Goal: Transaction & Acquisition: Purchase product/service

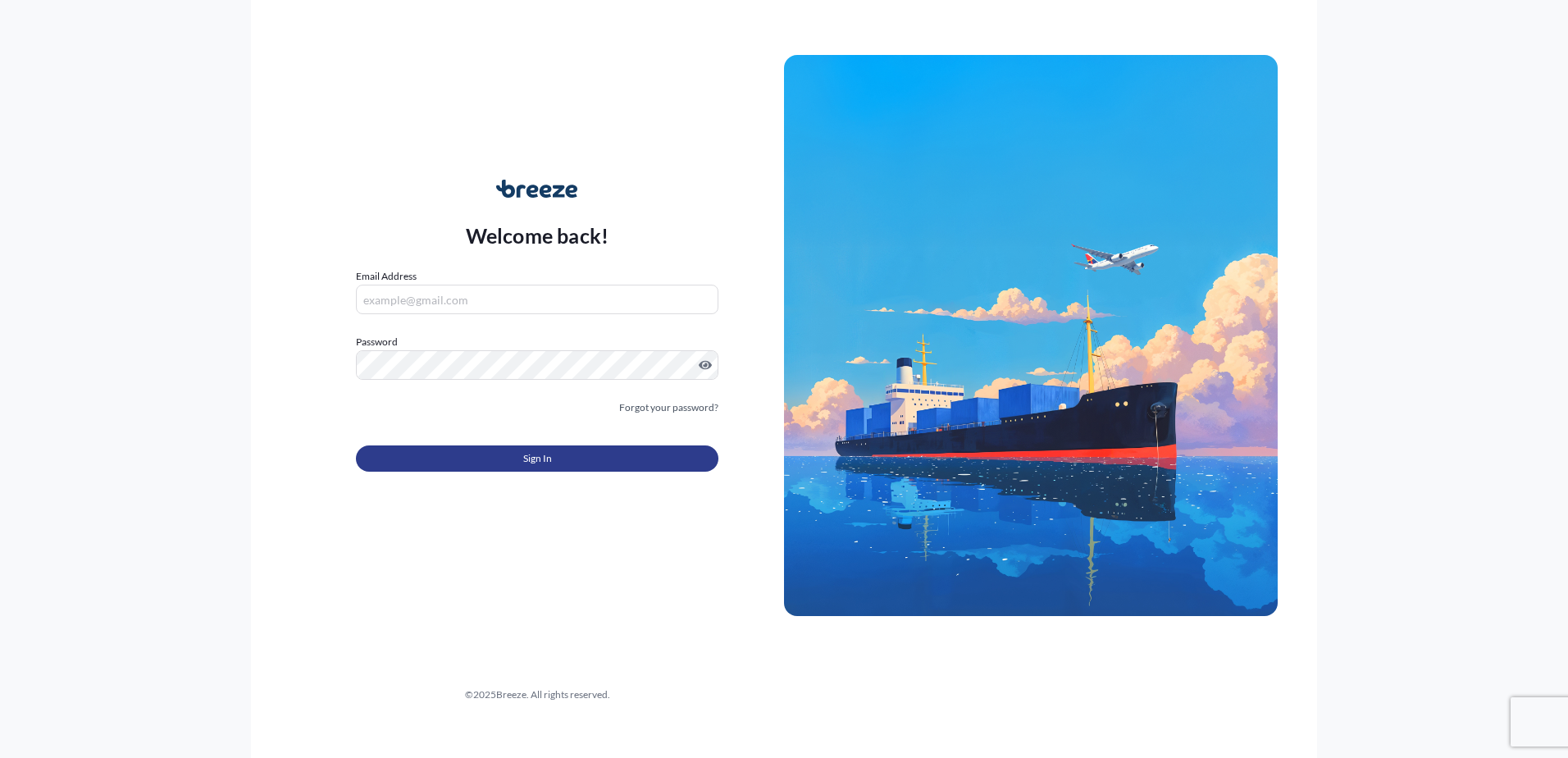
type input "[PERSON_NAME][EMAIL_ADDRESS][DOMAIN_NAME]"
click at [605, 461] on button "Sign In" at bounding box center [537, 458] width 363 height 27
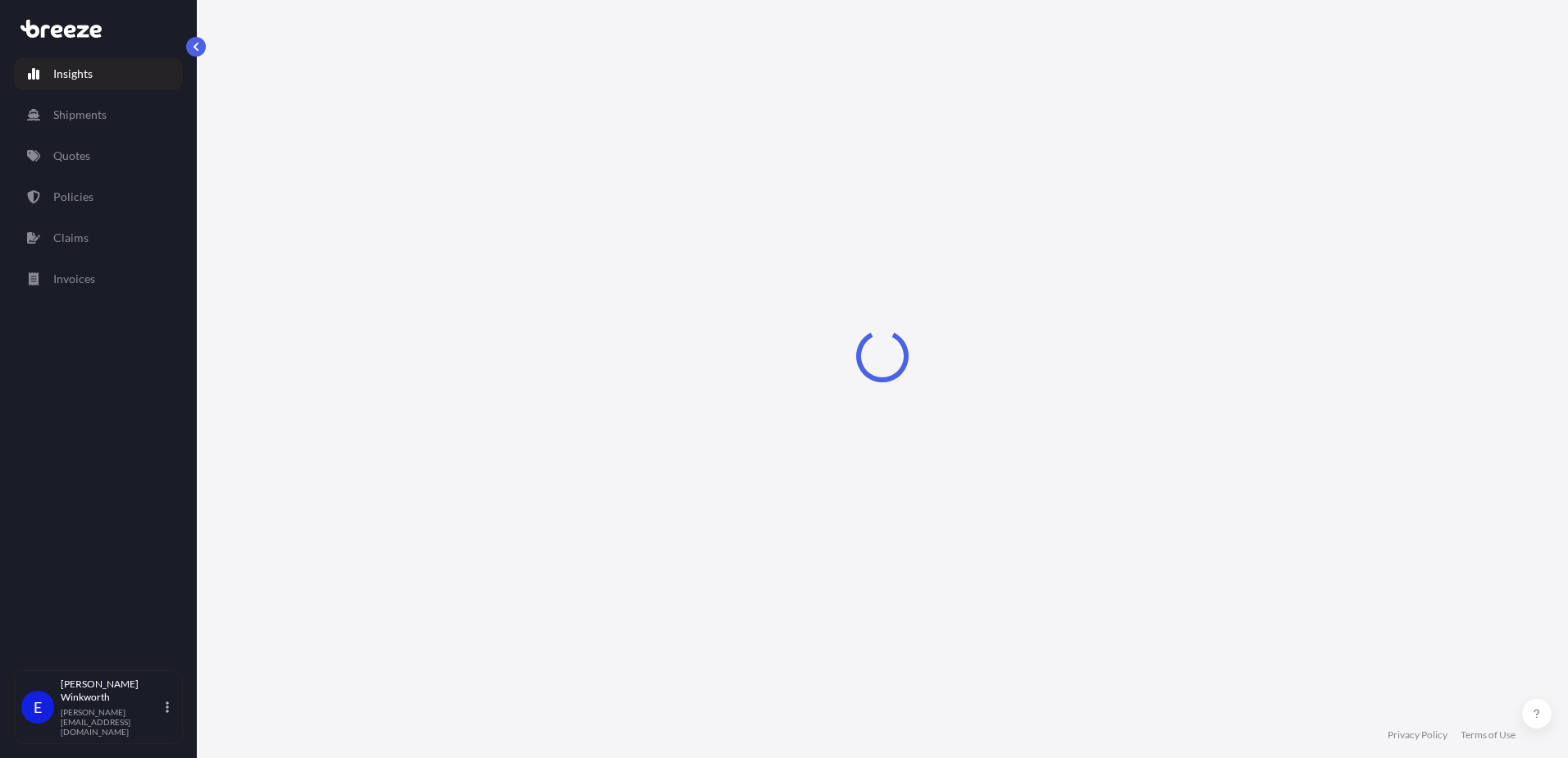
select select "2025"
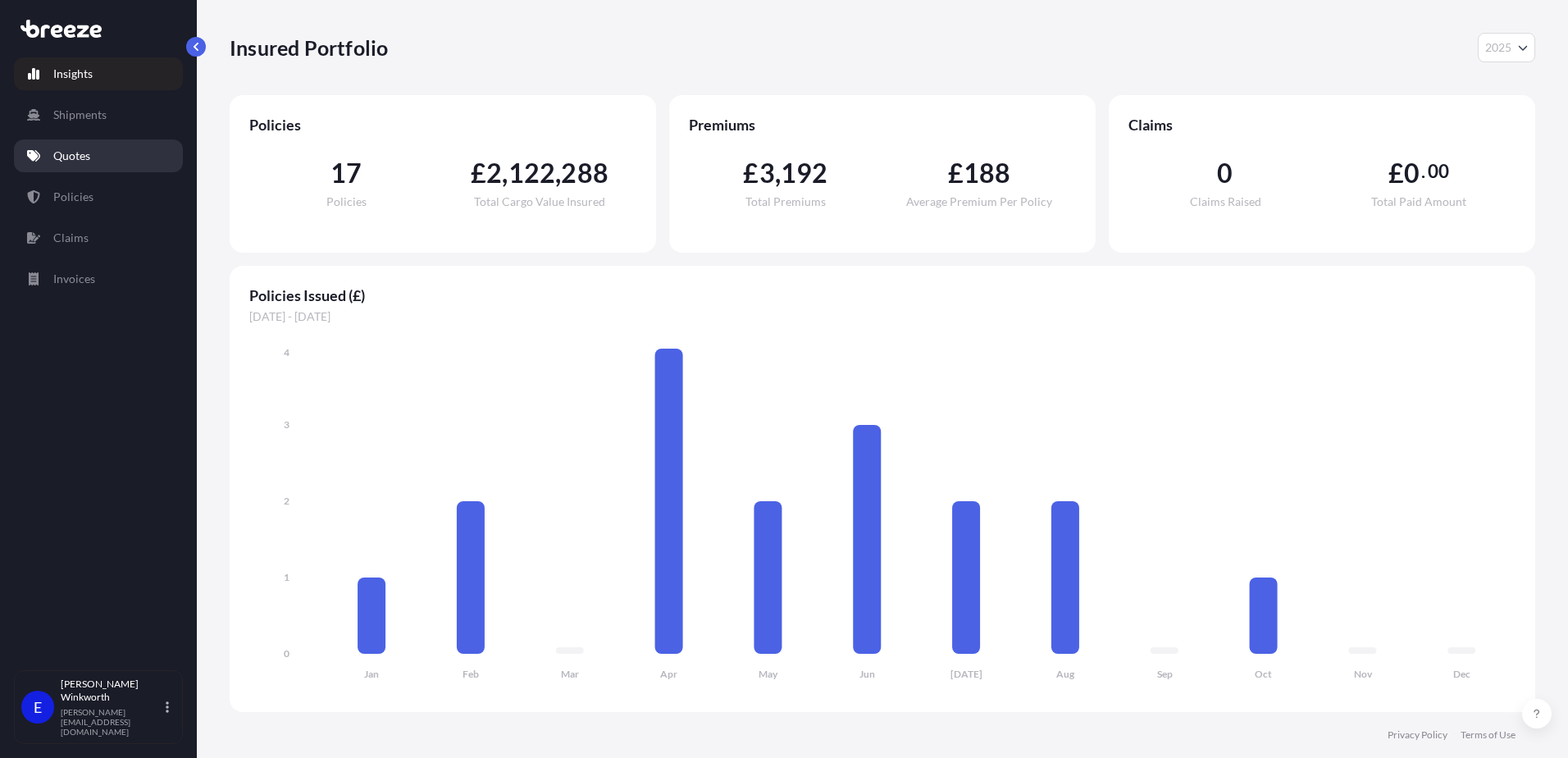
click at [64, 161] on p "Quotes" at bounding box center [72, 156] width 37 height 17
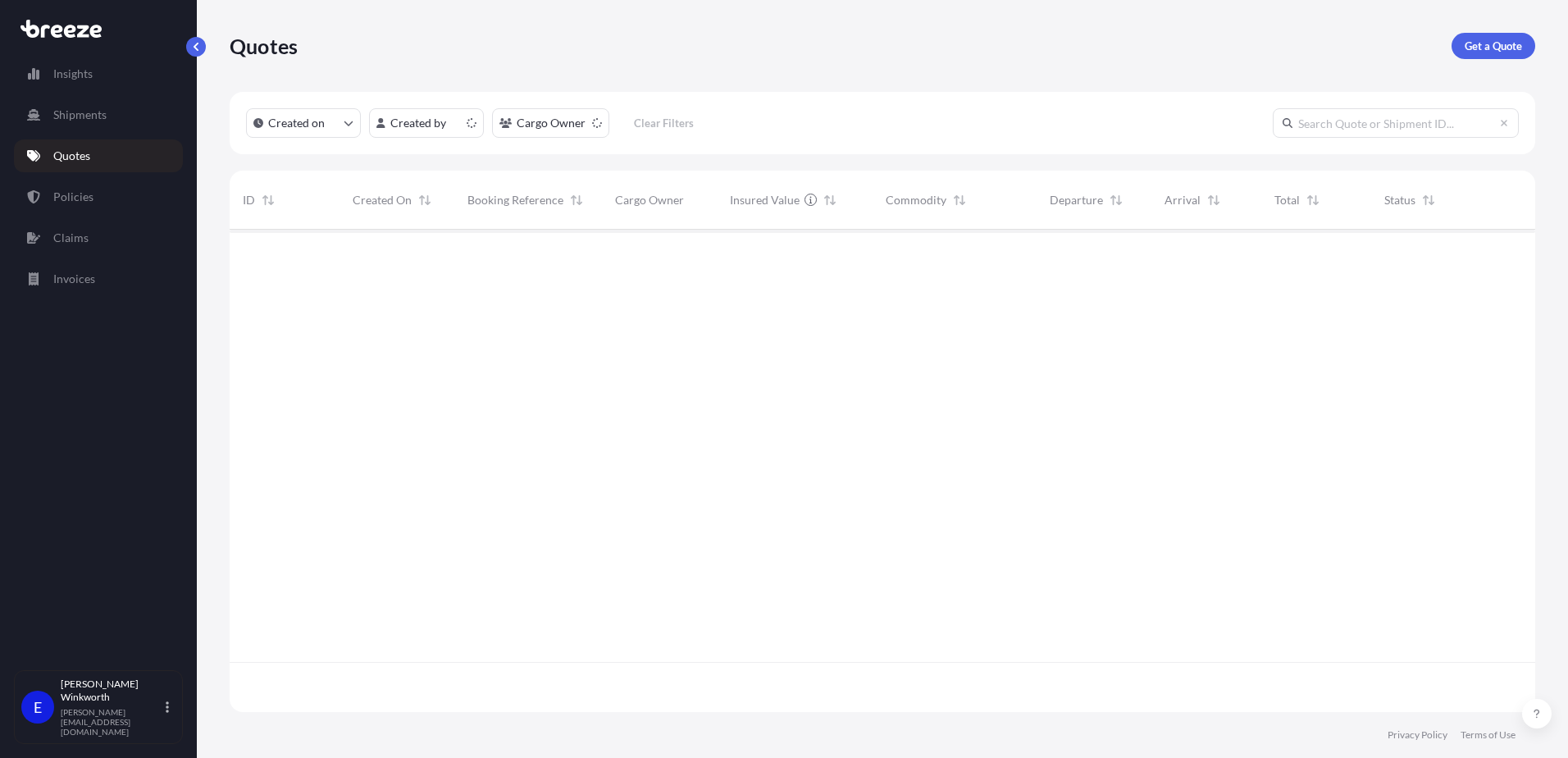
scroll to position [479, 1293]
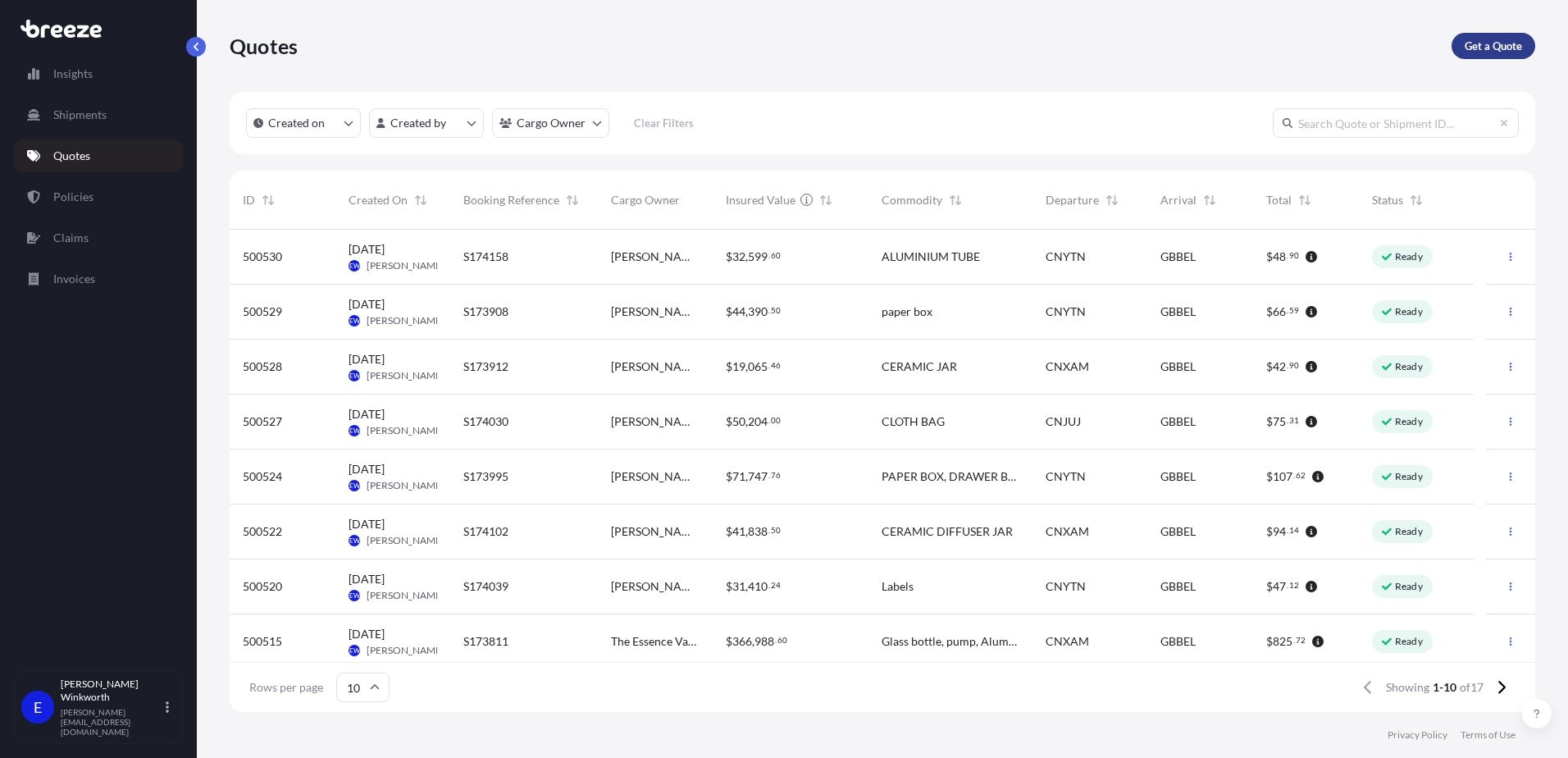
click at [1472, 48] on p "Get a Quote" at bounding box center [1494, 46] width 58 height 17
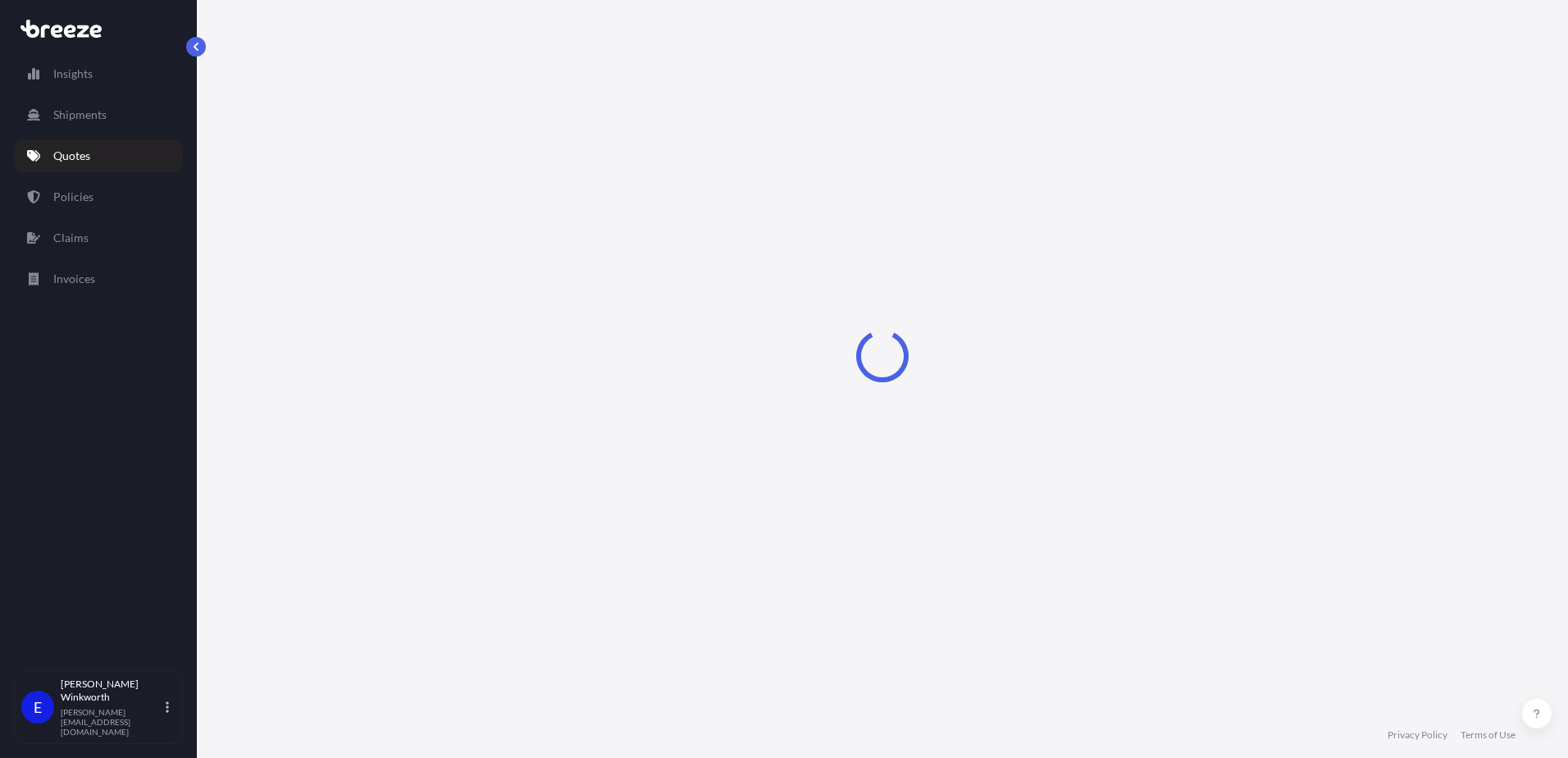
select select "Road"
select select "Sea"
select select "1"
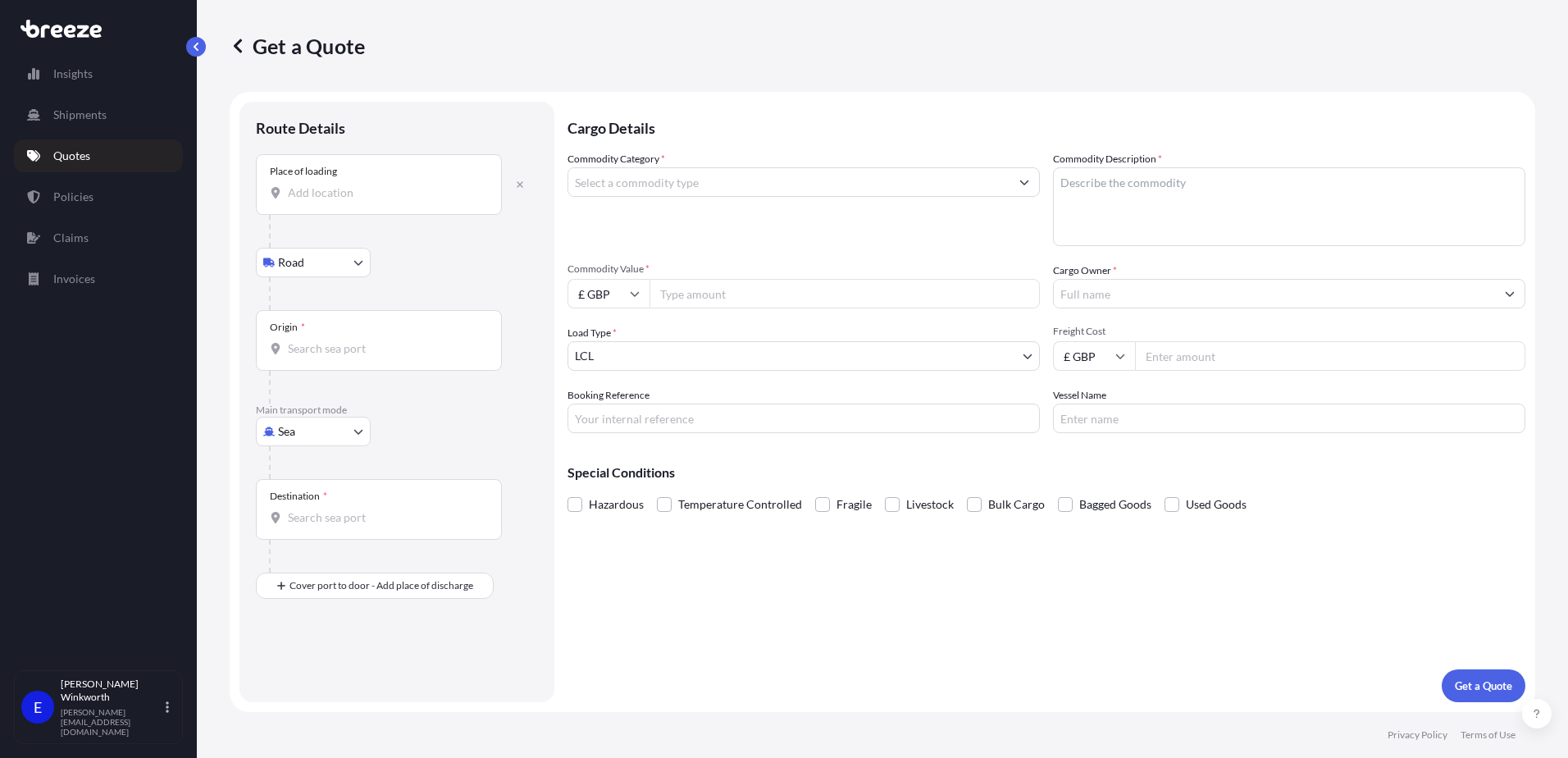
click at [357, 199] on input "Place of loading" at bounding box center [385, 192] width 193 height 17
click at [358, 199] on input "Place of loading" at bounding box center [385, 192] width 193 height 17
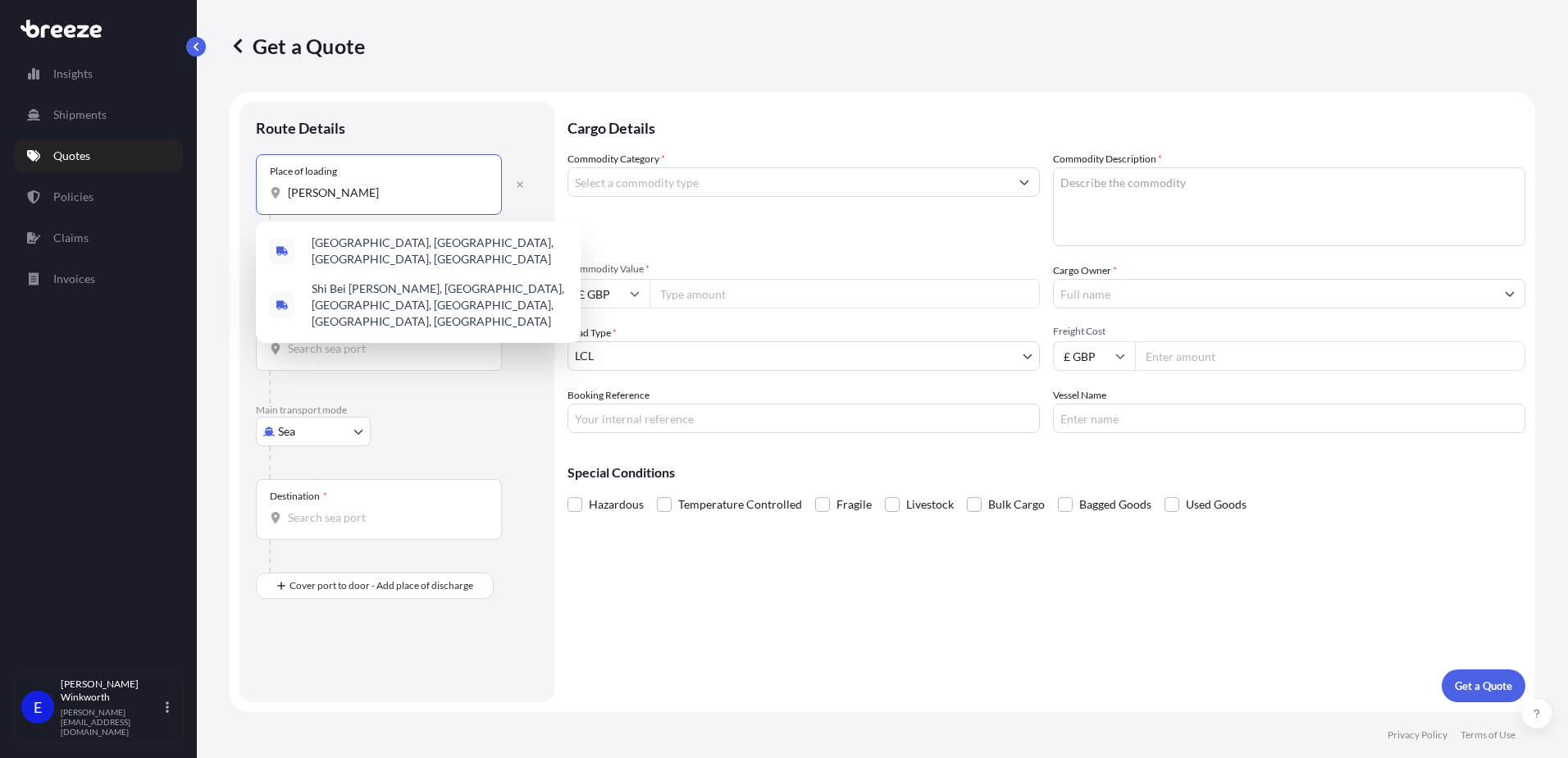
drag, startPoint x: 353, startPoint y: 193, endPoint x: 256, endPoint y: 186, distance: 97.3
click at [256, 186] on div "Place of loading [PERSON_NAME]" at bounding box center [379, 184] width 246 height 60
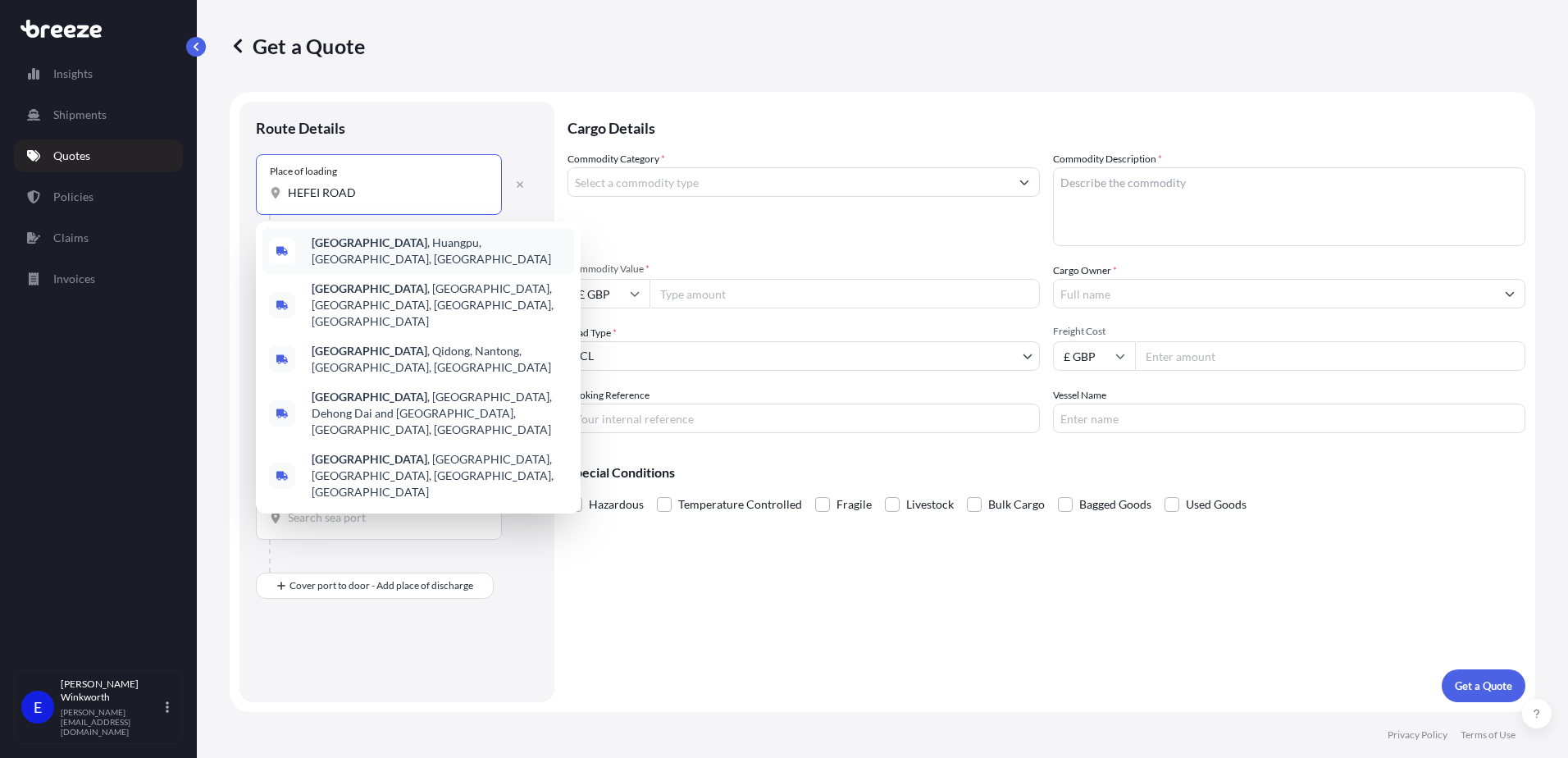
drag, startPoint x: 377, startPoint y: 191, endPoint x: 271, endPoint y: 191, distance: 106.0
click at [271, 191] on div "HEFEI ROAD" at bounding box center [378, 192] width 218 height 17
click at [402, 248] on span "[GEOGRAPHIC_DATA] , [GEOGRAPHIC_DATA], [GEOGRAPHIC_DATA]" at bounding box center [440, 251] width 256 height 33
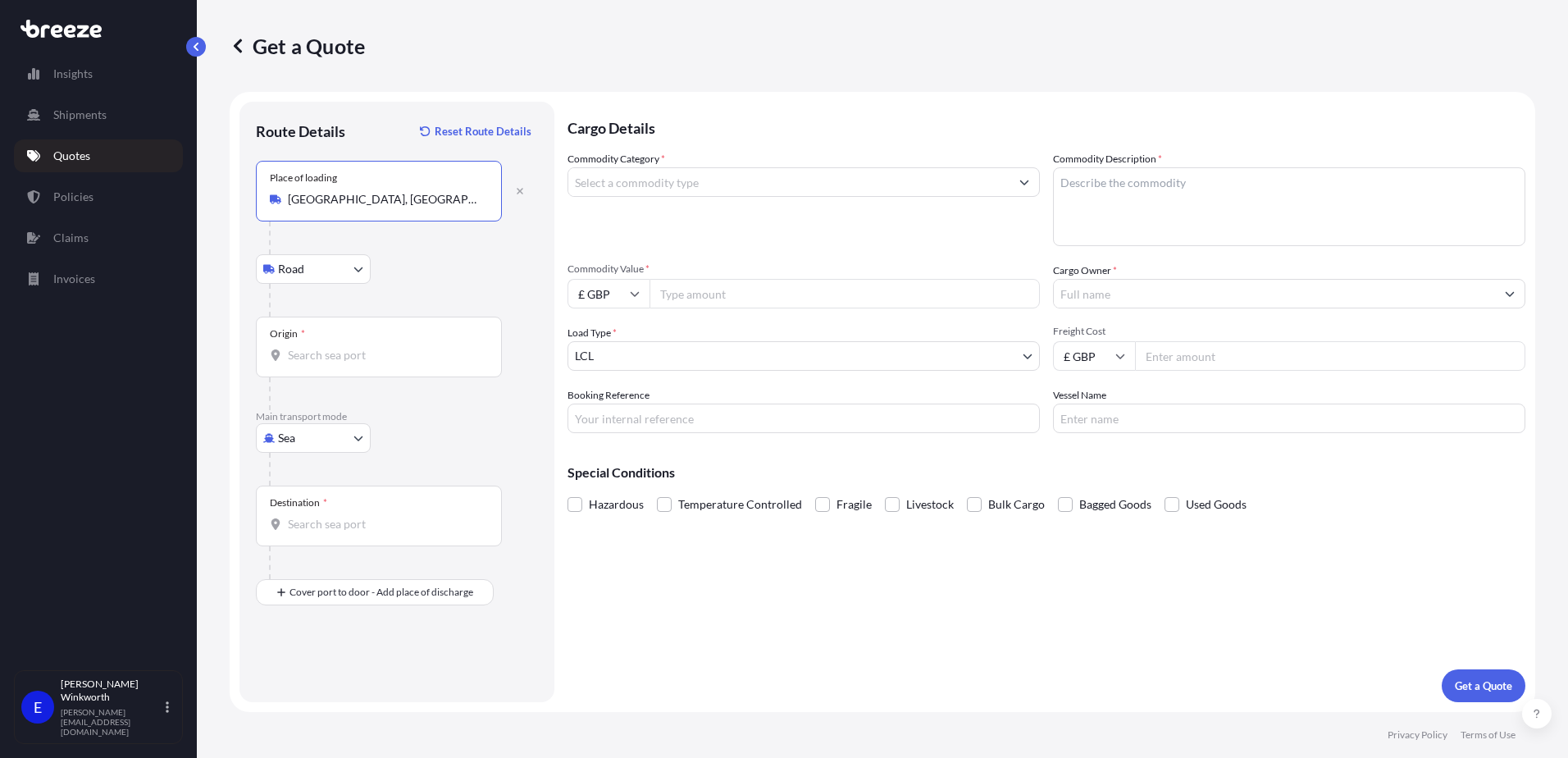
type input "[GEOGRAPHIC_DATA], [GEOGRAPHIC_DATA], [GEOGRAPHIC_DATA]"
click at [313, 368] on div "Origin *" at bounding box center [379, 347] width 246 height 60
click at [313, 363] on input "Origin *" at bounding box center [385, 355] width 193 height 17
type input "CNNBO - Ningbo, [GEOGRAPHIC_DATA]"
click at [324, 532] on input "Destination *" at bounding box center [385, 524] width 193 height 17
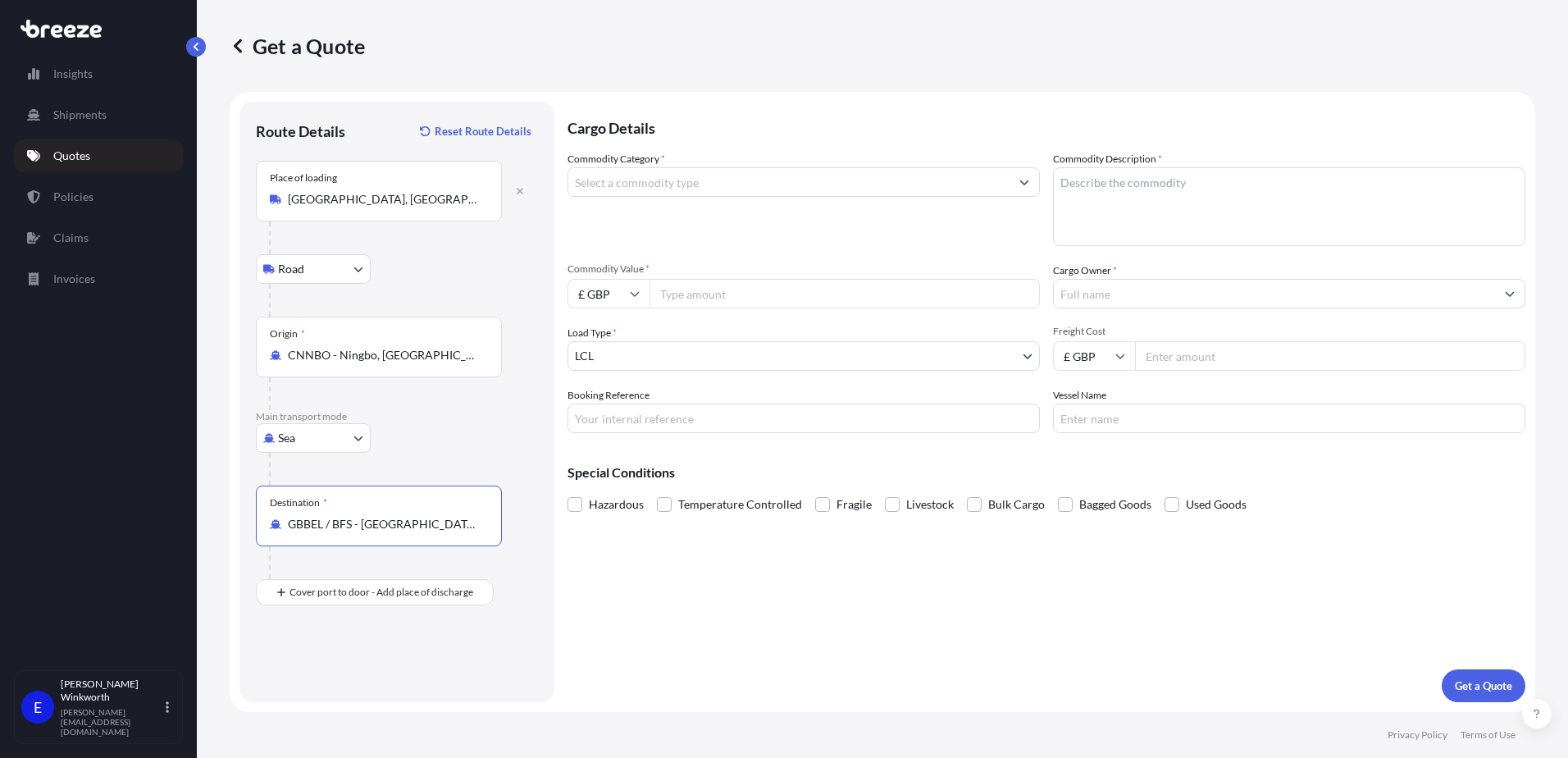
type input "GBBEL / BFS - [GEOGRAPHIC_DATA], [GEOGRAPHIC_DATA]"
click at [328, 691] on div "Place of Discharge" at bounding box center [379, 672] width 246 height 60
click at [328, 688] on input "Place of Discharge" at bounding box center [385, 680] width 193 height 17
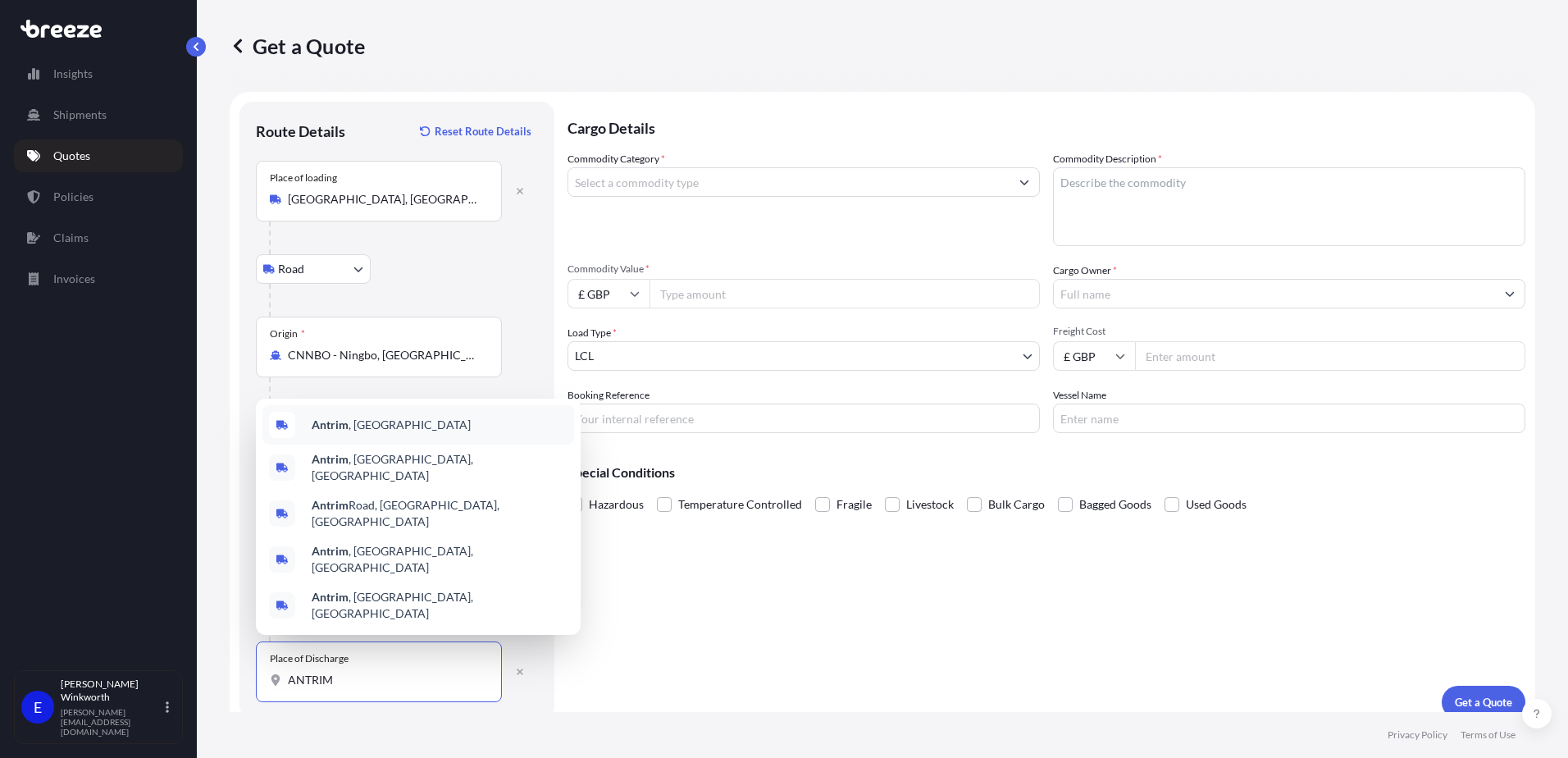
click at [372, 445] on div "Antrim , [GEOGRAPHIC_DATA]" at bounding box center [418, 425] width 312 height 39
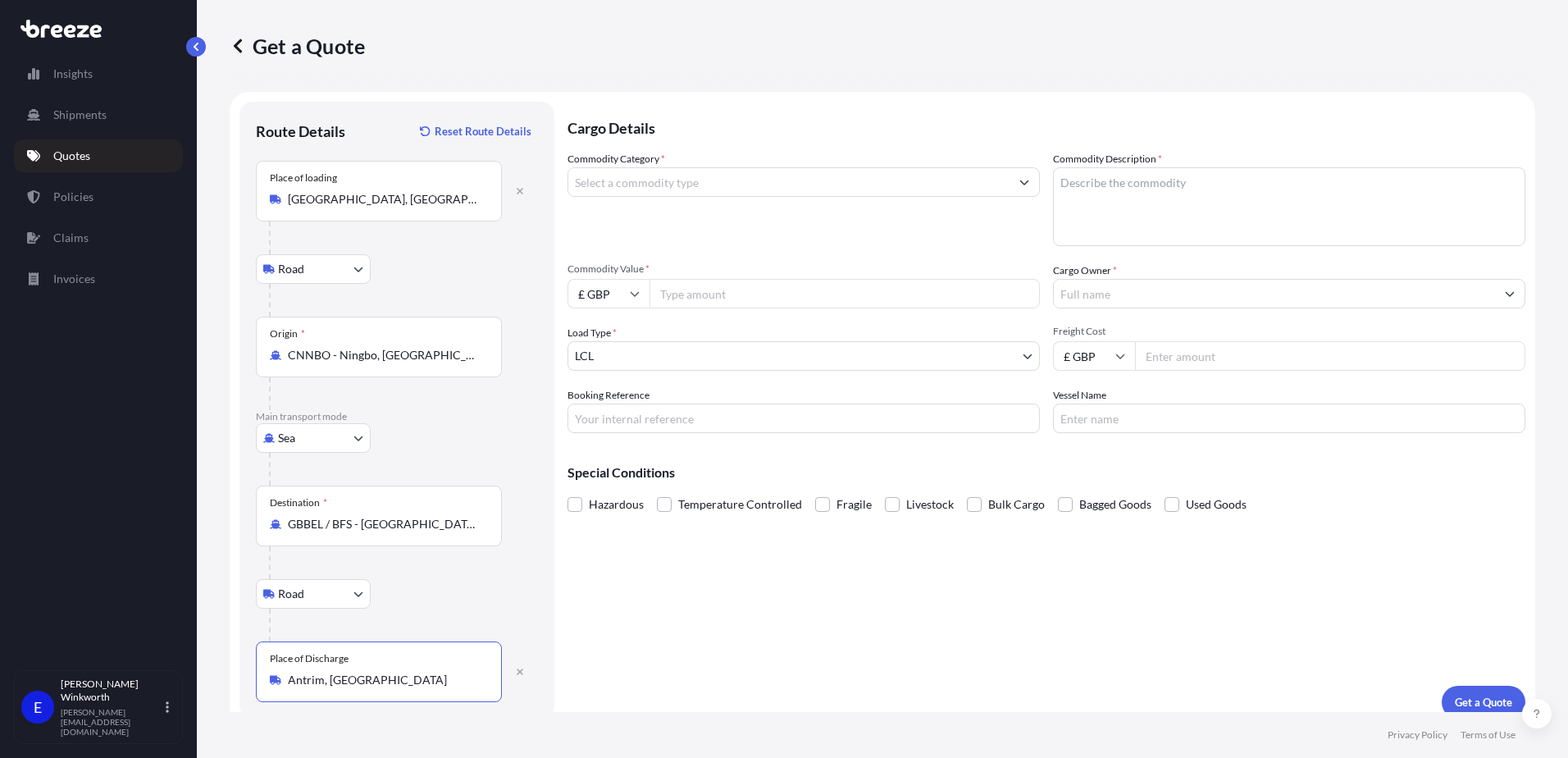
type input "Antrim, [GEOGRAPHIC_DATA]"
click at [706, 188] on input "Commodity Category *" at bounding box center [789, 182] width 441 height 29
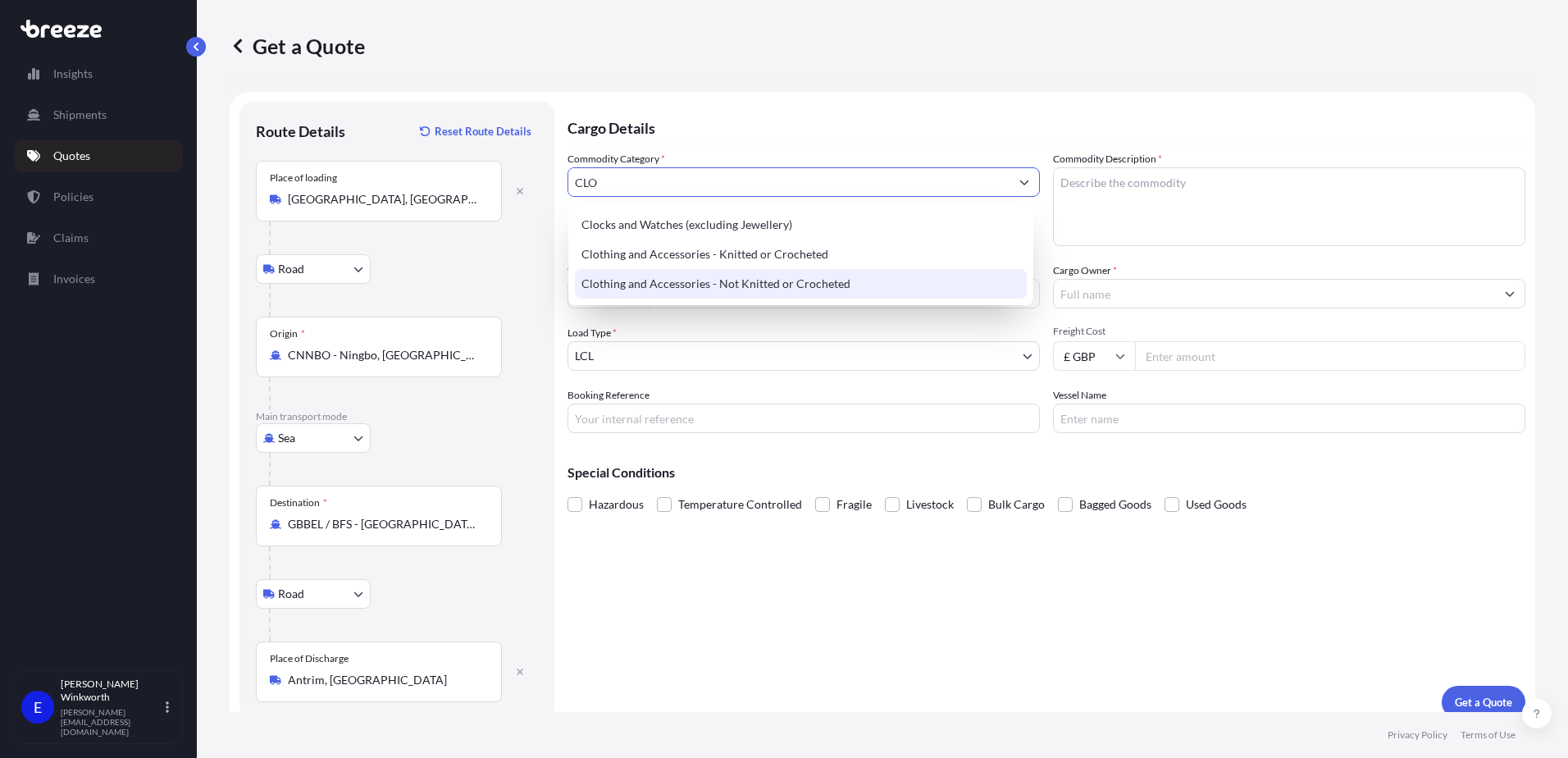
click at [734, 282] on div "Clothing and Accessories - Not Knitted or Crocheted" at bounding box center [801, 284] width 452 height 29
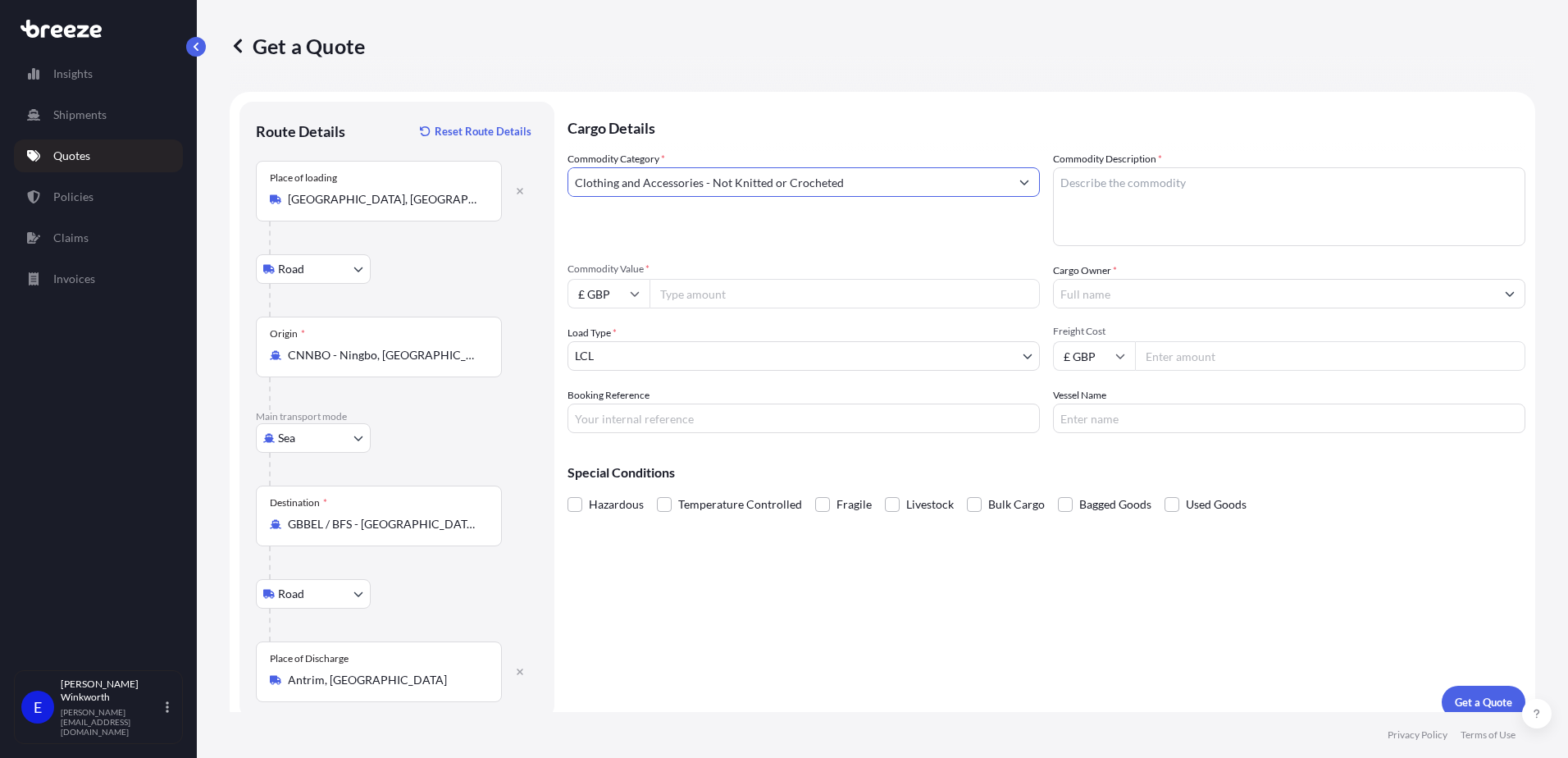
type input "Clothing and Accessories - Not Knitted or Crocheted"
click at [1212, 180] on textarea "Commodity Description *" at bounding box center [1289, 207] width 472 height 79
type textarea "COTTON BAGS"
click at [631, 293] on icon at bounding box center [636, 294] width 9 height 5
click at [615, 410] on div "$ USD" at bounding box center [609, 407] width 69 height 31
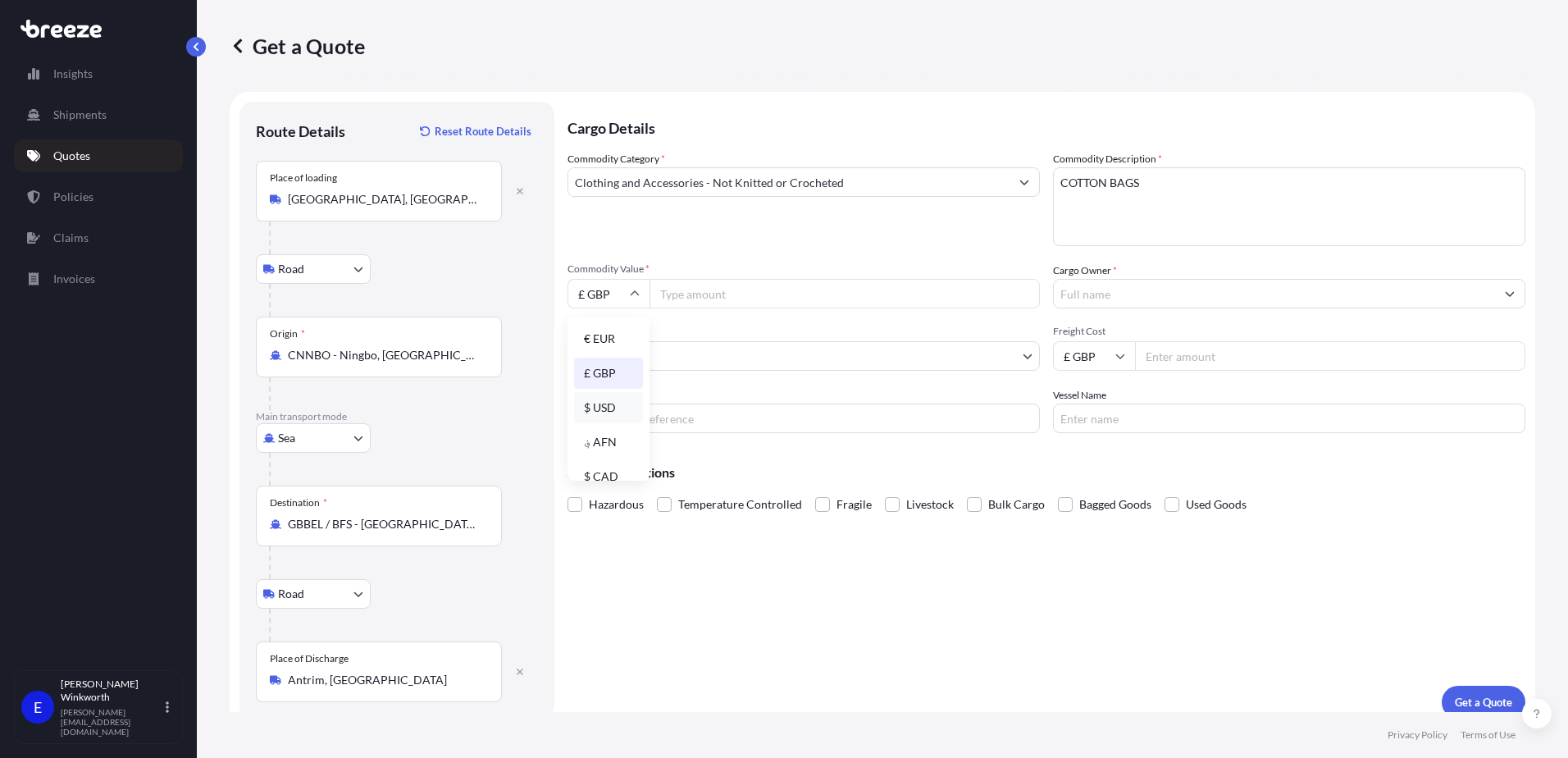
type input "$ USD"
click at [674, 290] on input "Commodity Value *" at bounding box center [845, 293] width 390 height 29
type input "58500"
click at [626, 357] on body "Insights Shipments Quotes Policies Claims Invoices E [PERSON_NAME] [PERSON_NAME…" at bounding box center [784, 379] width 1568 height 758
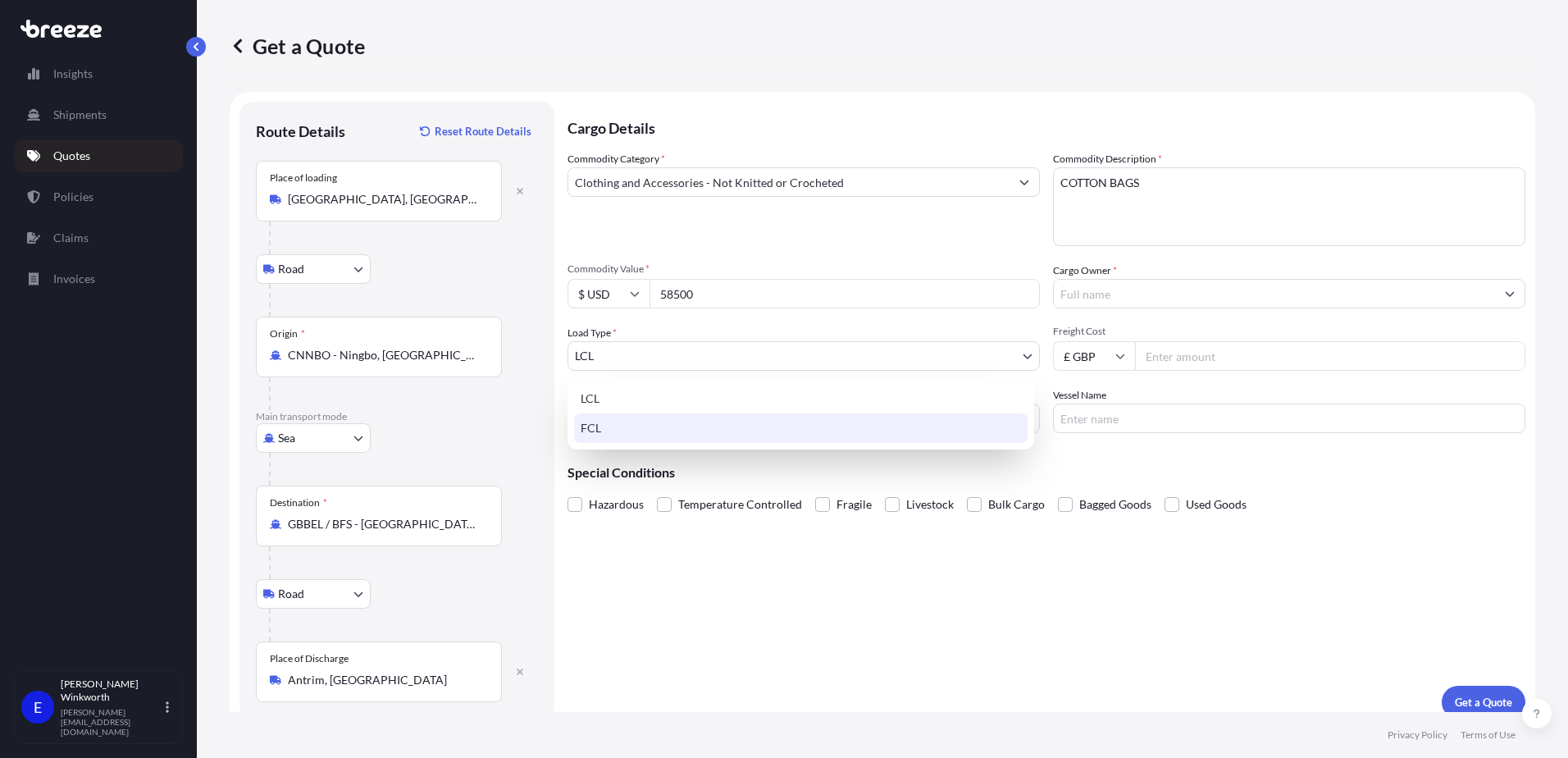
click at [620, 437] on div "FCL" at bounding box center [801, 427] width 454 height 29
select select "2"
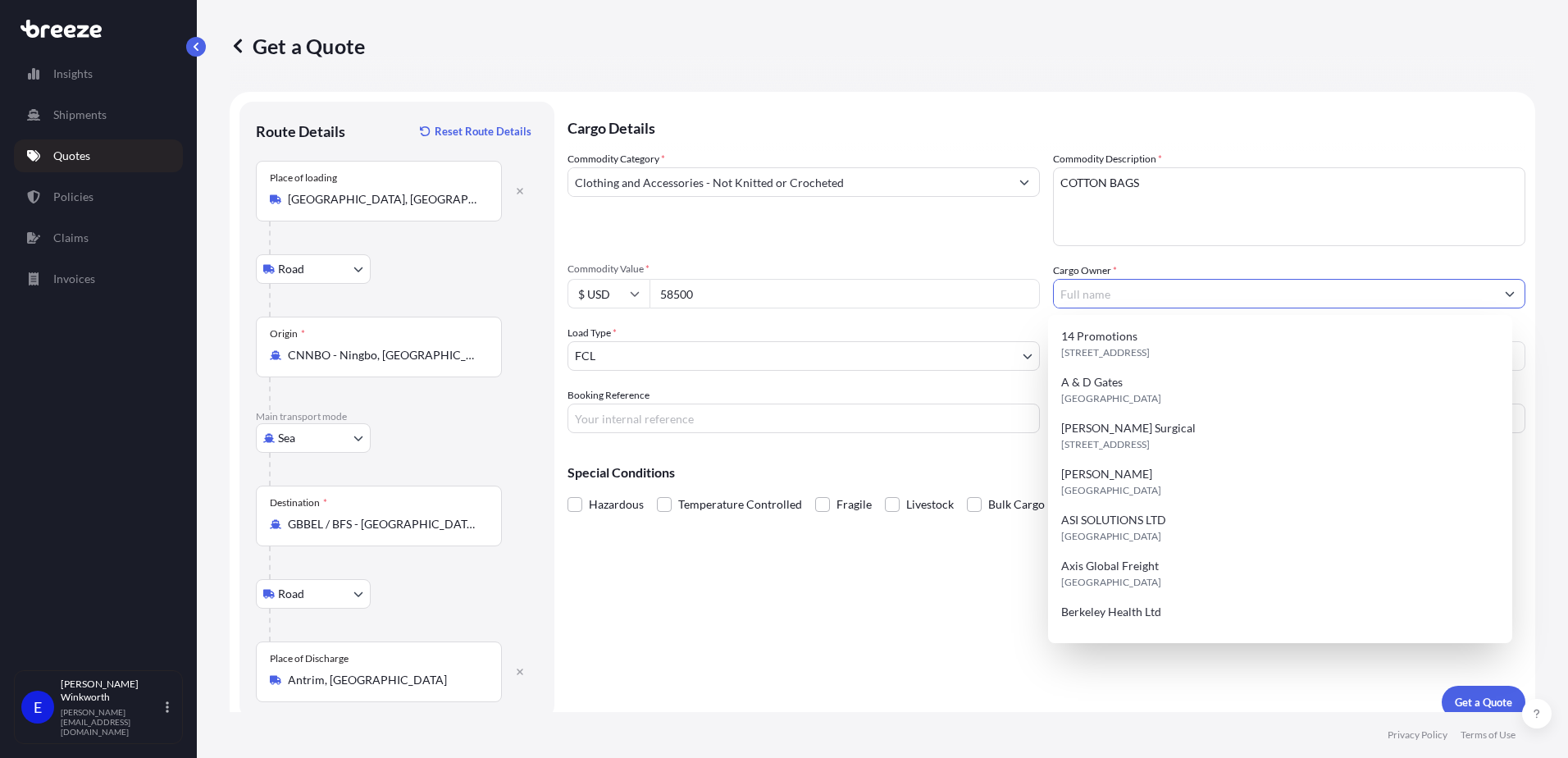
click at [1095, 302] on input "Cargo Owner *" at bounding box center [1275, 293] width 441 height 29
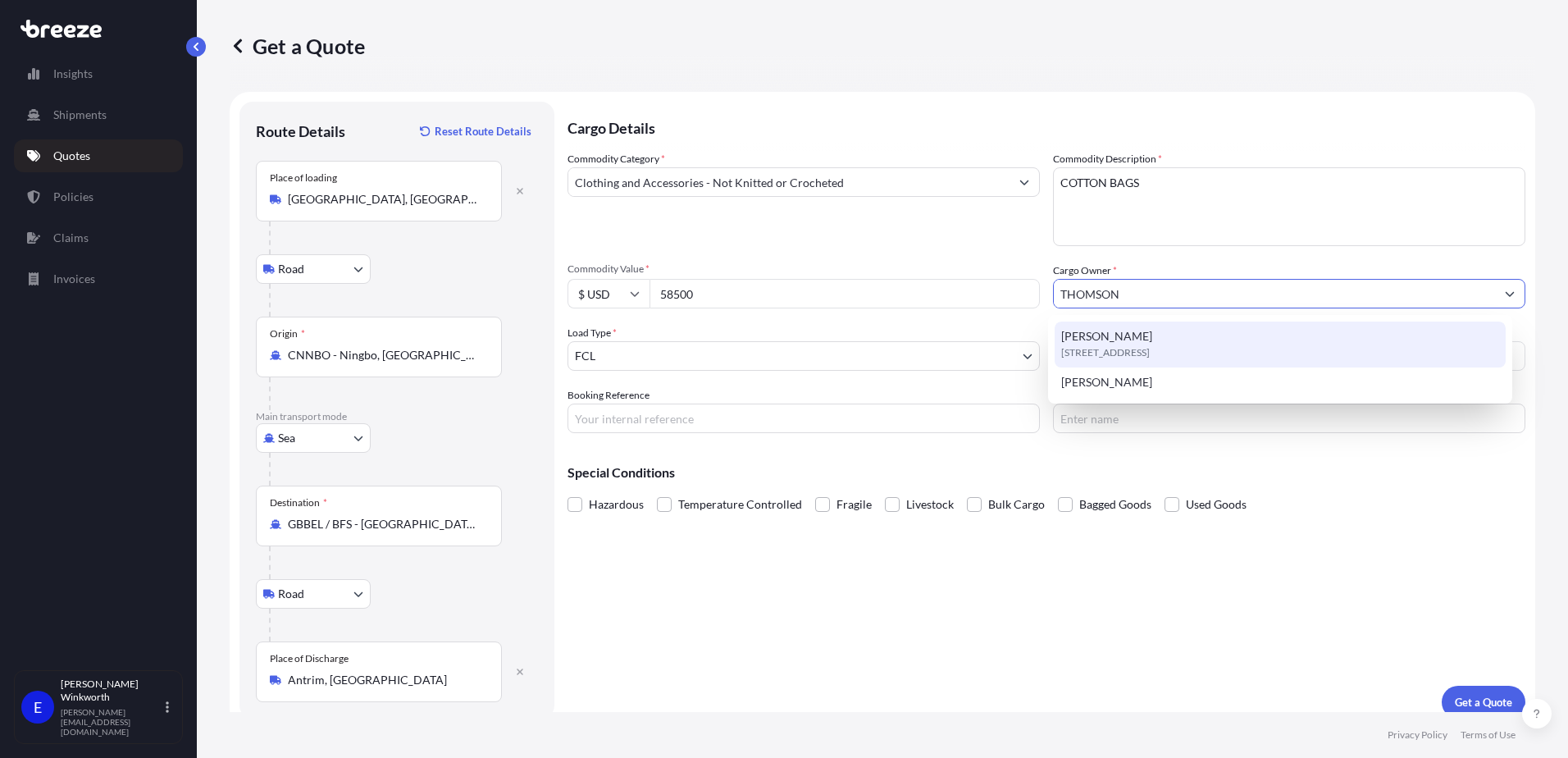
click at [1101, 334] on span "[PERSON_NAME]" at bounding box center [1106, 336] width 91 height 17
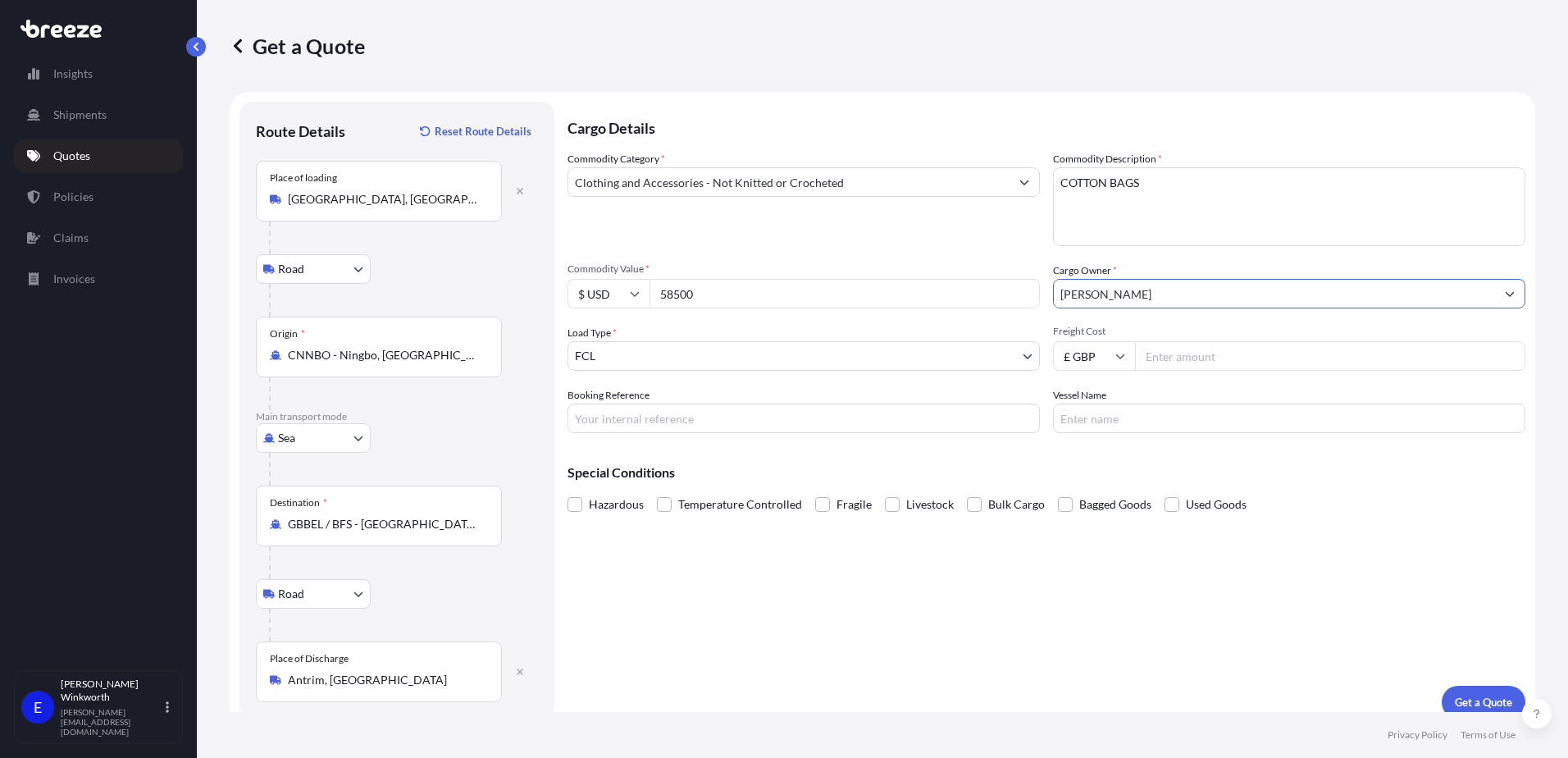
type input "[PERSON_NAME]"
click at [1118, 357] on icon at bounding box center [1119, 356] width 10 height 10
click at [1076, 470] on div "$ USD" at bounding box center [1088, 470] width 69 height 31
type input "$ USD"
click at [1179, 352] on input "Freight Cost" at bounding box center [1330, 356] width 390 height 29
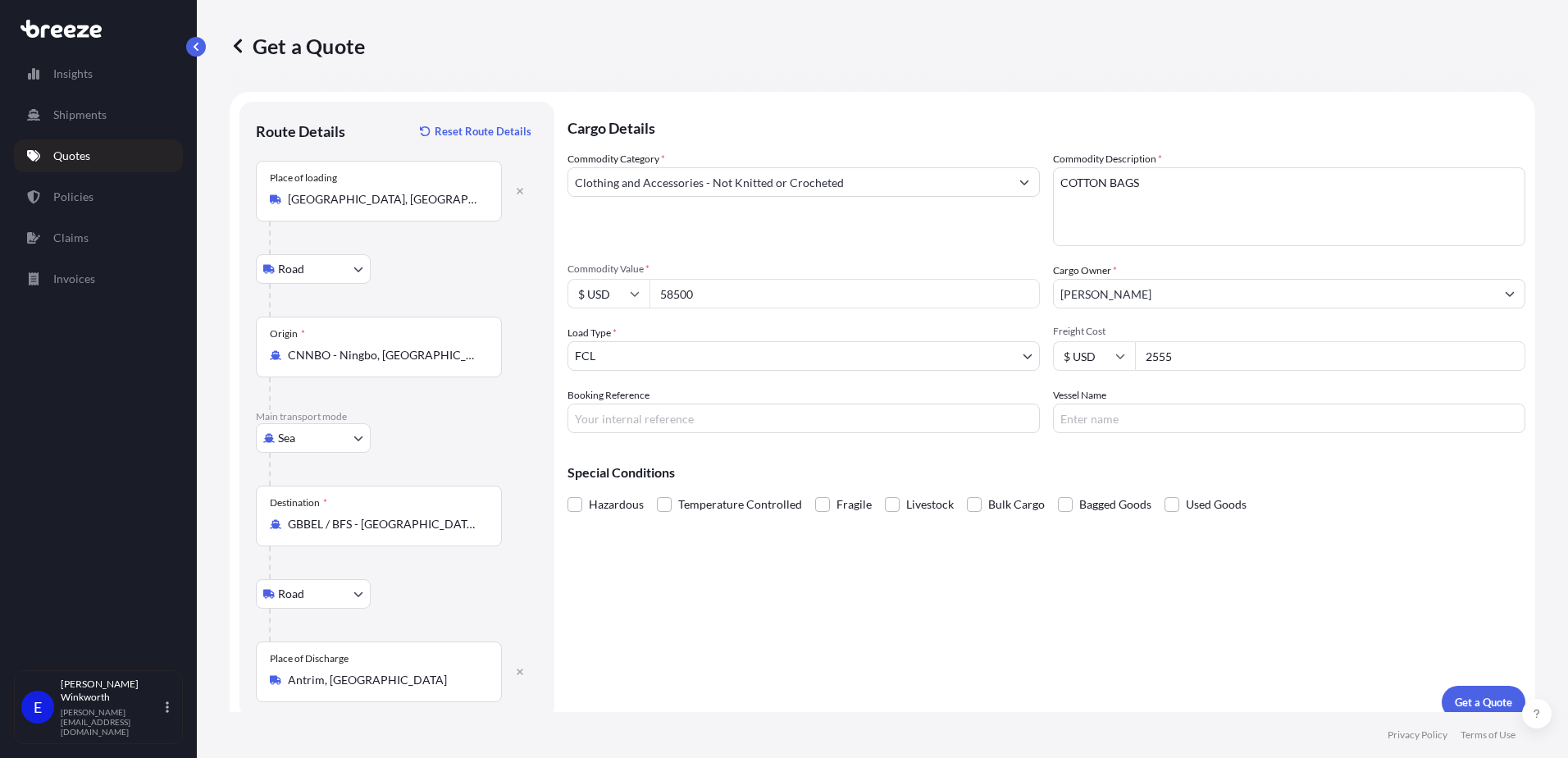
type input "2555"
click at [675, 418] on input "Booking Reference" at bounding box center [803, 418] width 472 height 29
type input "S174010"
click at [1134, 418] on input "Vessel Name" at bounding box center [1289, 418] width 472 height 29
type input "TBA"
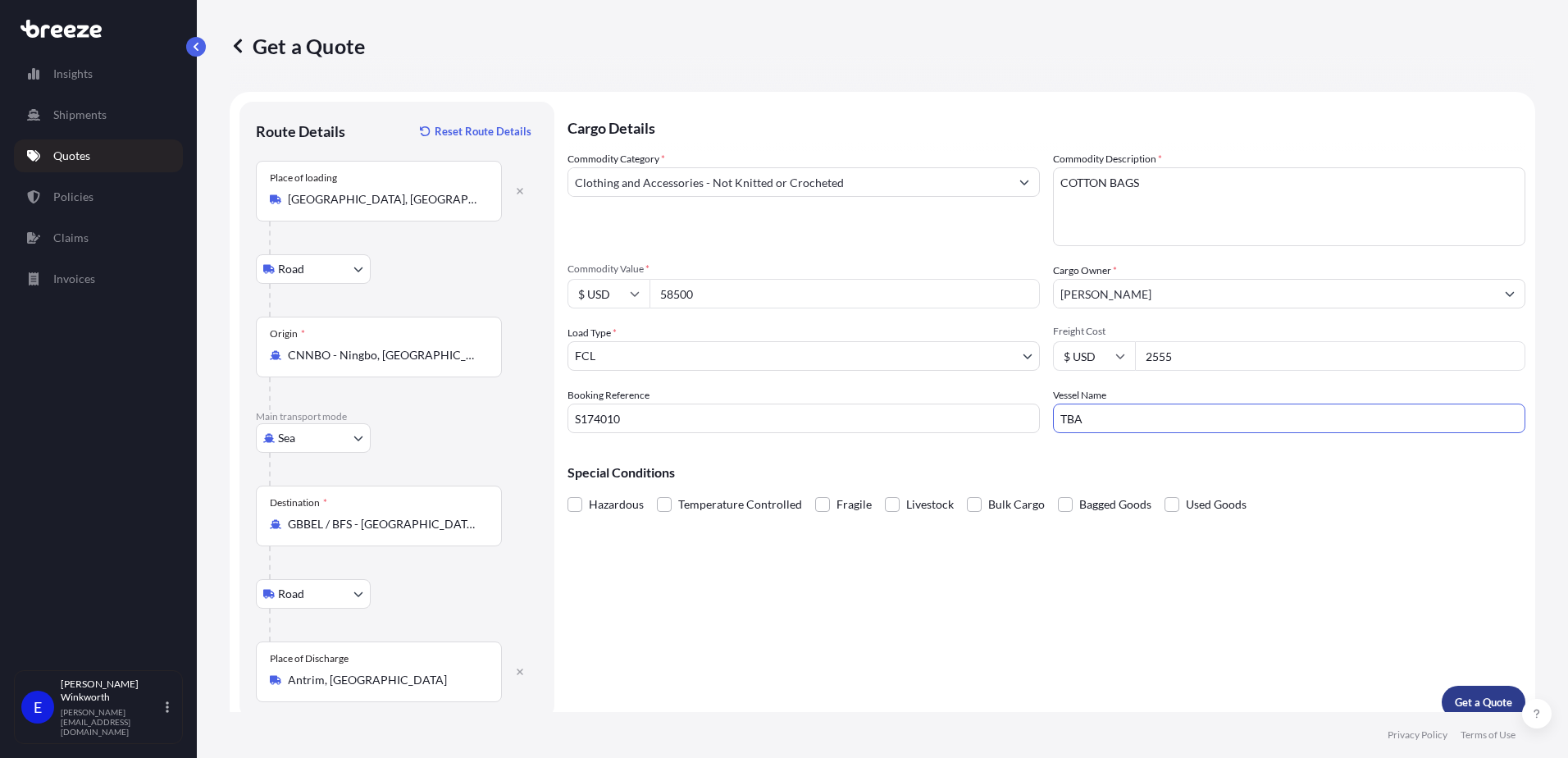
click at [1472, 688] on button "Get a Quote" at bounding box center [1484, 702] width 83 height 33
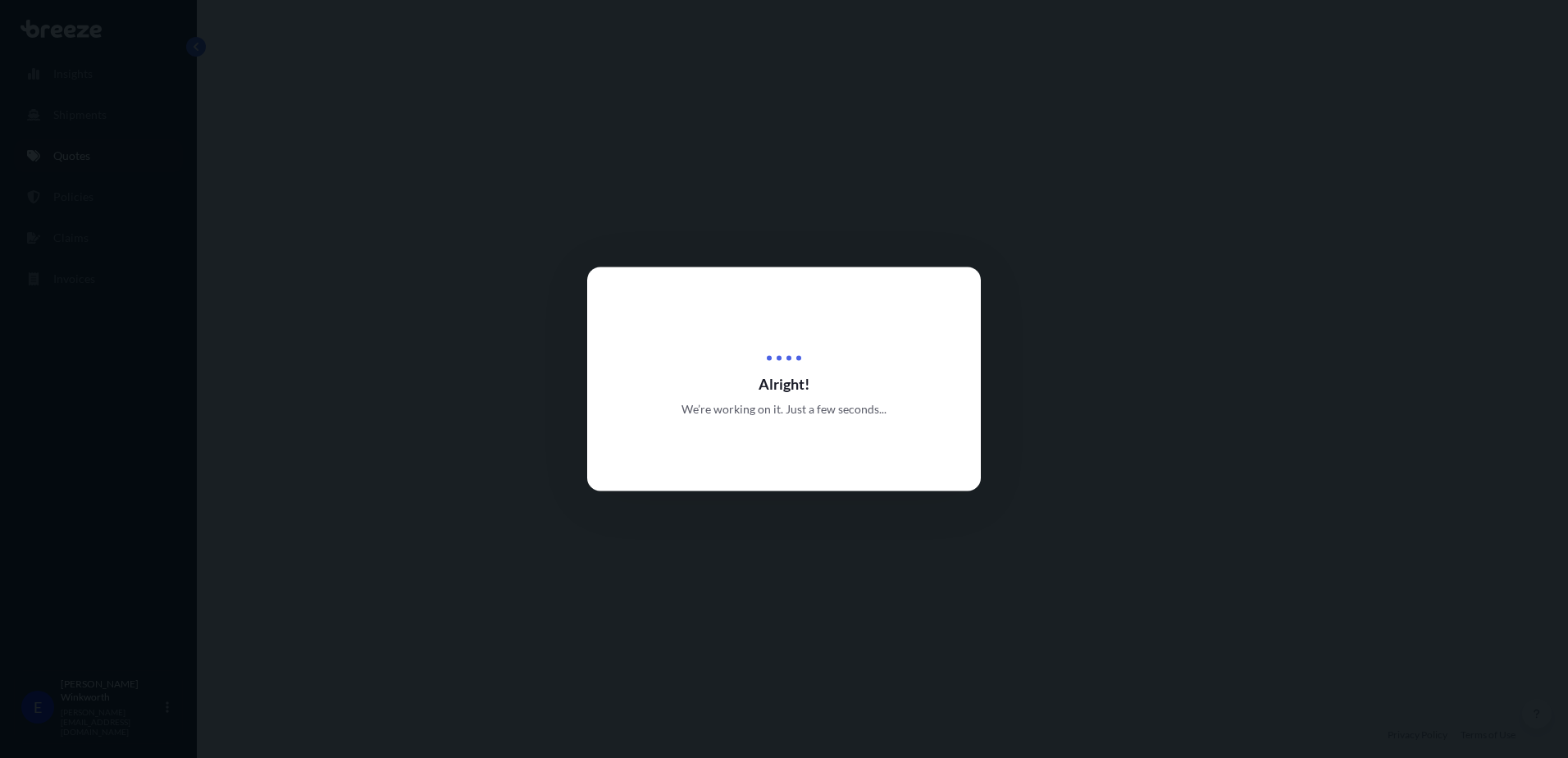
select select "Road"
select select "Sea"
select select "Road"
select select "2"
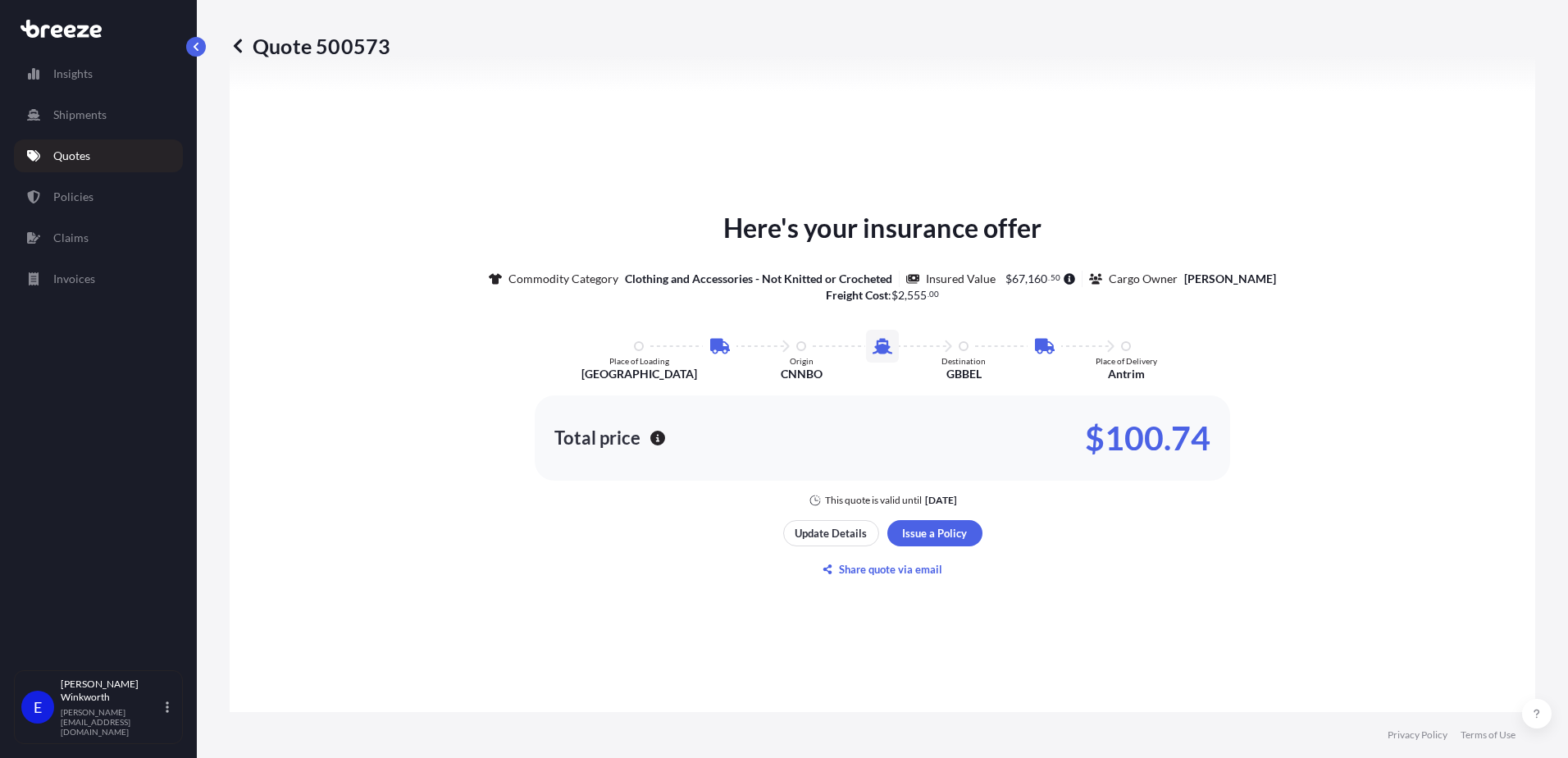
scroll to position [1067, 0]
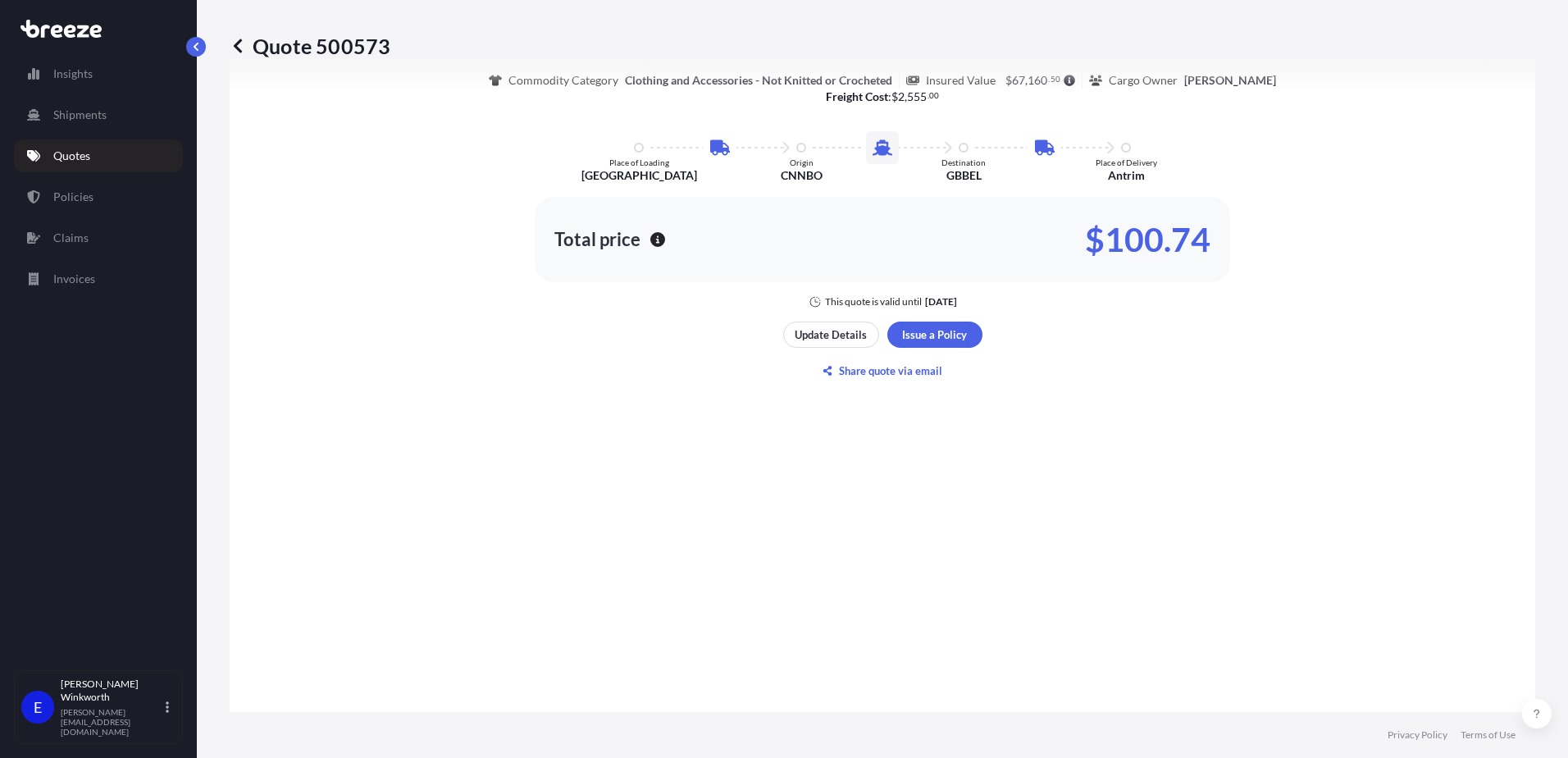
click at [237, 47] on icon at bounding box center [238, 45] width 8 height 14
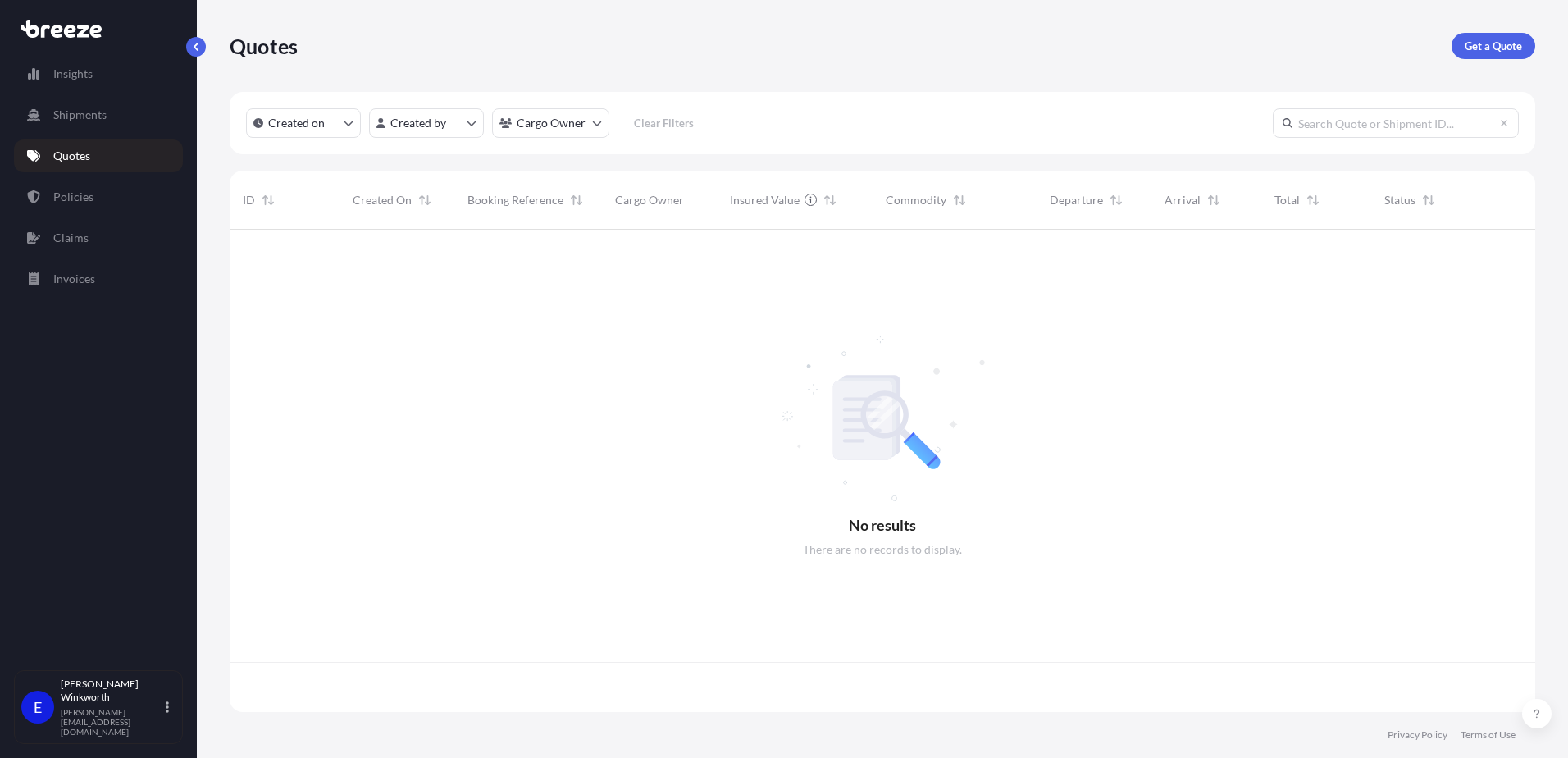
scroll to position [479, 1293]
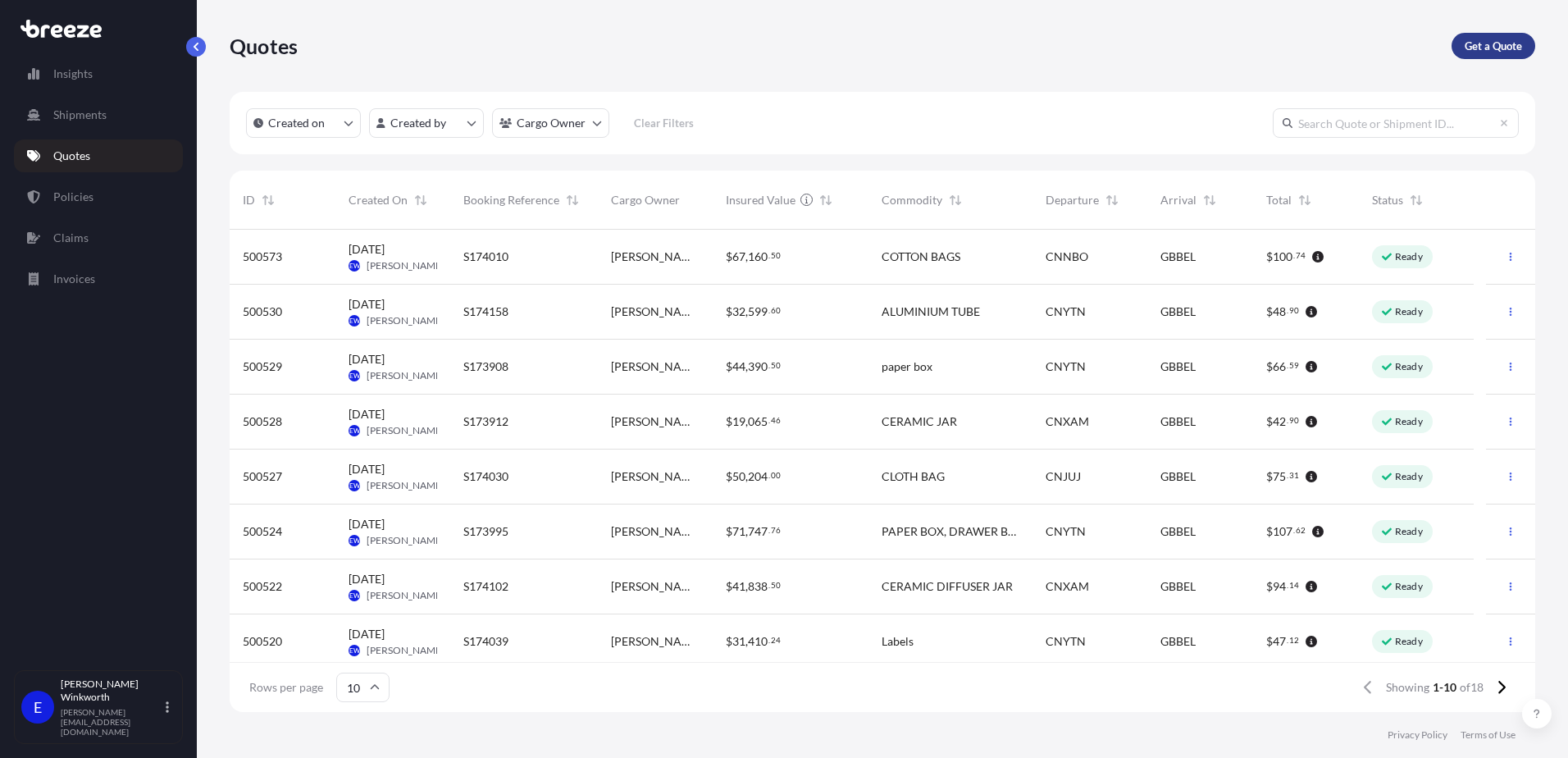
click at [1512, 53] on p "Get a Quote" at bounding box center [1494, 46] width 58 height 17
select select "Road"
select select "Sea"
select select "1"
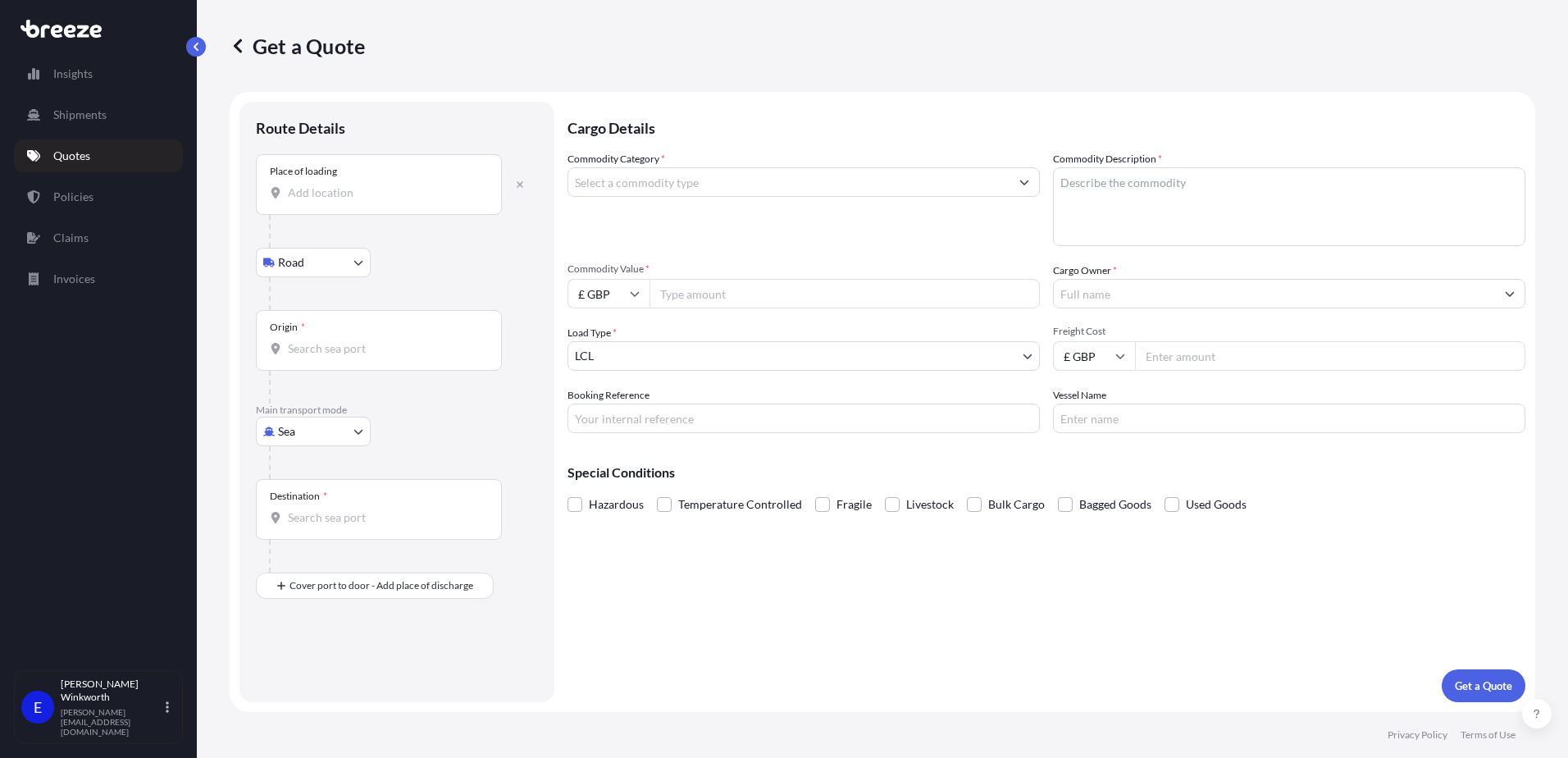
click at [379, 202] on div "Place of loading" at bounding box center [379, 184] width 246 height 60
click at [379, 201] on input "Place of loading" at bounding box center [385, 192] width 193 height 17
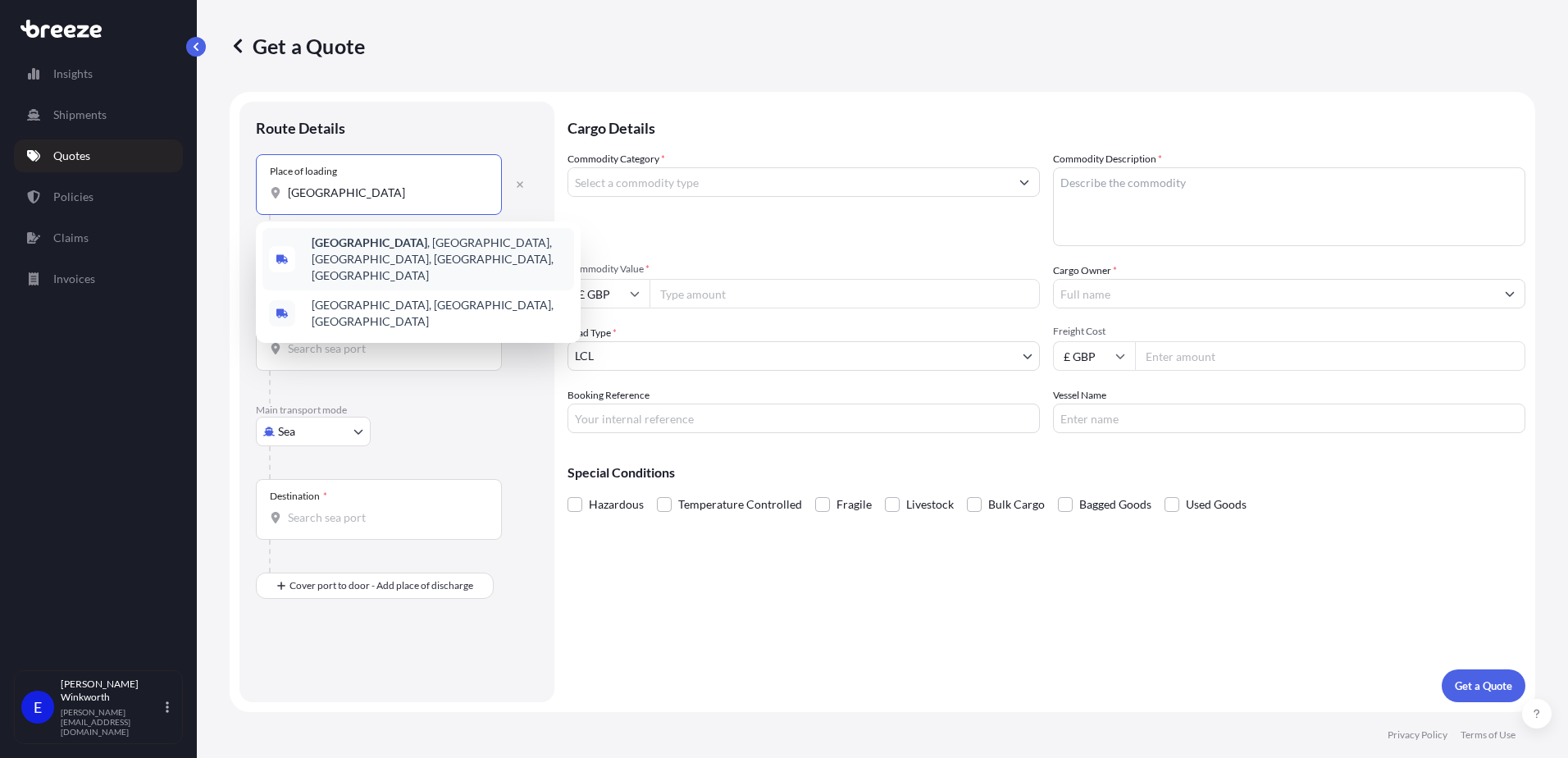
click at [383, 249] on span "[GEOGRAPHIC_DATA], [GEOGRAPHIC_DATA], [GEOGRAPHIC_DATA], [GEOGRAPHIC_DATA]" at bounding box center [440, 260] width 256 height 50
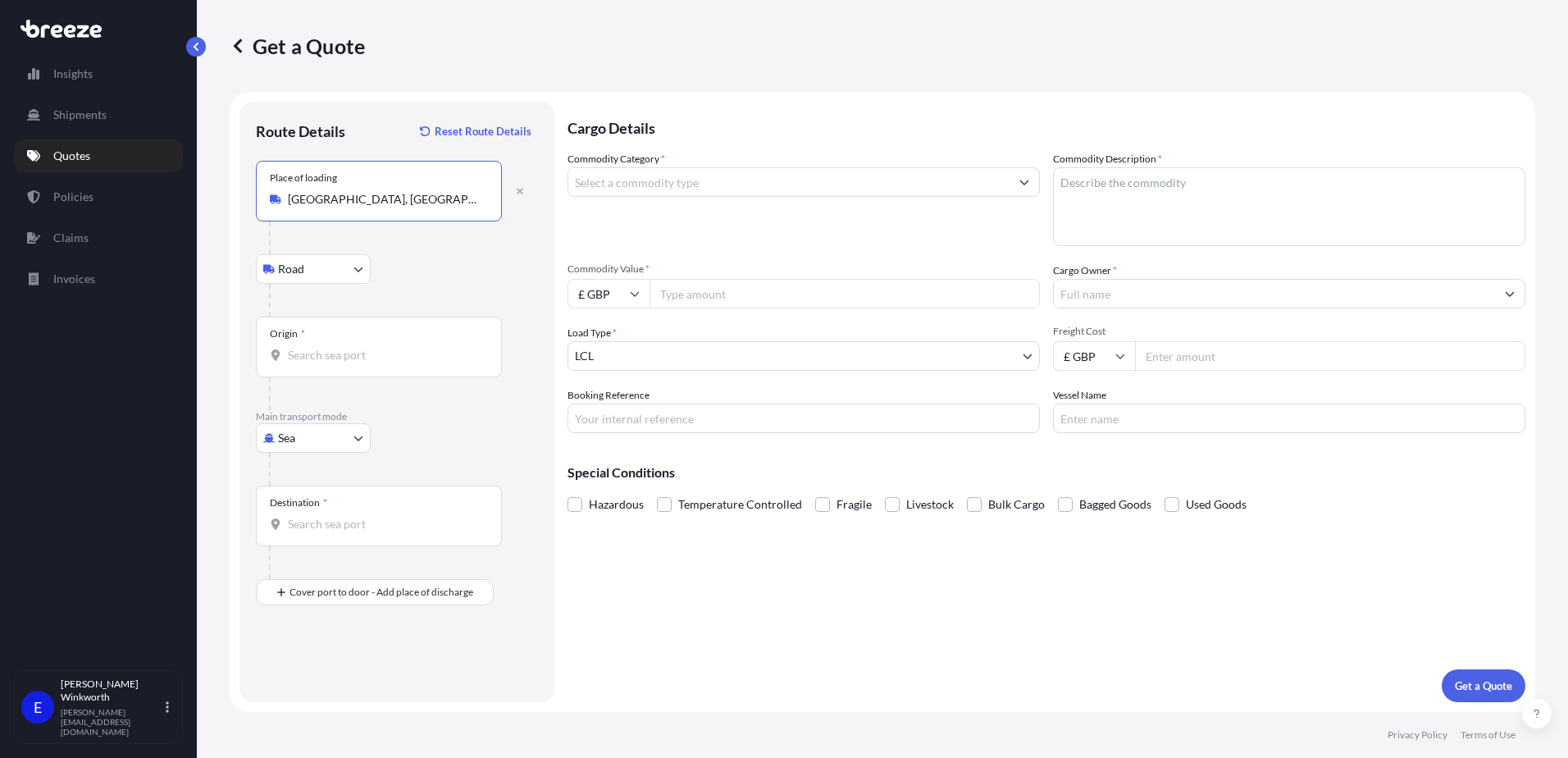
type input "[GEOGRAPHIC_DATA], [GEOGRAPHIC_DATA], [GEOGRAPHIC_DATA], [GEOGRAPHIC_DATA]"
click at [307, 345] on div "Origin *" at bounding box center [379, 347] width 246 height 60
click at [307, 347] on input "Origin *" at bounding box center [385, 355] width 193 height 17
type input "CNYTN - Yantian Pt, [GEOGRAPHIC_DATA]"
click at [317, 529] on input "Destination *" at bounding box center [385, 524] width 193 height 17
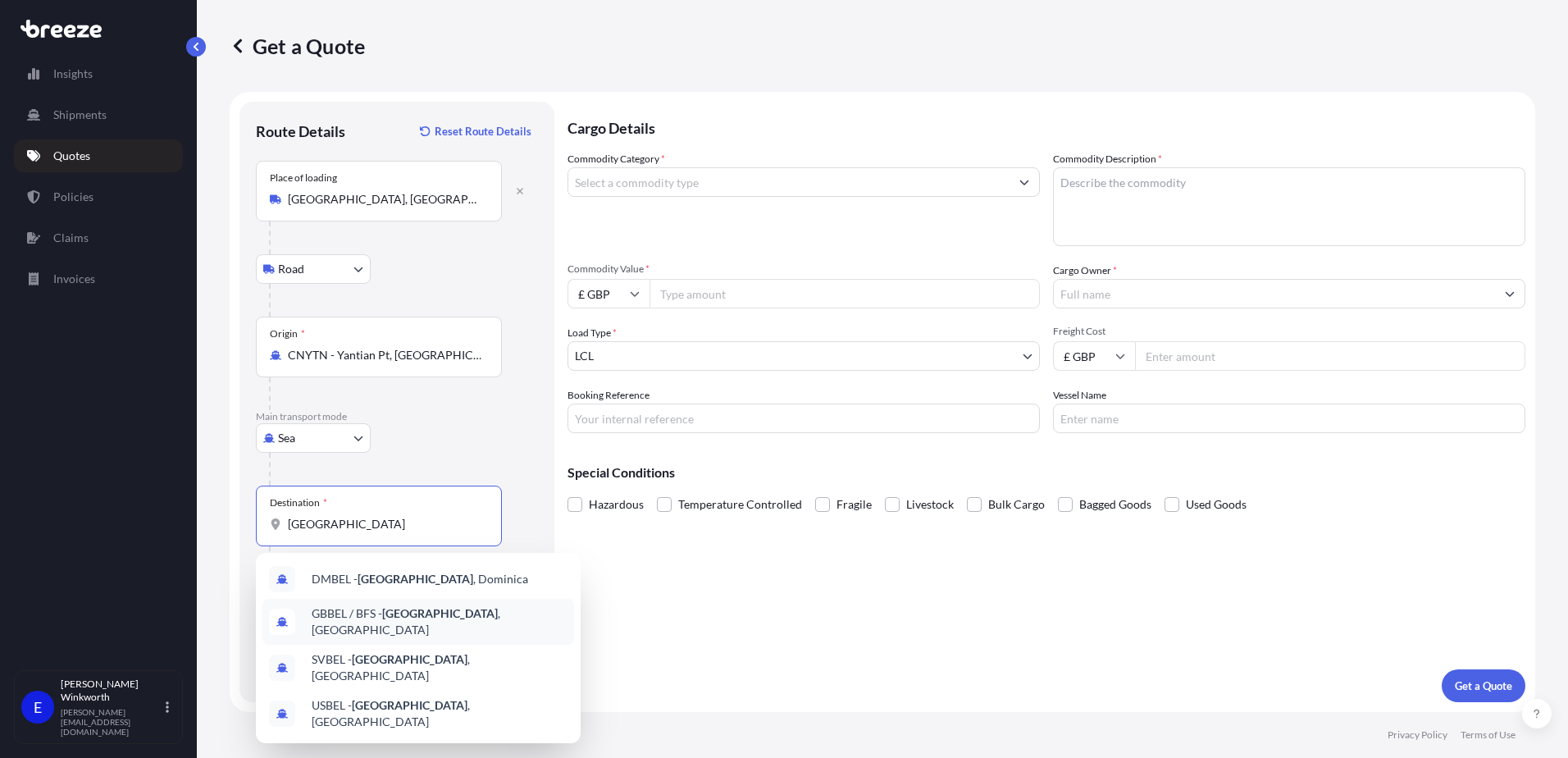
click at [424, 620] on span "GBBEL / BFS - [GEOGRAPHIC_DATA] , [GEOGRAPHIC_DATA]" at bounding box center [440, 621] width 256 height 33
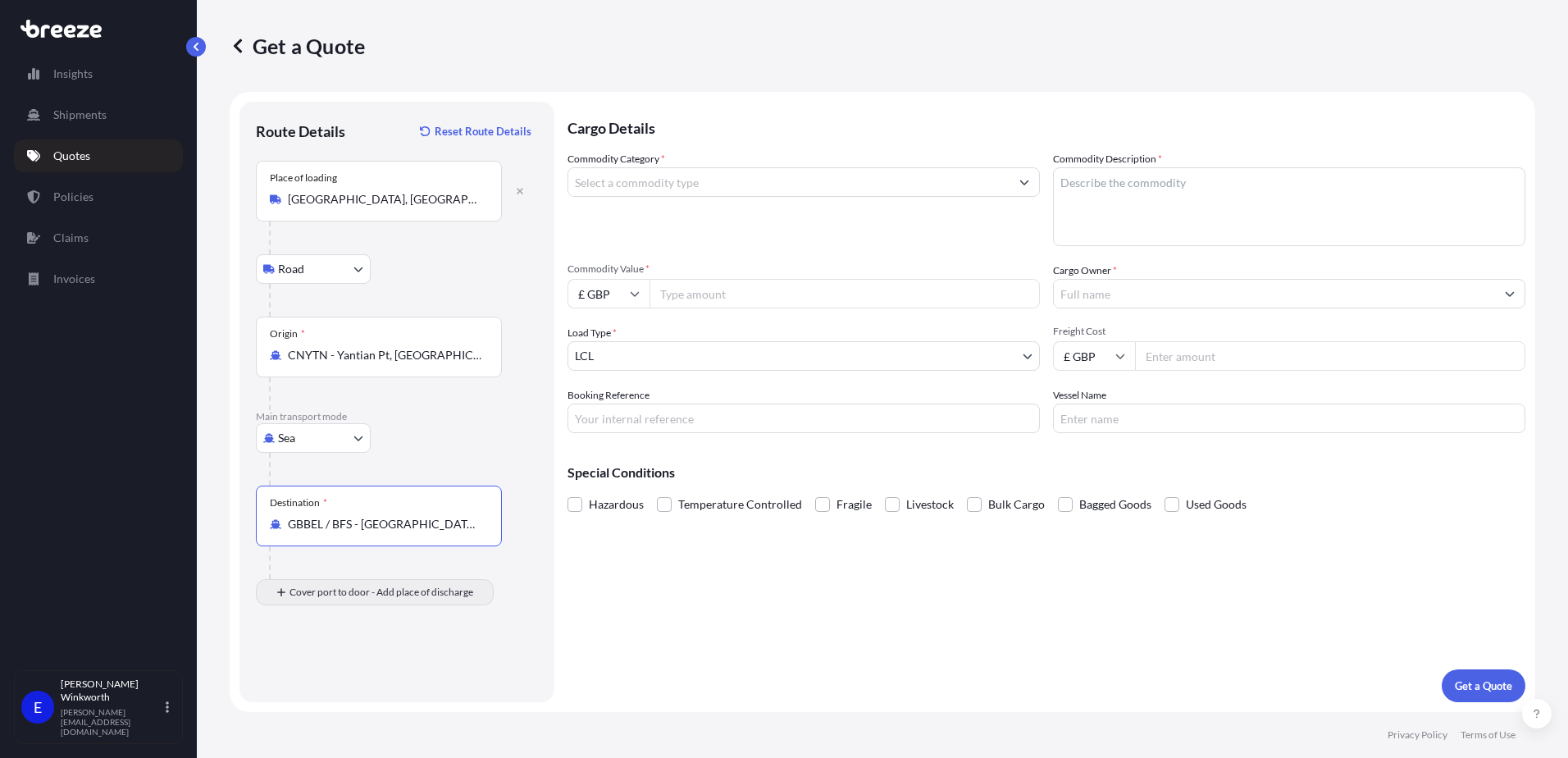
type input "GBBEL / BFS - [GEOGRAPHIC_DATA], [GEOGRAPHIC_DATA]"
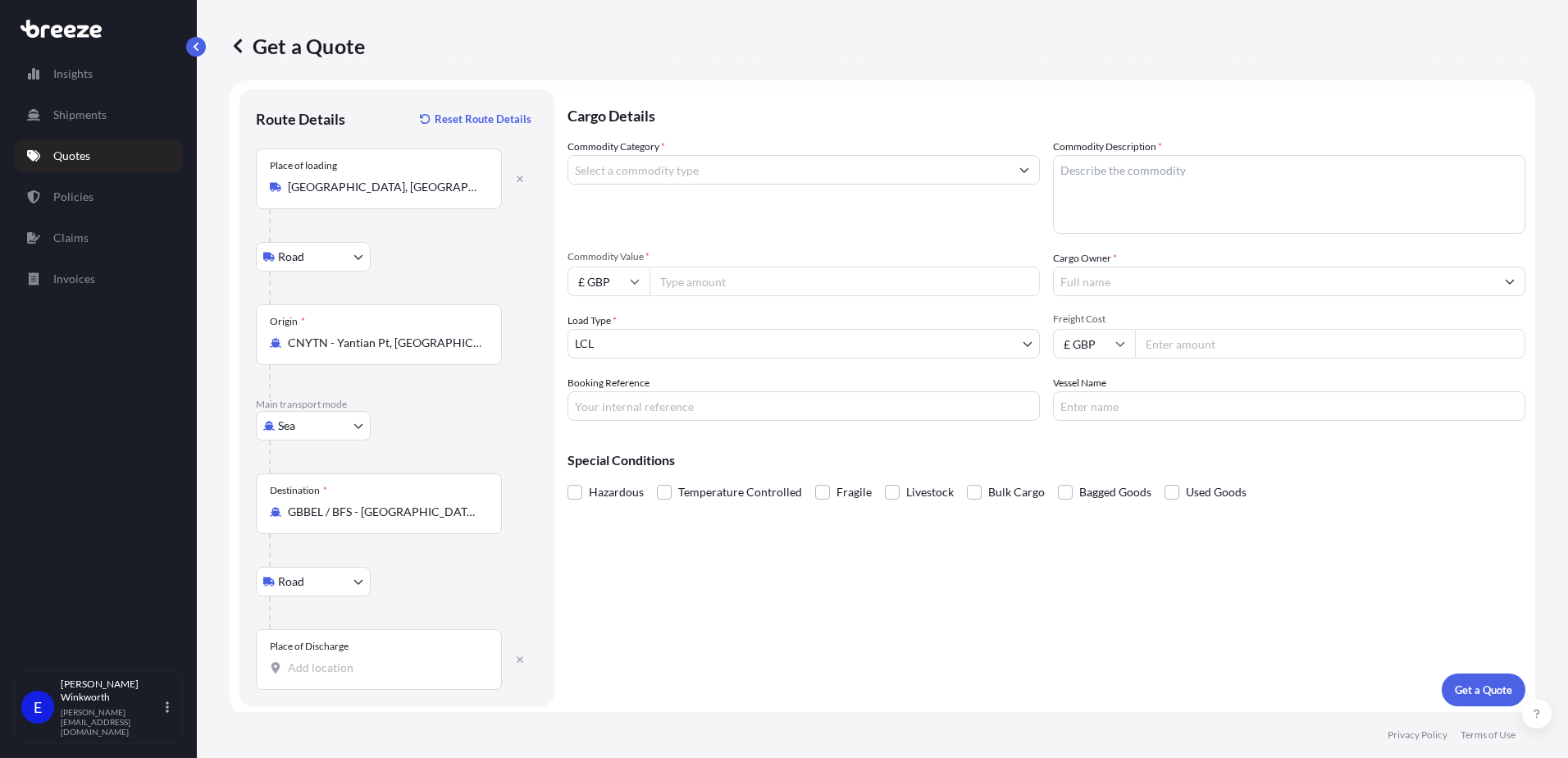
scroll to position [17, 0]
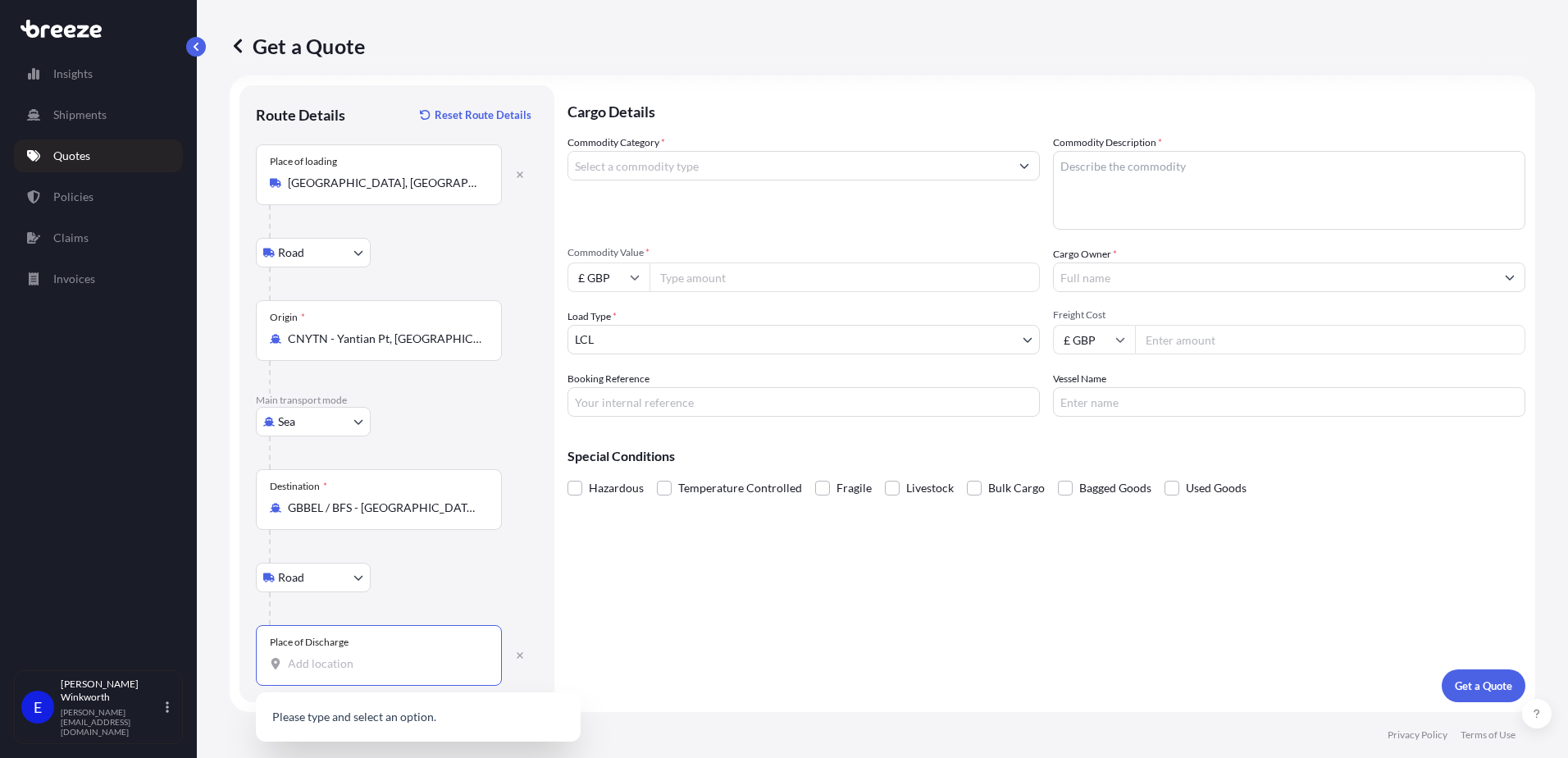
click at [300, 668] on input "Place of Discharge" at bounding box center [385, 663] width 193 height 17
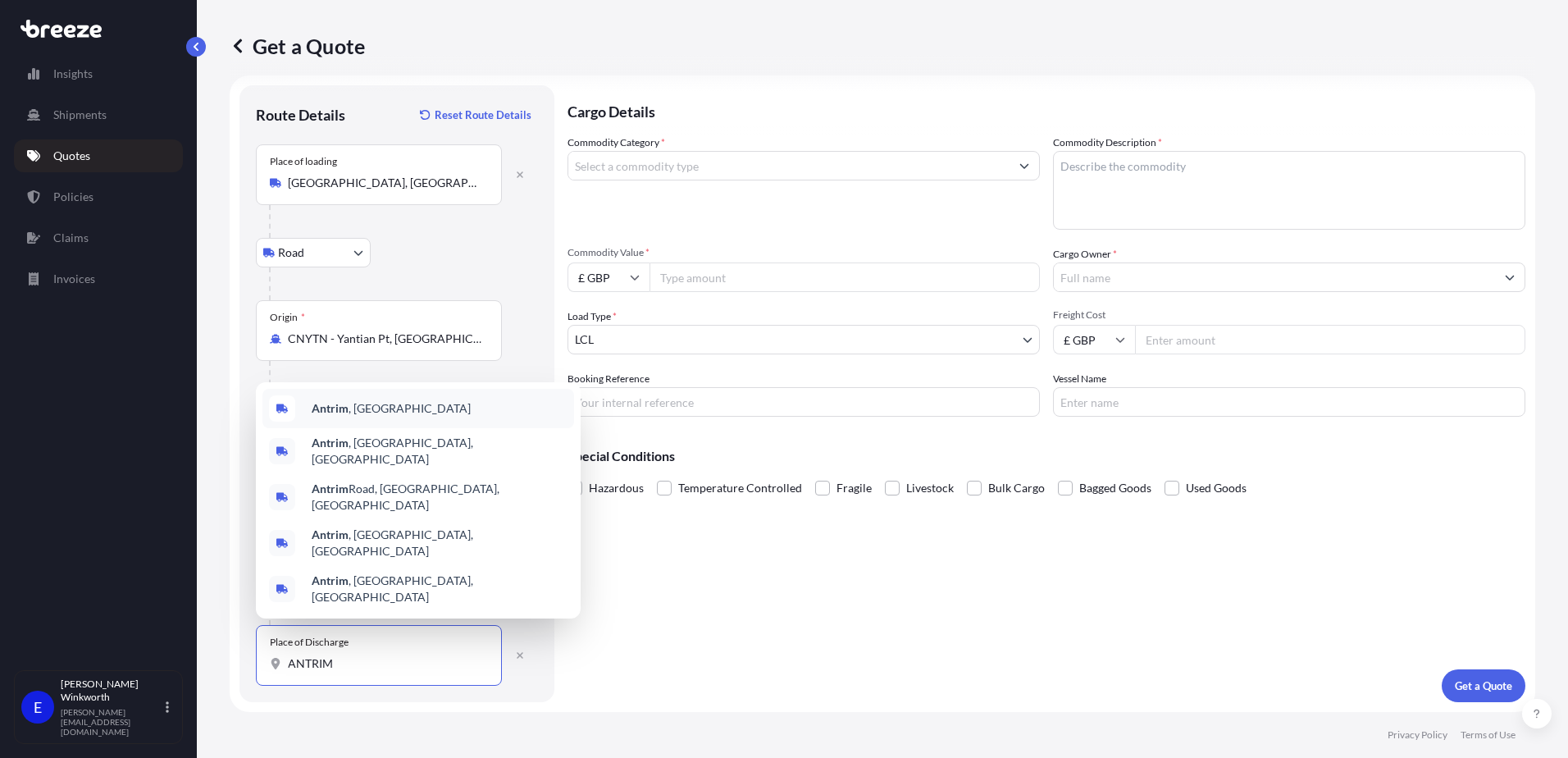
click at [374, 428] on div "Antrim , [GEOGRAPHIC_DATA]" at bounding box center [418, 409] width 312 height 39
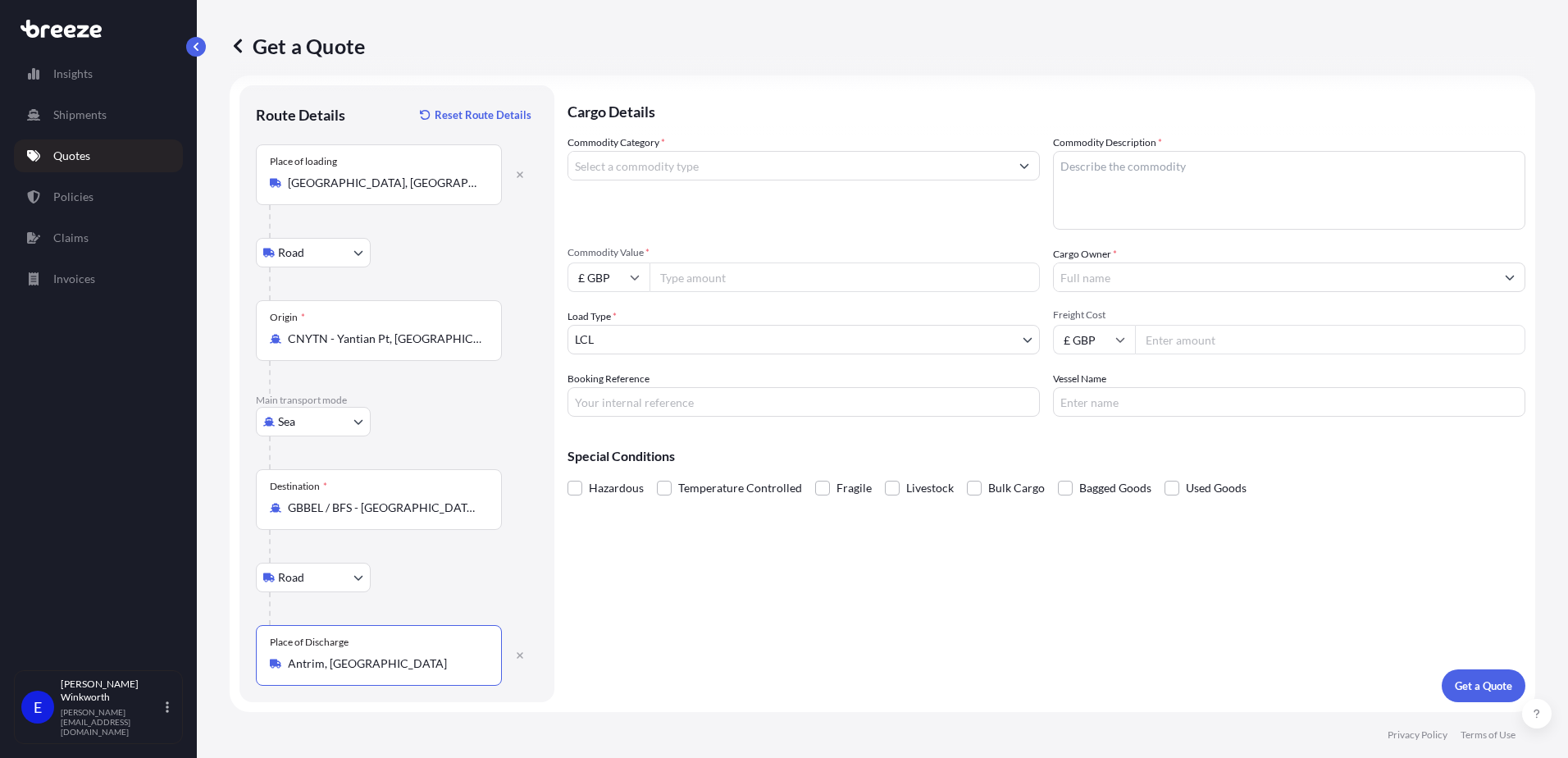
type input "Antrim, [GEOGRAPHIC_DATA]"
click at [635, 166] on input "Commodity Category *" at bounding box center [789, 165] width 441 height 29
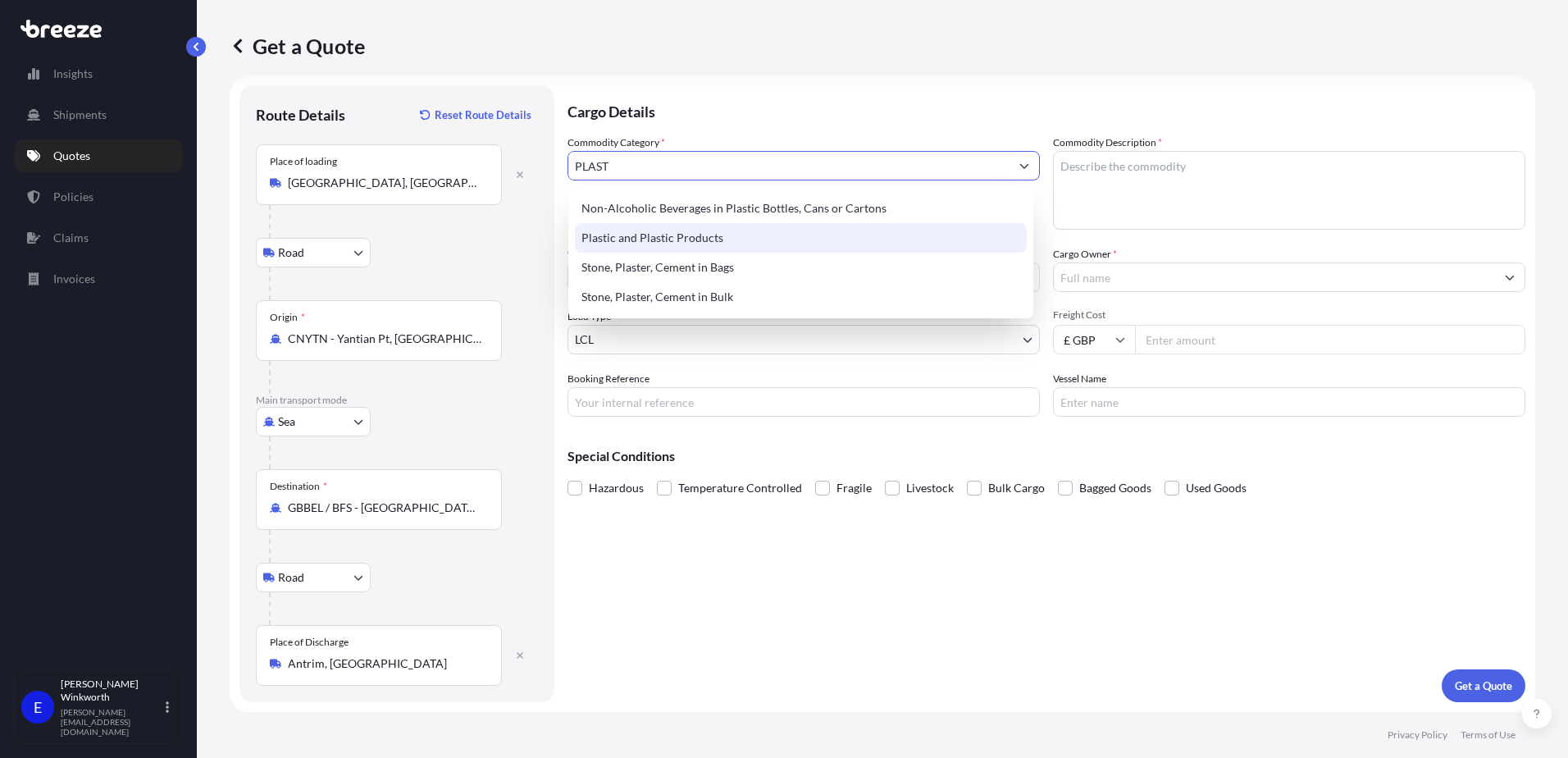
click at [647, 237] on div "Plastic and Plastic Products" at bounding box center [801, 238] width 452 height 29
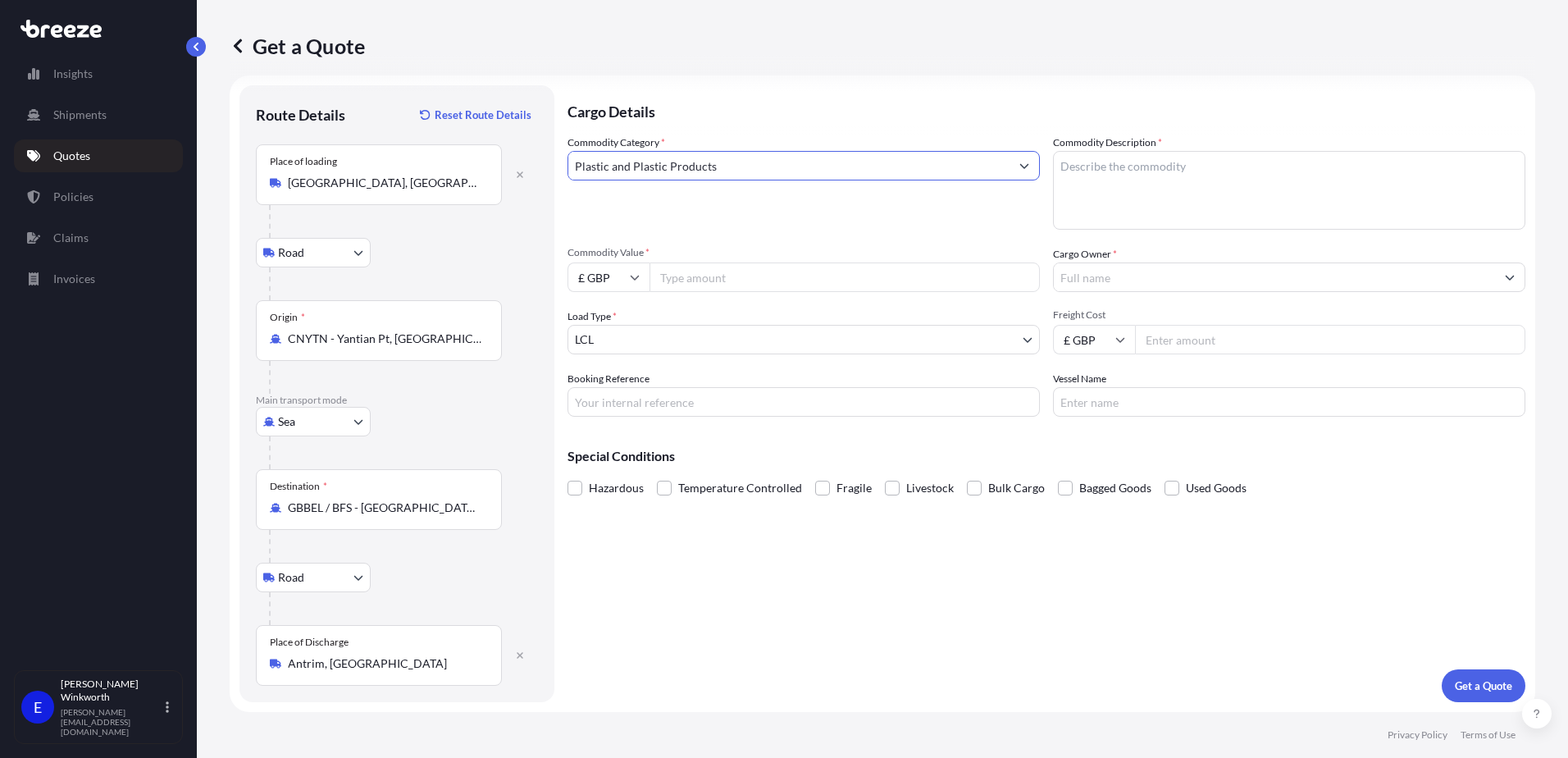
type input "Plastic and Plastic Products"
click at [1168, 185] on textarea "Commodity Description *" at bounding box center [1289, 190] width 472 height 79
type textarea "PLASSTIC BOTTLE, PUMP, CAP"
click at [634, 284] on input "£ GBP" at bounding box center [608, 277] width 82 height 29
click at [610, 389] on div "$ USD" at bounding box center [609, 391] width 69 height 31
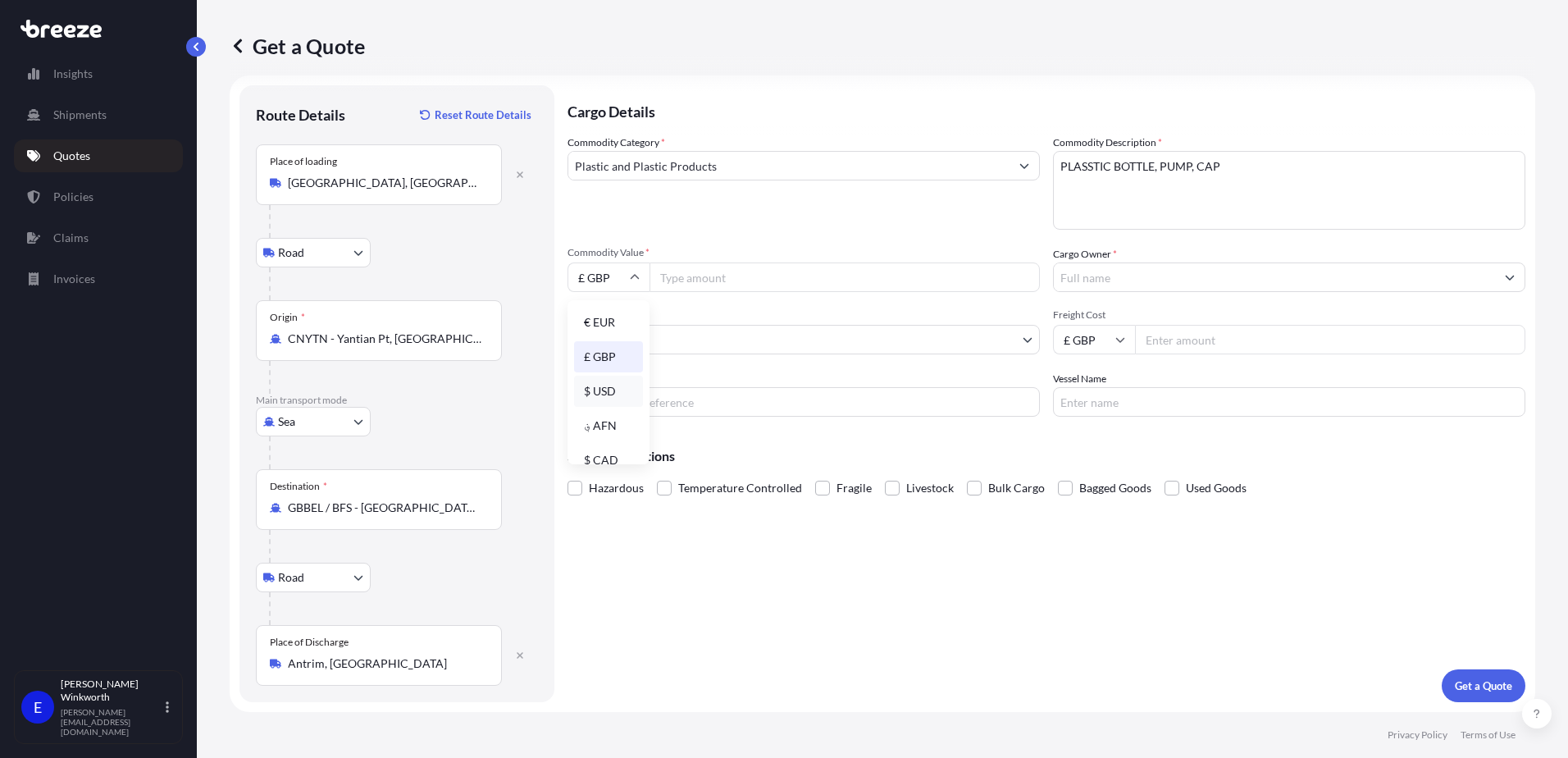
type input "$ USD"
click at [733, 270] on input "Commodity Value *" at bounding box center [845, 277] width 390 height 29
type input "7122.22"
click at [1100, 275] on input "Cargo Owner *" at bounding box center [1275, 277] width 441 height 29
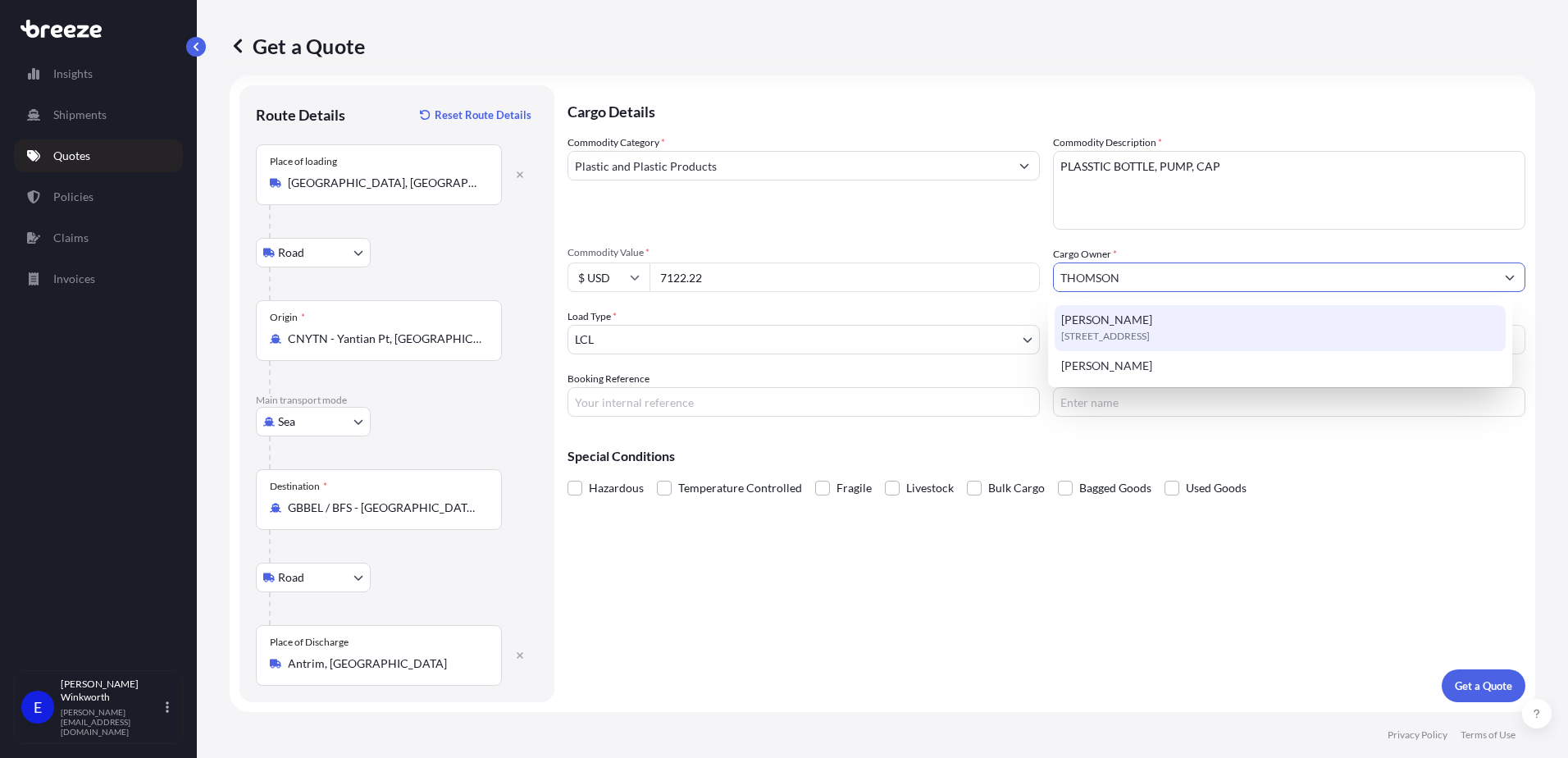
click at [1150, 331] on span "[STREET_ADDRESS]" at bounding box center [1105, 336] width 89 height 17
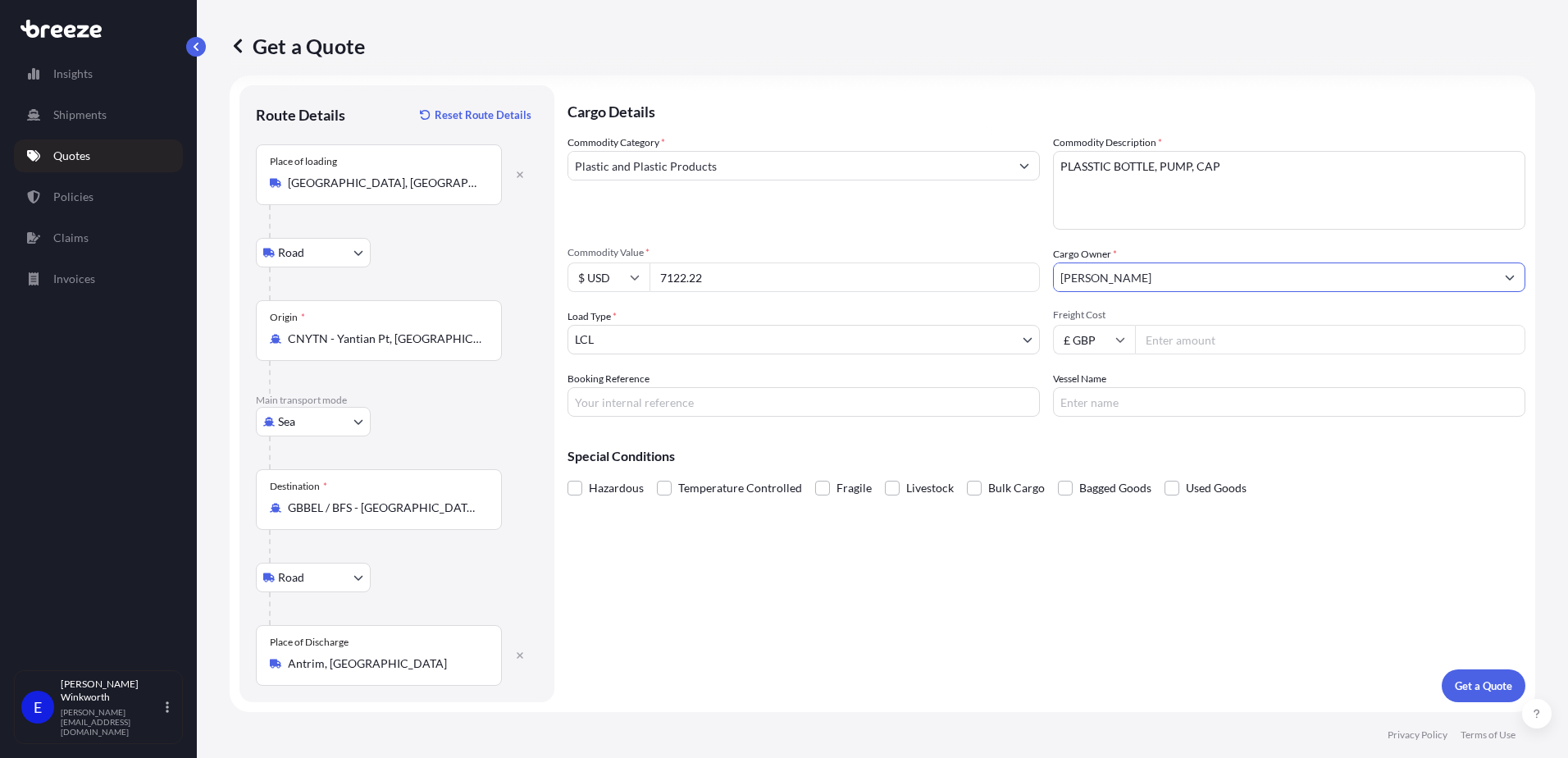
type input "[PERSON_NAME]"
click at [659, 332] on body "13 options available. 2 options available. 1 option available. 0 options availa…" at bounding box center [784, 379] width 1568 height 758
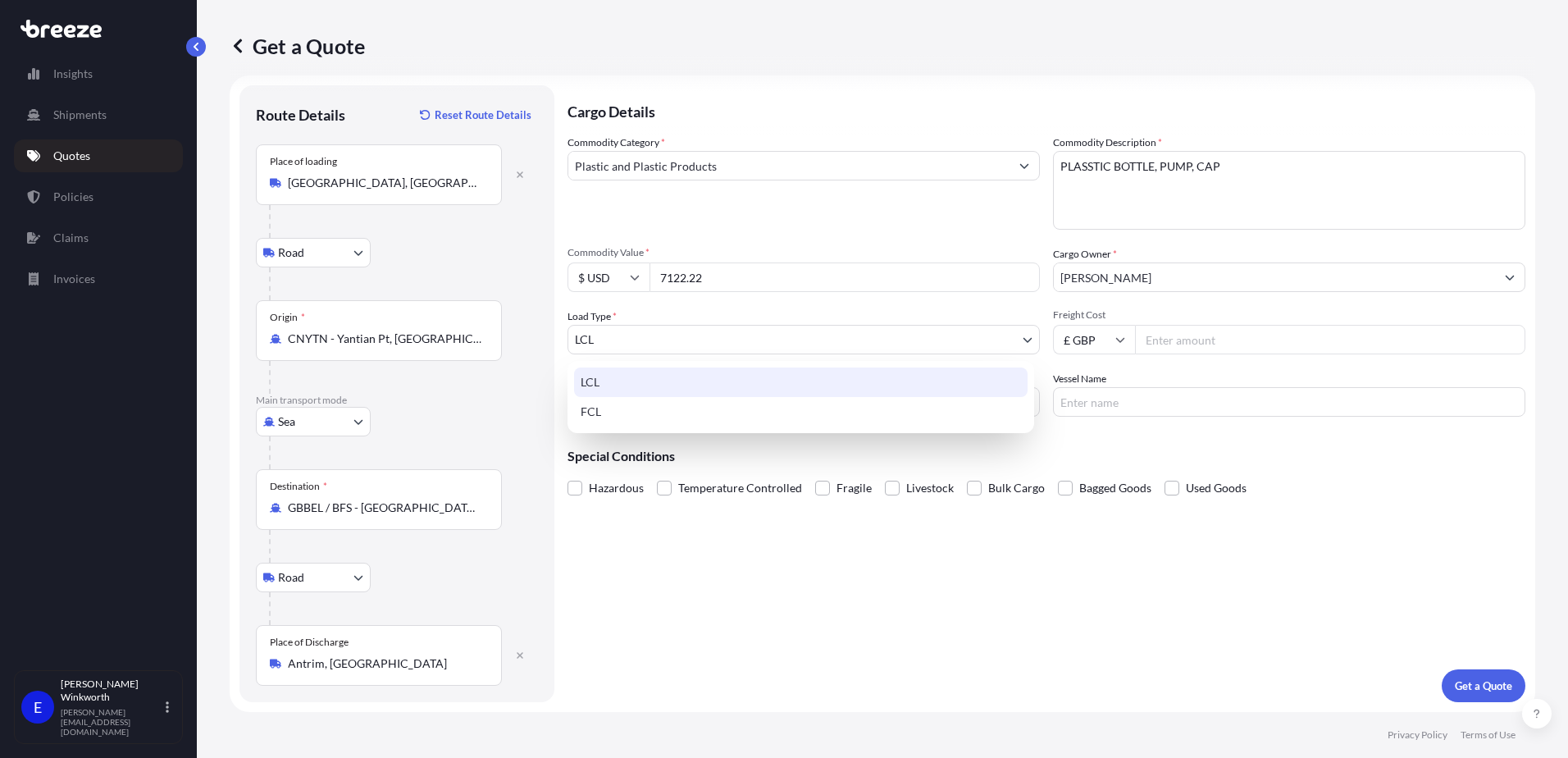
click at [691, 370] on div "LCL" at bounding box center [801, 382] width 454 height 29
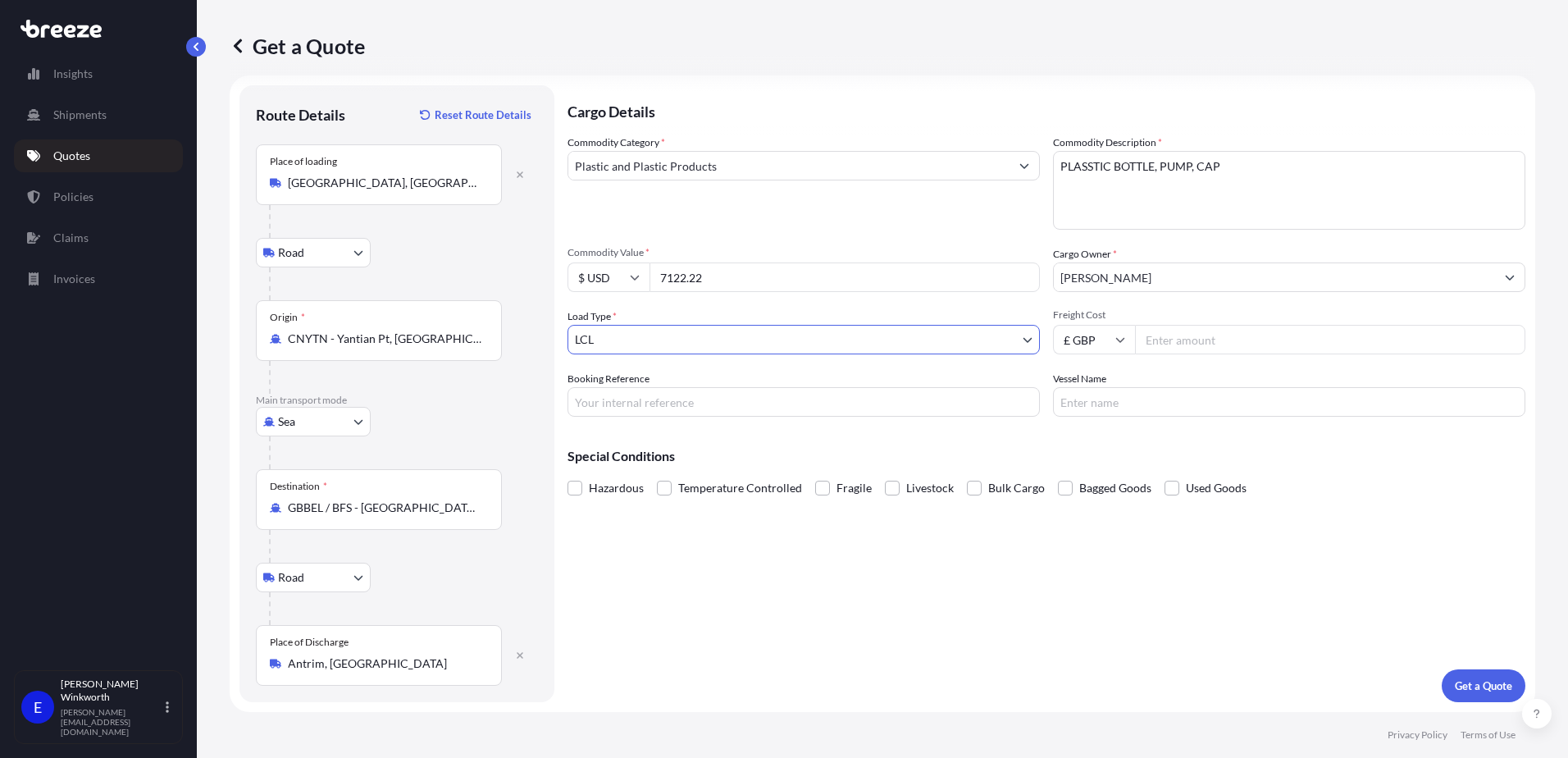
click at [1074, 342] on input "£ GBP" at bounding box center [1094, 339] width 82 height 29
click at [1082, 445] on div "$ USD" at bounding box center [1088, 453] width 69 height 31
type input "$ USD"
click at [1173, 334] on input "Freight Cost" at bounding box center [1330, 339] width 390 height 29
type input "1725"
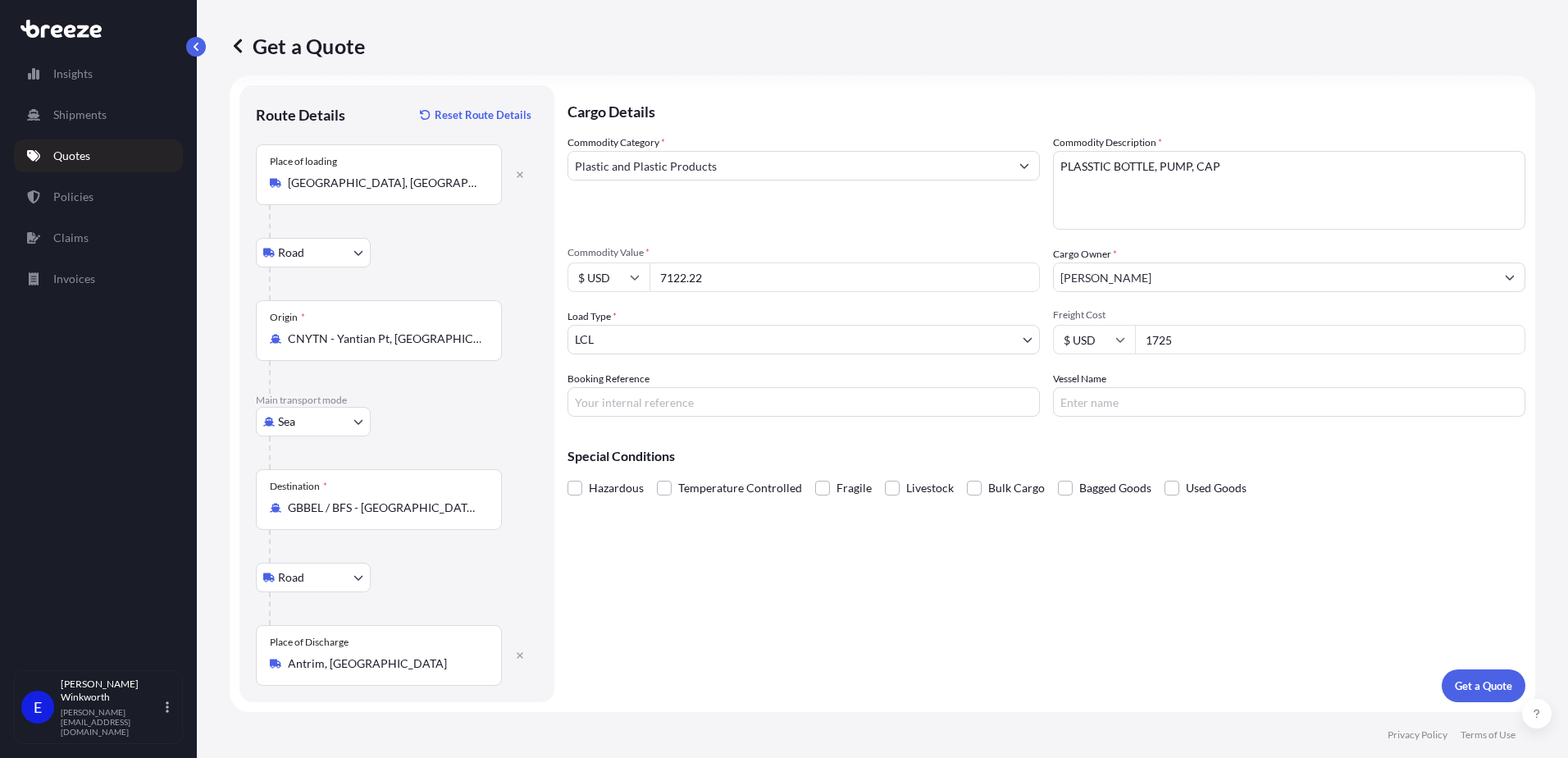
click at [689, 401] on input "Booking Reference" at bounding box center [803, 402] width 472 height 29
type input "S173812"
drag, startPoint x: 1119, startPoint y: 399, endPoint x: 1104, endPoint y: 404, distance: 15.8
click at [1119, 399] on input "Vessel Name" at bounding box center [1289, 402] width 472 height 29
type input "TBA"
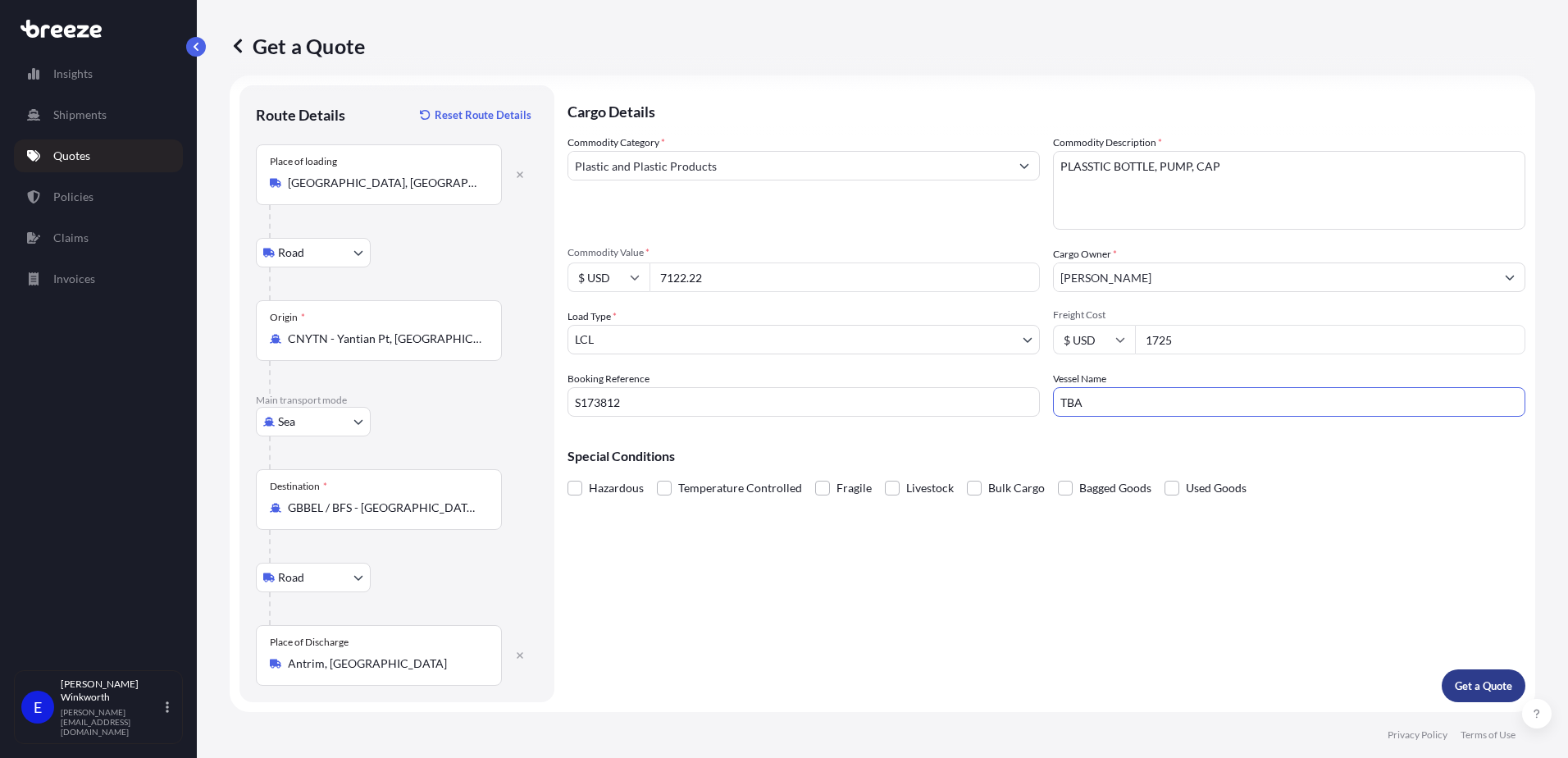
click at [1455, 692] on p "Get a Quote" at bounding box center [1484, 685] width 58 height 17
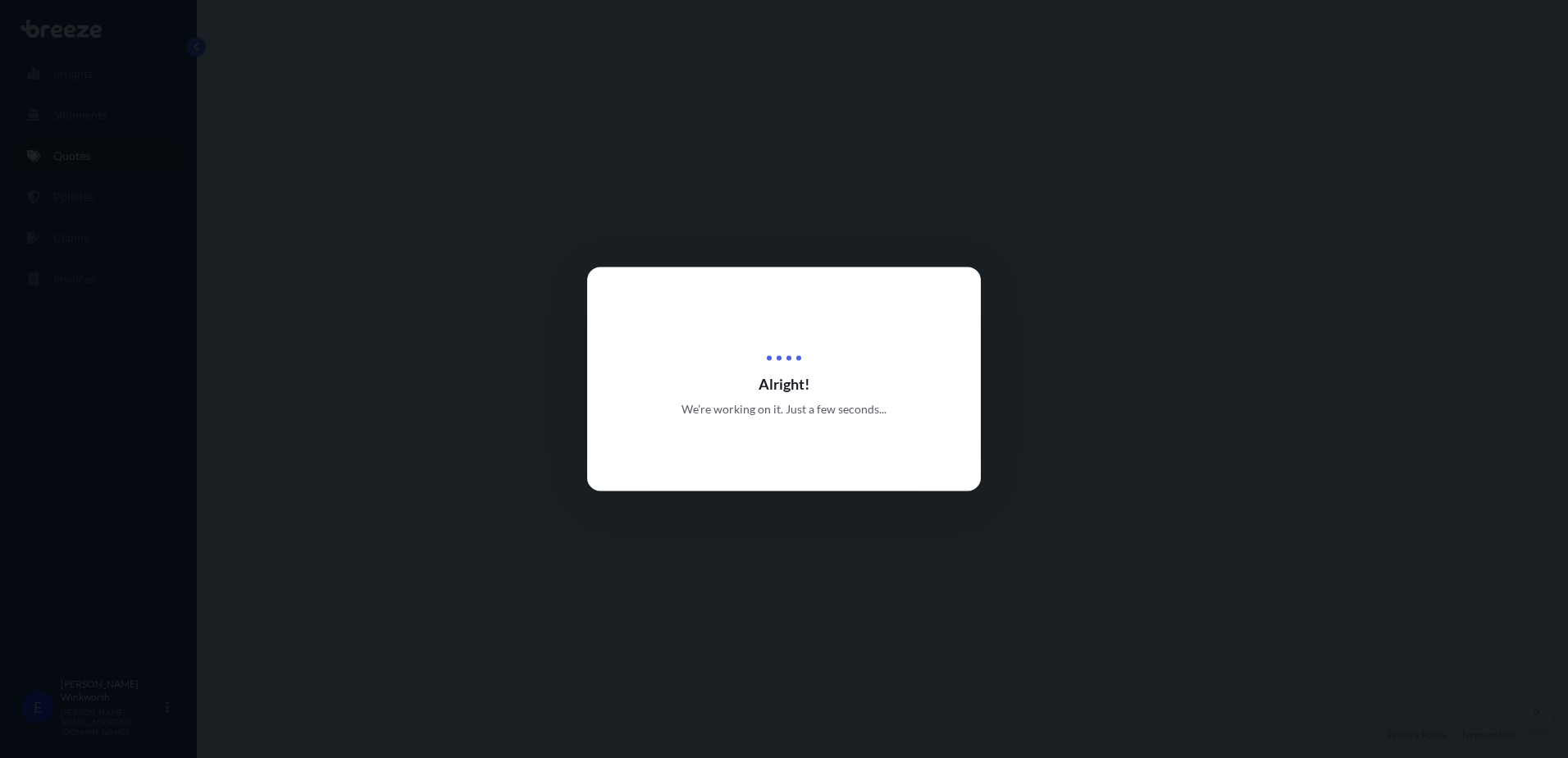
select select "Road"
select select "Sea"
select select "Road"
select select "1"
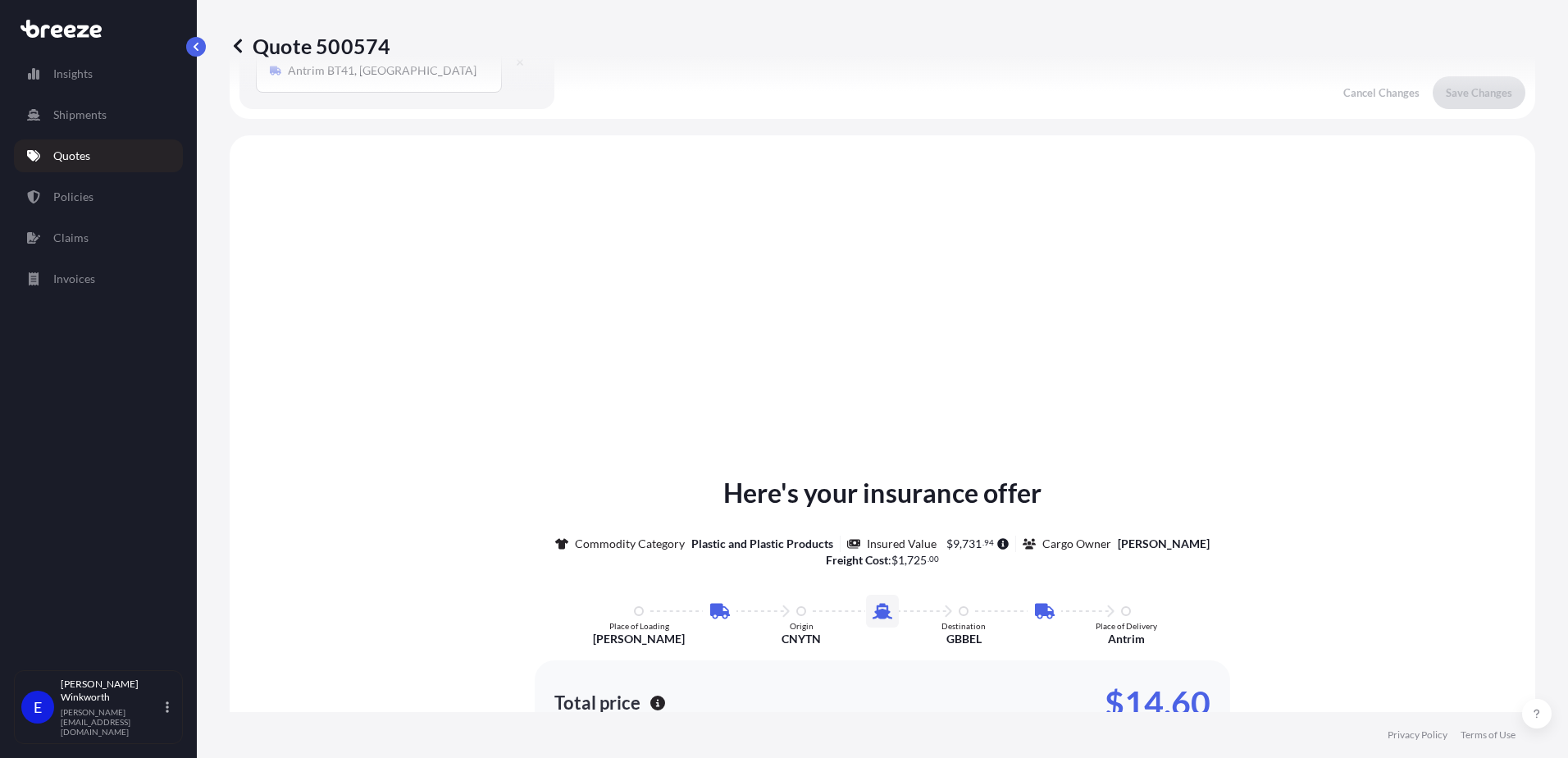
scroll to position [574, 0]
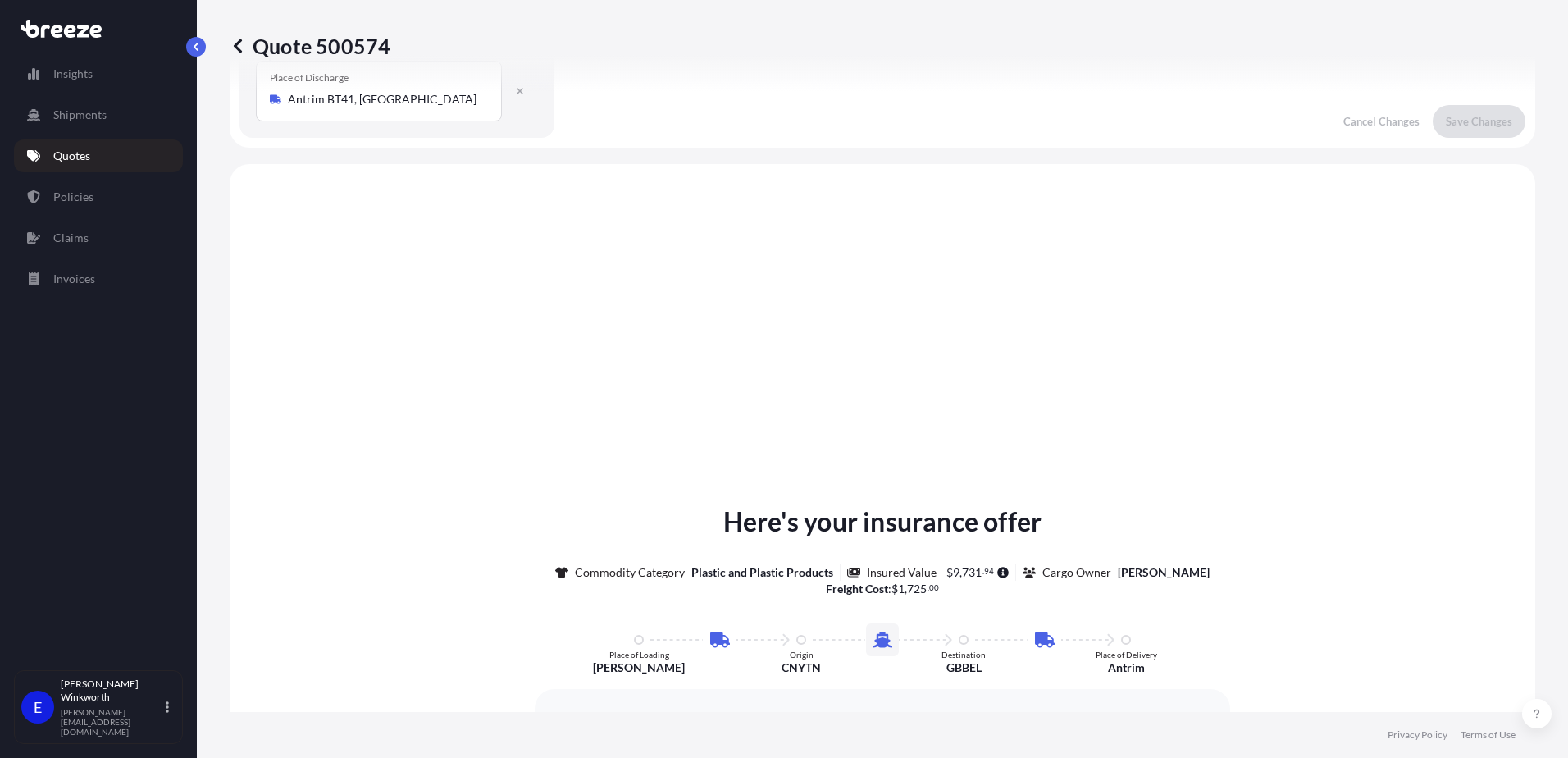
click at [234, 48] on icon at bounding box center [238, 46] width 17 height 17
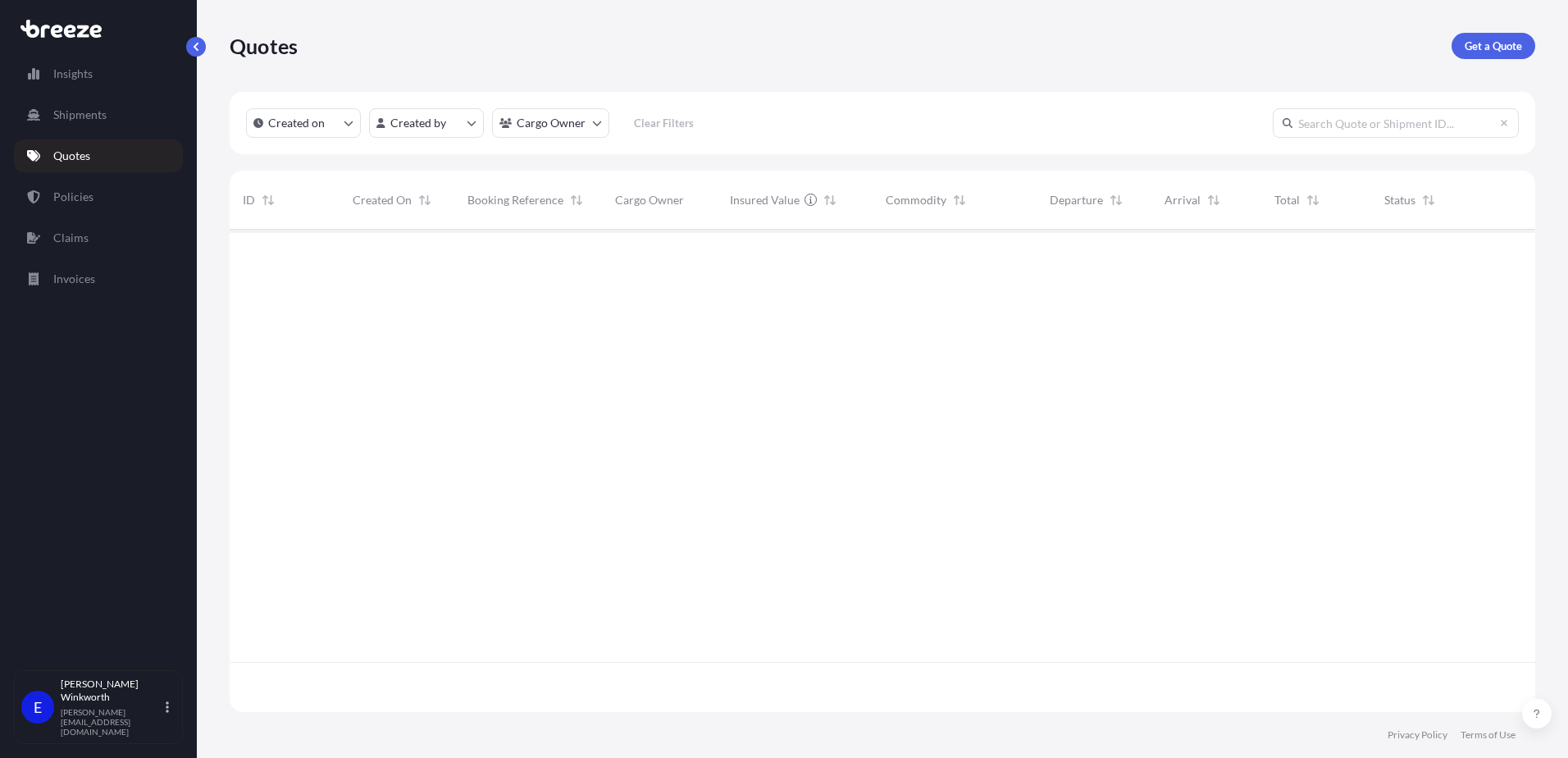
scroll to position [479, 1293]
click at [1514, 50] on p "Get a Quote" at bounding box center [1494, 46] width 58 height 17
select select "Road"
select select "Sea"
select select "1"
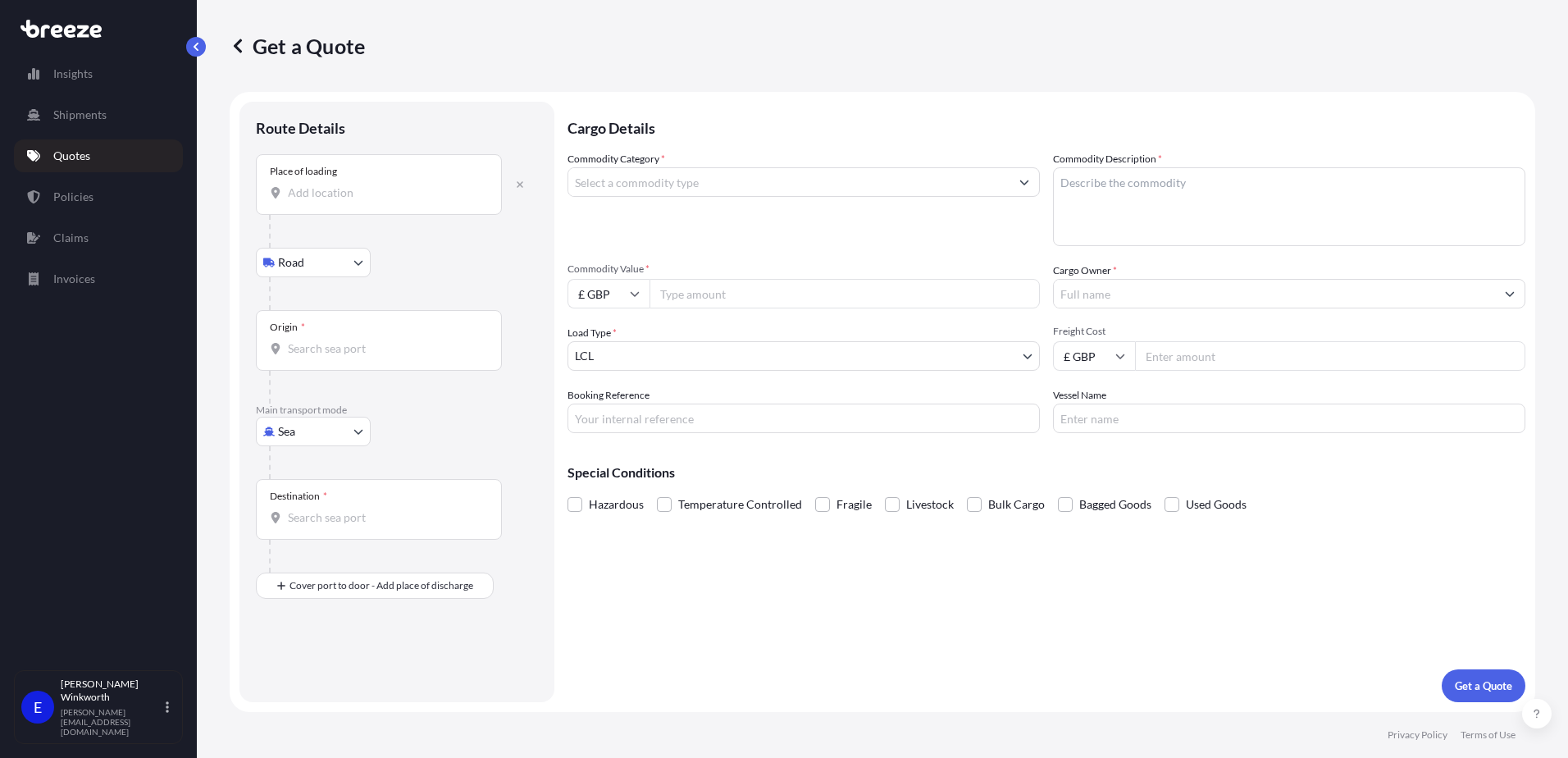
click at [349, 206] on div "Place of loading" at bounding box center [379, 184] width 246 height 60
click at [349, 201] on input "Place of loading" at bounding box center [385, 192] width 193 height 17
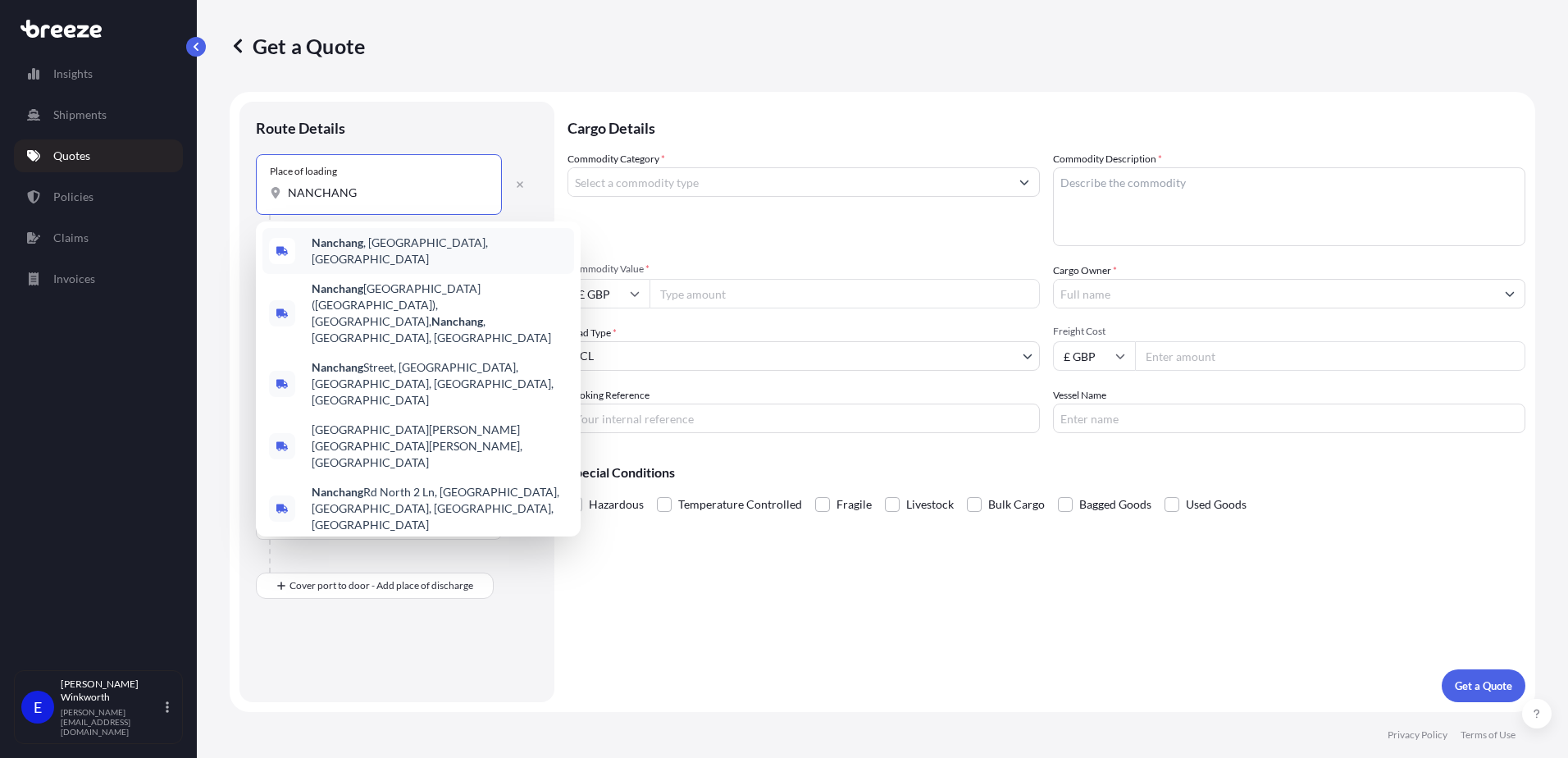
click at [386, 256] on div "Nanchang , [GEOGRAPHIC_DATA], [GEOGRAPHIC_DATA]" at bounding box center [418, 251] width 312 height 46
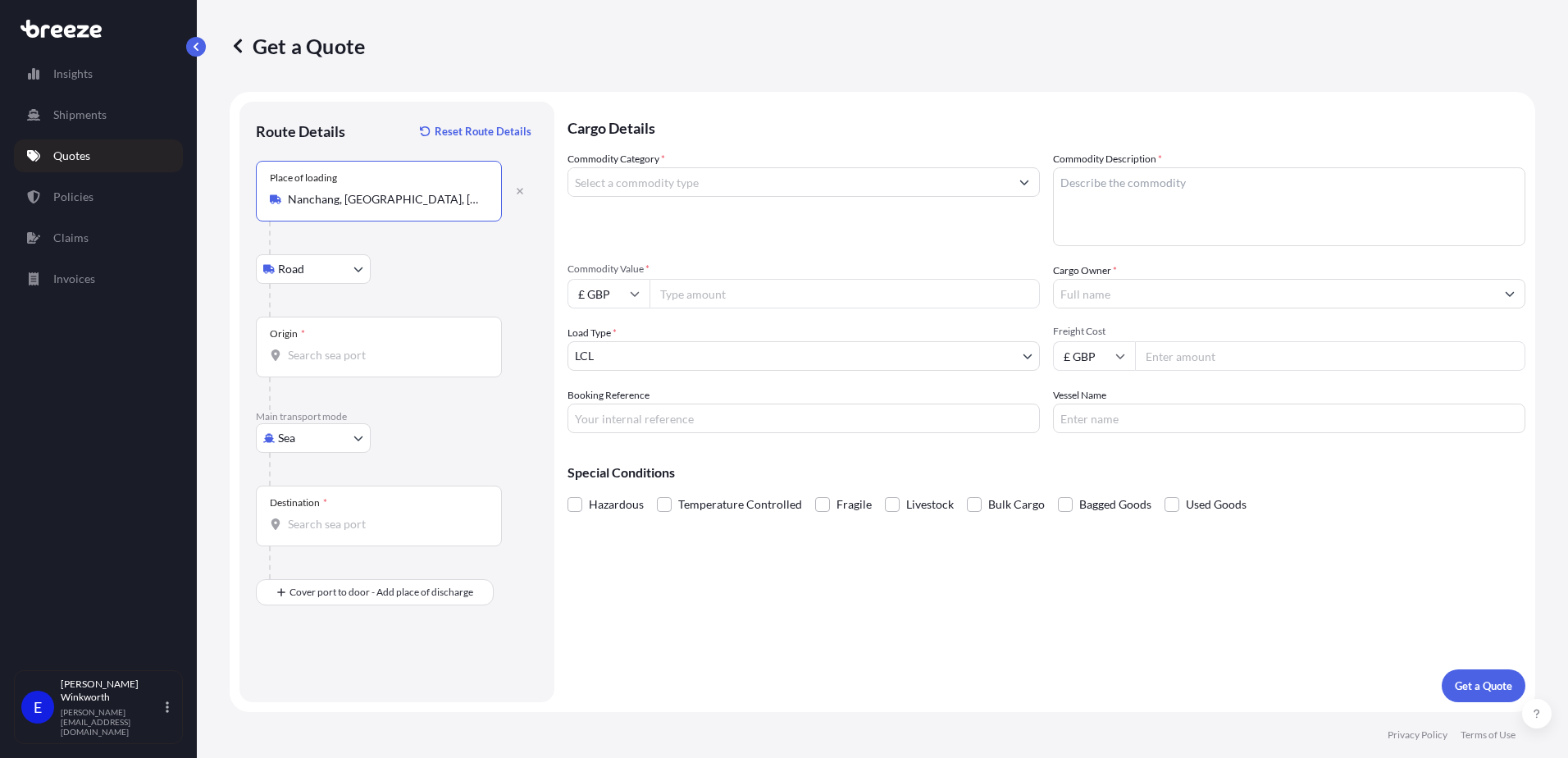
type input "Nanchang, [GEOGRAPHIC_DATA], [GEOGRAPHIC_DATA]"
click at [332, 362] on input "Origin *" at bounding box center [385, 355] width 193 height 17
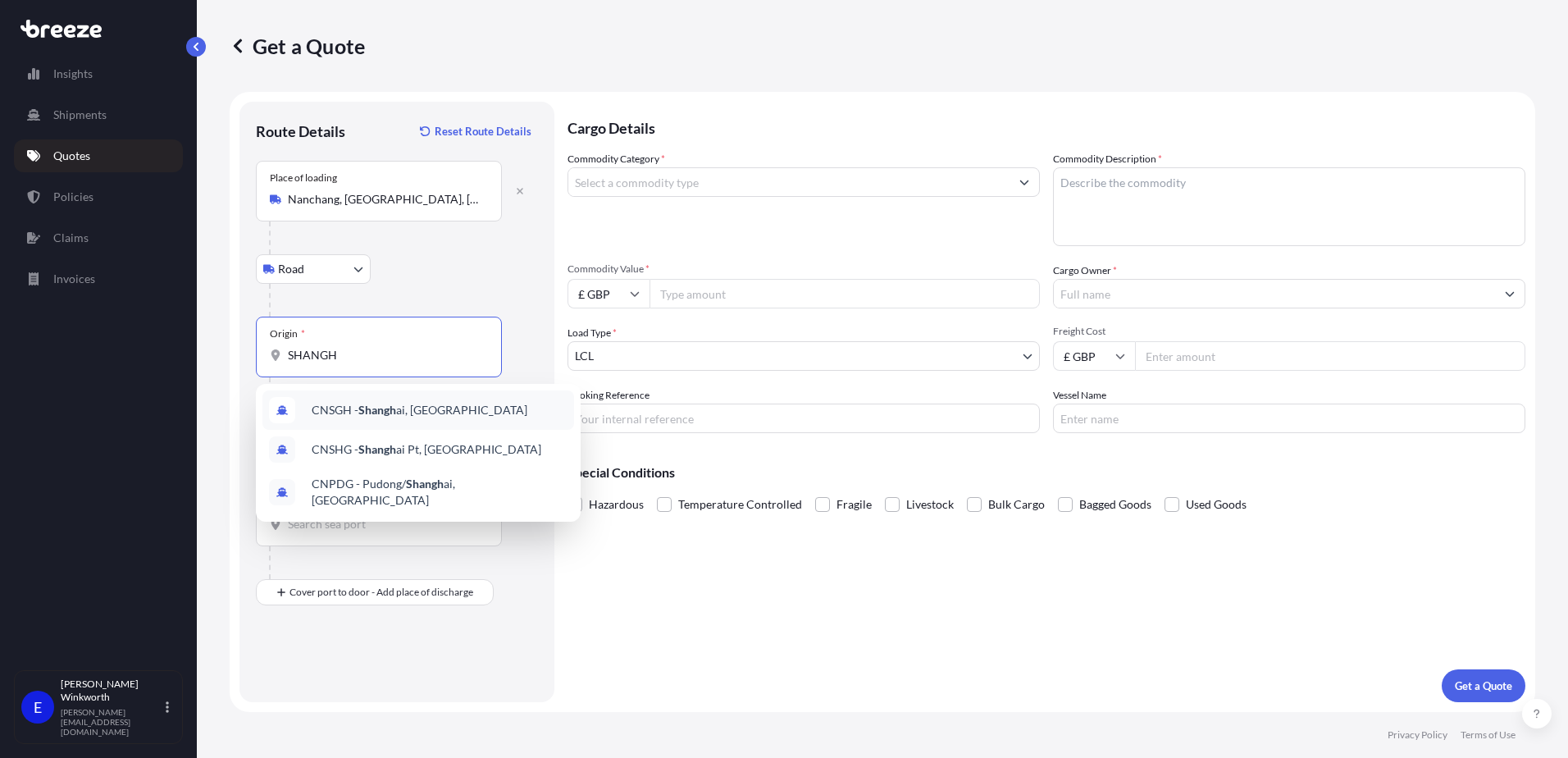
click at [427, 418] on div "CNSGH - Shangh ai, [GEOGRAPHIC_DATA]" at bounding box center [418, 410] width 312 height 39
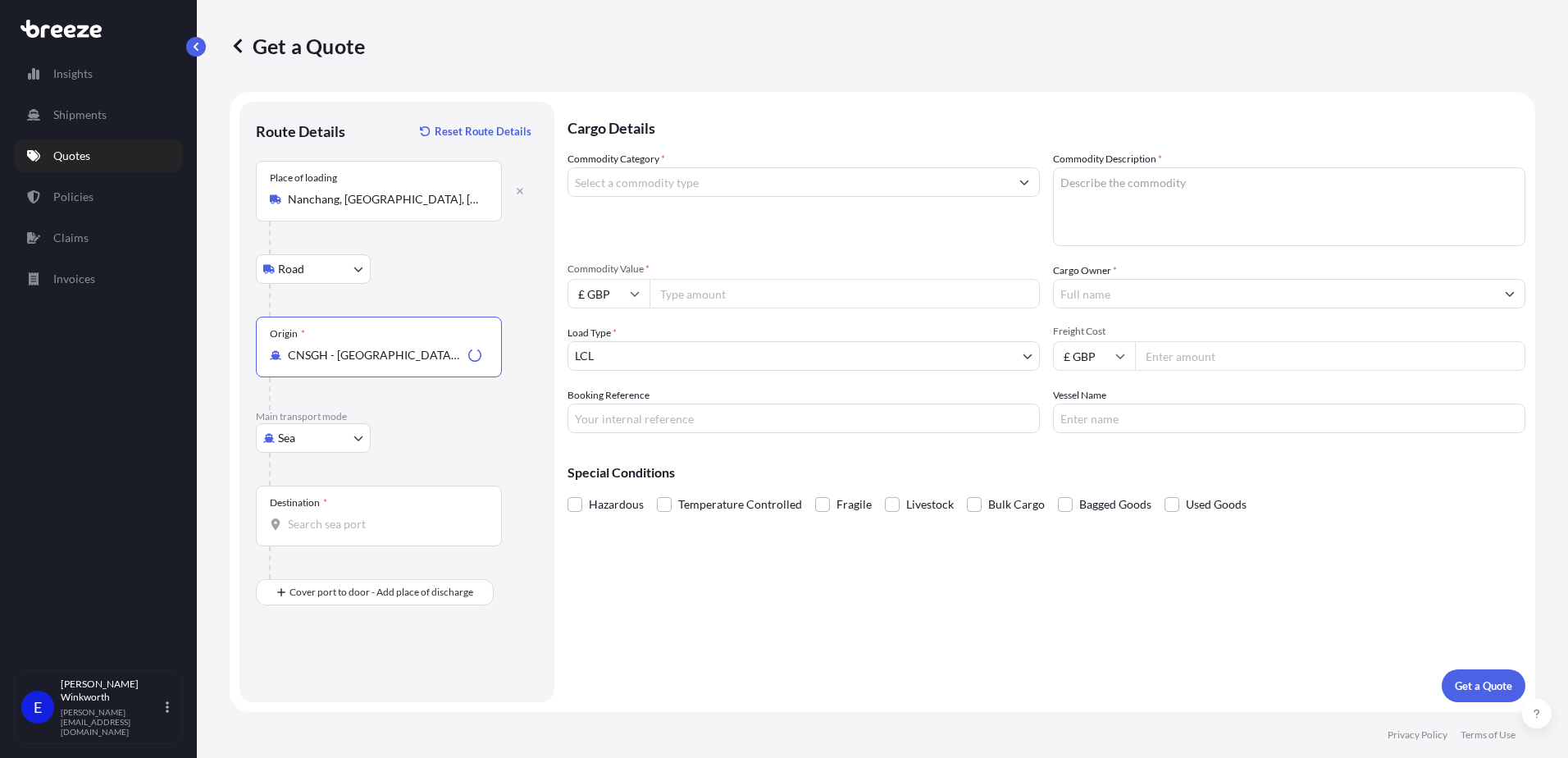
type input "CNSGH - [GEOGRAPHIC_DATA], [GEOGRAPHIC_DATA]"
click at [325, 540] on div "Destination *" at bounding box center [379, 516] width 246 height 60
click at [325, 533] on input "Destination *" at bounding box center [385, 524] width 193 height 17
type input "GBBEL / BFS - [GEOGRAPHIC_DATA], [GEOGRAPHIC_DATA]"
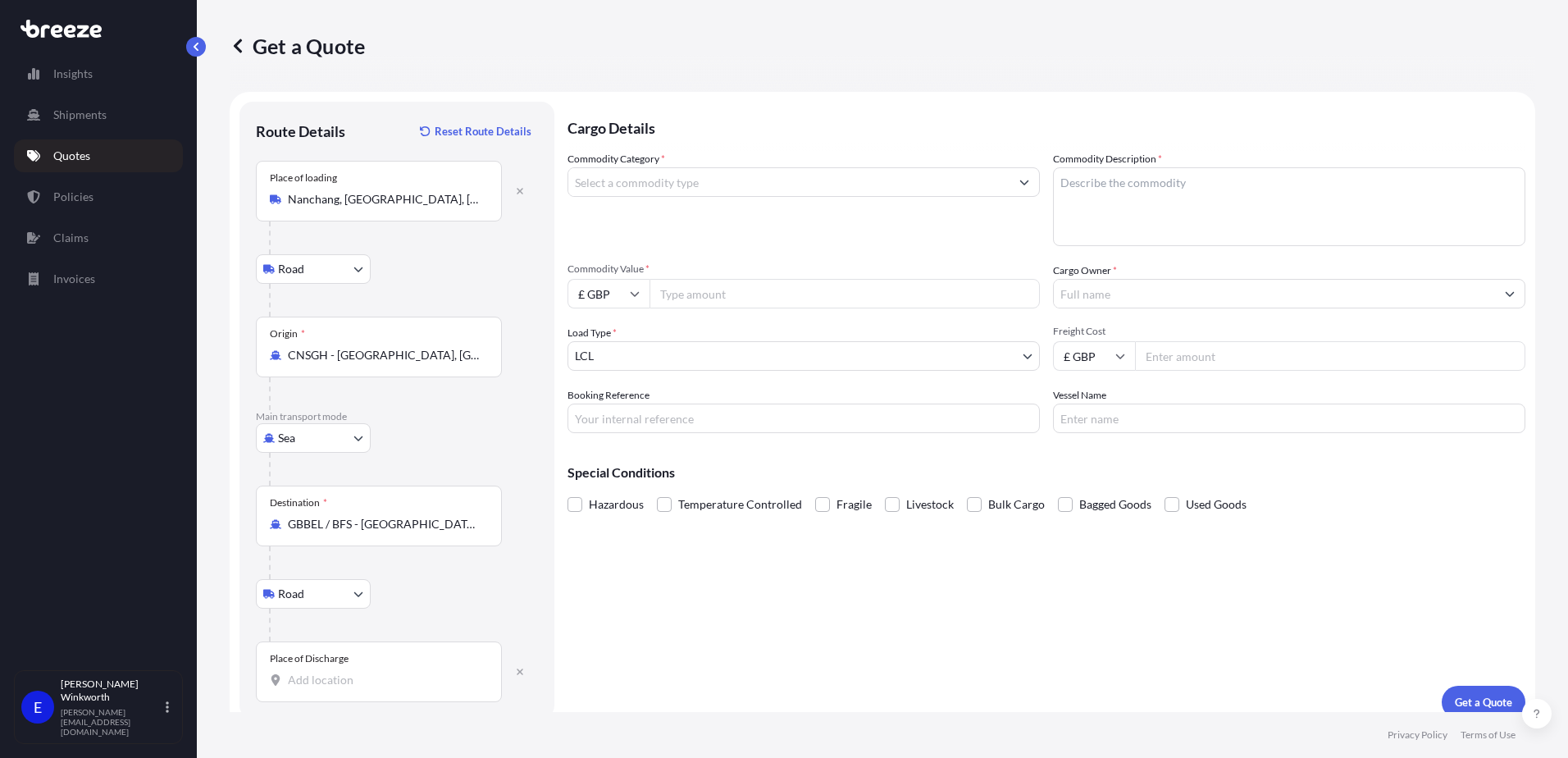
click at [352, 676] on input "Place of Discharge" at bounding box center [385, 680] width 193 height 17
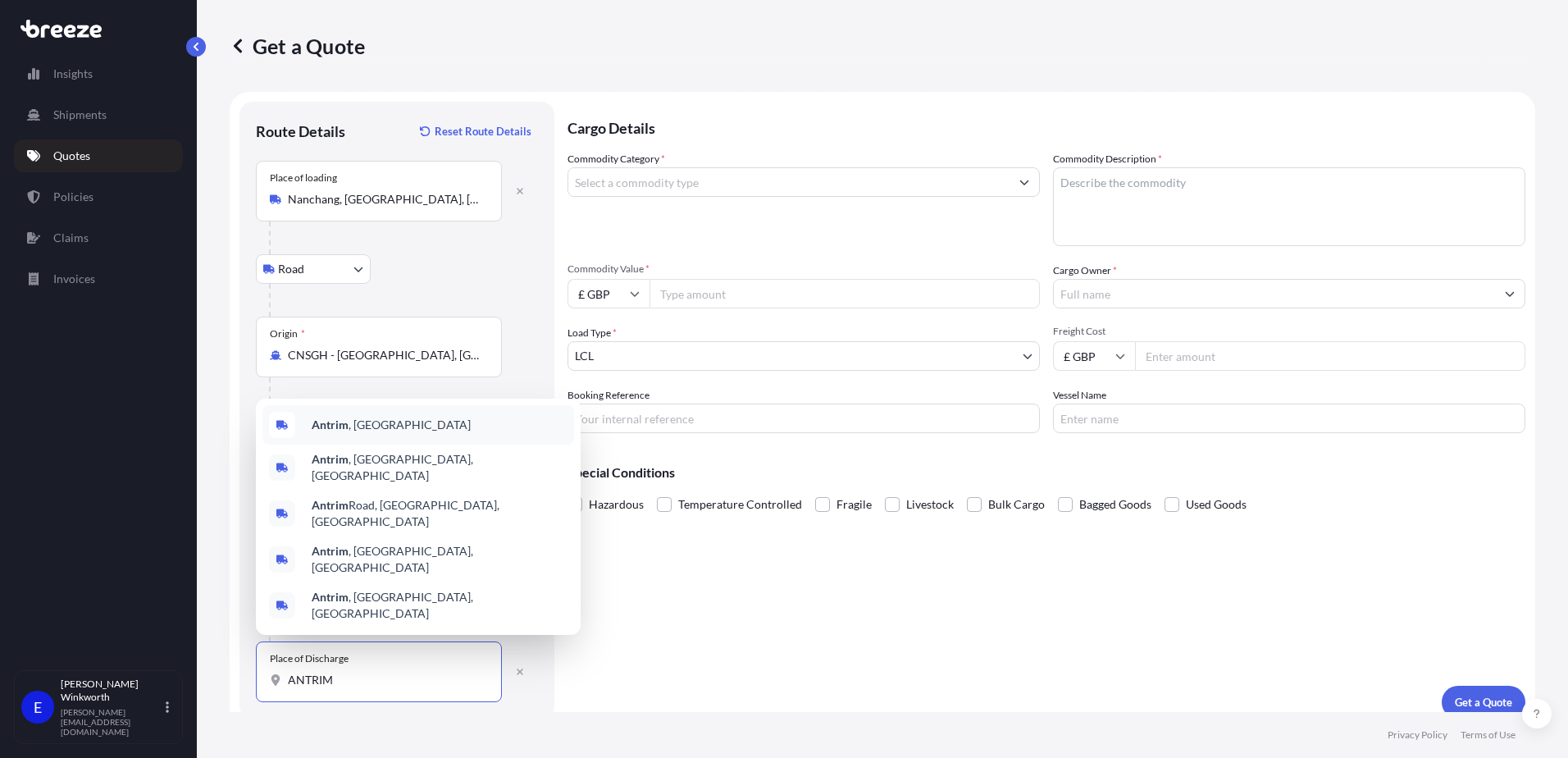
click at [368, 434] on span "Antrim , [GEOGRAPHIC_DATA]" at bounding box center [392, 425] width 160 height 17
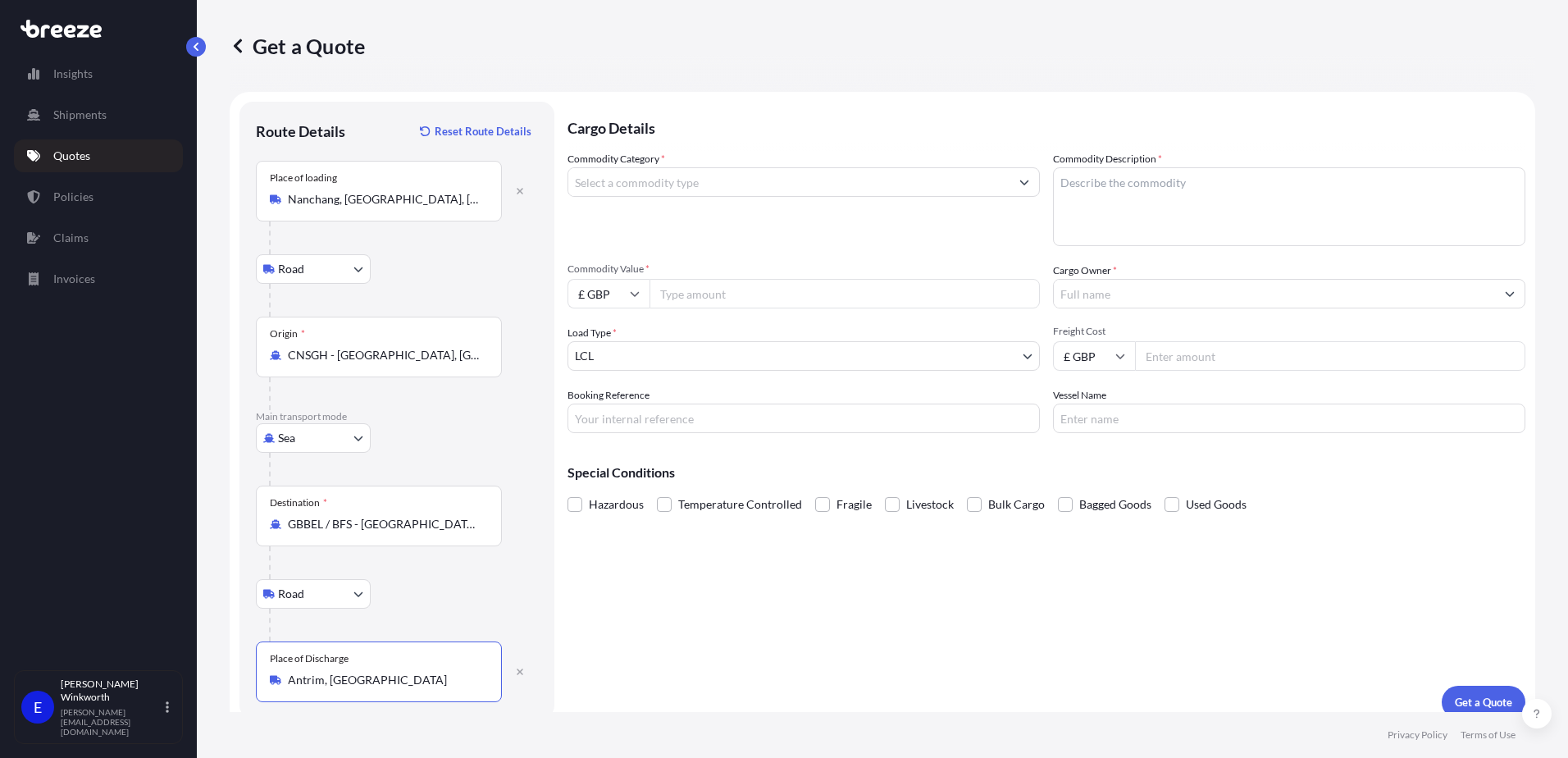
type input "Antrim, [GEOGRAPHIC_DATA]"
click at [660, 187] on input "Commodity Category *" at bounding box center [789, 182] width 441 height 29
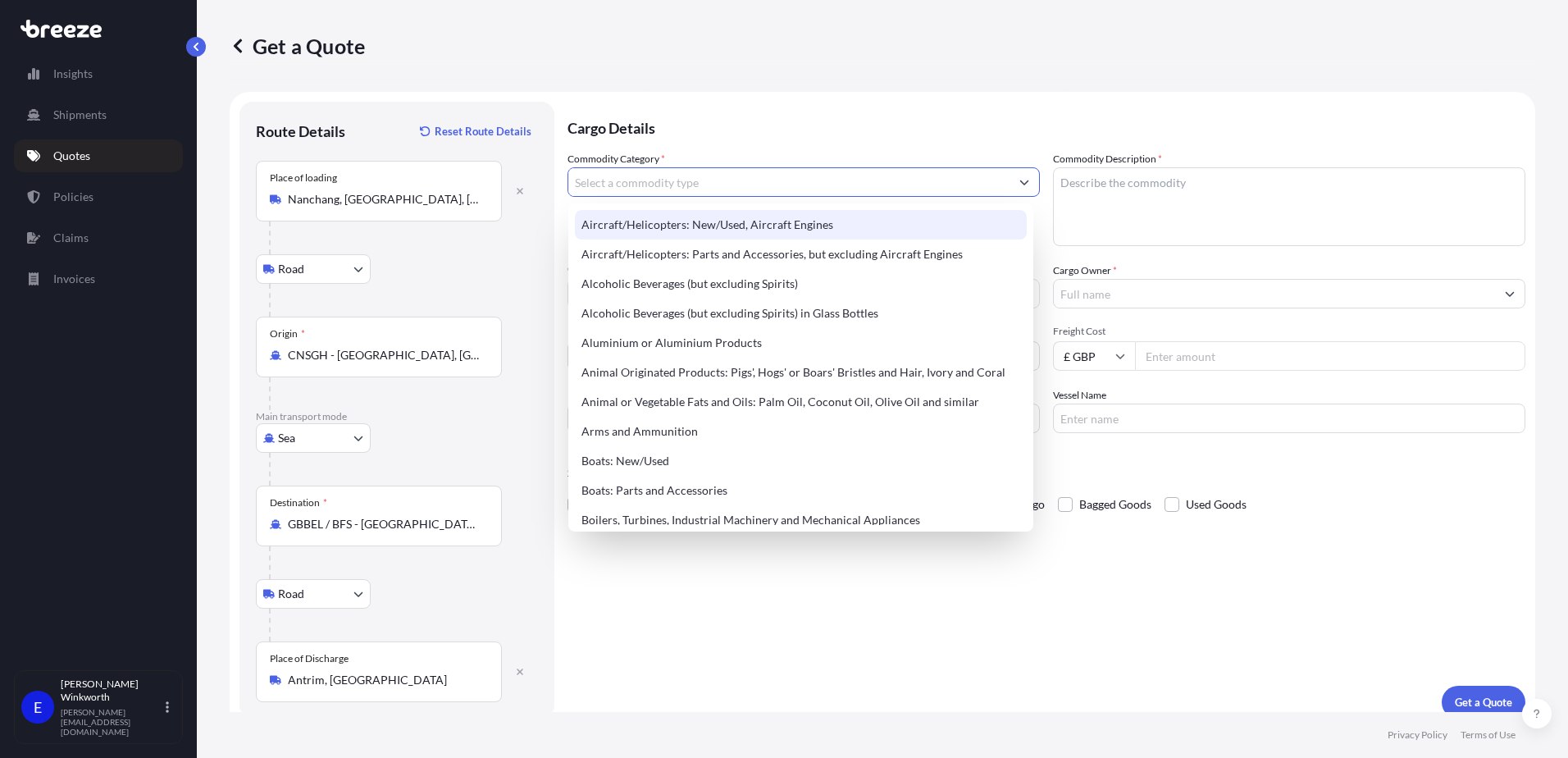
click at [706, 187] on input "Commodity Category *" at bounding box center [789, 182] width 441 height 29
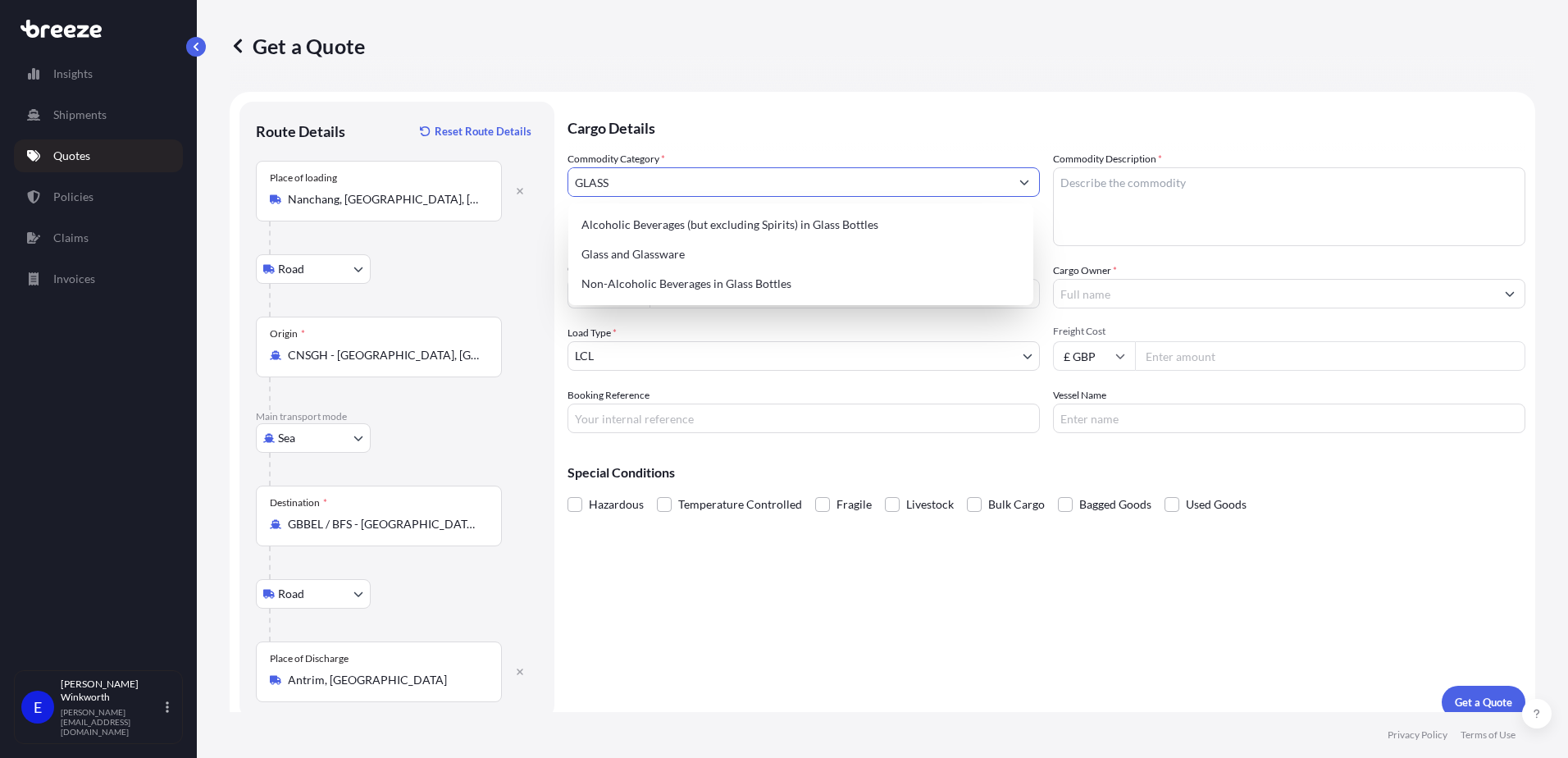
type input "GLASS"
click at [238, 43] on icon at bounding box center [238, 46] width 17 height 17
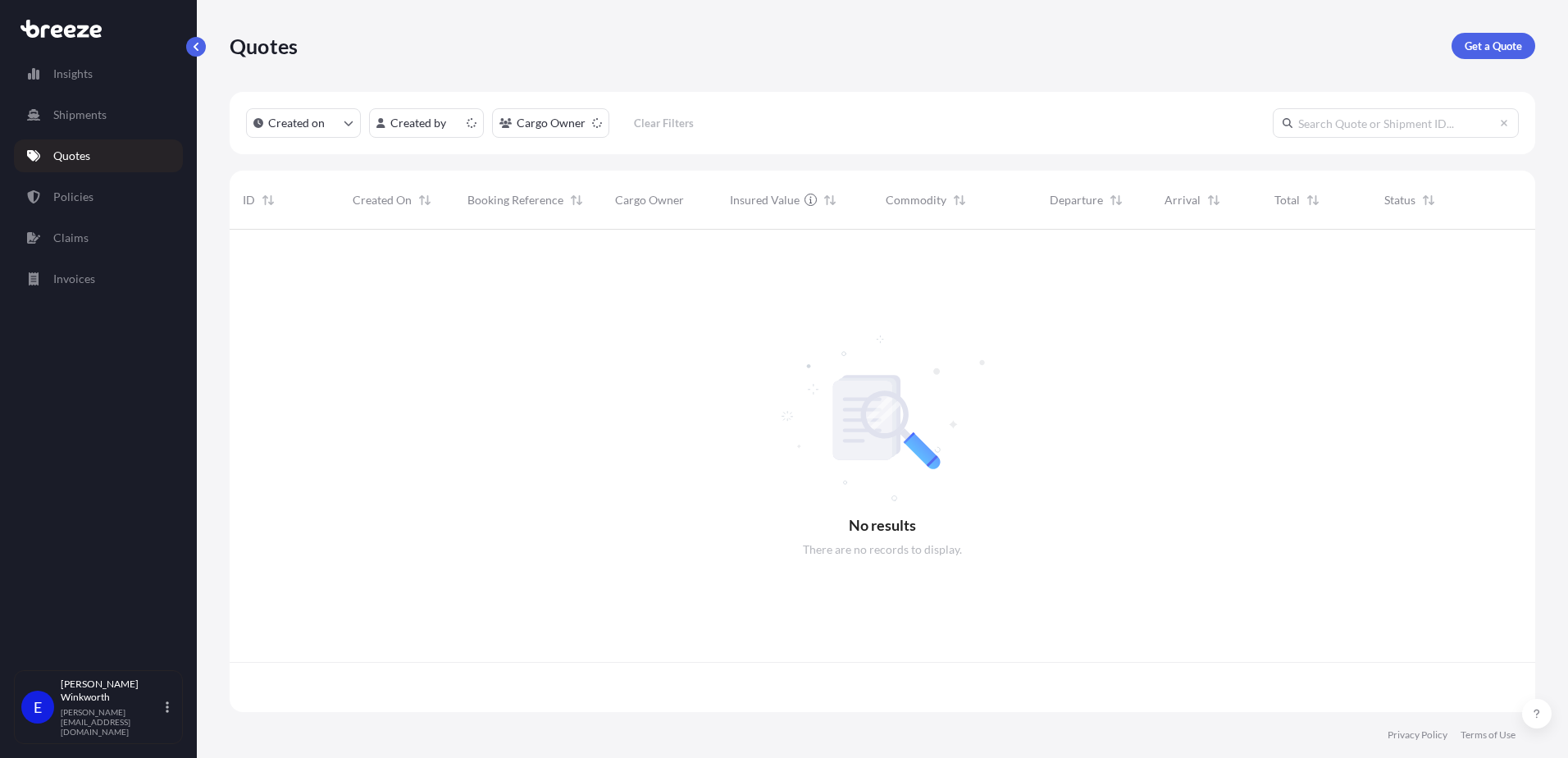
scroll to position [479, 1293]
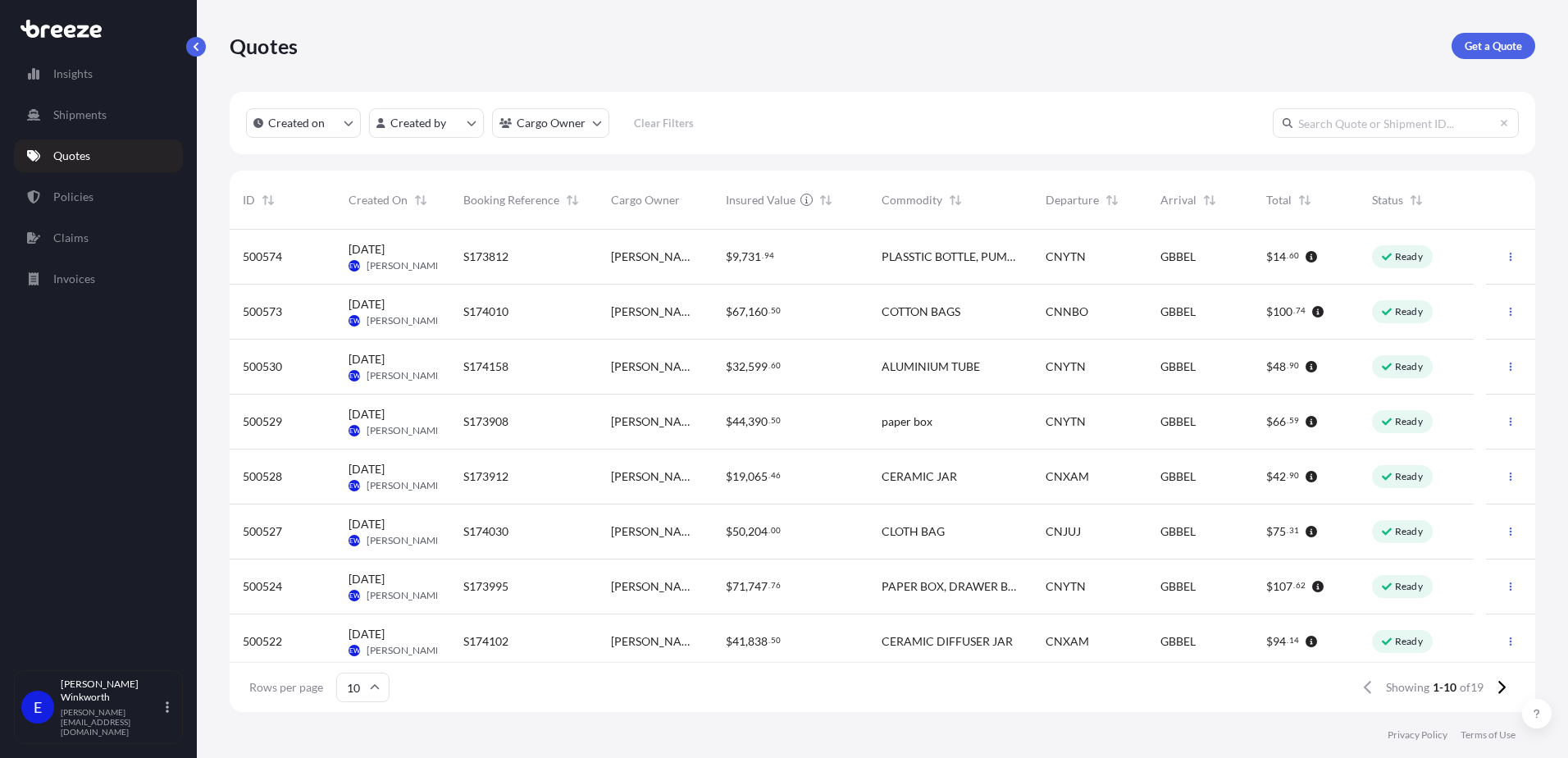
click at [481, 268] on div "S173812" at bounding box center [524, 257] width 148 height 55
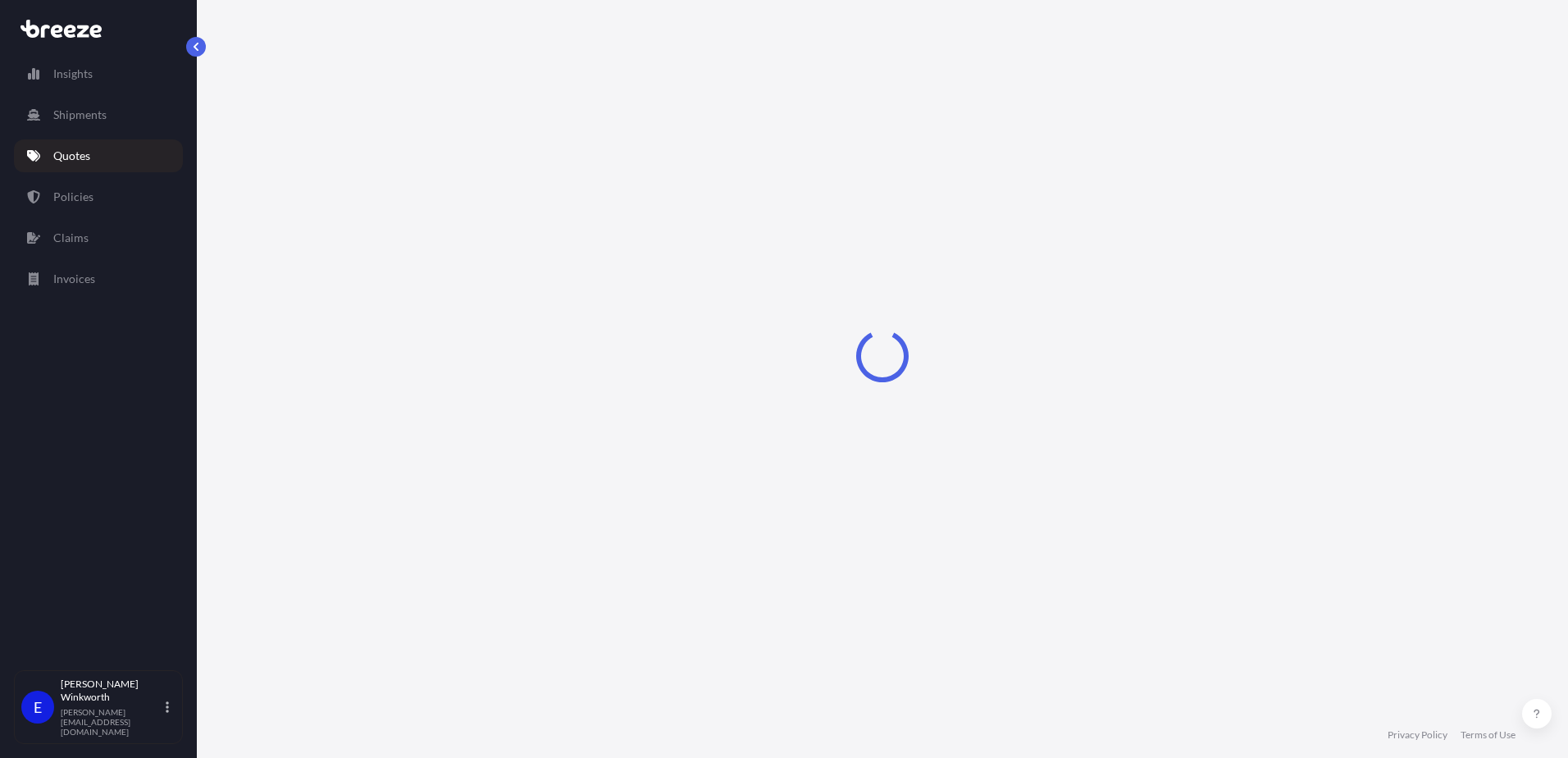
select select "Road"
select select "Sea"
select select "Road"
select select "1"
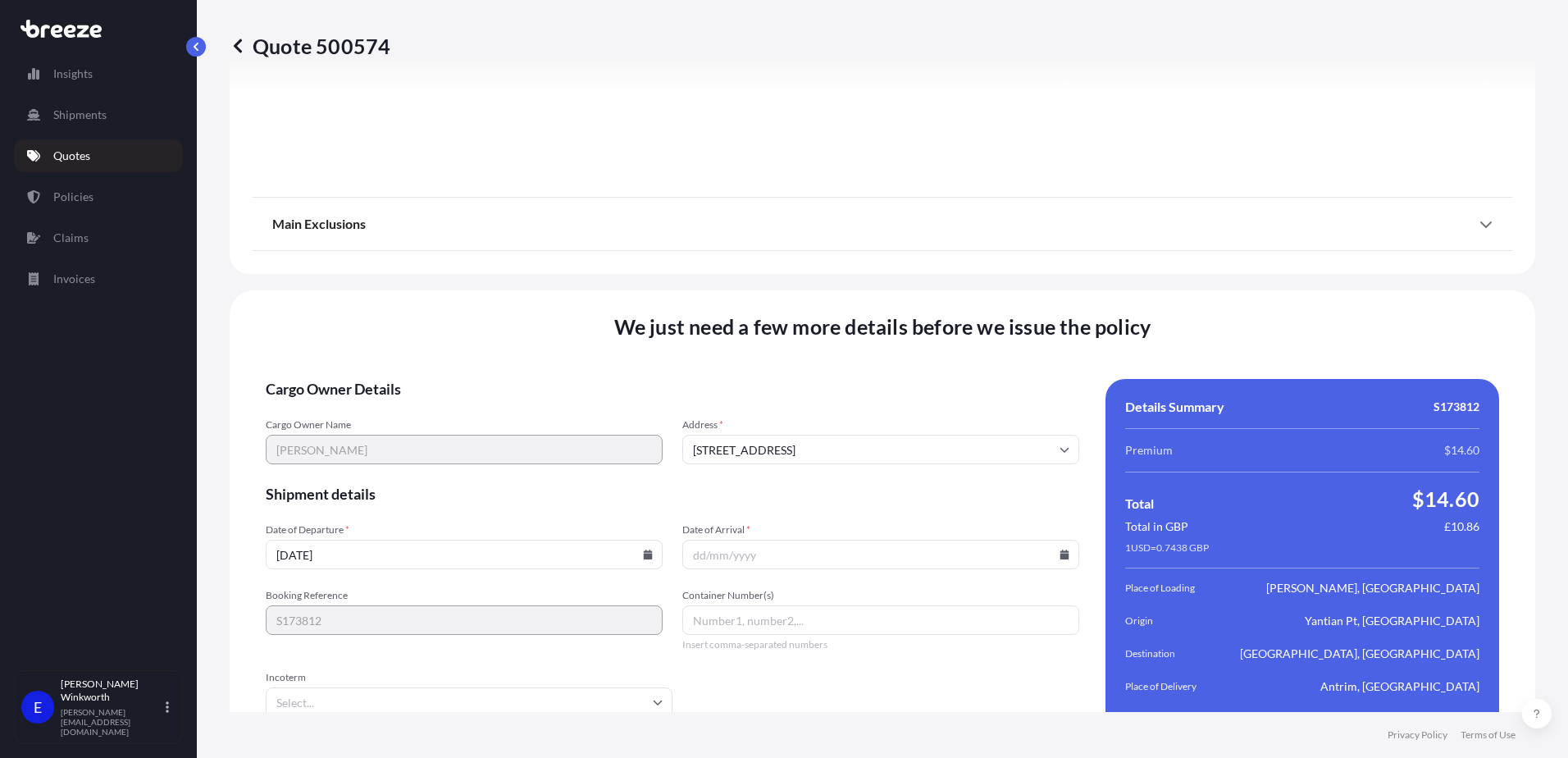
scroll to position [2172, 0]
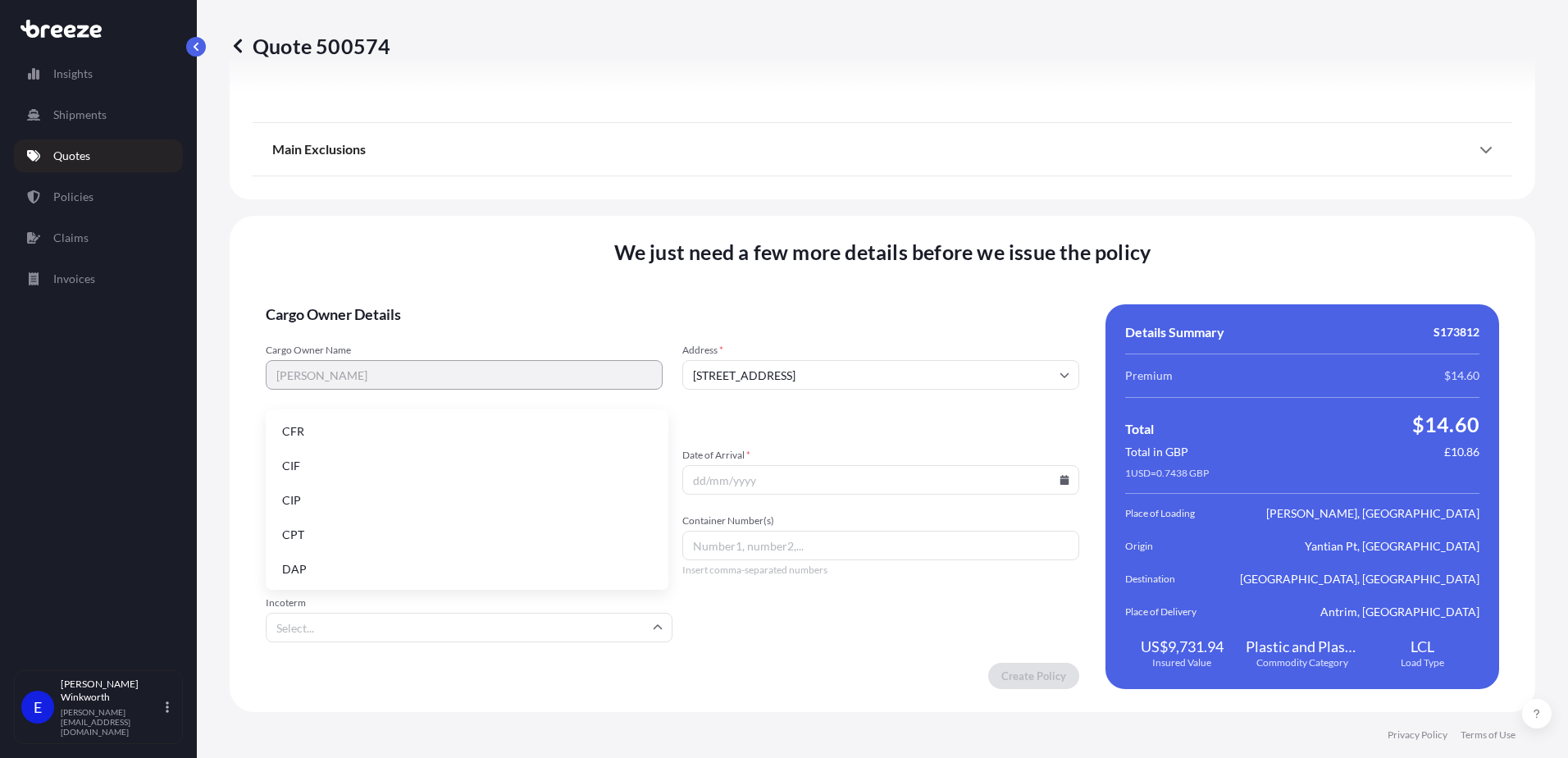
click at [351, 625] on input "Incoterm" at bounding box center [469, 627] width 407 height 29
click at [339, 569] on li "FOB" at bounding box center [467, 567] width 390 height 31
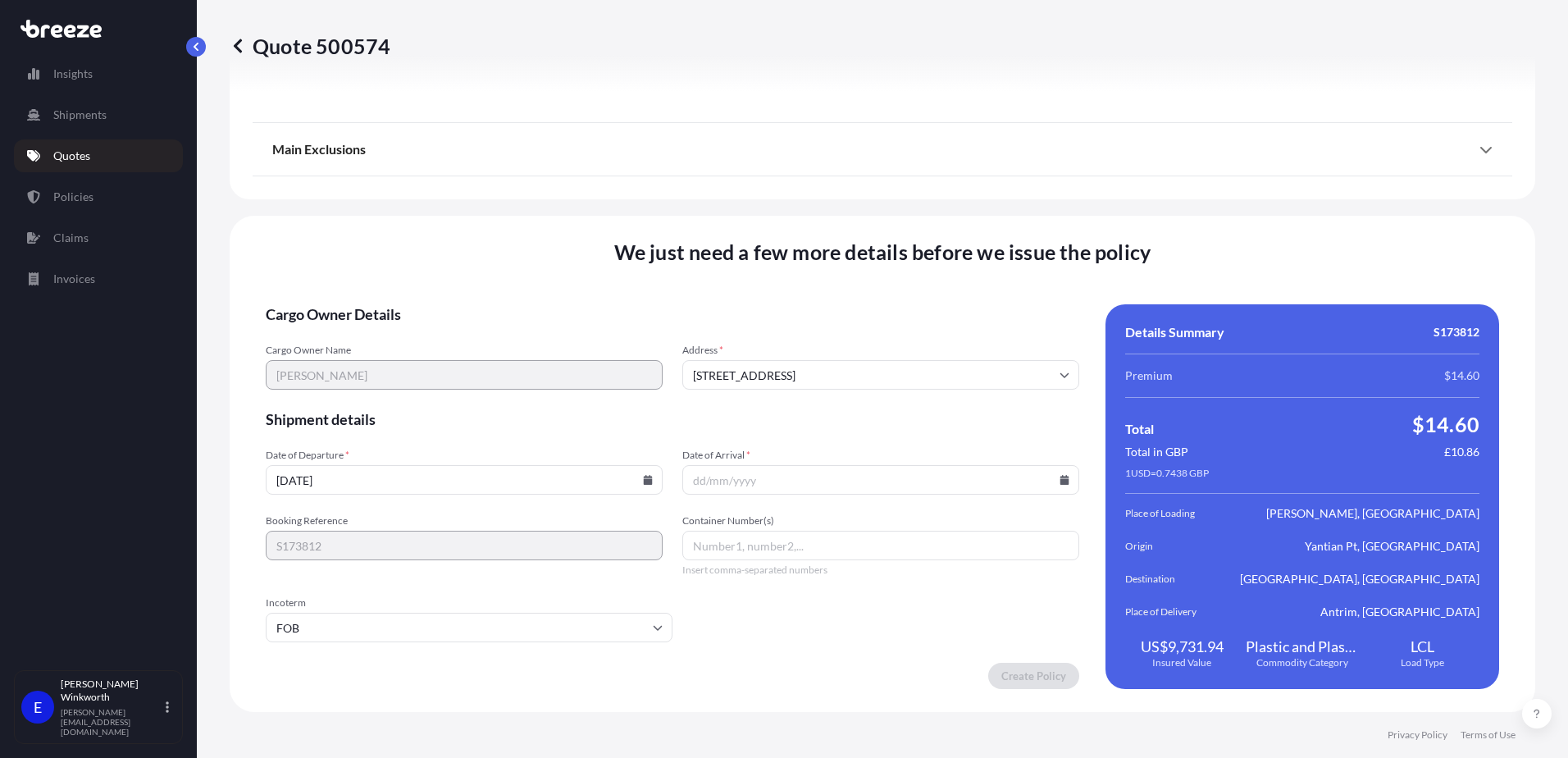
click at [724, 483] on input "Date of Arrival *" at bounding box center [881, 480] width 397 height 29
click at [792, 487] on input "Date of Arrival *" at bounding box center [881, 480] width 397 height 29
type input "[DATE]"
click at [752, 556] on input "Container Number(s)" at bounding box center [881, 545] width 397 height 29
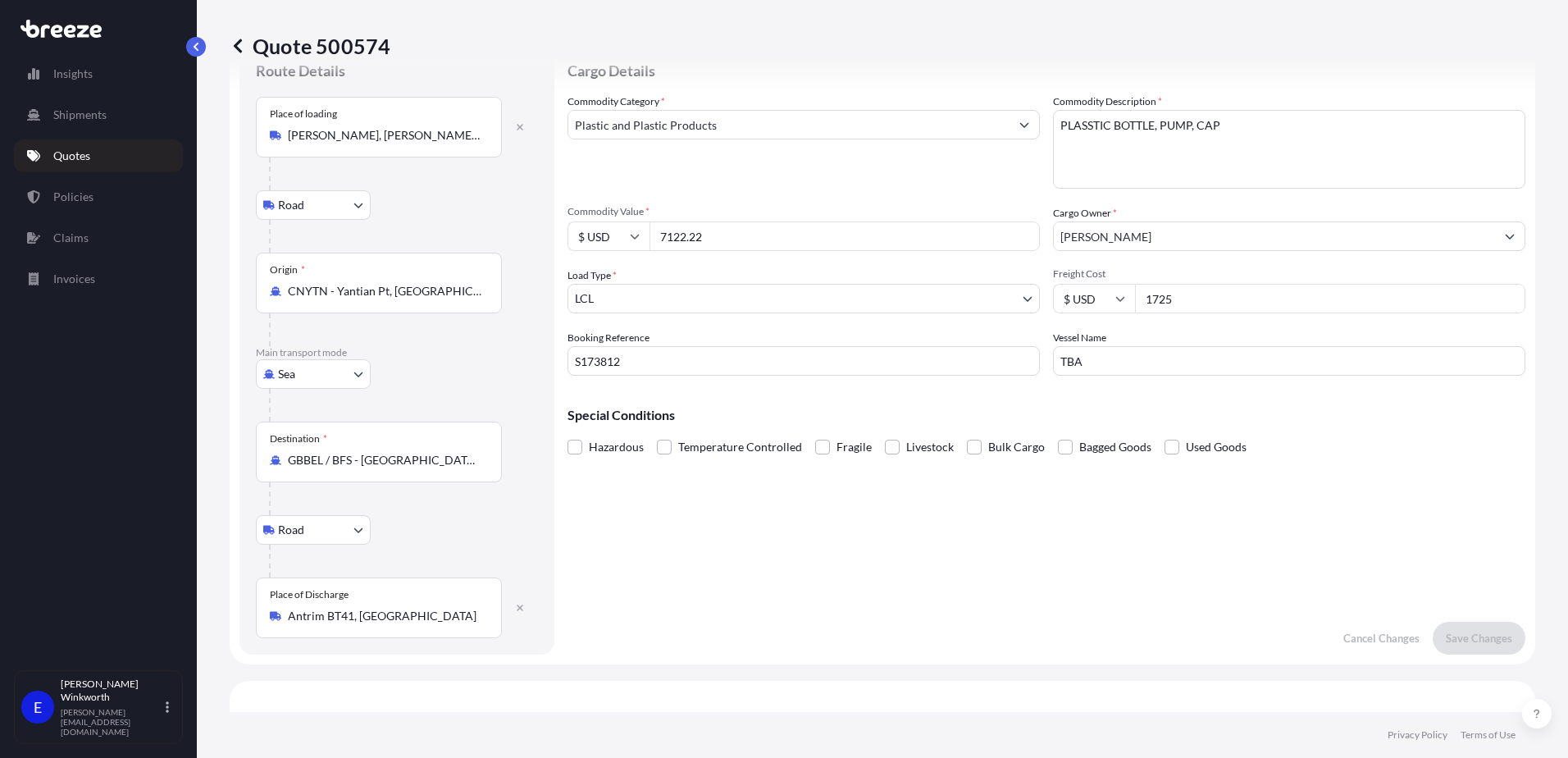
scroll to position [39, 0]
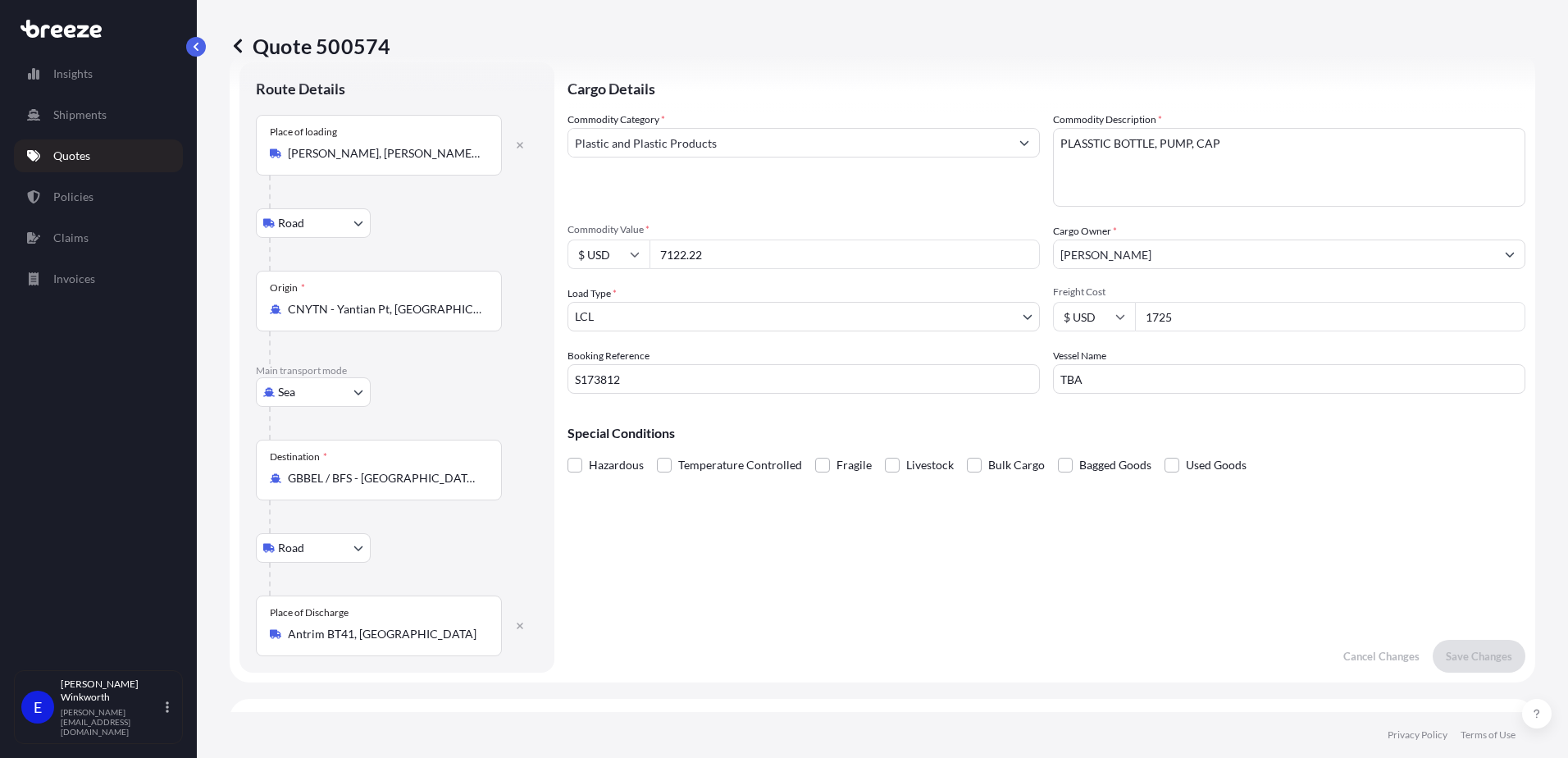
type input "TCNU7825040"
click at [1122, 381] on input "TBA" at bounding box center [1289, 379] width 472 height 29
drag, startPoint x: 1085, startPoint y: 379, endPoint x: 1019, endPoint y: 381, distance: 66.0
click at [1019, 381] on div "Commodity Category * Plastic and Plastic Products Commodity Description * PLASS…" at bounding box center [1046, 253] width 958 height 282
paste input "MSC TAMISHKA"
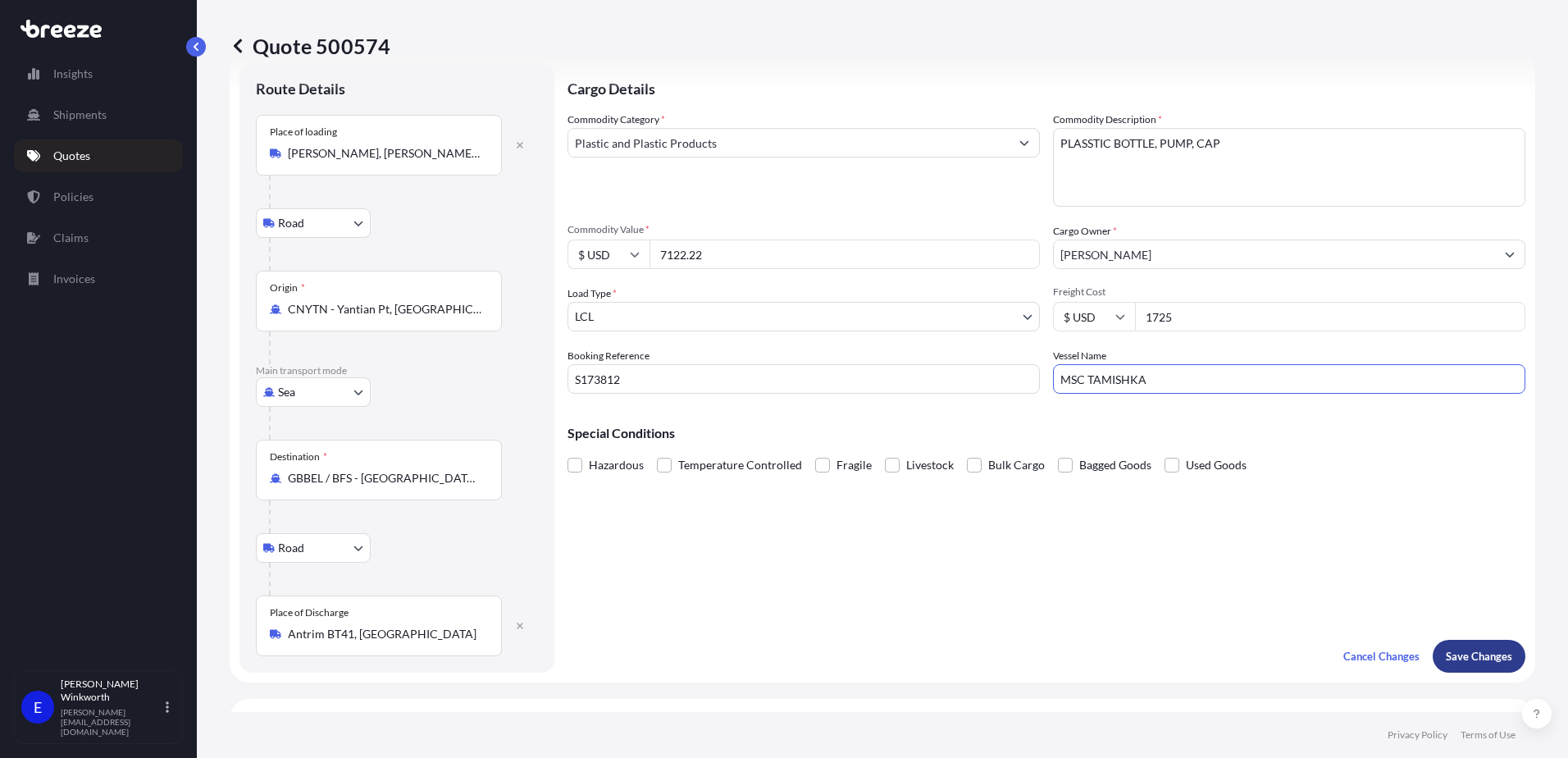
type input "MSC TAMISHKA"
click at [1455, 664] on p "Save Changes" at bounding box center [1478, 656] width 66 height 17
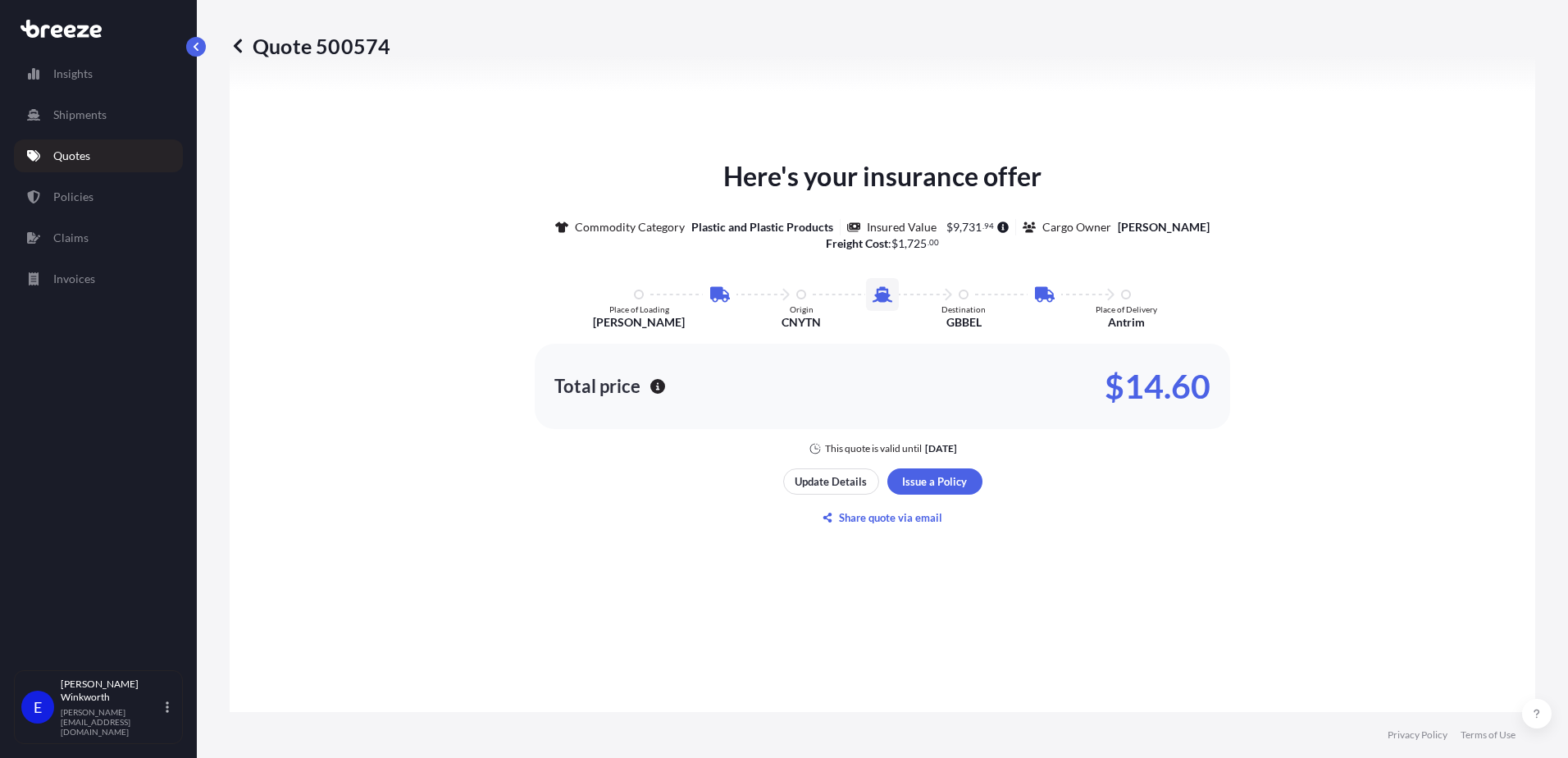
select select "Road"
select select "Sea"
select select "Road"
select select "1"
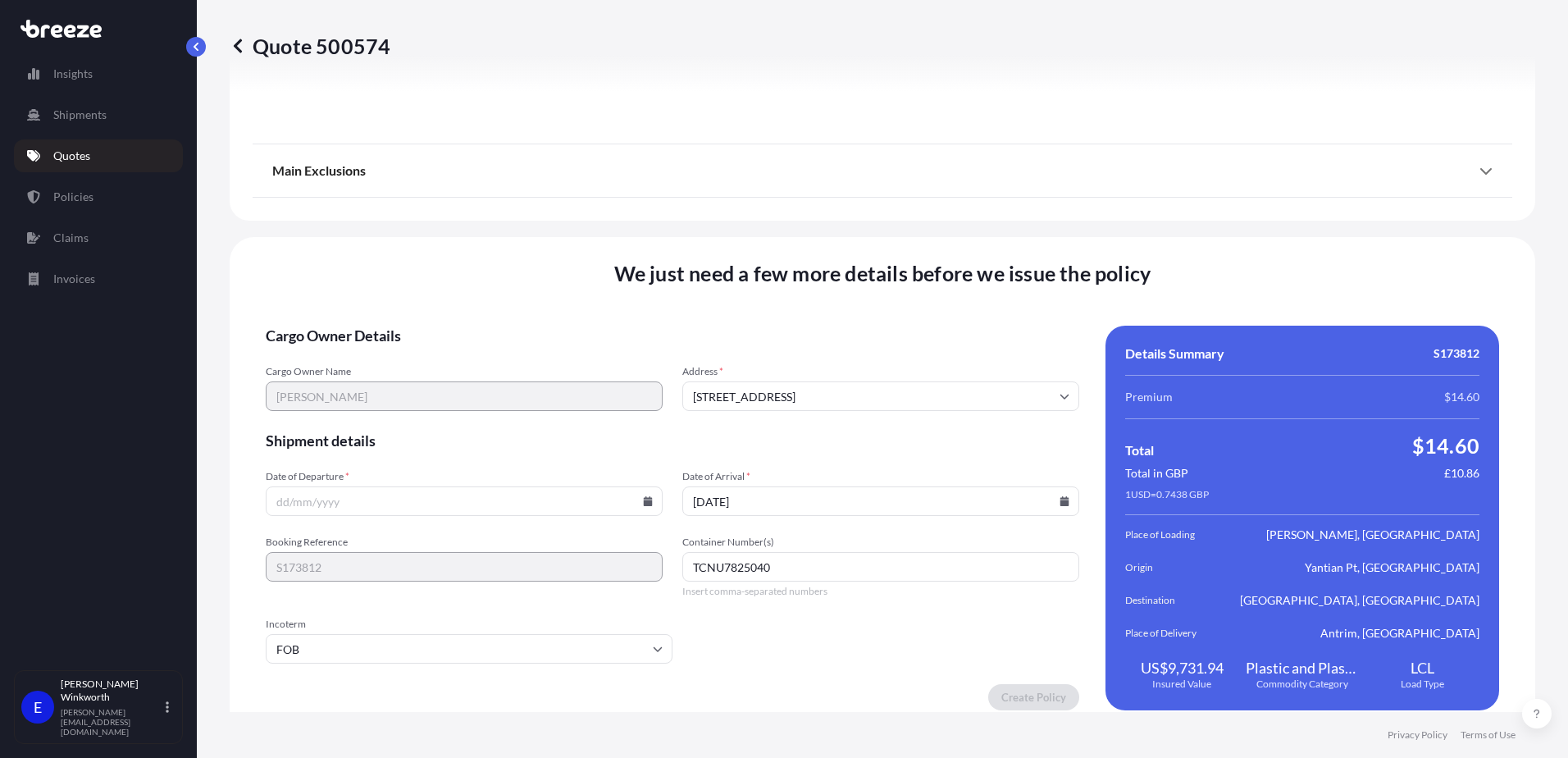
scroll to position [2172, 0]
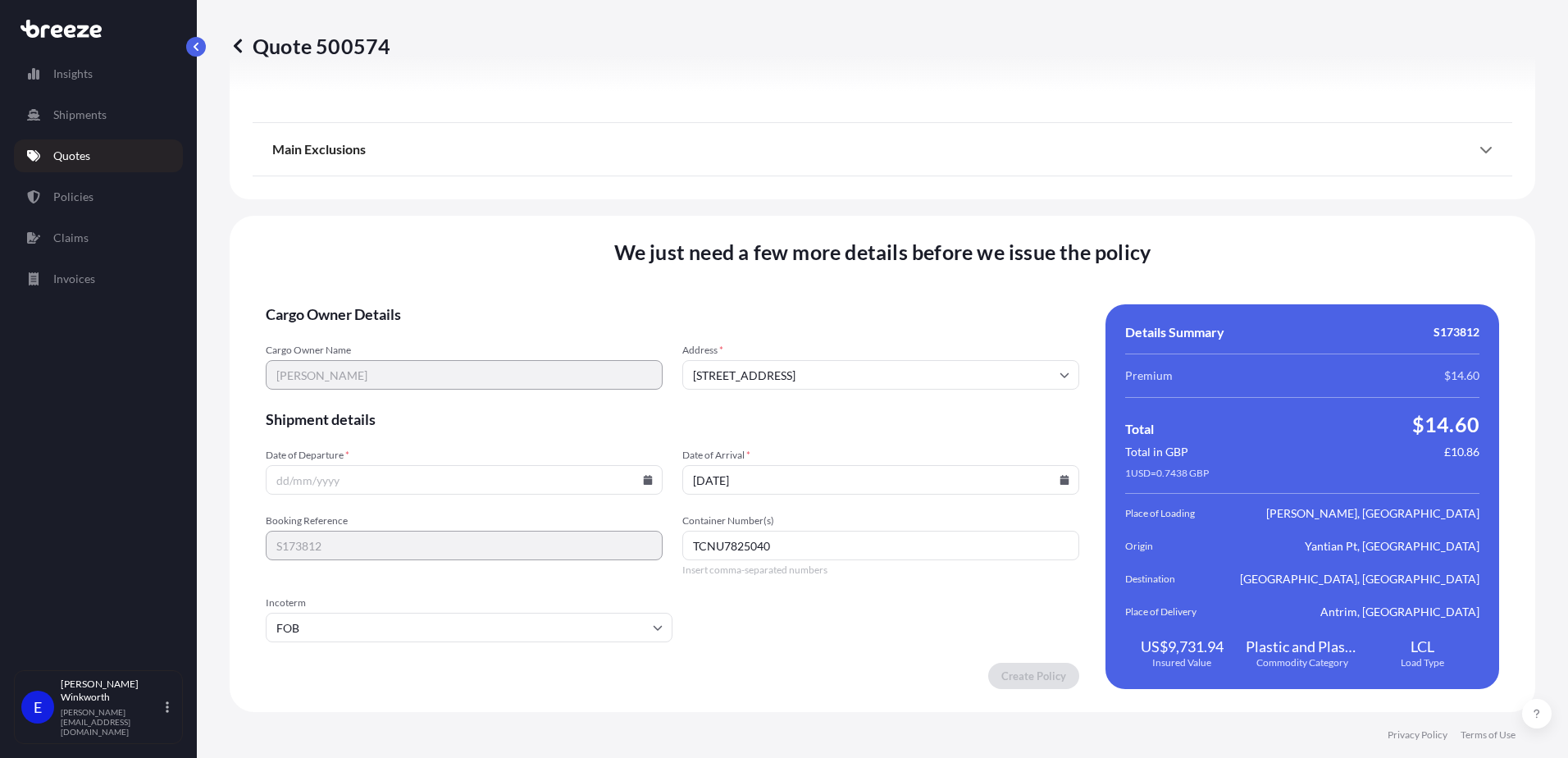
click at [431, 485] on input "Date of Departure *" at bounding box center [464, 480] width 397 height 29
type input "[DATE]"
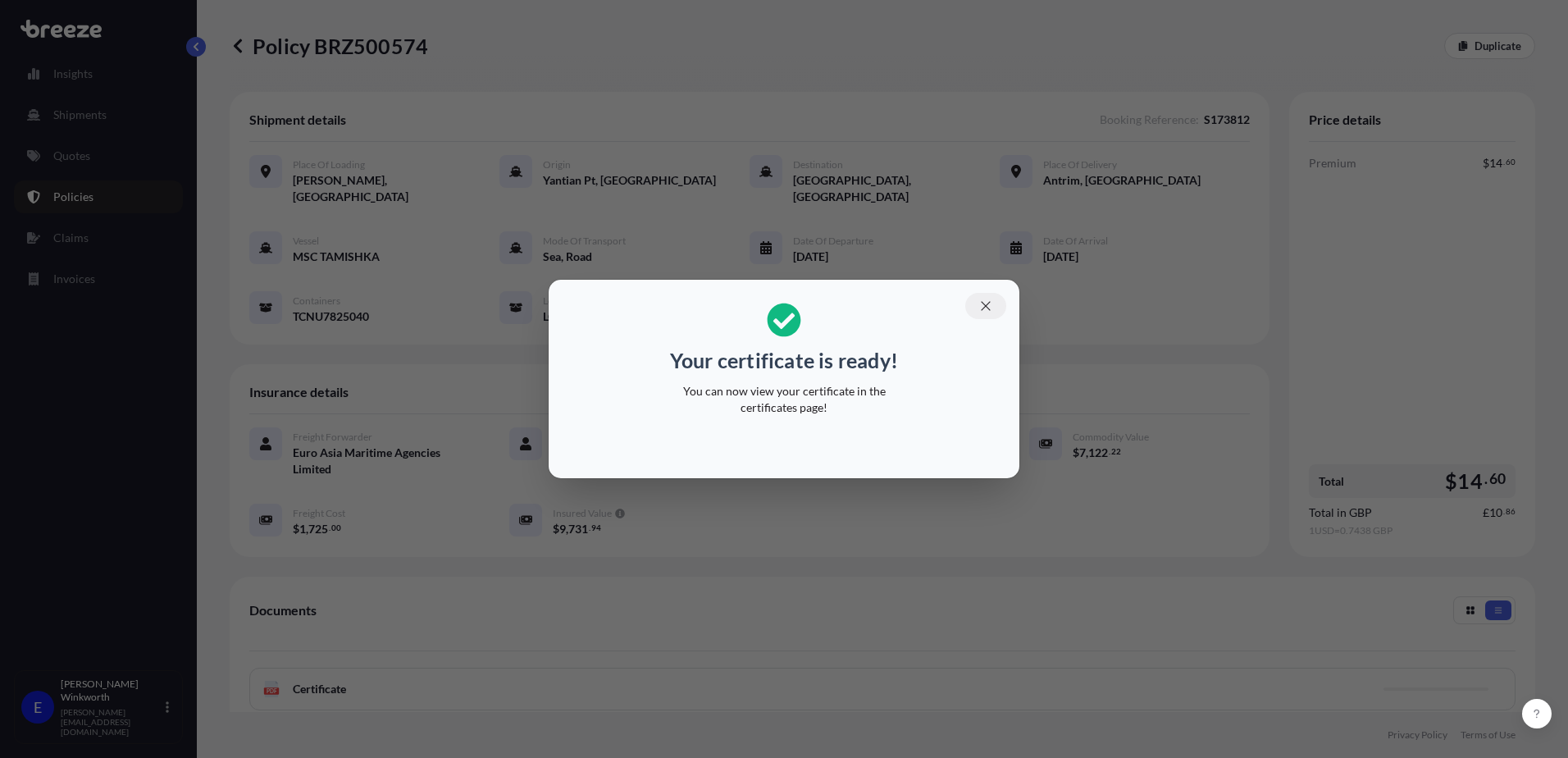
click at [991, 310] on icon "button" at bounding box center [986, 306] width 15 height 15
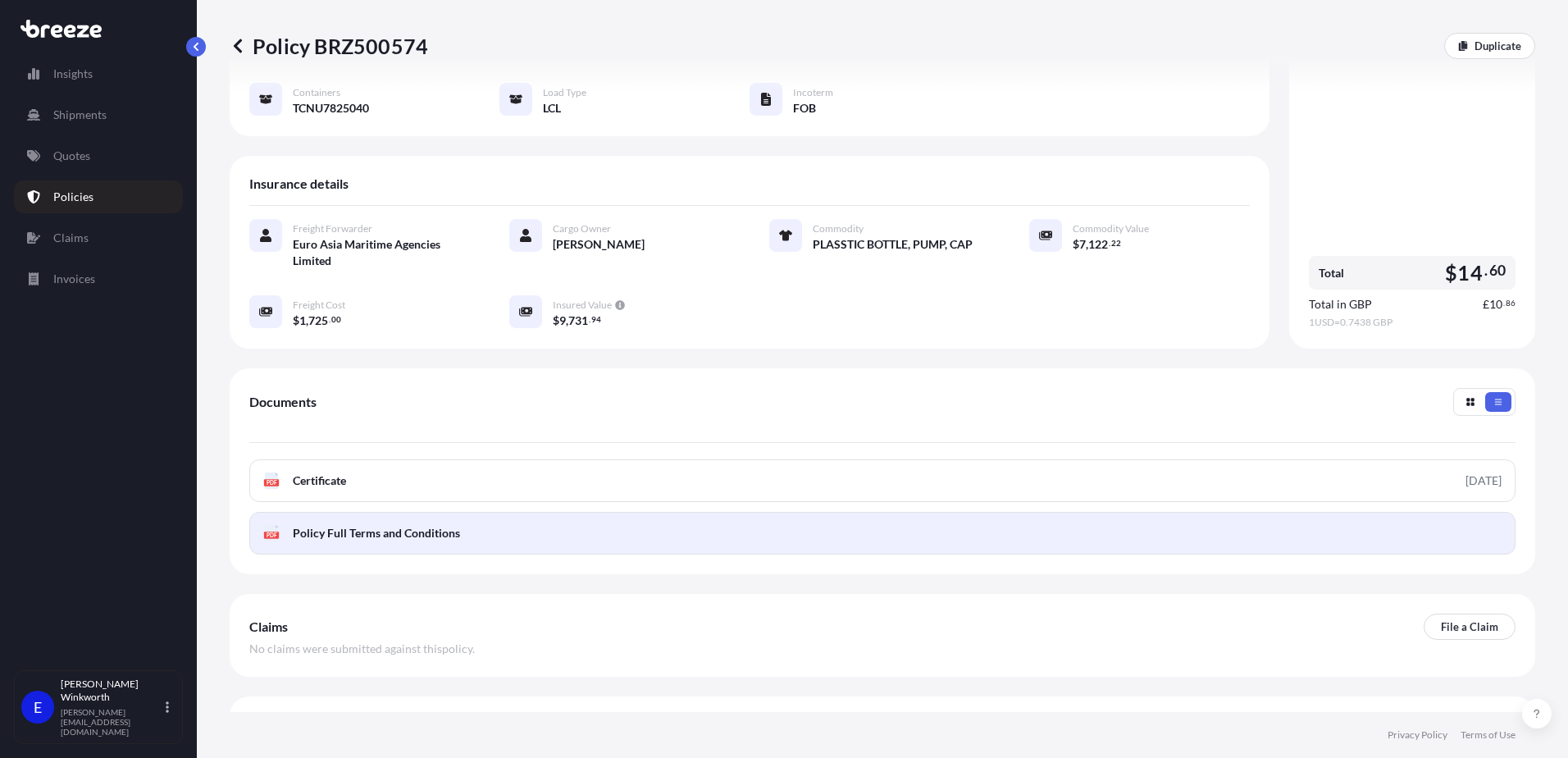
scroll to position [229, 0]
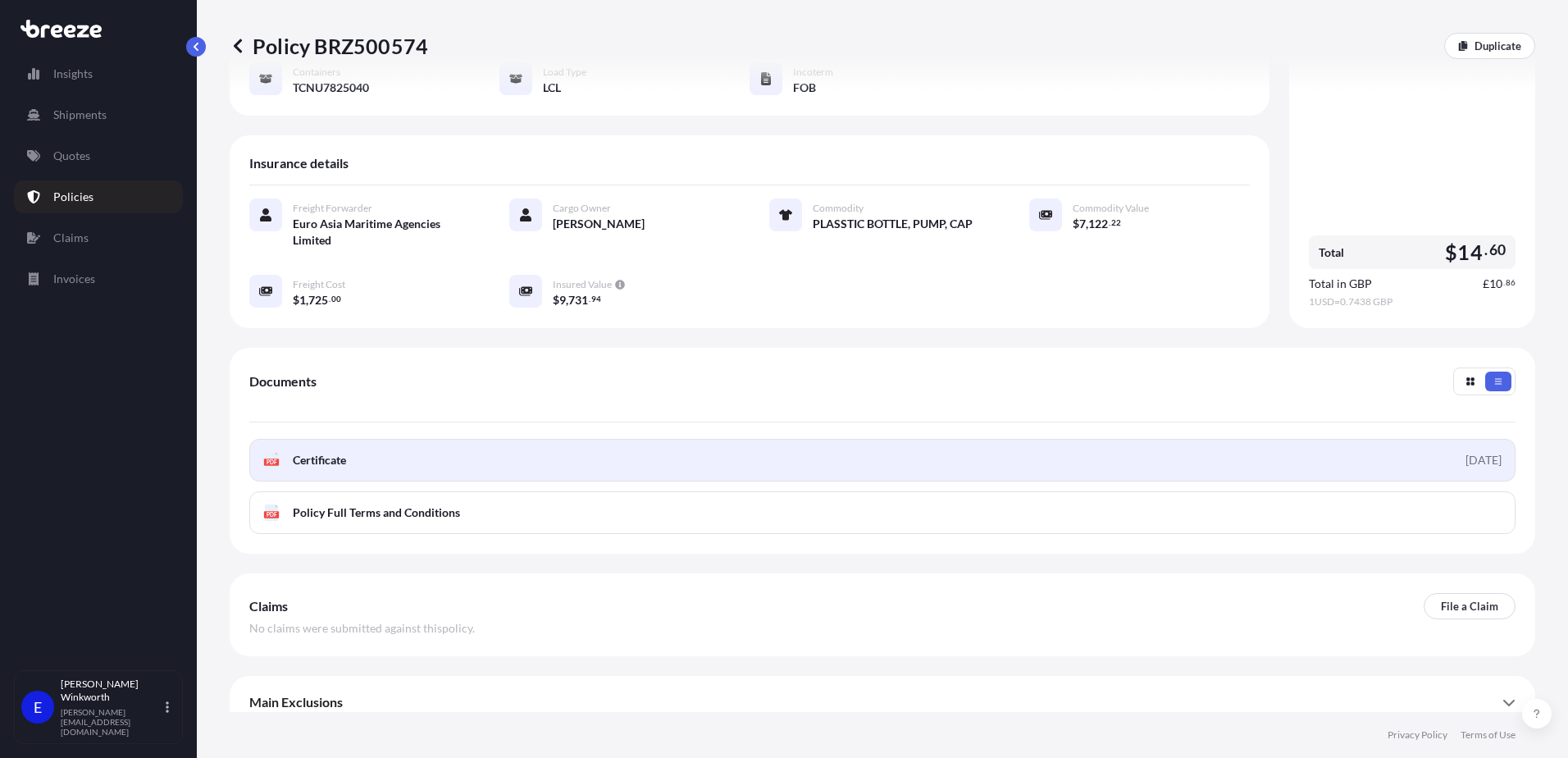
click at [387, 445] on link "PDF Certificate [DATE]" at bounding box center [882, 460] width 1267 height 43
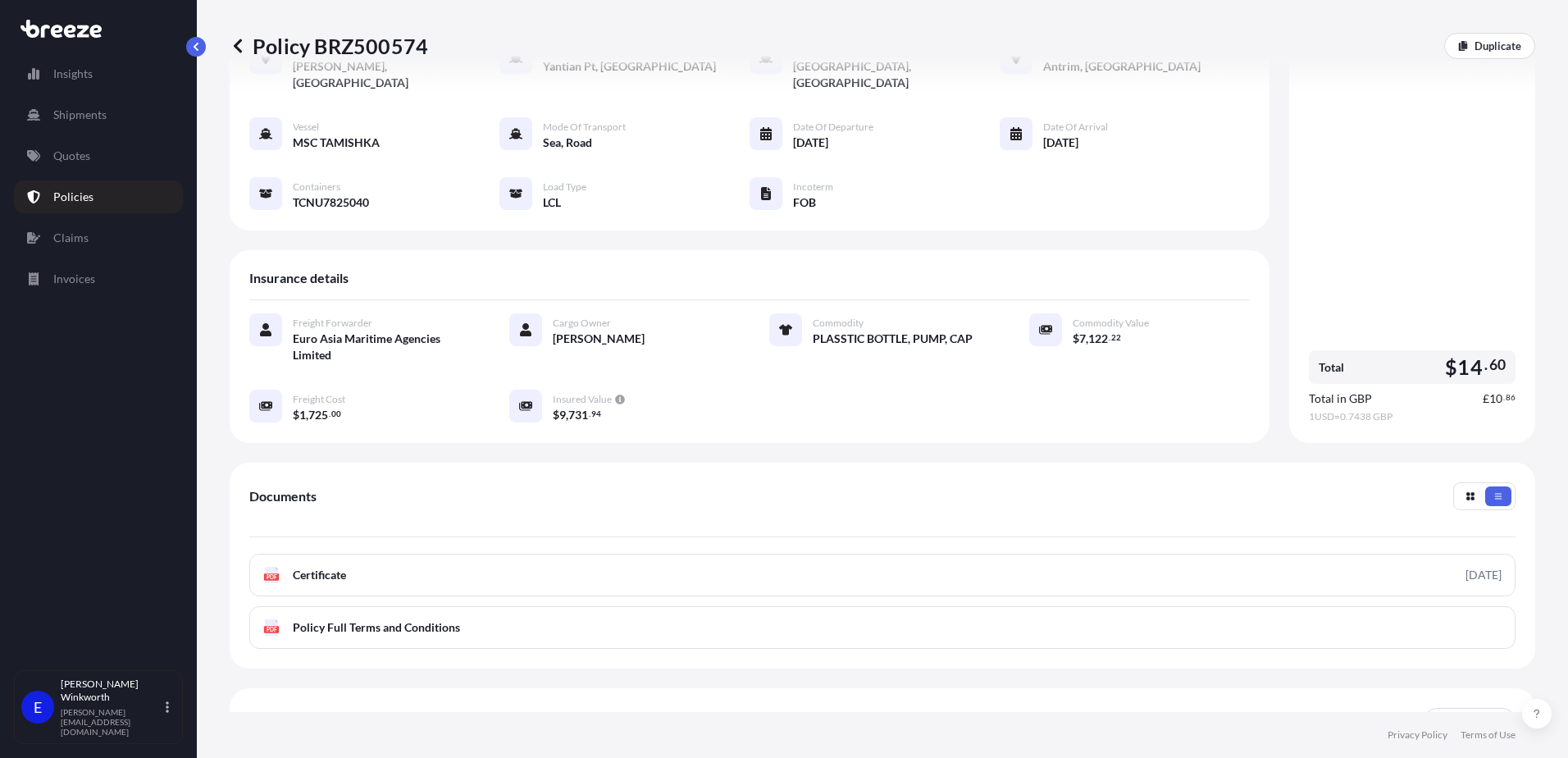
scroll to position [0, 0]
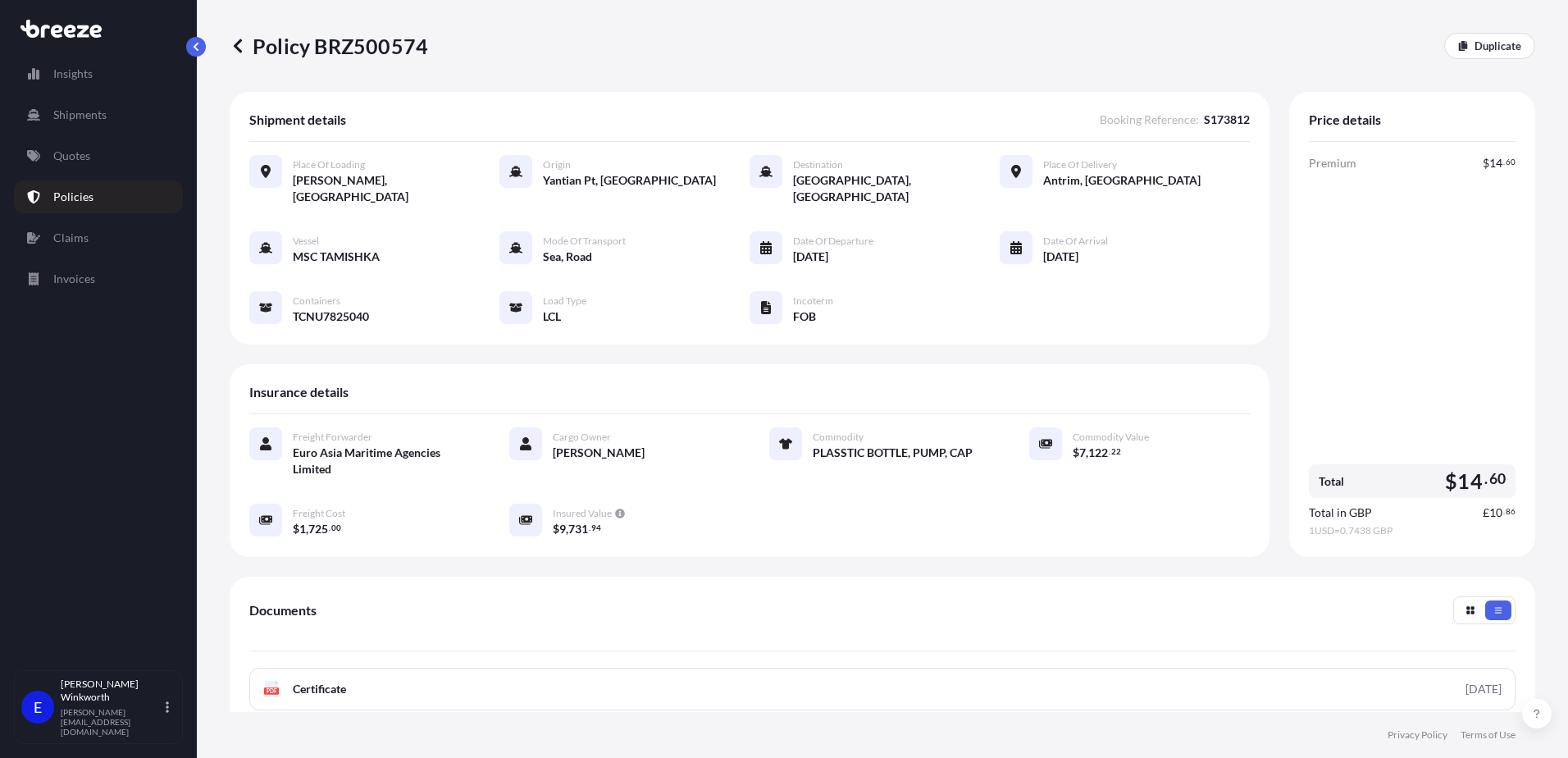
click at [230, 51] on icon at bounding box center [238, 46] width 17 height 17
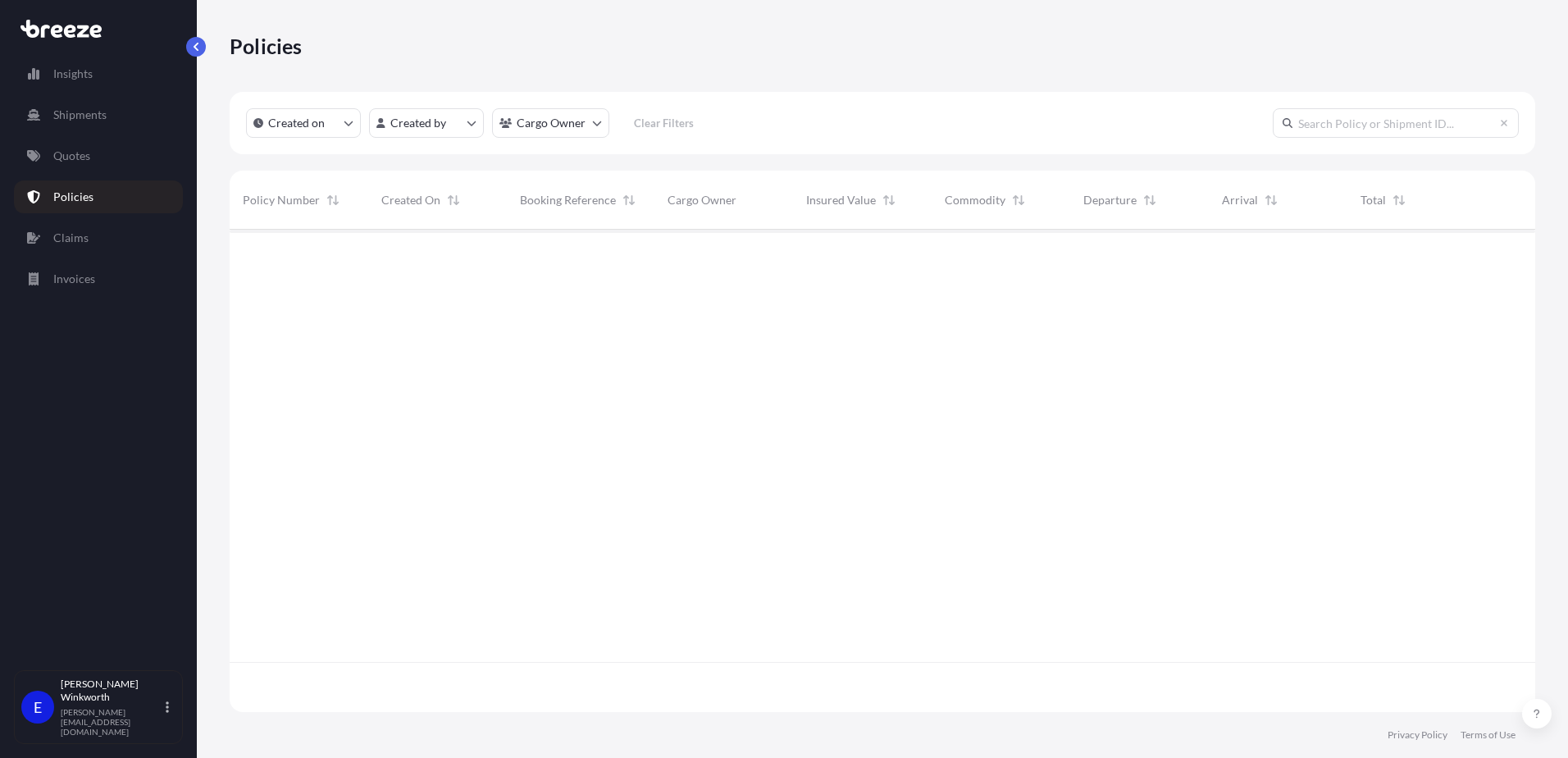
scroll to position [479, 1293]
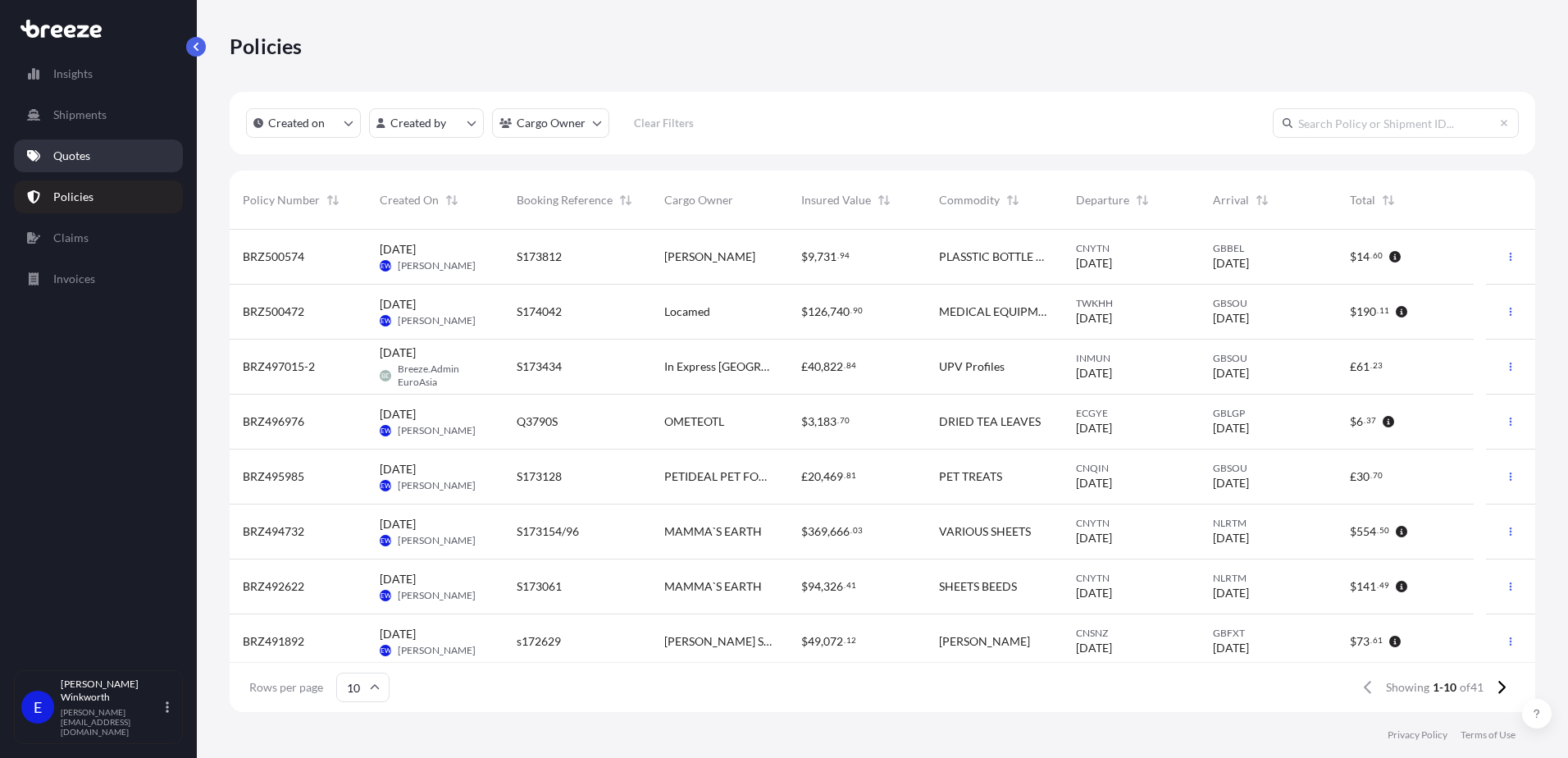
click at [83, 156] on p "Quotes" at bounding box center [72, 156] width 37 height 17
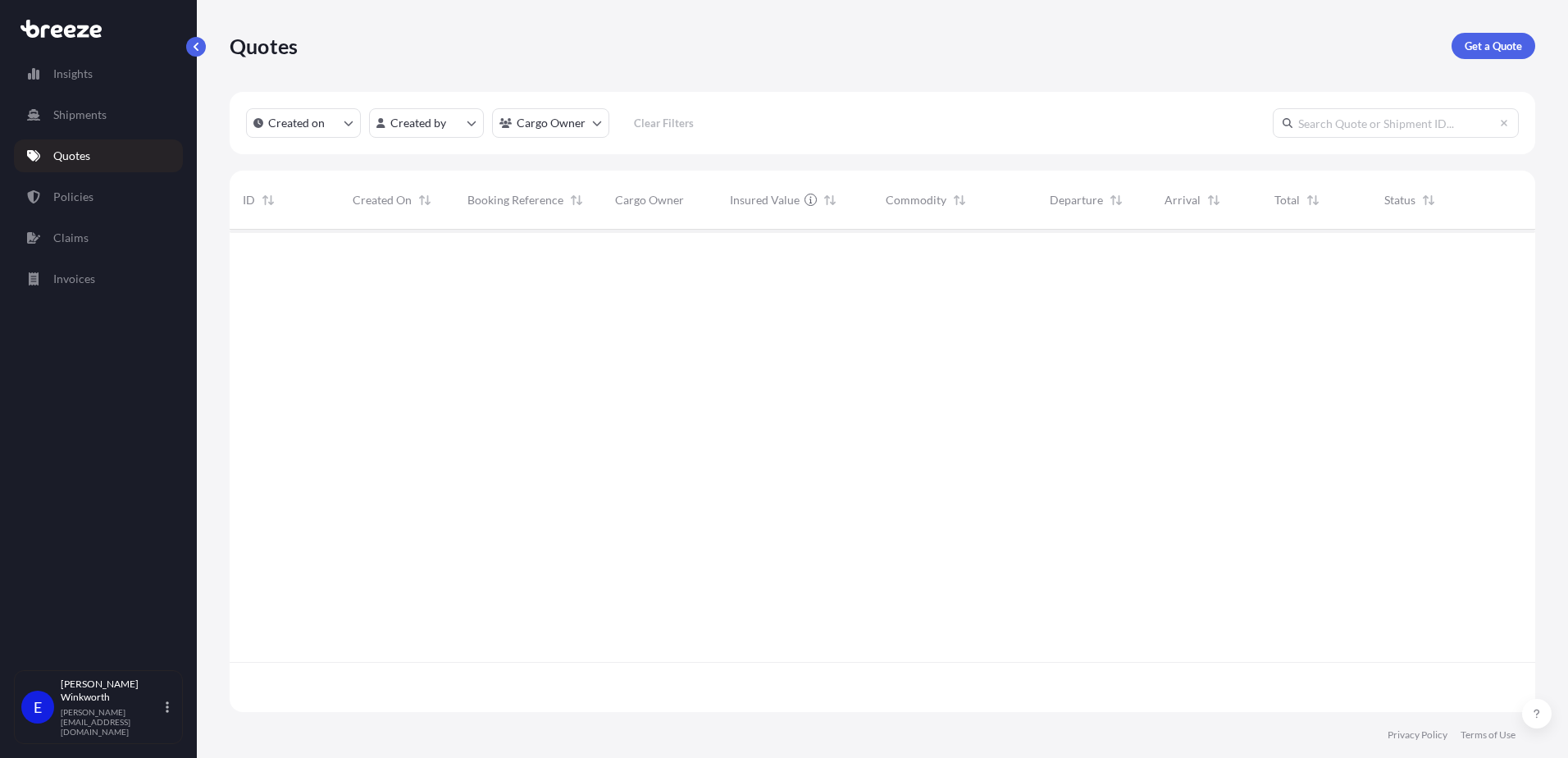
scroll to position [479, 1293]
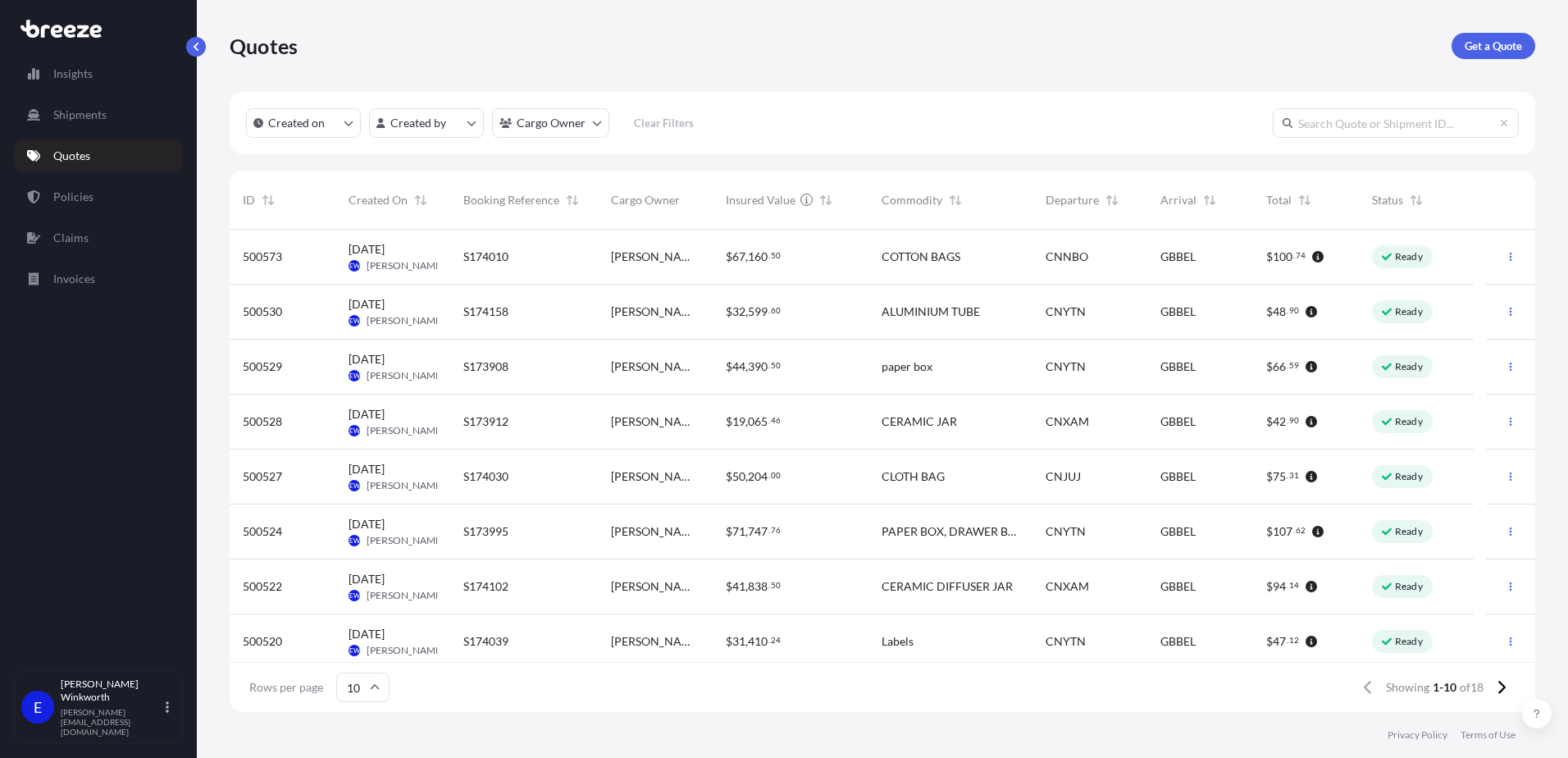
click at [451, 266] on div "S174010" at bounding box center [524, 257] width 148 height 55
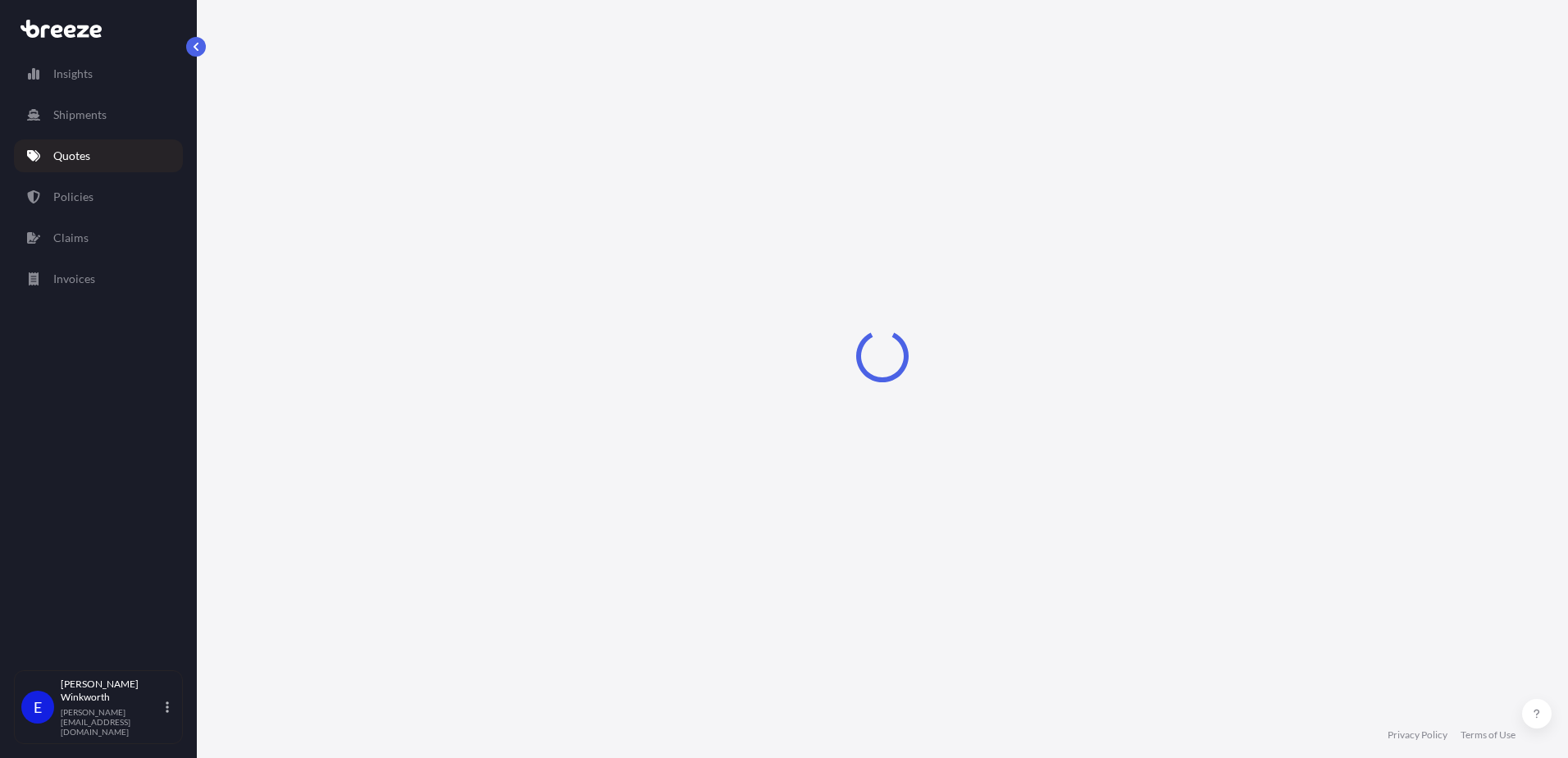
select select "Road"
select select "Sea"
select select "Road"
select select "2"
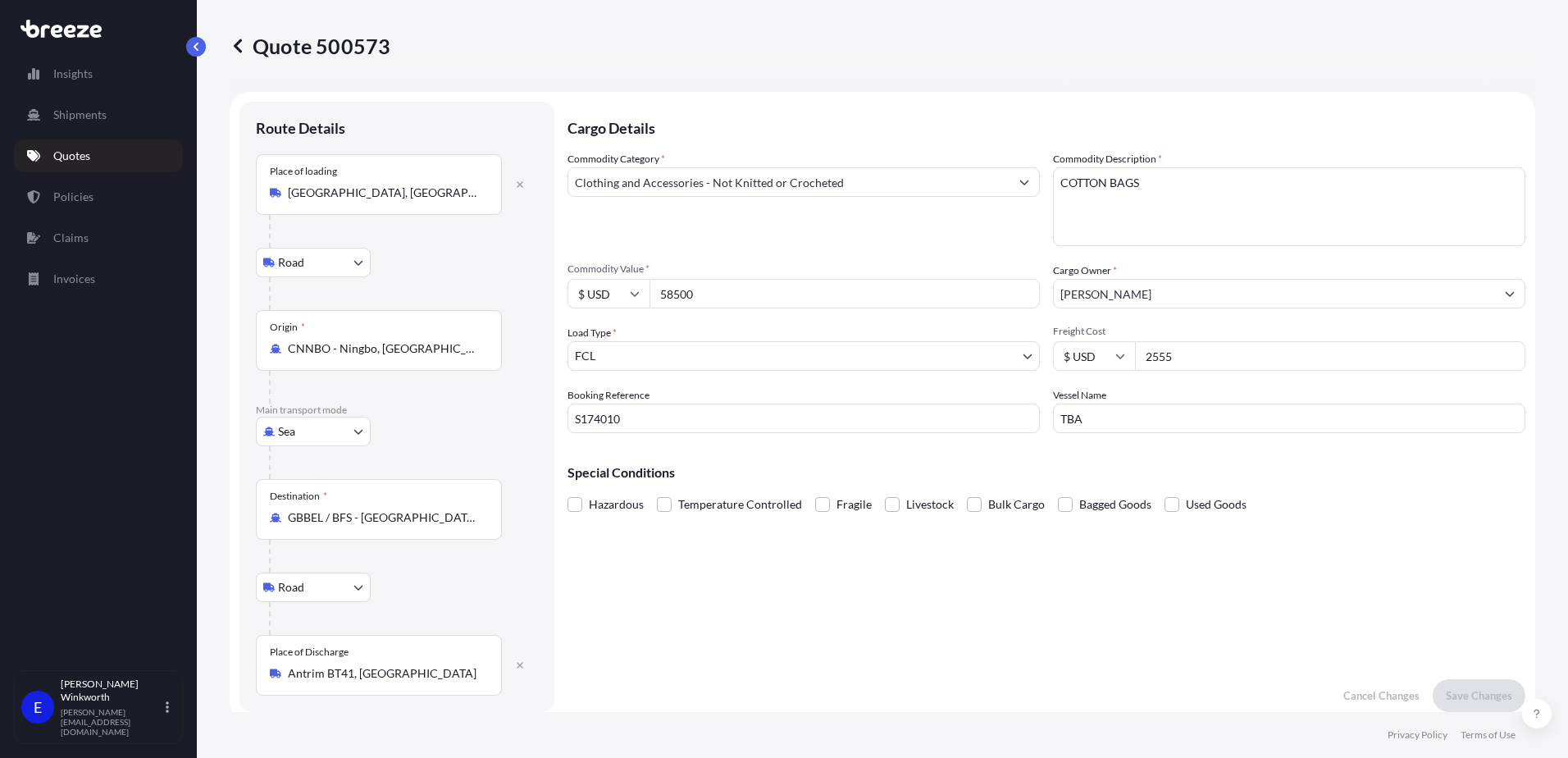
click at [231, 46] on icon at bounding box center [238, 46] width 17 height 17
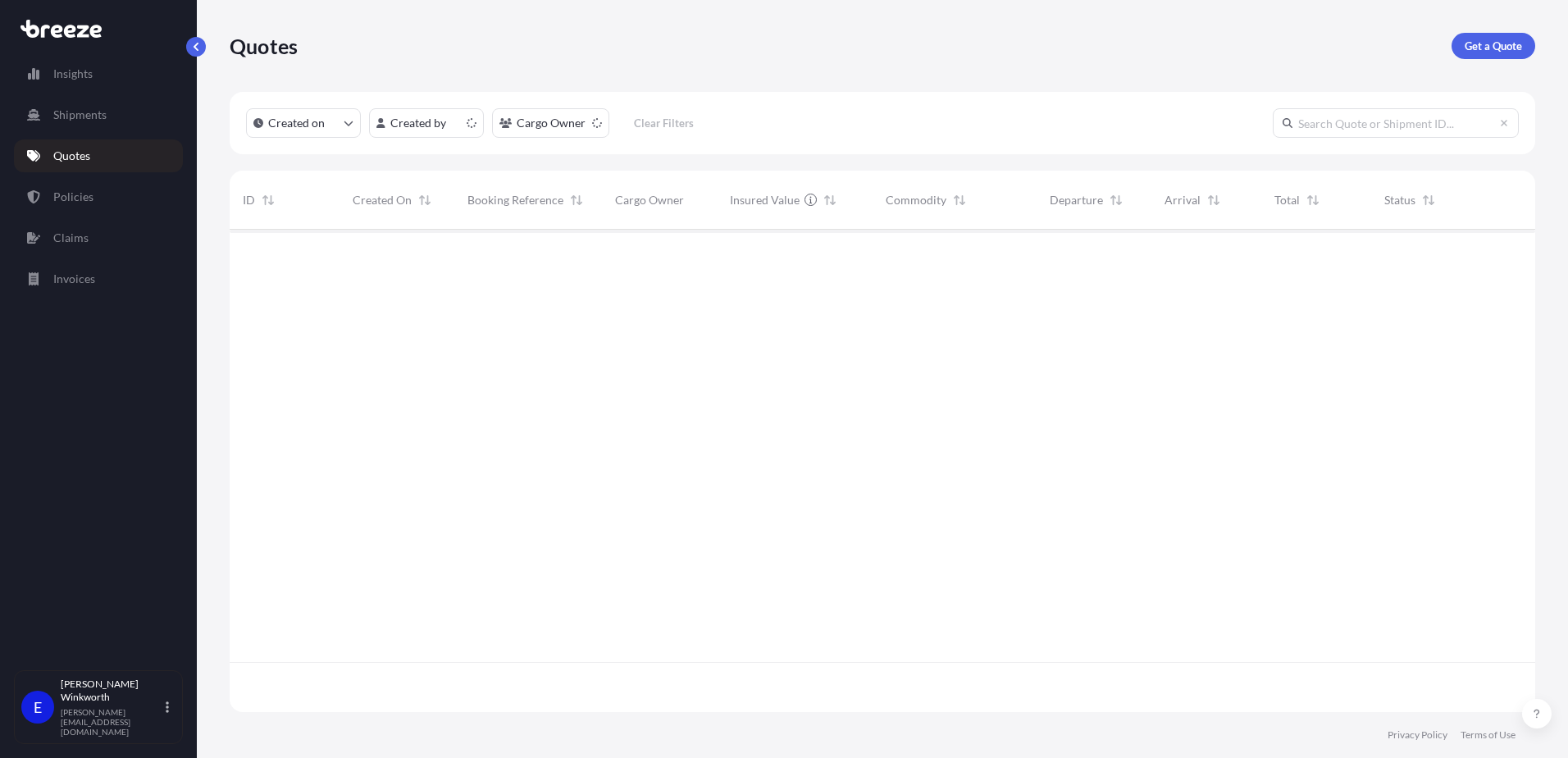
scroll to position [479, 1293]
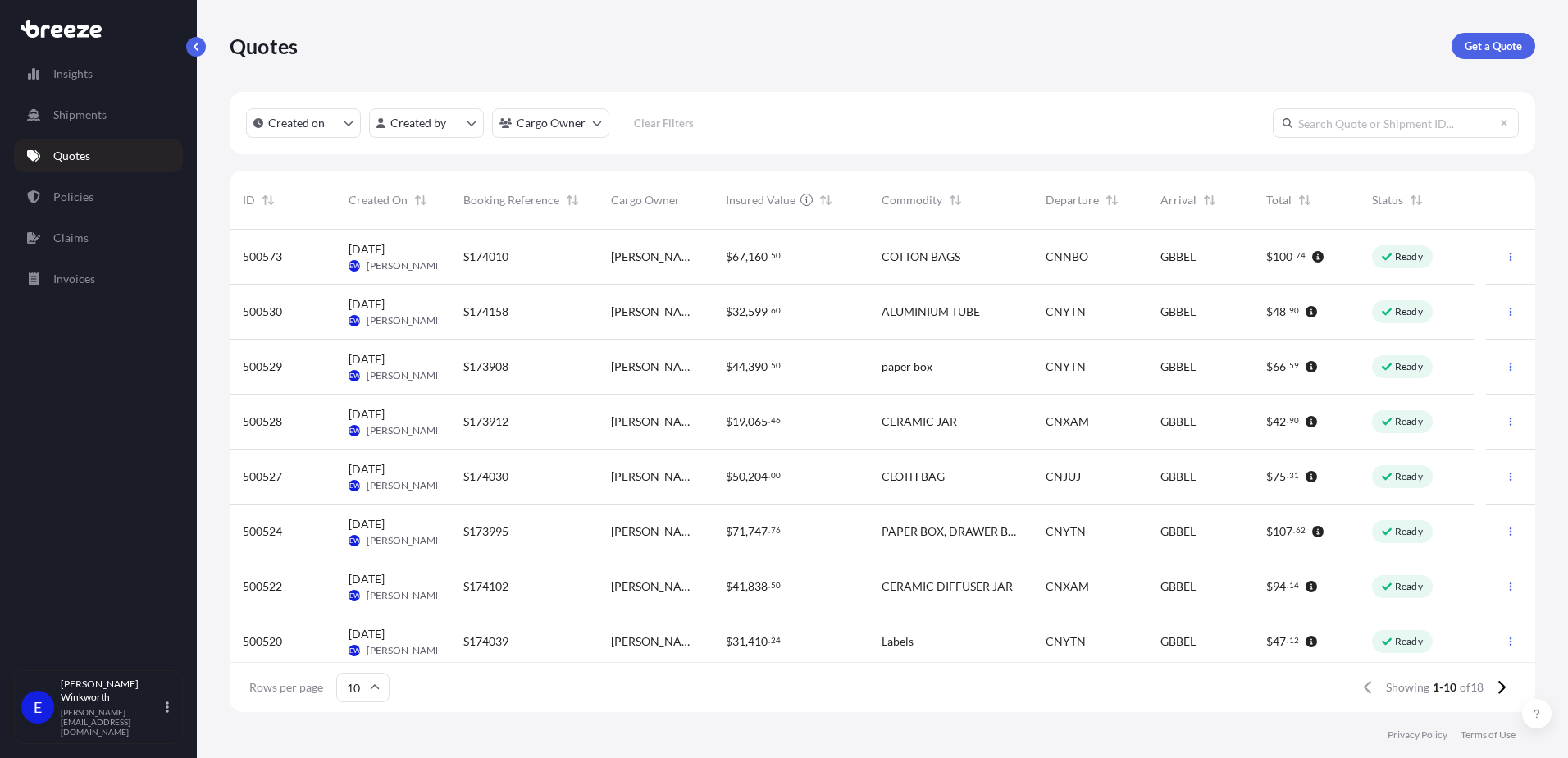
click at [385, 259] on span "[PERSON_NAME]" at bounding box center [406, 265] width 78 height 13
select select "Road"
select select "Sea"
select select "Road"
select select "2"
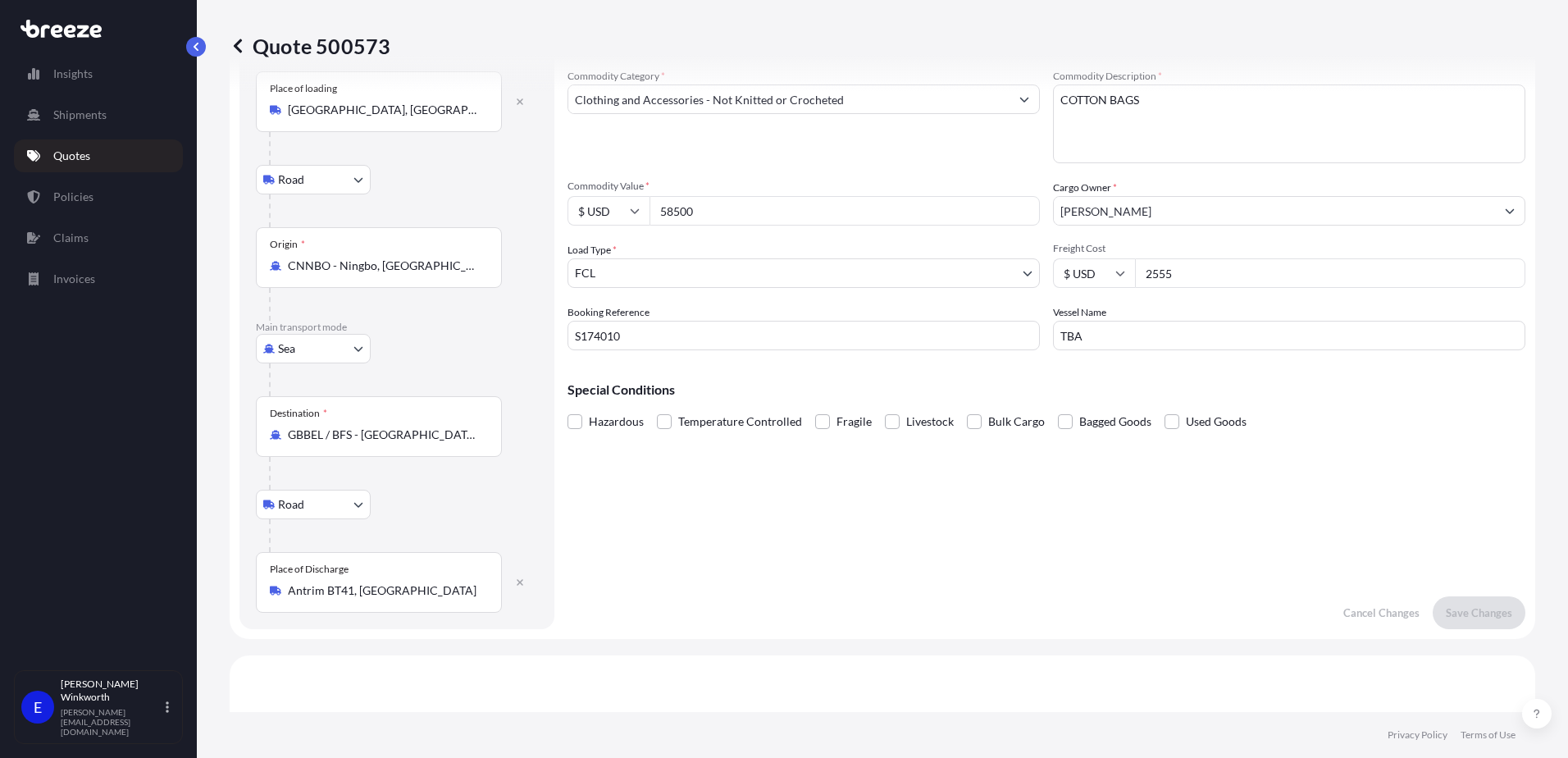
scroll to position [82, 0]
drag, startPoint x: 1091, startPoint y: 338, endPoint x: 1021, endPoint y: 338, distance: 70.0
click at [1021, 338] on div "Commodity Category * Clothing and Accessories - Not Knitted or Crocheted Commod…" at bounding box center [1046, 210] width 958 height 282
paste input "EVER APEX"
type input "EVER APEX"
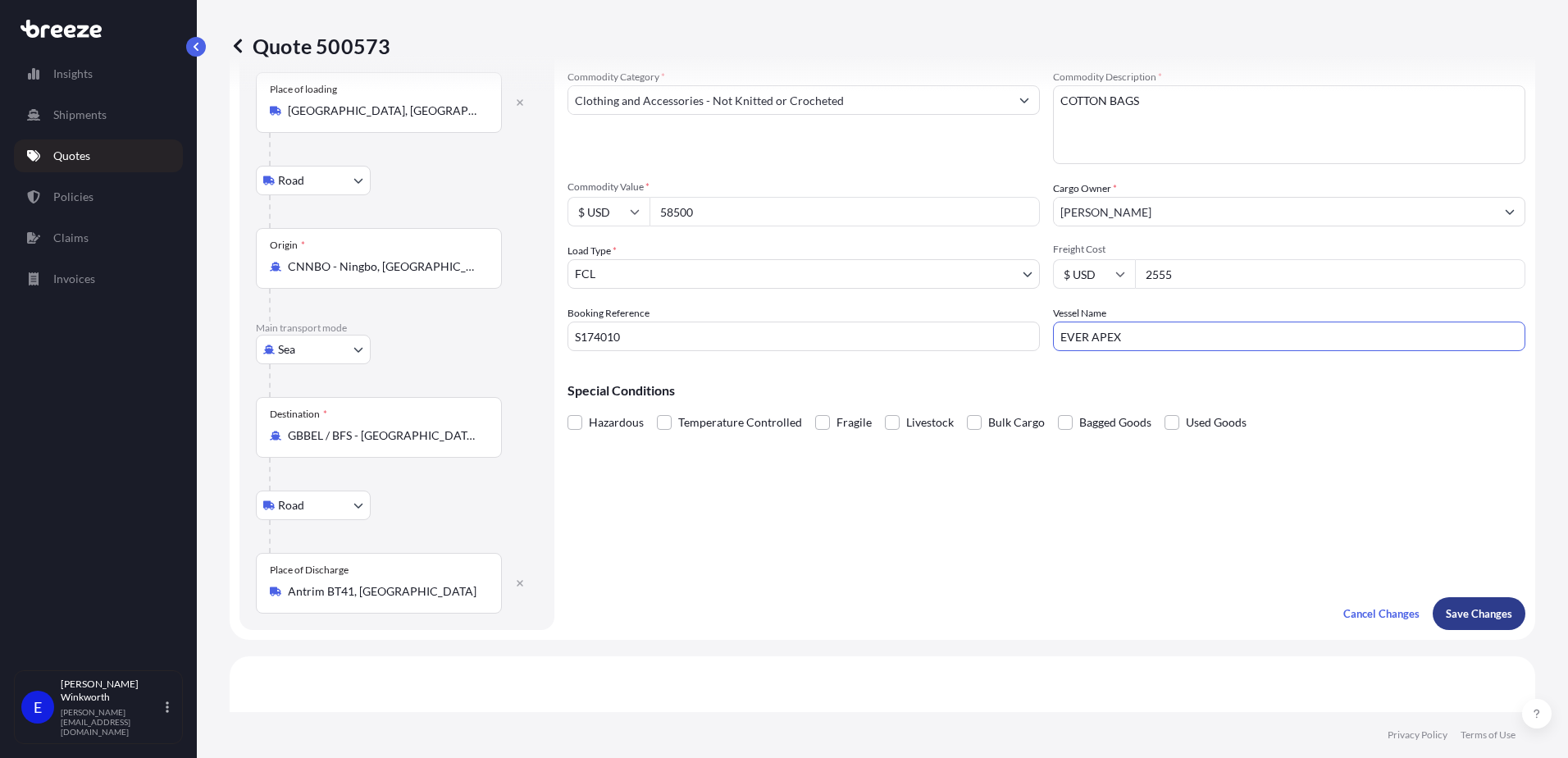
click at [1461, 612] on p "Save Changes" at bounding box center [1478, 613] width 66 height 17
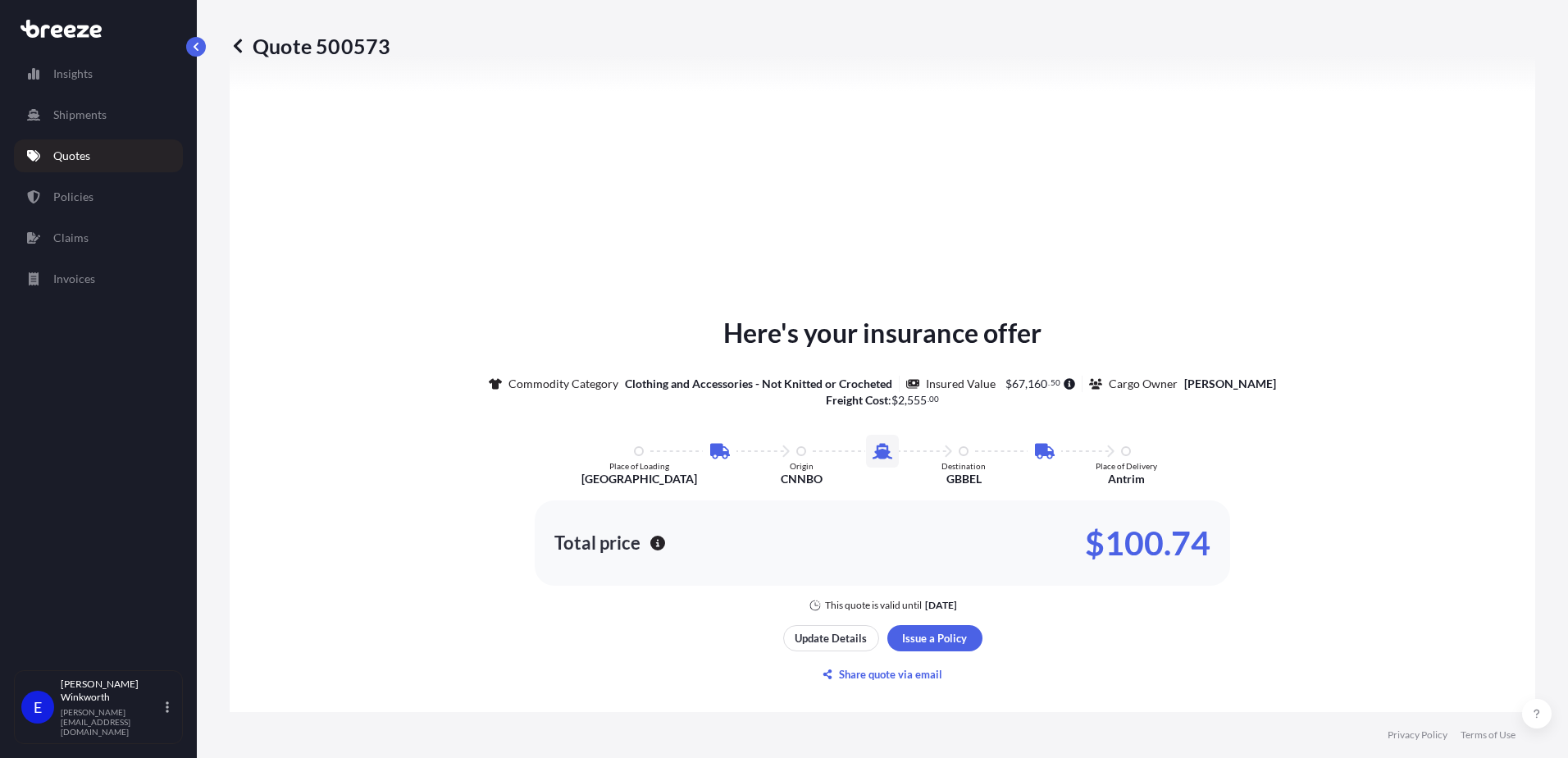
select select "Road"
select select "Sea"
select select "Road"
select select "2"
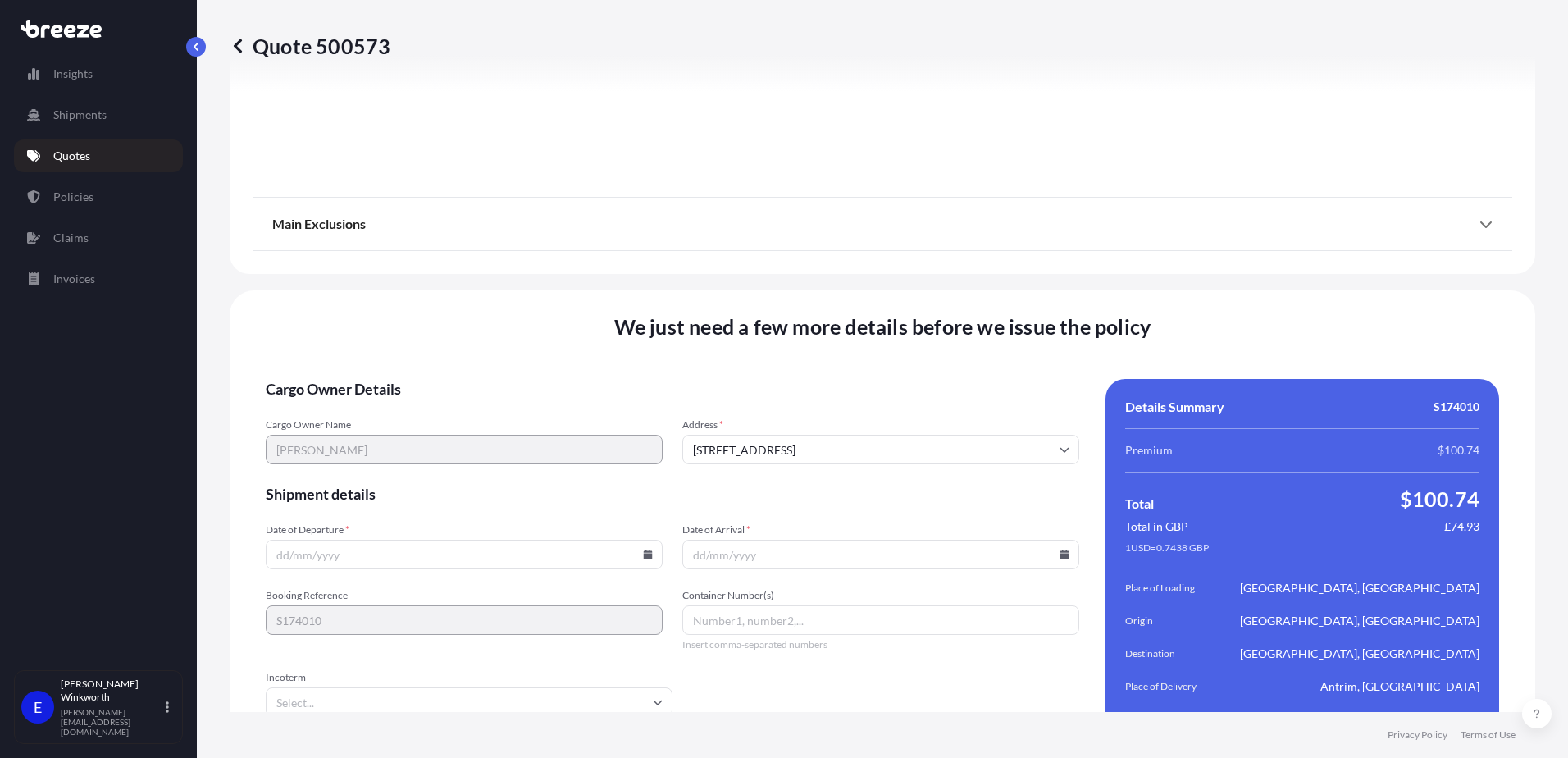
scroll to position [2172, 0]
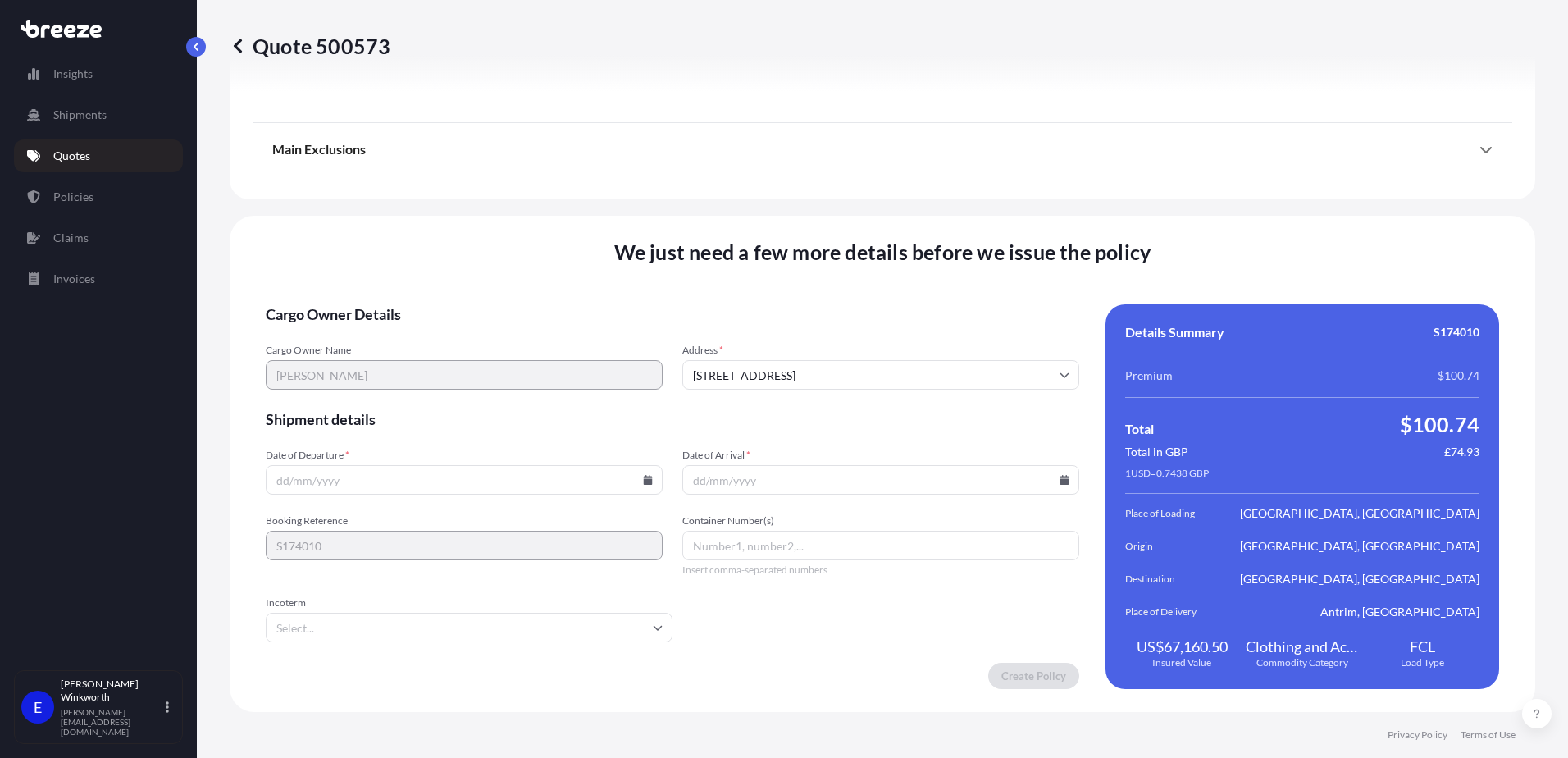
click at [364, 487] on input "Date of Departure *" at bounding box center [464, 480] width 397 height 29
type input "[DATE]"
click at [316, 627] on input "Incoterm" at bounding box center [469, 627] width 407 height 29
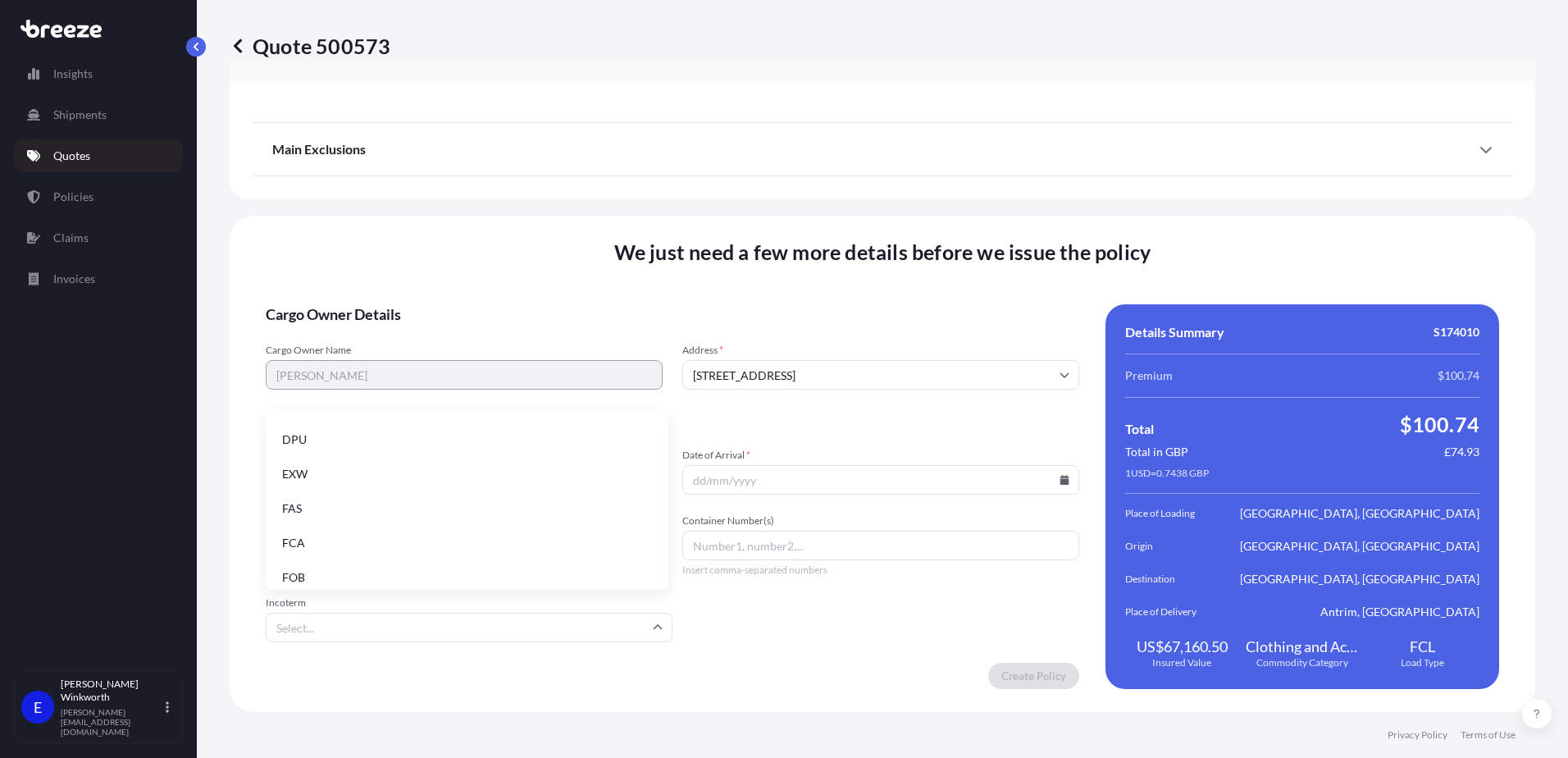
scroll to position [208, 0]
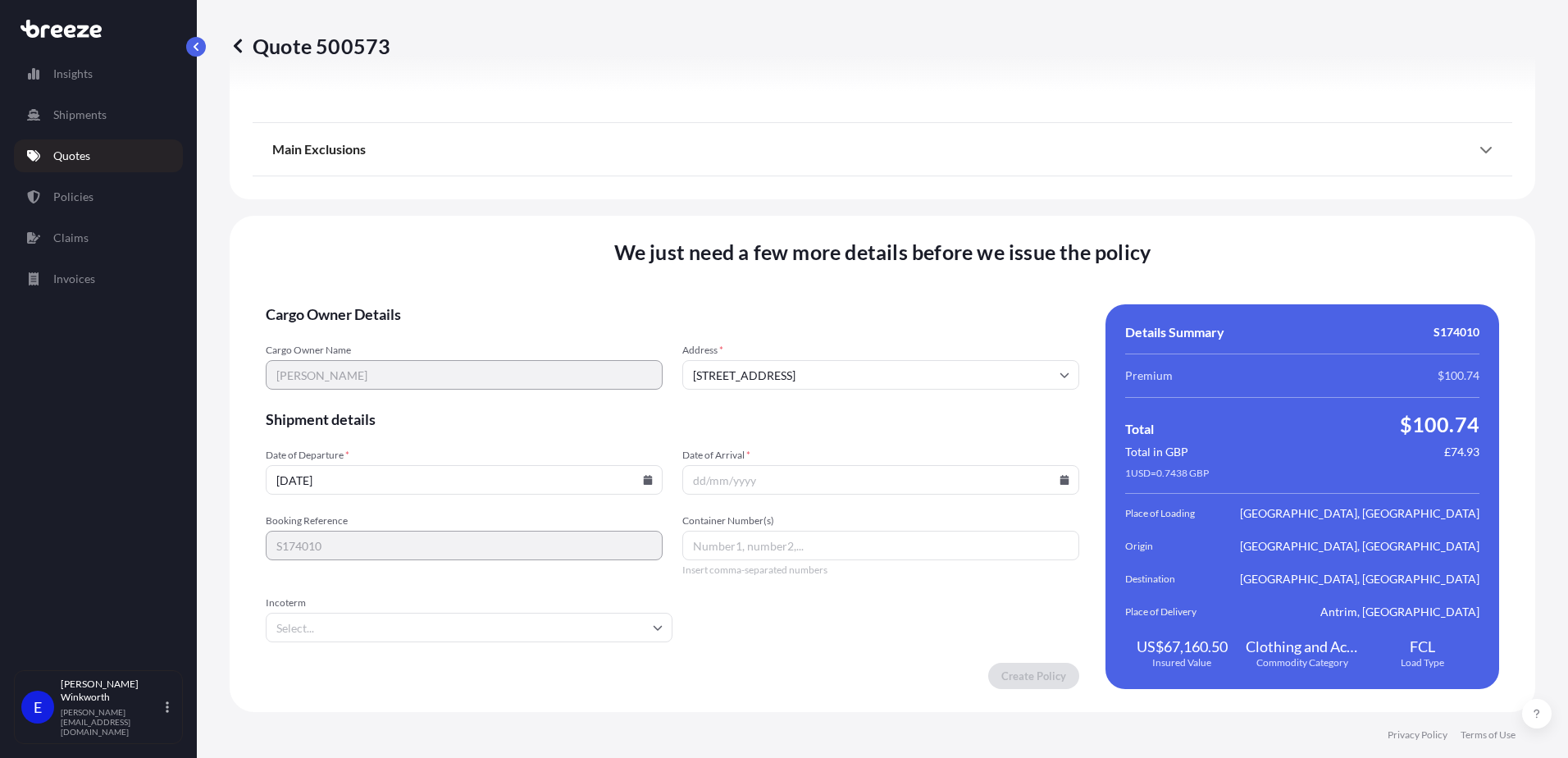
click at [341, 637] on input "Incoterm" at bounding box center [469, 627] width 407 height 29
type input "EXW"
click at [297, 665] on li "EXW" at bounding box center [467, 670] width 390 height 31
click at [785, 487] on input "Date of Arrival *" at bounding box center [881, 480] width 397 height 29
type input "[DATE]"
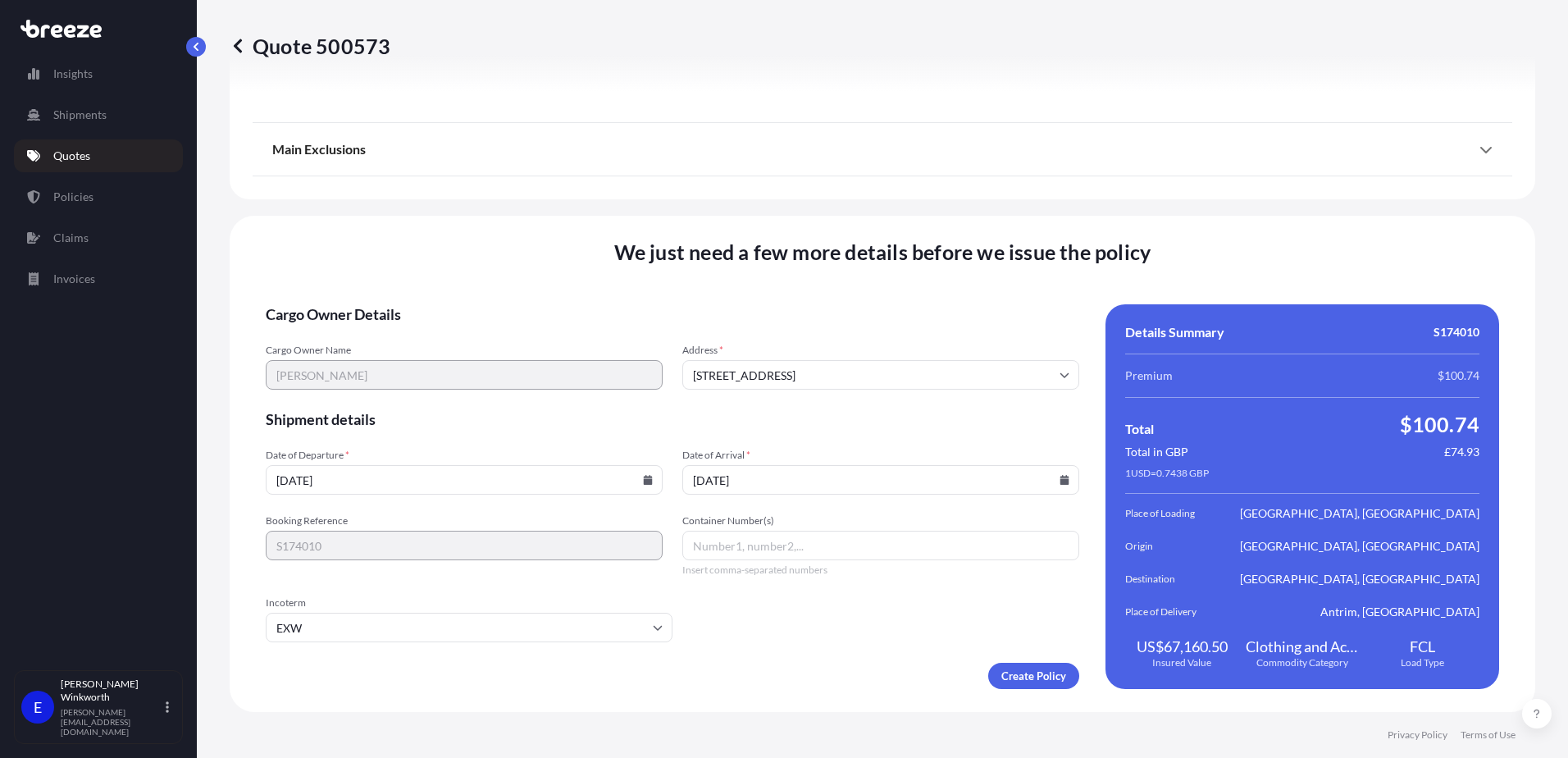
click at [771, 548] on input "Container Number(s)" at bounding box center [881, 545] width 397 height 29
type input "TCLU3627862"
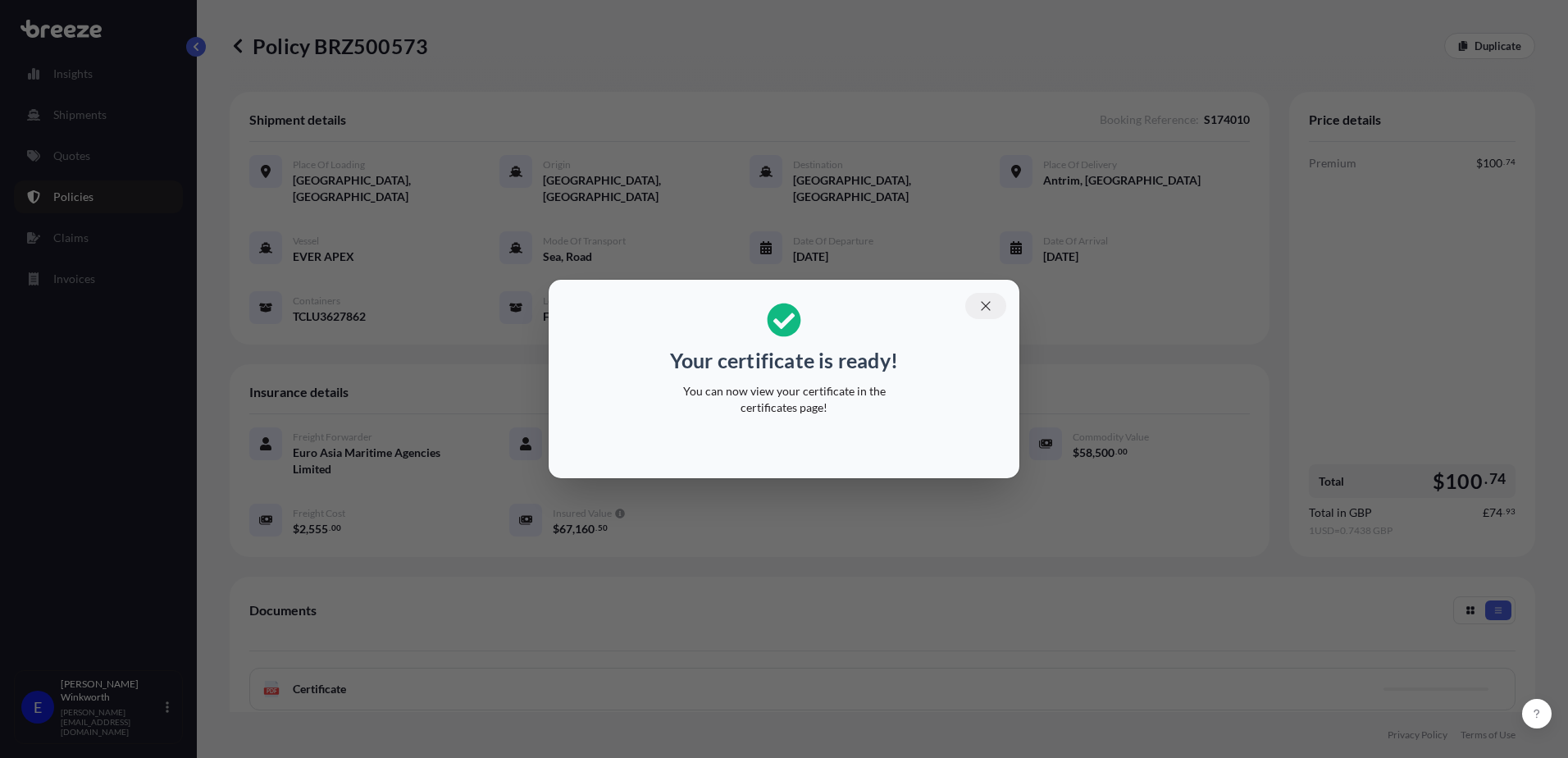
click at [984, 316] on button "button" at bounding box center [986, 306] width 41 height 27
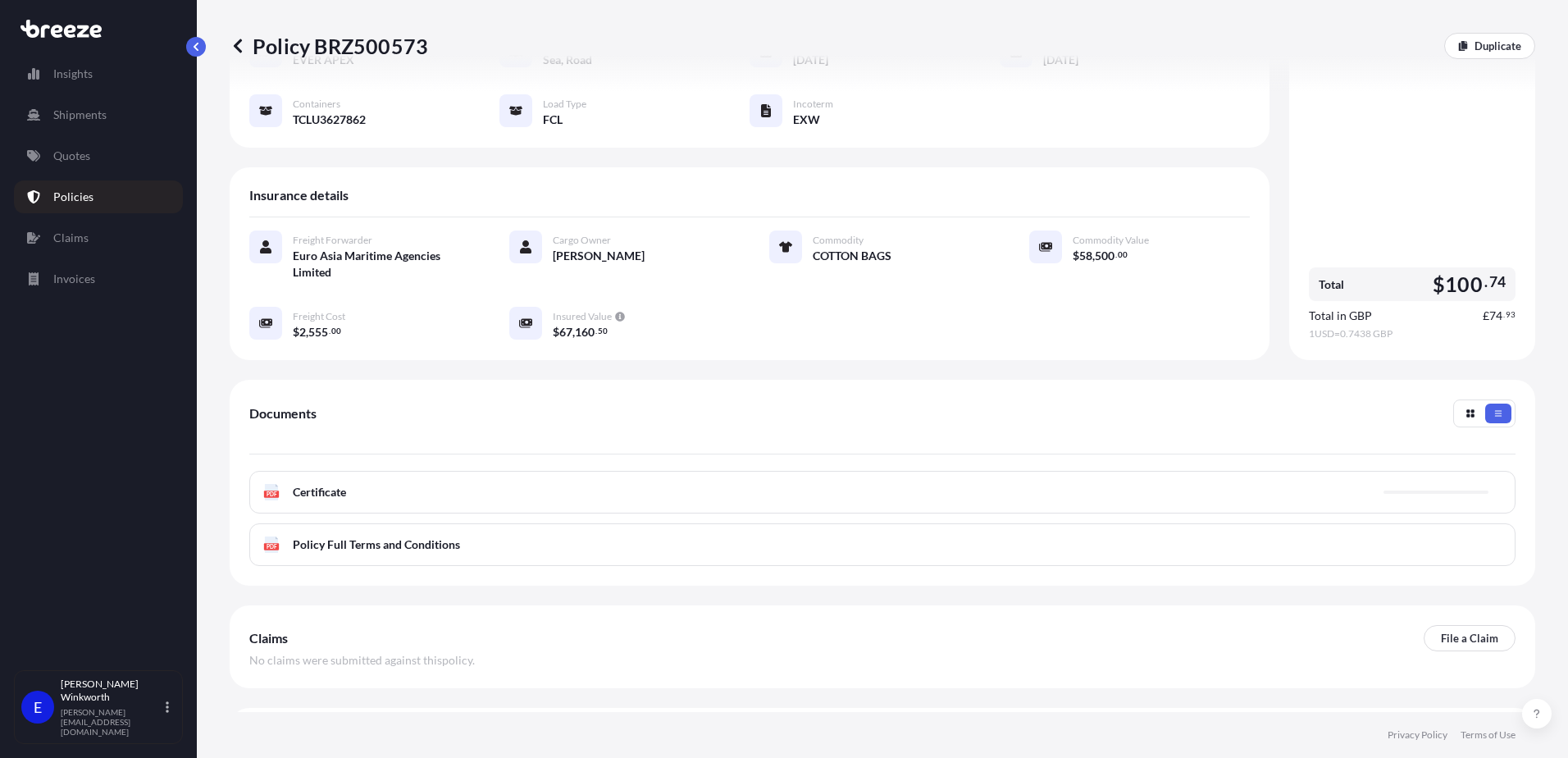
scroll to position [229, 0]
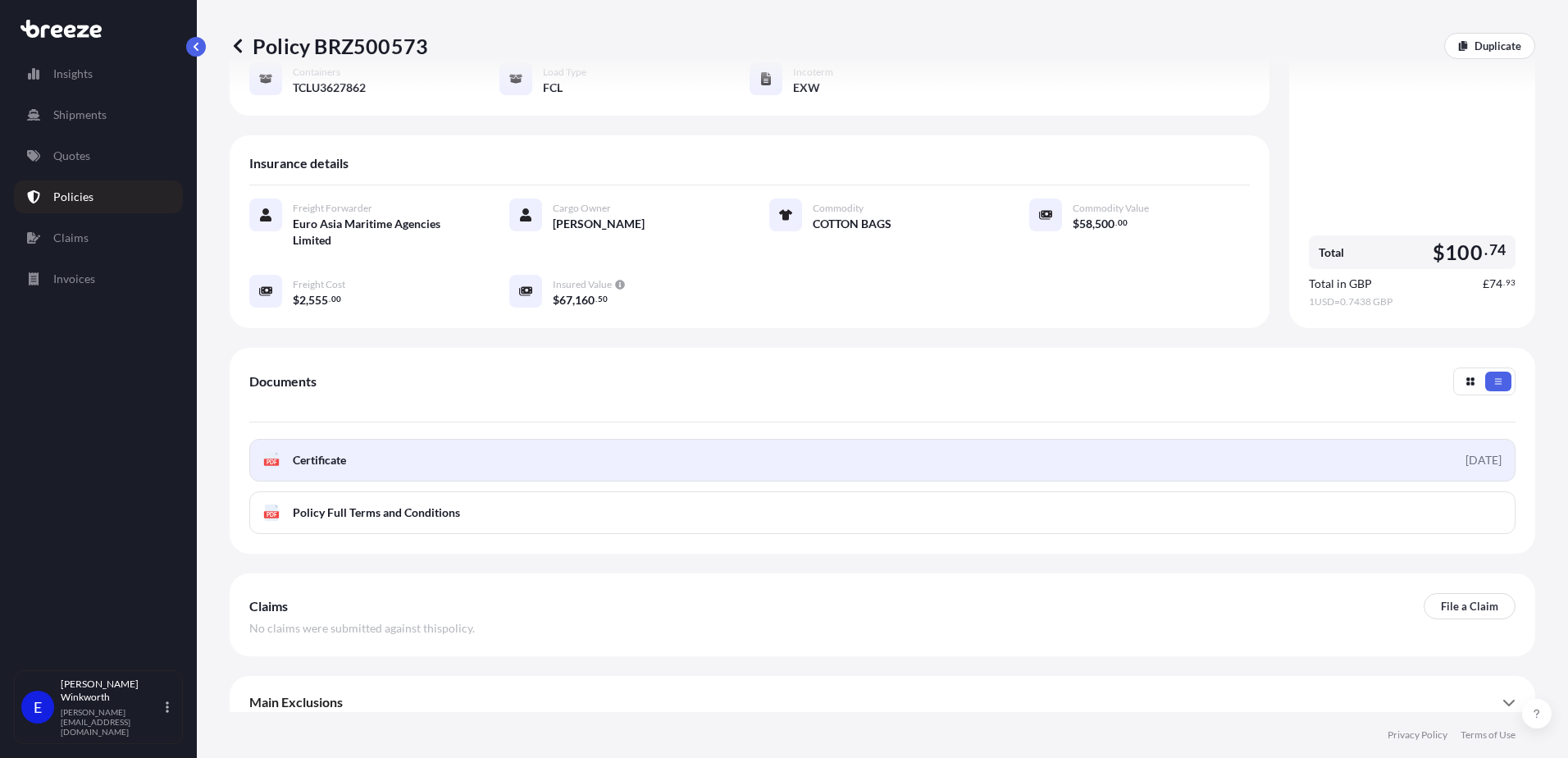
click at [326, 452] on span "Certificate" at bounding box center [319, 460] width 53 height 17
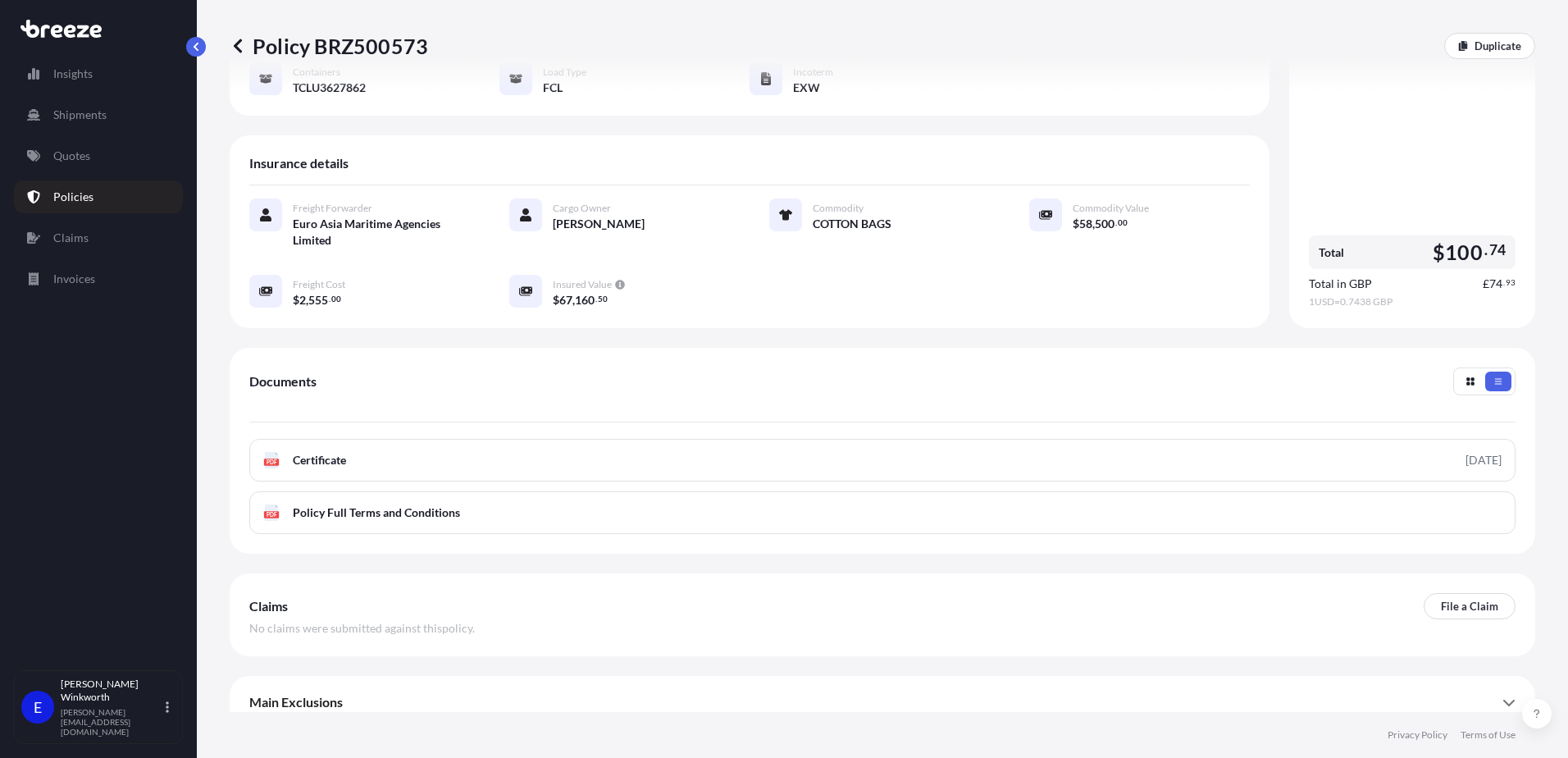
click at [1113, 407] on div "Documents PDF Certificate [DATE] PDF Policy Full Terms and Conditions" at bounding box center [882, 451] width 1267 height 167
click at [231, 43] on icon at bounding box center [238, 46] width 17 height 17
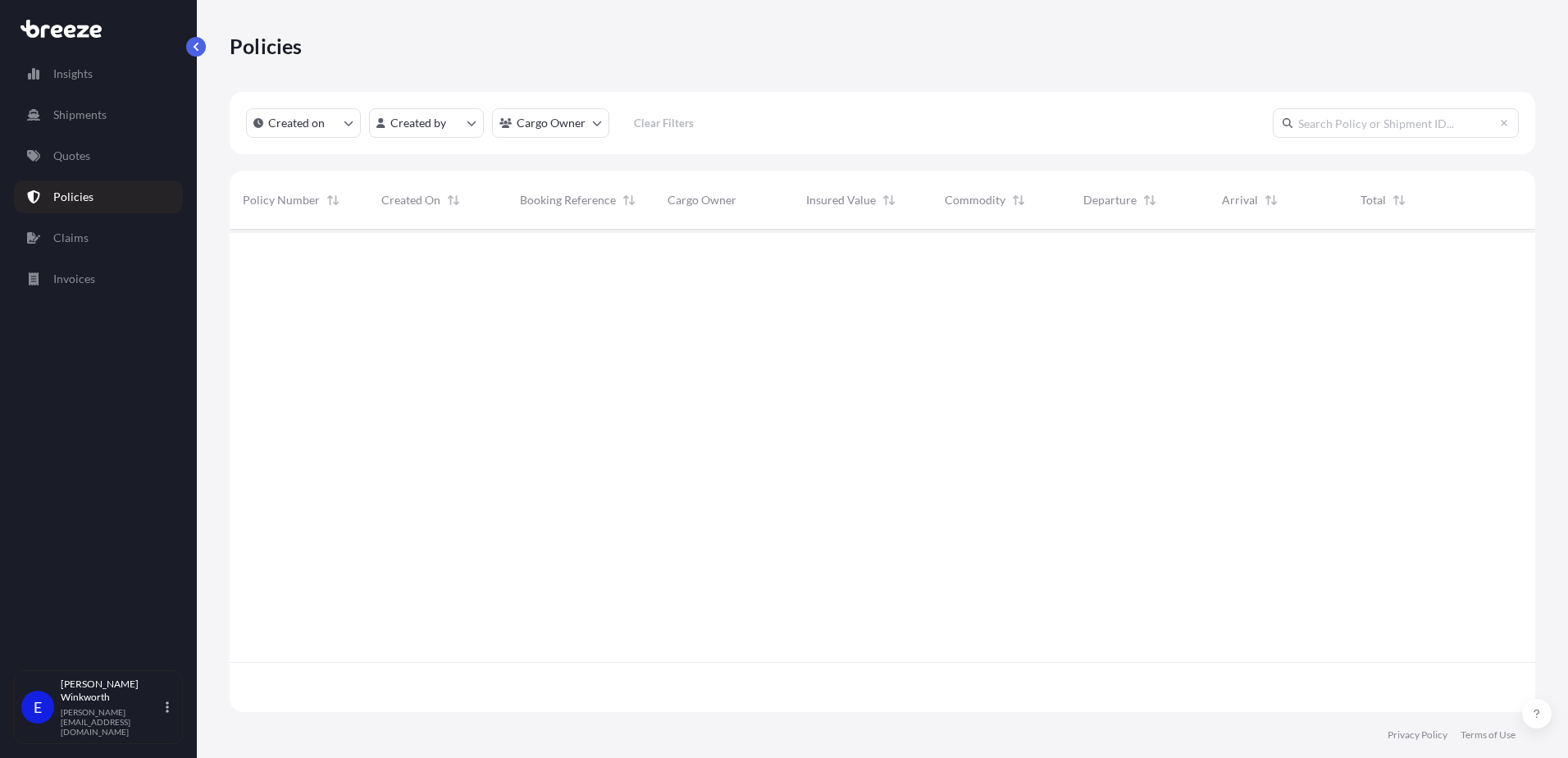
scroll to position [479, 1293]
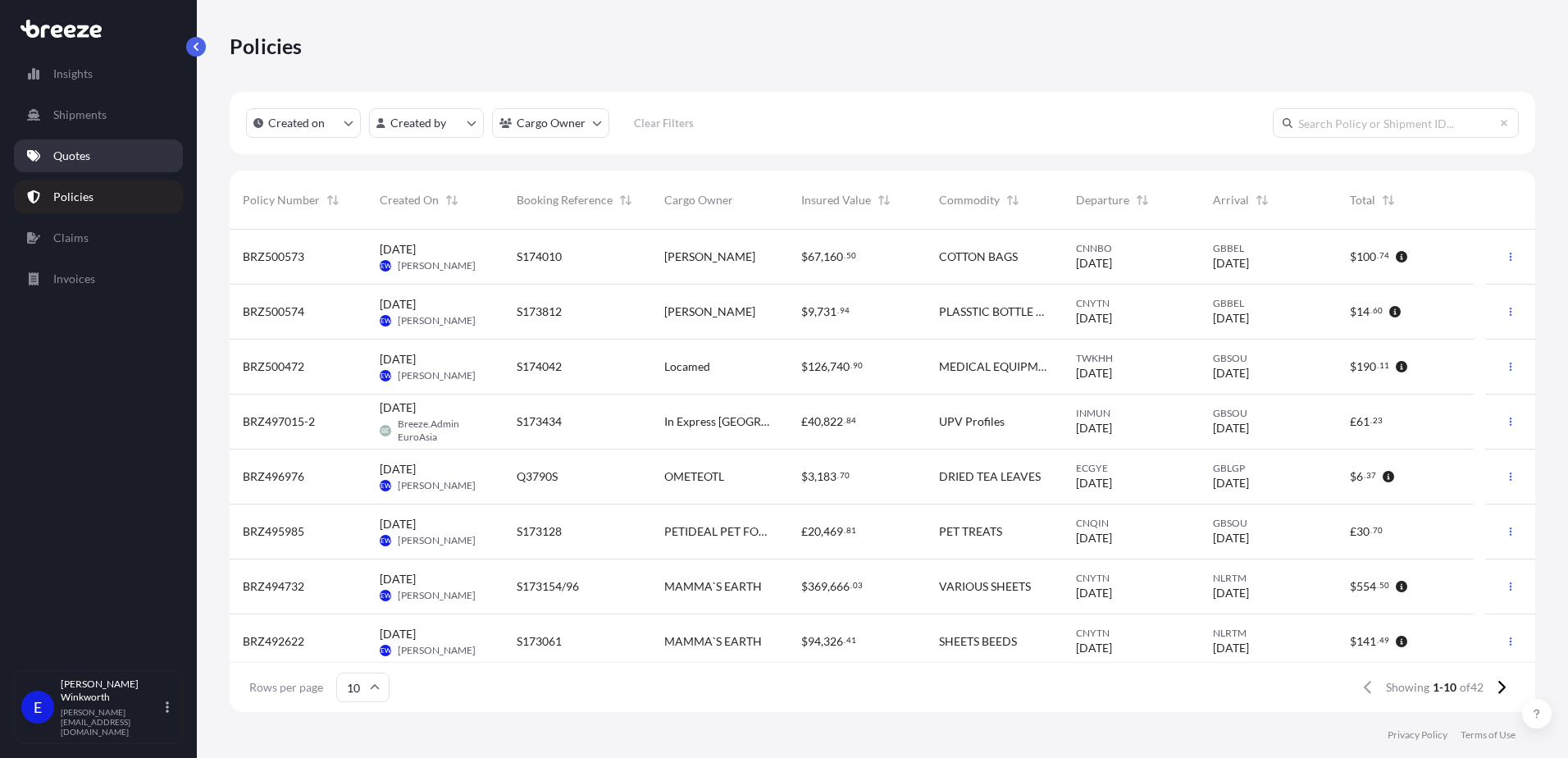
click at [82, 161] on p "Quotes" at bounding box center [72, 156] width 37 height 17
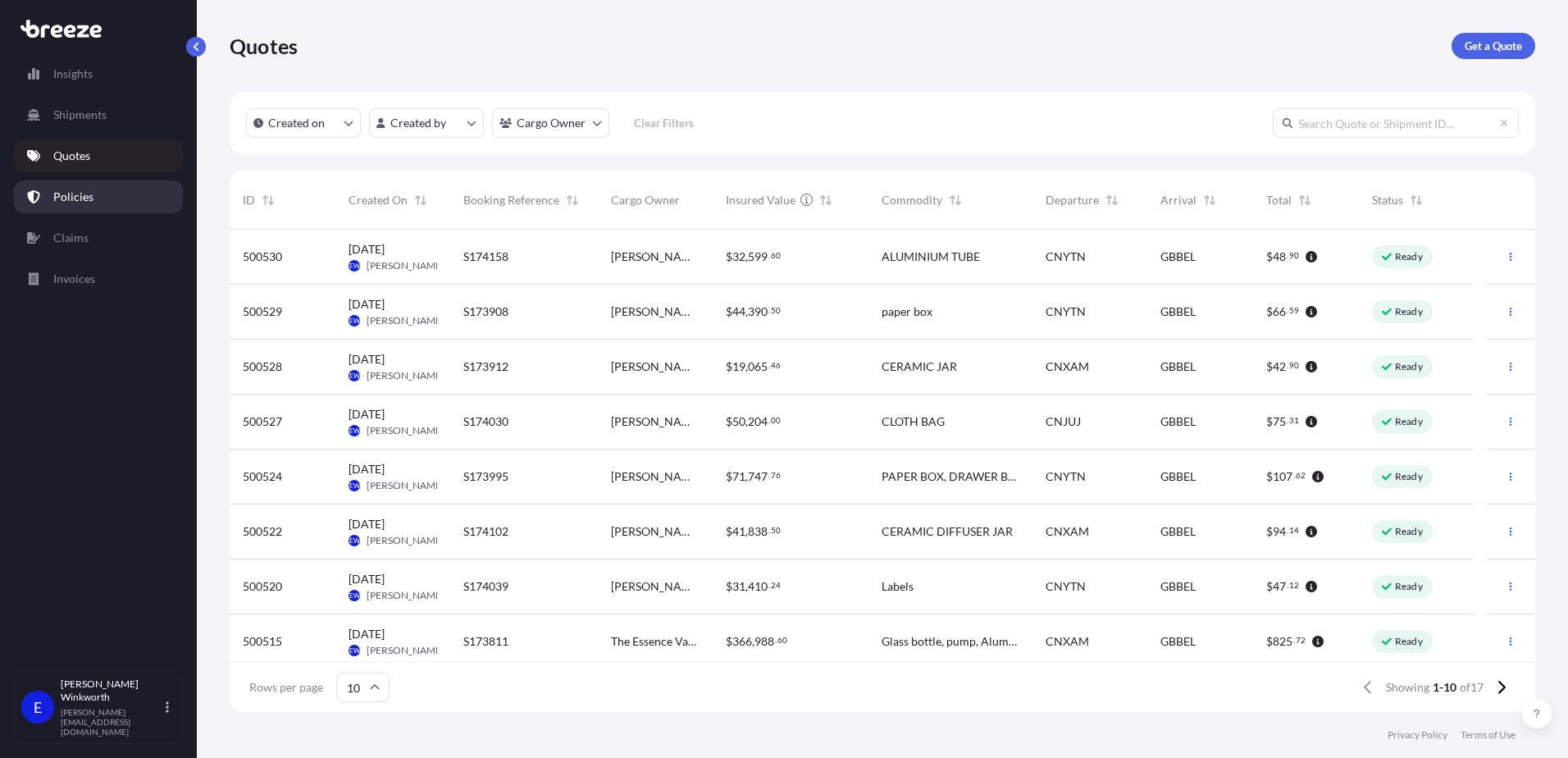
click at [69, 189] on p "Policies" at bounding box center [73, 197] width 40 height 17
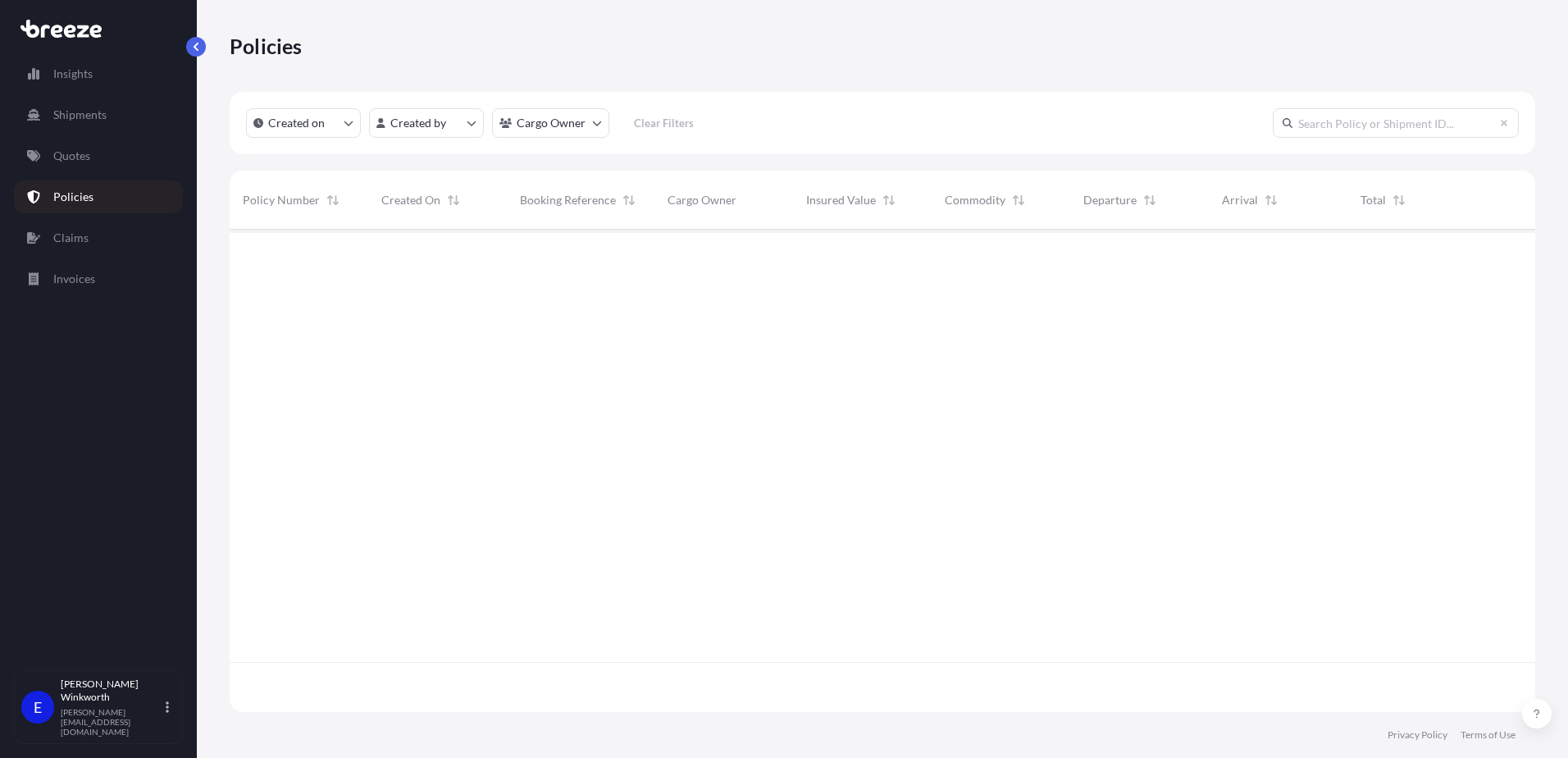
scroll to position [479, 1293]
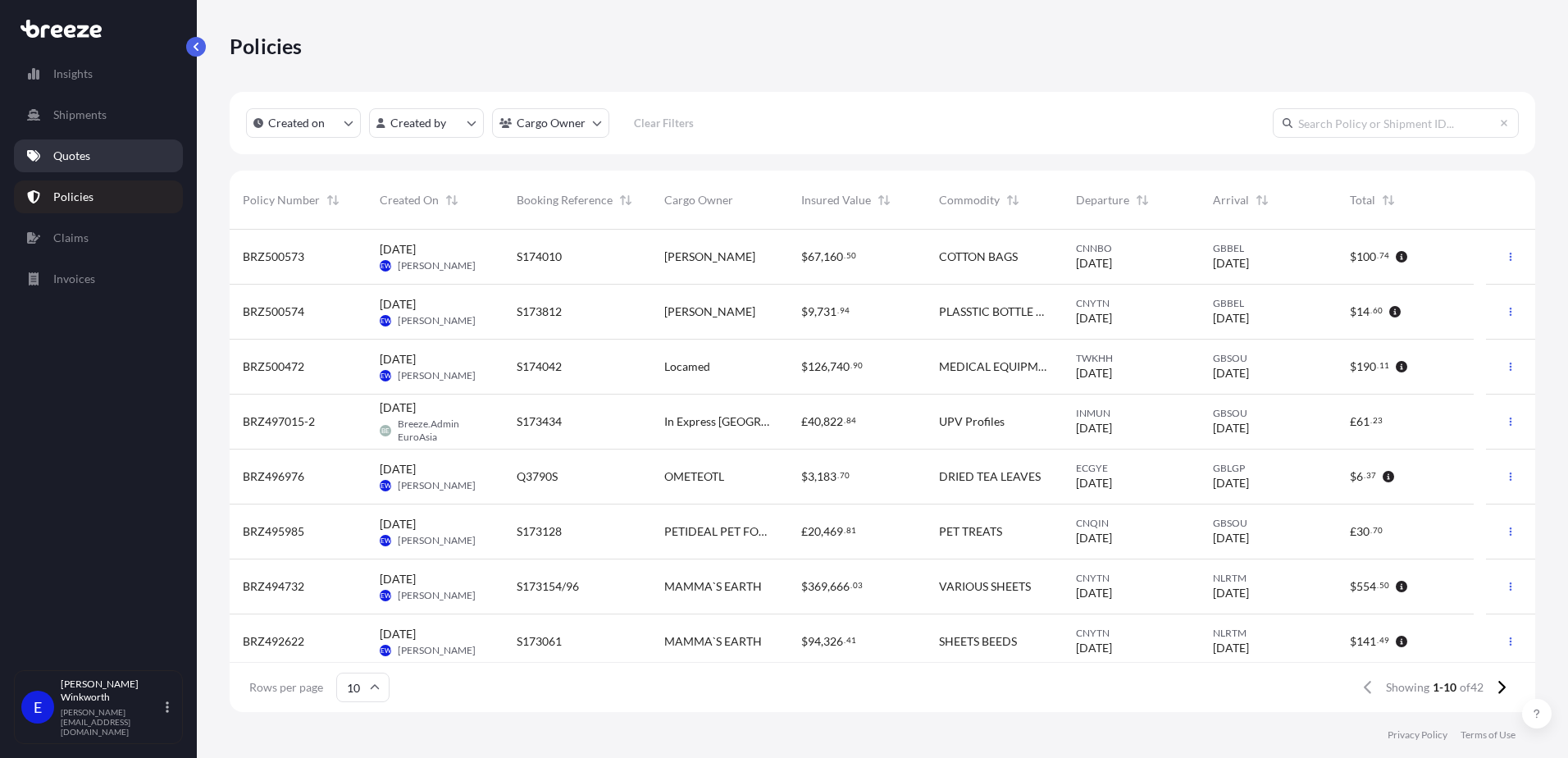
click at [82, 157] on p "Quotes" at bounding box center [72, 156] width 37 height 17
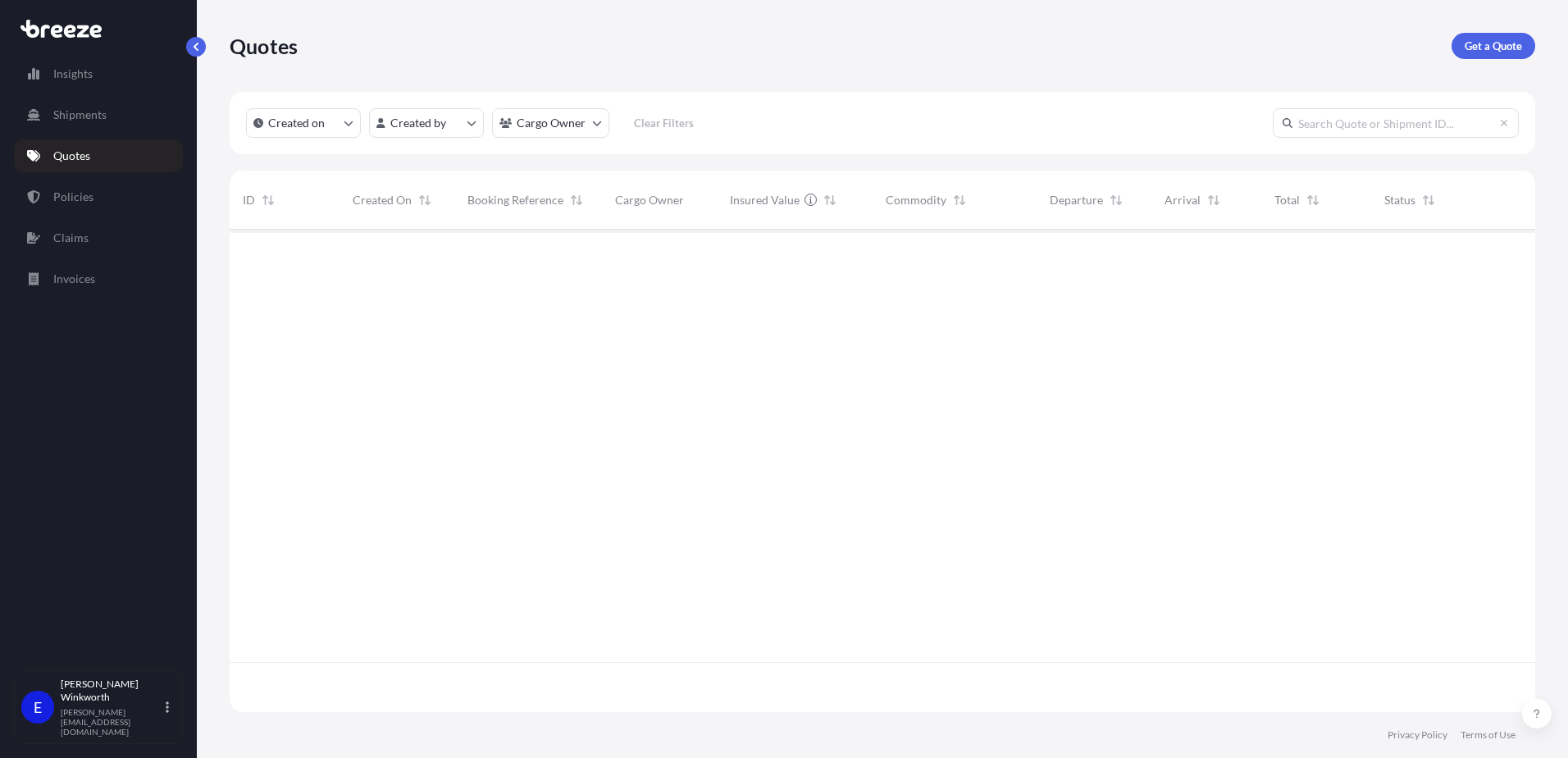
scroll to position [479, 1293]
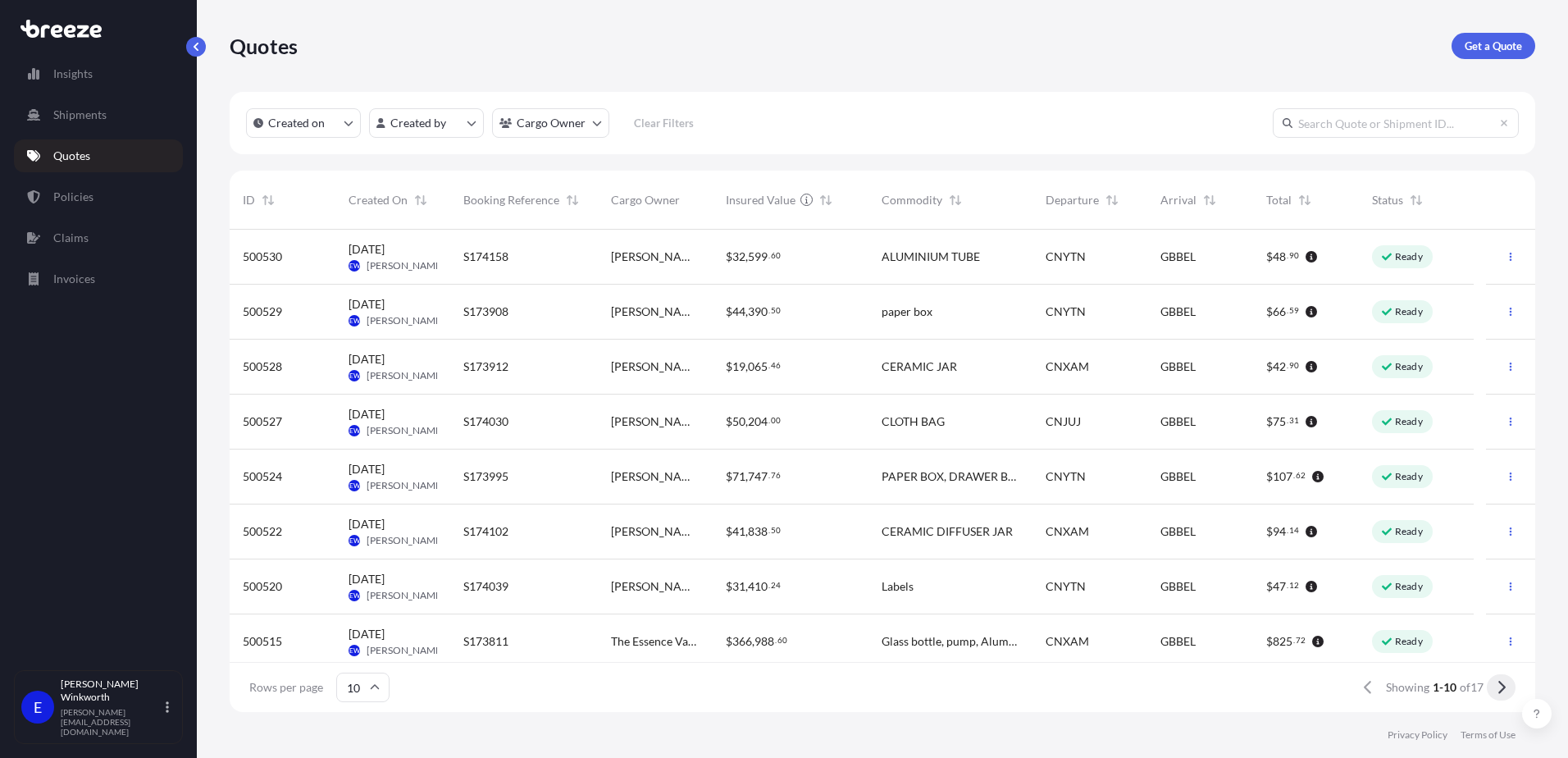
click at [1508, 685] on button at bounding box center [1502, 688] width 28 height 27
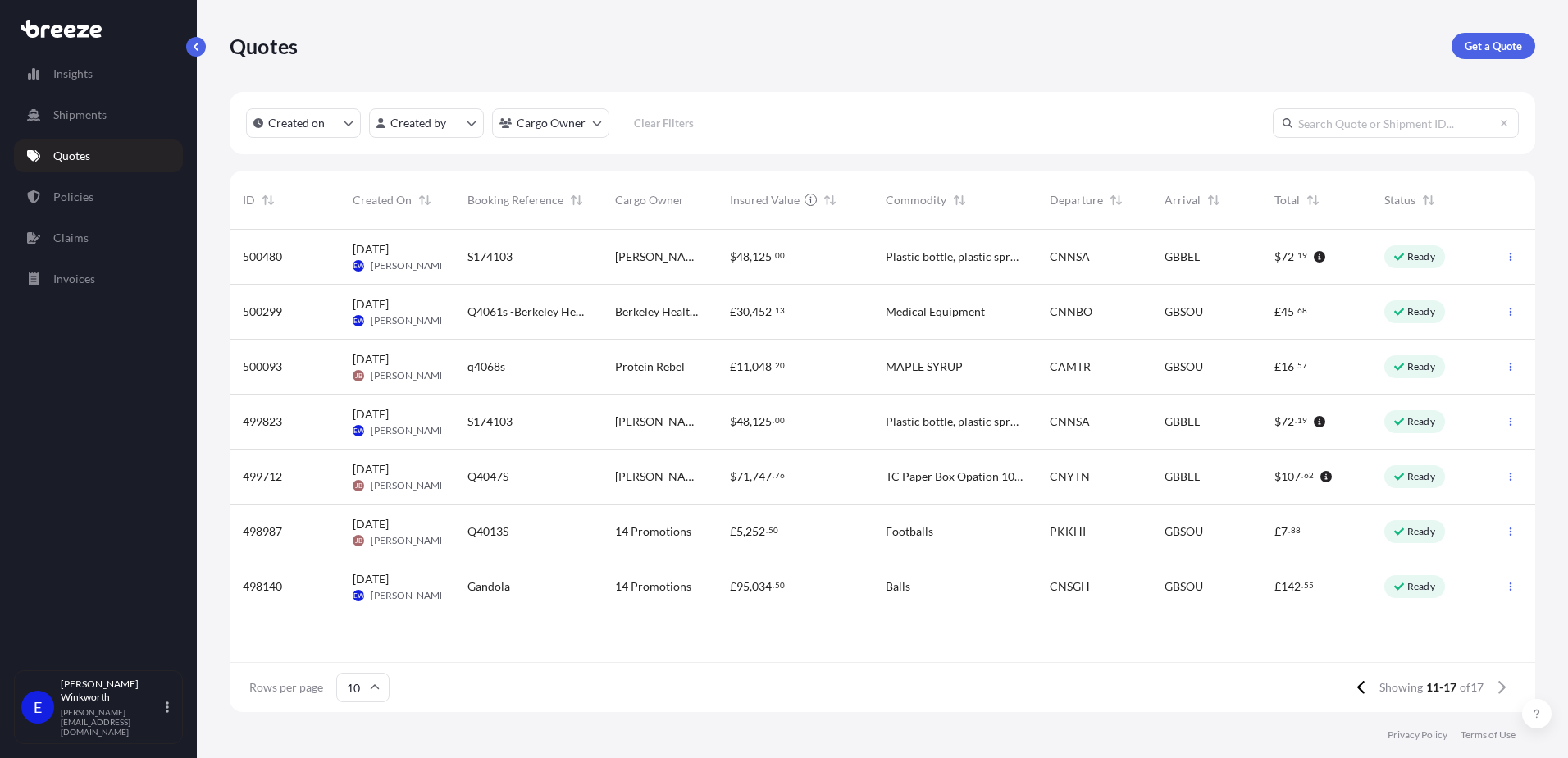
click at [390, 259] on span "[PERSON_NAME]" at bounding box center [410, 265] width 78 height 13
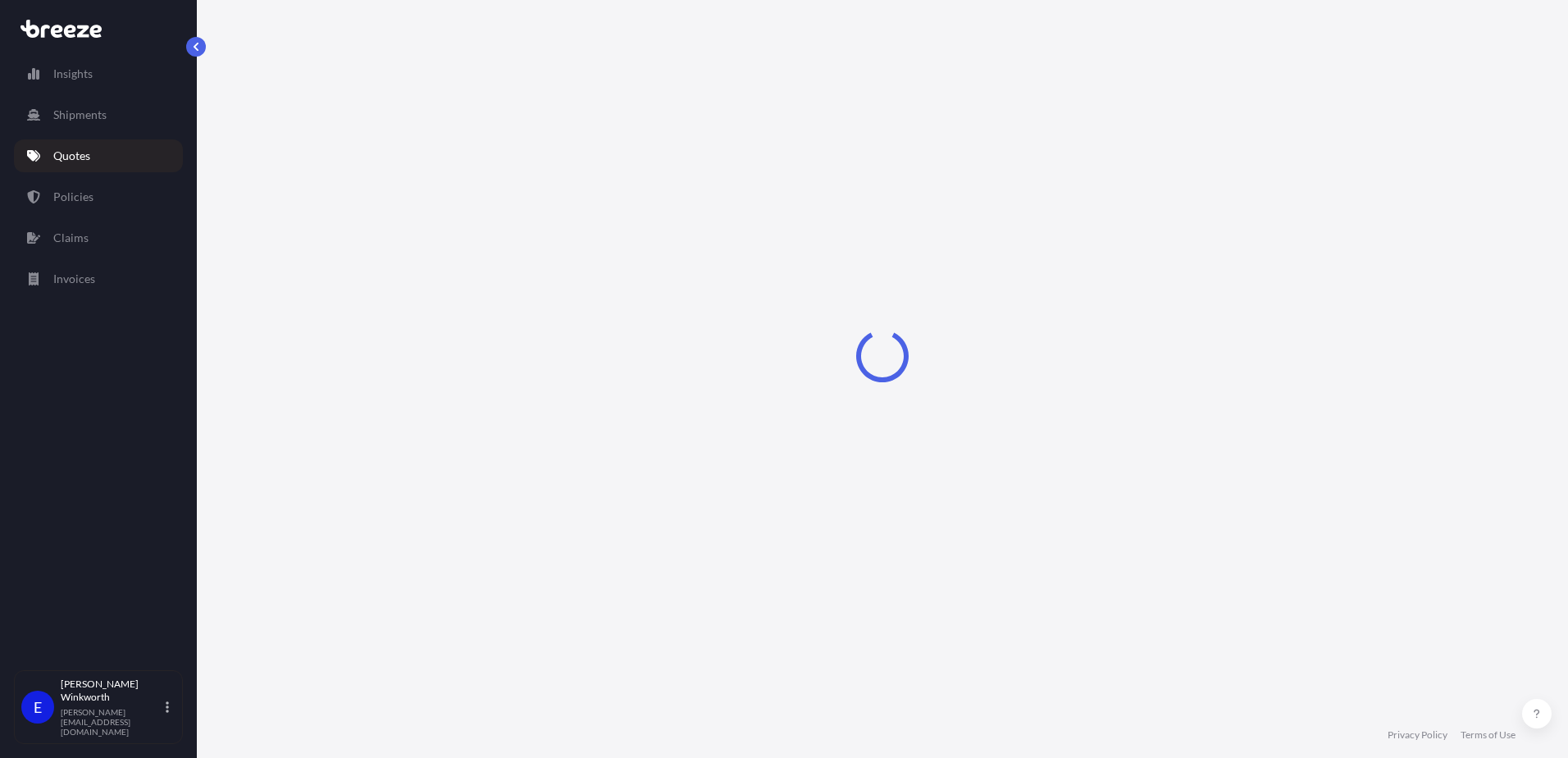
select select "Road"
select select "Sea"
select select "Road"
select select "2"
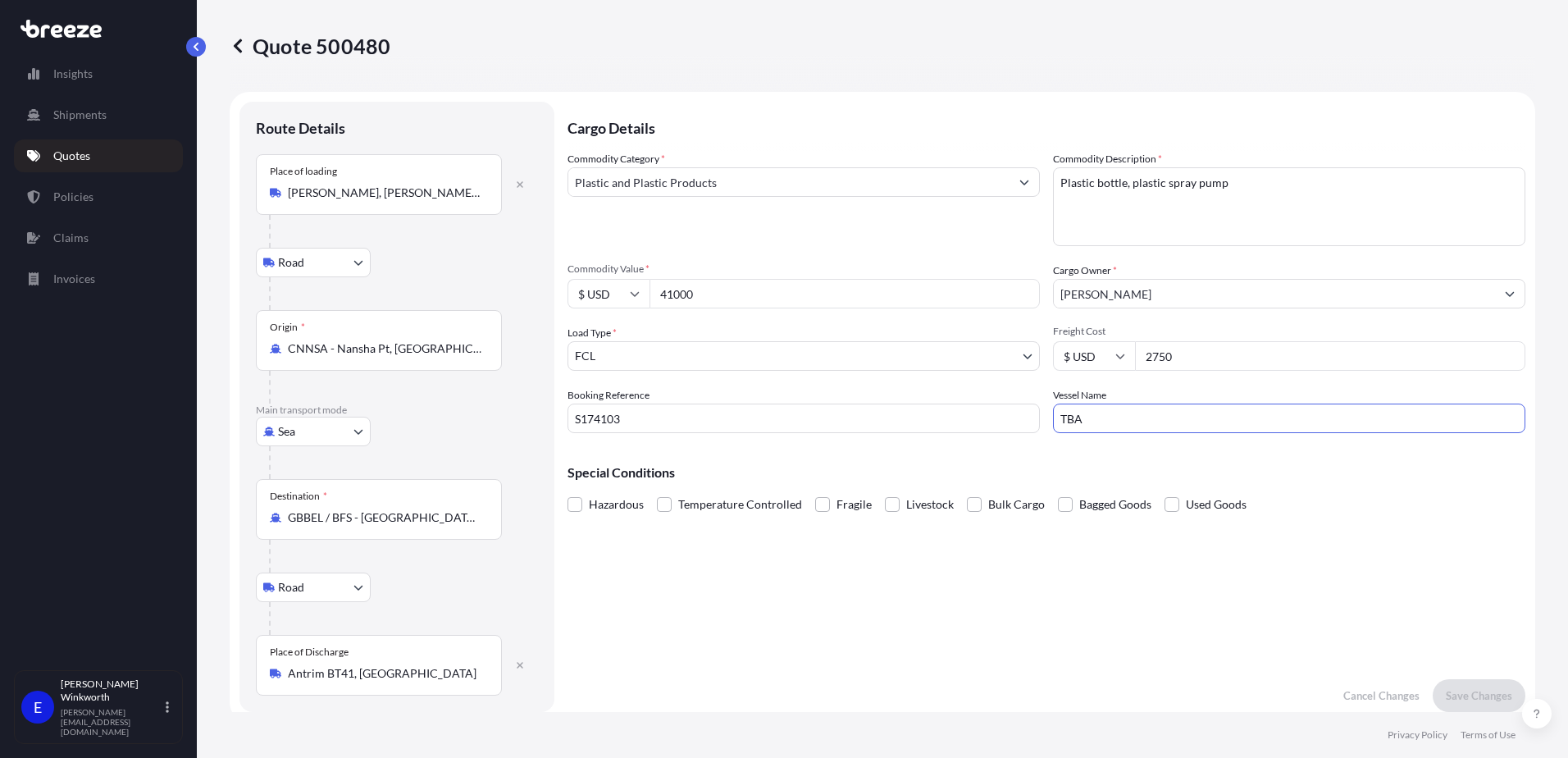
drag, startPoint x: 1106, startPoint y: 423, endPoint x: 1025, endPoint y: 420, distance: 81.1
click at [1025, 420] on div "Commodity Category * Plastic and Plastic Products Commodity Description * Plast…" at bounding box center [1046, 292] width 958 height 282
click at [1056, 577] on div "Cargo Details Commodity Category * Plastic and Plastic Products Commodity Descr…" at bounding box center [1046, 407] width 958 height 610
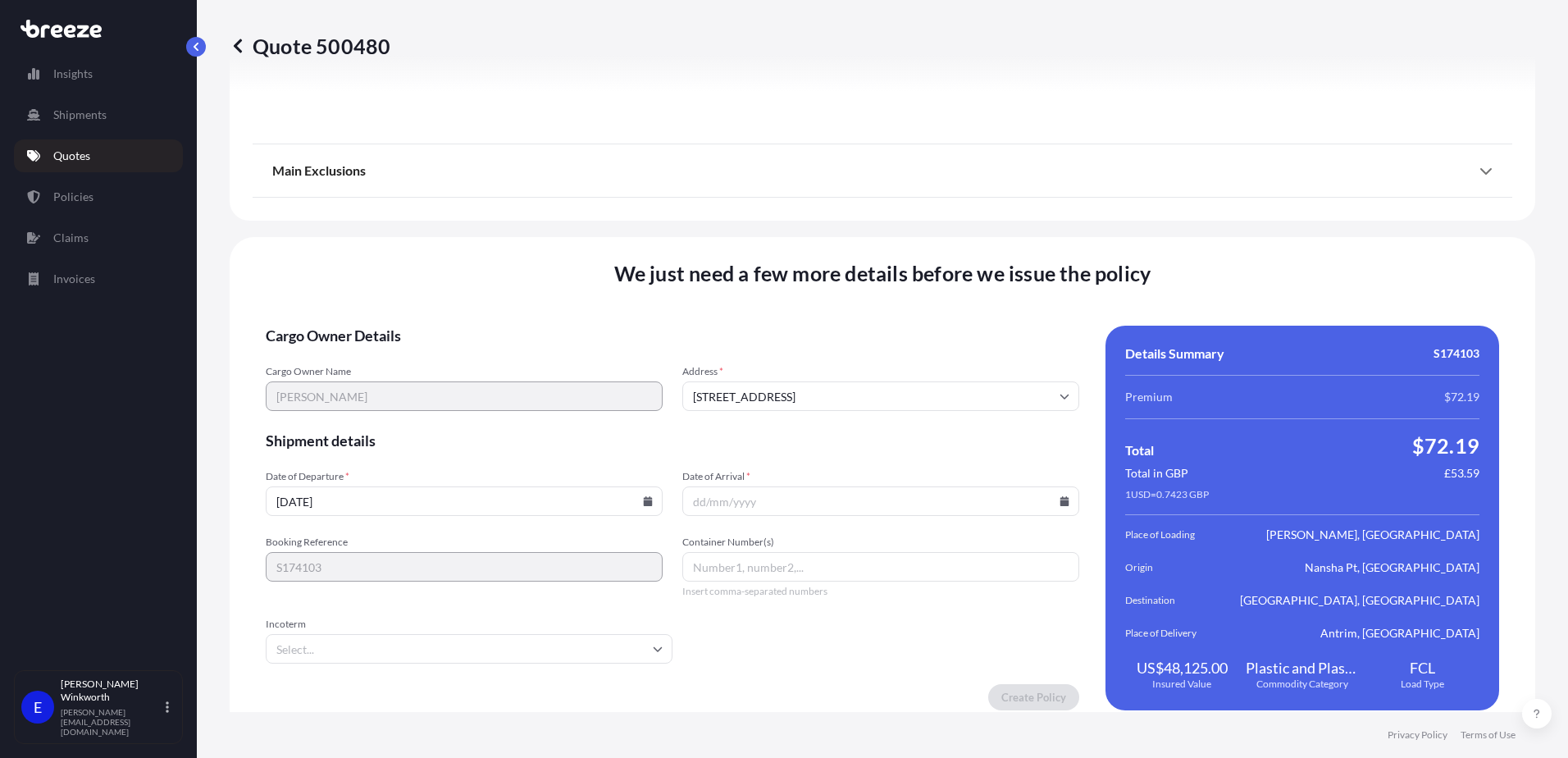
scroll to position [2172, 0]
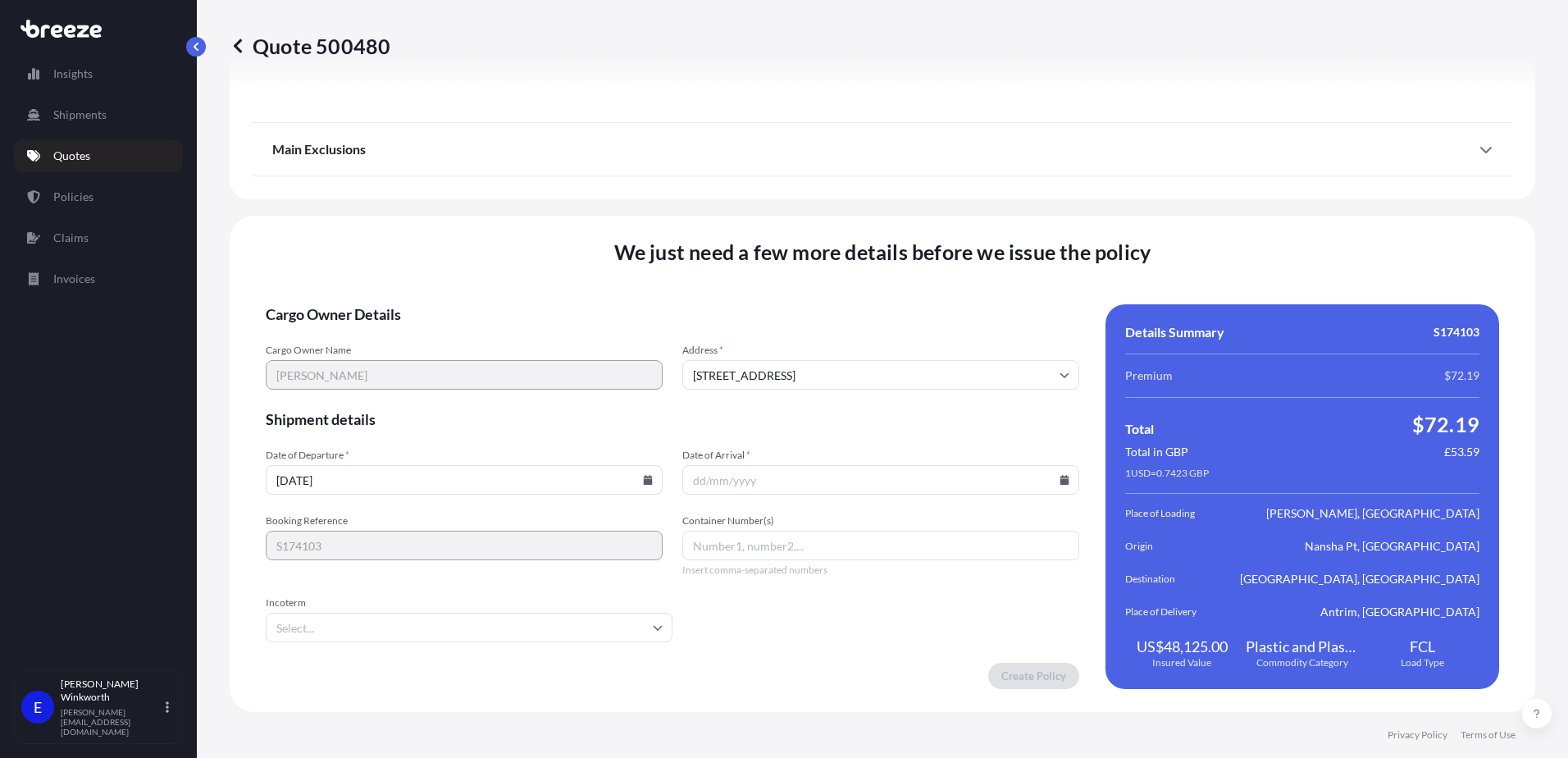
click at [402, 481] on input "[DATE]" at bounding box center [464, 480] width 397 height 29
click at [579, 488] on input "[DATE]" at bounding box center [464, 480] width 397 height 29
click at [647, 478] on icon at bounding box center [648, 480] width 9 height 10
click at [355, 221] on icon at bounding box center [350, 225] width 6 height 10
click at [343, 400] on button "29" at bounding box center [348, 388] width 27 height 27
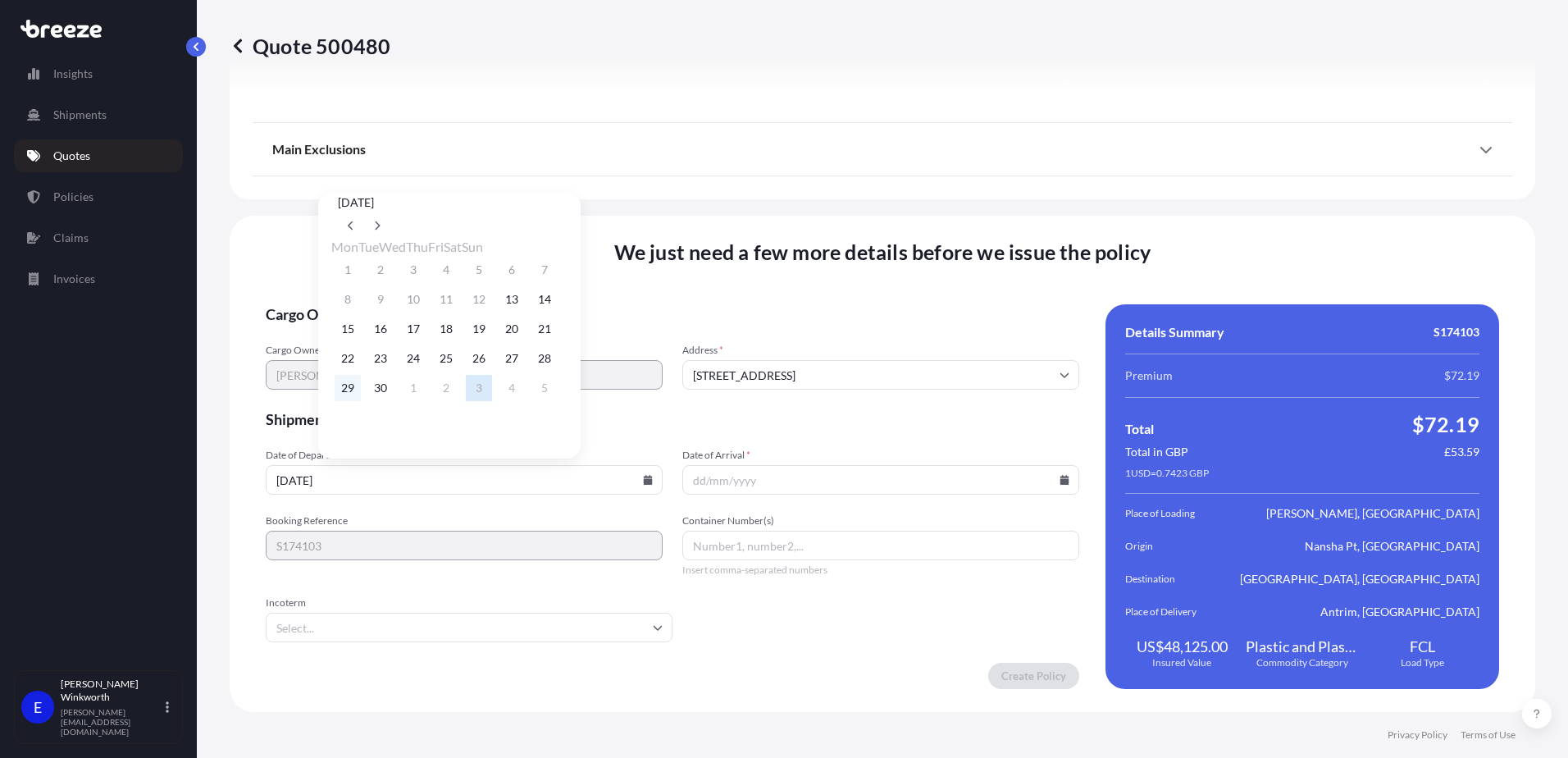
type input "[DATE]"
click at [770, 478] on input "Date of Arrival *" at bounding box center [881, 480] width 397 height 29
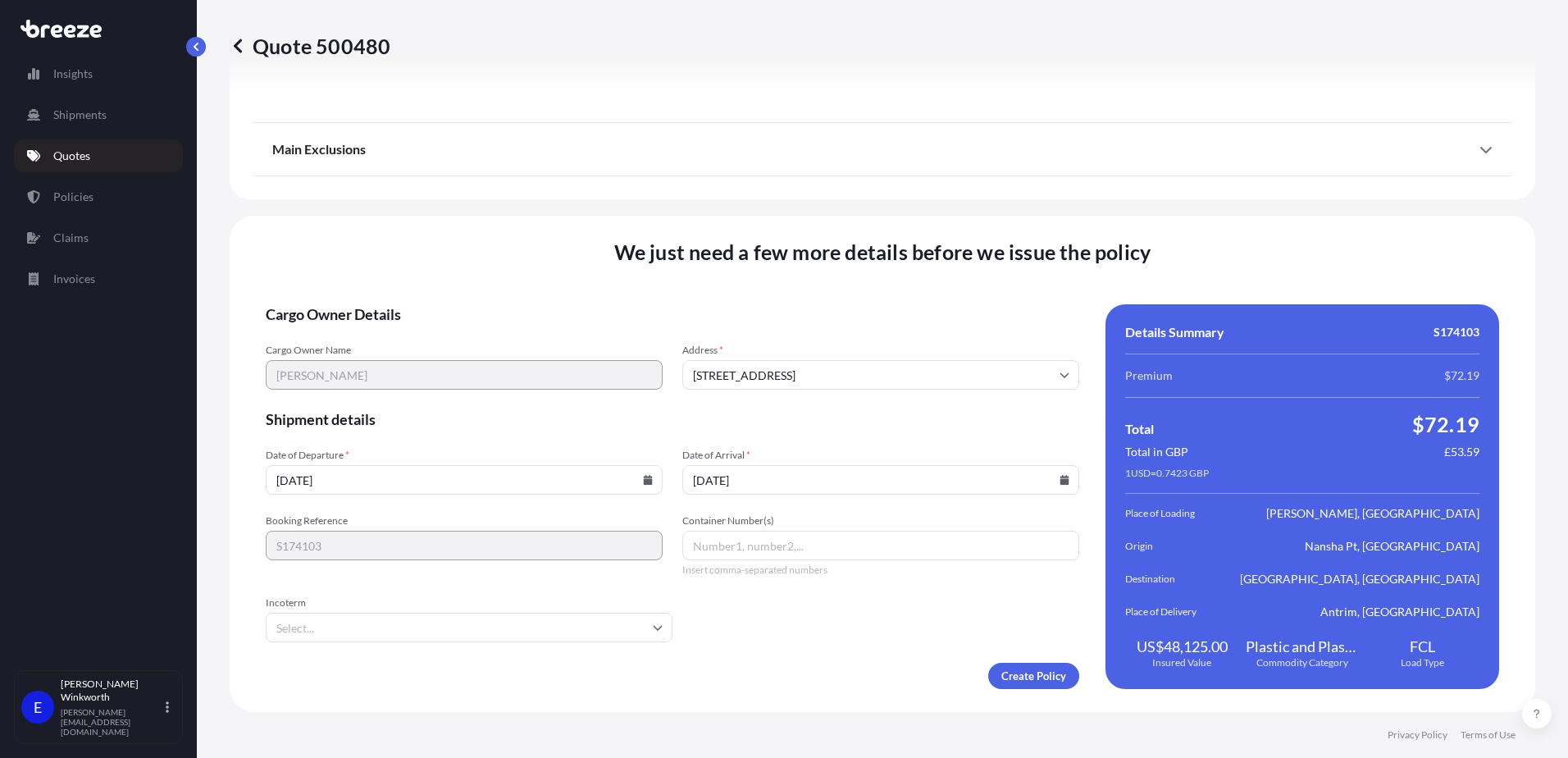
type input "[DATE]"
click at [400, 629] on input "Incoterm" at bounding box center [469, 627] width 407 height 29
type input "F"
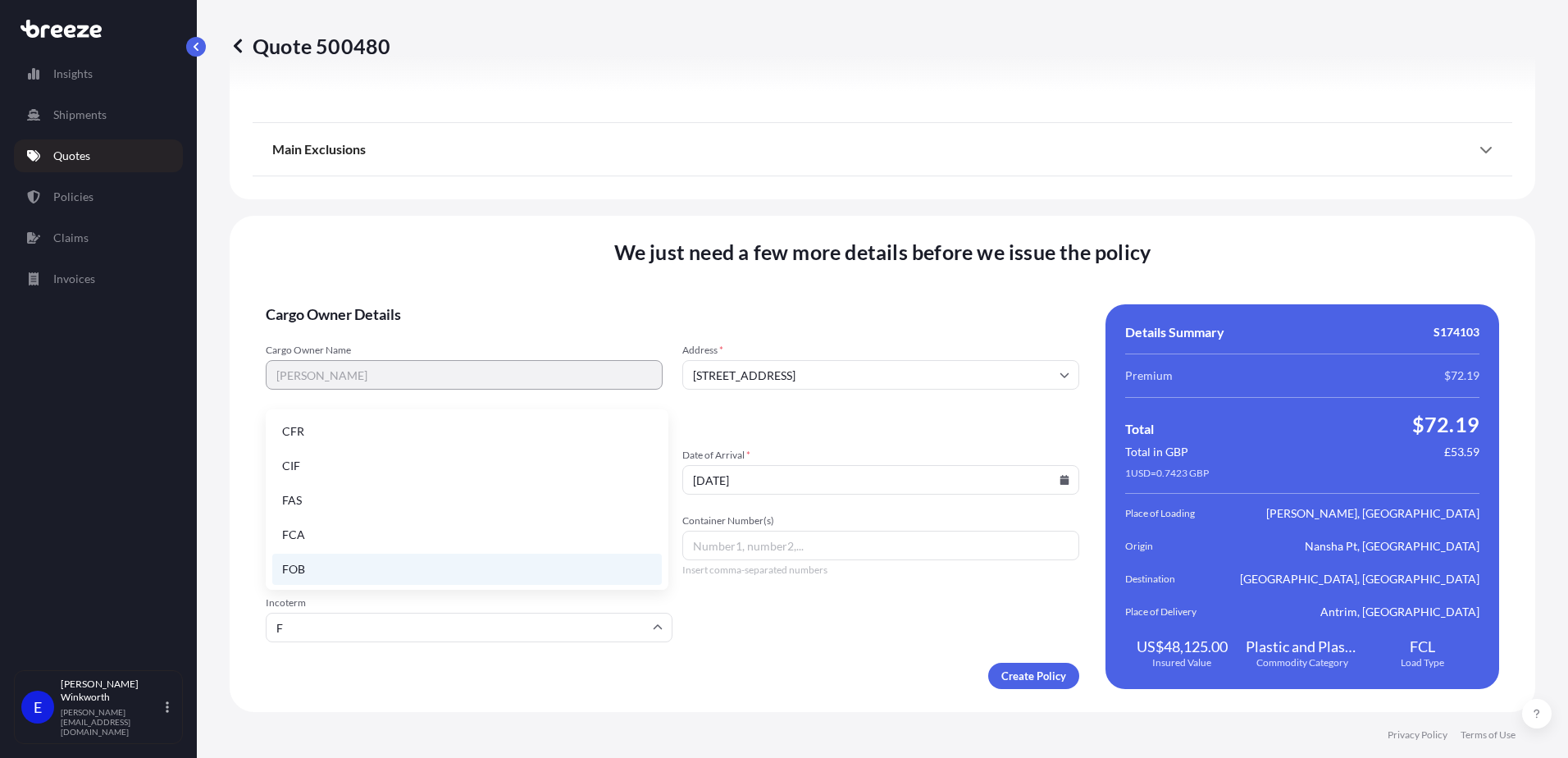
click at [320, 566] on li "FOB" at bounding box center [467, 569] width 390 height 31
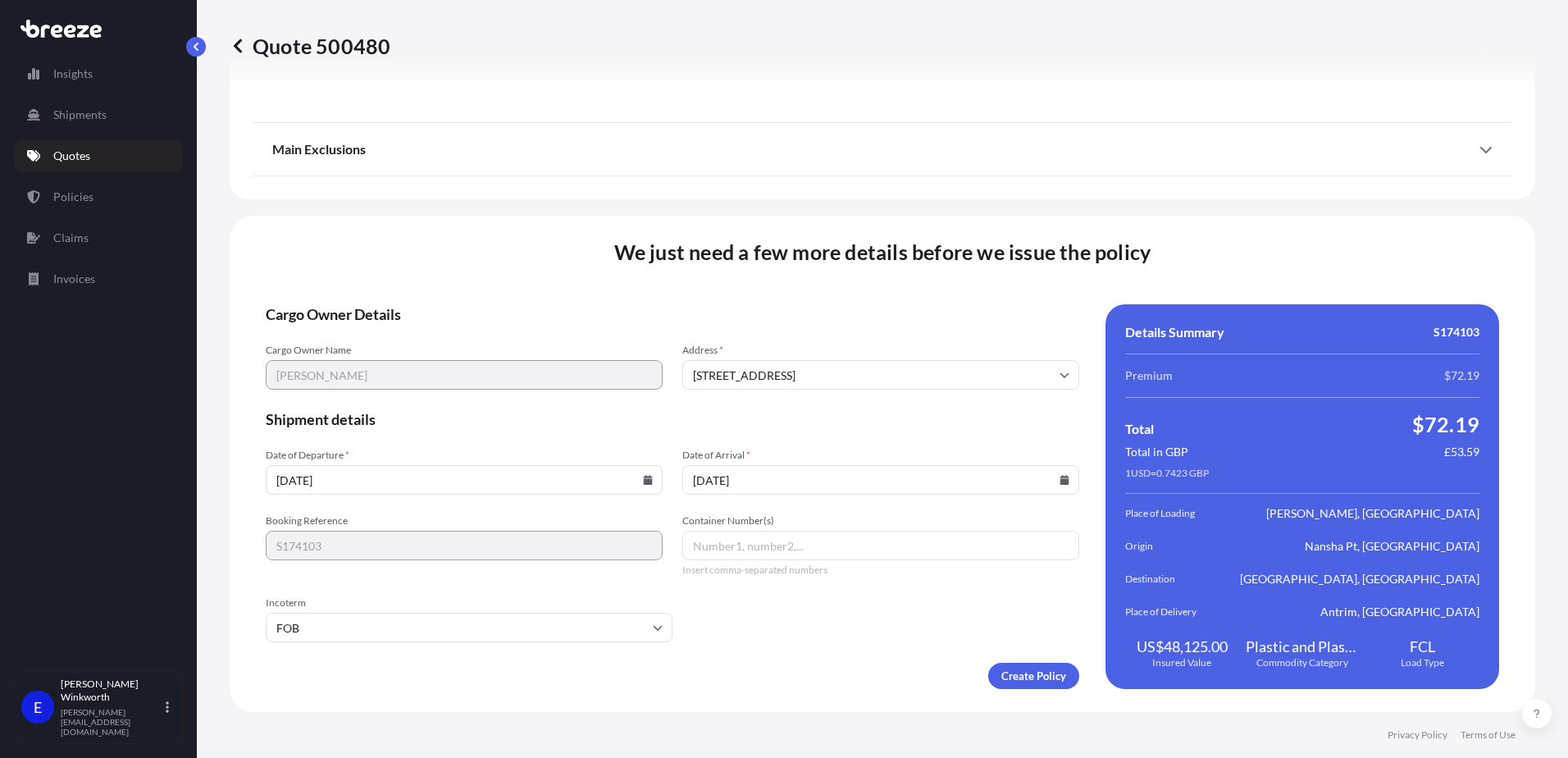
click at [749, 543] on input "Container Number(s)" at bounding box center [881, 545] width 397 height 29
paste input "[PERSON_NAME]"
type input "[PERSON_NAME]"
drag, startPoint x: 708, startPoint y: 543, endPoint x: 677, endPoint y: 543, distance: 31.0
click at [677, 543] on div "Booking Reference S174103 Container Number(s) [PERSON_NAME] Insert comma-separa…" at bounding box center [673, 545] width 814 height 62
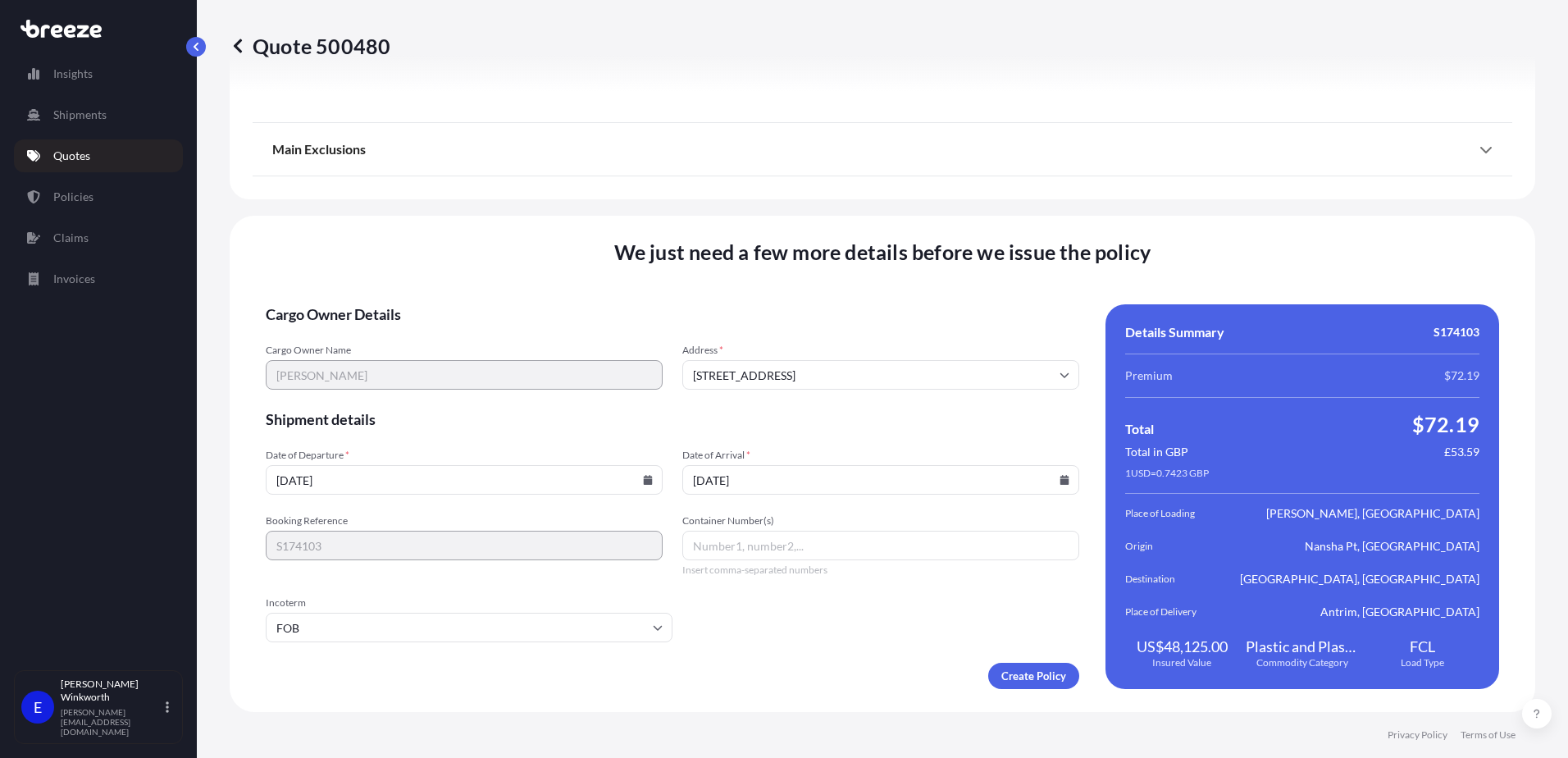
click at [765, 555] on input "Container Number(s)" at bounding box center [881, 545] width 397 height 29
paste input "EGSU6360021"
type input "EGSU6360021"
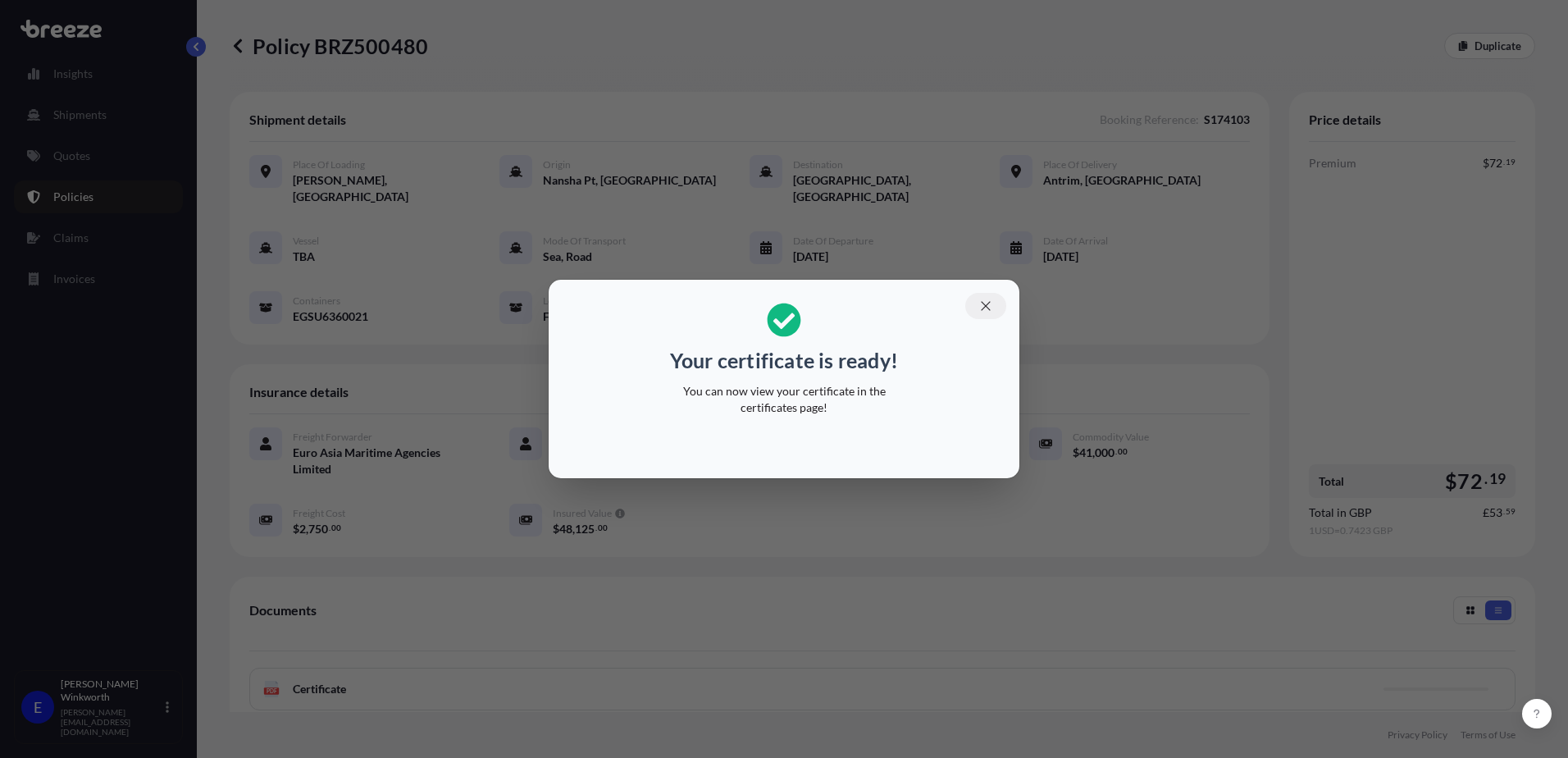
click at [976, 304] on button "button" at bounding box center [986, 306] width 41 height 27
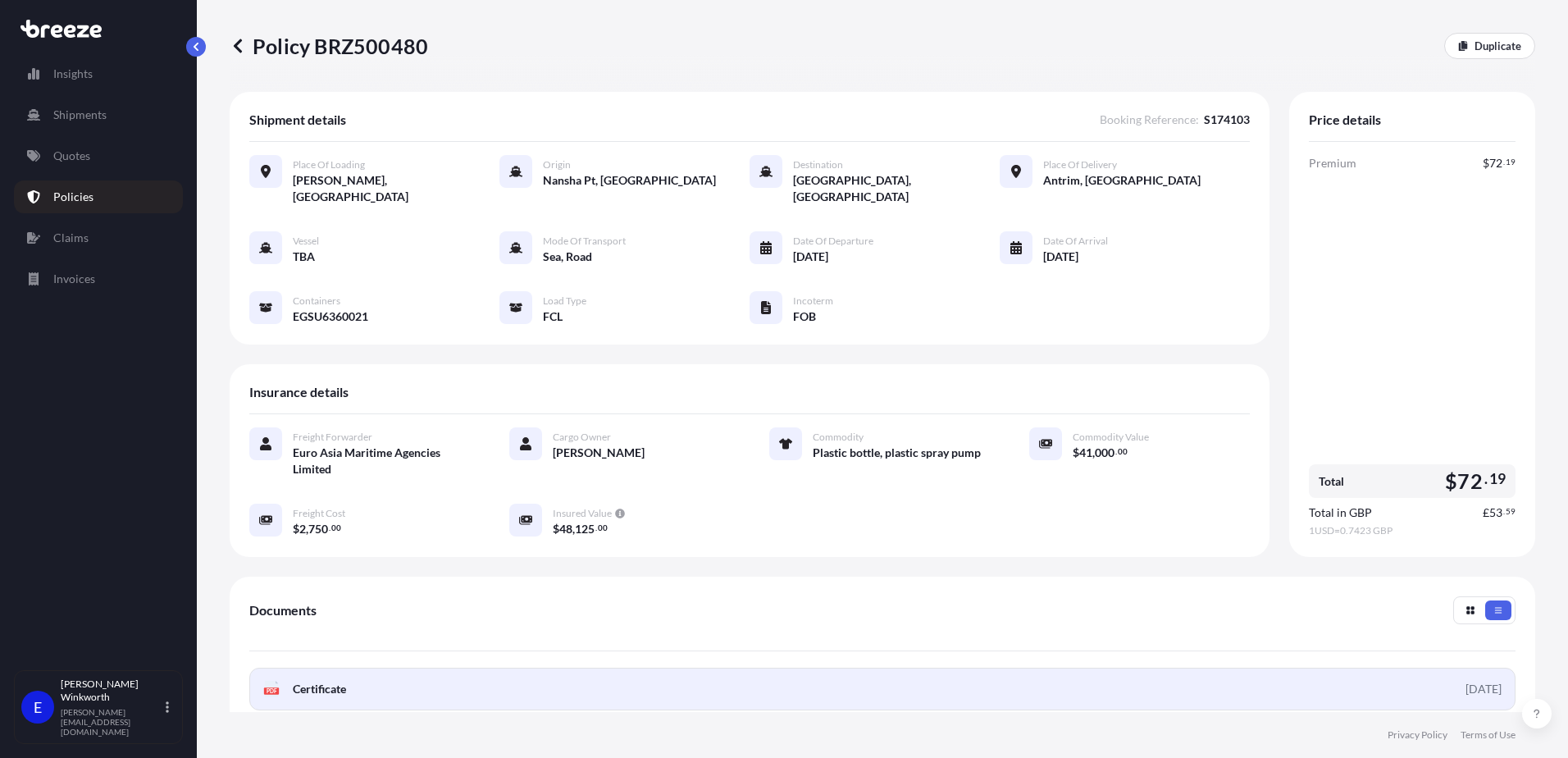
click at [429, 668] on link "PDF Certificate [DATE]" at bounding box center [882, 689] width 1267 height 43
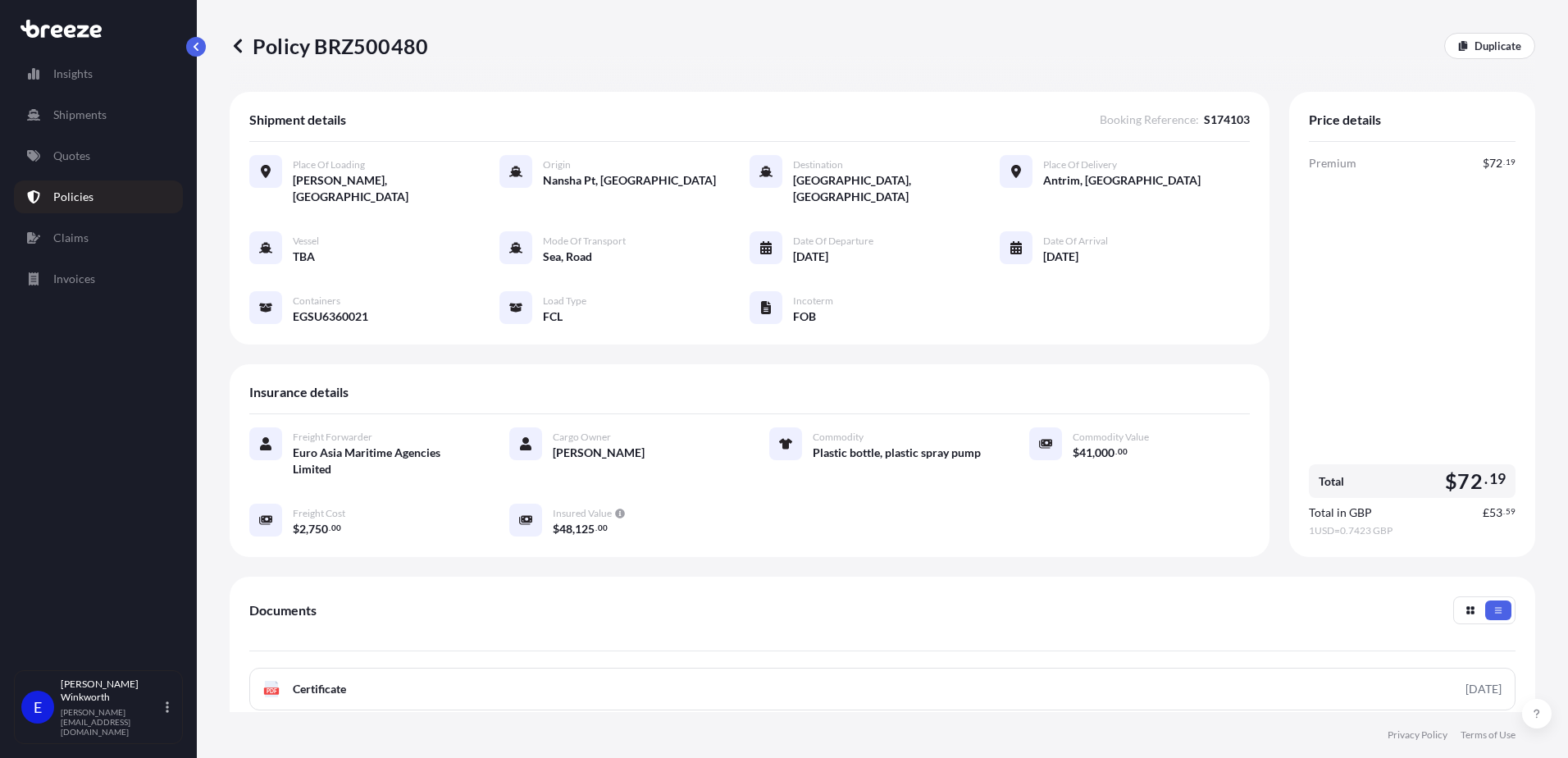
click at [235, 43] on icon at bounding box center [238, 46] width 17 height 17
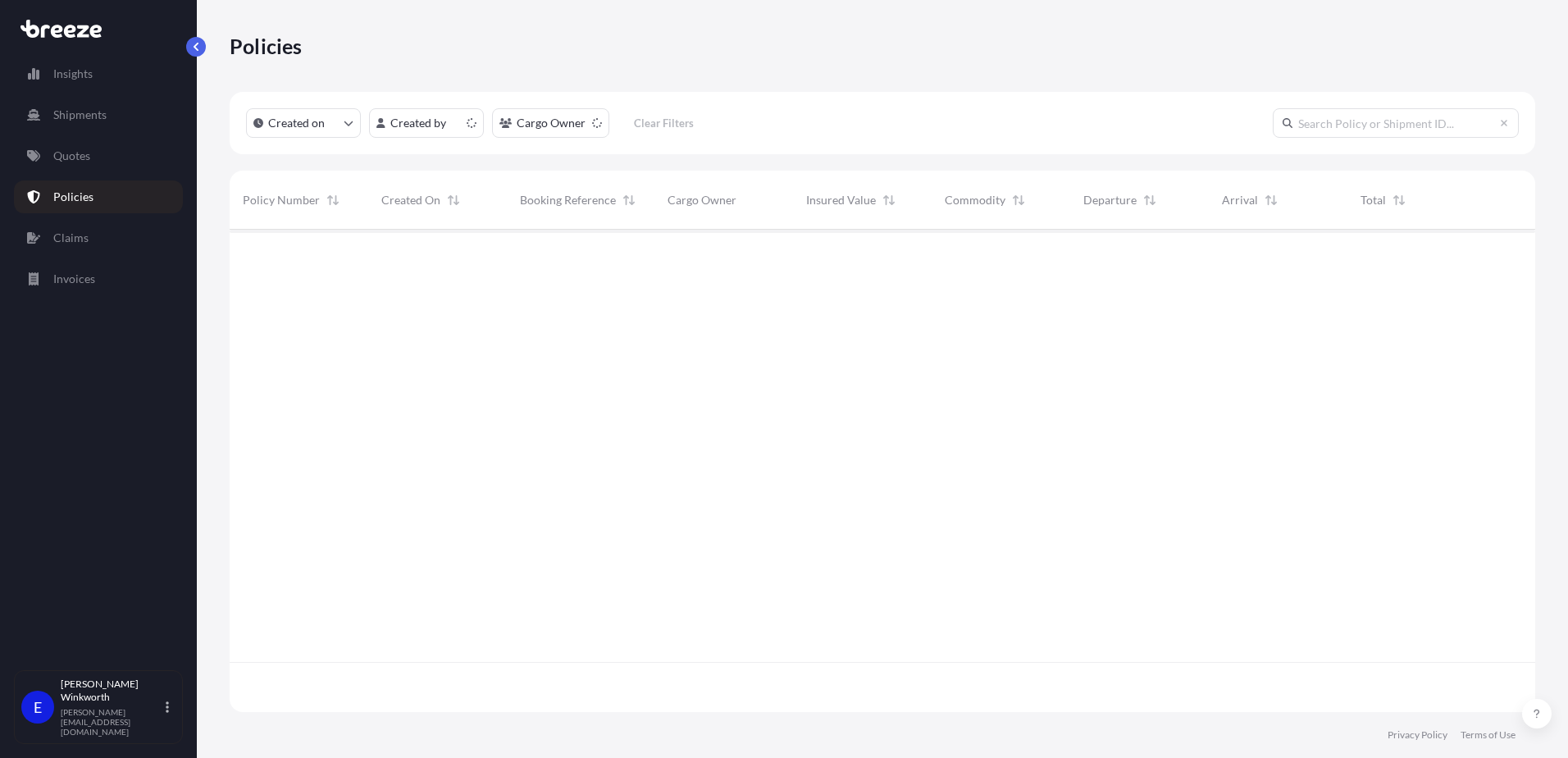
scroll to position [479, 1293]
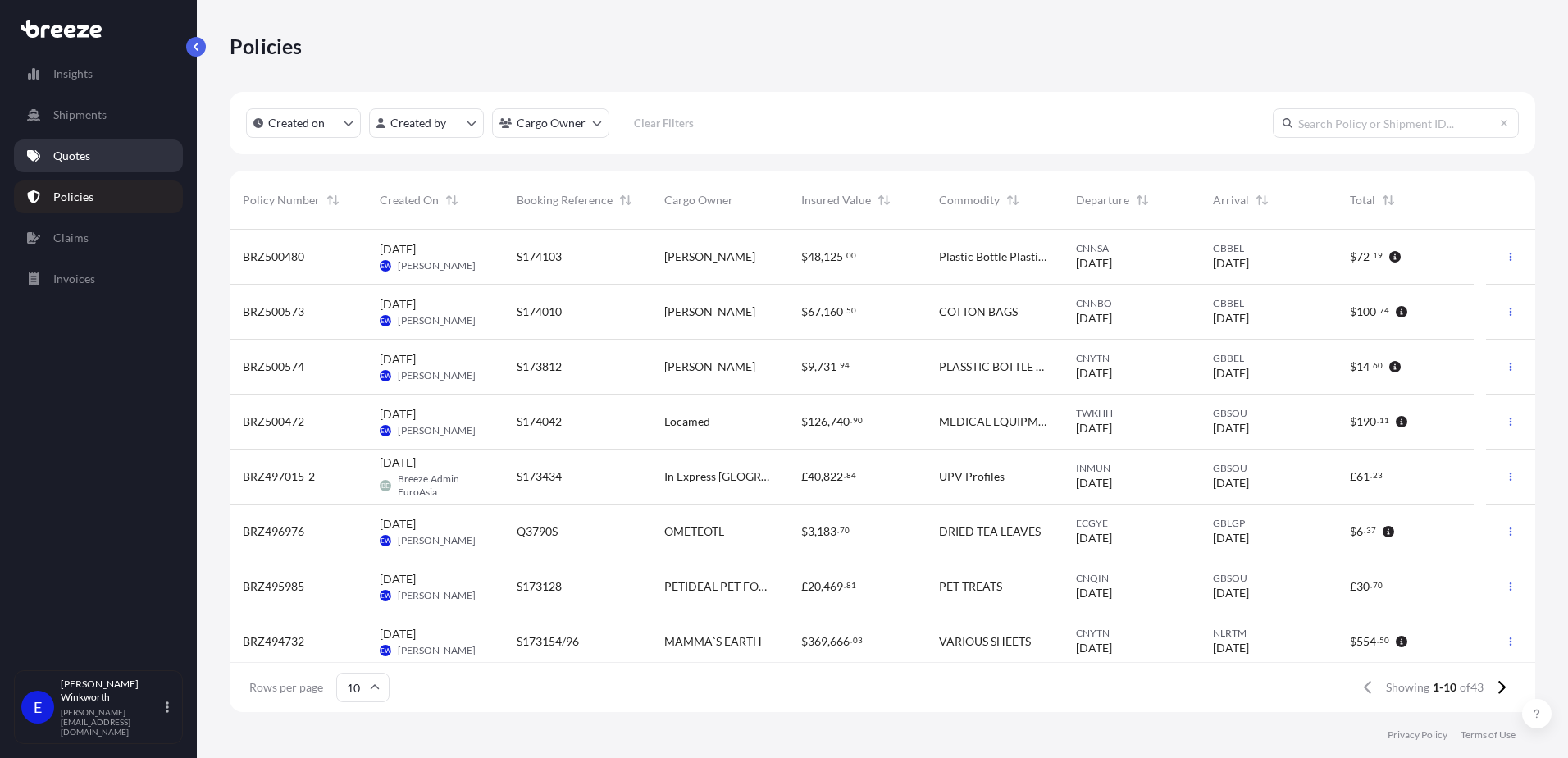
click at [68, 158] on p "Quotes" at bounding box center [72, 156] width 37 height 17
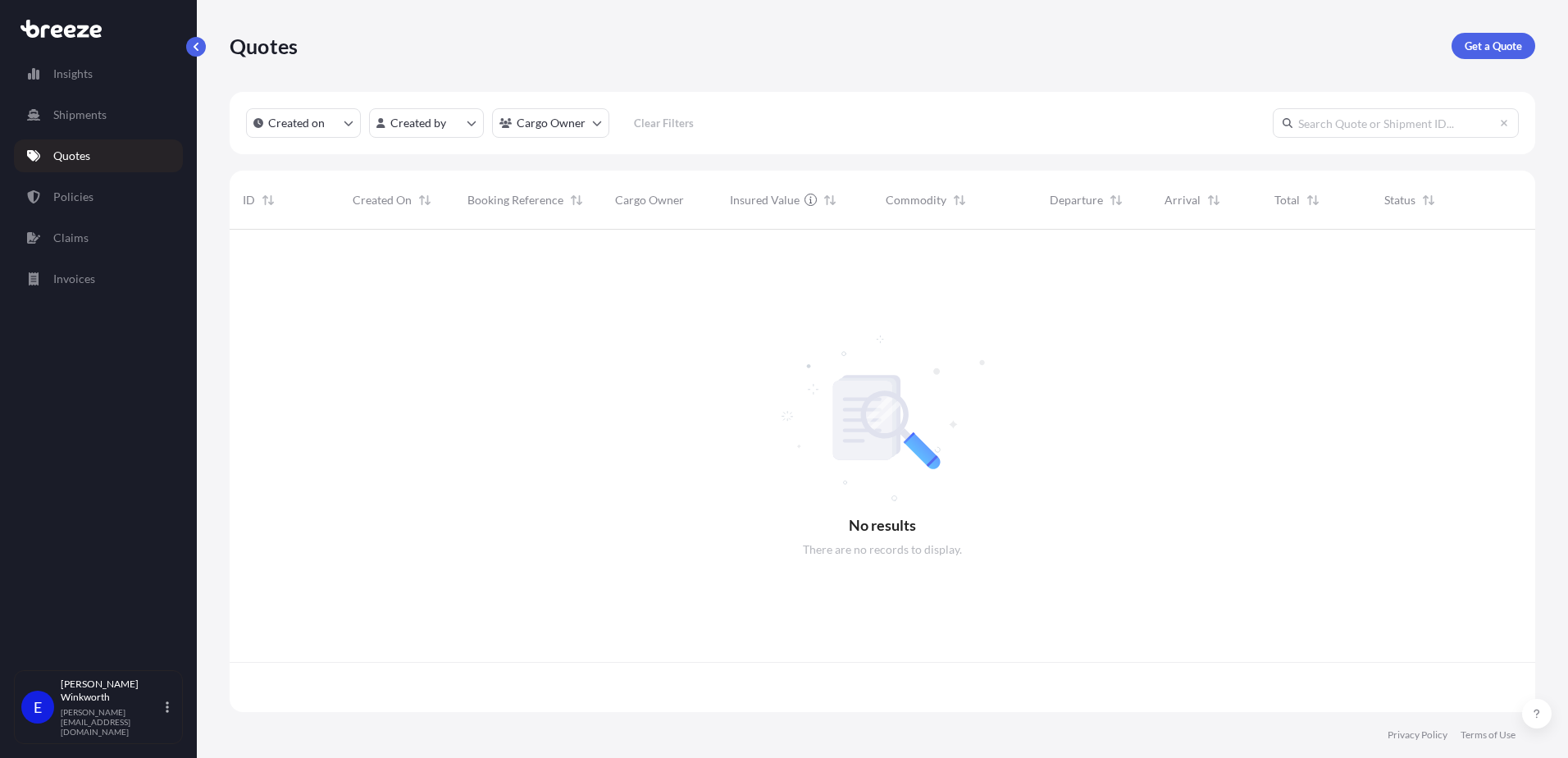
scroll to position [479, 1293]
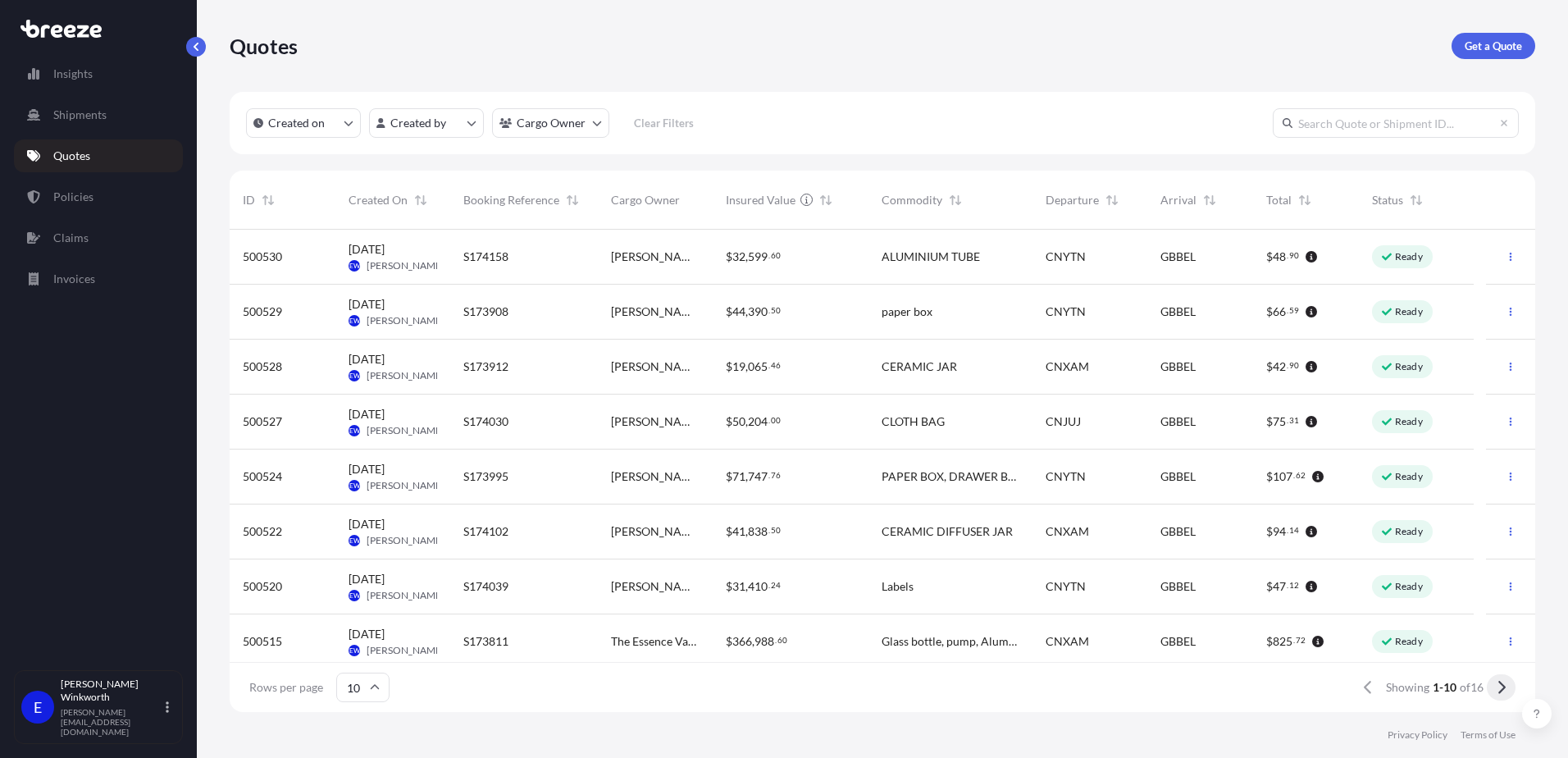
click at [1510, 692] on button at bounding box center [1502, 688] width 28 height 27
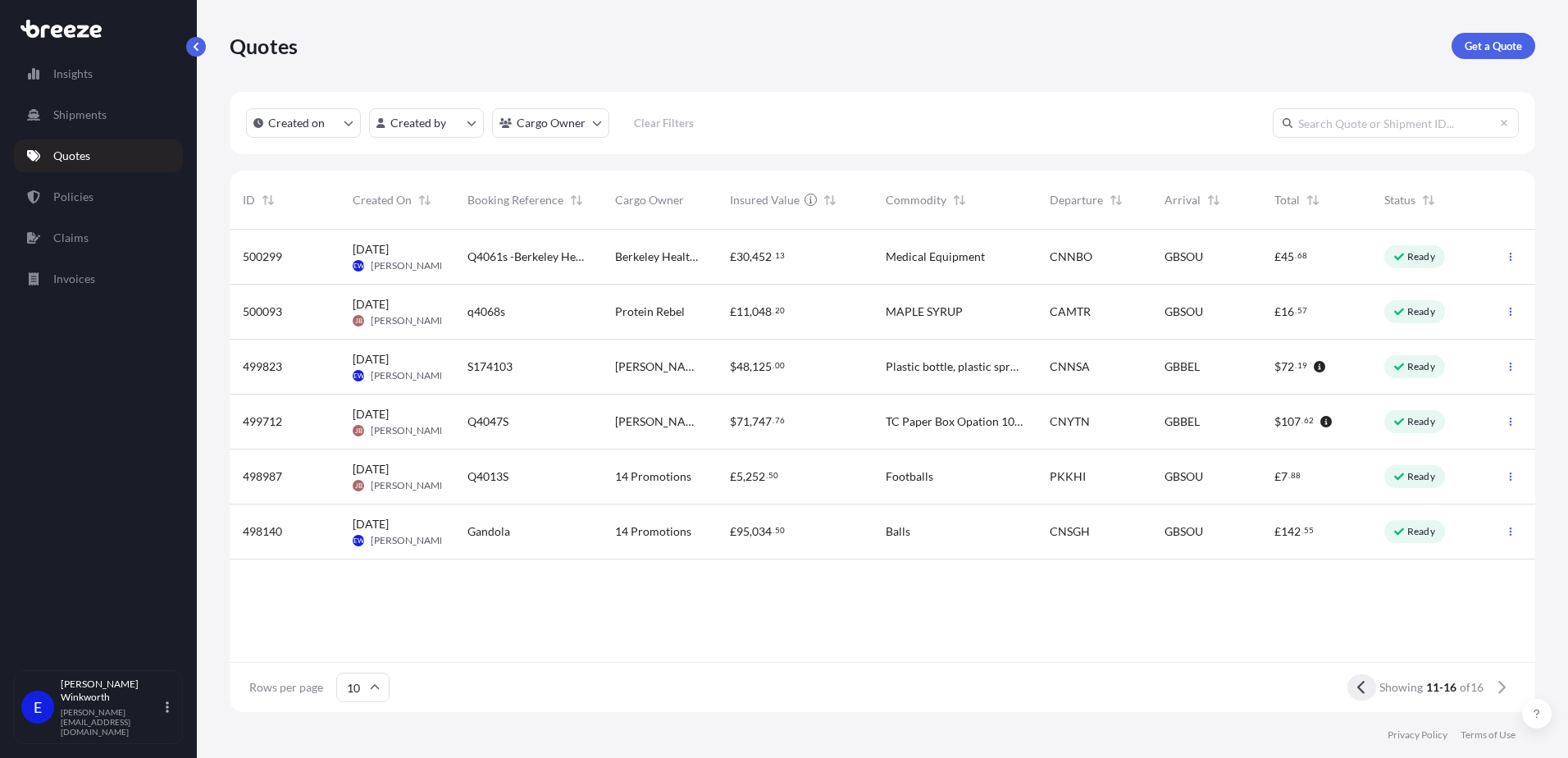
click at [1359, 686] on icon at bounding box center [1361, 687] width 9 height 15
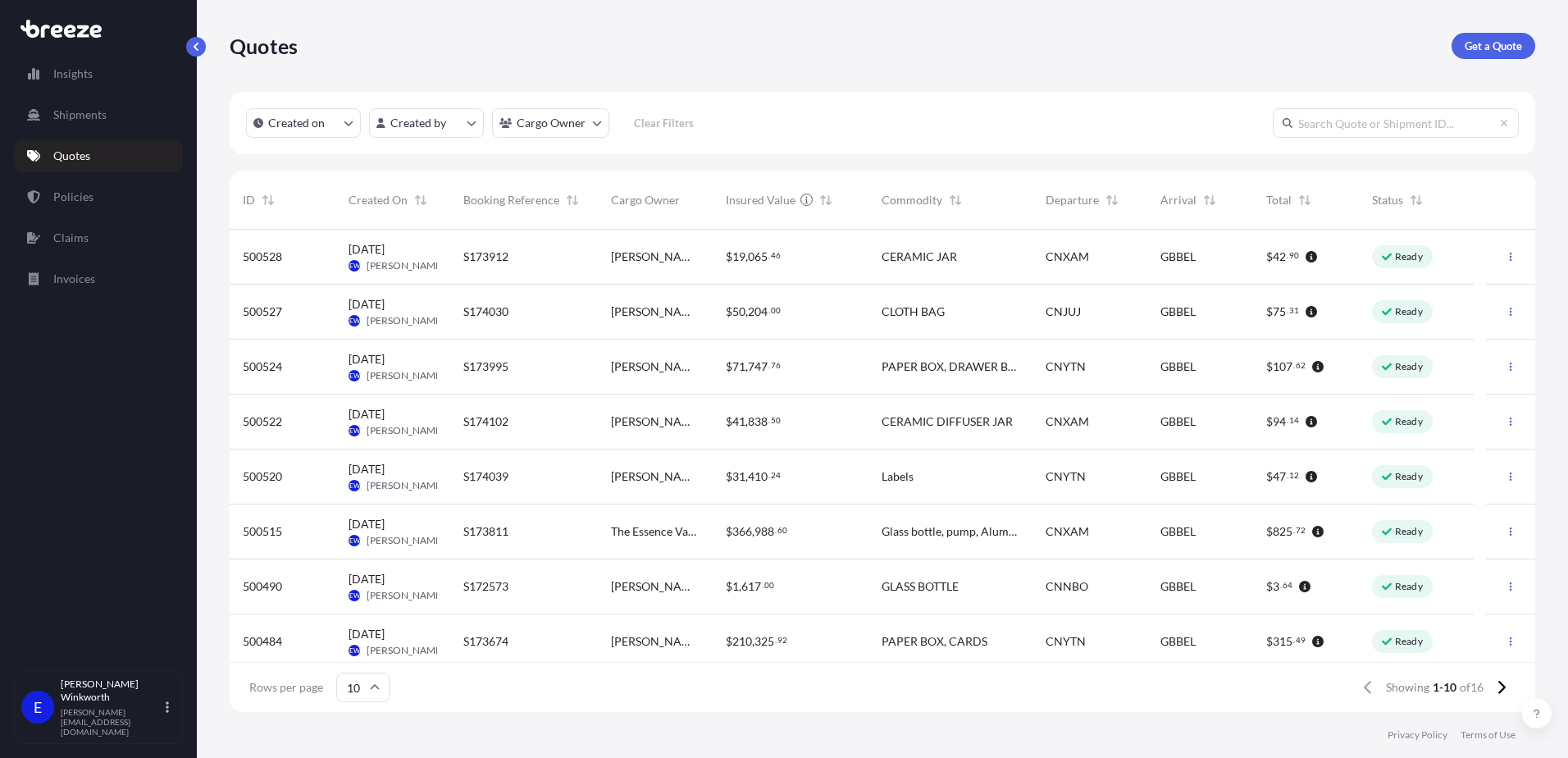
scroll to position [117, 0]
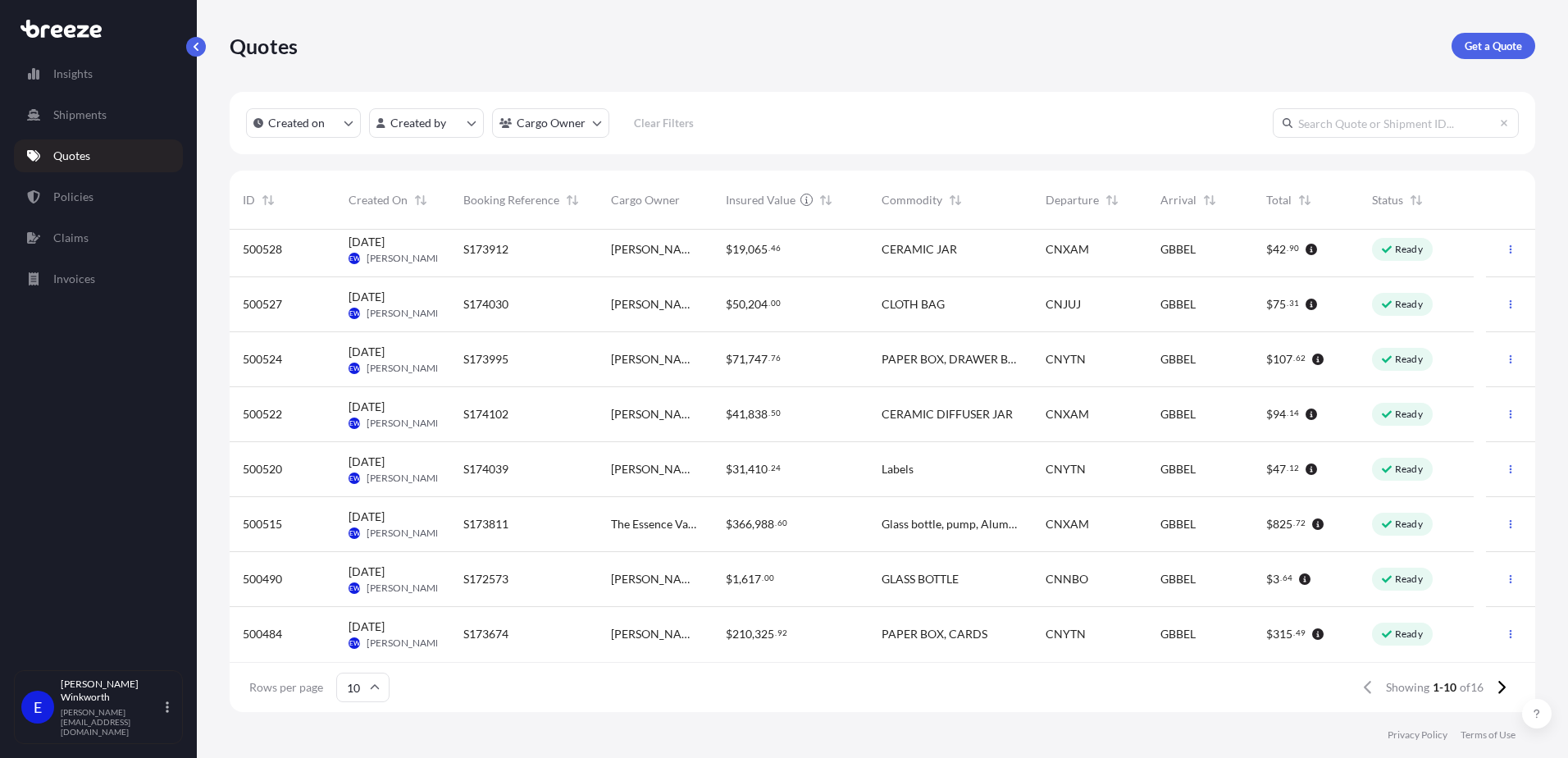
click at [404, 637] on span "[PERSON_NAME]" at bounding box center [406, 643] width 78 height 13
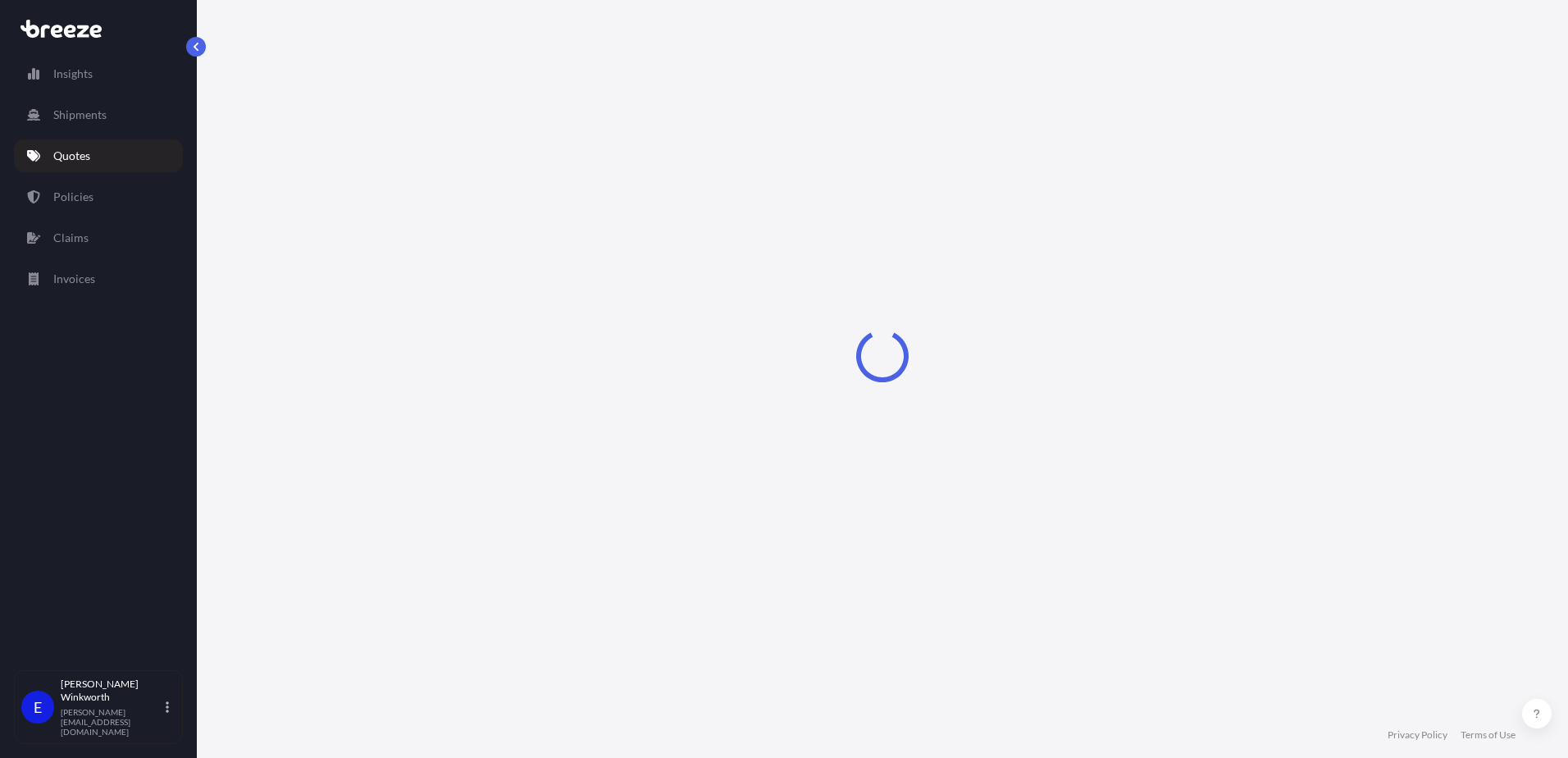
select select "Road"
select select "Sea"
select select "Road"
select select "2"
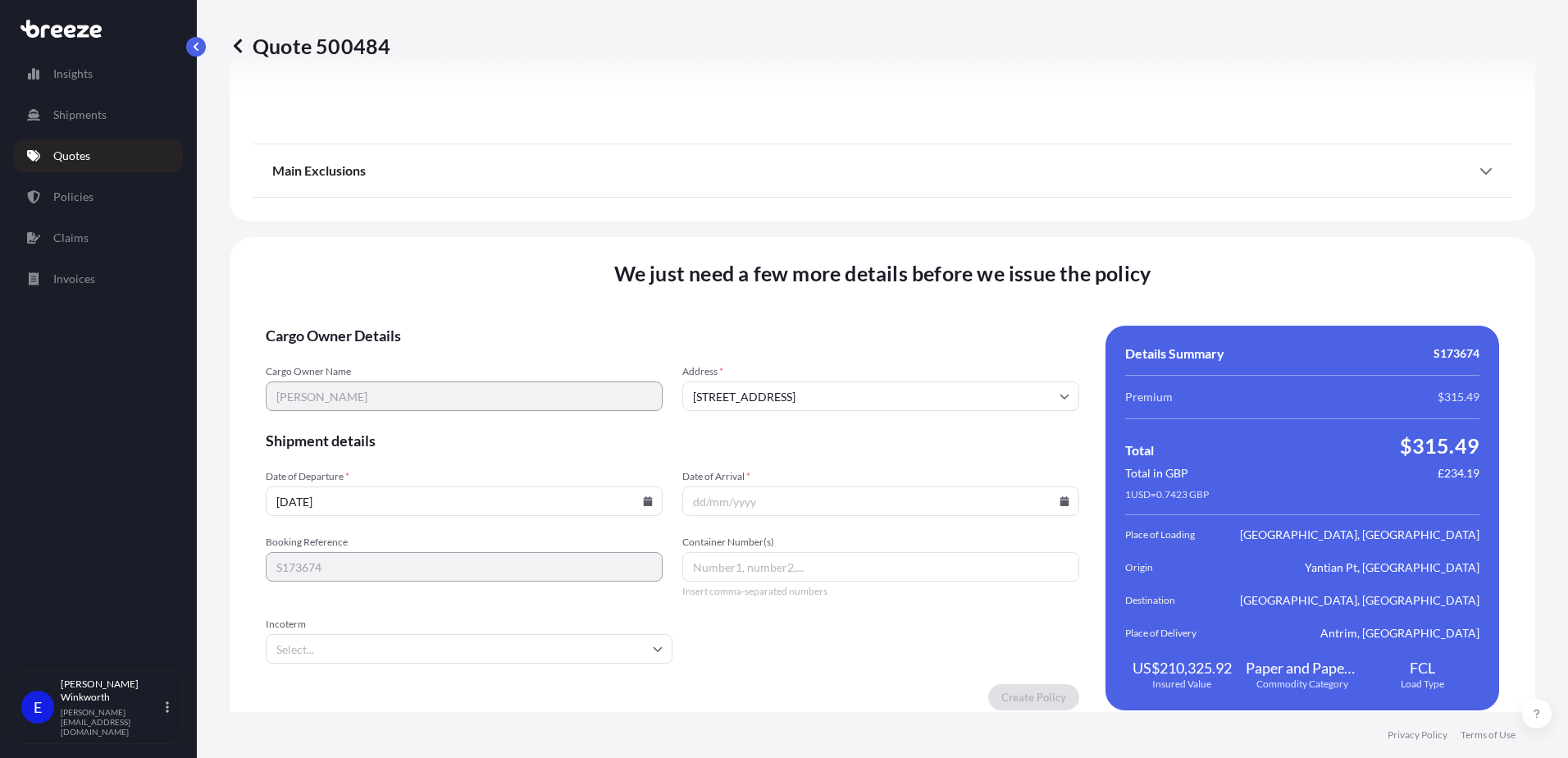
scroll to position [2172, 0]
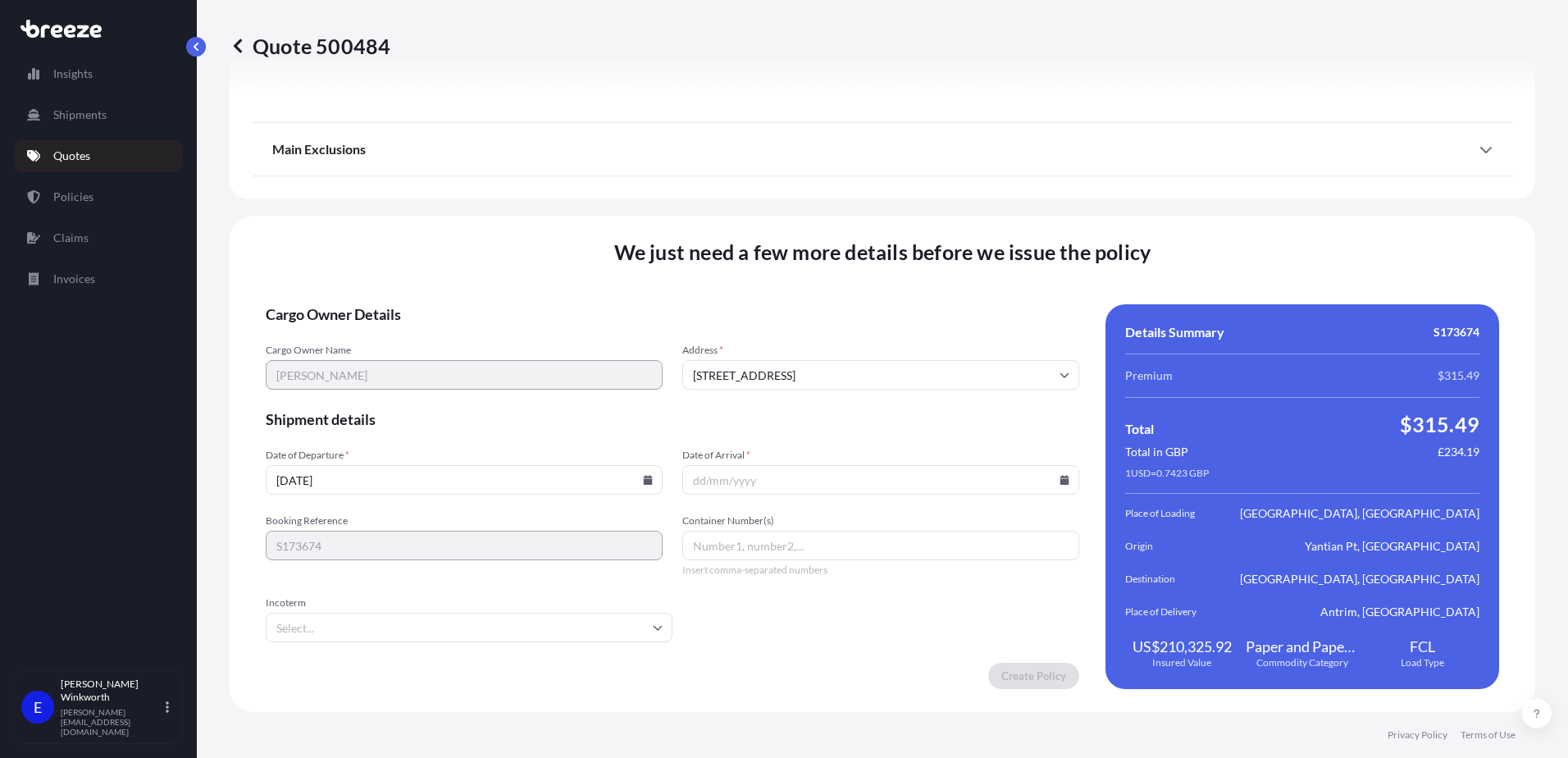
click at [353, 488] on input "[DATE]" at bounding box center [464, 480] width 397 height 29
click at [648, 487] on input "[DATE]" at bounding box center [464, 480] width 397 height 29
click at [644, 477] on icon at bounding box center [648, 480] width 9 height 10
click at [355, 221] on icon at bounding box center [350, 225] width 6 height 10
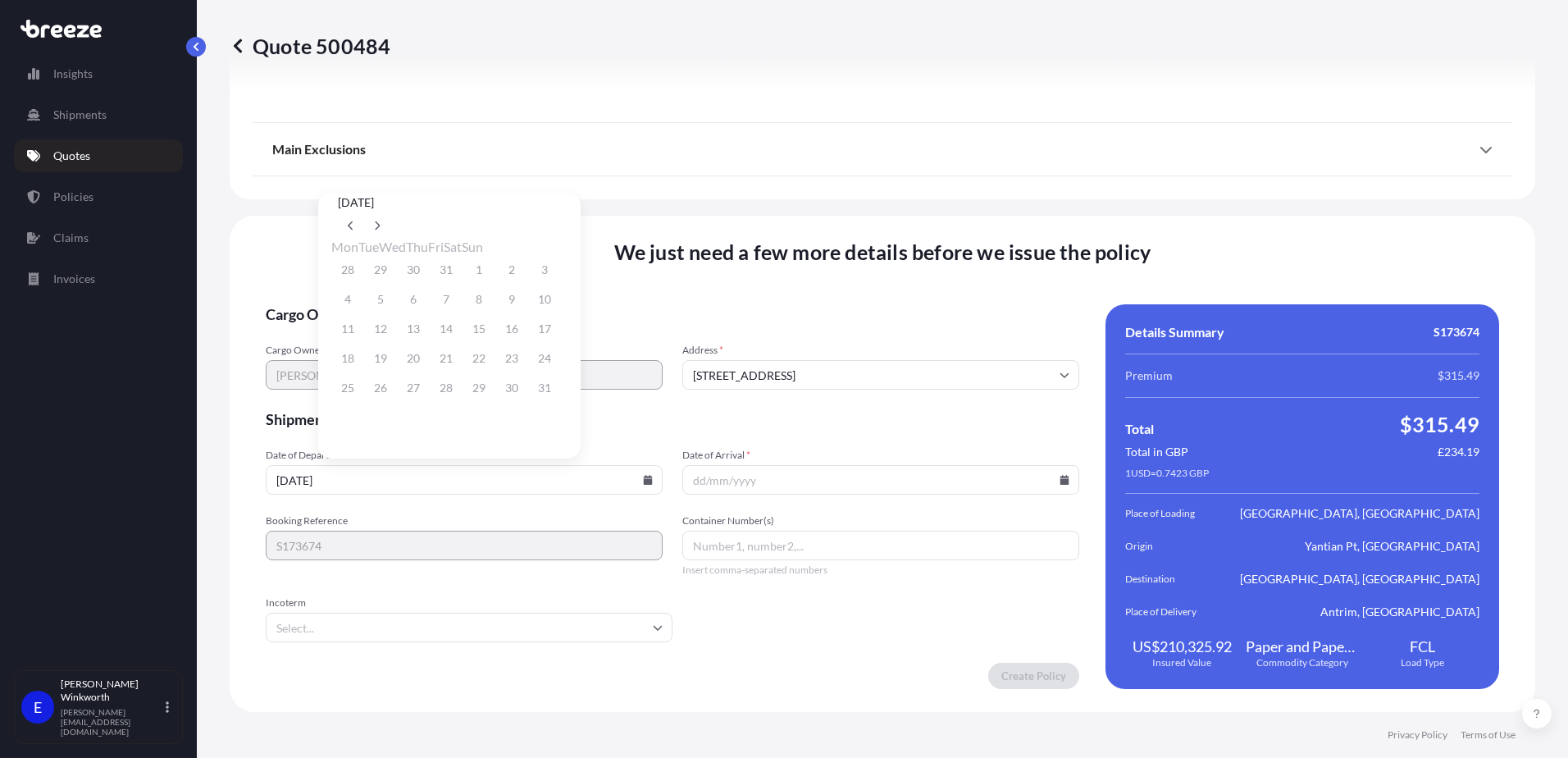
click at [458, 398] on div "25 26 27 28 29 30 31" at bounding box center [449, 387] width 236 height 29
click at [463, 397] on div "25 26 27 28 29 30 31" at bounding box center [449, 387] width 236 height 29
click at [380, 221] on icon at bounding box center [377, 225] width 6 height 10
click at [504, 302] on div "8 9 10 11 12 13 14" at bounding box center [449, 299] width 236 height 29
click at [721, 224] on div "We just need a few more details before we issue the policy Cargo Owner Details …" at bounding box center [882, 464] width 1306 height 496
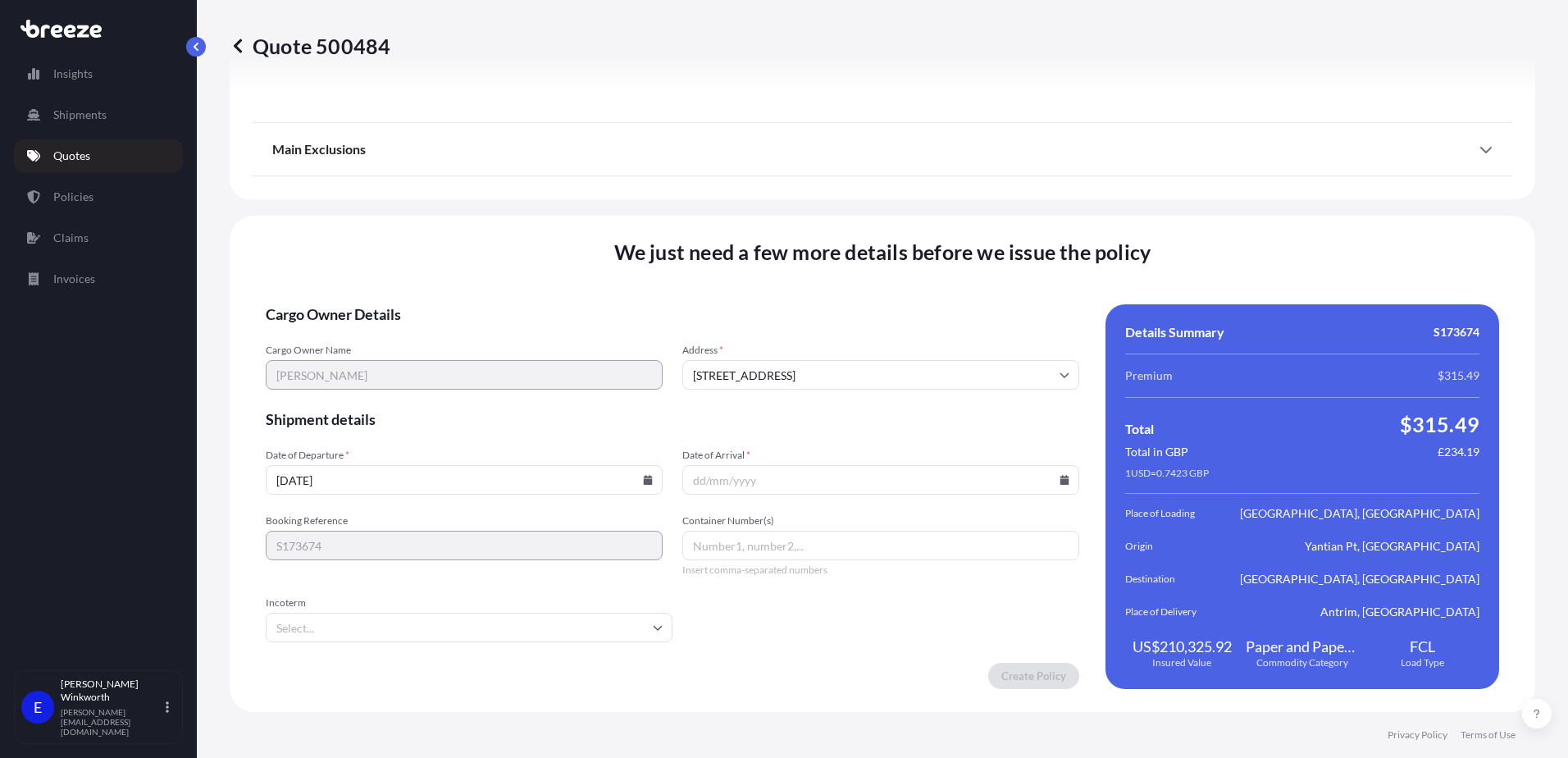
click at [348, 488] on input "[DATE]" at bounding box center [464, 480] width 397 height 29
drag, startPoint x: 358, startPoint y: 484, endPoint x: 236, endPoint y: 478, distance: 122.1
click at [236, 478] on div "We just need a few more details before we issue the policy Cargo Owner Details …" at bounding box center [882, 464] width 1306 height 496
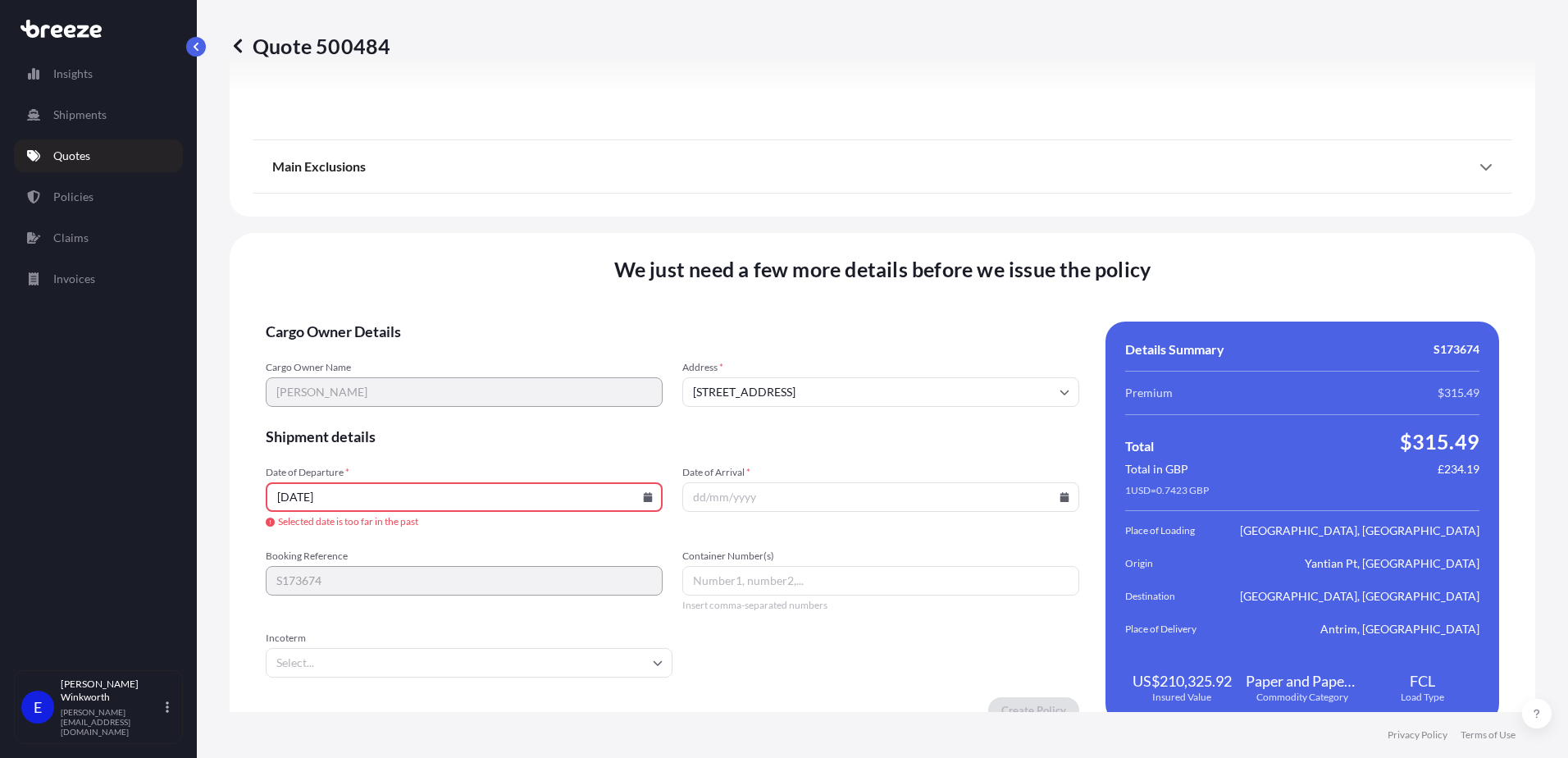
click at [644, 500] on icon at bounding box center [648, 496] width 9 height 10
click at [390, 230] on button at bounding box center [378, 243] width 27 height 27
click at [525, 318] on button "13" at bounding box center [512, 316] width 27 height 27
type input "[DATE]"
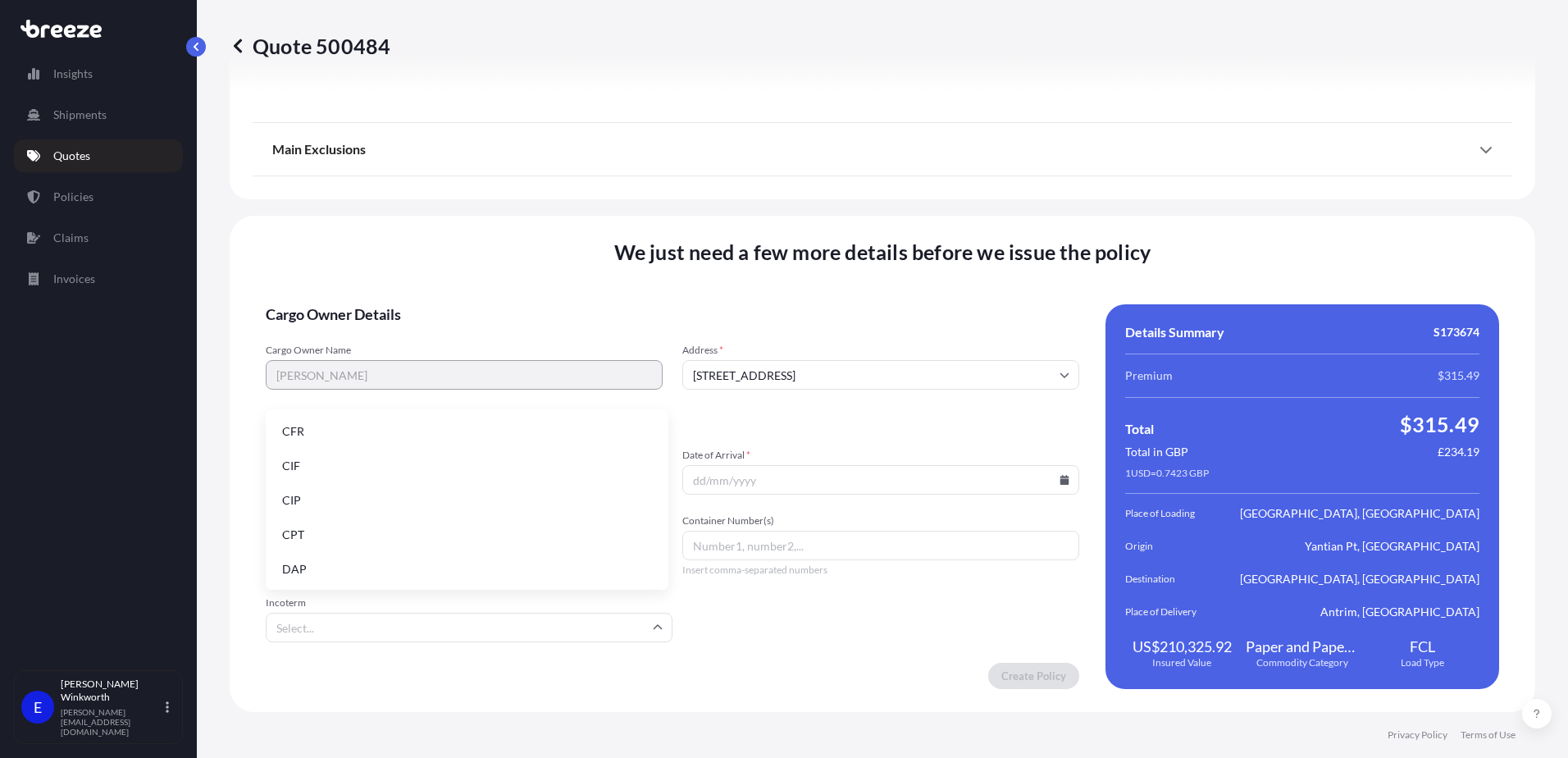
click at [492, 631] on input "Incoterm" at bounding box center [469, 627] width 407 height 29
click at [552, 676] on div "Create Policy" at bounding box center [673, 676] width 814 height 27
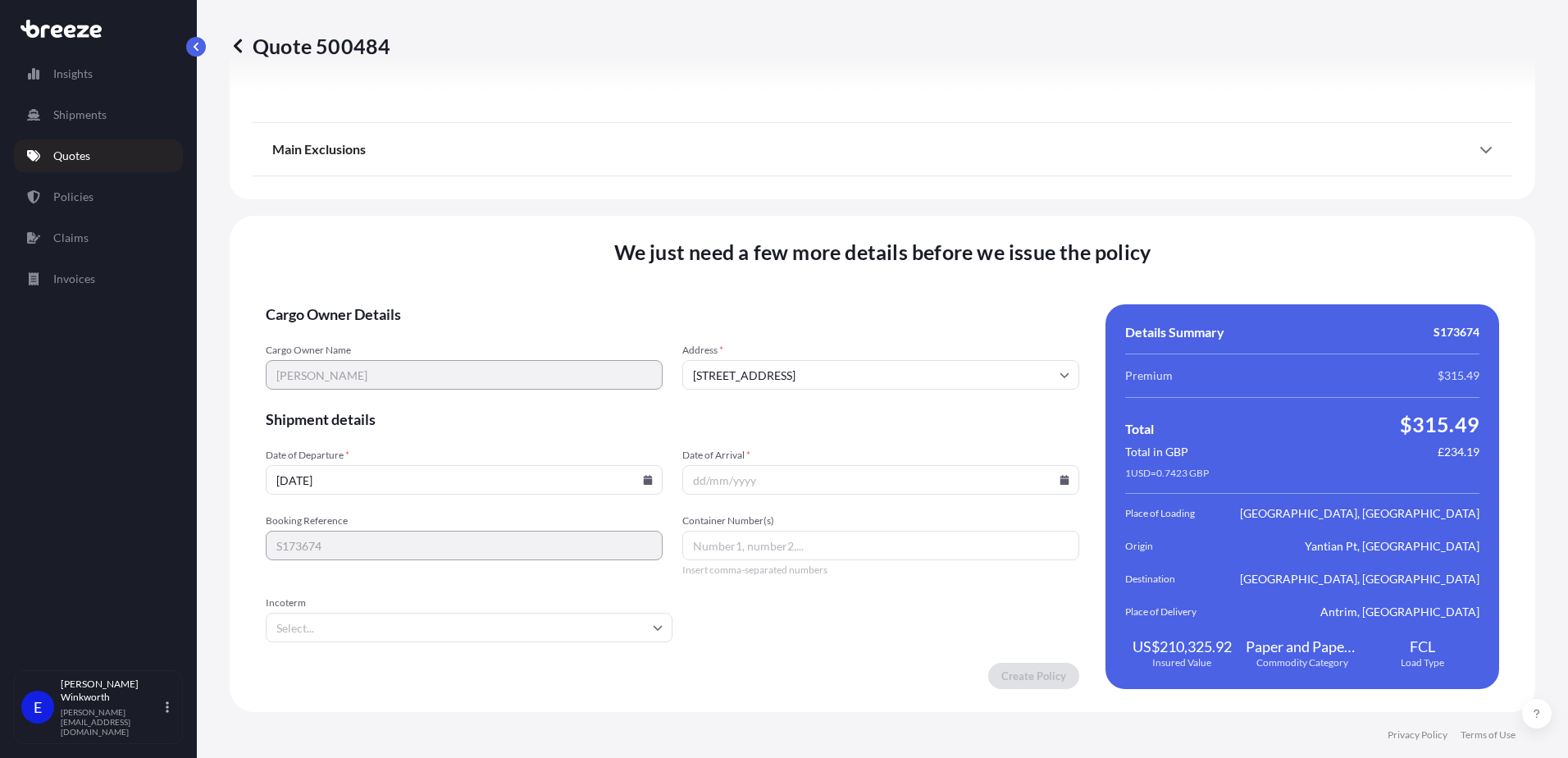
click at [755, 481] on input "Date of Arrival *" at bounding box center [881, 480] width 397 height 29
type input "[DATE]"
click at [926, 82] on div "Quote 500484" at bounding box center [882, 46] width 1306 height 92
click at [722, 543] on input "Container Number(s)" at bounding box center [881, 545] width 397 height 29
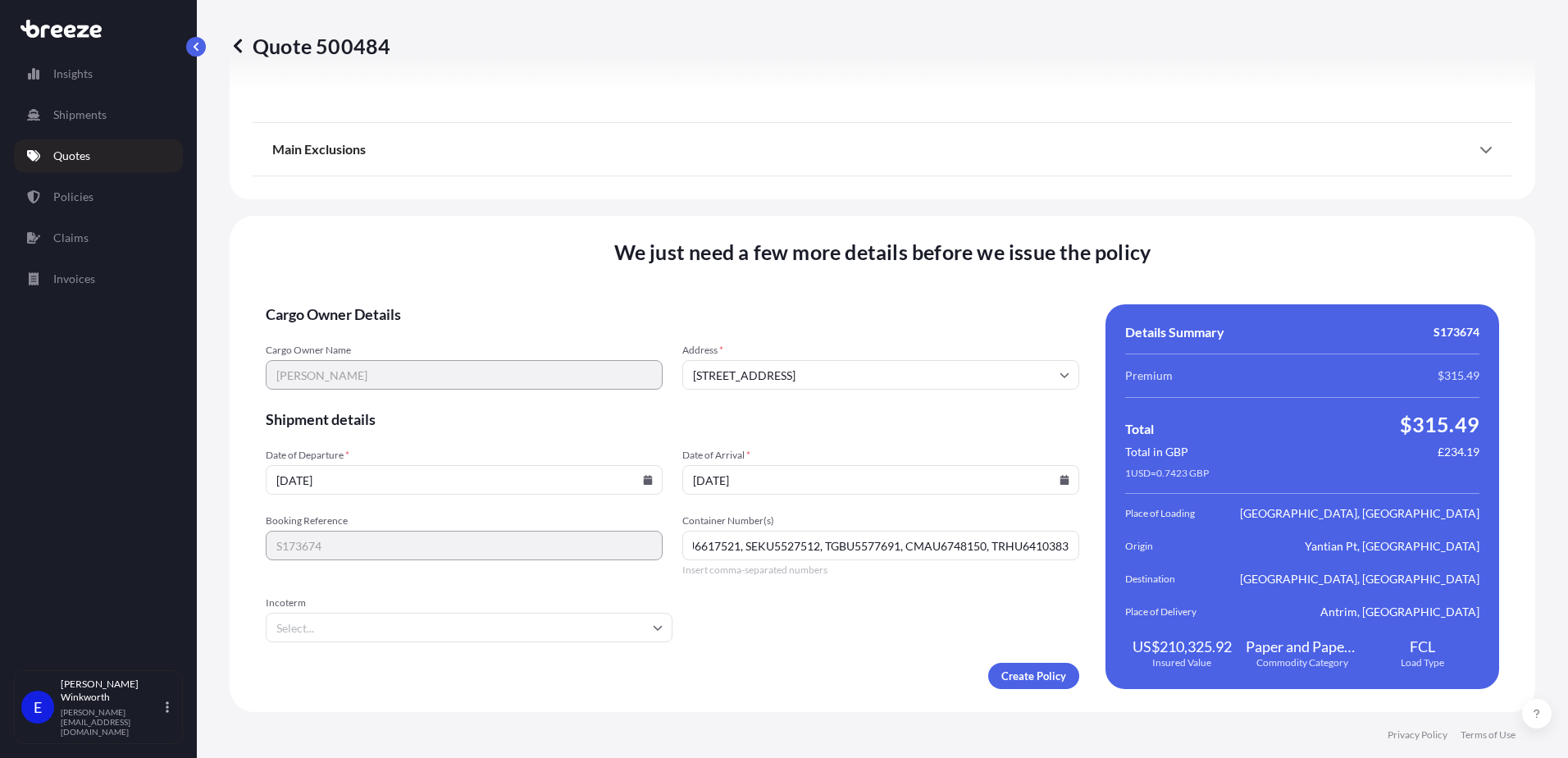
type input "BMOU6617521, SEKU5527512, TGBU5577691, CMAU6748150, TRHU6410383"
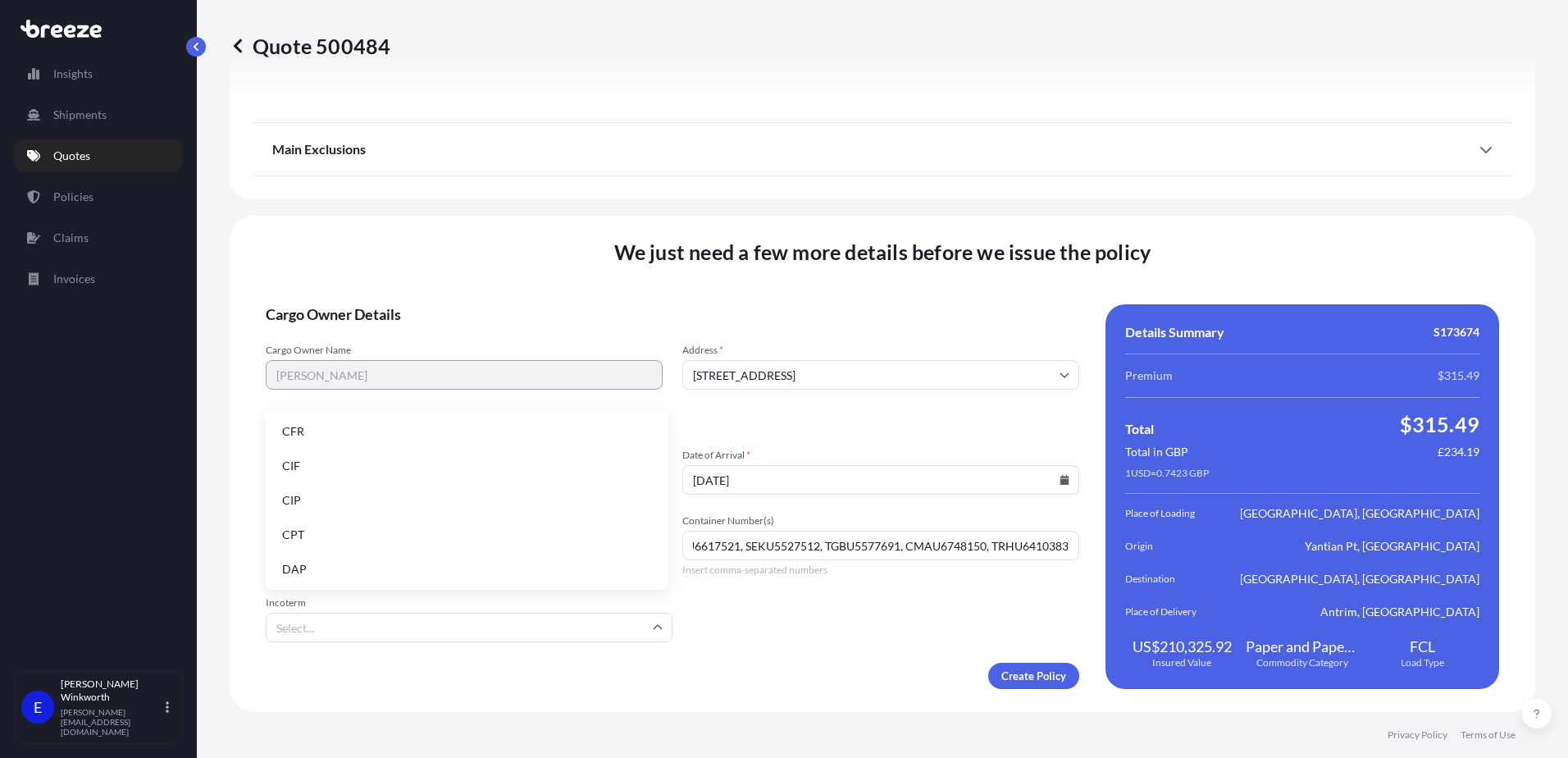
click at [464, 637] on input "Incoterm" at bounding box center [469, 627] width 407 height 29
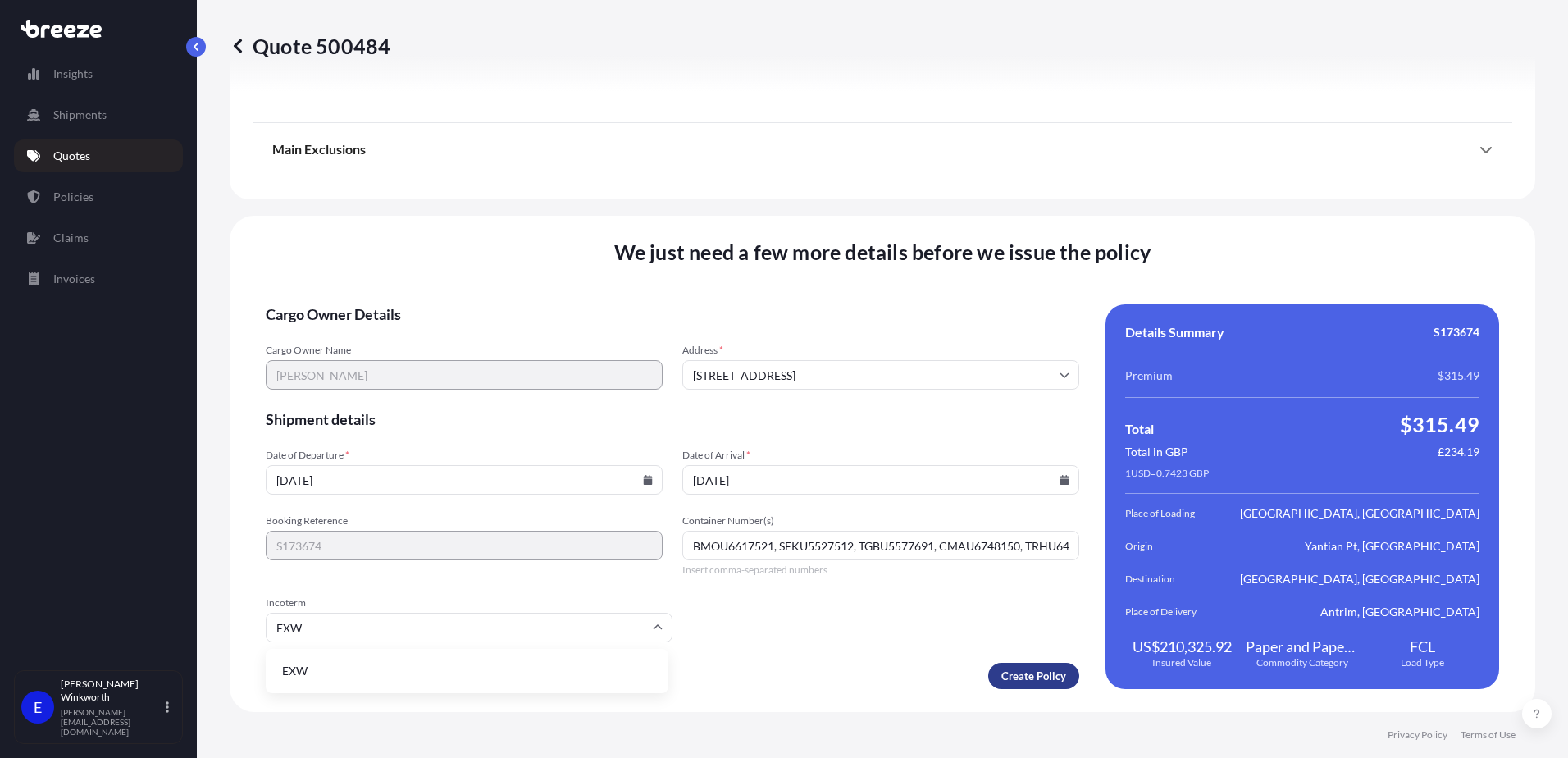
type input "EXW"
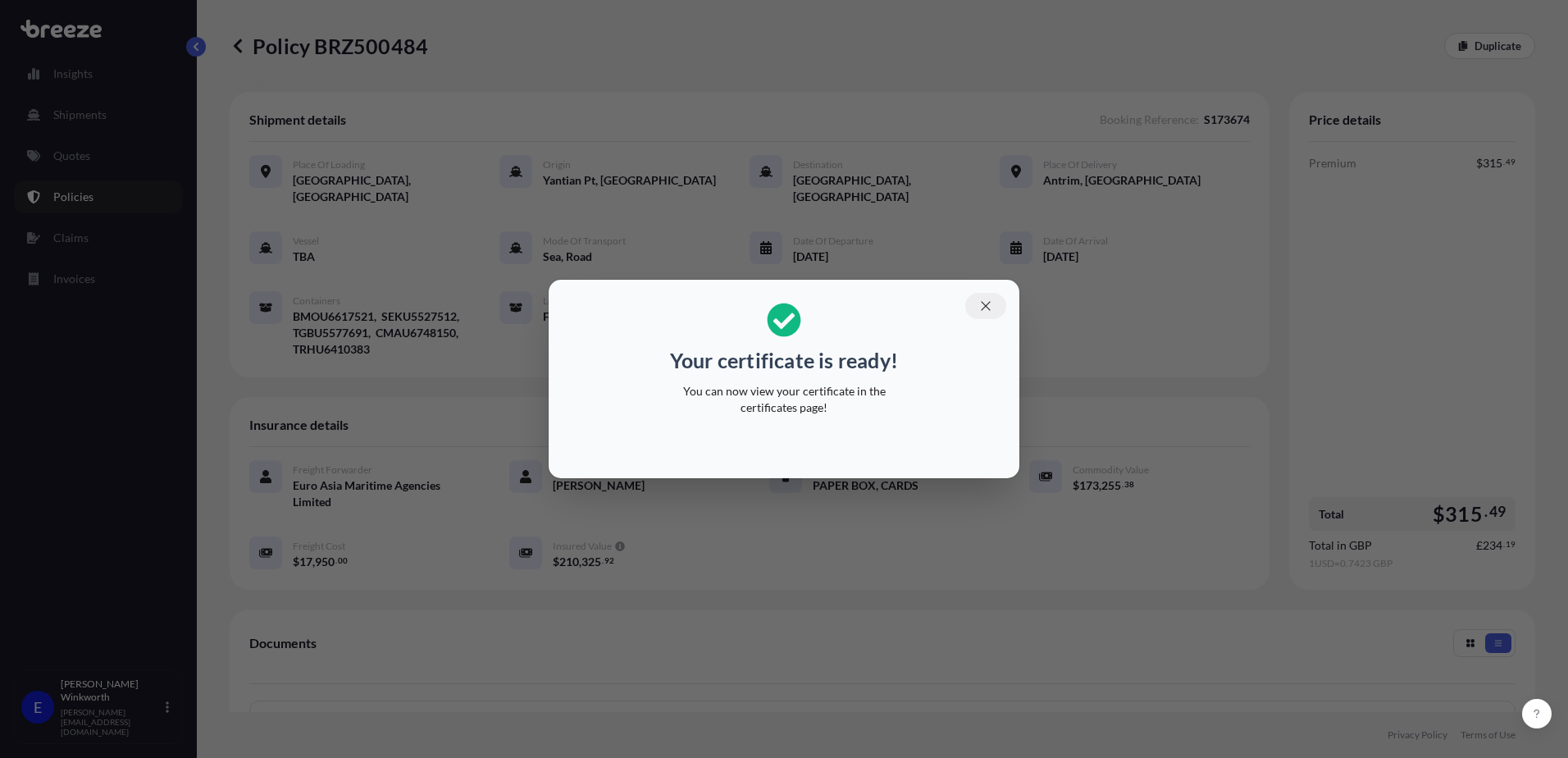
click at [987, 302] on icon "button" at bounding box center [986, 306] width 15 height 15
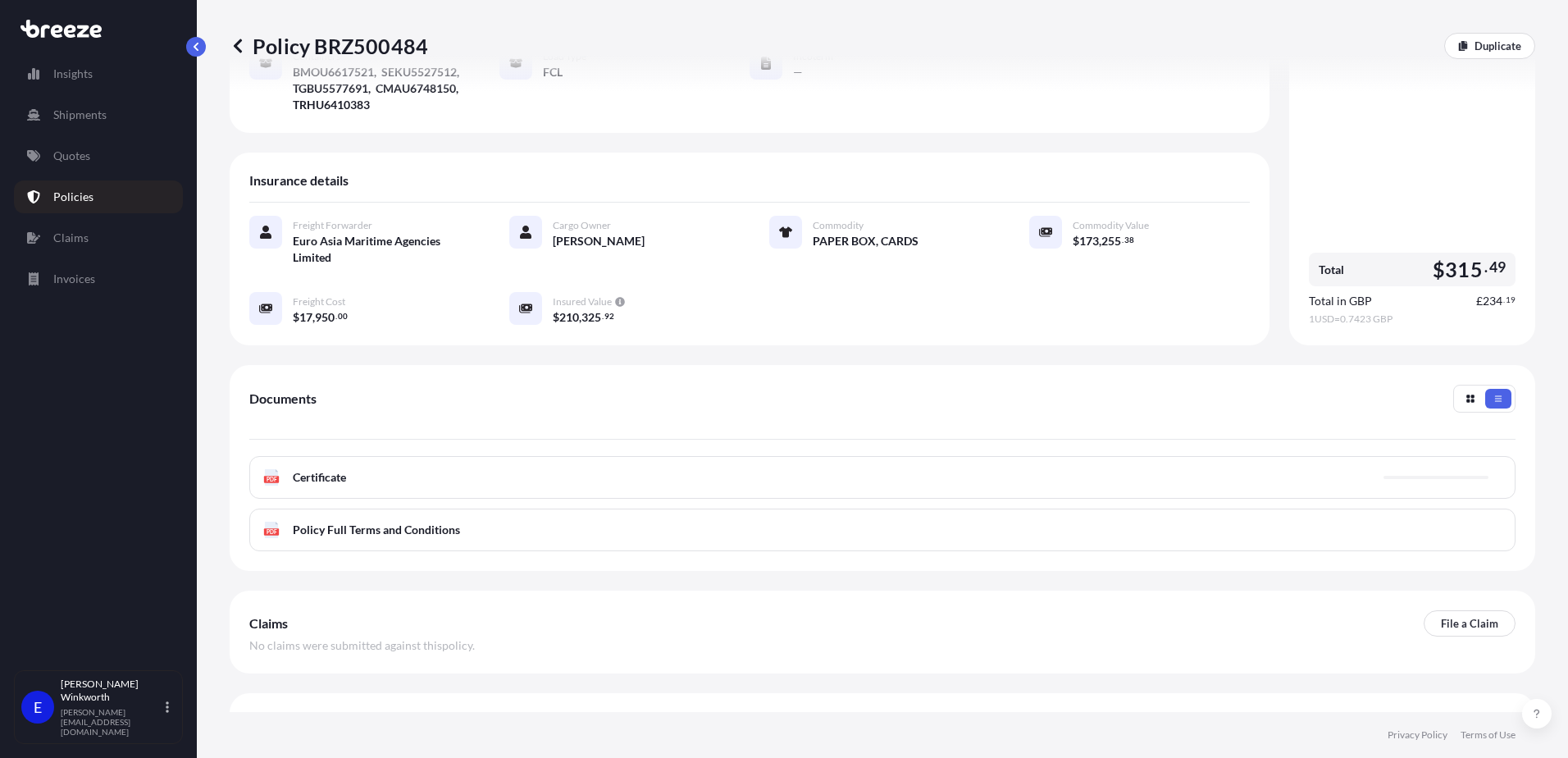
scroll to position [246, 0]
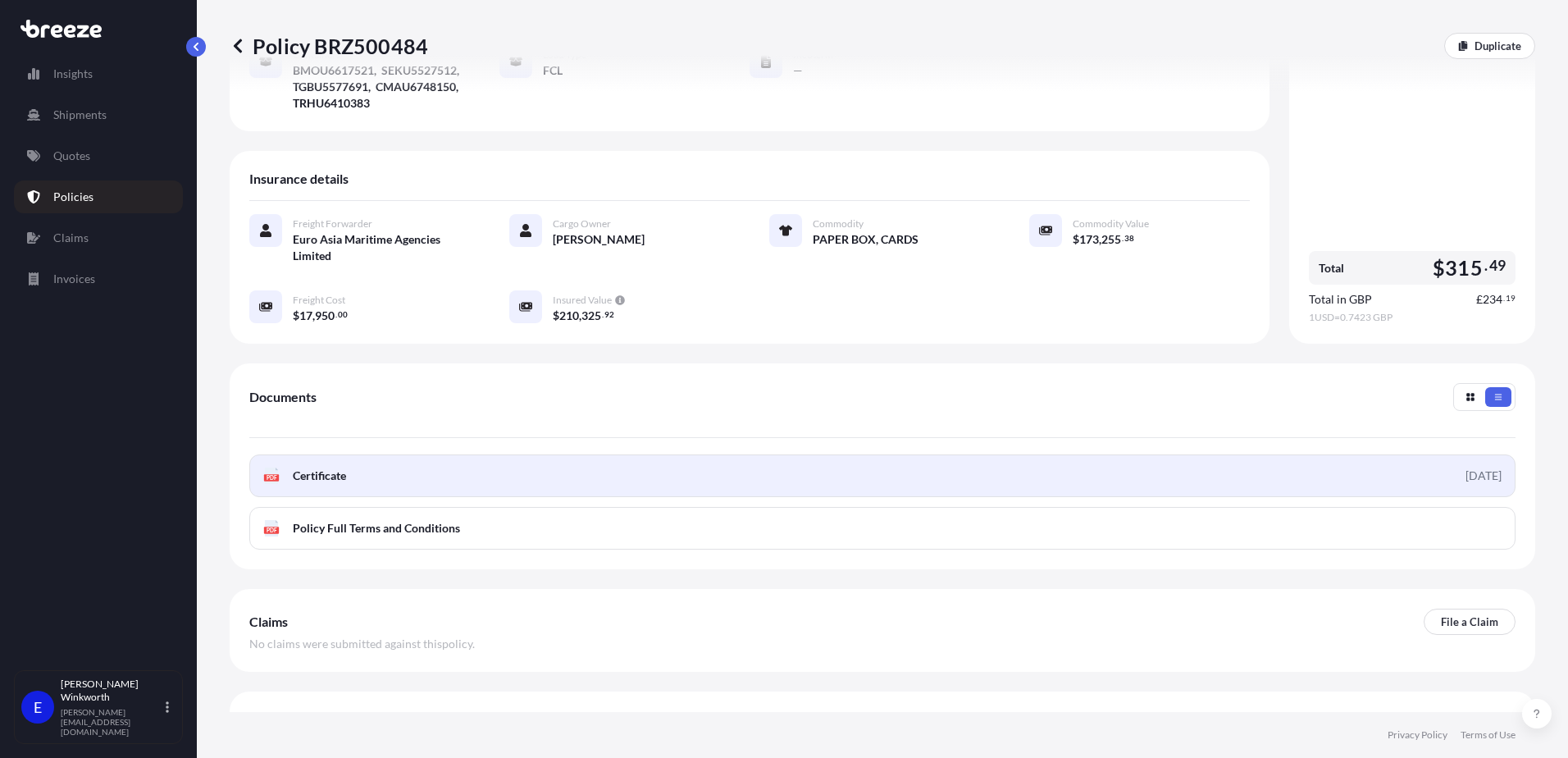
click at [675, 455] on link "PDF Certificate [DATE]" at bounding box center [882, 476] width 1267 height 43
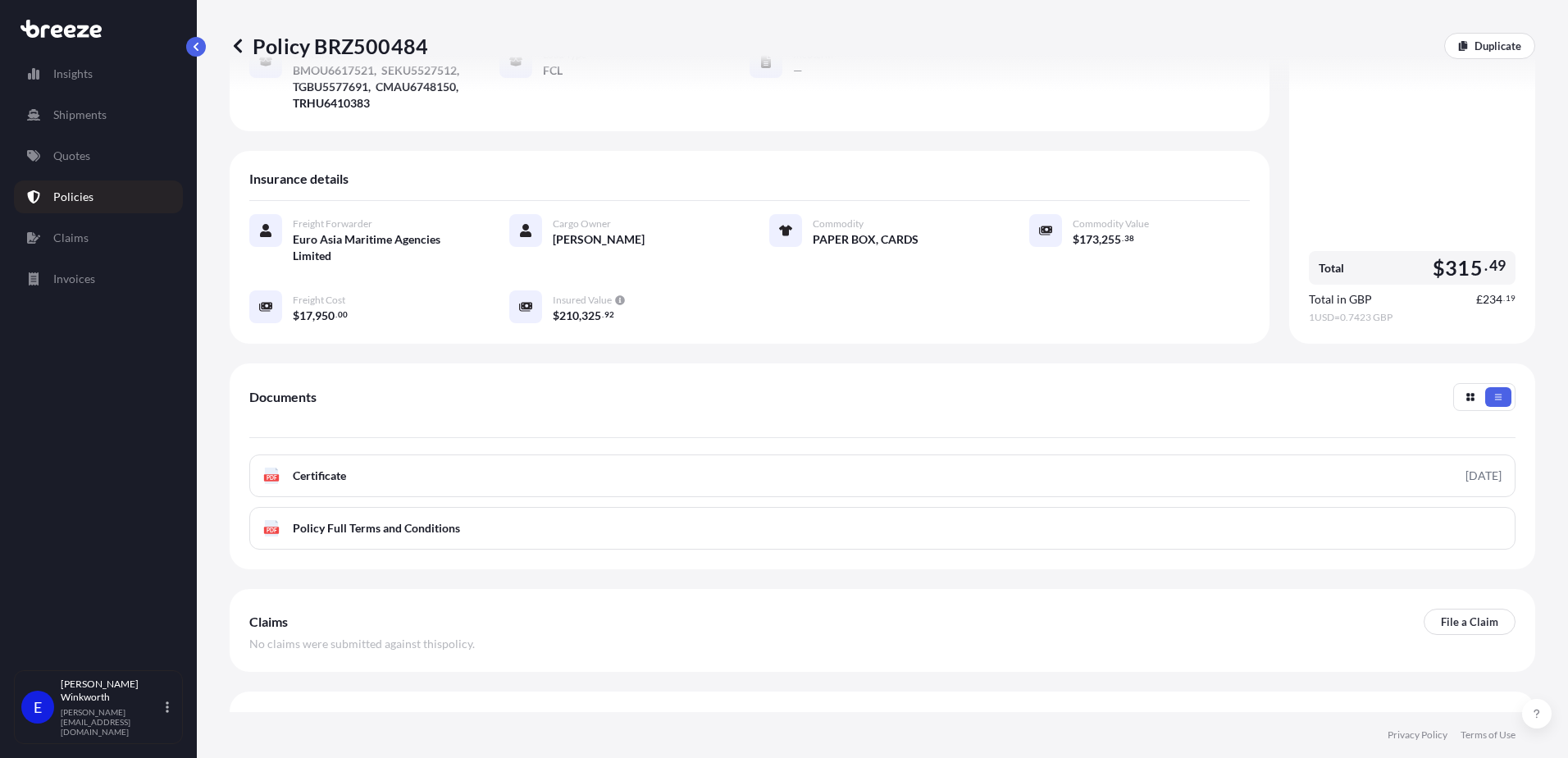
click at [235, 48] on icon at bounding box center [238, 46] width 17 height 17
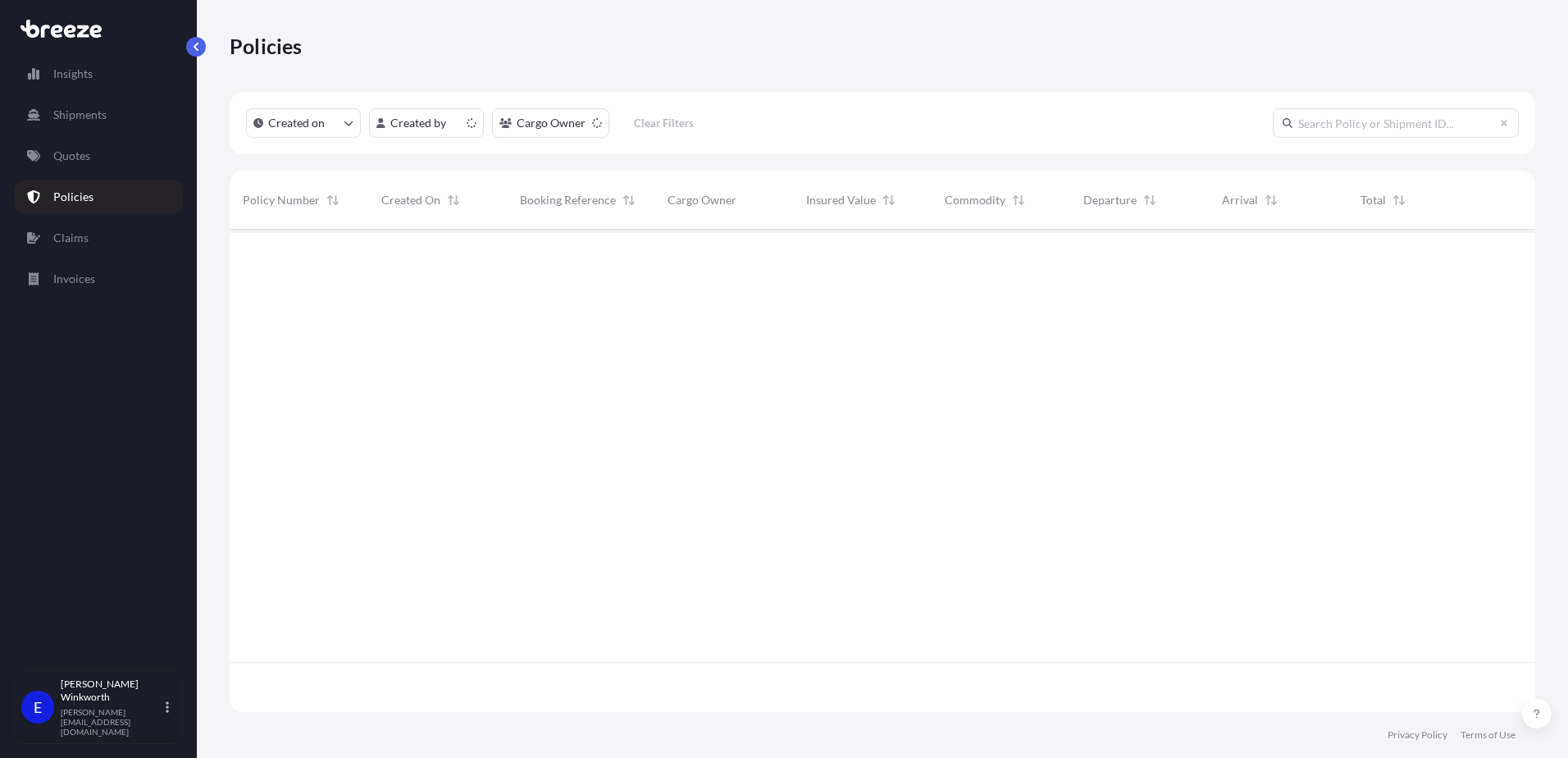
scroll to position [479, 1293]
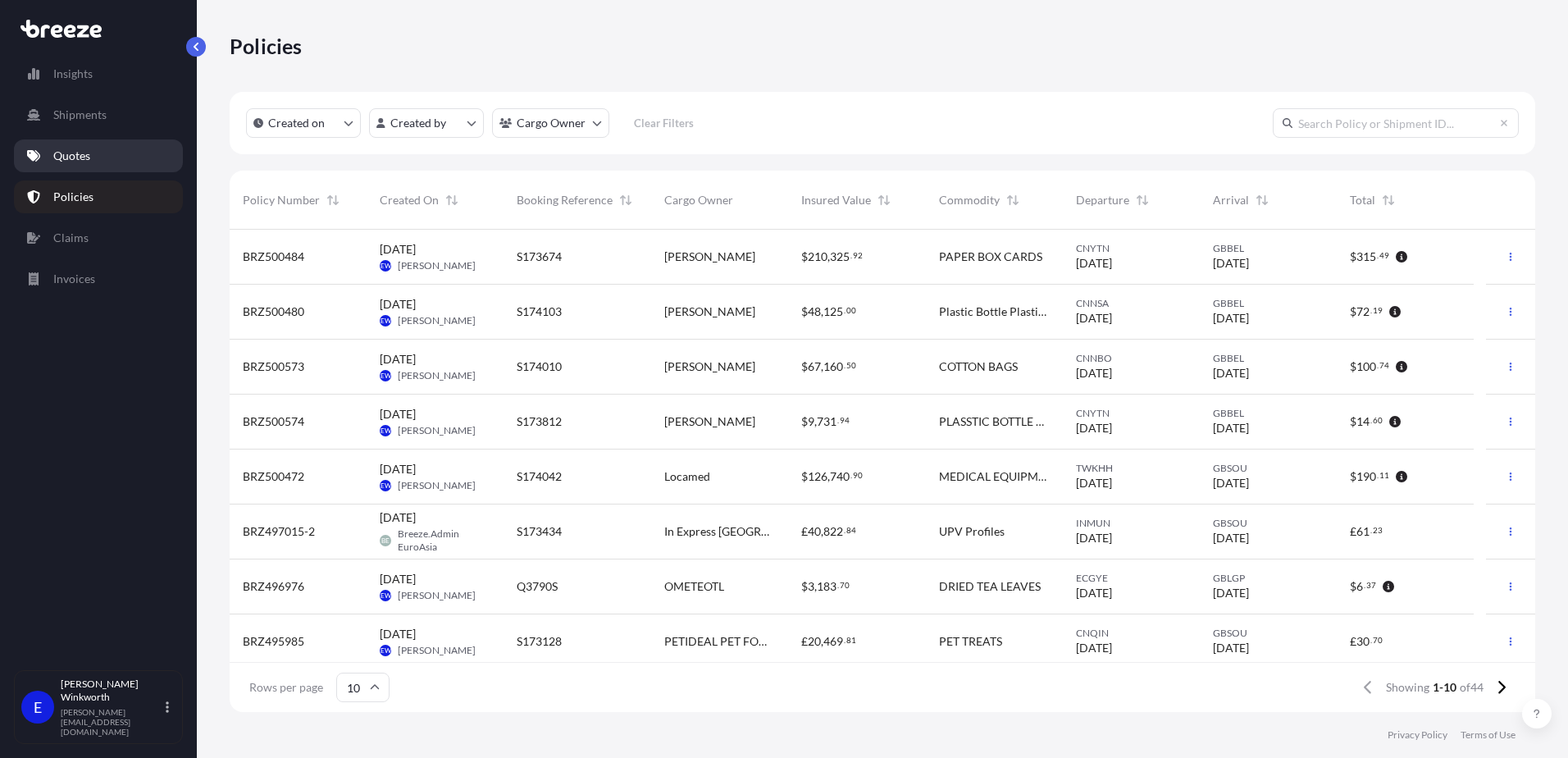
click at [94, 155] on link "Quotes" at bounding box center [98, 155] width 169 height 33
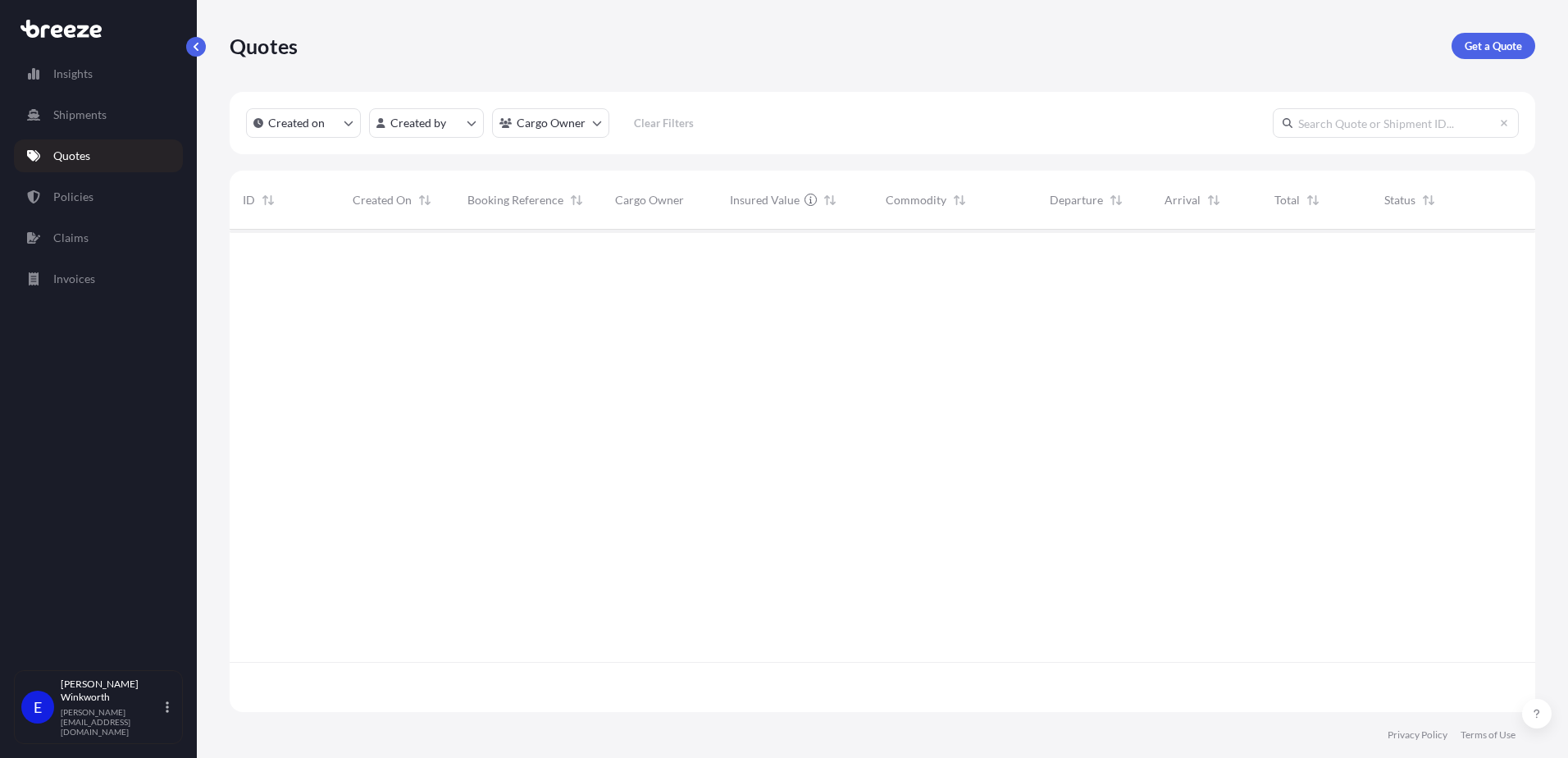
scroll to position [479, 1293]
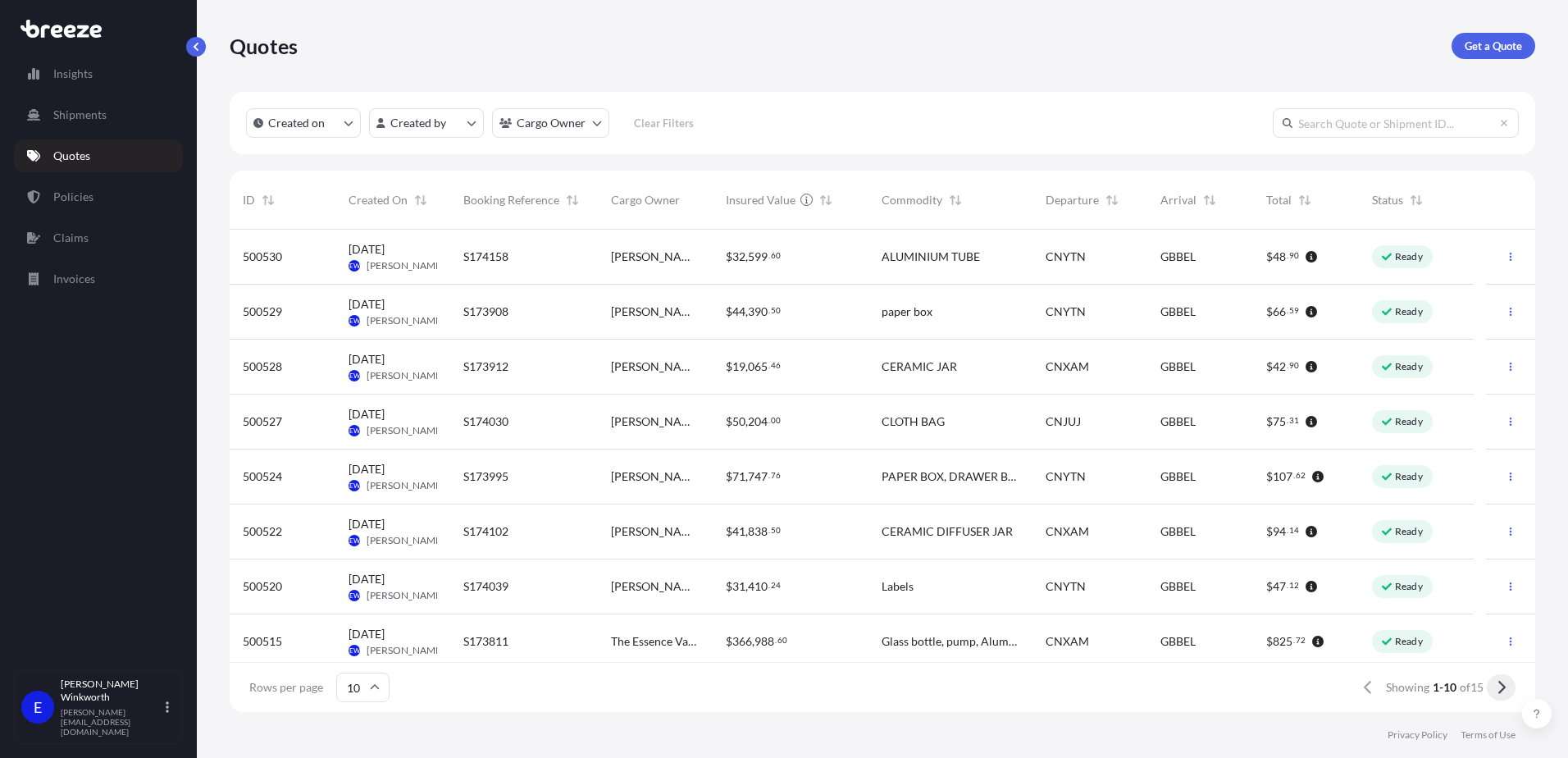
click at [1509, 685] on button at bounding box center [1502, 688] width 28 height 27
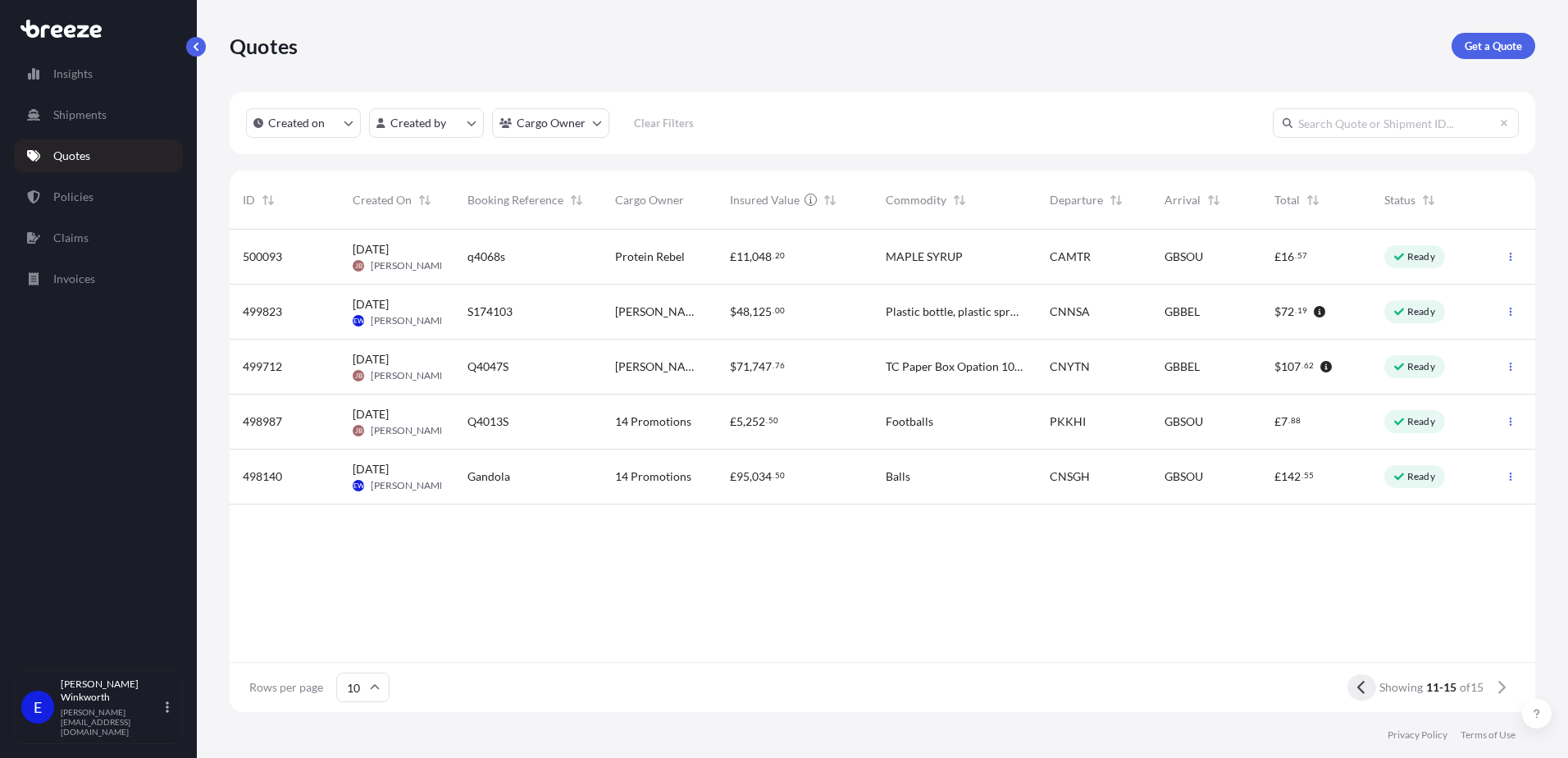
click at [1361, 696] on button at bounding box center [1361, 688] width 28 height 27
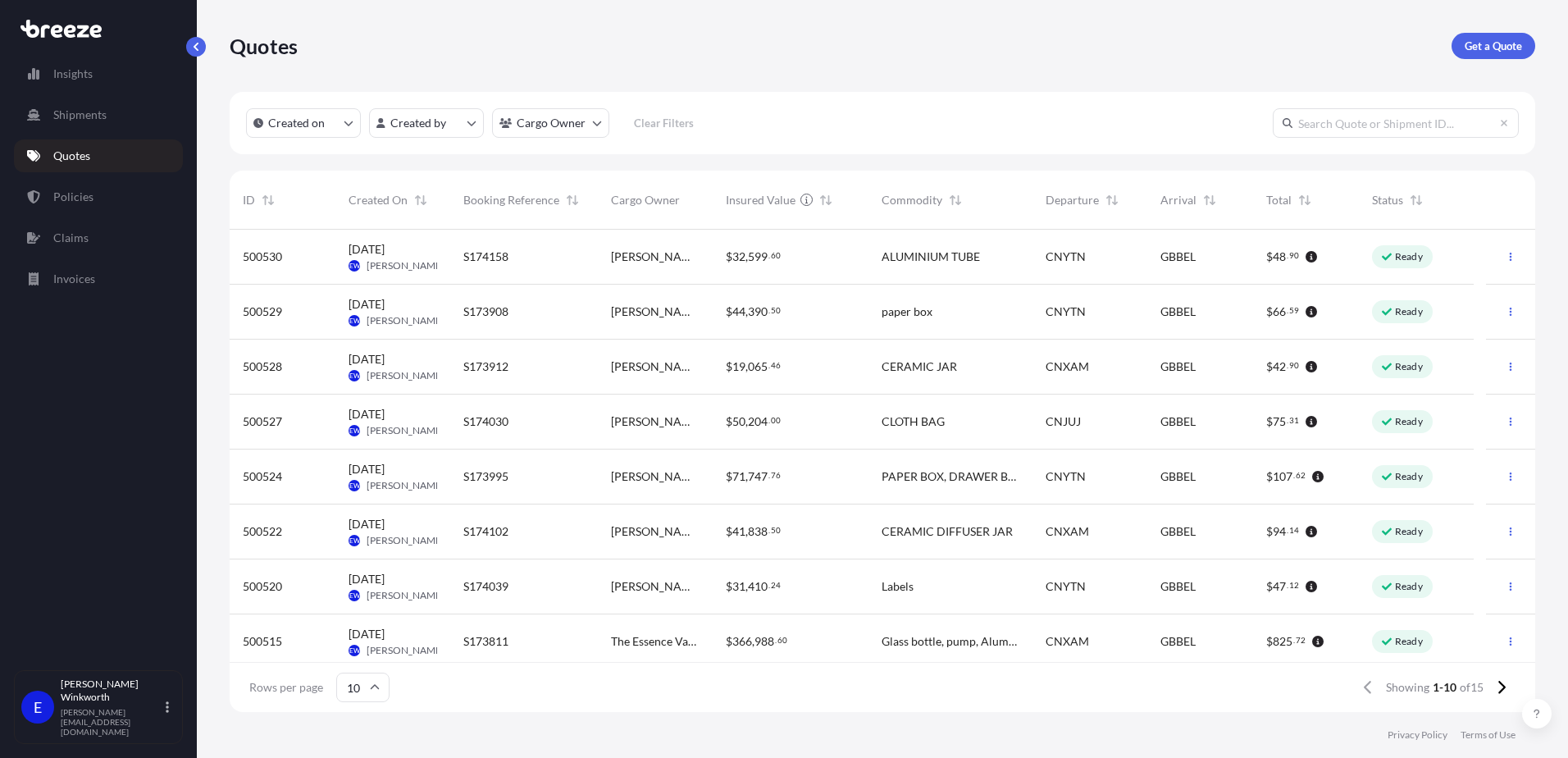
click at [1497, 59] on link "Get a Quote" at bounding box center [1494, 46] width 83 height 27
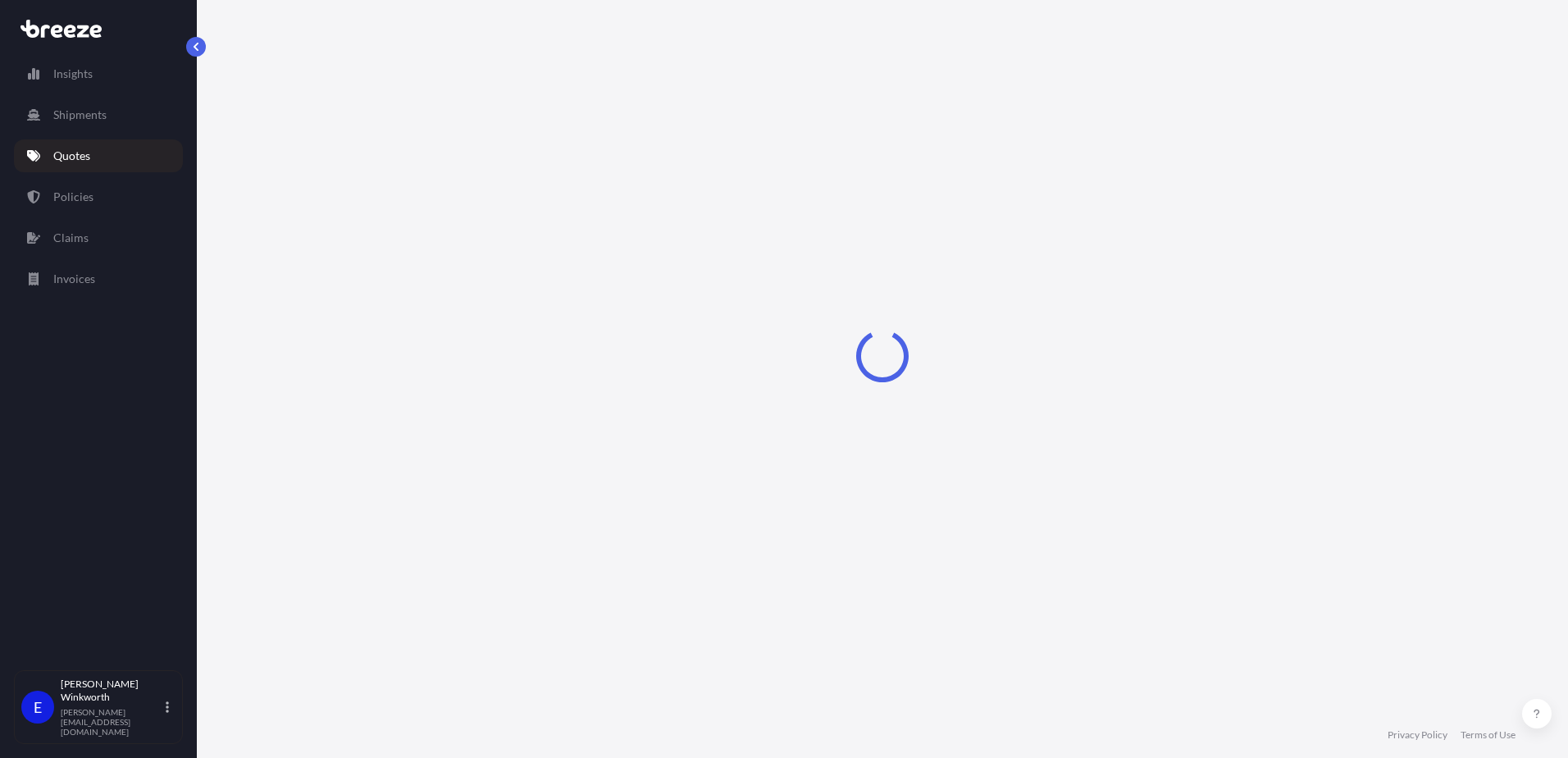
select select "Sea"
select select "1"
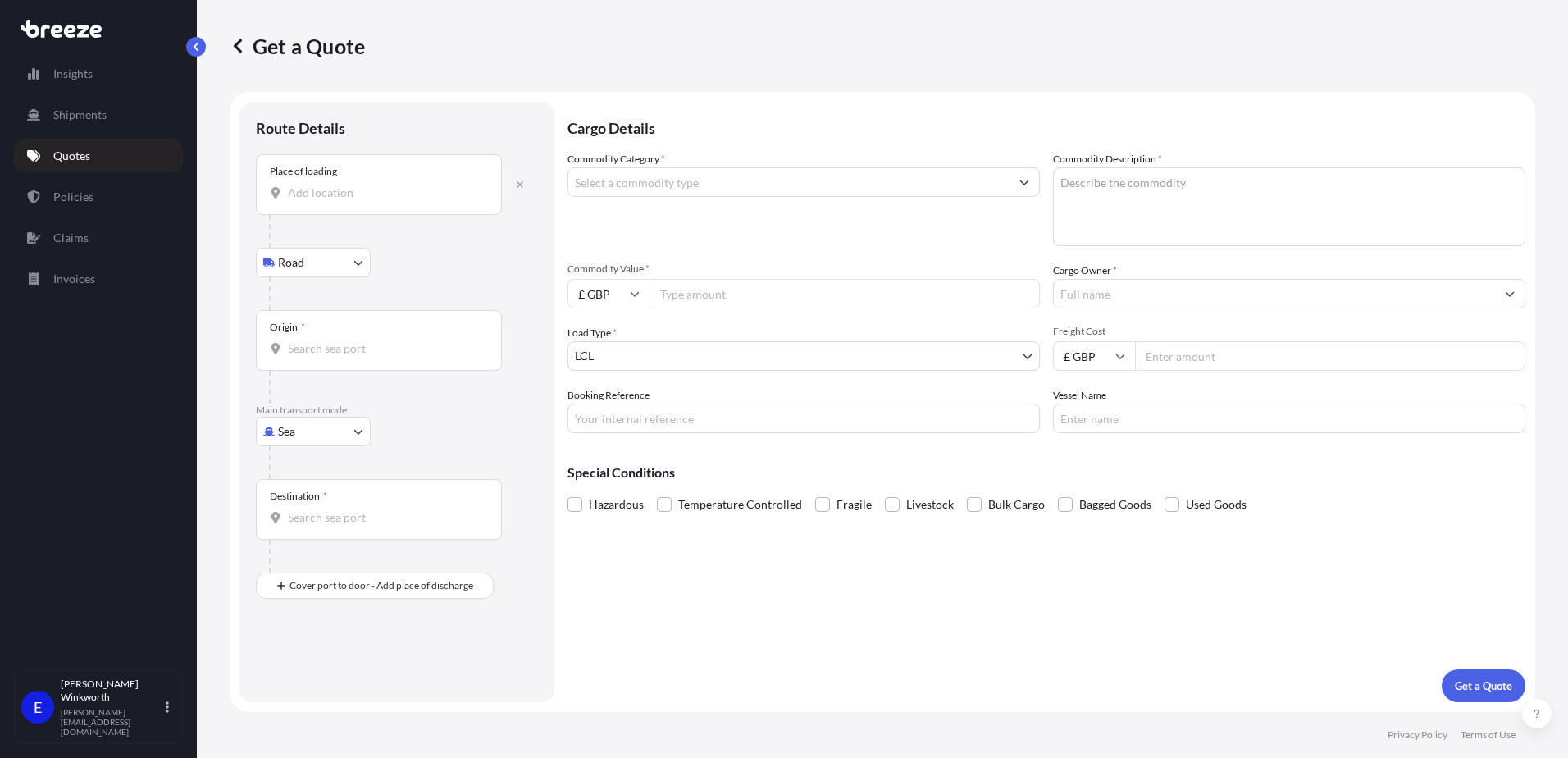
click at [335, 191] on input "Place of loading" at bounding box center [385, 192] width 193 height 17
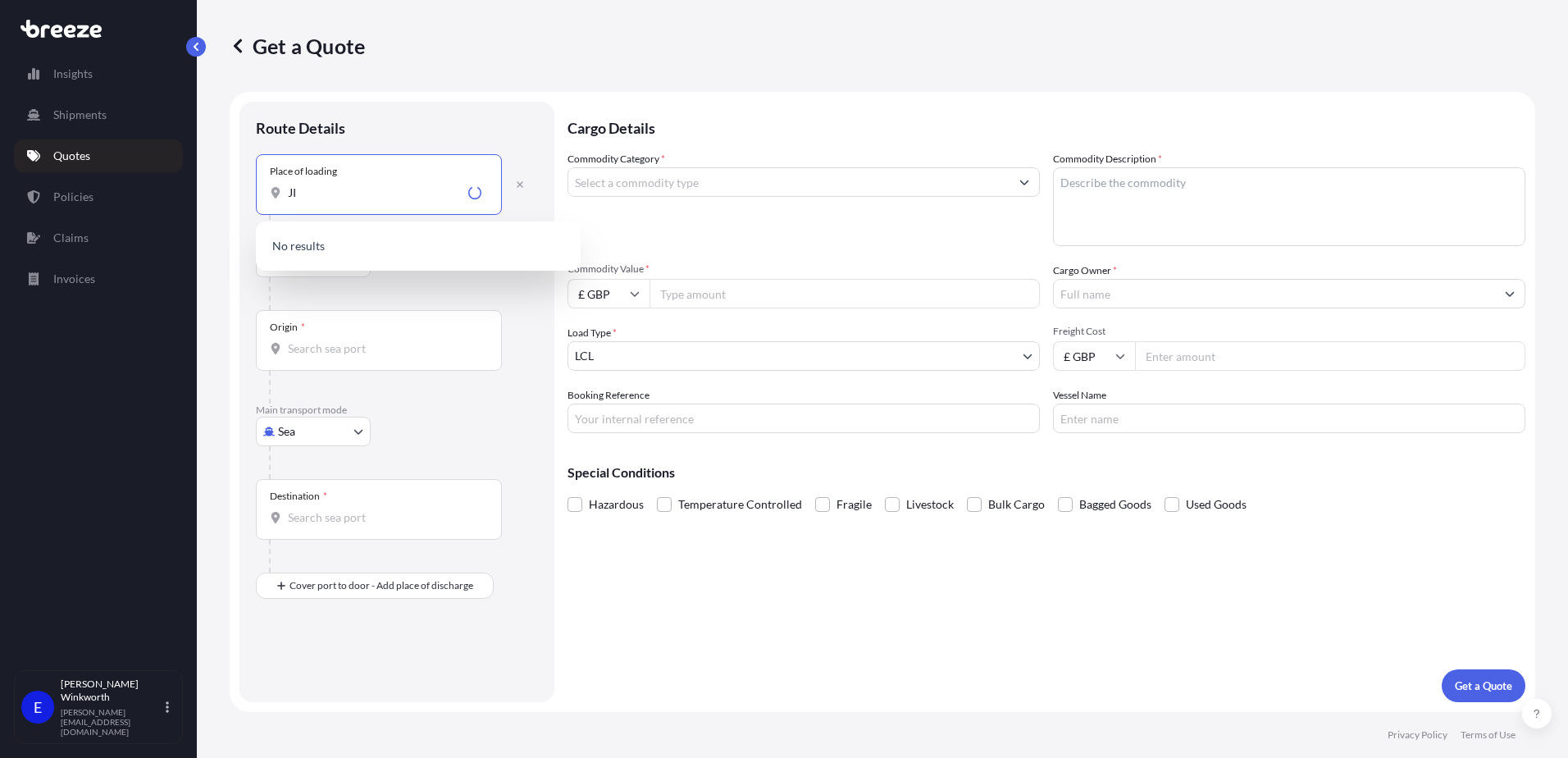
type input "J"
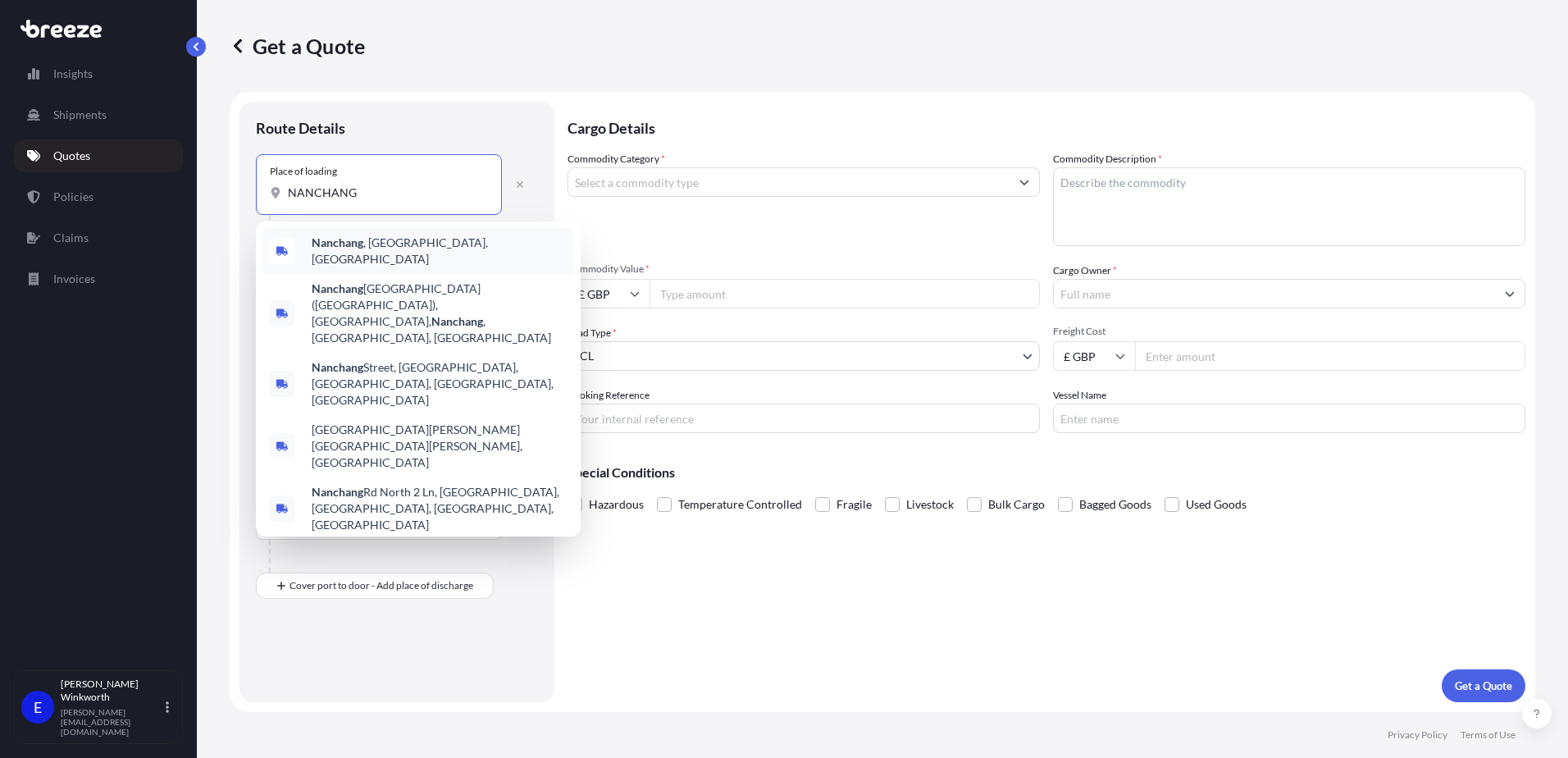
click at [377, 254] on span "Nanchang , [GEOGRAPHIC_DATA], [GEOGRAPHIC_DATA]" at bounding box center [440, 251] width 256 height 33
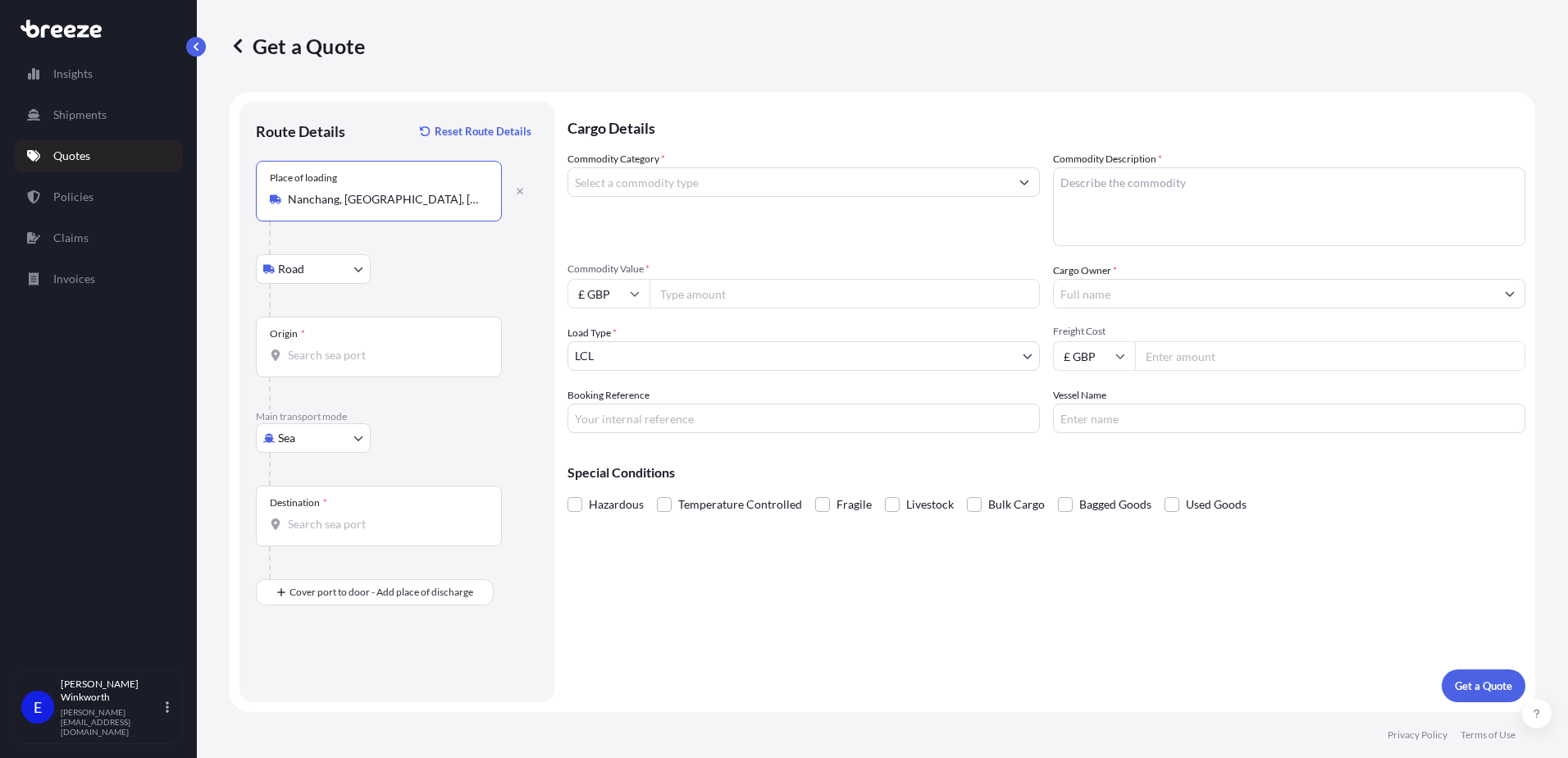
type input "Nanchang, [GEOGRAPHIC_DATA], [GEOGRAPHIC_DATA]"
click at [341, 358] on input "Origin *" at bounding box center [385, 355] width 193 height 17
type input "CNNBO - Ningbo, [GEOGRAPHIC_DATA]"
click at [326, 525] on input "Destination *" at bounding box center [385, 524] width 193 height 17
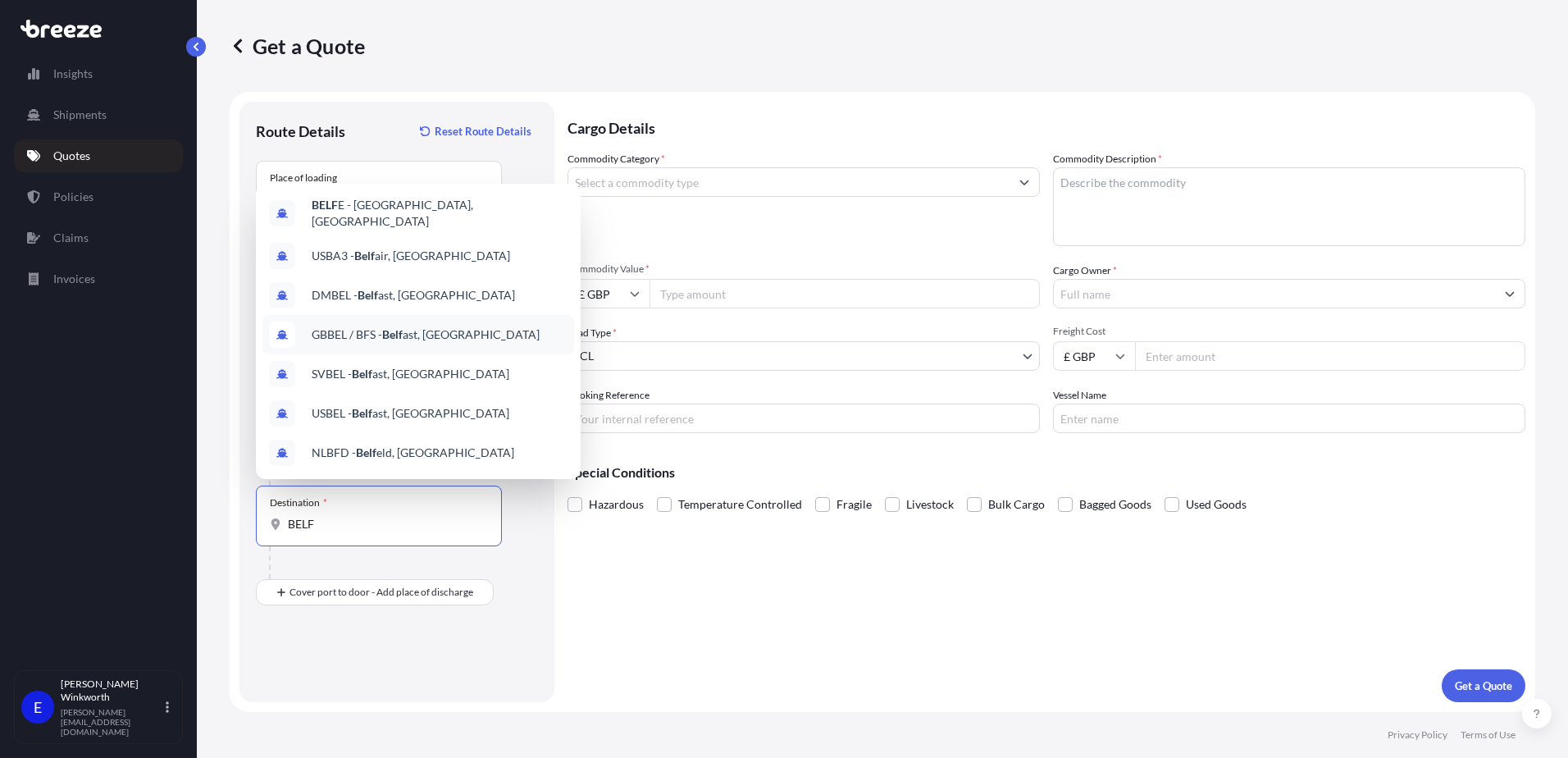
click at [405, 333] on span "GBBEL / BFS - Belf ast, [GEOGRAPHIC_DATA]" at bounding box center [425, 334] width 228 height 17
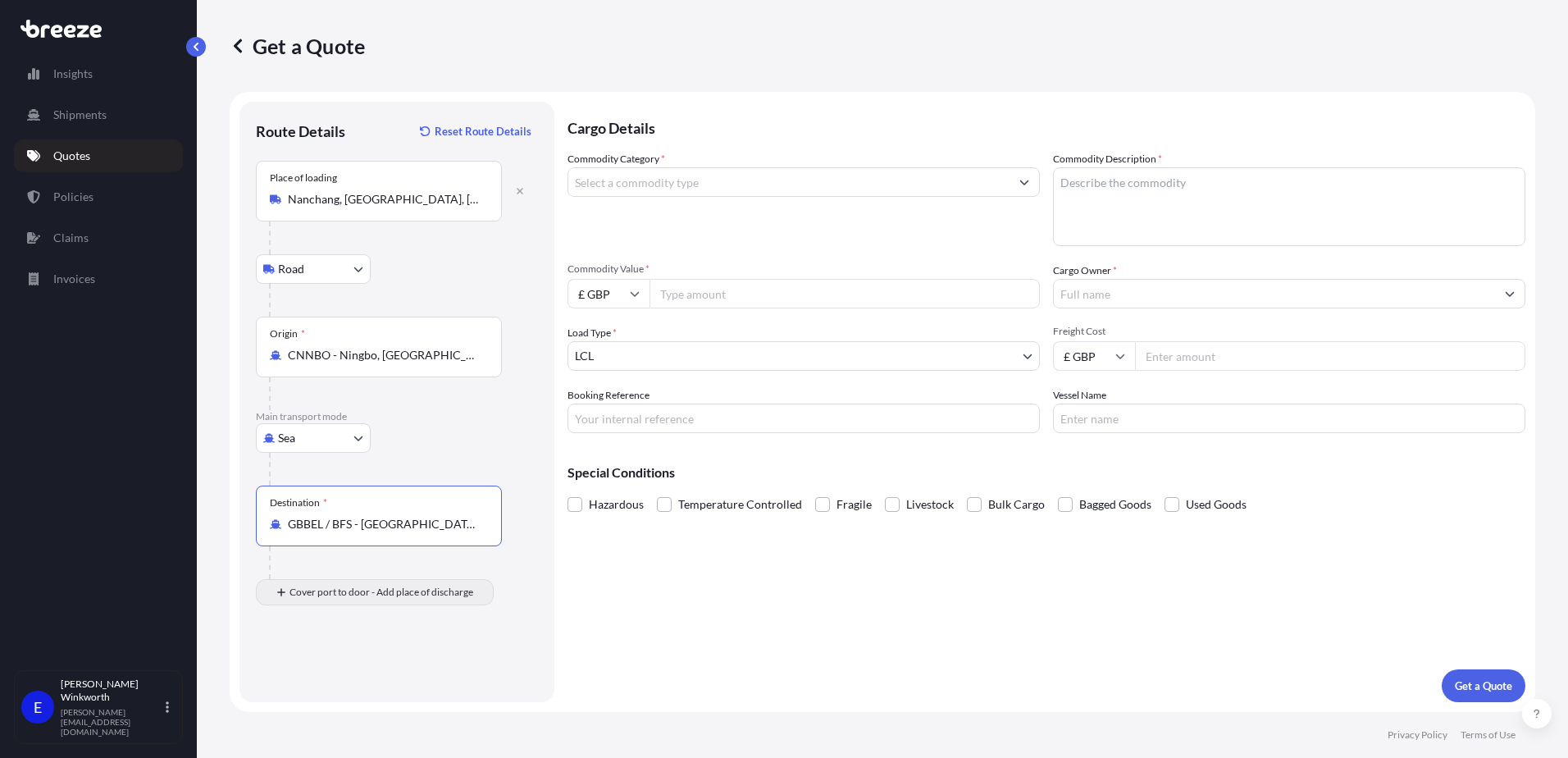
type input "GBBEL / BFS - [GEOGRAPHIC_DATA], [GEOGRAPHIC_DATA]"
click at [332, 684] on input "Place of Discharge" at bounding box center [385, 680] width 193 height 17
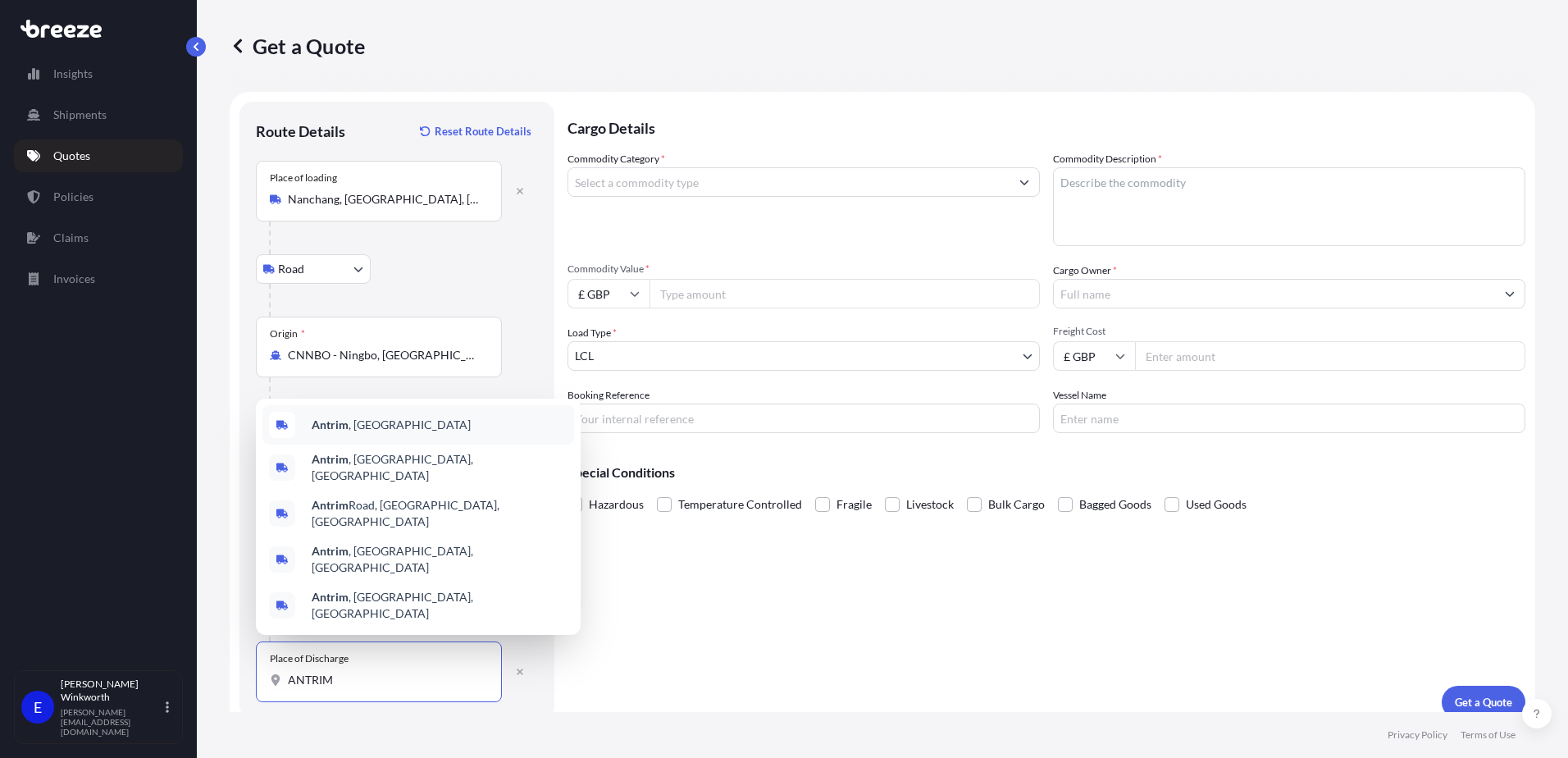
click at [363, 434] on span "Antrim , [GEOGRAPHIC_DATA]" at bounding box center [392, 425] width 160 height 17
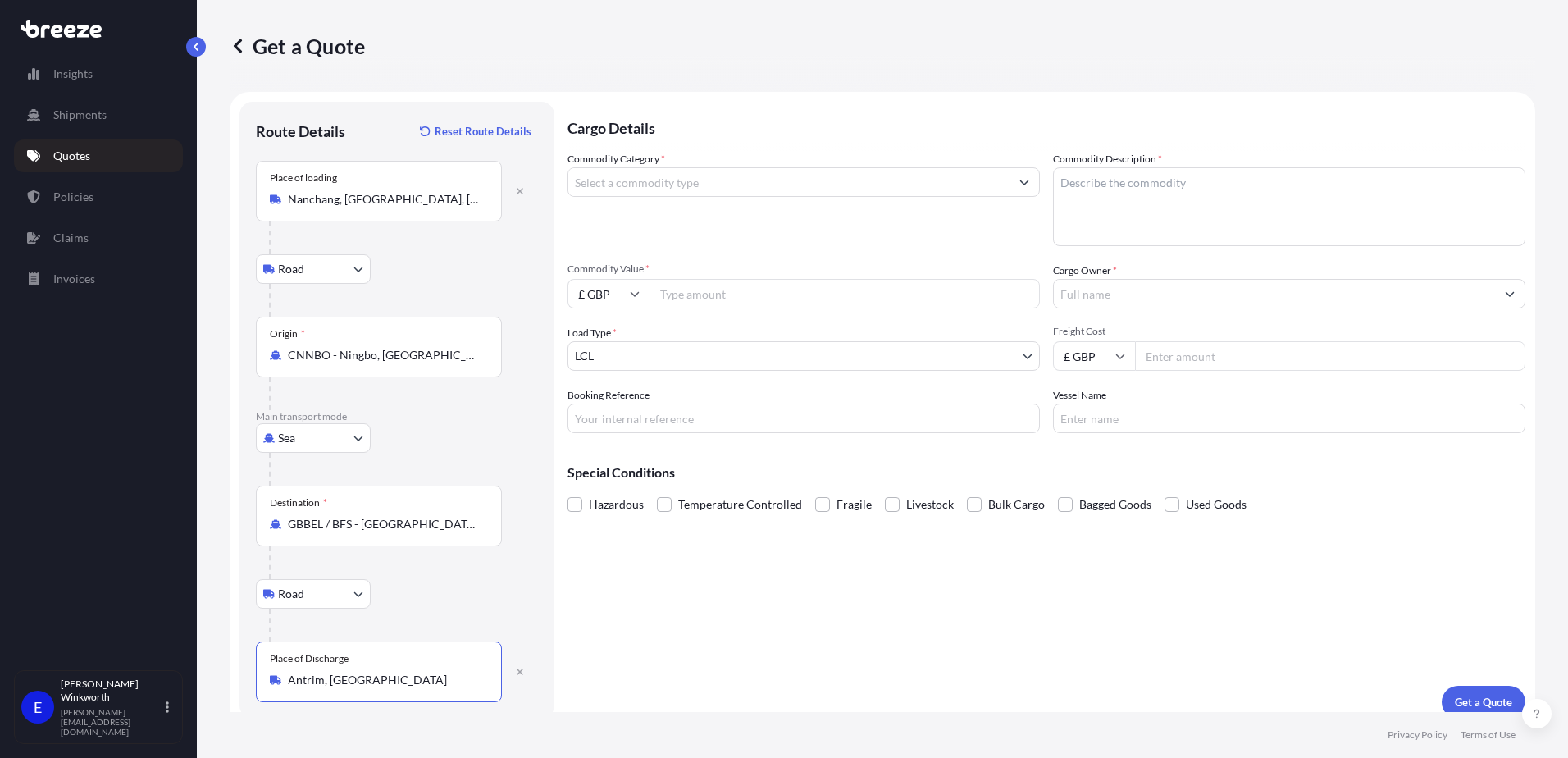
type input "Antrim, [GEOGRAPHIC_DATA]"
click at [665, 189] on input "Commodity Category *" at bounding box center [789, 182] width 441 height 29
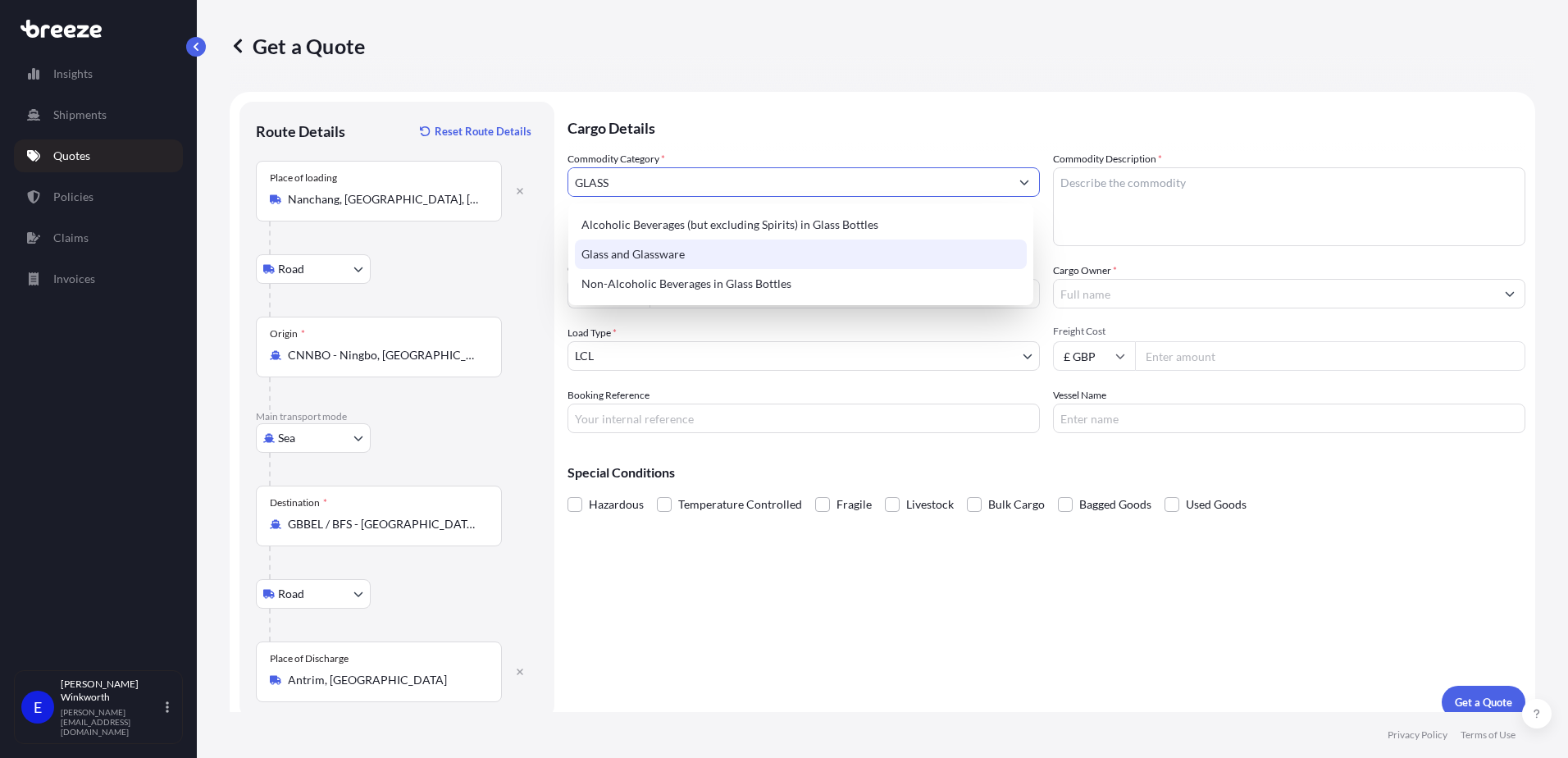
click at [636, 255] on div "Glass and Glassware" at bounding box center [801, 254] width 452 height 29
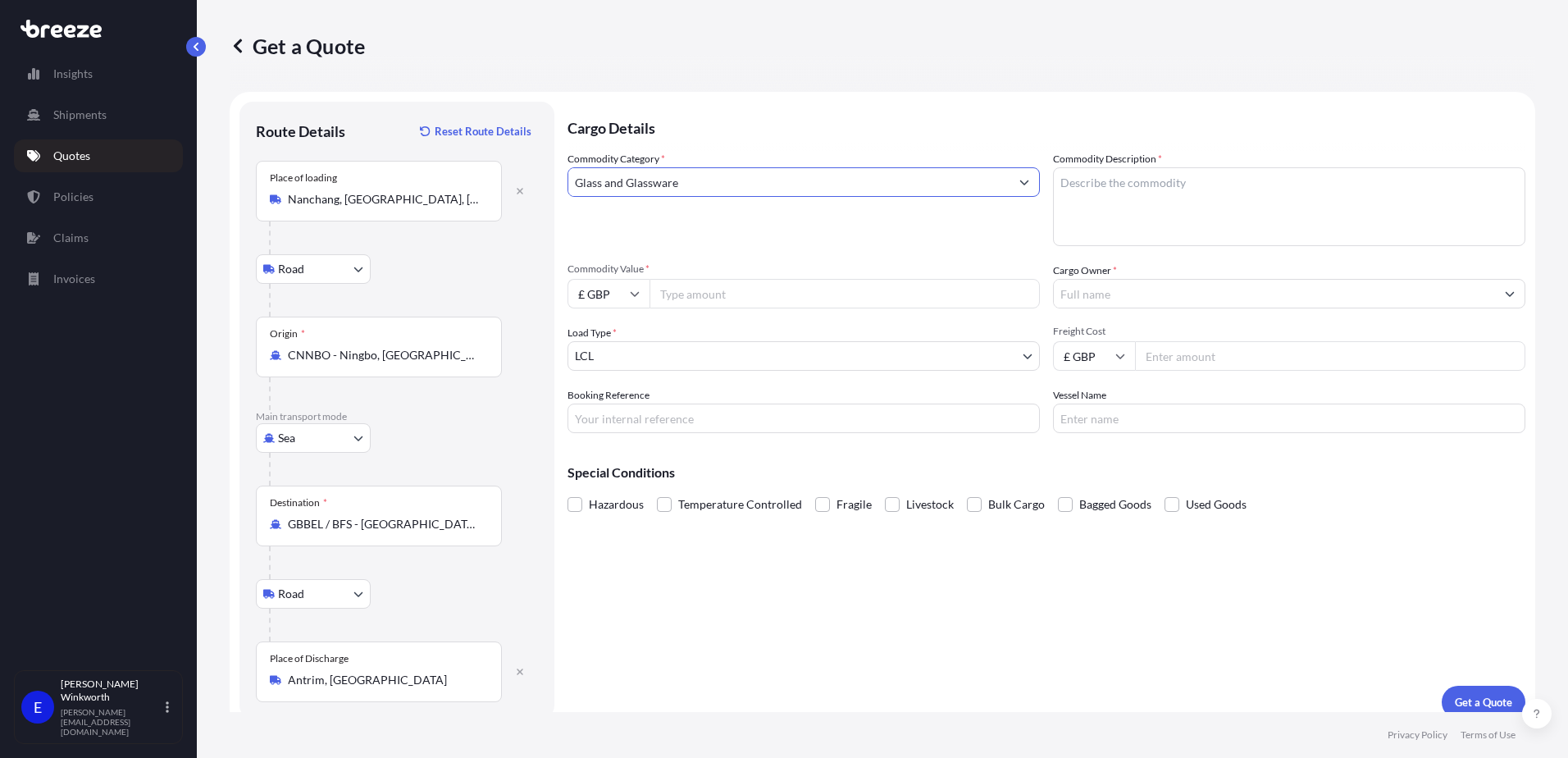
type input "Glass and Glassware"
click at [1082, 193] on textarea "Commodity Description *" at bounding box center [1289, 207] width 472 height 79
type textarea "GLASS BOTTLE"
click at [636, 293] on icon at bounding box center [635, 293] width 10 height 10
click at [603, 415] on div "$ USD" at bounding box center [609, 407] width 69 height 31
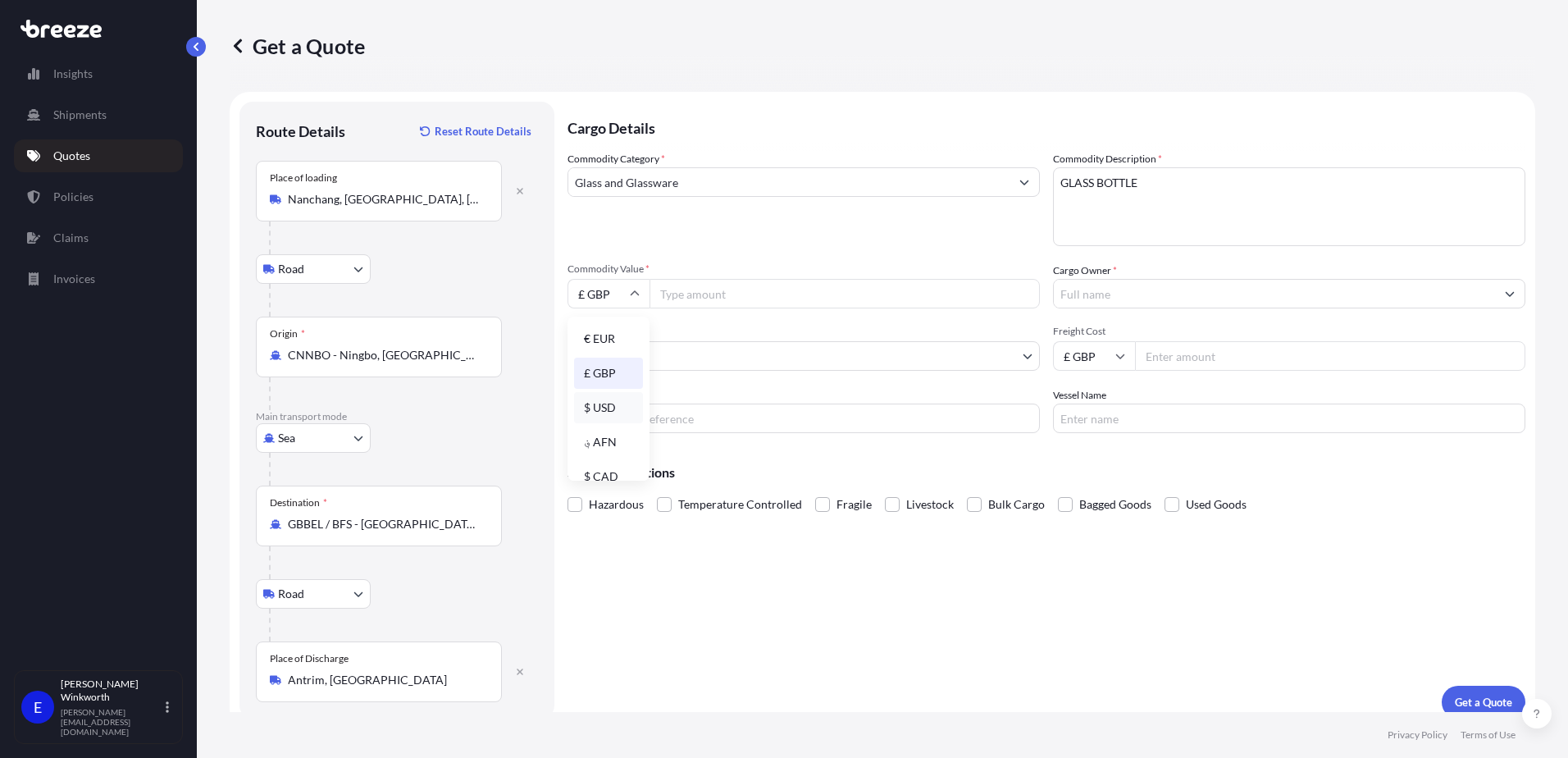
type input "$ USD"
click at [691, 294] on input "Commodity Value *" at bounding box center [845, 293] width 390 height 29
type input "1070"
click at [1090, 301] on input "Cargo Owner *" at bounding box center [1275, 293] width 441 height 29
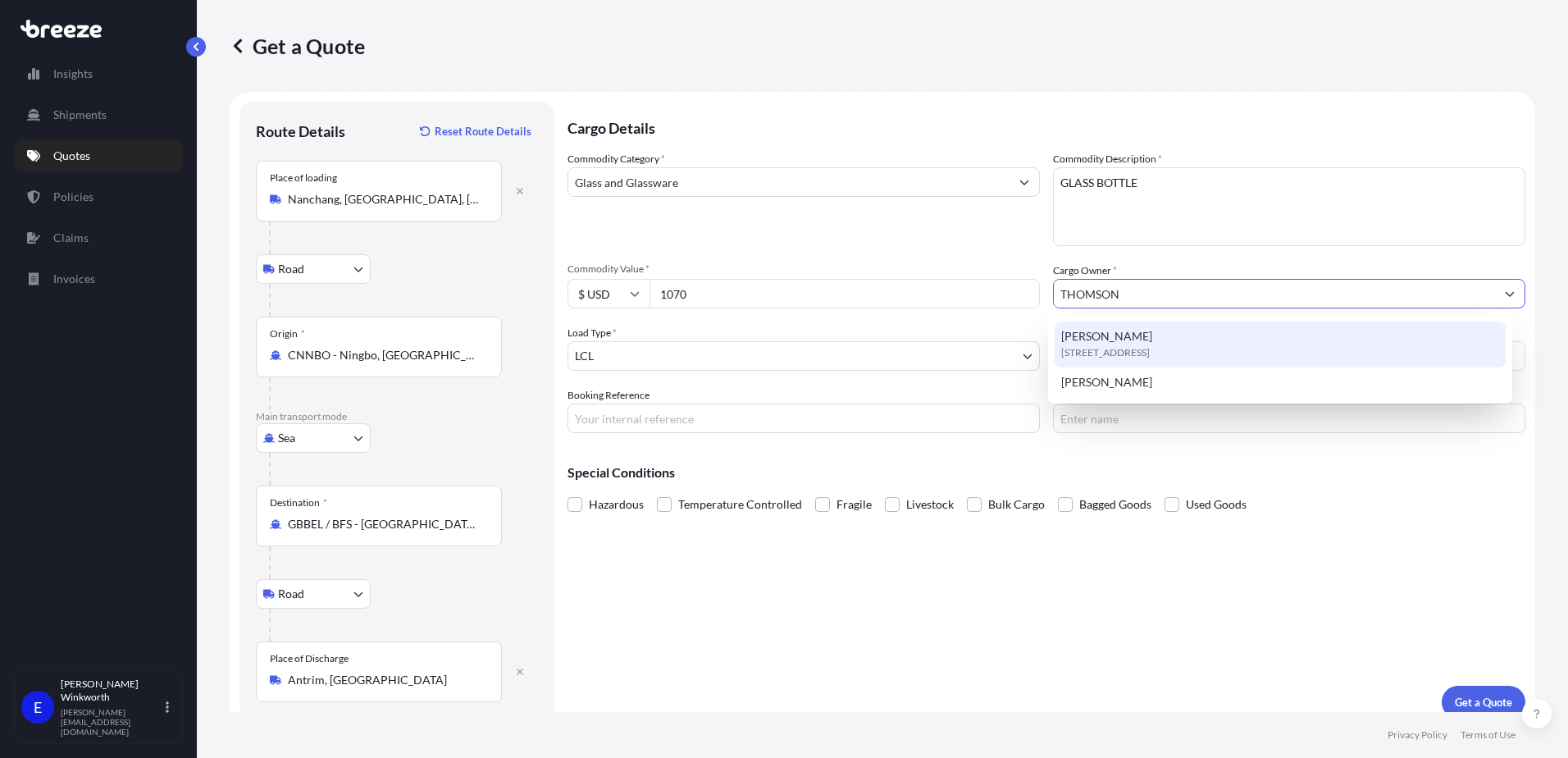
click at [1102, 345] on span "[STREET_ADDRESS]" at bounding box center [1105, 353] width 89 height 17
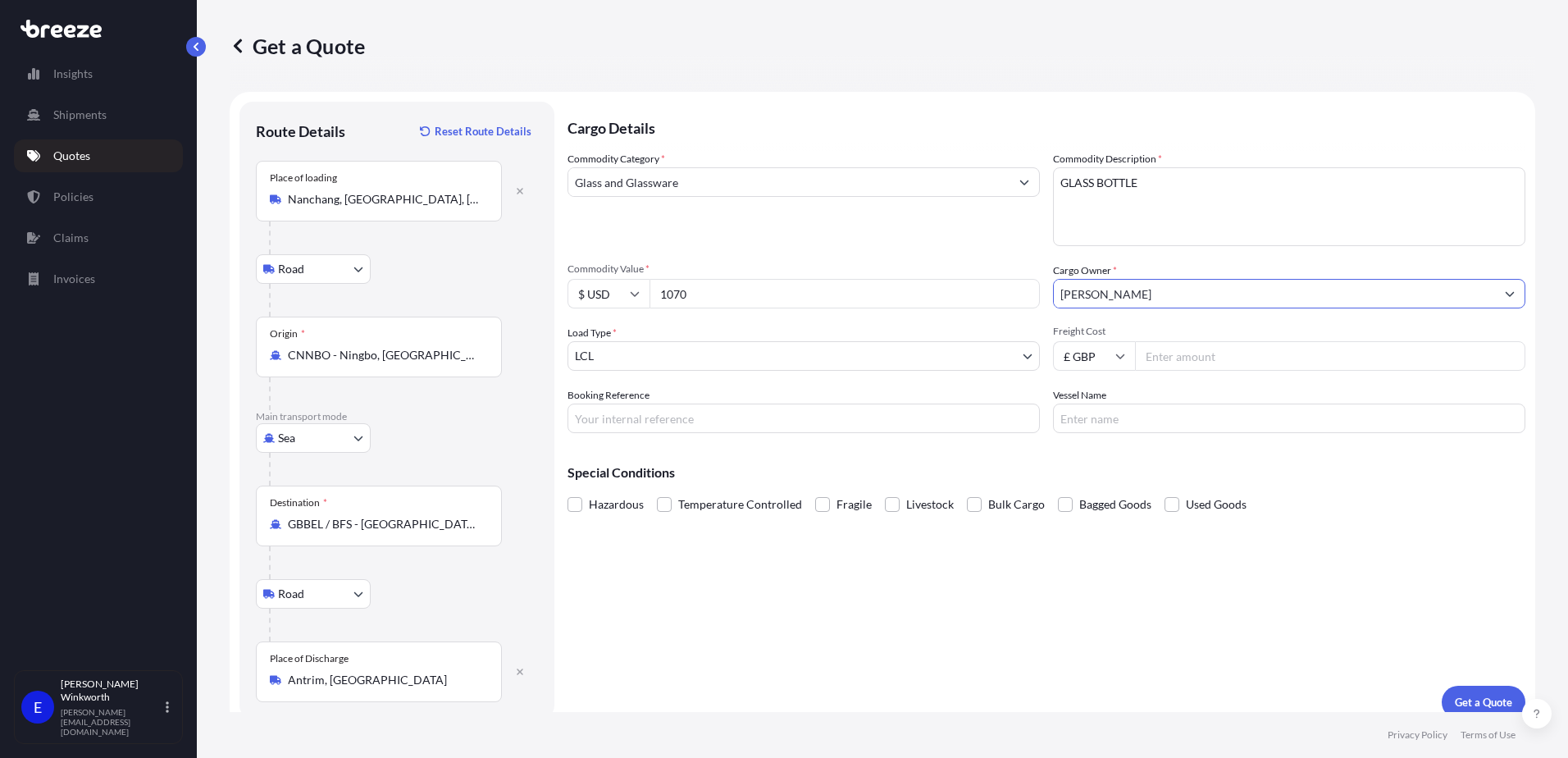
type input "[PERSON_NAME]"
click at [635, 418] on input "Booking Reference" at bounding box center [803, 418] width 472 height 29
type input "S172573"
click at [1169, 428] on input "Vessel Name" at bounding box center [1289, 418] width 472 height 29
type input "TBA"
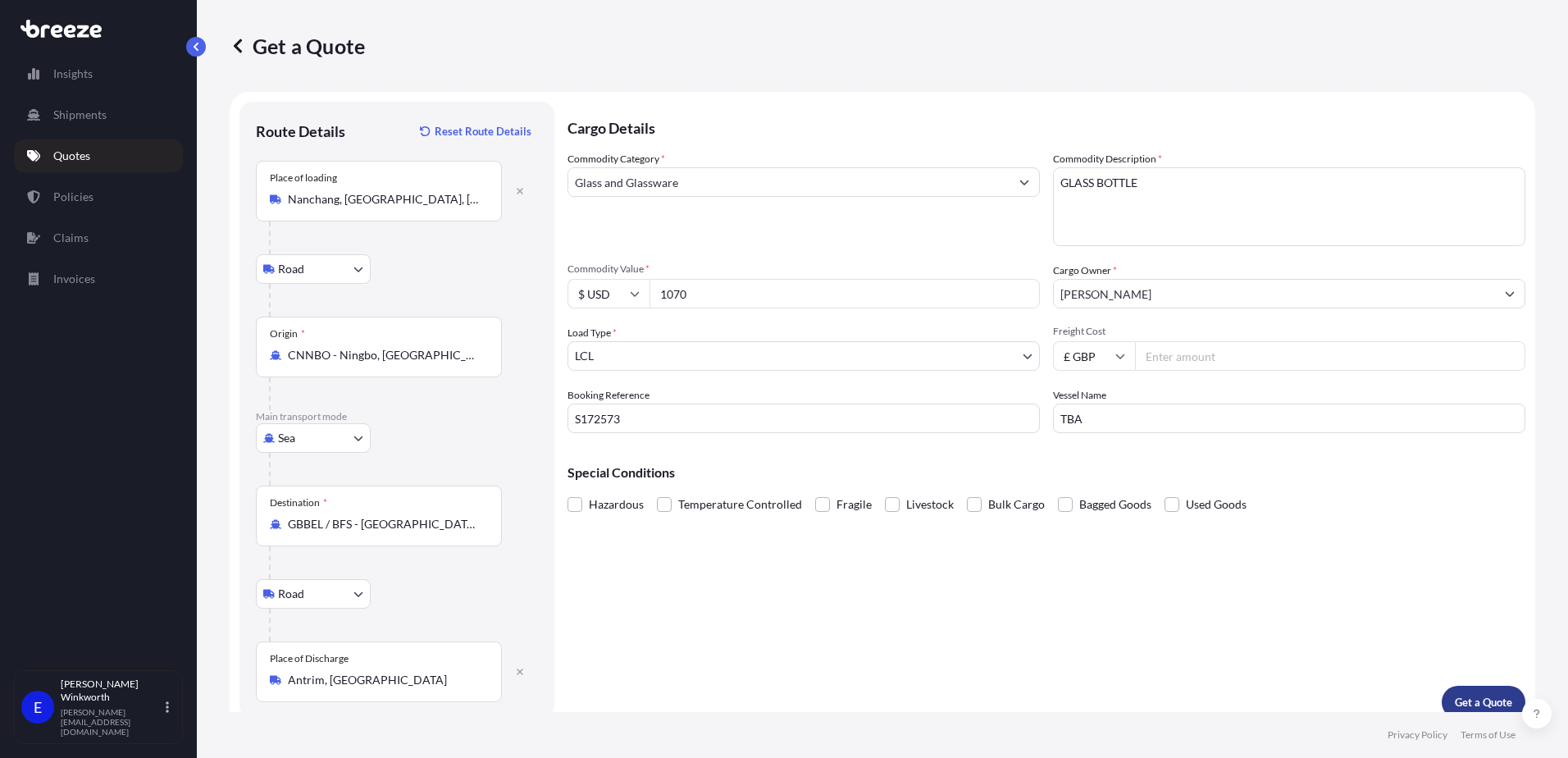
click at [1464, 694] on p "Get a Quote" at bounding box center [1484, 702] width 58 height 17
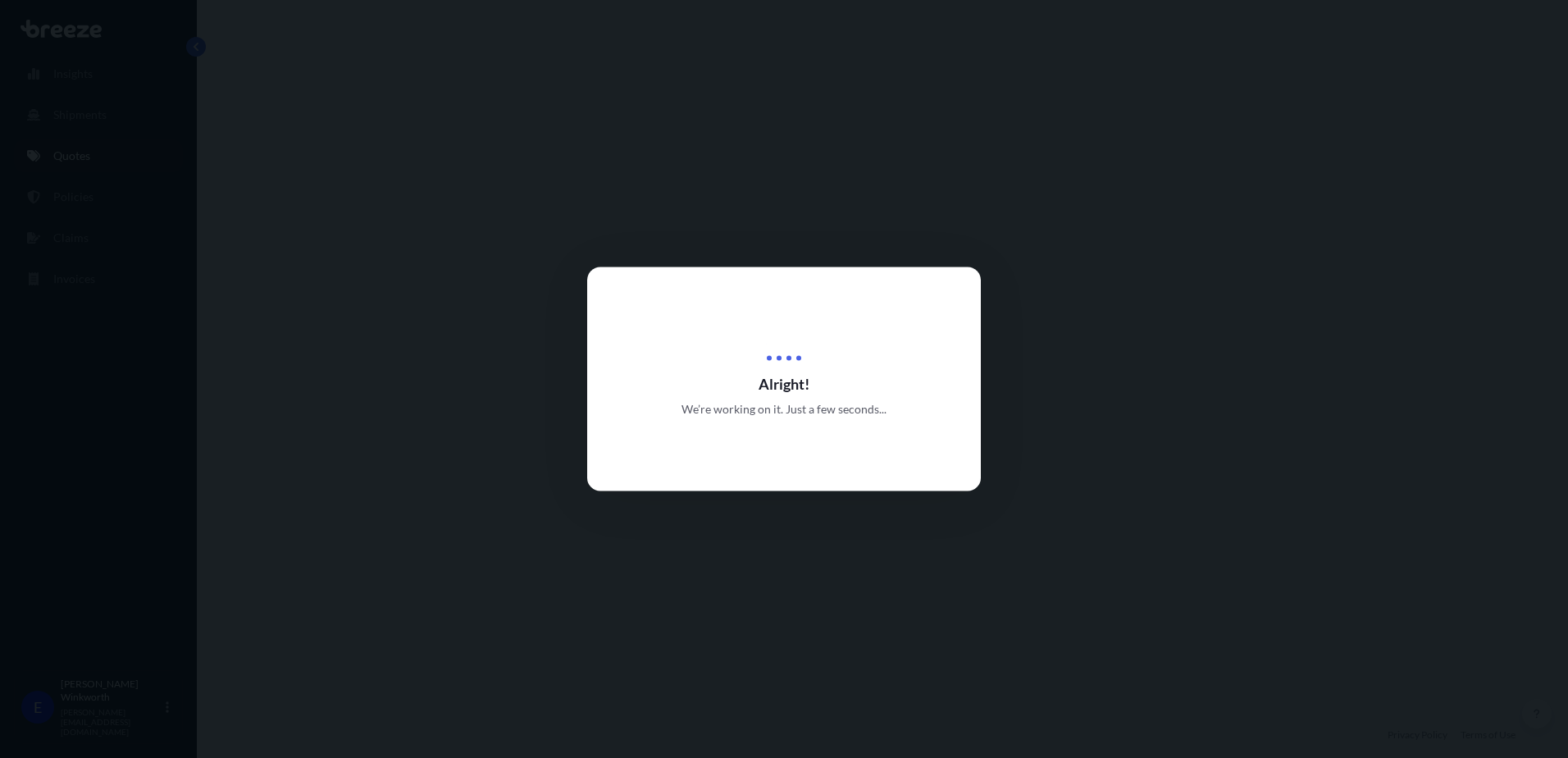
select select "Road"
select select "Sea"
select select "Road"
select select "1"
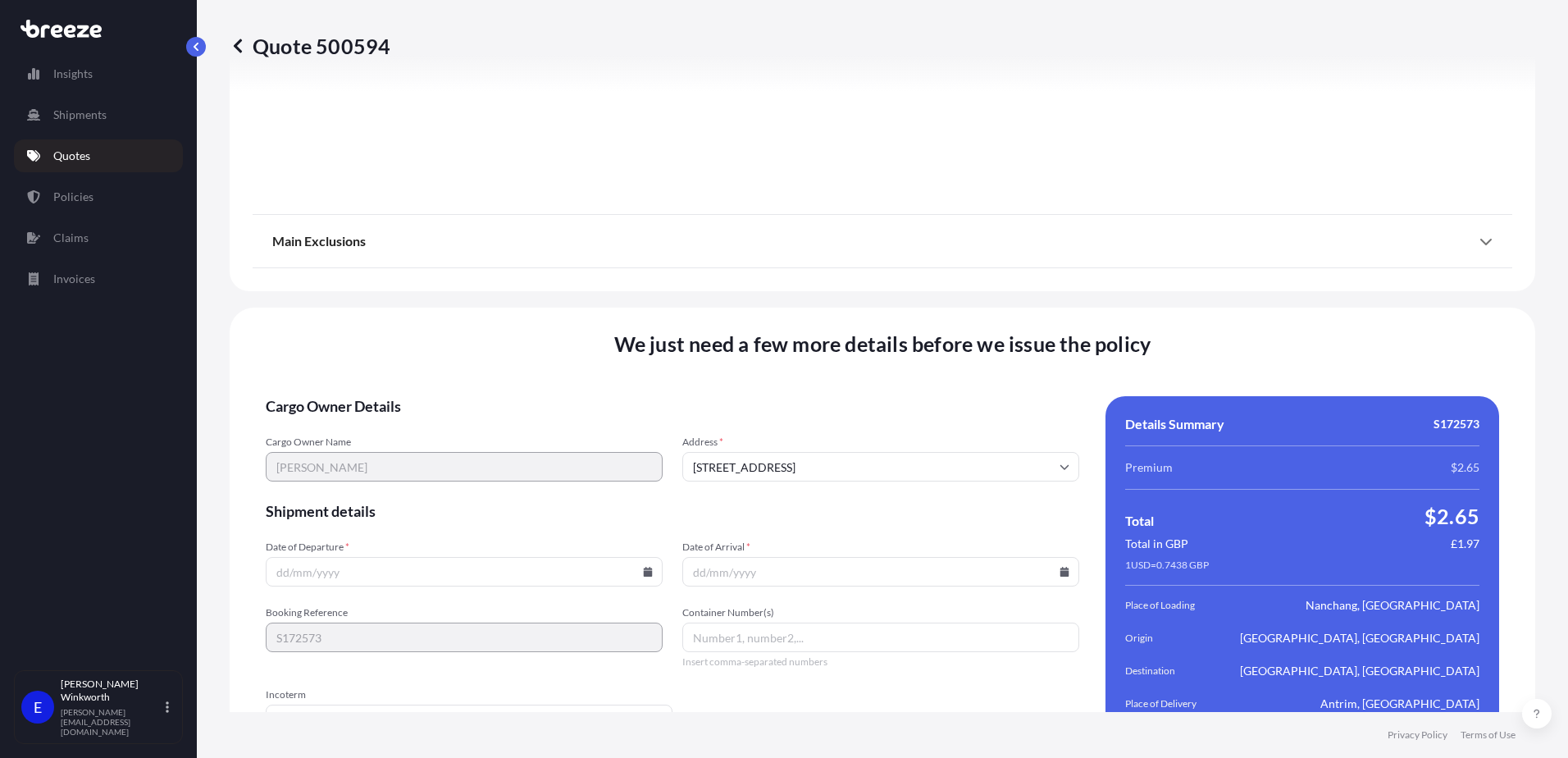
scroll to position [2156, 0]
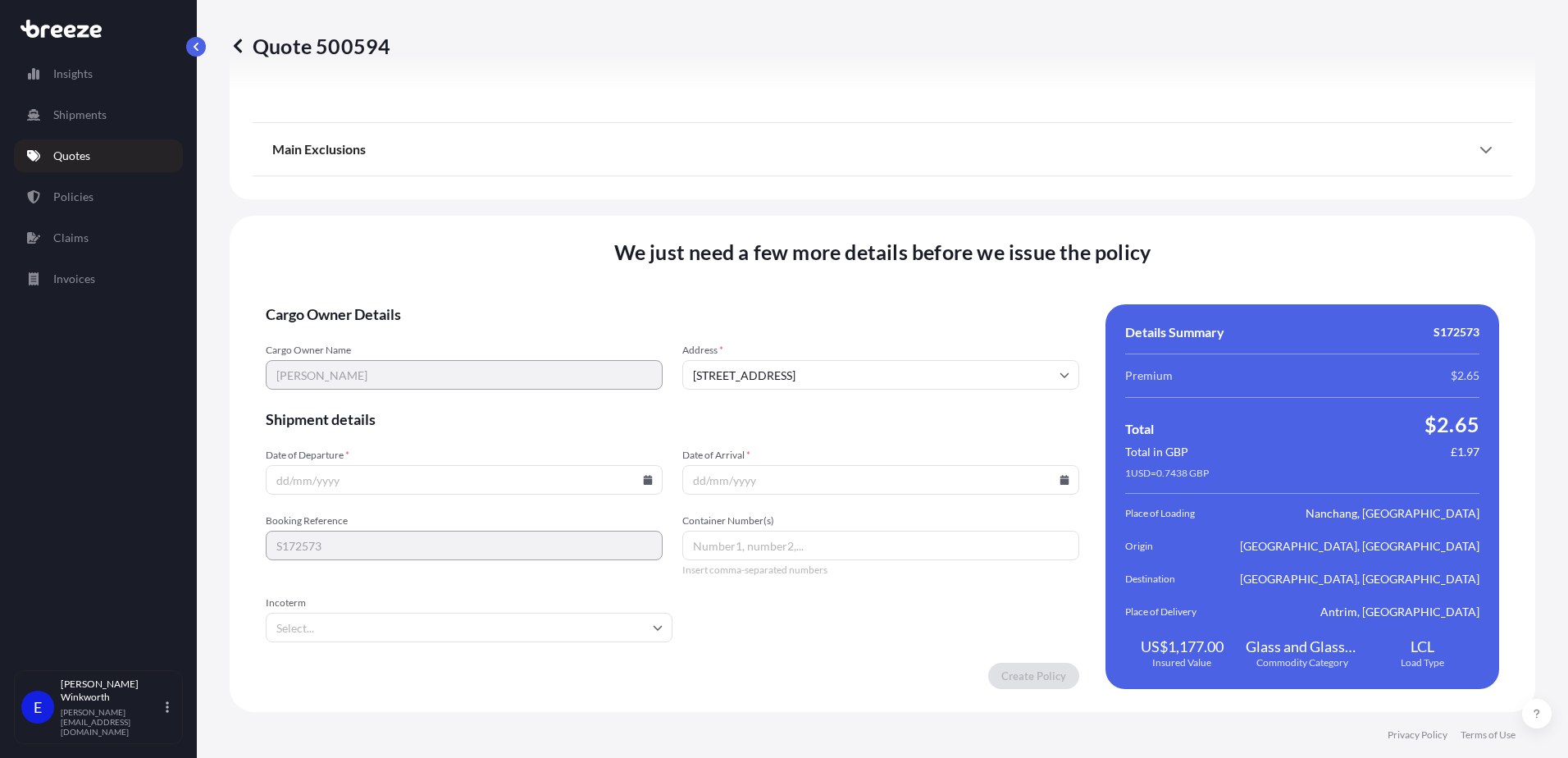
click at [357, 478] on input "Date of Departure *" at bounding box center [464, 480] width 397 height 29
click at [644, 484] on icon at bounding box center [648, 480] width 9 height 10
click at [355, 221] on icon at bounding box center [350, 225] width 6 height 10
click at [525, 302] on button "13" at bounding box center [512, 300] width 27 height 27
type input "[DATE]"
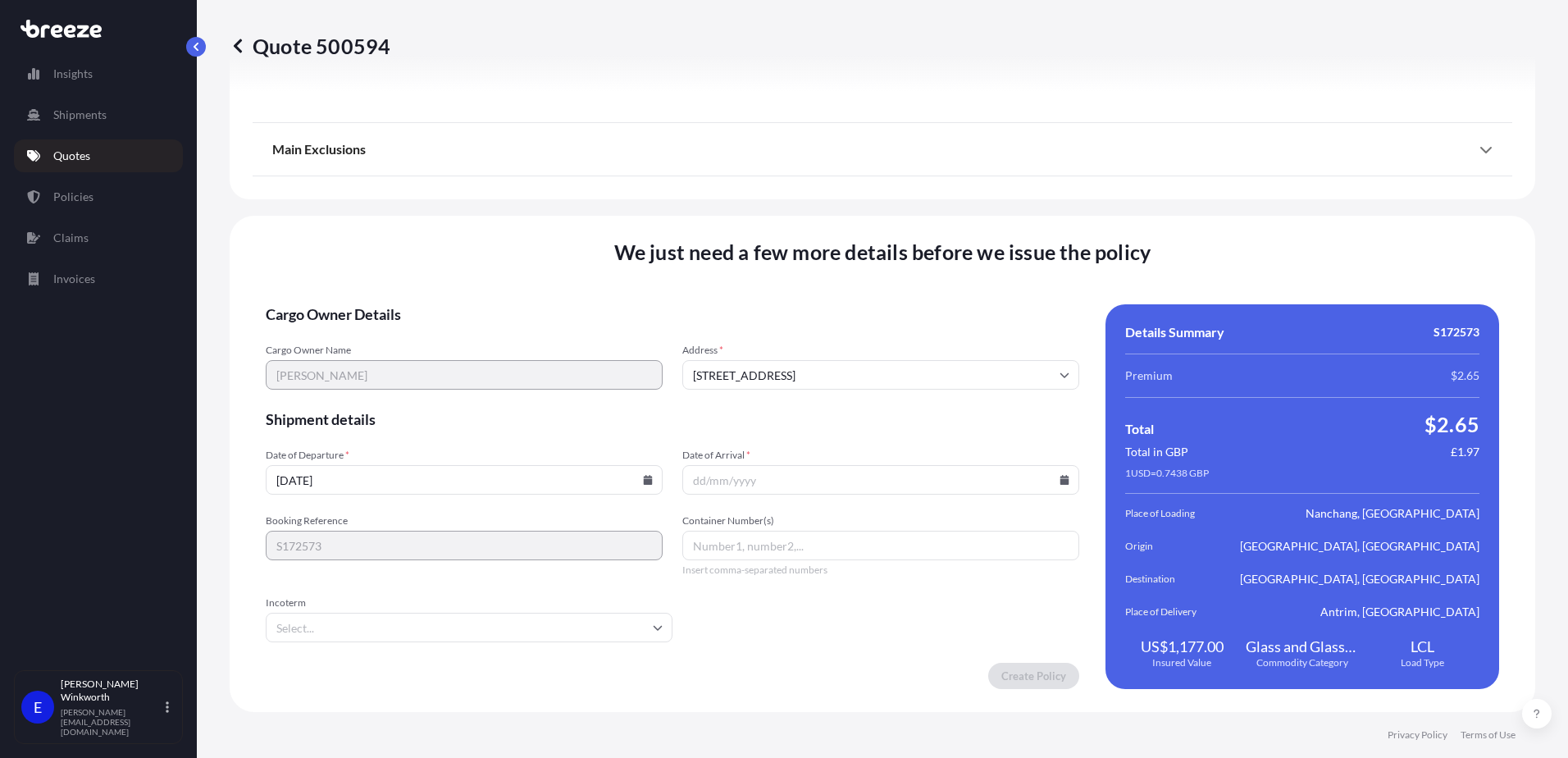
click at [440, 625] on input "Incoterm" at bounding box center [469, 627] width 407 height 29
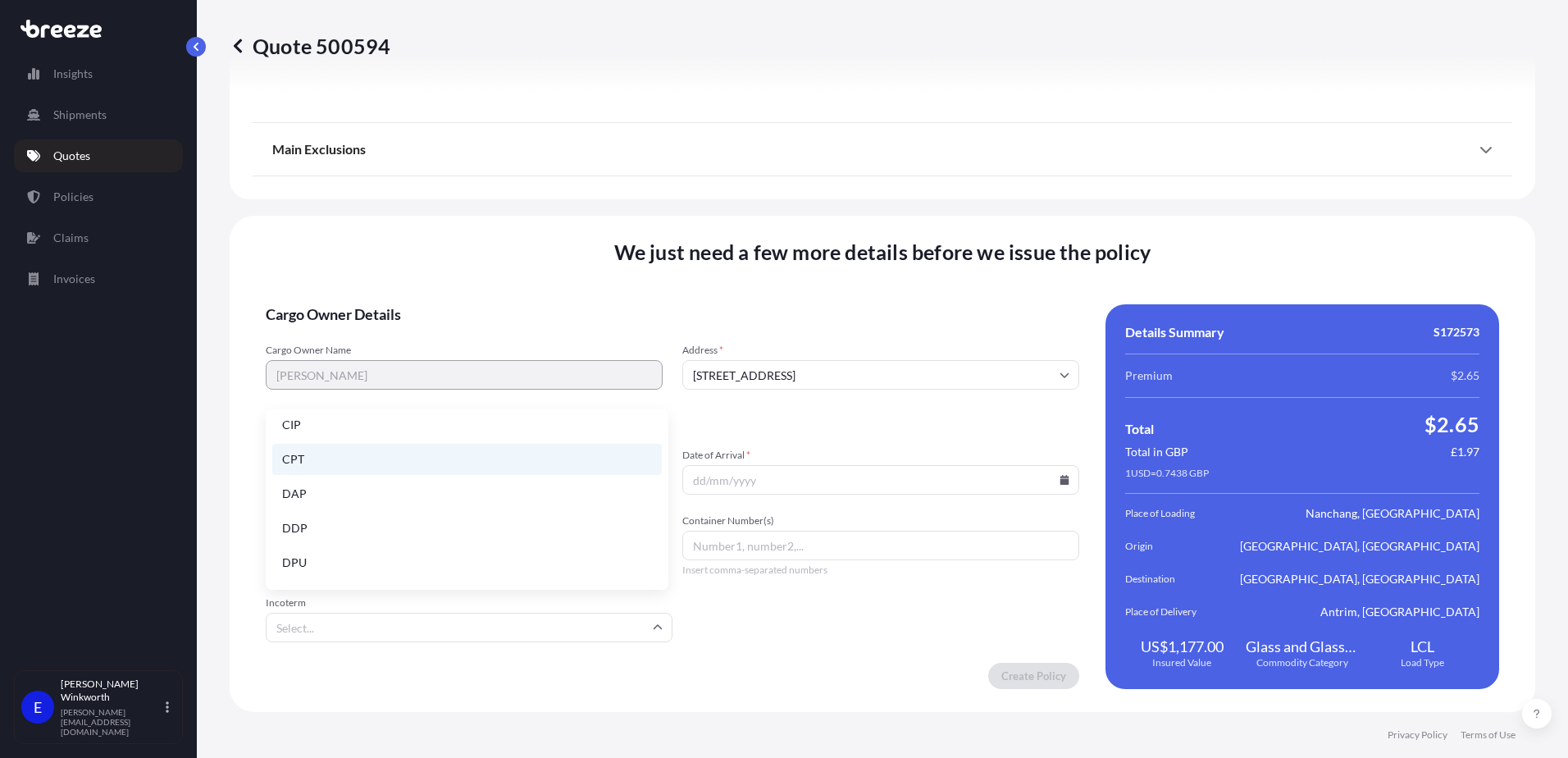
scroll to position [164, 0]
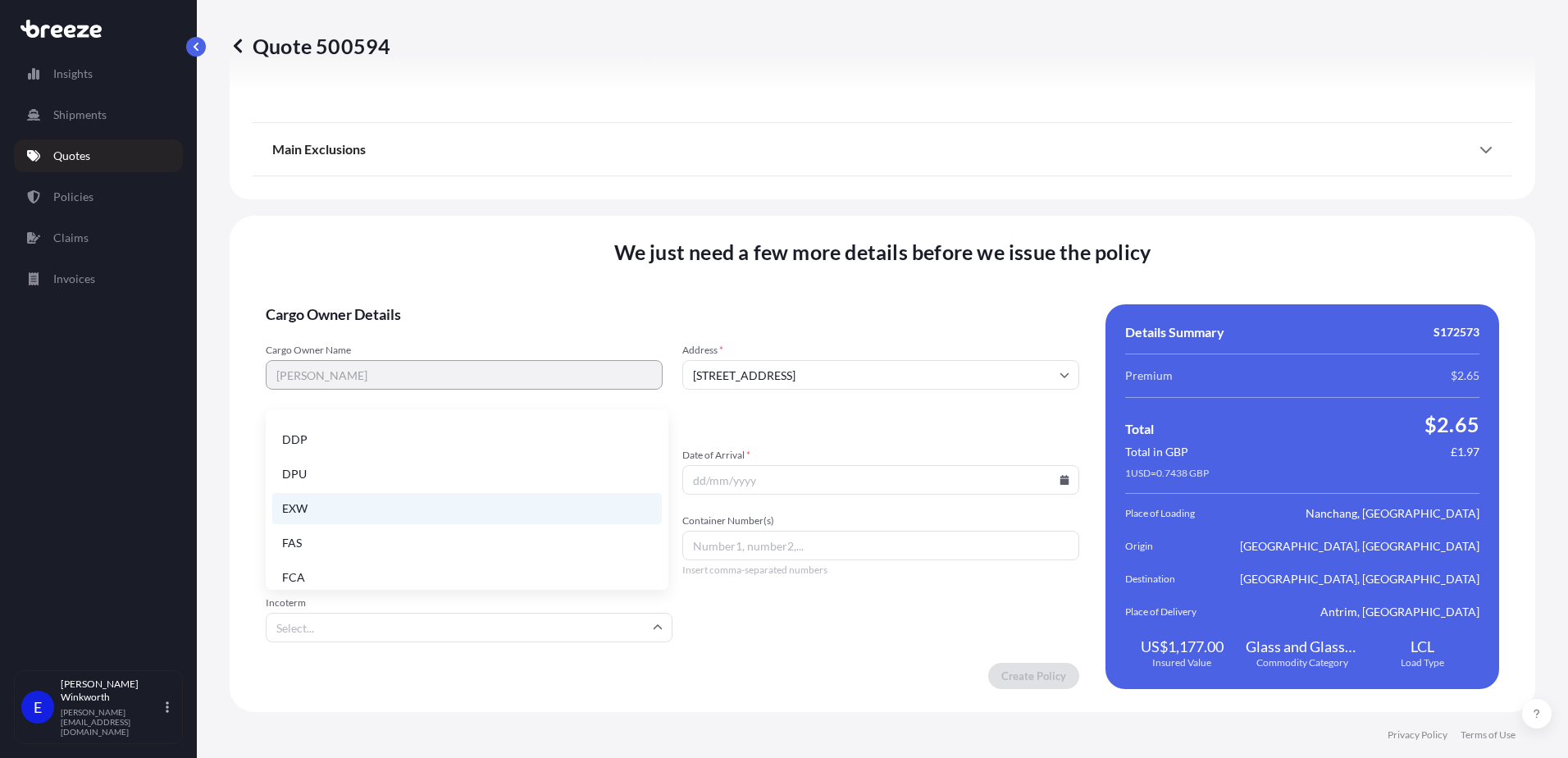
click at [324, 508] on li "EXW" at bounding box center [467, 508] width 390 height 31
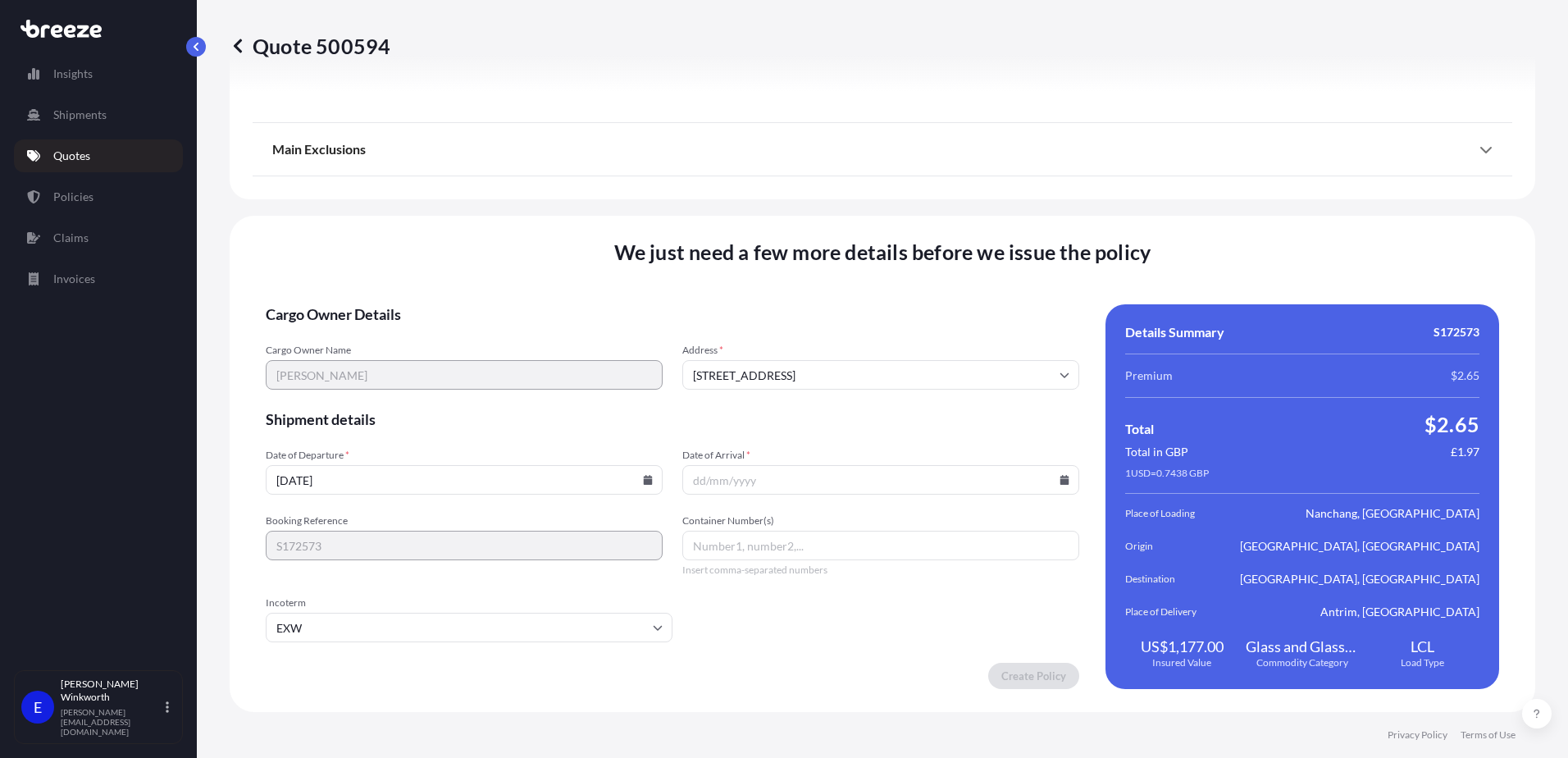
click at [744, 490] on input "Date of Arrival *" at bounding box center [881, 480] width 397 height 29
click at [1060, 482] on icon at bounding box center [1065, 480] width 9 height 10
click at [905, 335] on button "17" at bounding box center [892, 329] width 27 height 27
type input "[DATE]"
click at [856, 544] on input "Container Number(s)" at bounding box center [881, 545] width 397 height 29
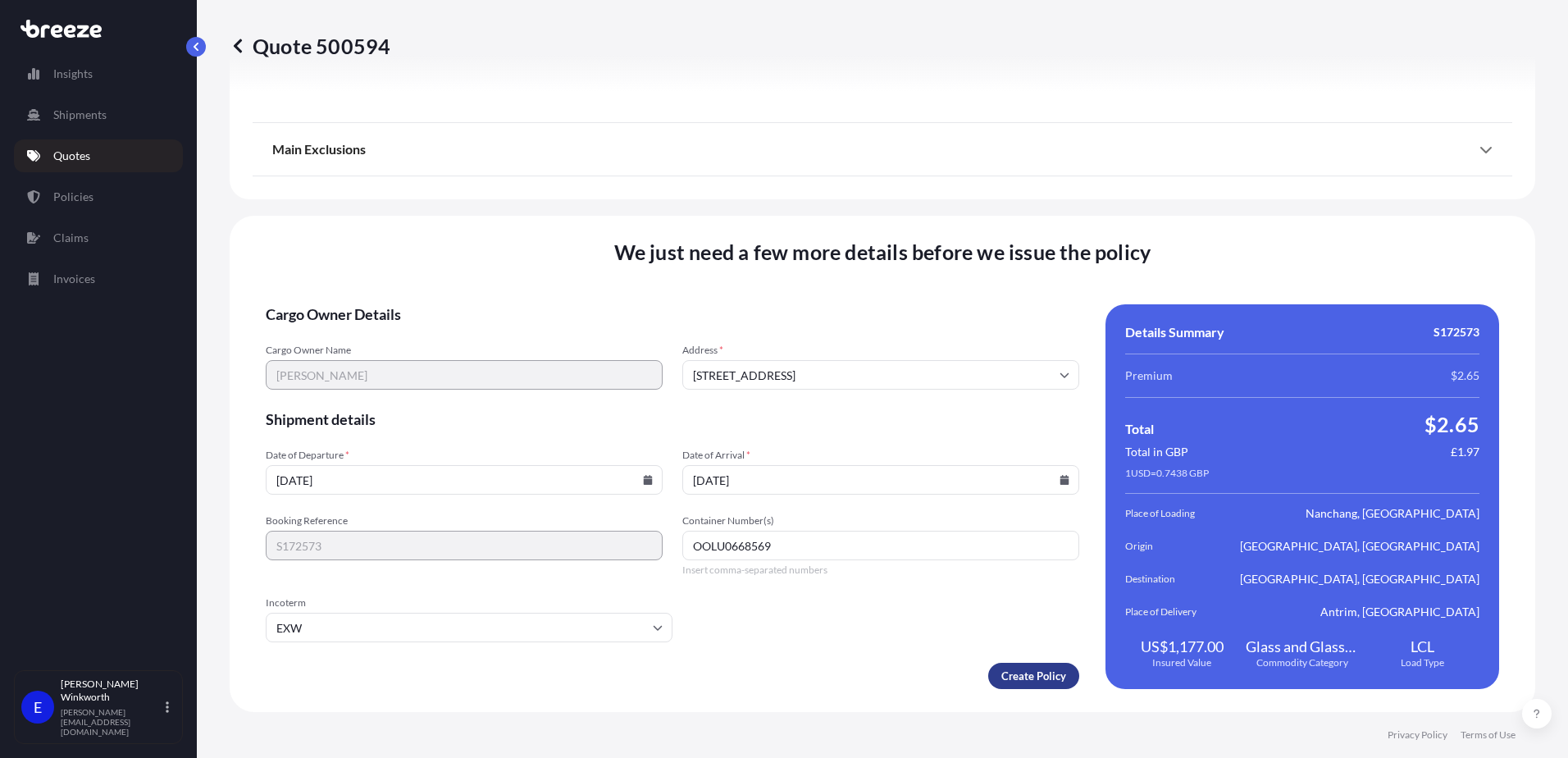
type input "OOLU0668569"
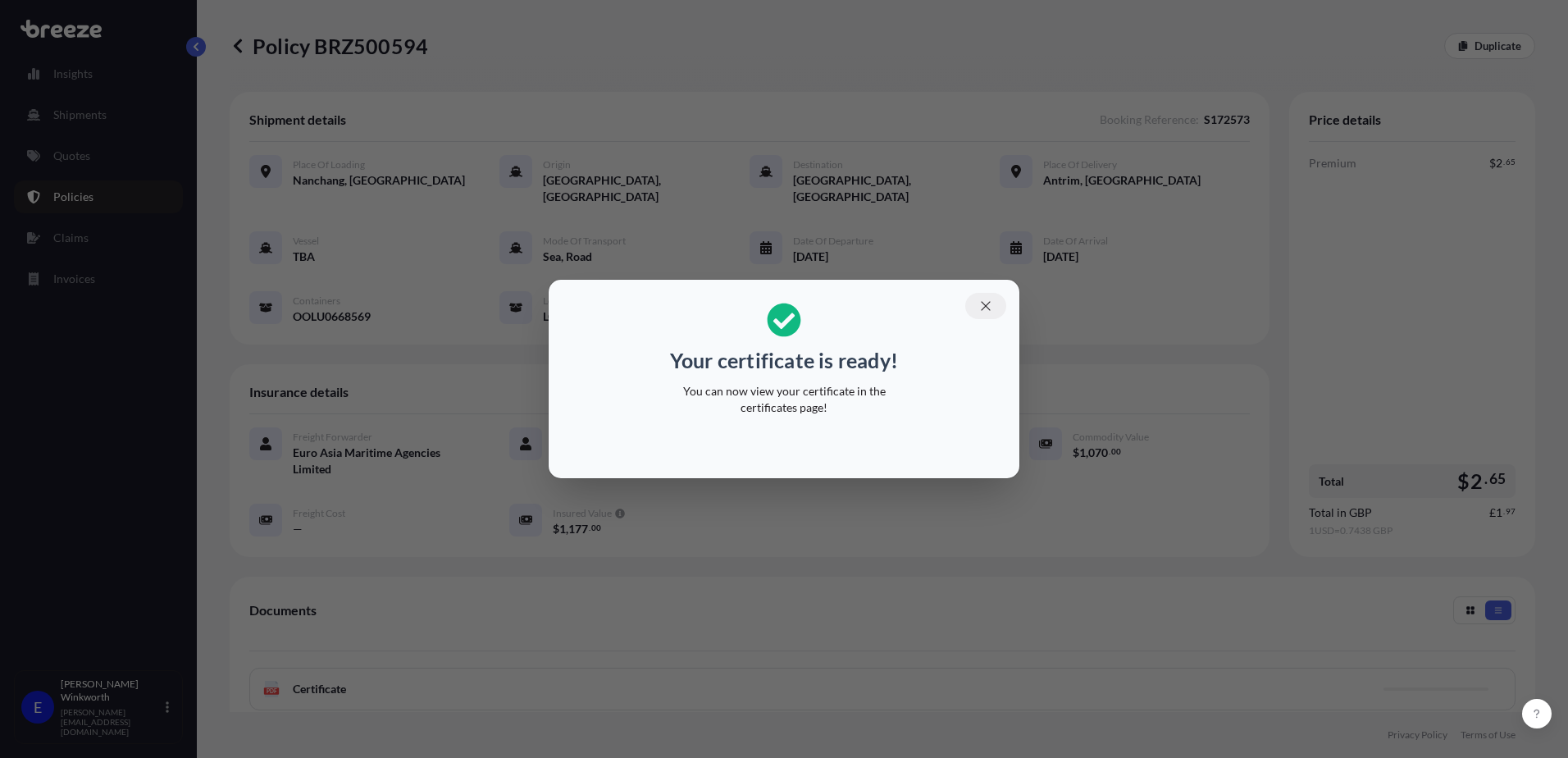
click at [985, 306] on icon "button" at bounding box center [986, 306] width 15 height 15
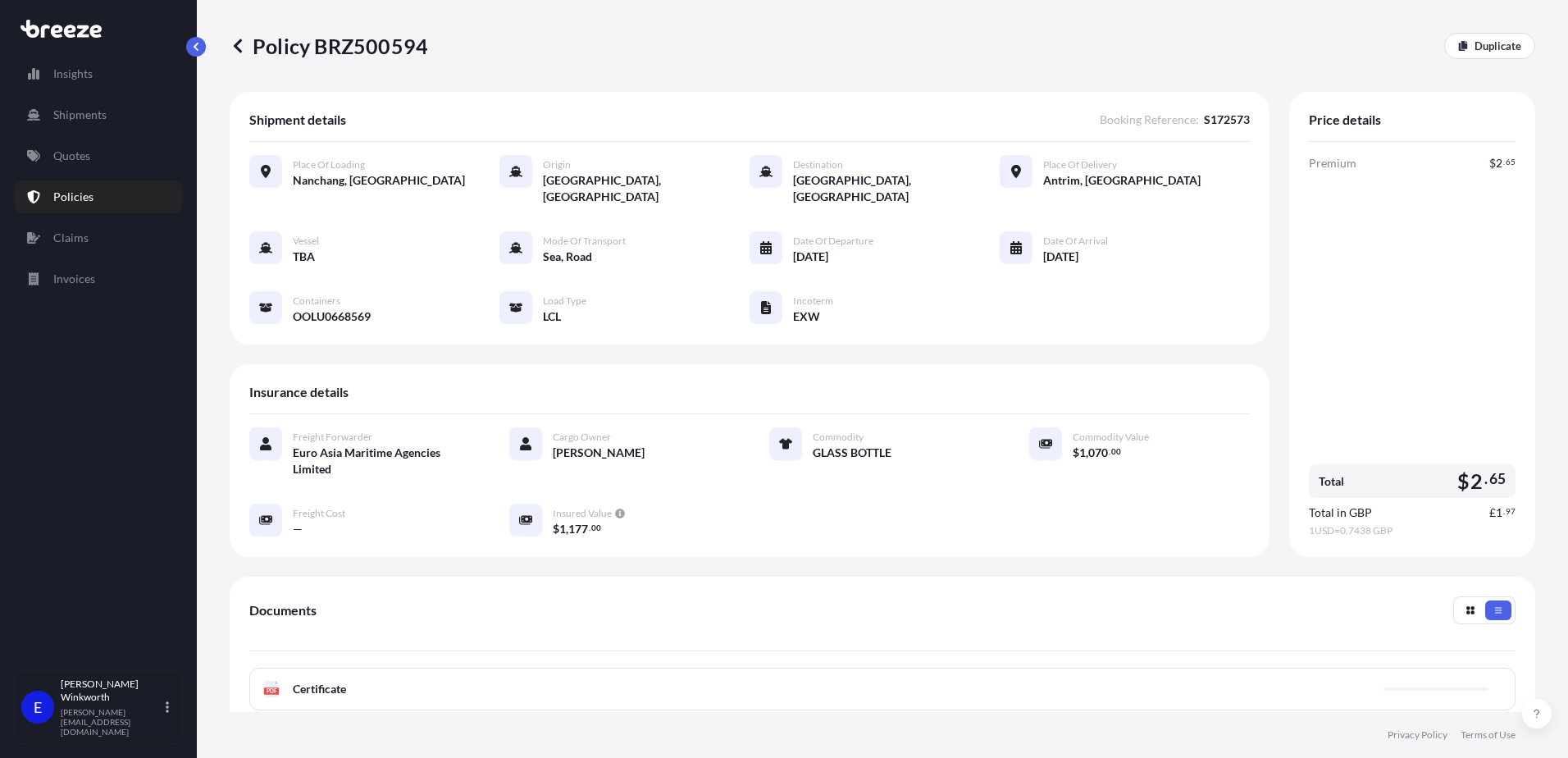
click at [342, 686] on div "PDF Certificate" at bounding box center [882, 689] width 1267 height 43
click at [346, 681] on span "Certificate" at bounding box center [319, 689] width 53 height 17
click at [316, 681] on span "Certificate" at bounding box center [319, 689] width 53 height 17
click at [242, 42] on icon at bounding box center [238, 46] width 17 height 17
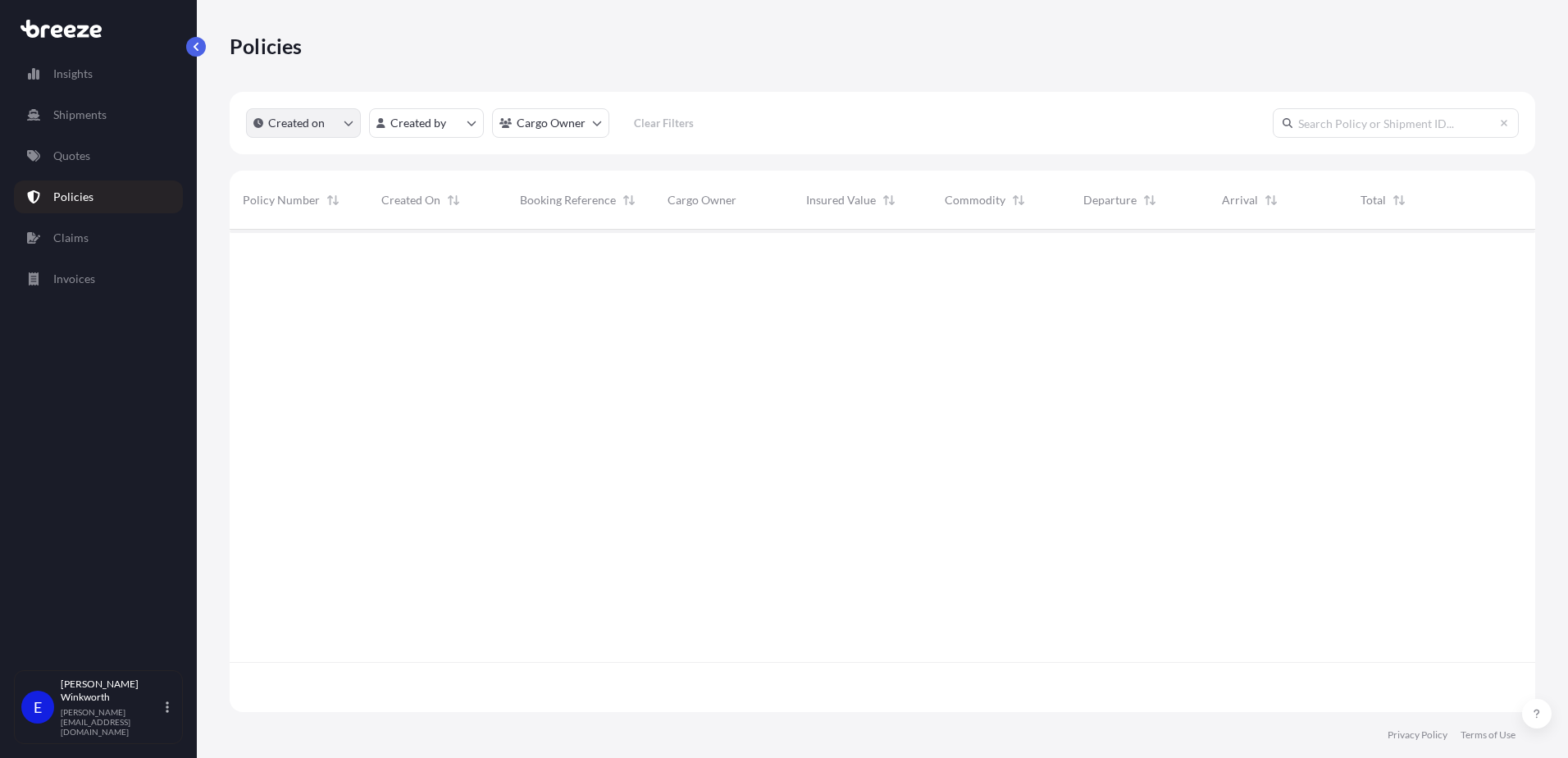
scroll to position [479, 1293]
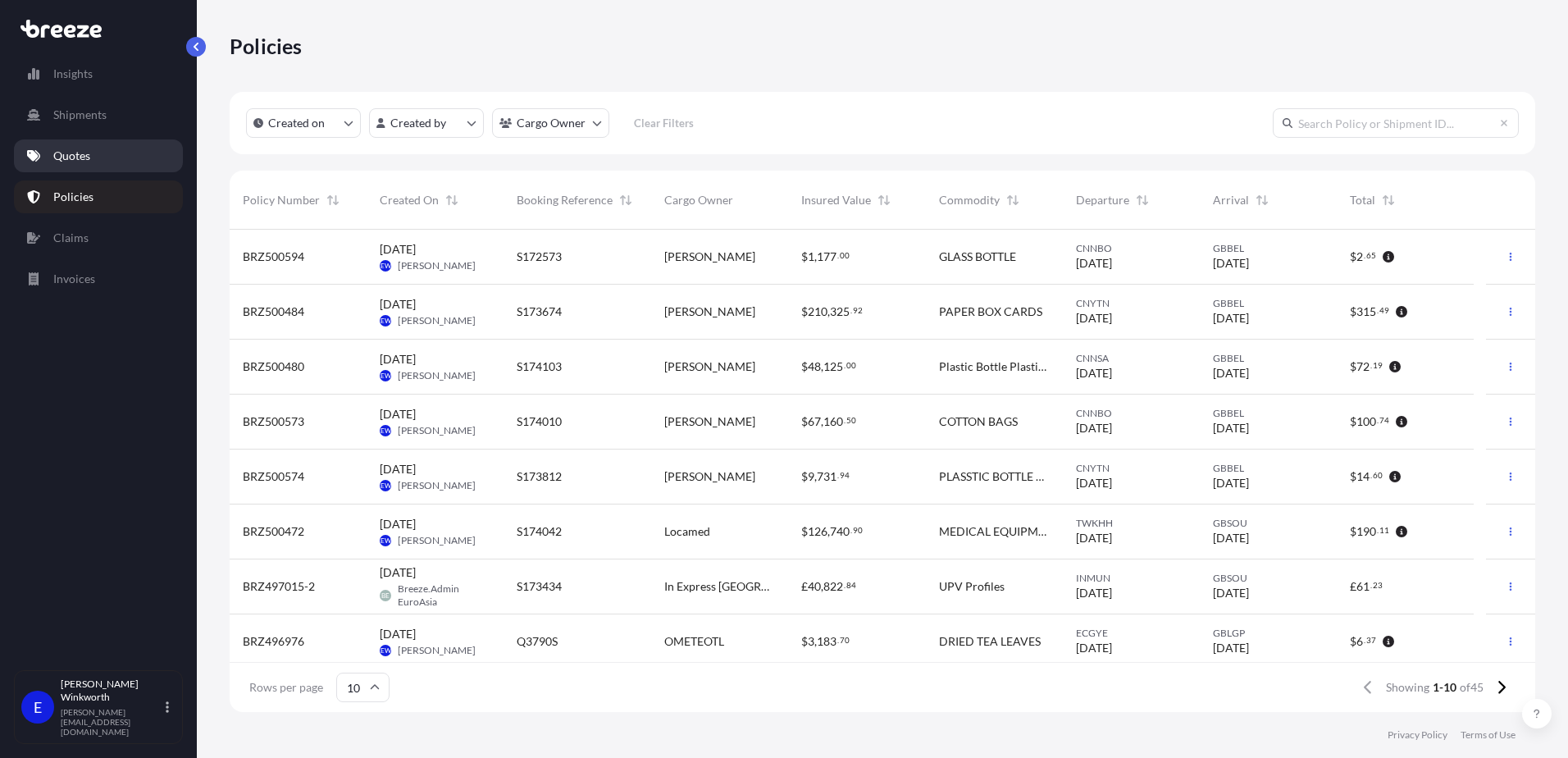
click at [70, 158] on p "Quotes" at bounding box center [72, 156] width 37 height 17
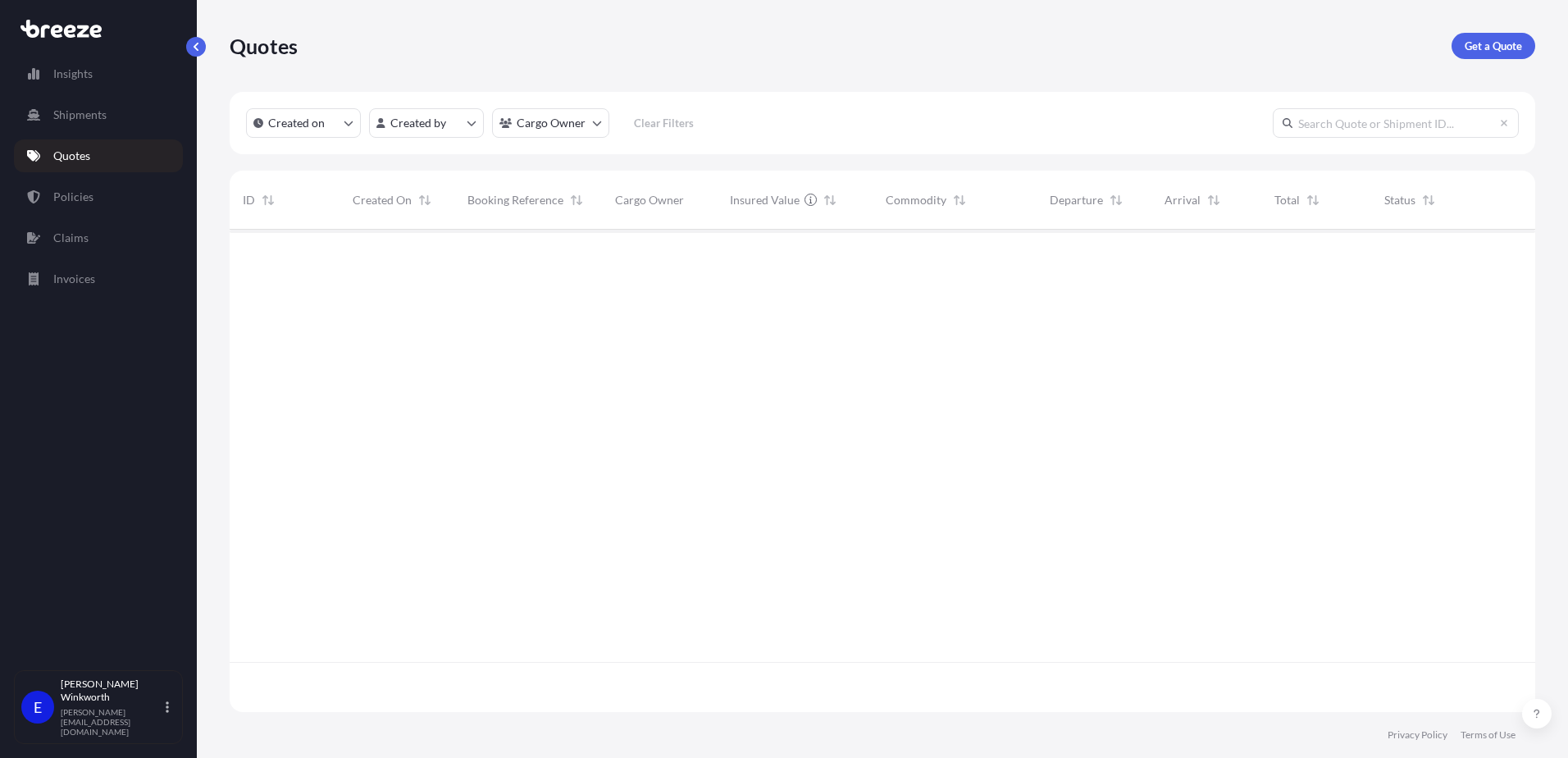
scroll to position [479, 1293]
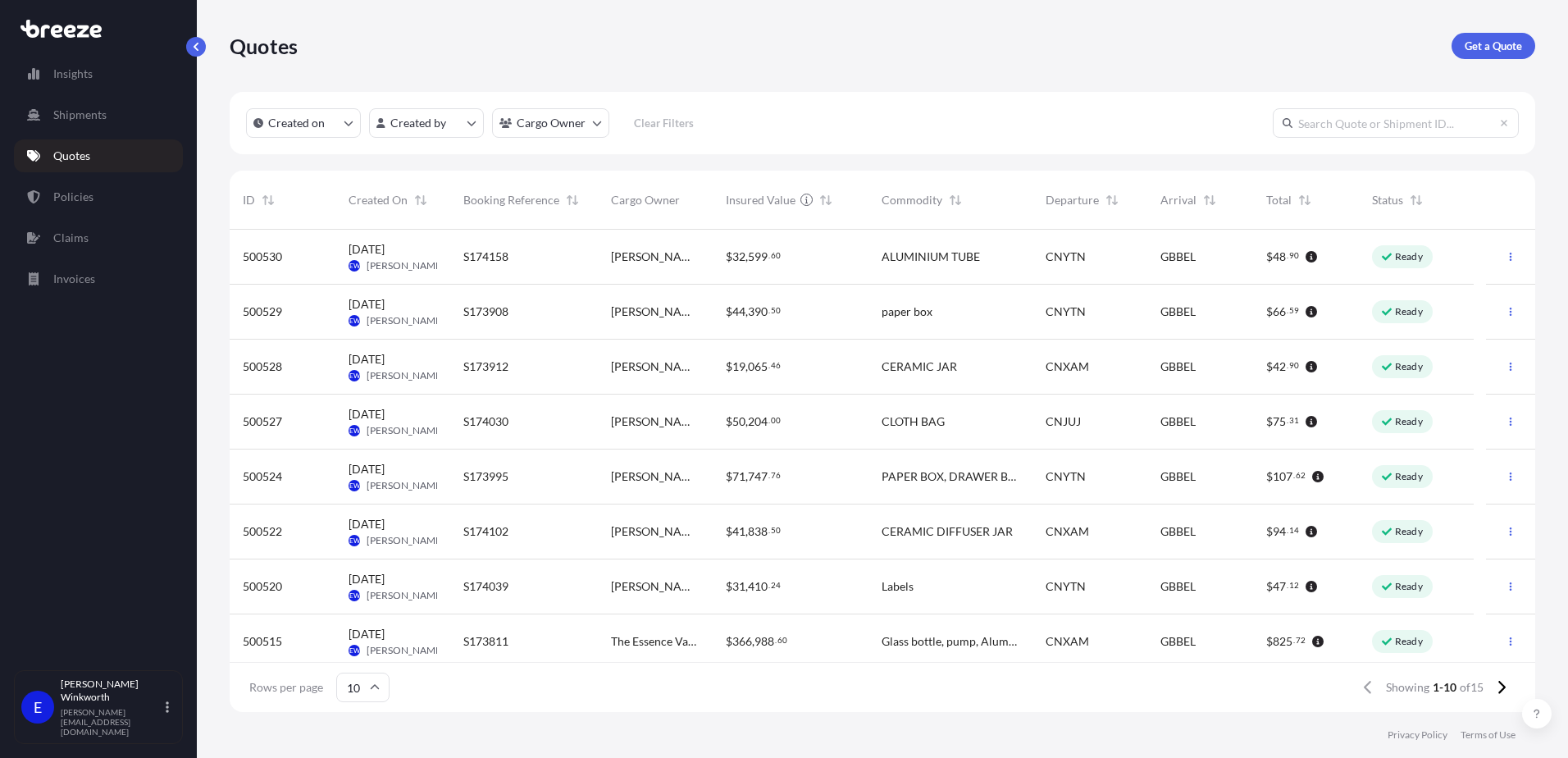
click at [372, 644] on span "[PERSON_NAME]" at bounding box center [406, 650] width 78 height 13
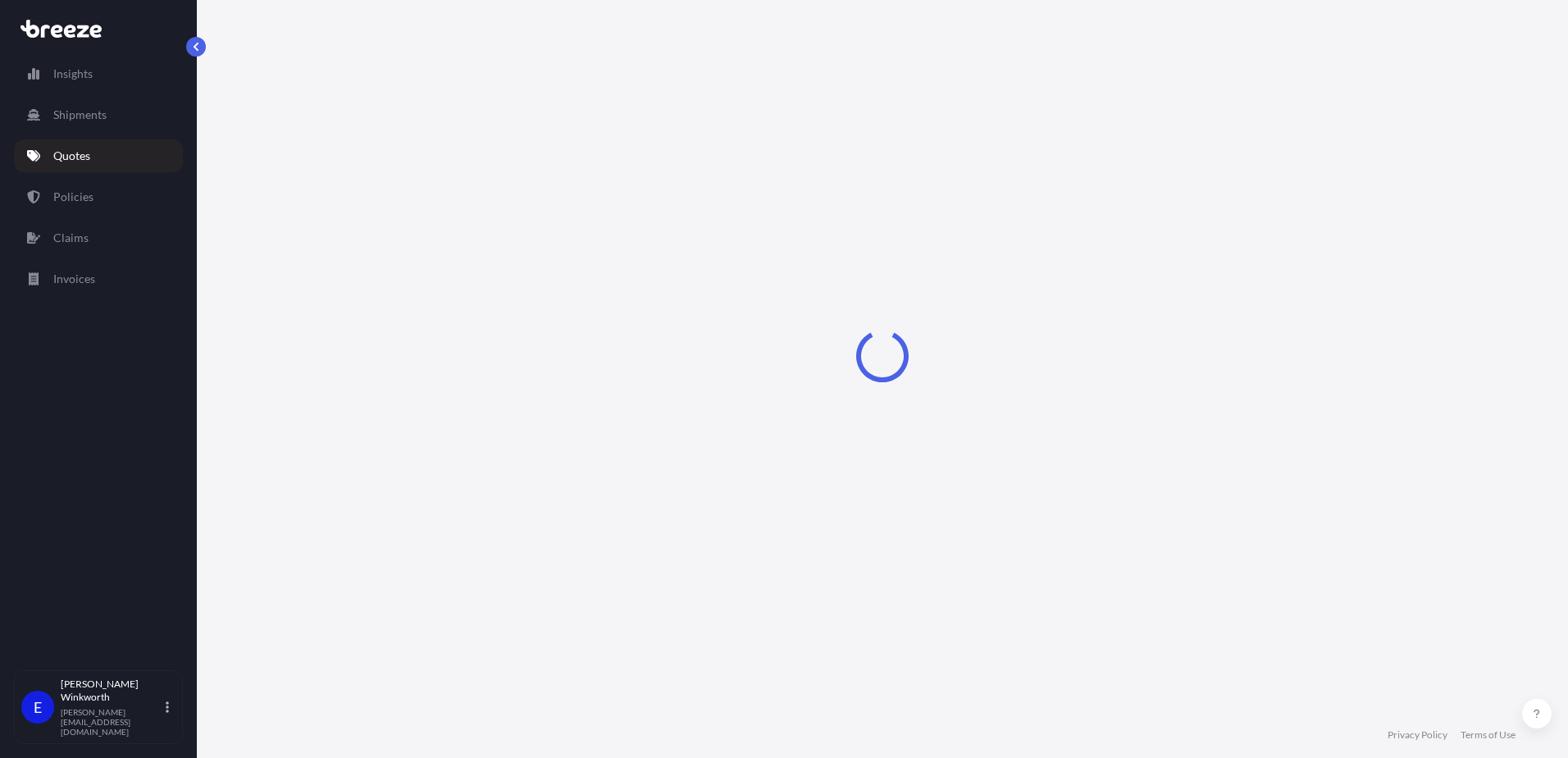
select select "Road"
select select "Sea"
select select "Road"
select select "2"
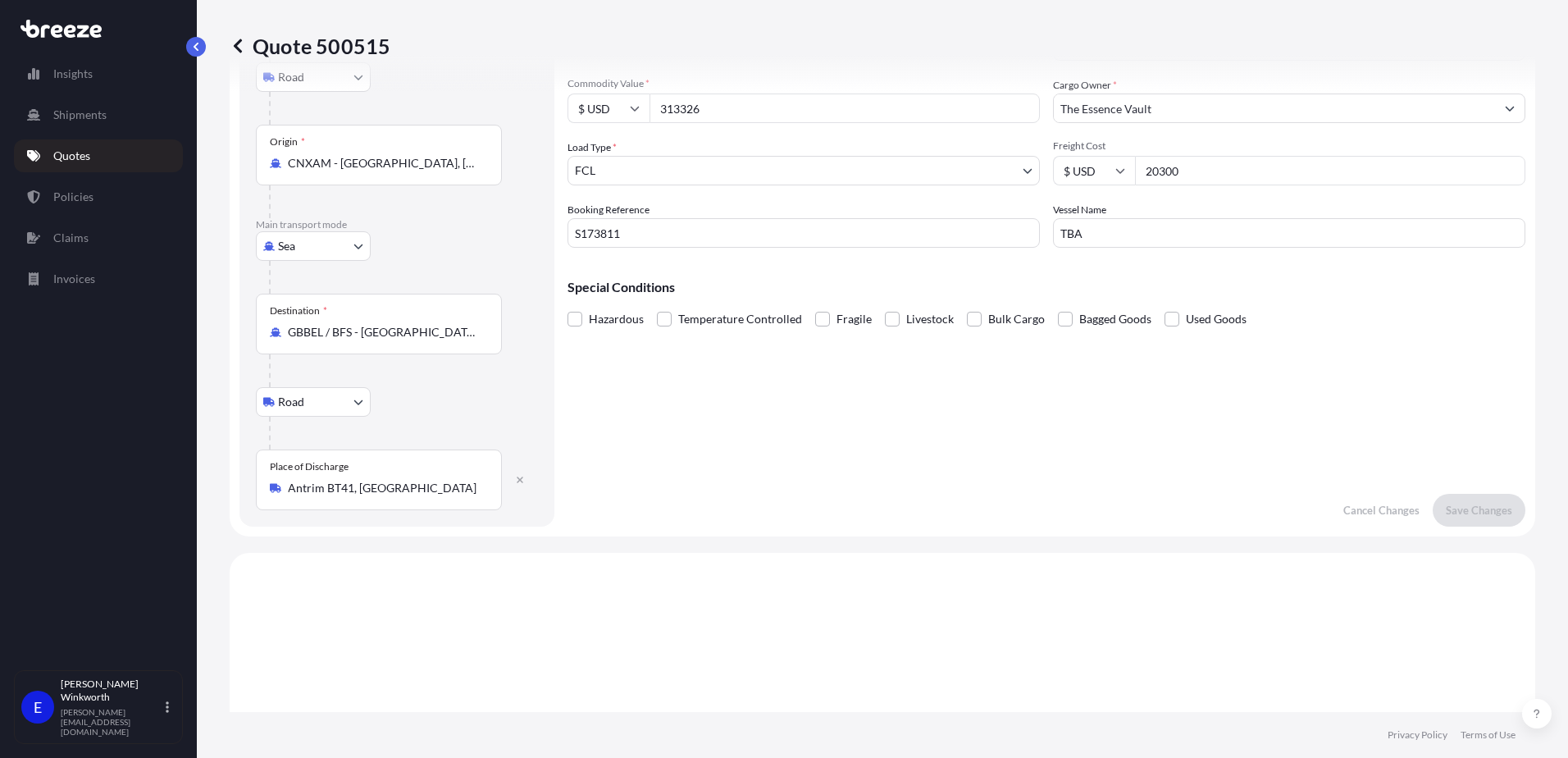
scroll to position [82, 0]
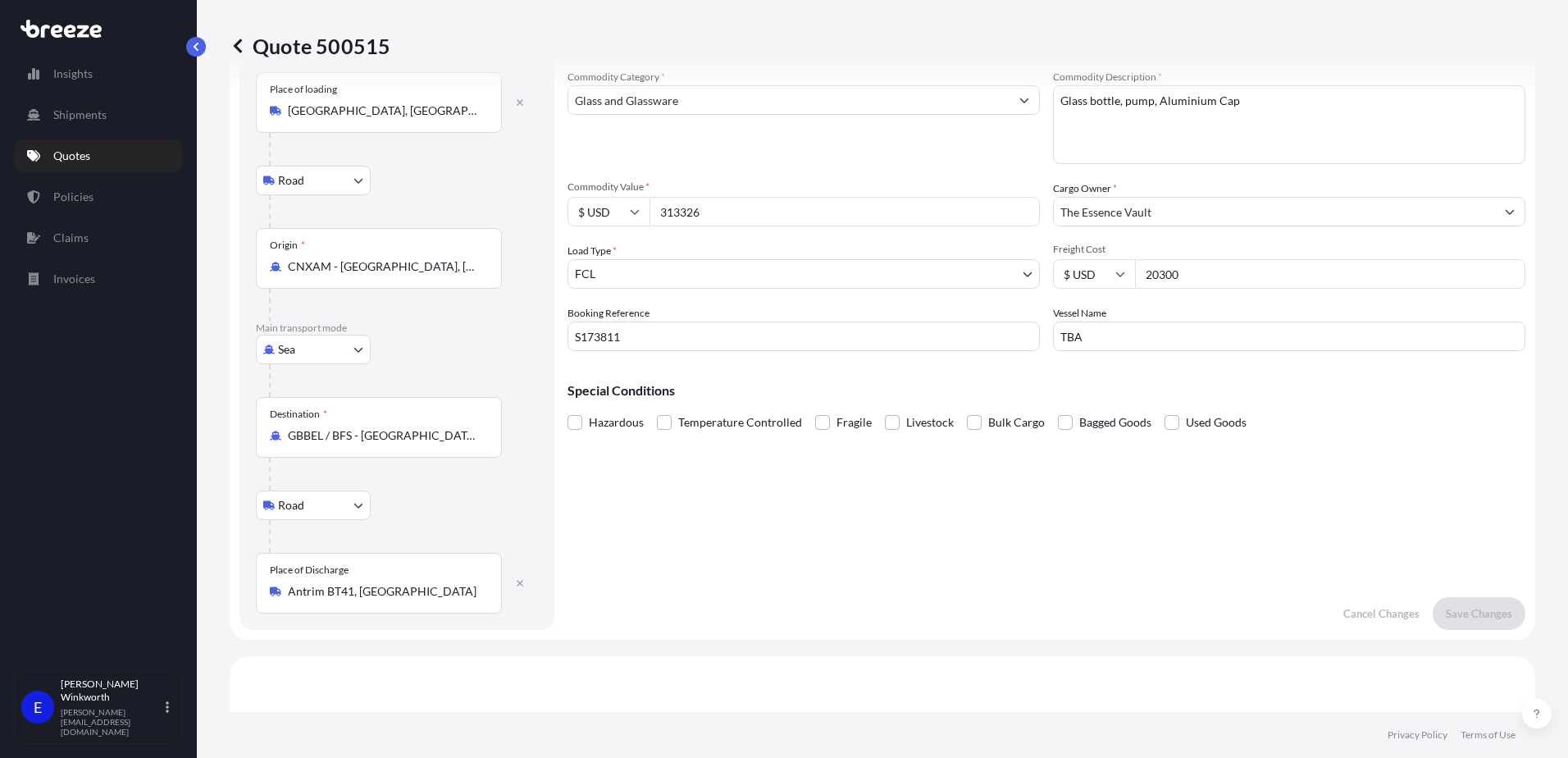
click at [1096, 550] on div "Cargo Details Commodity Category * Glass and Glassware Commodity Description * …" at bounding box center [1046, 324] width 958 height 610
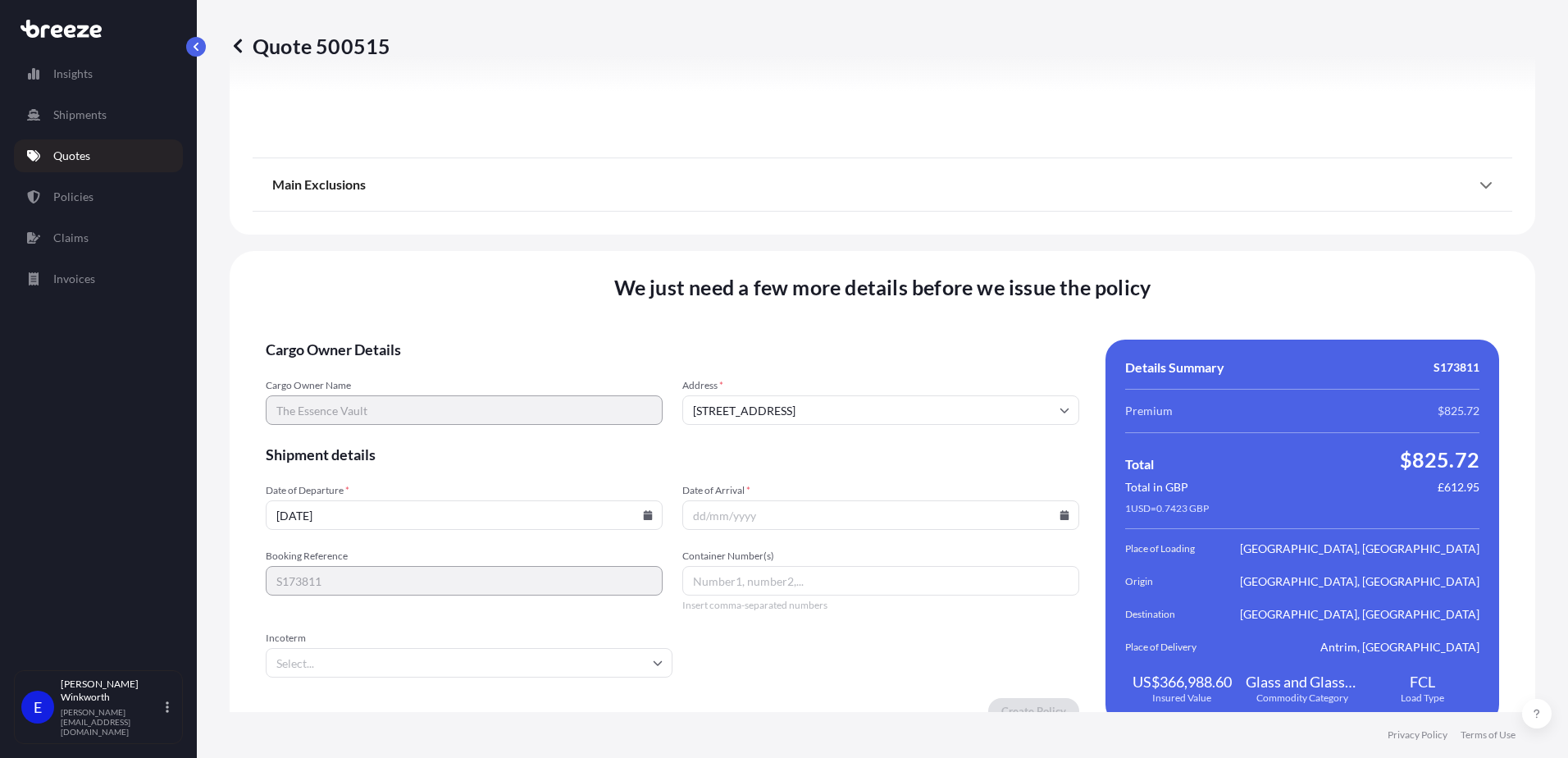
scroll to position [2172, 0]
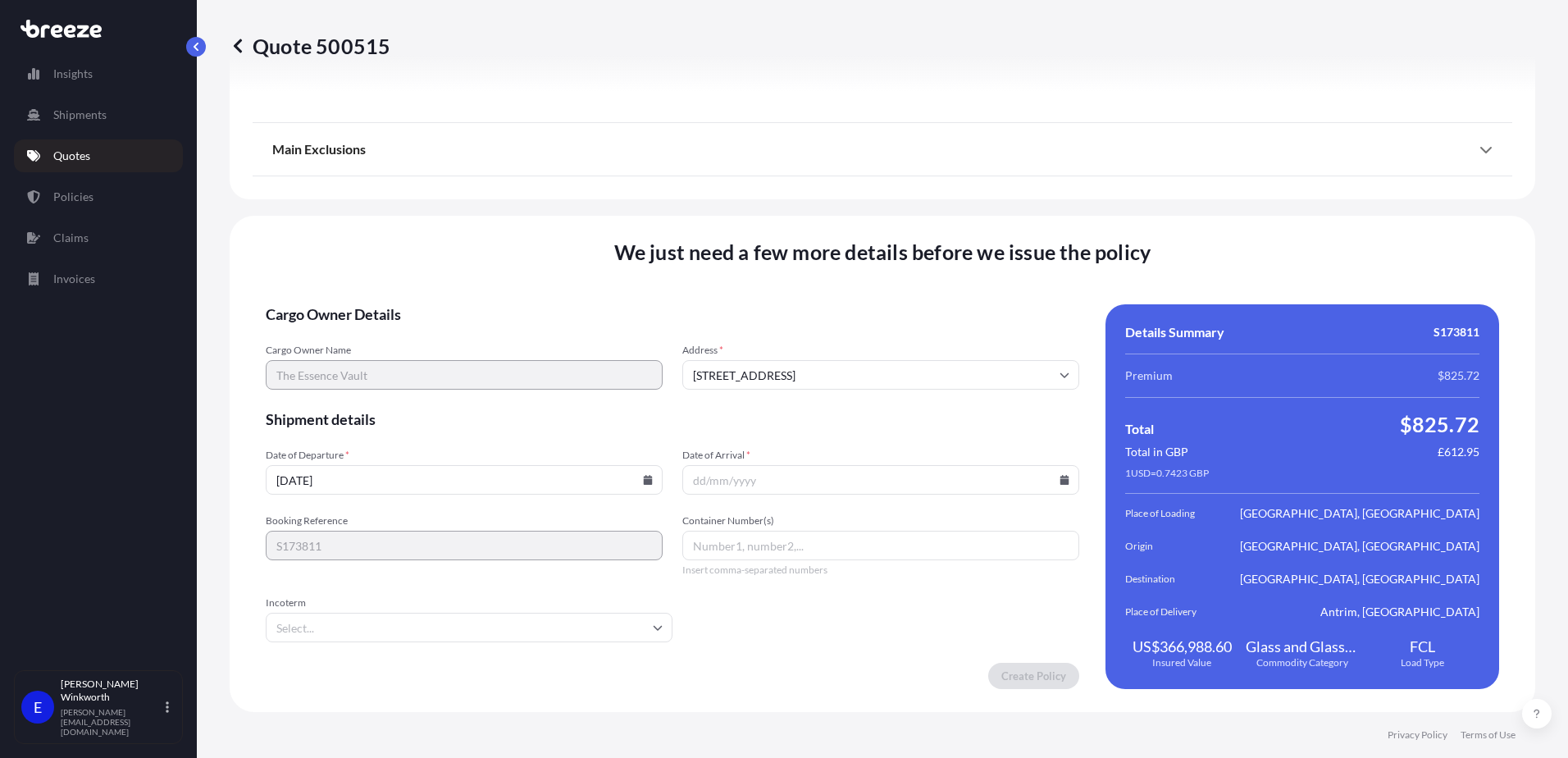
click at [354, 481] on input "[DATE]" at bounding box center [464, 480] width 397 height 29
click at [644, 484] on icon at bounding box center [648, 480] width 9 height 10
click at [364, 213] on button at bounding box center [351, 226] width 27 height 27
click at [380, 222] on icon at bounding box center [378, 226] width 5 height 9
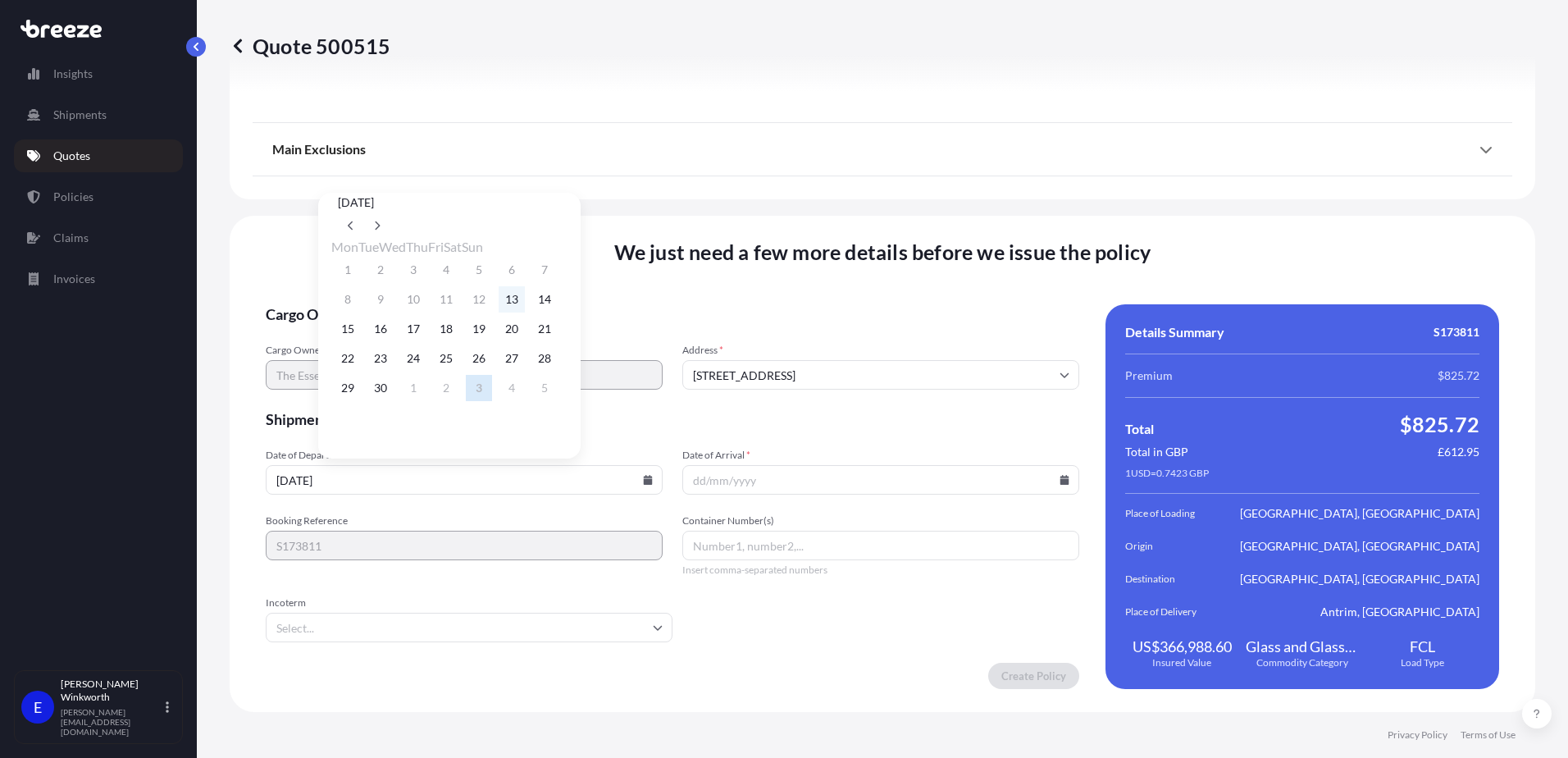
click at [525, 306] on button "13" at bounding box center [512, 300] width 27 height 27
type input "[DATE]"
click at [710, 486] on input "Date of Arrival *" at bounding box center [881, 480] width 397 height 29
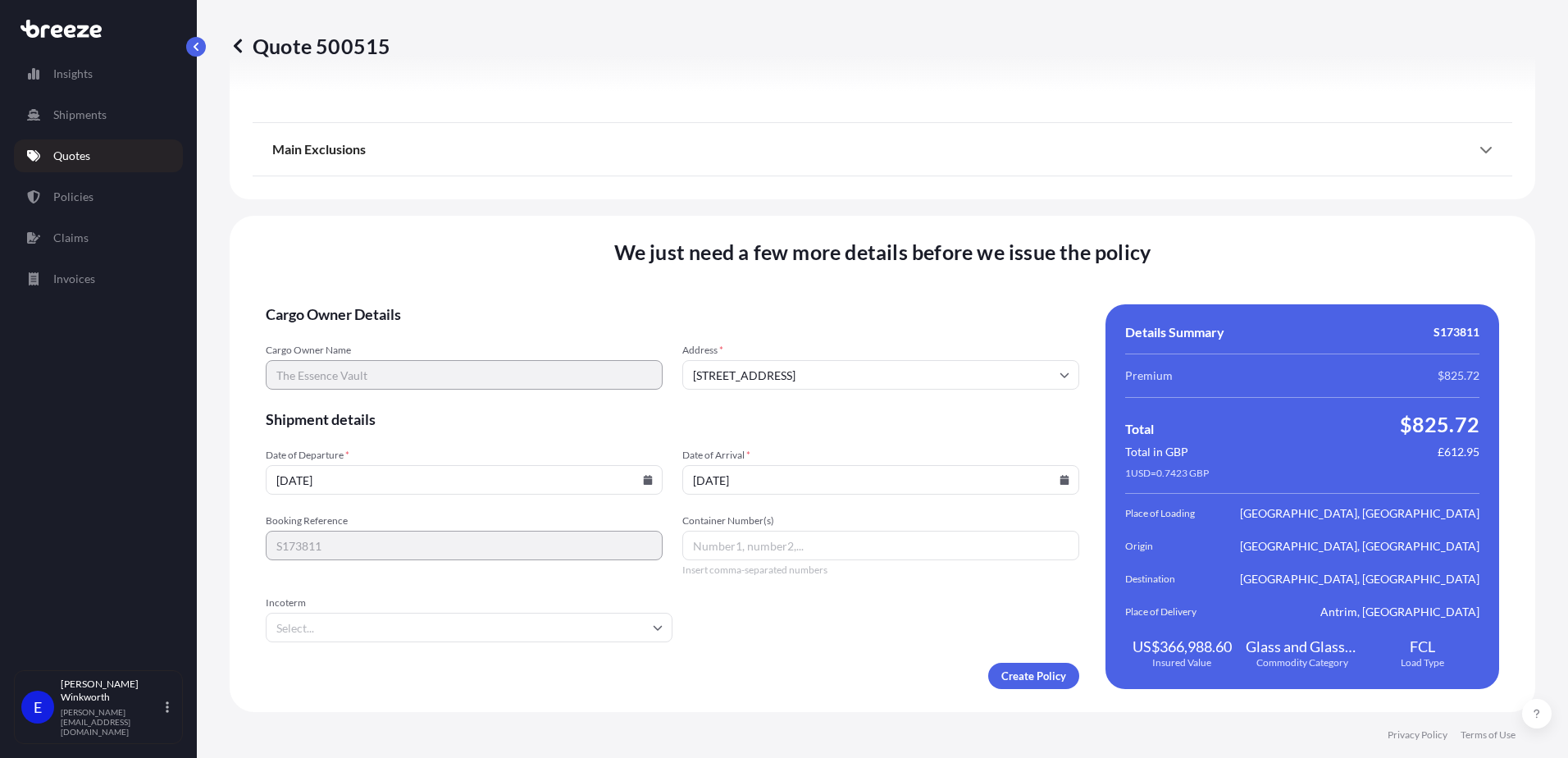
type input "[DATE]"
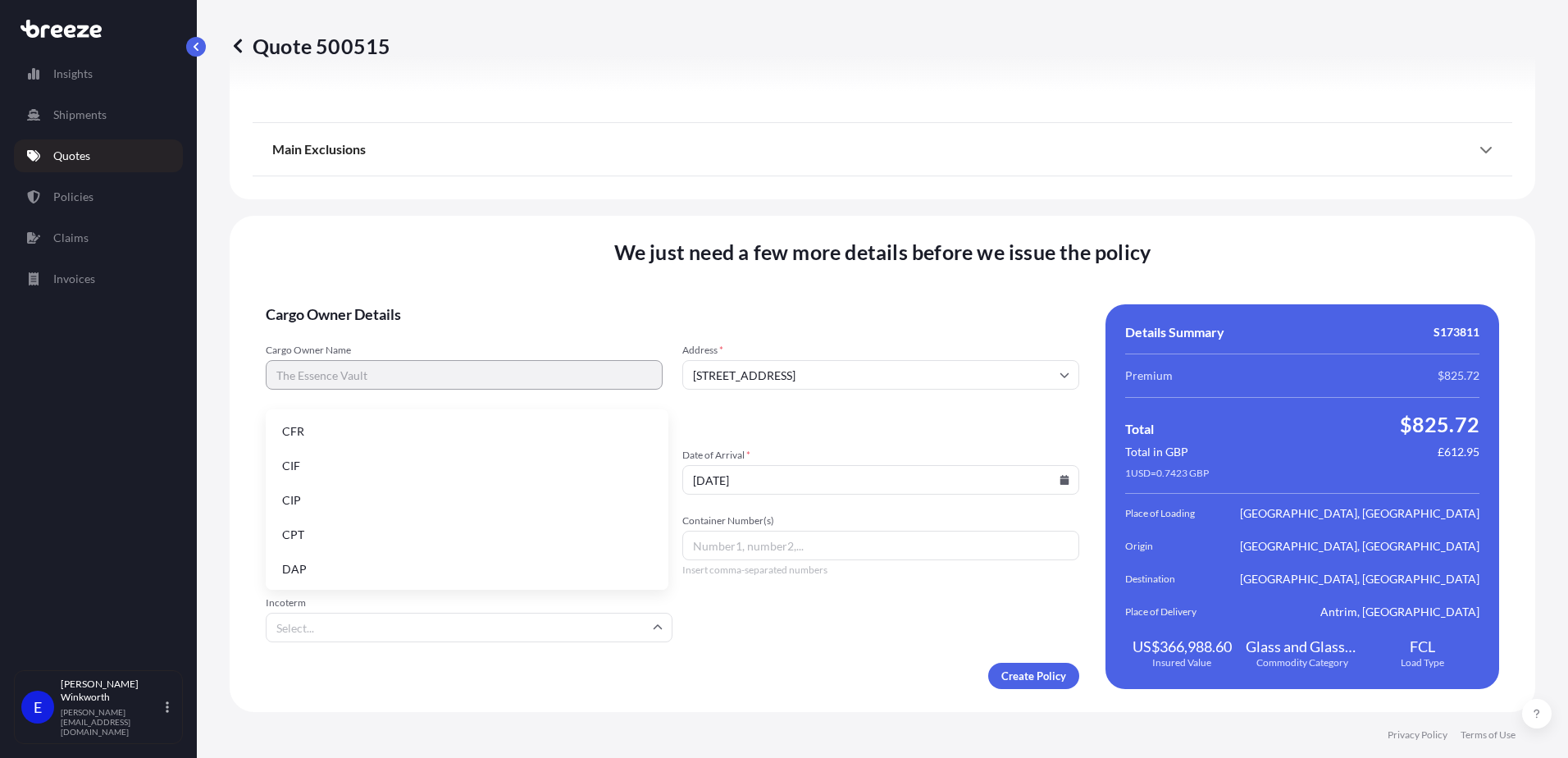
click at [411, 621] on input "Incoterm" at bounding box center [469, 627] width 407 height 29
click at [379, 565] on li "FOB" at bounding box center [467, 567] width 390 height 31
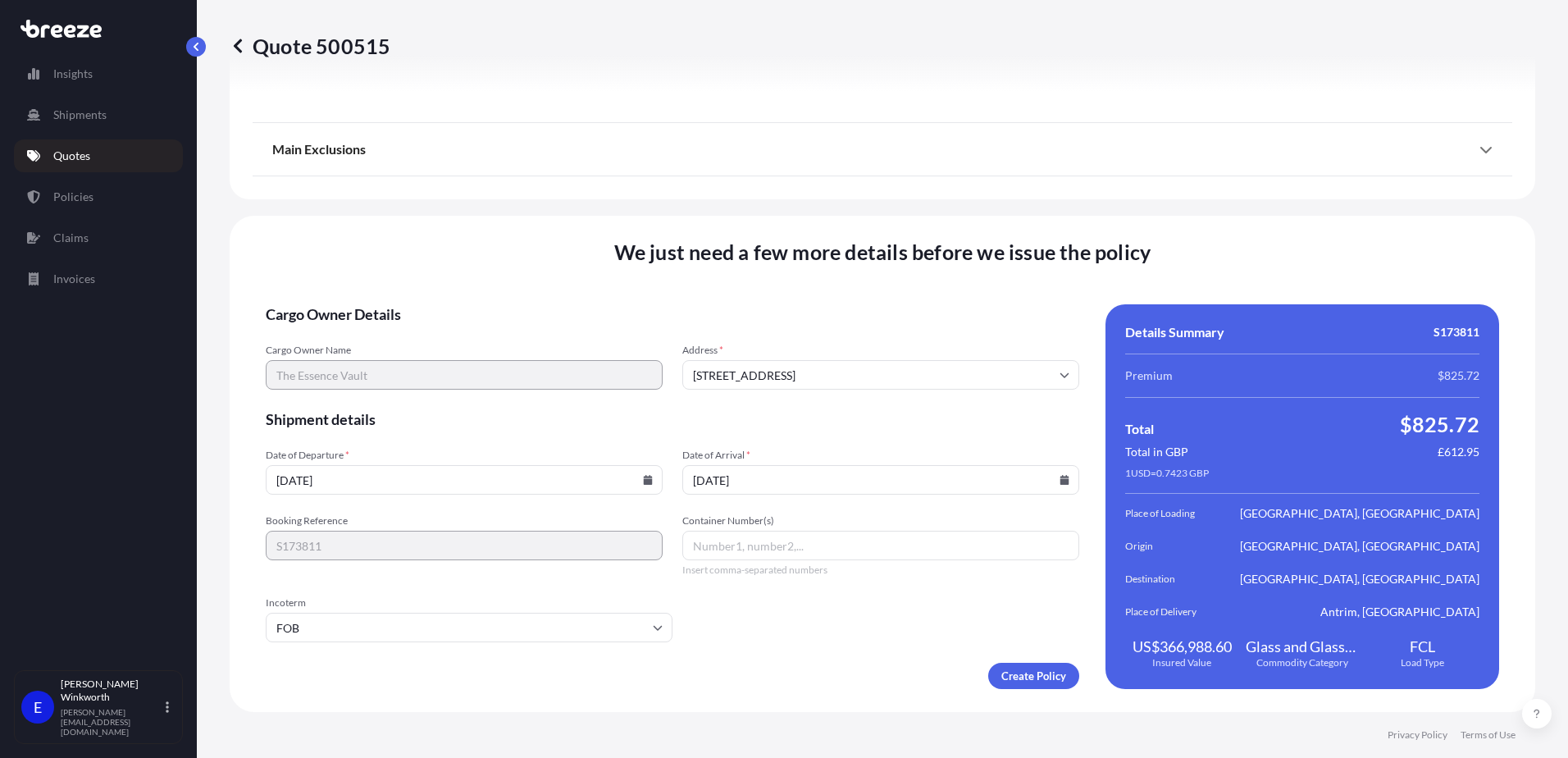
click at [743, 554] on input "Container Number(s)" at bounding box center [881, 545] width 397 height 29
type input "CAIU4879800, FCIU9239017, FFAU2530419, MEDU7895430, MSDU5496491, MSNU6623815, S…"
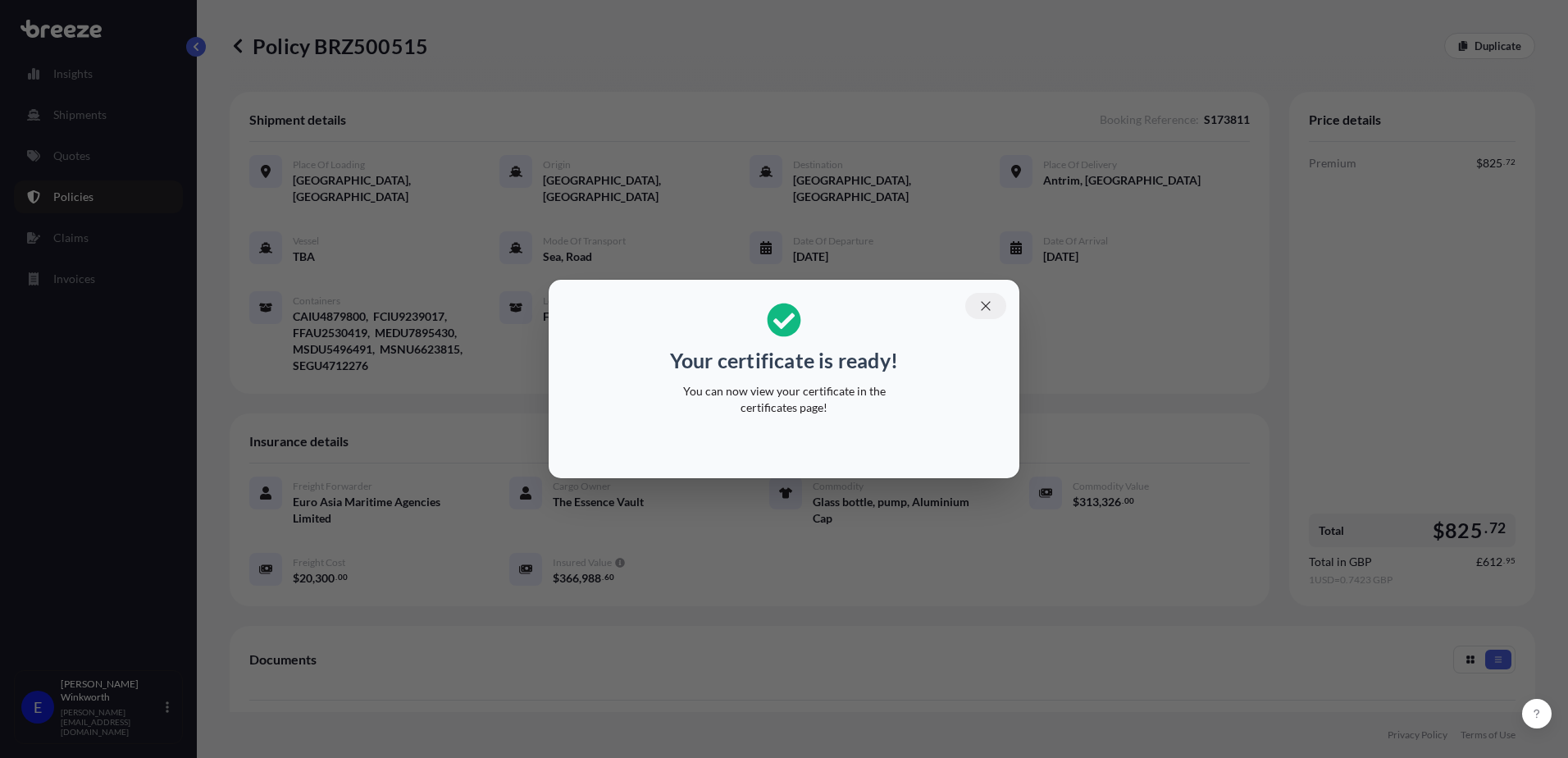
click at [986, 313] on icon "button" at bounding box center [986, 306] width 15 height 15
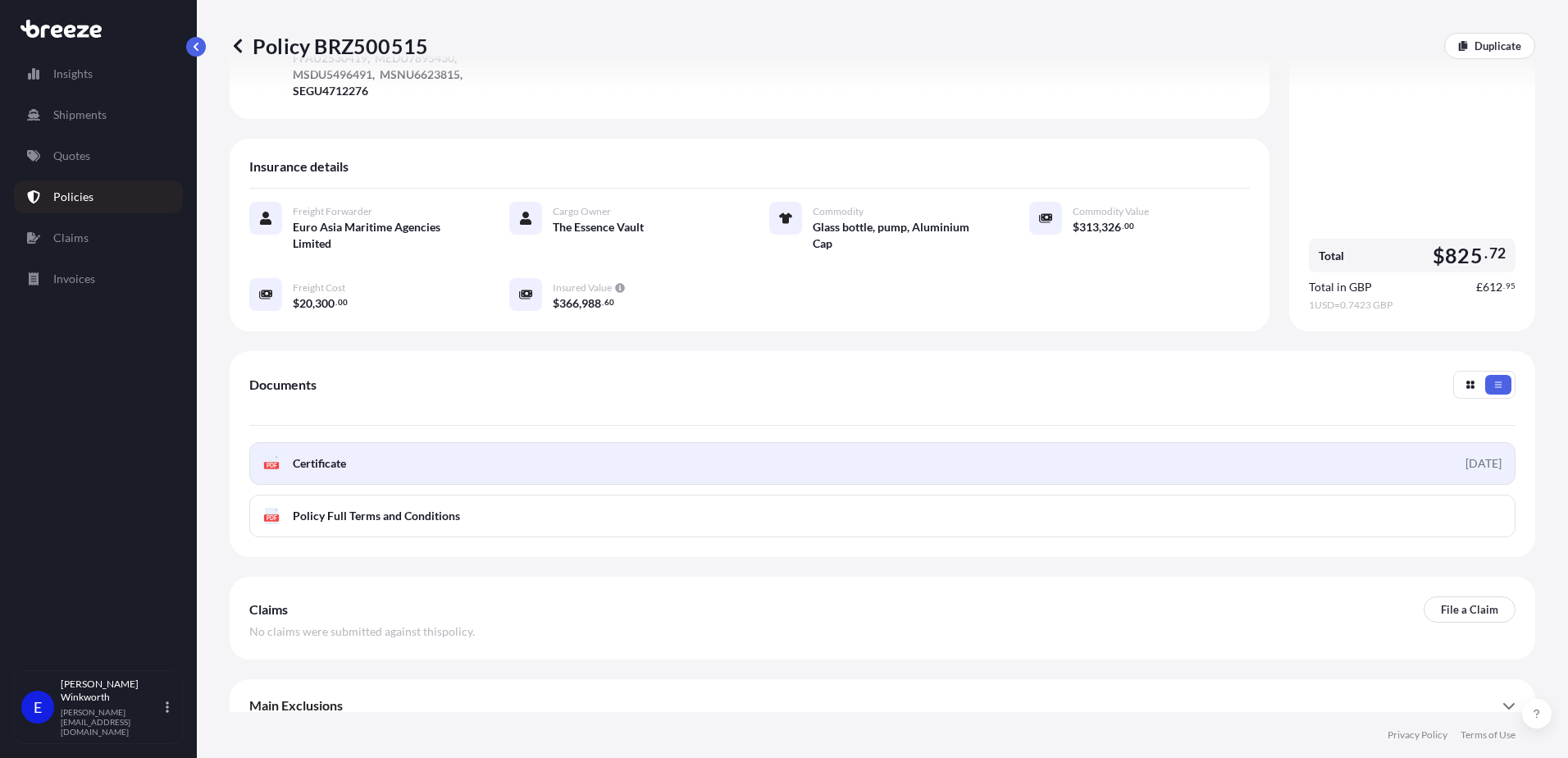
scroll to position [278, 0]
click at [308, 452] on span "Certificate" at bounding box center [319, 460] width 53 height 17
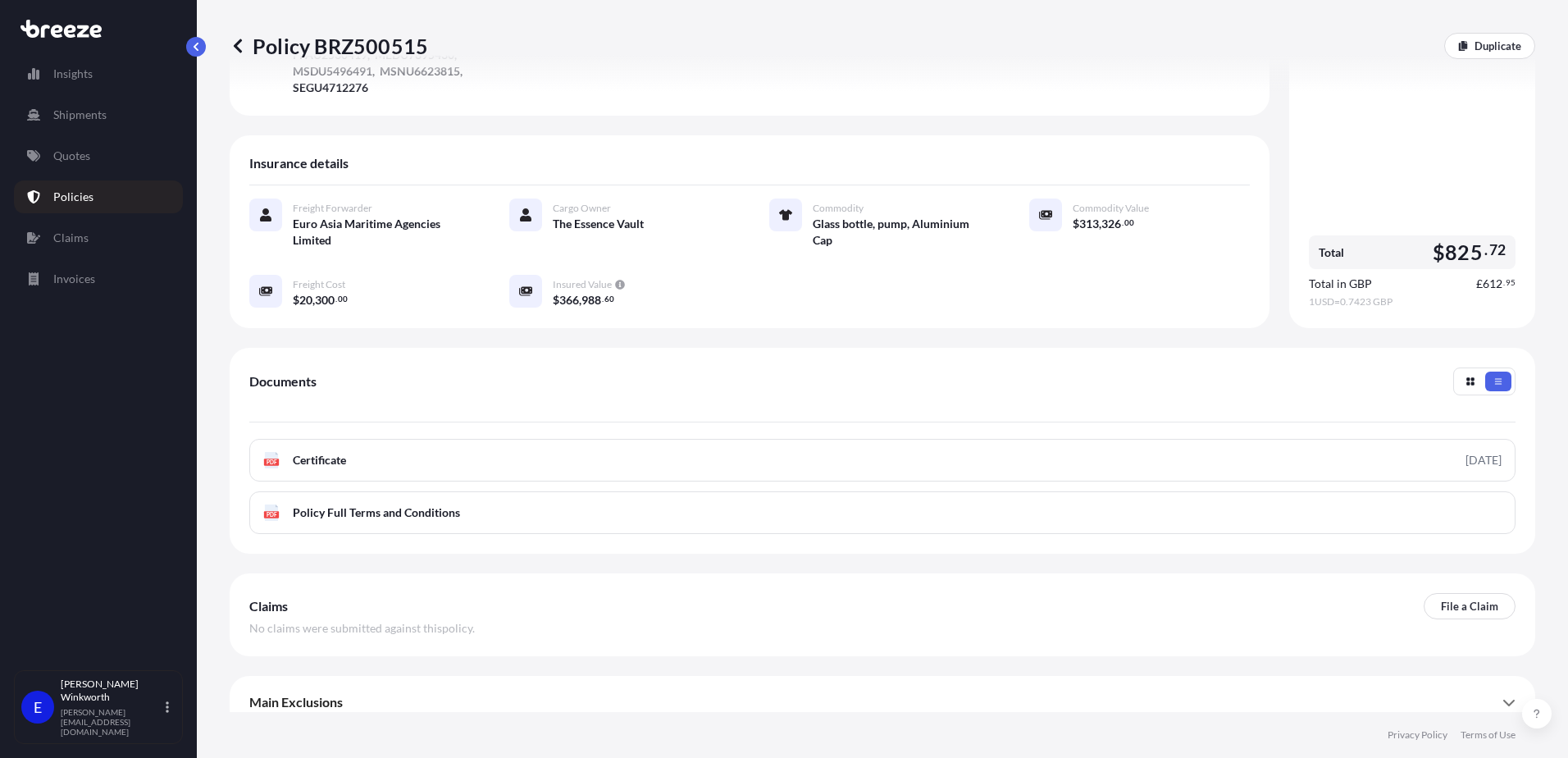
click at [240, 46] on icon at bounding box center [238, 46] width 17 height 17
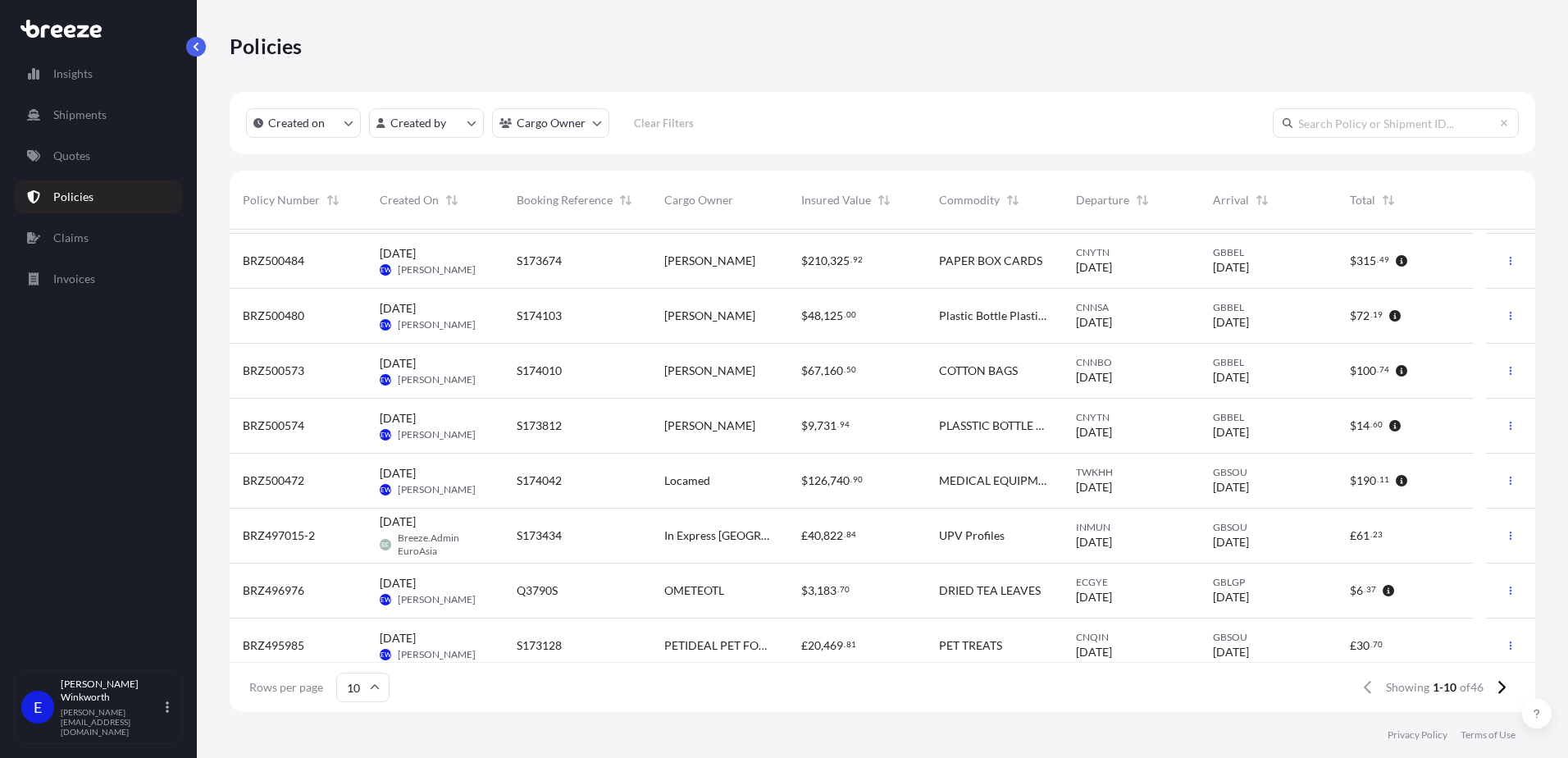
scroll to position [117, 0]
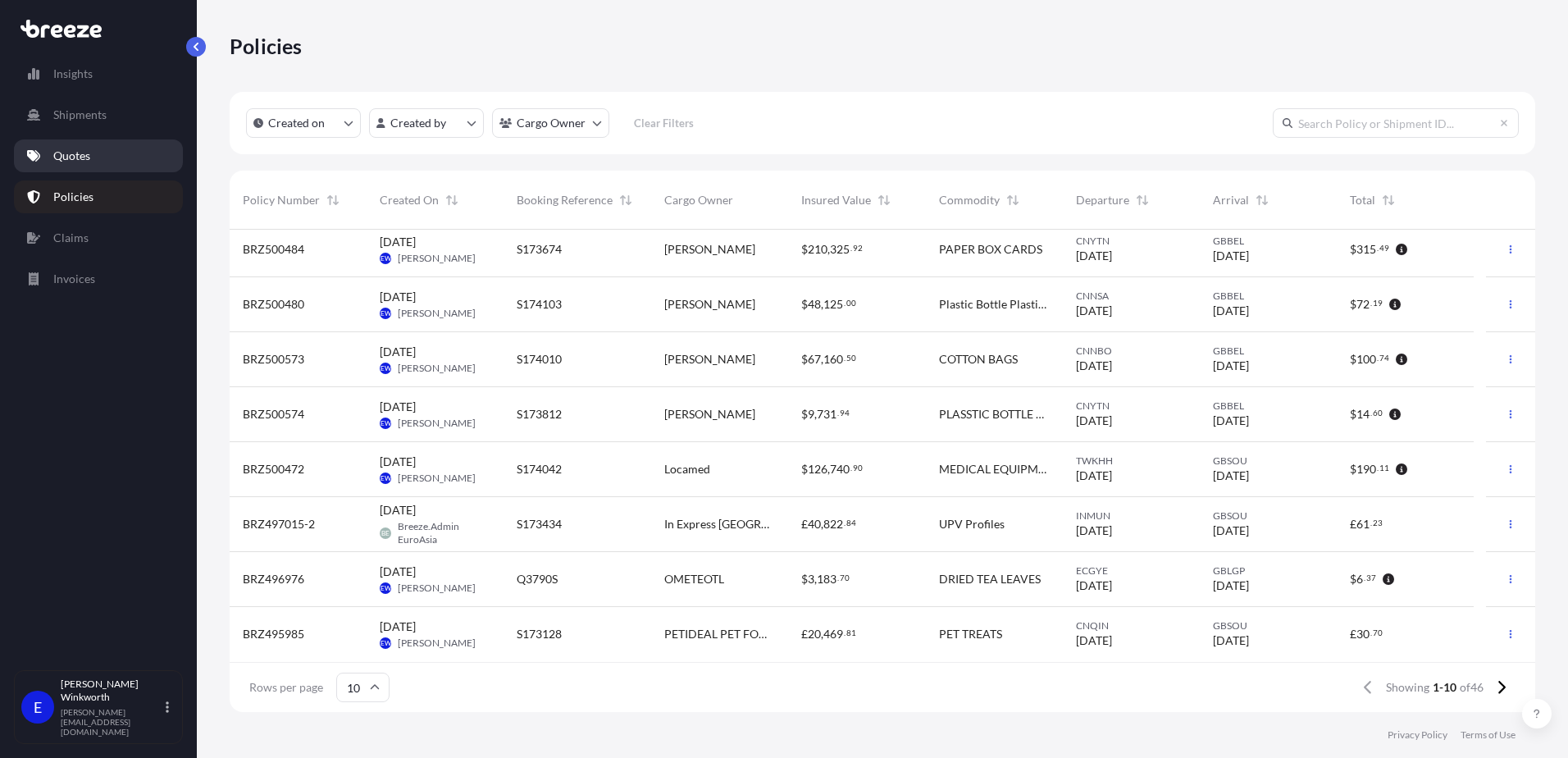
click at [85, 156] on p "Quotes" at bounding box center [72, 156] width 37 height 17
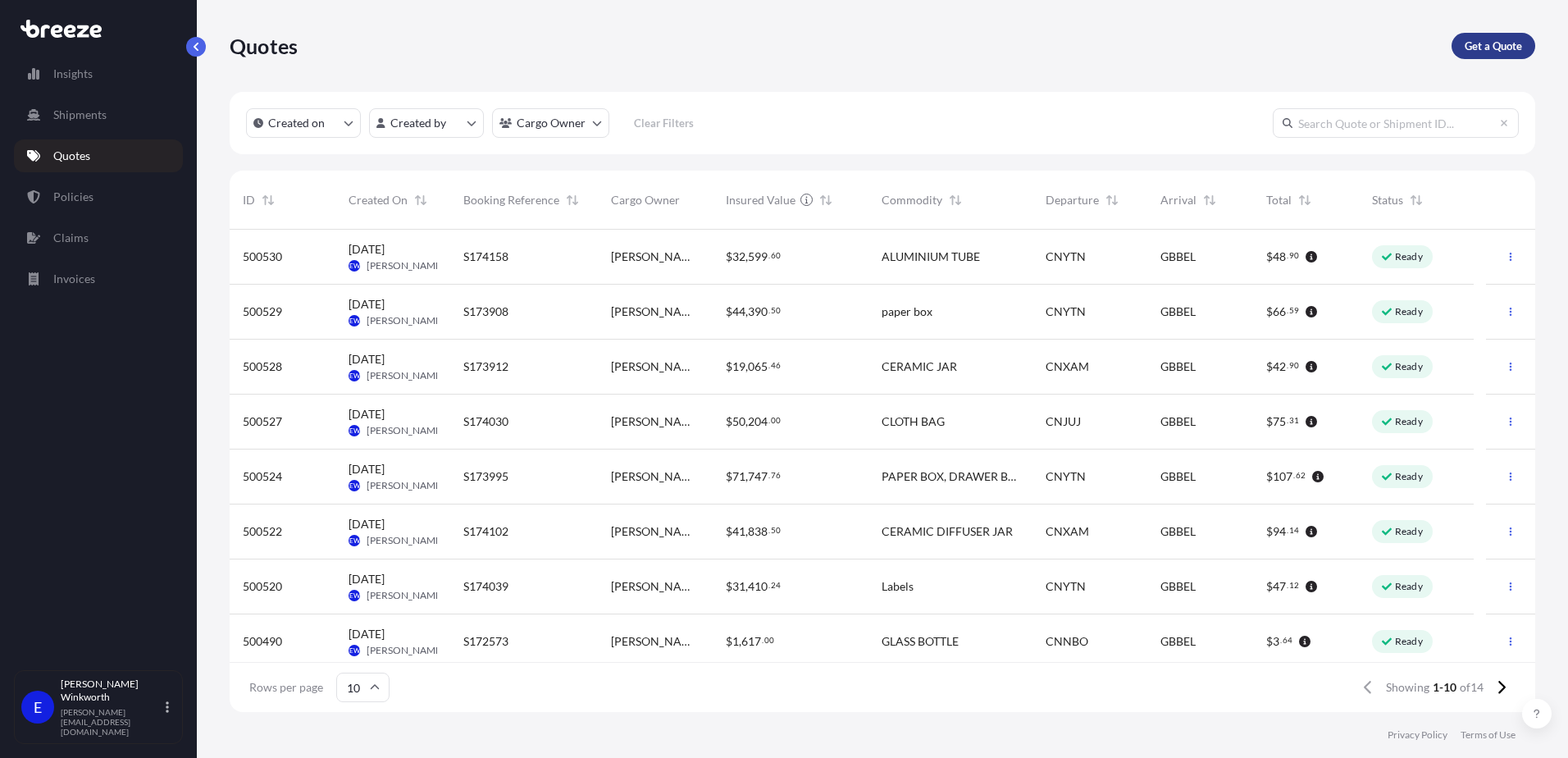
click at [1486, 40] on p "Get a Quote" at bounding box center [1494, 46] width 58 height 17
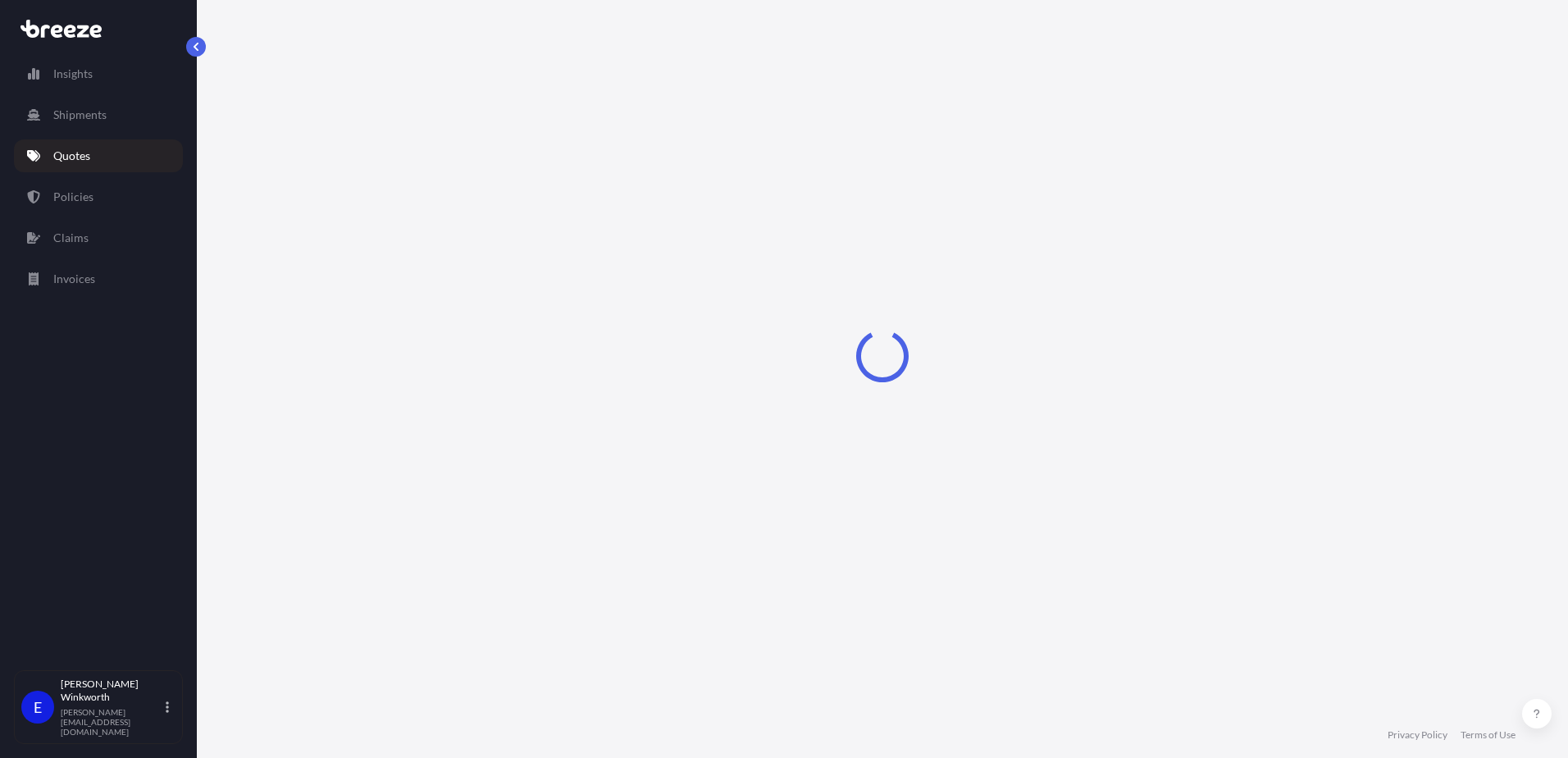
select select "Sea"
select select "1"
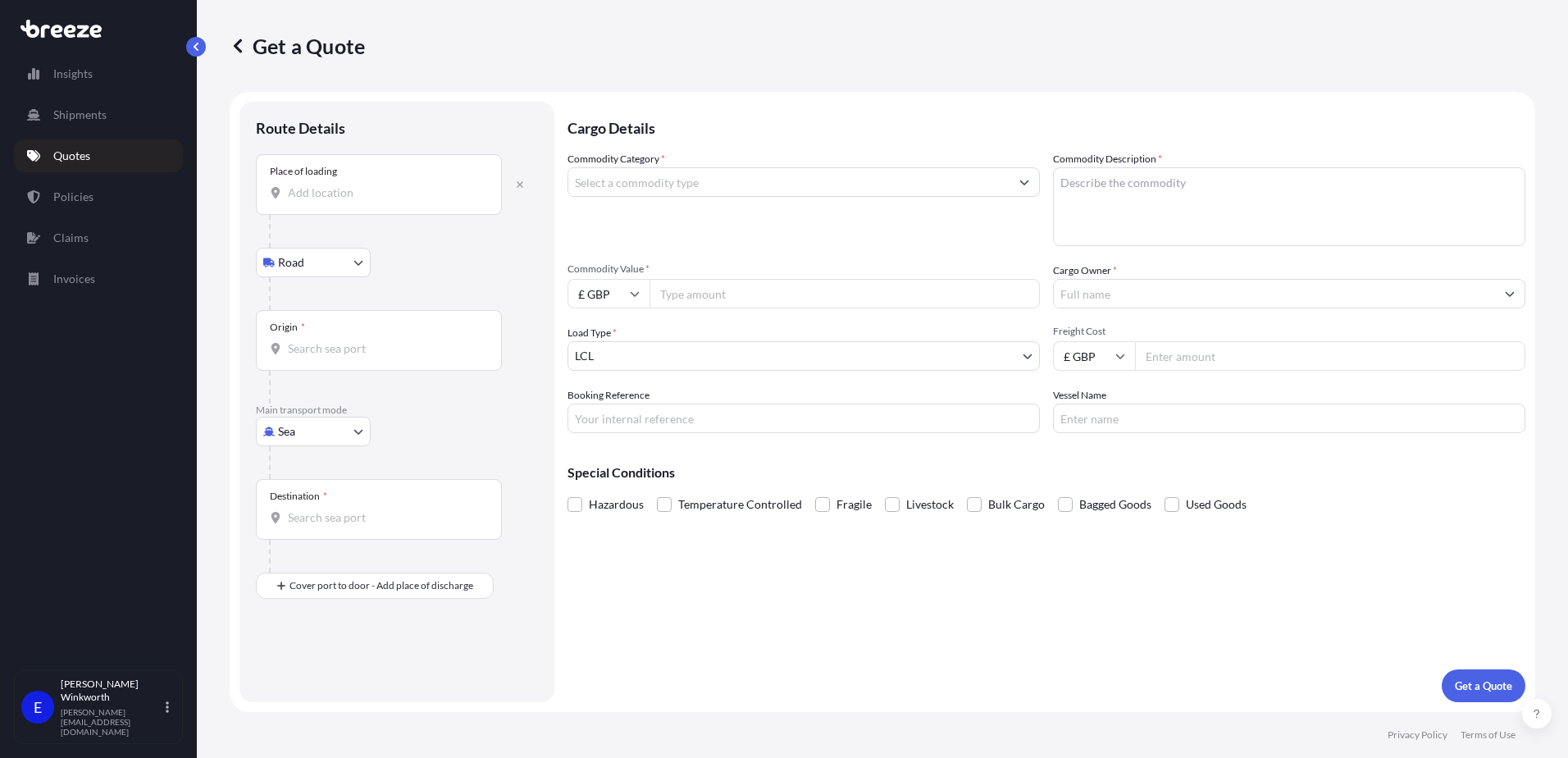
click at [335, 203] on div "Place of loading" at bounding box center [379, 184] width 246 height 60
click at [335, 201] on input "Place of loading" at bounding box center [385, 192] width 193 height 17
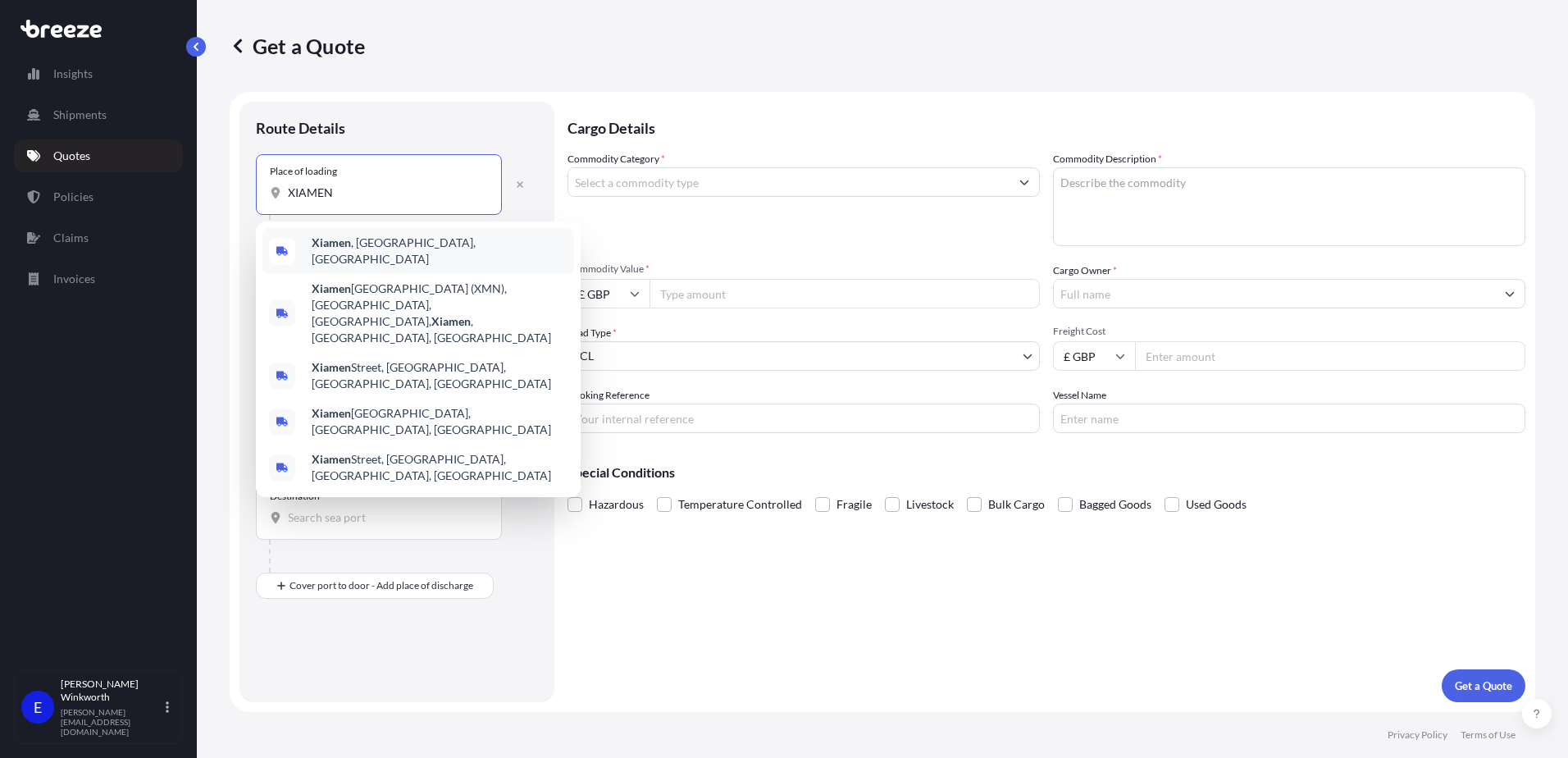
click at [367, 254] on span "[GEOGRAPHIC_DATA] , [GEOGRAPHIC_DATA], [GEOGRAPHIC_DATA]" at bounding box center [440, 251] width 256 height 33
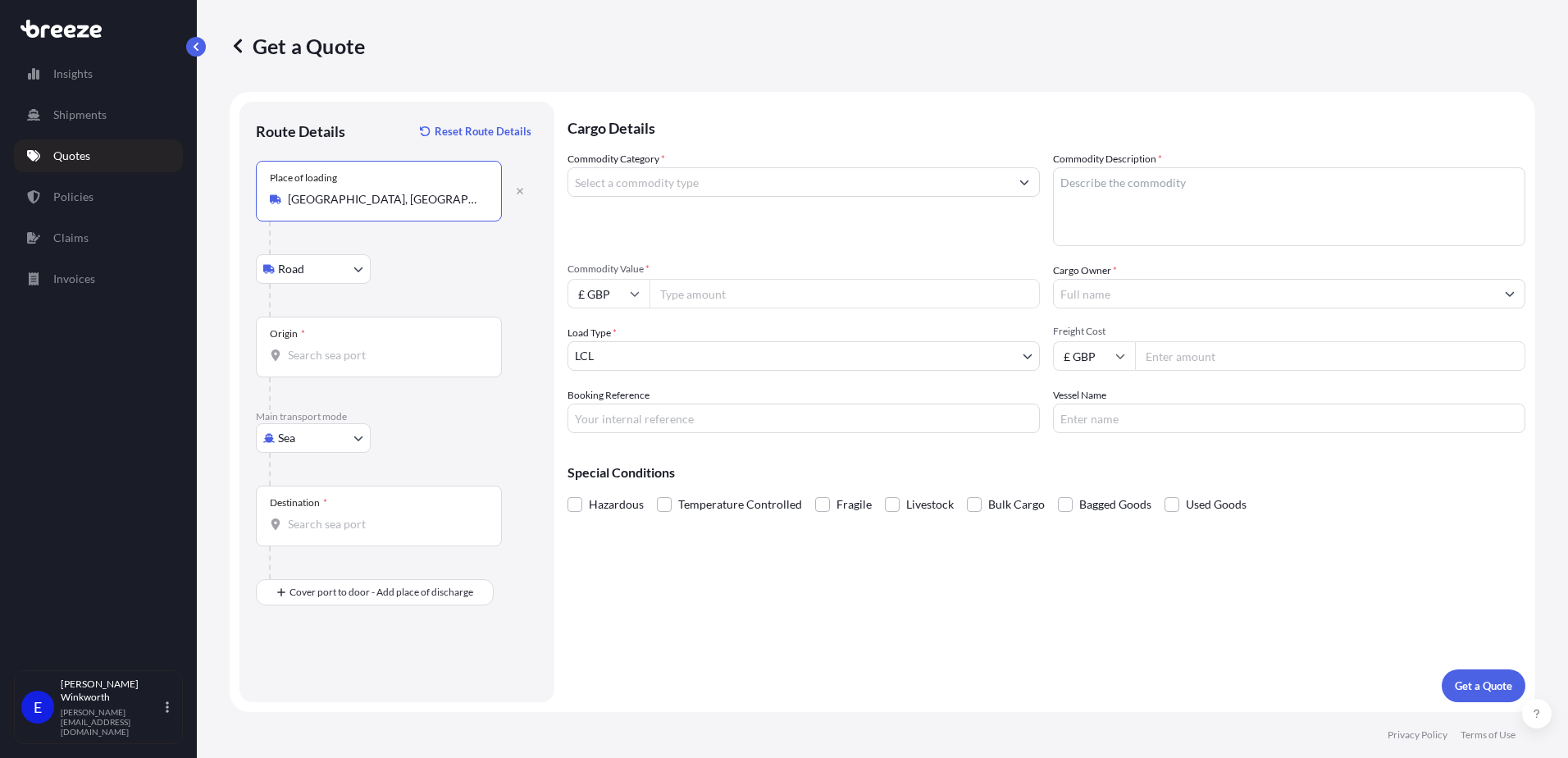
type input "[GEOGRAPHIC_DATA], [GEOGRAPHIC_DATA], [GEOGRAPHIC_DATA]"
click at [309, 360] on input "Origin *" at bounding box center [385, 355] width 193 height 17
type input "CNXAM - [GEOGRAPHIC_DATA], [GEOGRAPHIC_DATA]"
click at [309, 523] on input "Destination *" at bounding box center [385, 524] width 193 height 17
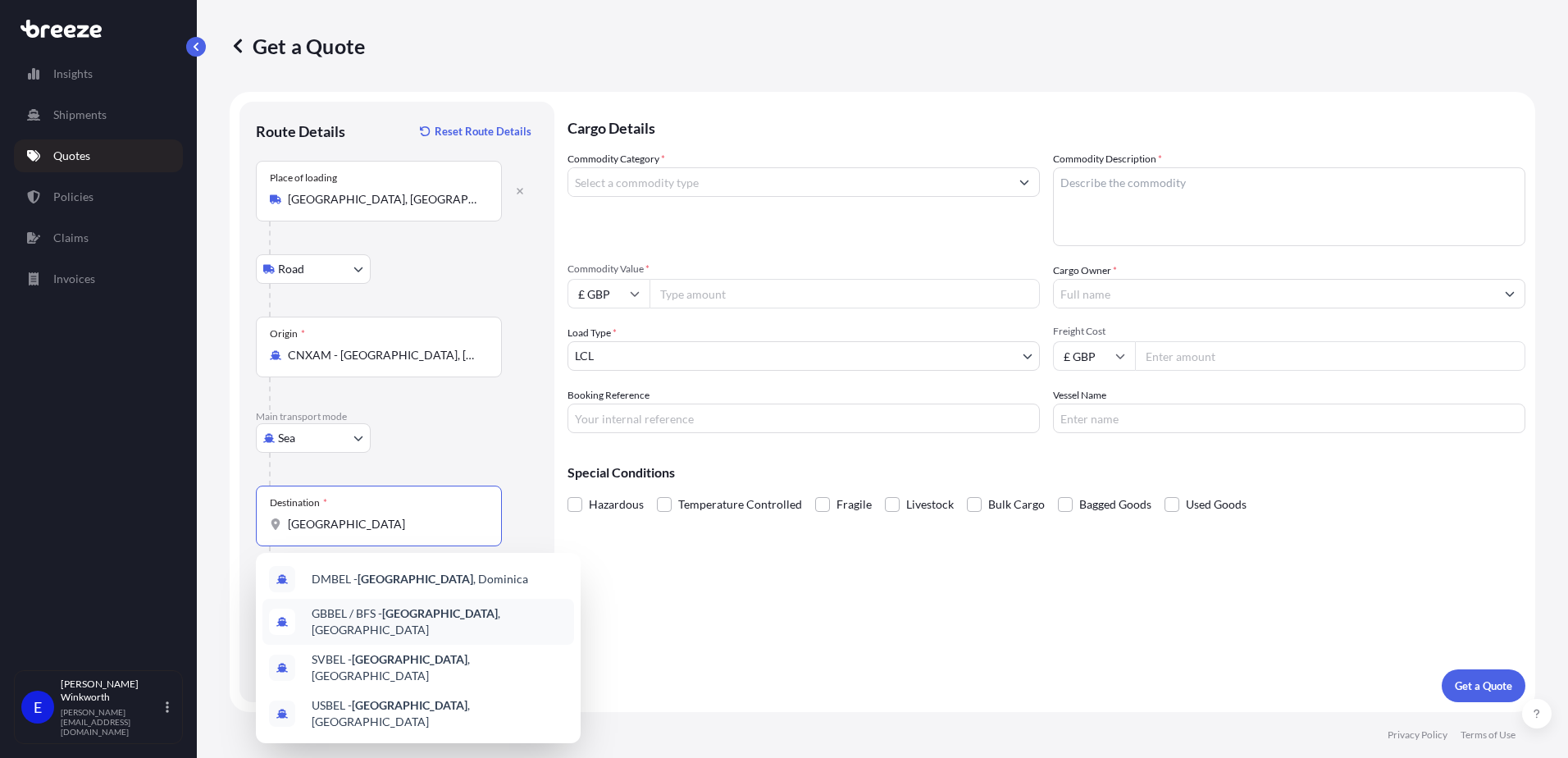
click at [398, 629] on div "GBBEL / BFS - [GEOGRAPHIC_DATA] , [GEOGRAPHIC_DATA]" at bounding box center [418, 621] width 312 height 46
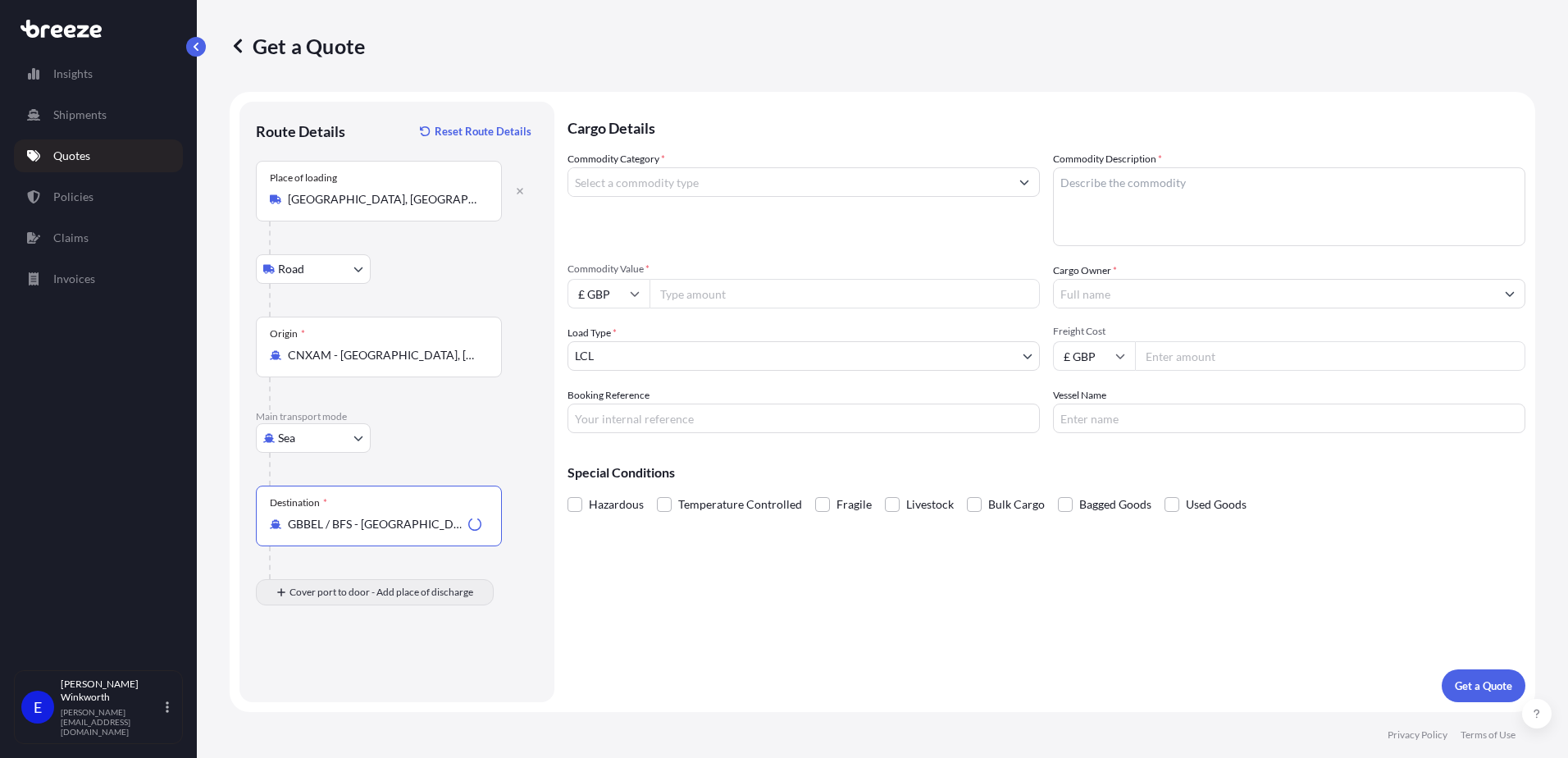
type input "GBBEL / BFS - [GEOGRAPHIC_DATA], [GEOGRAPHIC_DATA]"
click at [336, 688] on div "Place of Discharge" at bounding box center [379, 672] width 246 height 60
click at [336, 688] on input "Place of Discharge" at bounding box center [385, 680] width 193 height 17
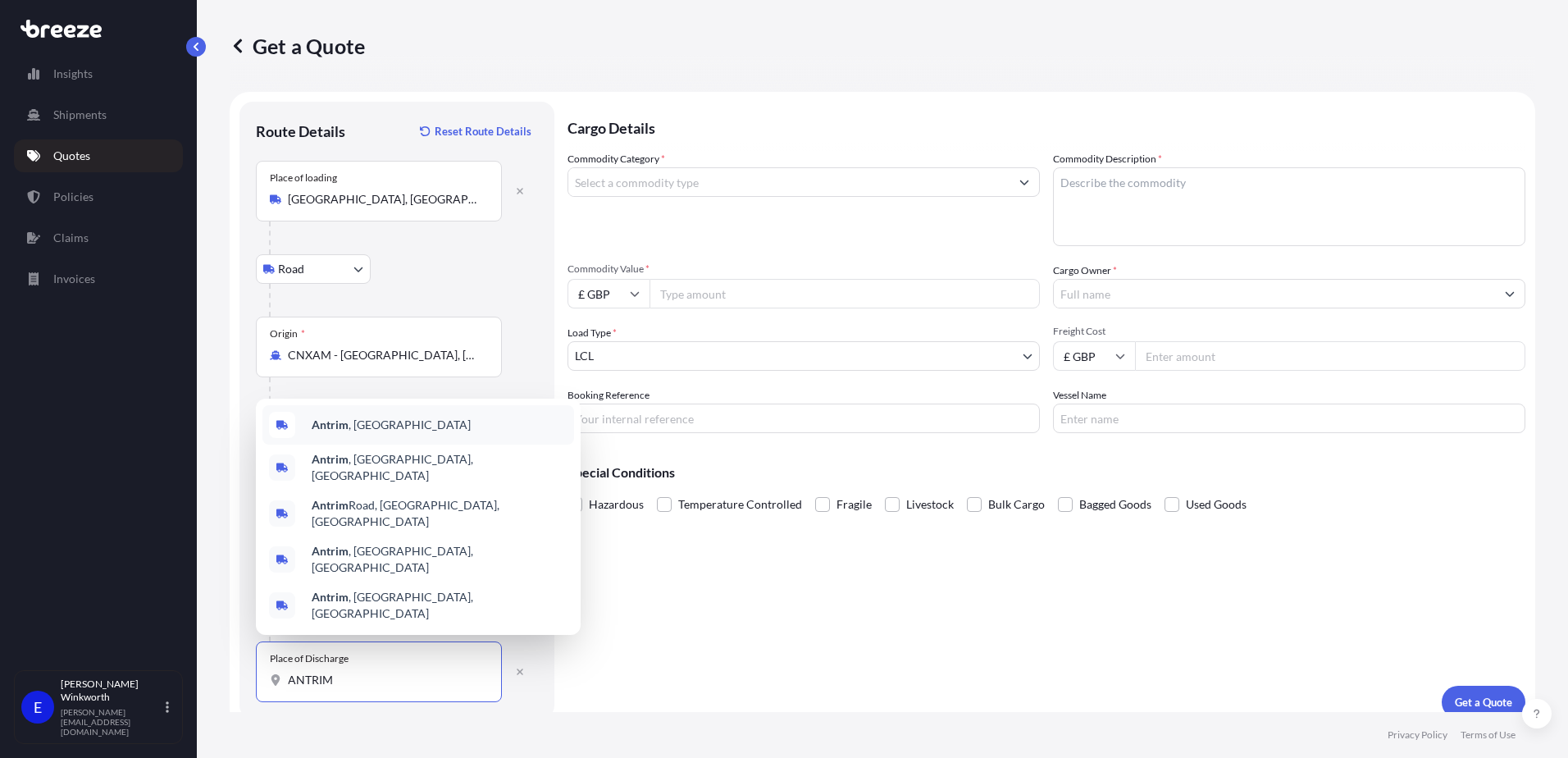
click at [350, 445] on div "Antrim , [GEOGRAPHIC_DATA]" at bounding box center [418, 425] width 312 height 39
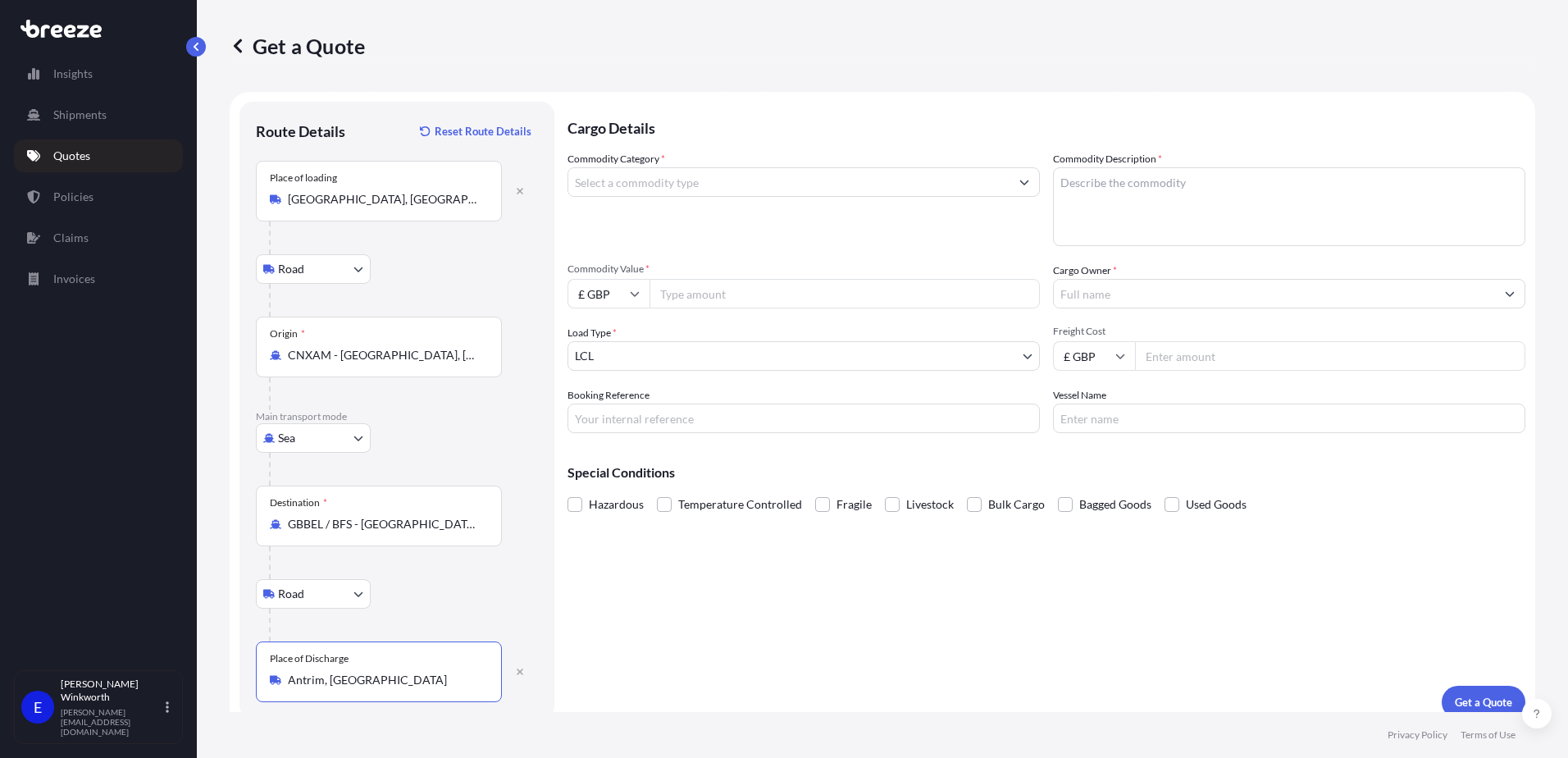
type input "Antrim, [GEOGRAPHIC_DATA]"
click at [691, 184] on input "Commodity Category *" at bounding box center [789, 182] width 441 height 29
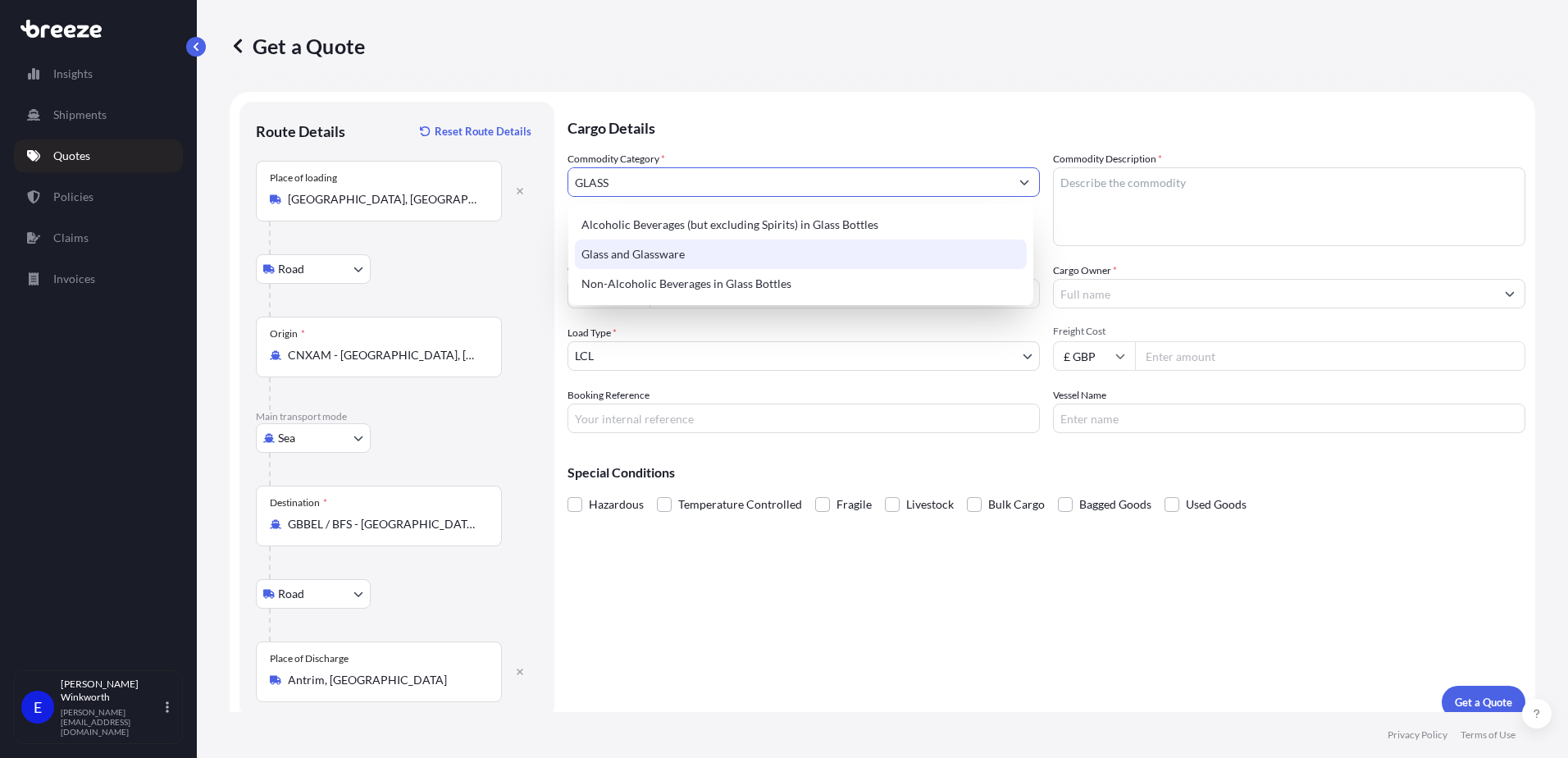
click at [669, 258] on div "Glass and Glassware" at bounding box center [801, 254] width 452 height 29
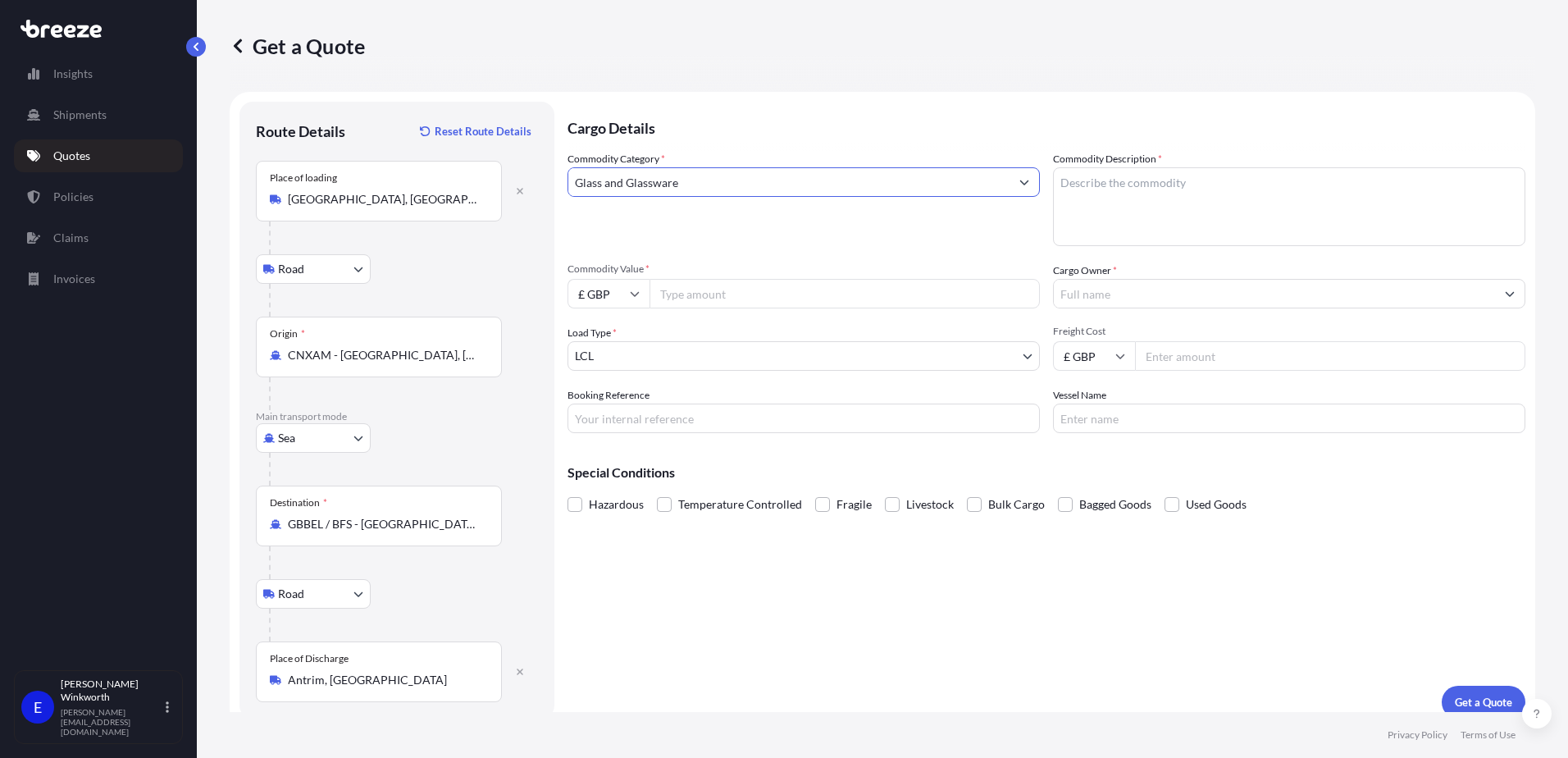
type input "Glass and Glassware"
click at [1082, 193] on textarea "Commodity Description *" at bounding box center [1289, 207] width 472 height 79
type textarea "GLASS BOTTLE, ALUMINIUM CAP, PLUG"
click at [617, 293] on input "£ GBP" at bounding box center [608, 293] width 82 height 29
click at [610, 406] on div "$ USD" at bounding box center [609, 407] width 69 height 31
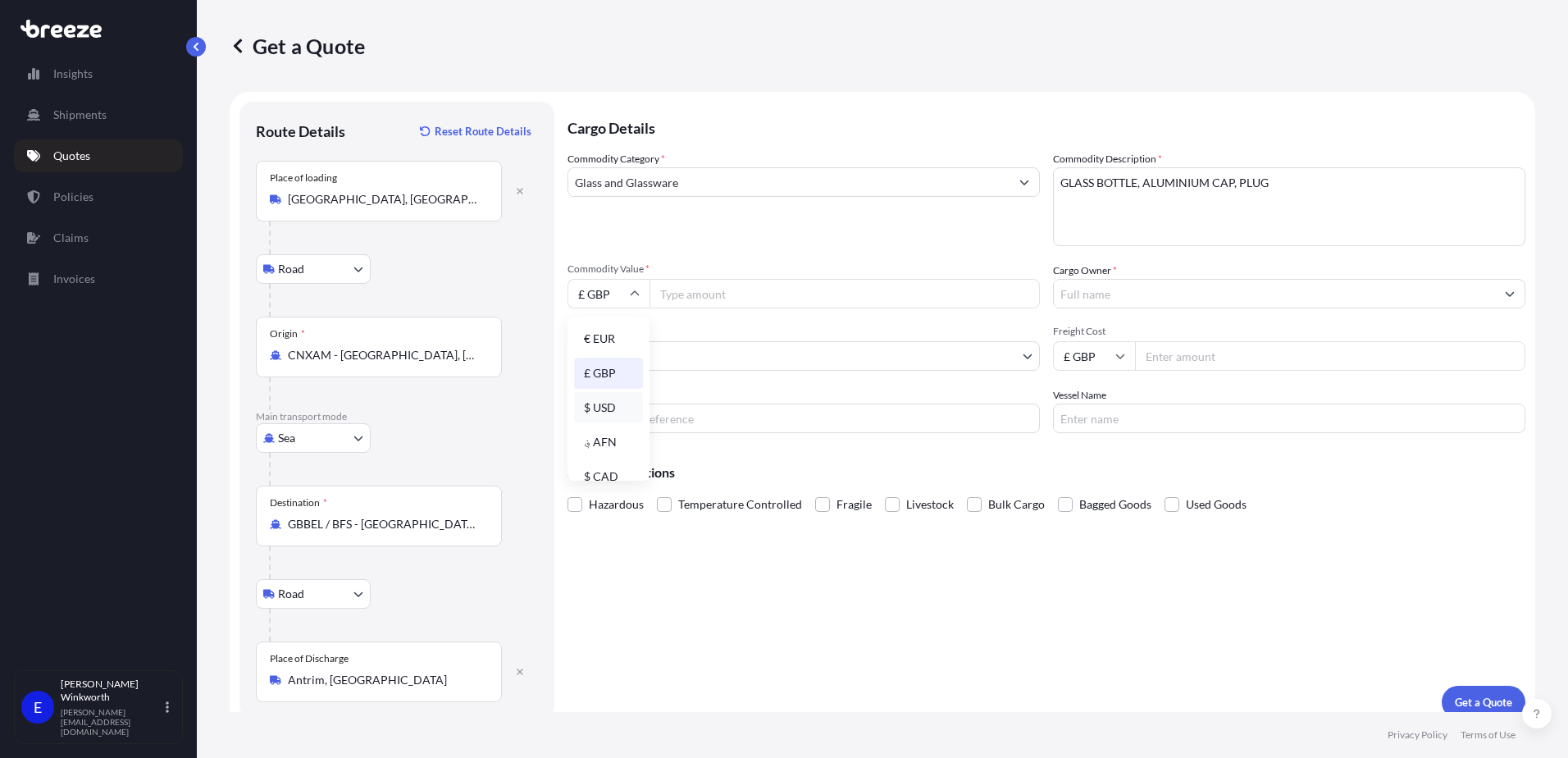
type input "$ USD"
click at [694, 295] on input "Commodity Value *" at bounding box center [845, 293] width 390 height 29
type input "13140"
click at [1158, 298] on input "Cargo Owner *" at bounding box center [1275, 293] width 441 height 29
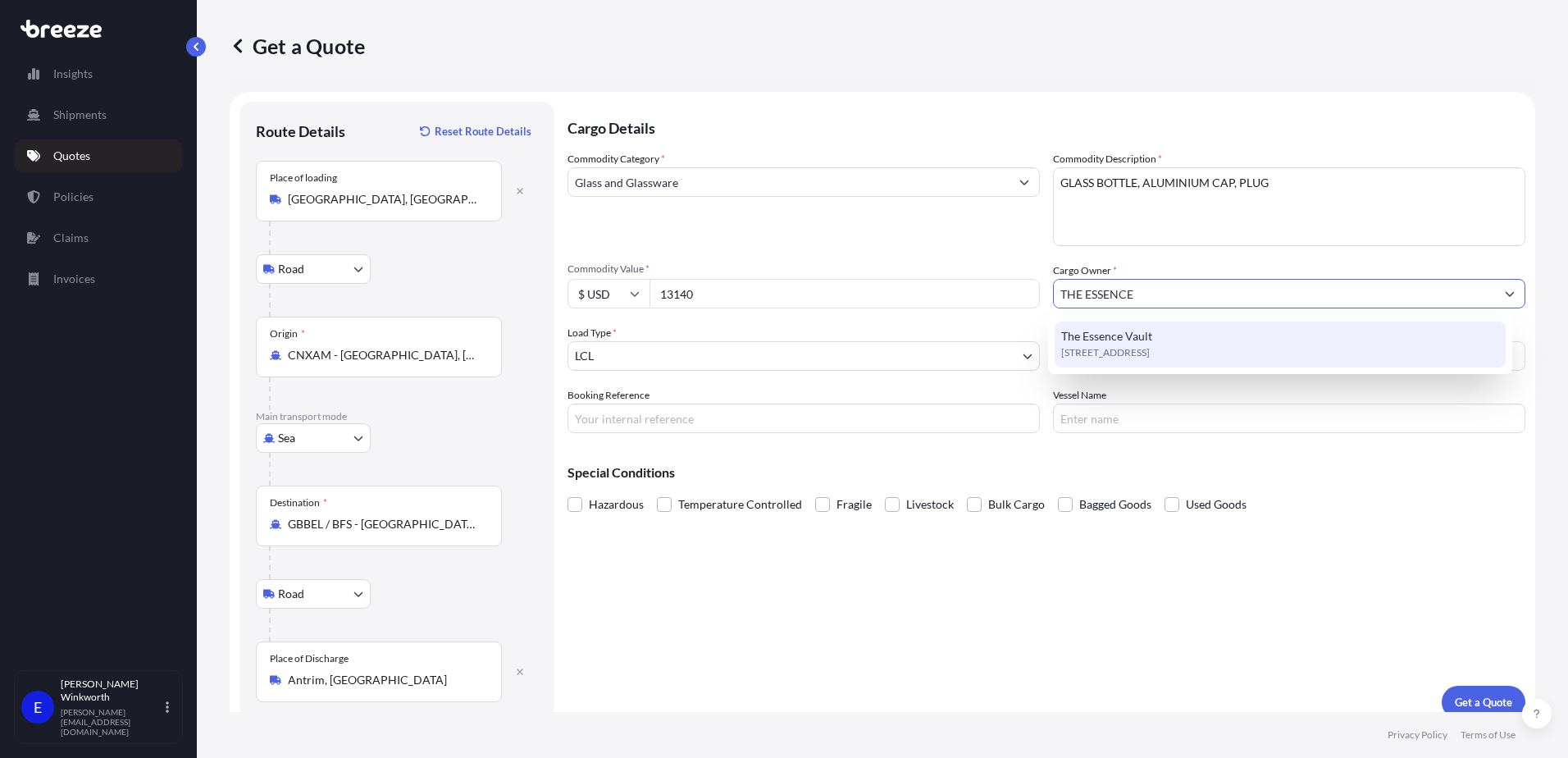
click at [1119, 341] on span "The Essence Vault" at bounding box center [1106, 336] width 91 height 17
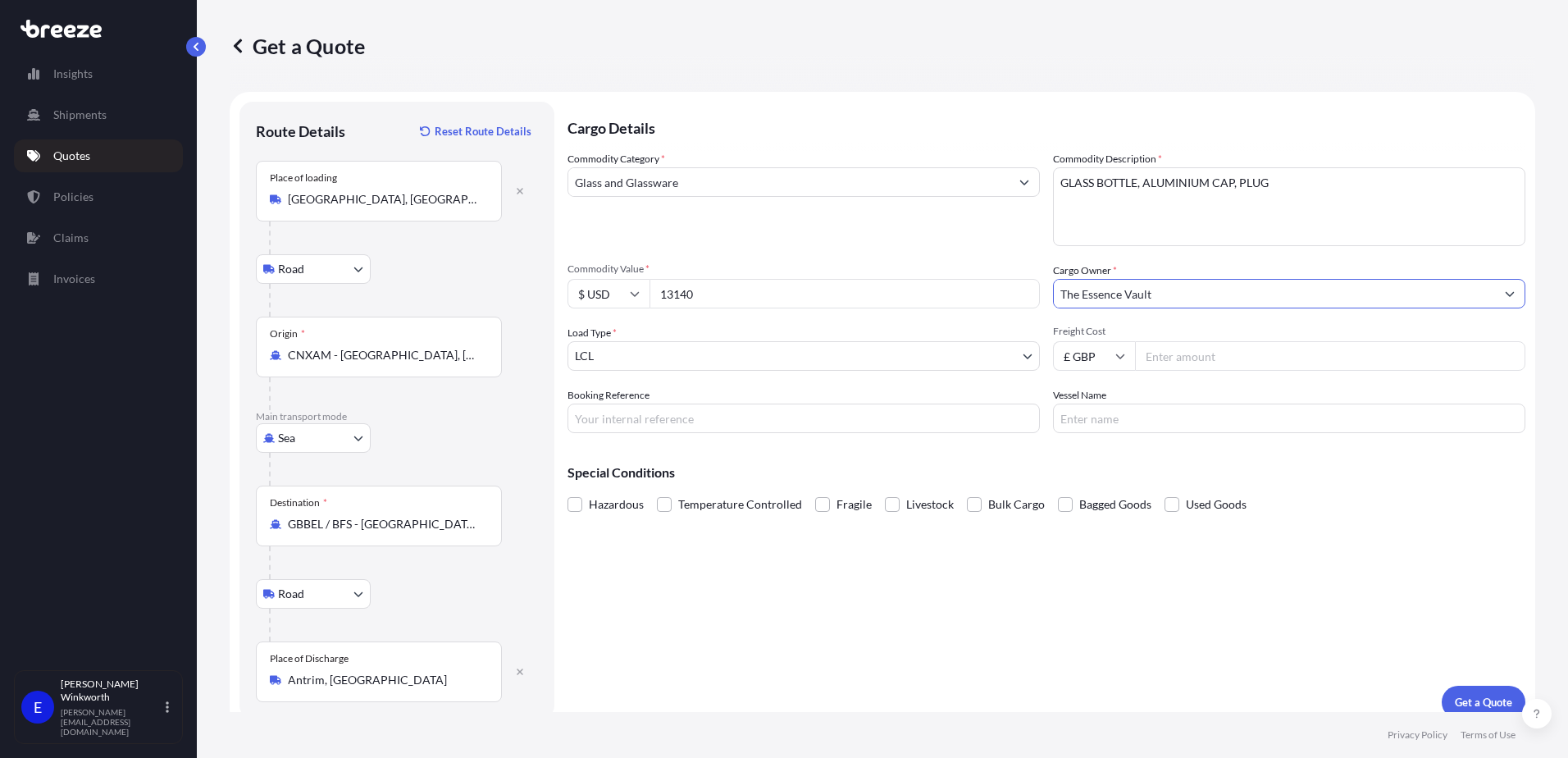
type input "The Essence Vault"
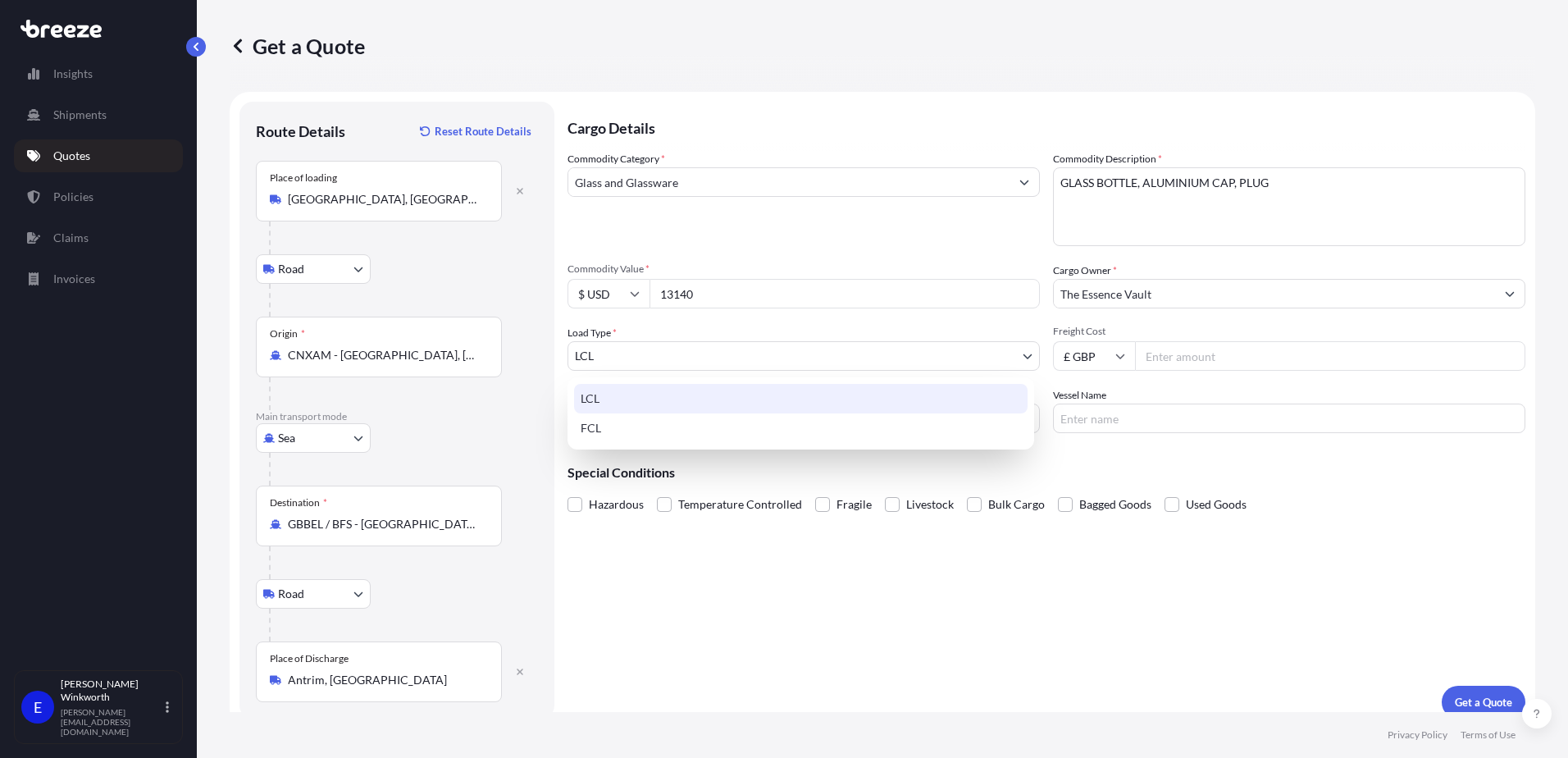
click at [761, 363] on body "Insights Shipments Quotes Policies Claims Invoices E [PERSON_NAME] [PERSON_NAME…" at bounding box center [784, 379] width 1568 height 758
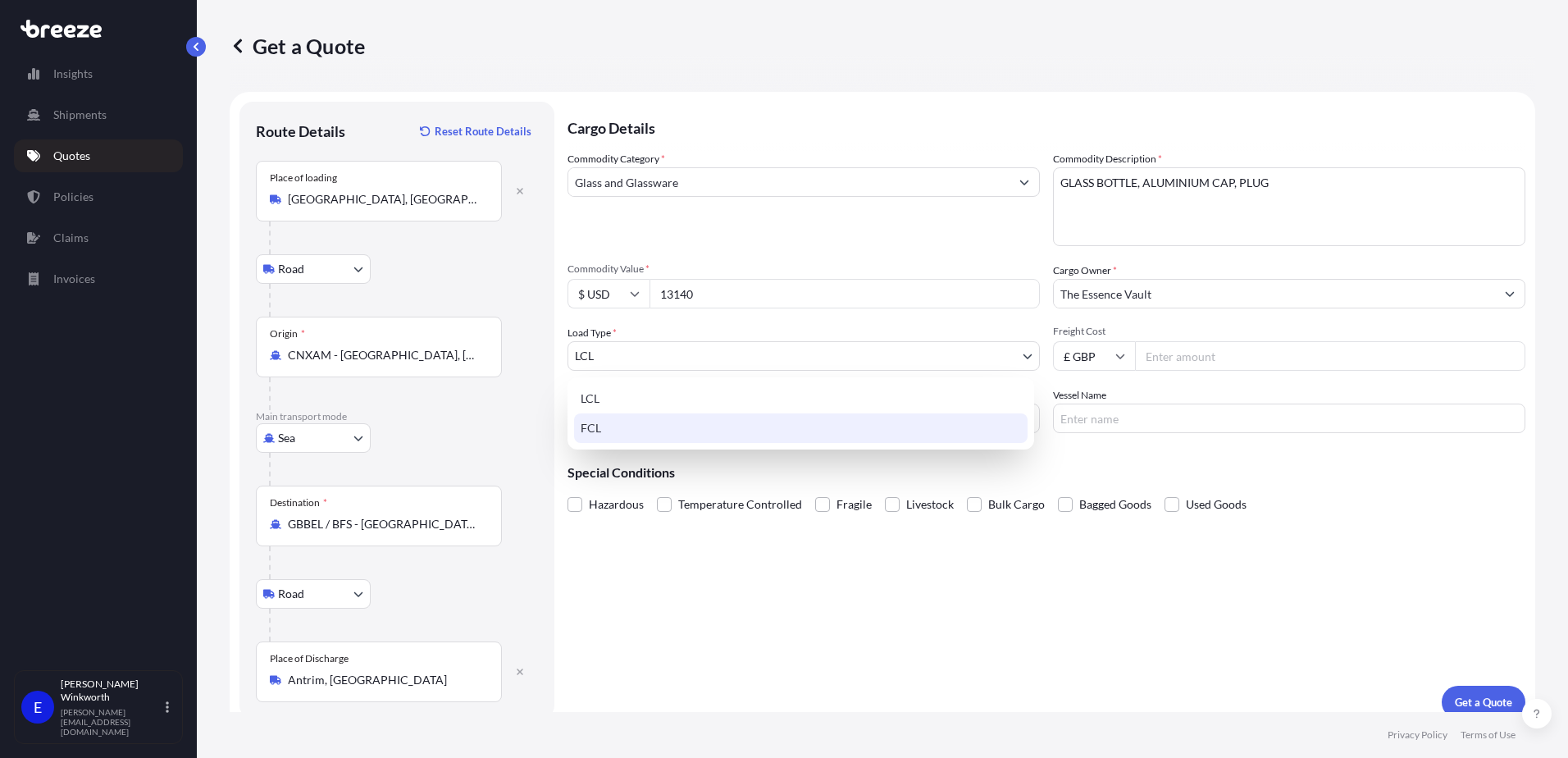
click at [644, 432] on div "FCL" at bounding box center [801, 427] width 454 height 29
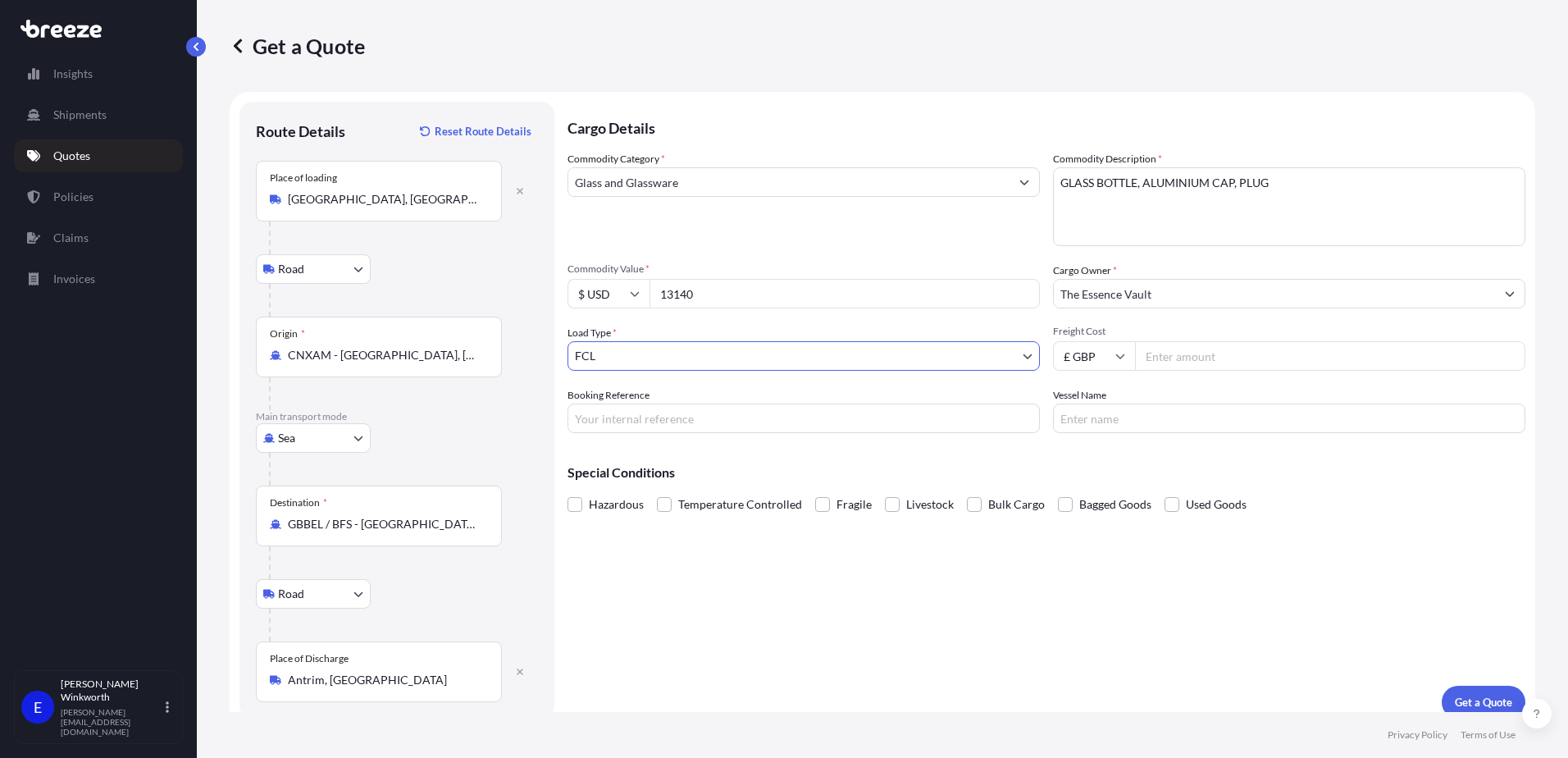
click at [1100, 355] on input "£ GBP" at bounding box center [1094, 356] width 82 height 29
click at [1089, 464] on div "$ USD" at bounding box center [1088, 470] width 69 height 31
type input "$ USD"
click at [1210, 353] on input "Freight Cost" at bounding box center [1330, 356] width 390 height 29
type input "2540"
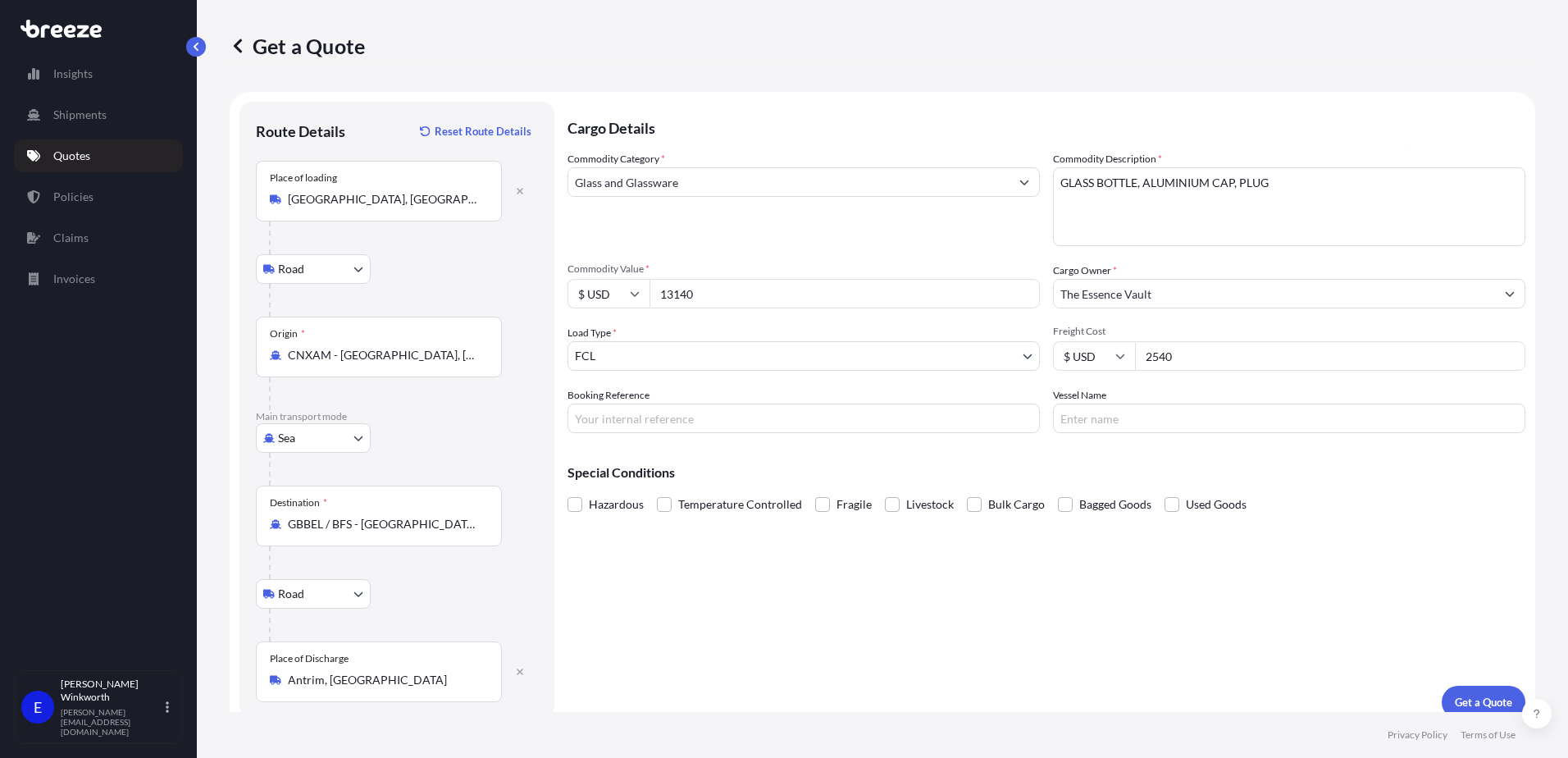
click at [675, 414] on input "Booking Reference" at bounding box center [803, 418] width 472 height 29
type input "S173520"
click at [1077, 426] on input "Vessel Name" at bounding box center [1289, 418] width 472 height 29
type input "TBA"
click at [1469, 699] on p "Get a Quote" at bounding box center [1484, 702] width 58 height 17
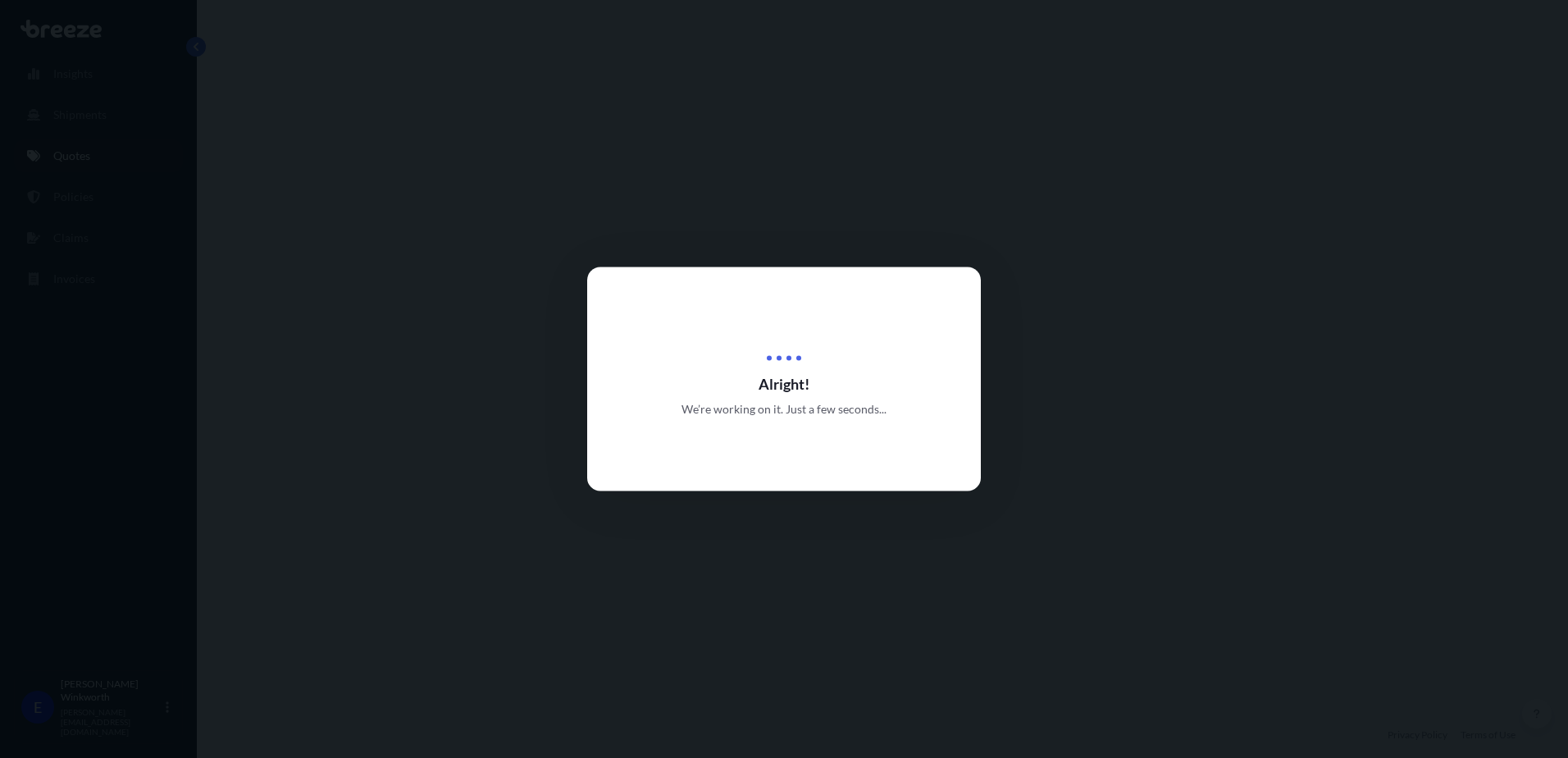
select select "Road"
select select "Sea"
select select "Road"
select select "2"
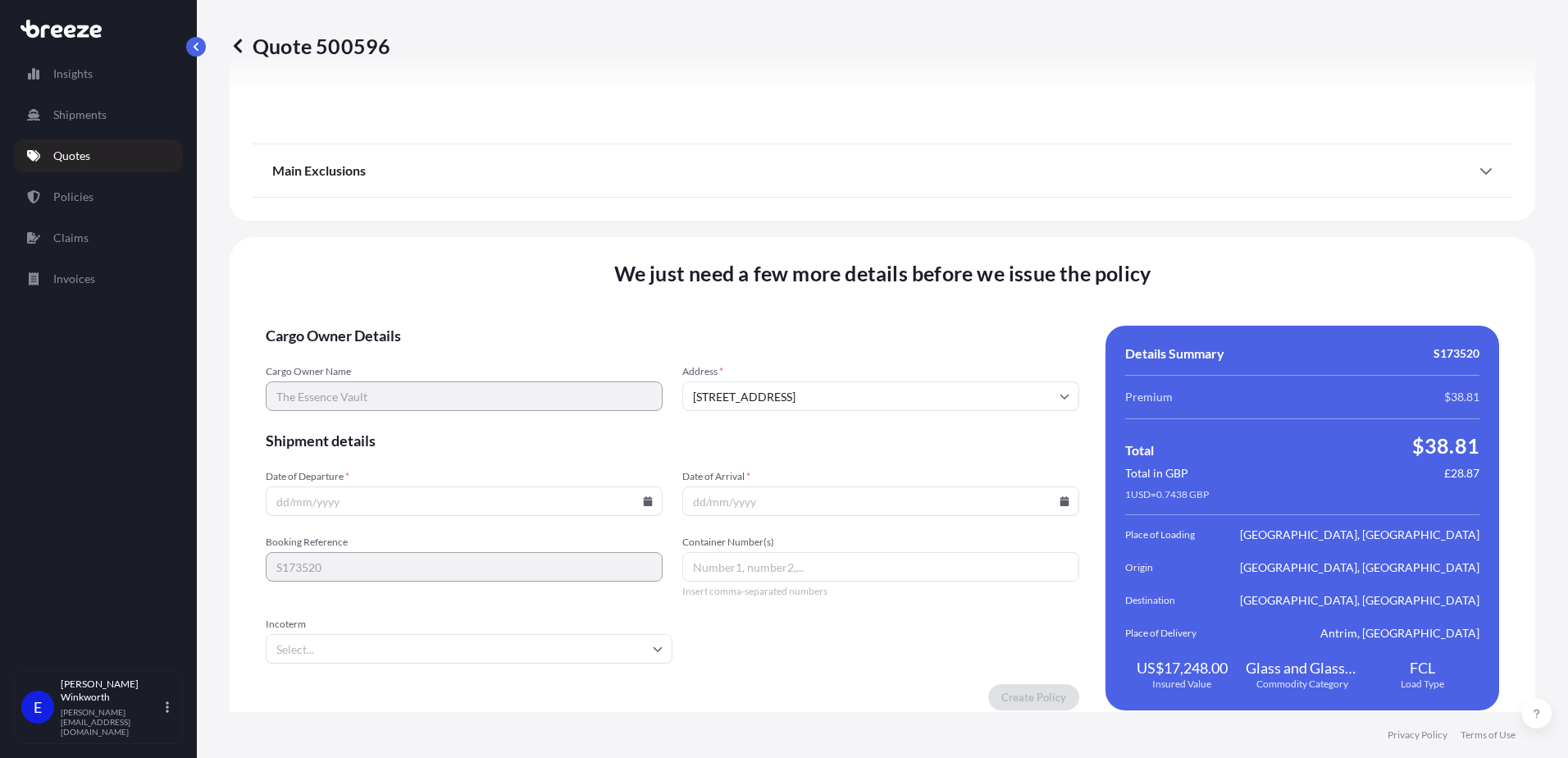
scroll to position [2172, 0]
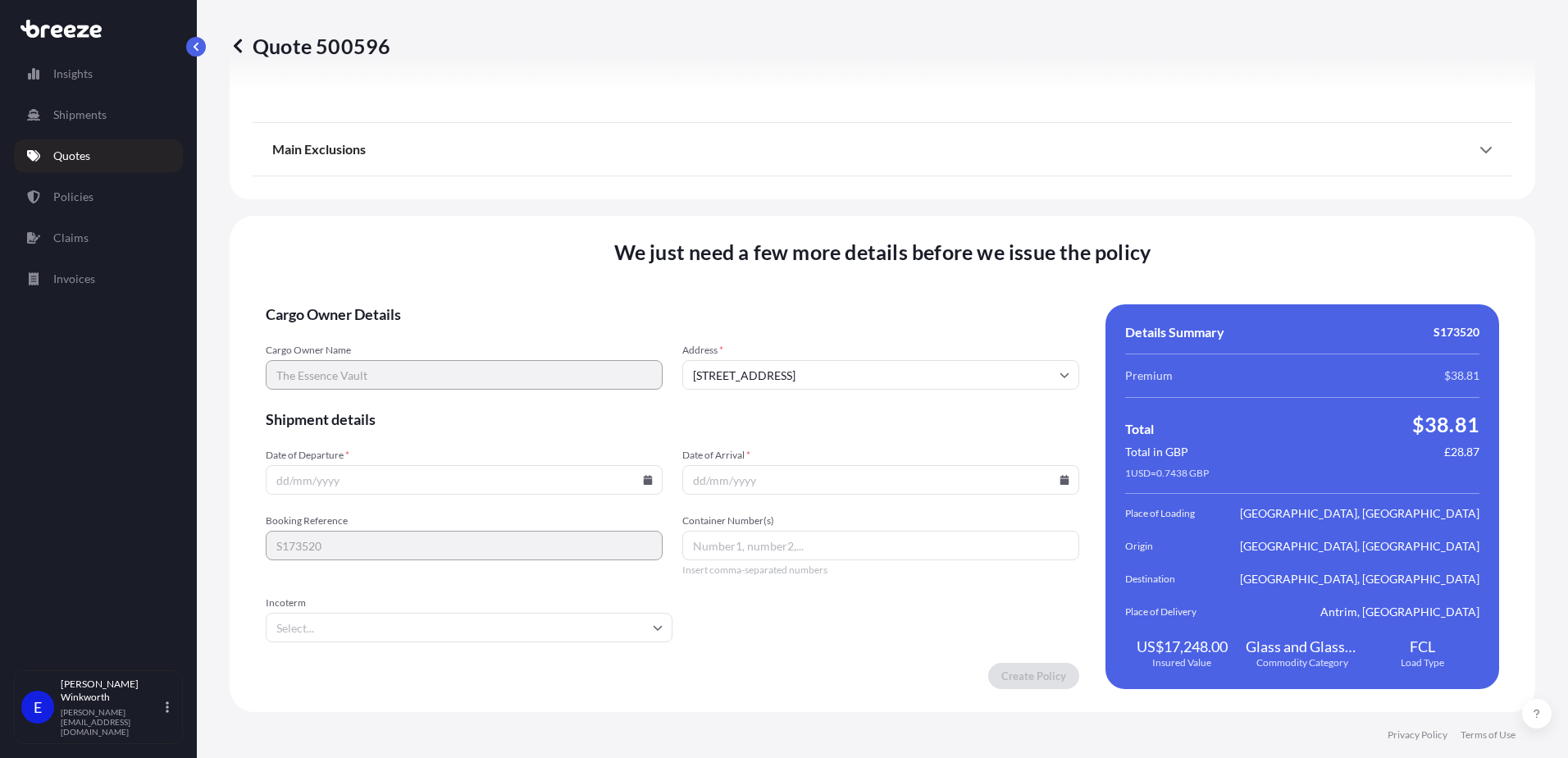
click at [358, 479] on input "Date of Departure *" at bounding box center [464, 480] width 397 height 29
click at [644, 483] on icon at bounding box center [648, 480] width 9 height 10
click at [353, 222] on icon at bounding box center [350, 226] width 5 height 9
click at [525, 301] on button "13" at bounding box center [512, 300] width 27 height 27
type input "[DATE]"
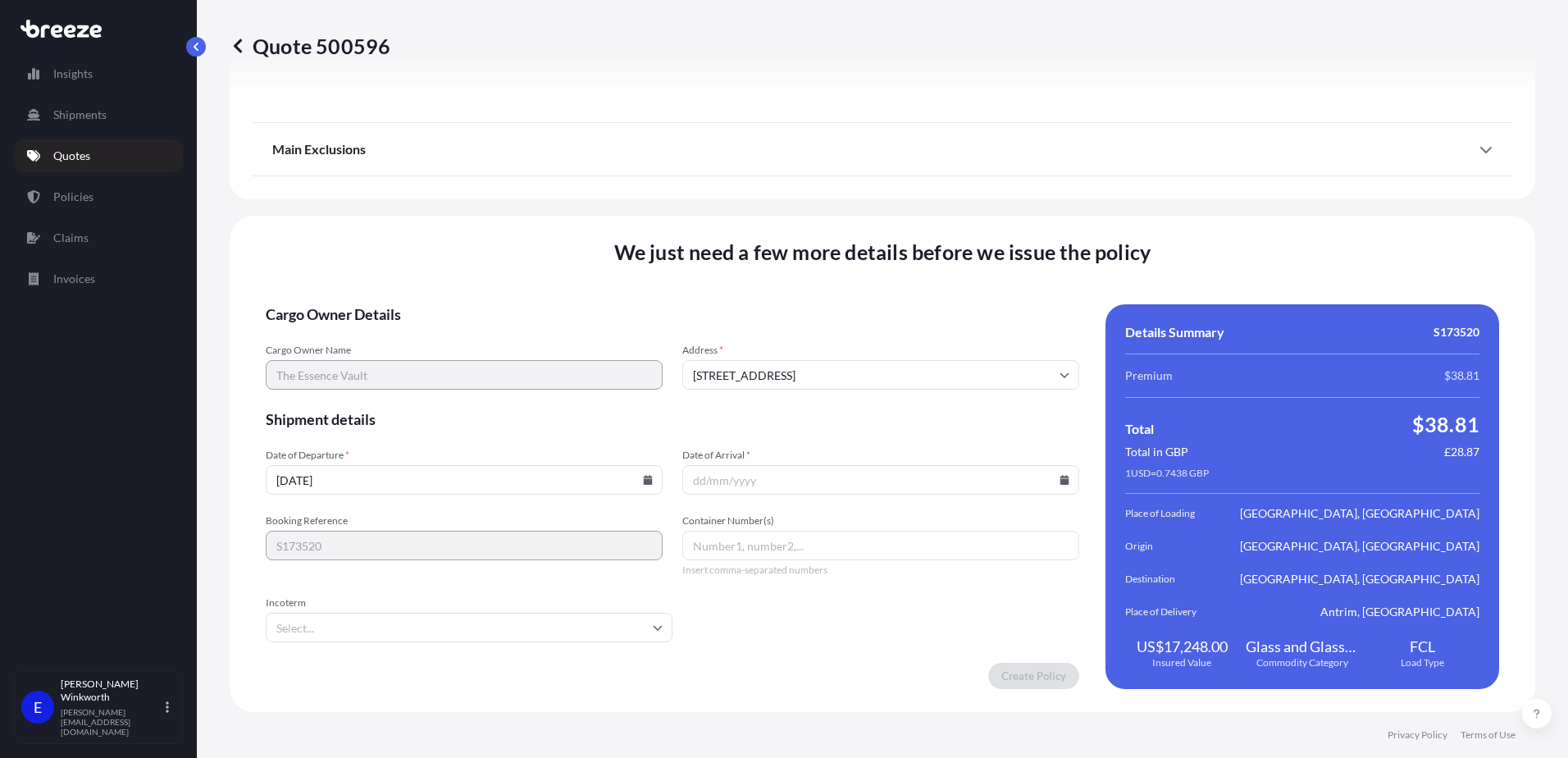
click at [767, 480] on input "Date of Arrival *" at bounding box center [881, 480] width 397 height 29
type input "[DATE]"
click at [352, 622] on input "Incoterm" at bounding box center [469, 627] width 407 height 29
type input "FOB"
click at [723, 543] on input "Container Number(s)" at bounding box center [881, 545] width 397 height 29
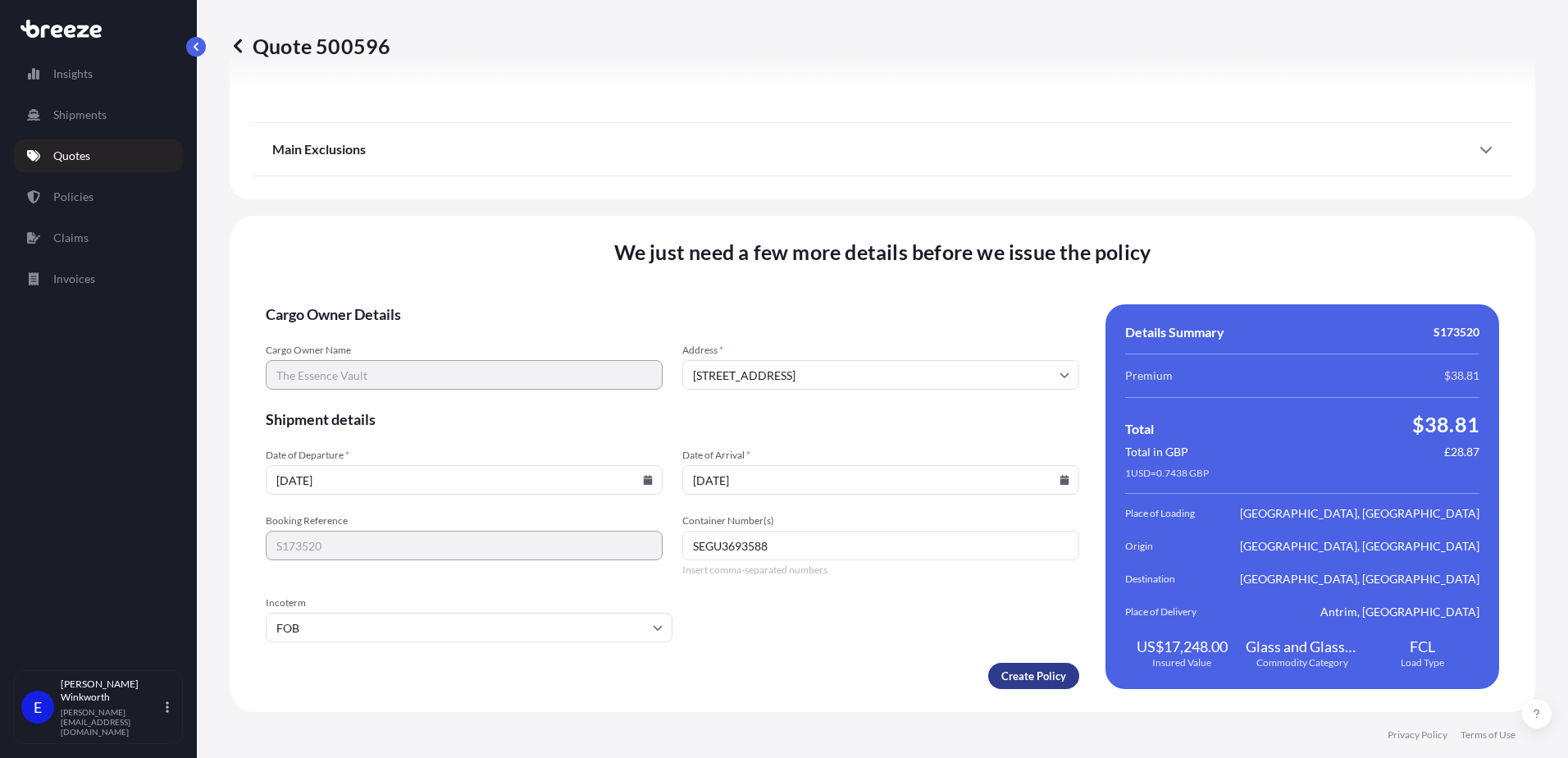
type input "SEGU3693588"
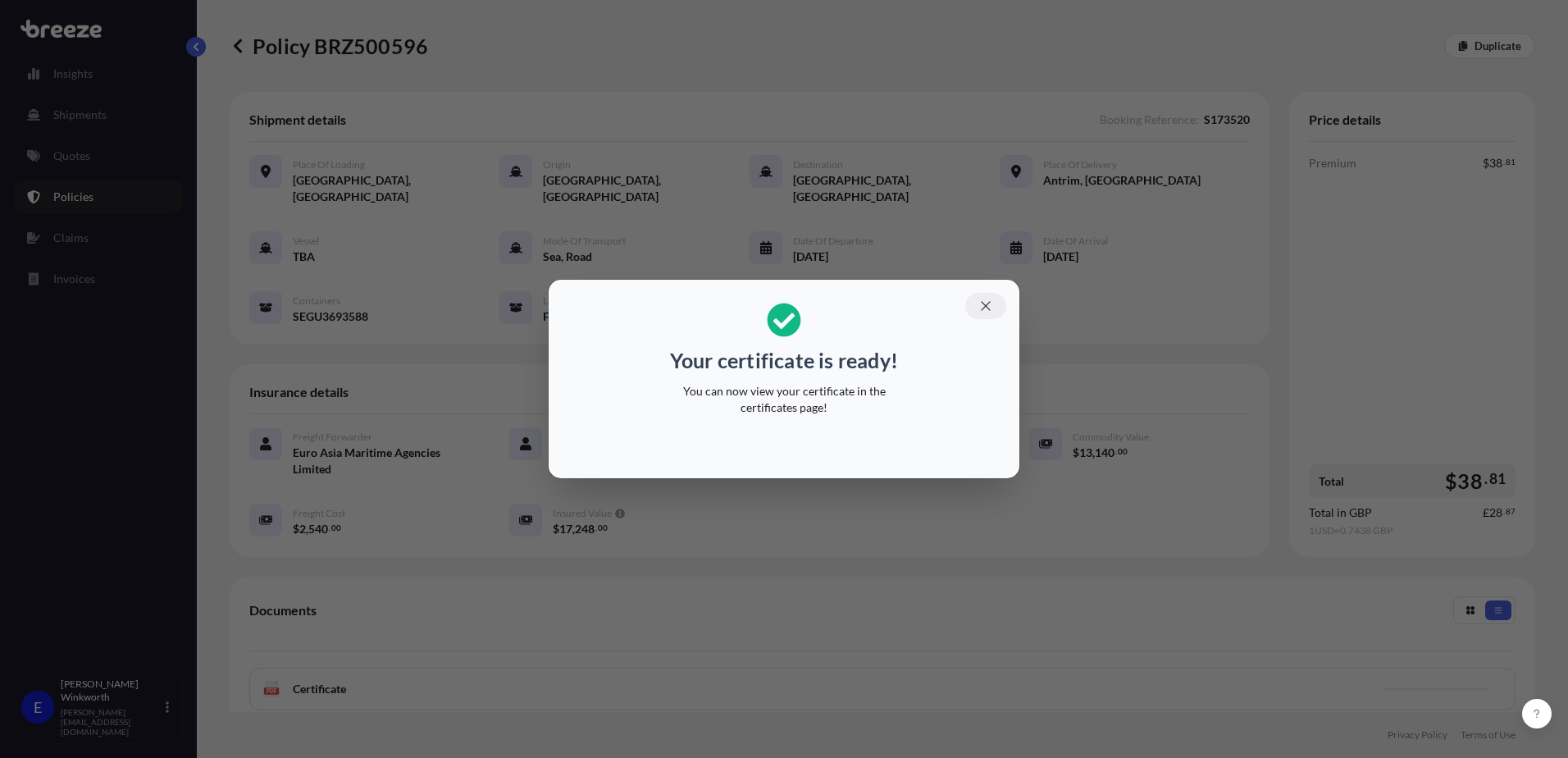
click at [983, 305] on icon "button" at bounding box center [986, 306] width 15 height 15
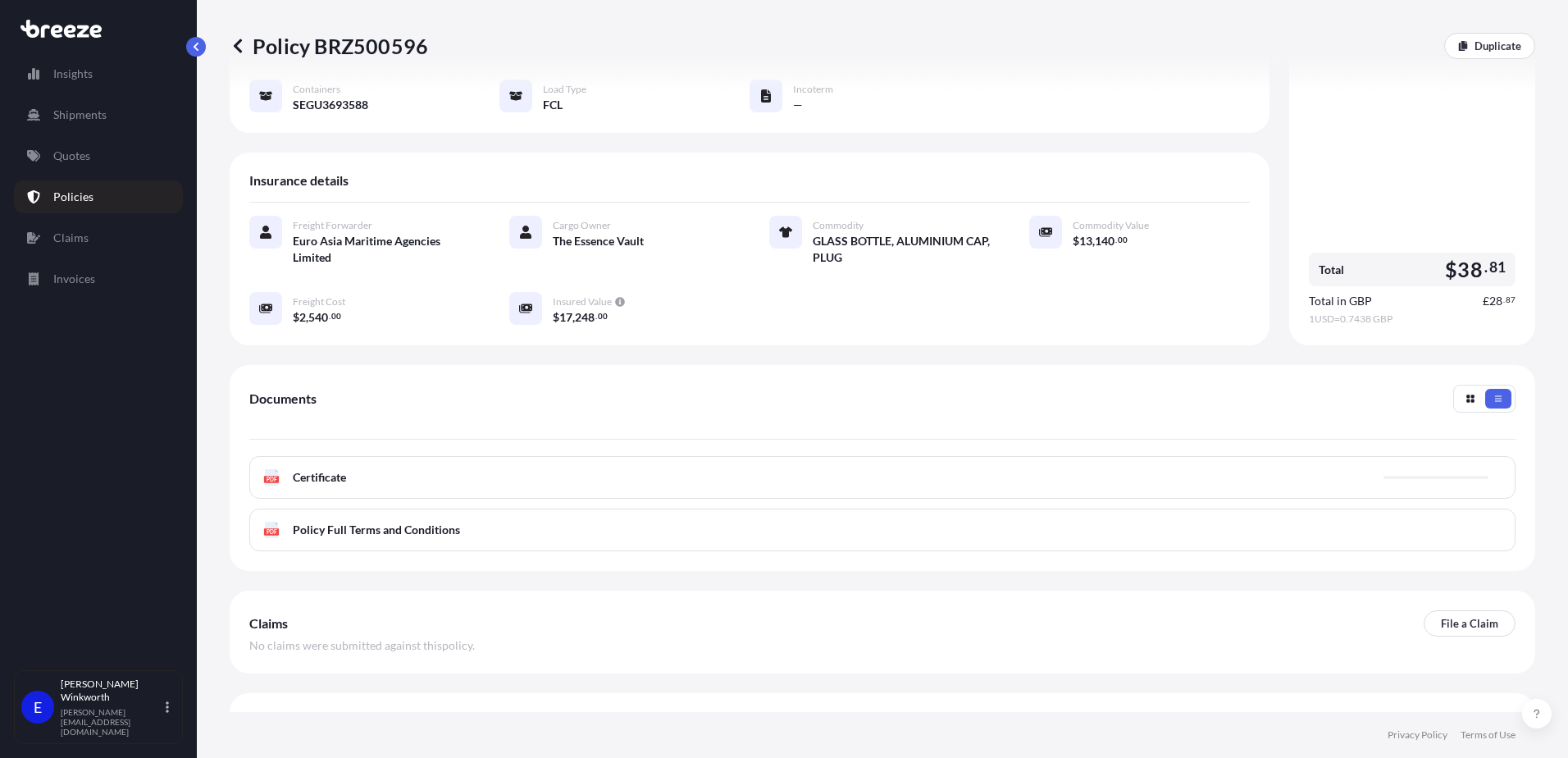
scroll to position [229, 0]
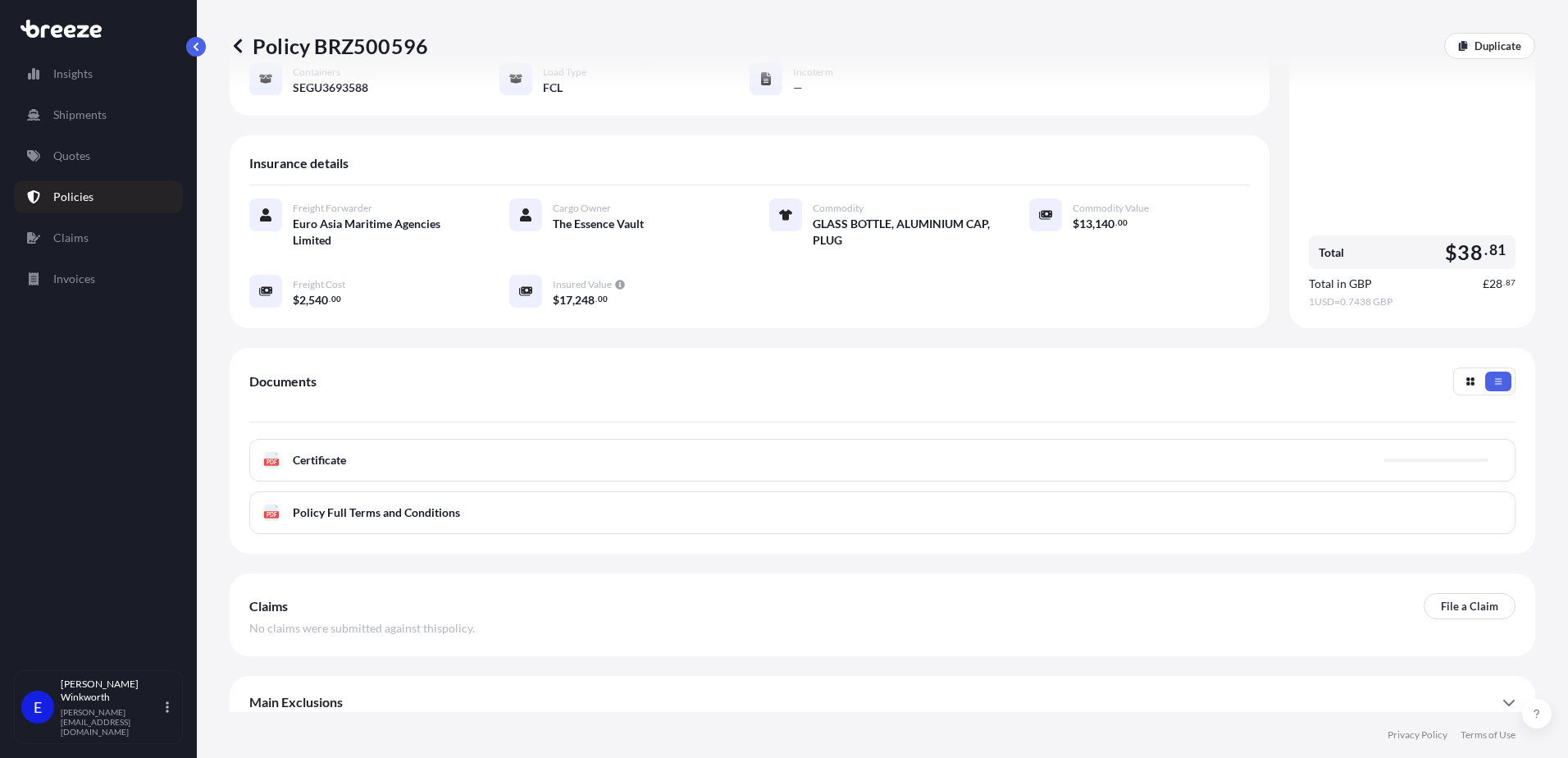
click at [326, 452] on span "Certificate" at bounding box center [319, 460] width 53 height 17
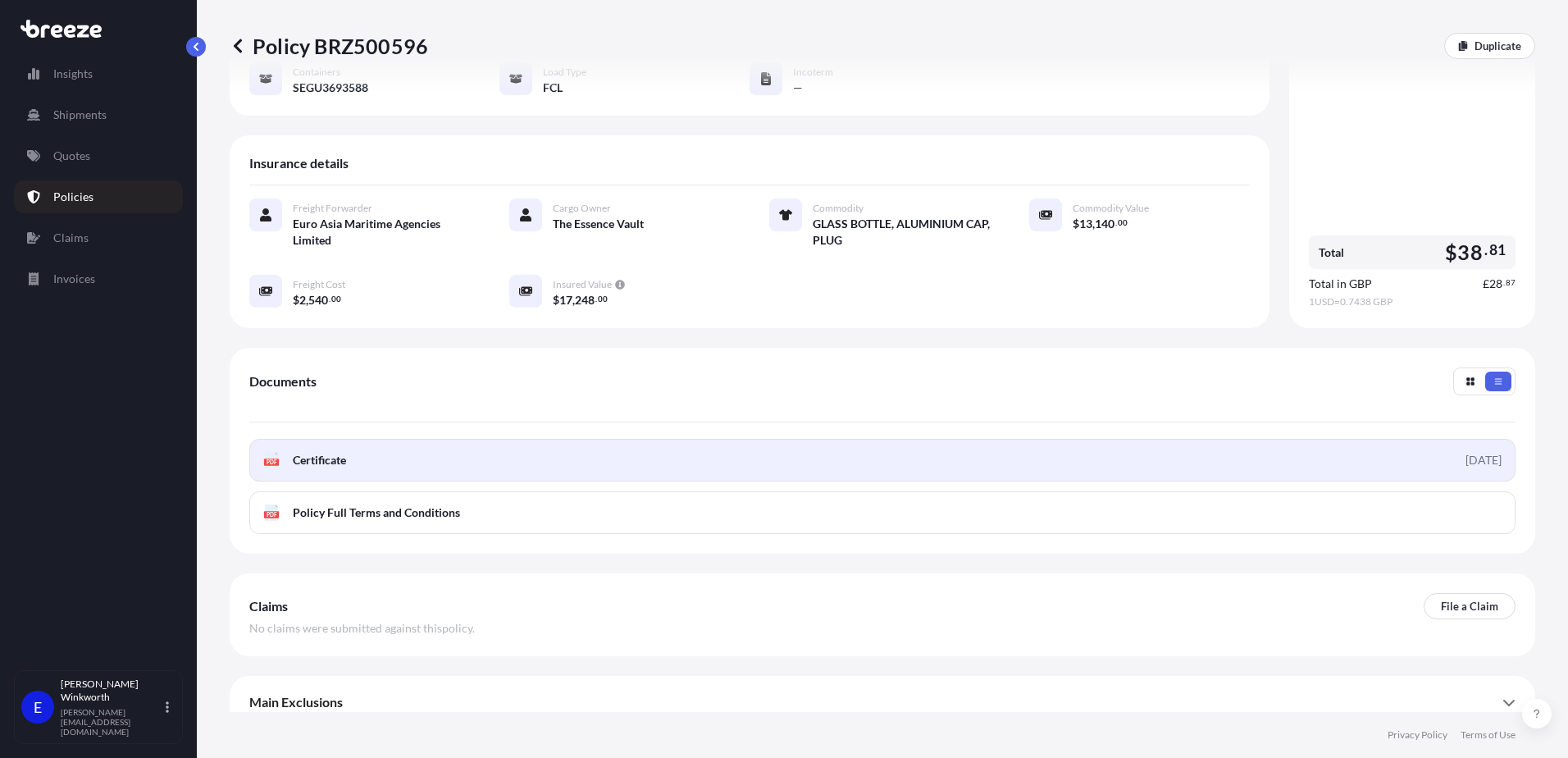
click at [363, 447] on link "PDF Certificate [DATE]" at bounding box center [882, 460] width 1267 height 43
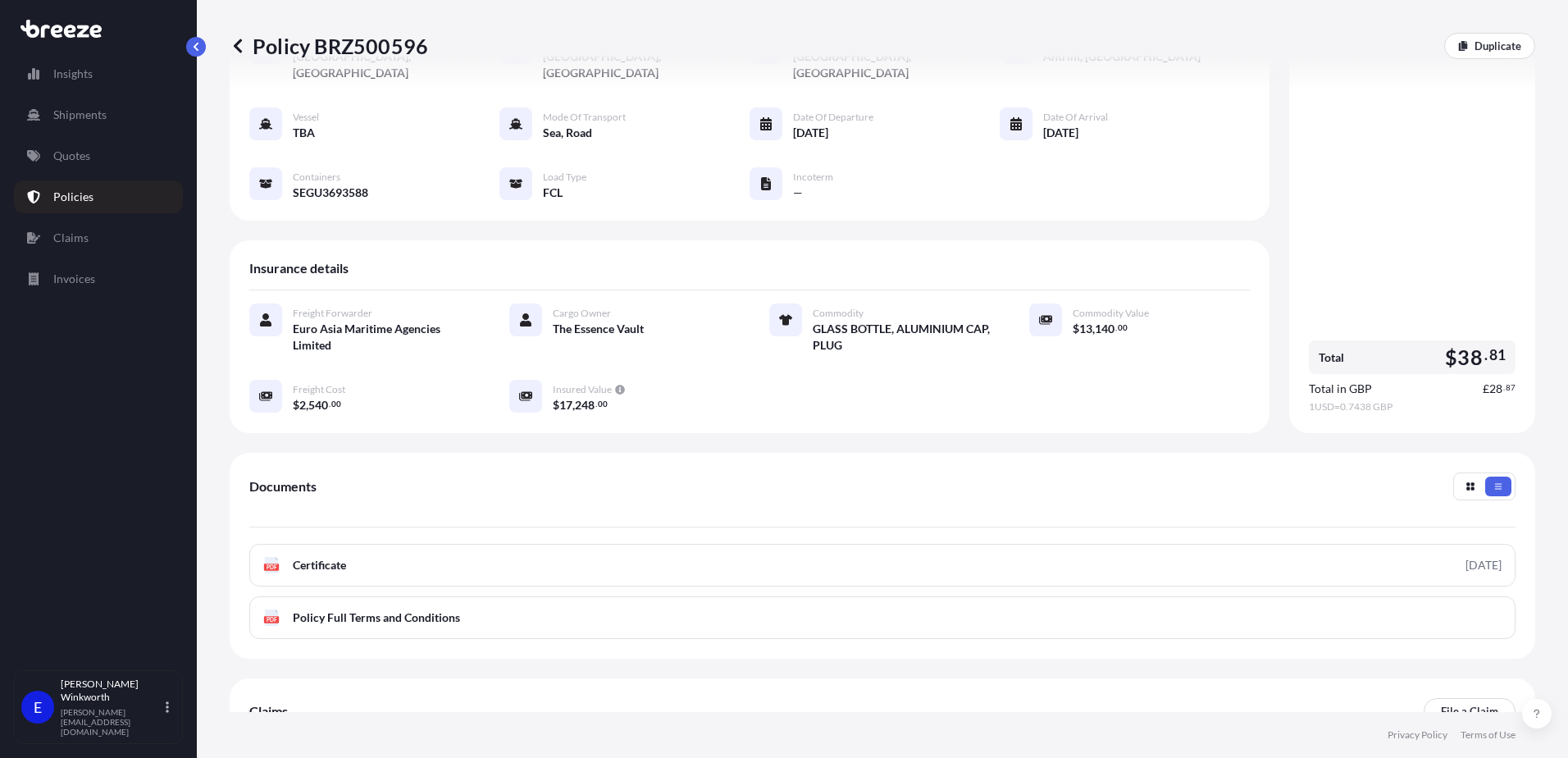
scroll to position [0, 0]
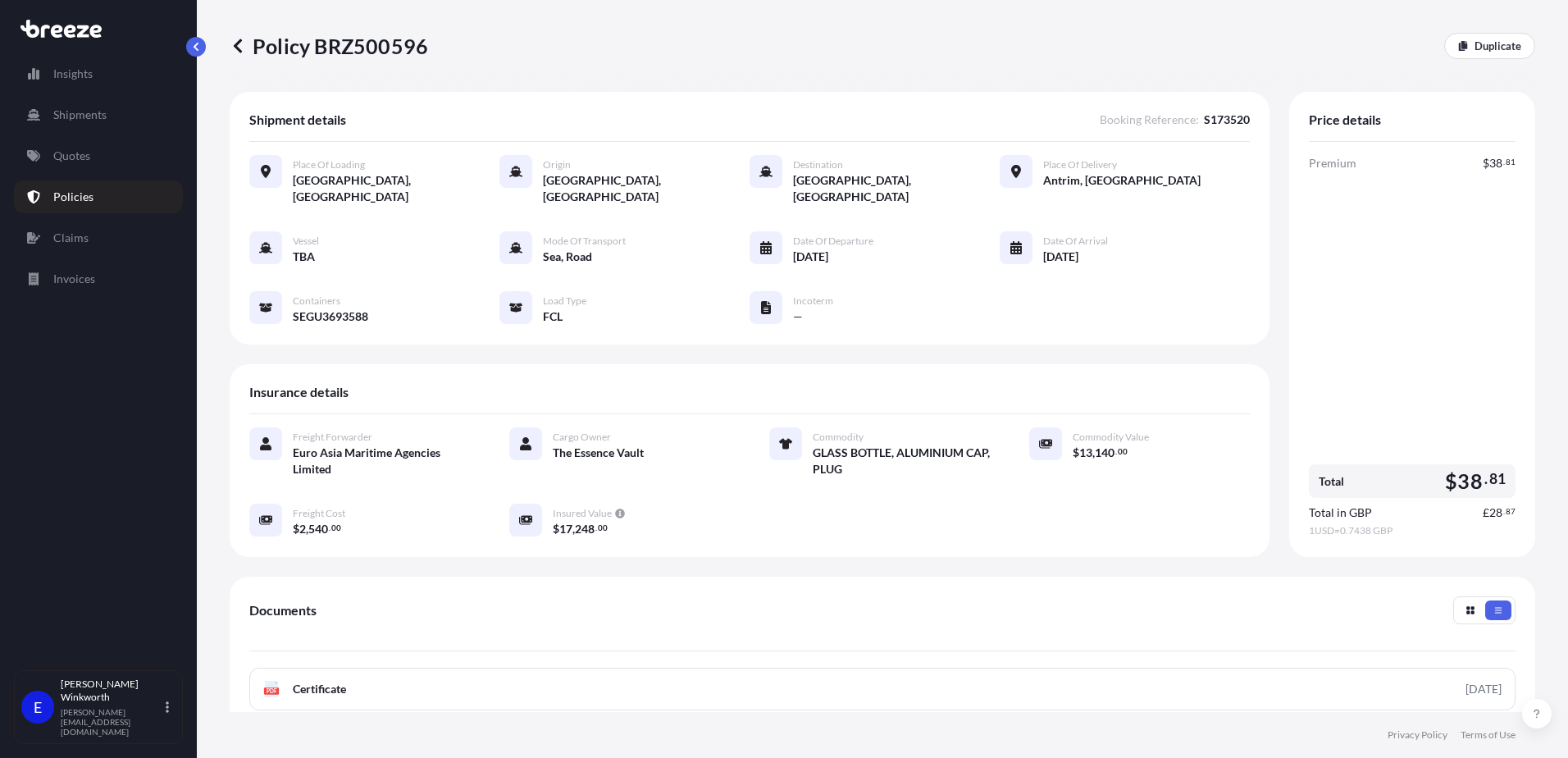
click at [236, 45] on icon at bounding box center [238, 45] width 8 height 14
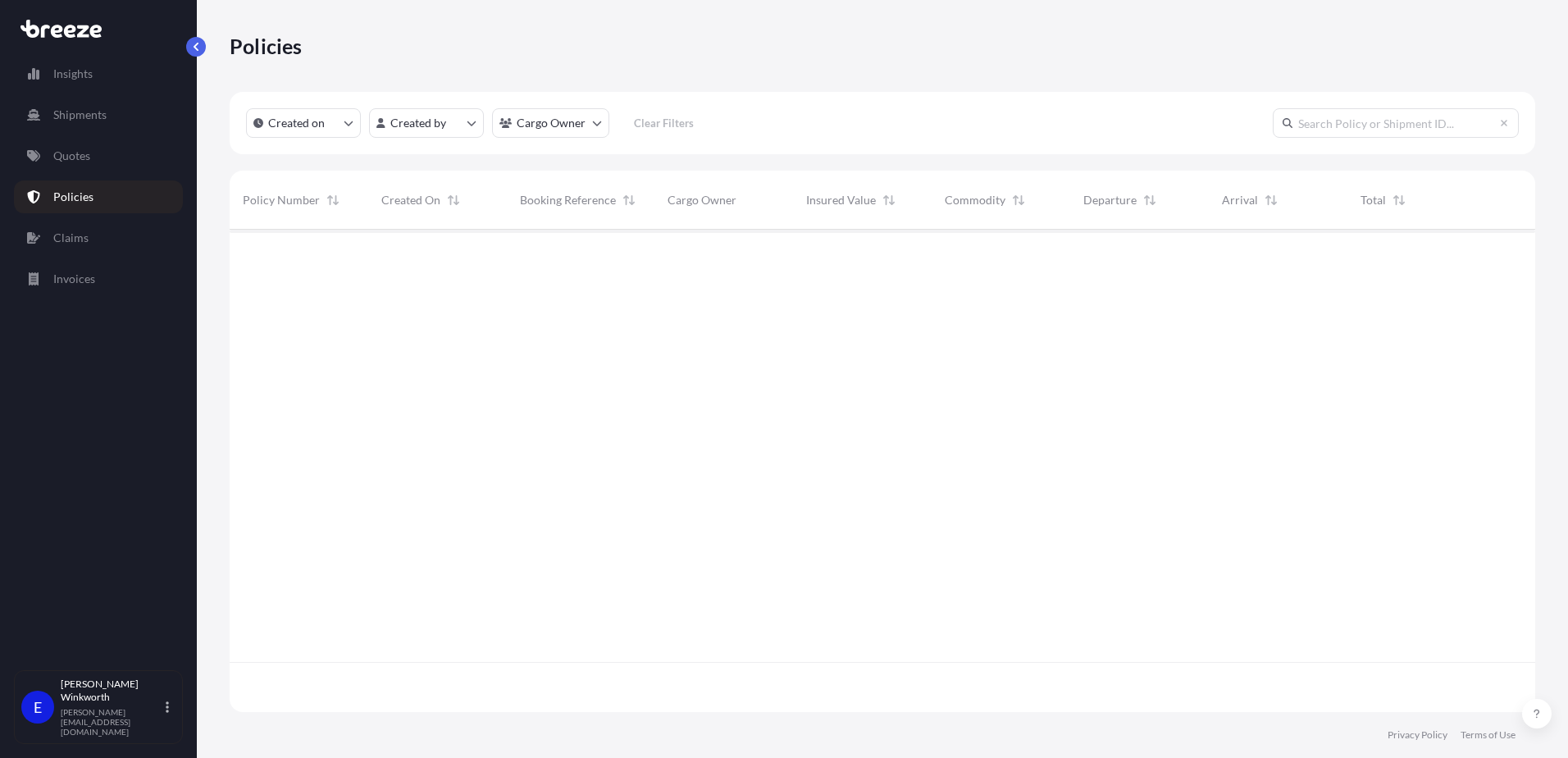
scroll to position [479, 1293]
click at [99, 152] on link "Quotes" at bounding box center [98, 155] width 169 height 33
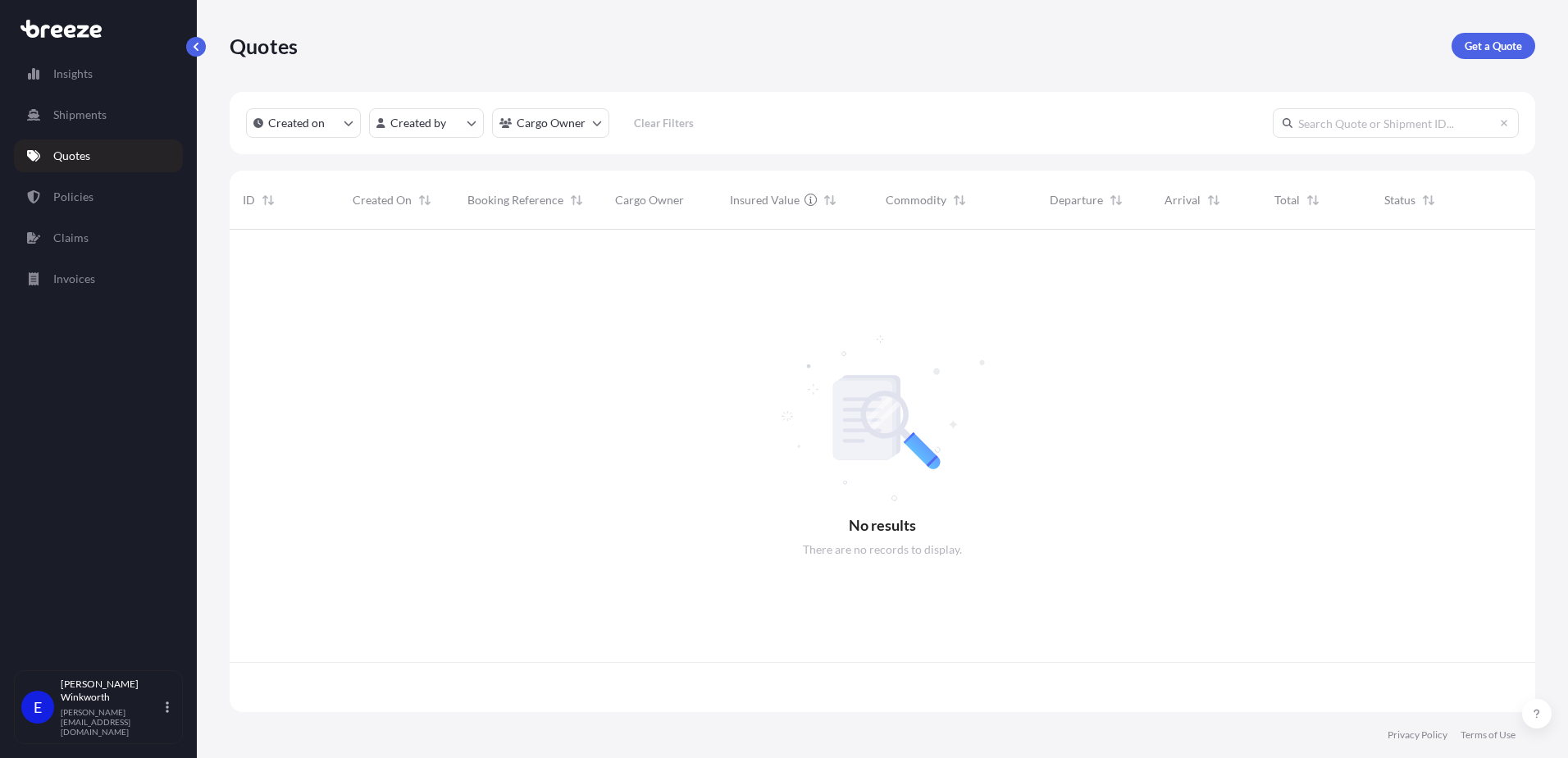
scroll to position [479, 1293]
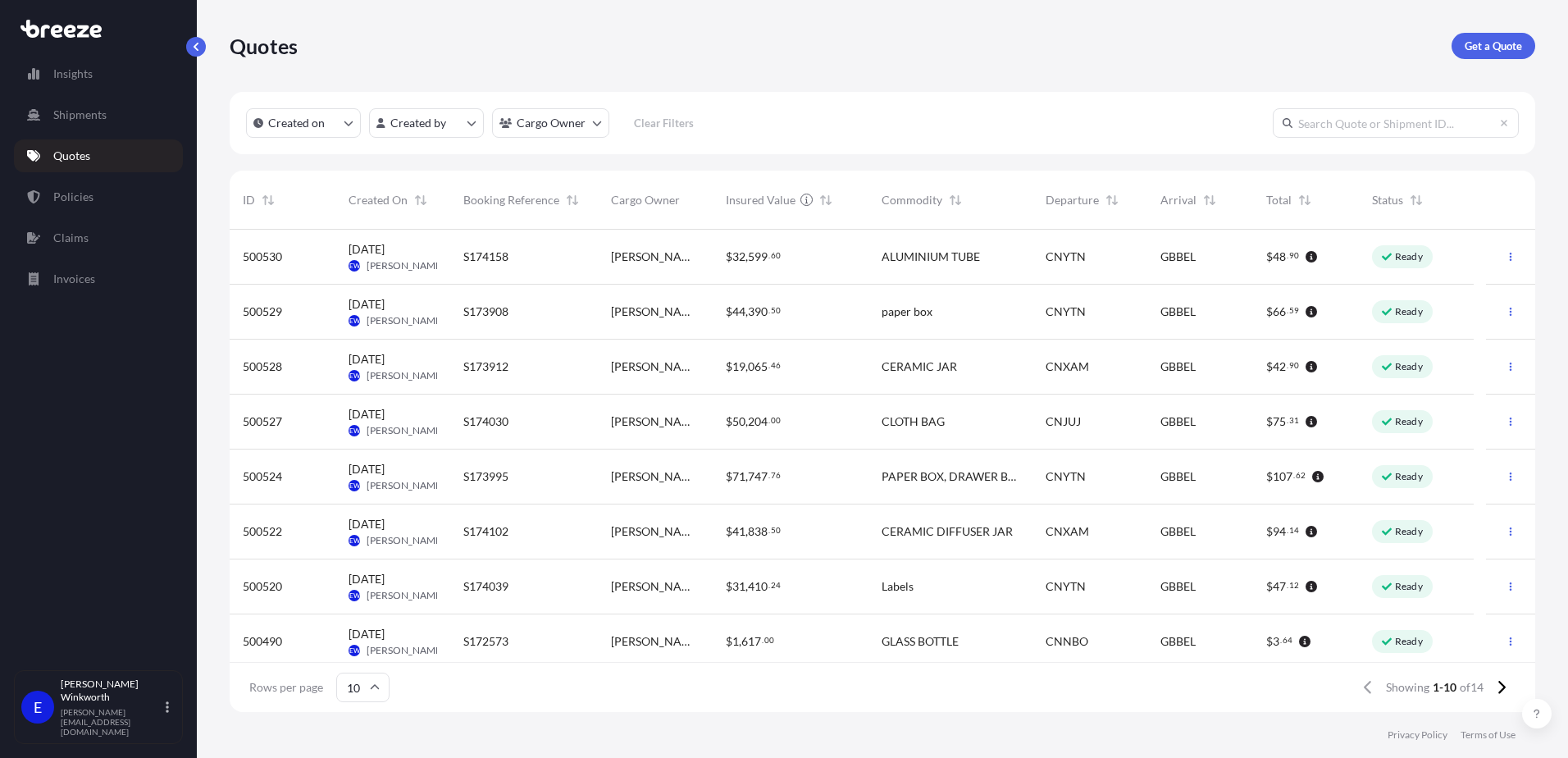
click at [389, 589] on span "[PERSON_NAME]" at bounding box center [406, 595] width 78 height 13
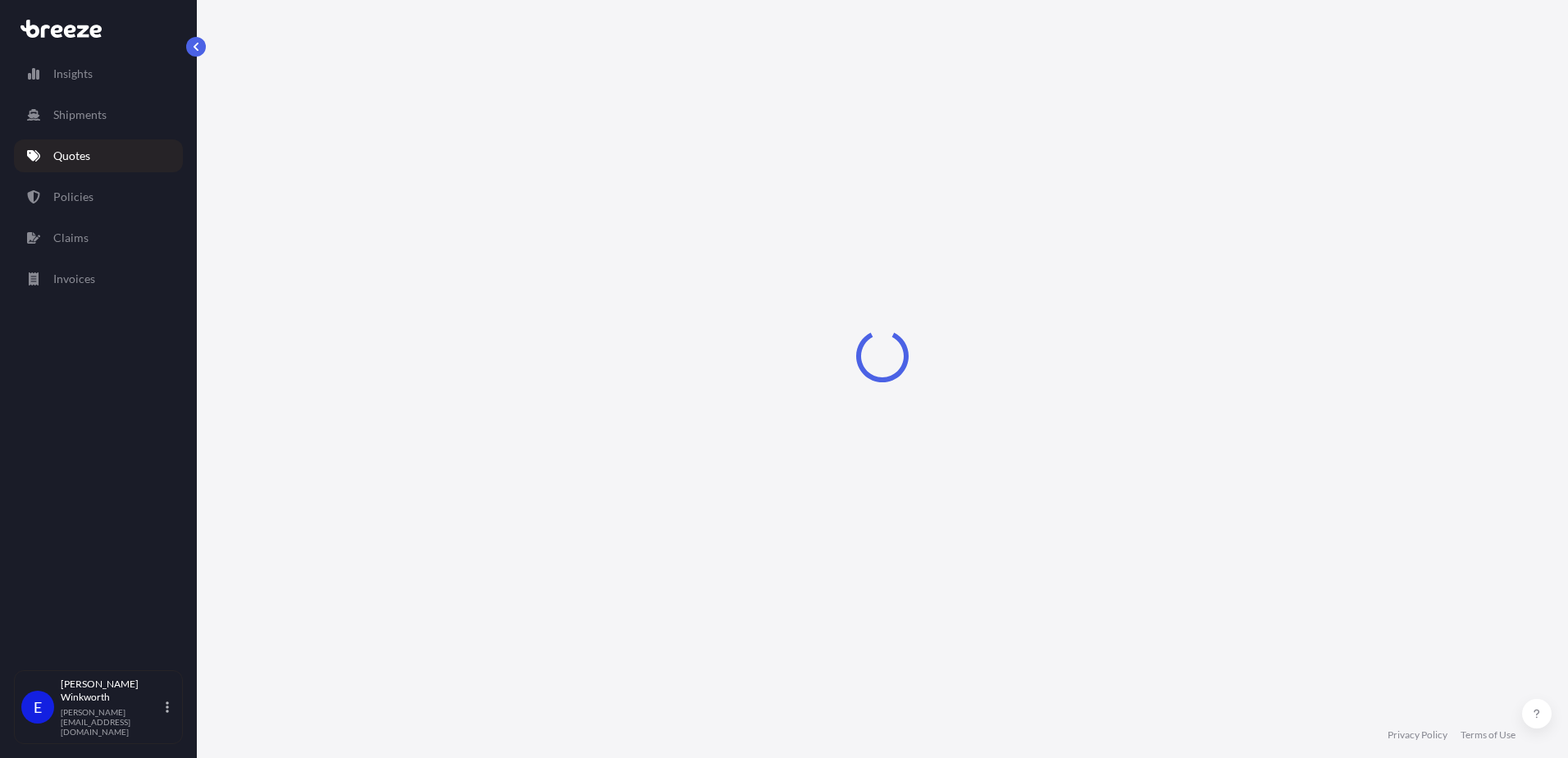
select select "Road"
select select "Sea"
select select "Road"
select select "2"
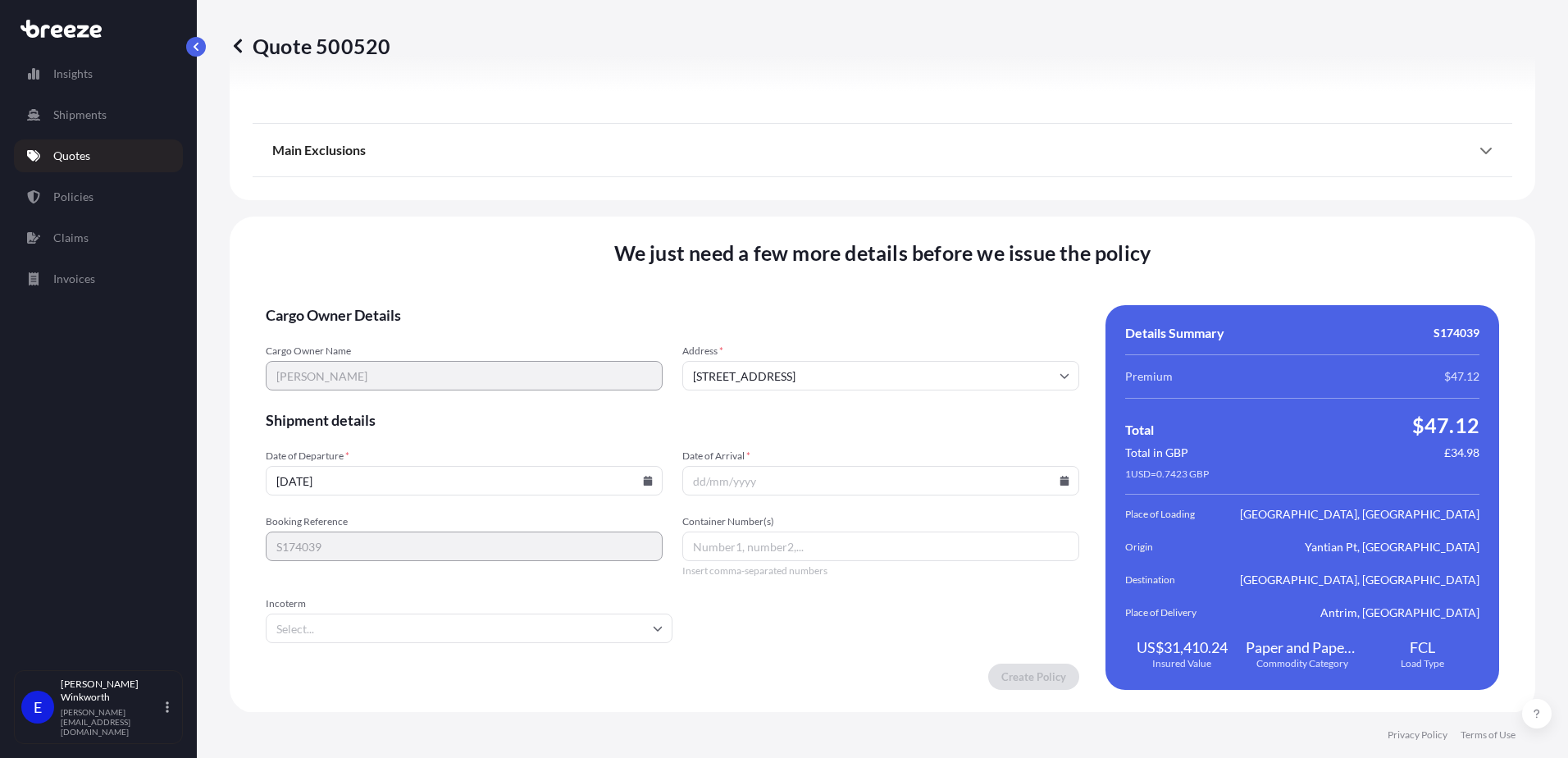
scroll to position [2172, 0]
click at [355, 486] on input "[DATE]" at bounding box center [464, 480] width 397 height 29
click at [664, 479] on div "Date of Departure * [DATE] Date of Arrival *" at bounding box center [673, 472] width 814 height 46
click at [650, 479] on input "[DATE]" at bounding box center [464, 480] width 397 height 29
click at [646, 479] on icon at bounding box center [648, 480] width 9 height 10
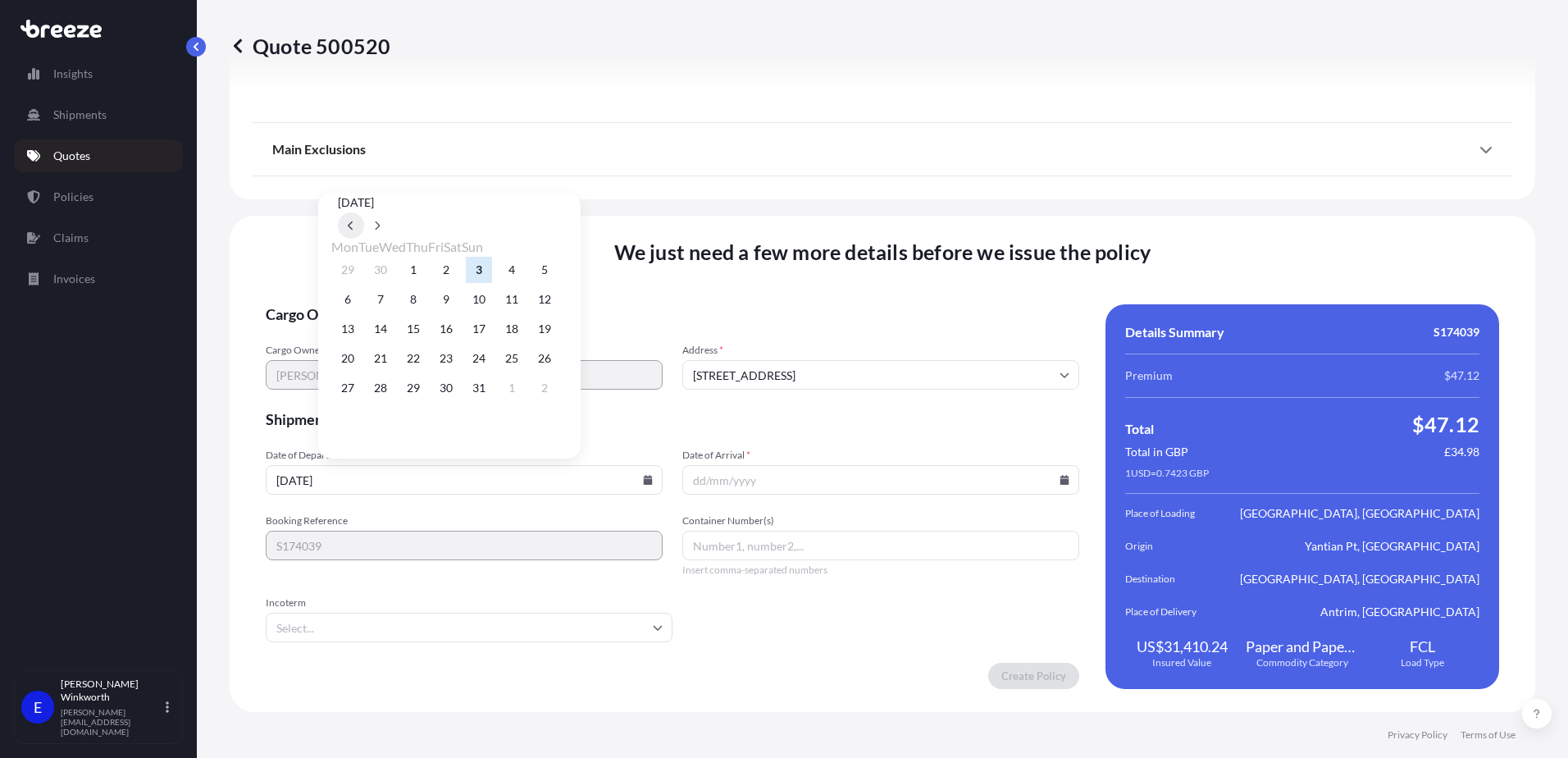
click at [353, 222] on icon at bounding box center [350, 226] width 5 height 9
click at [492, 369] on button "26" at bounding box center [480, 359] width 27 height 27
type input "[DATE]"
click at [330, 631] on input "Incoterm" at bounding box center [469, 627] width 407 height 29
type input "EXW"
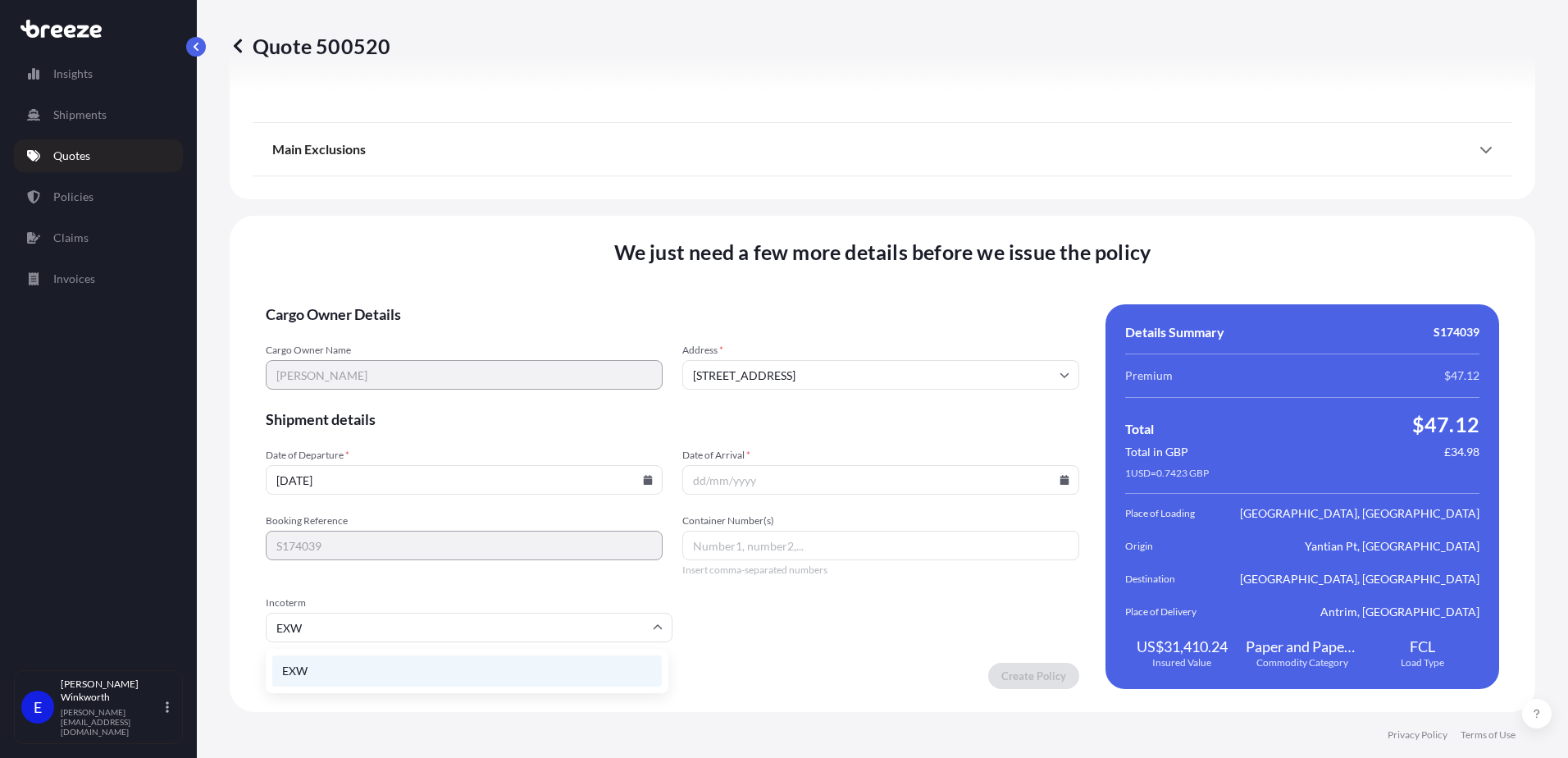
click at [331, 665] on li "EXW" at bounding box center [467, 670] width 390 height 31
click at [755, 488] on input "Date of Arrival *" at bounding box center [881, 480] width 397 height 29
click at [796, 475] on input "Date of Arrival *" at bounding box center [881, 480] width 397 height 29
click at [1063, 480] on input "Date of Arrival *" at bounding box center [881, 480] width 397 height 29
click at [1060, 481] on icon at bounding box center [1065, 480] width 9 height 10
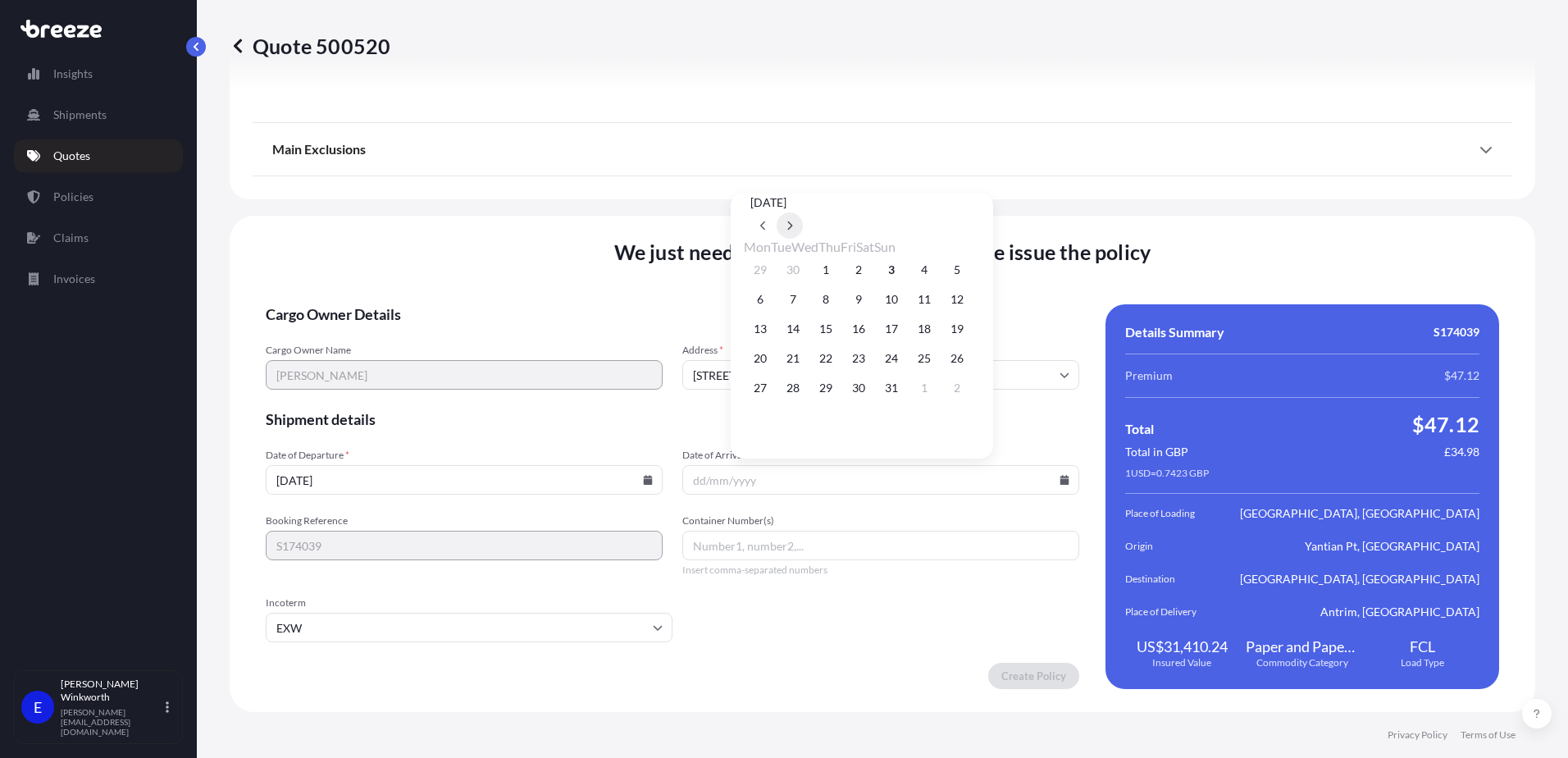
click at [803, 213] on button at bounding box center [790, 226] width 27 height 27
click at [872, 304] on button "6" at bounding box center [859, 300] width 27 height 27
type input "[DATE]"
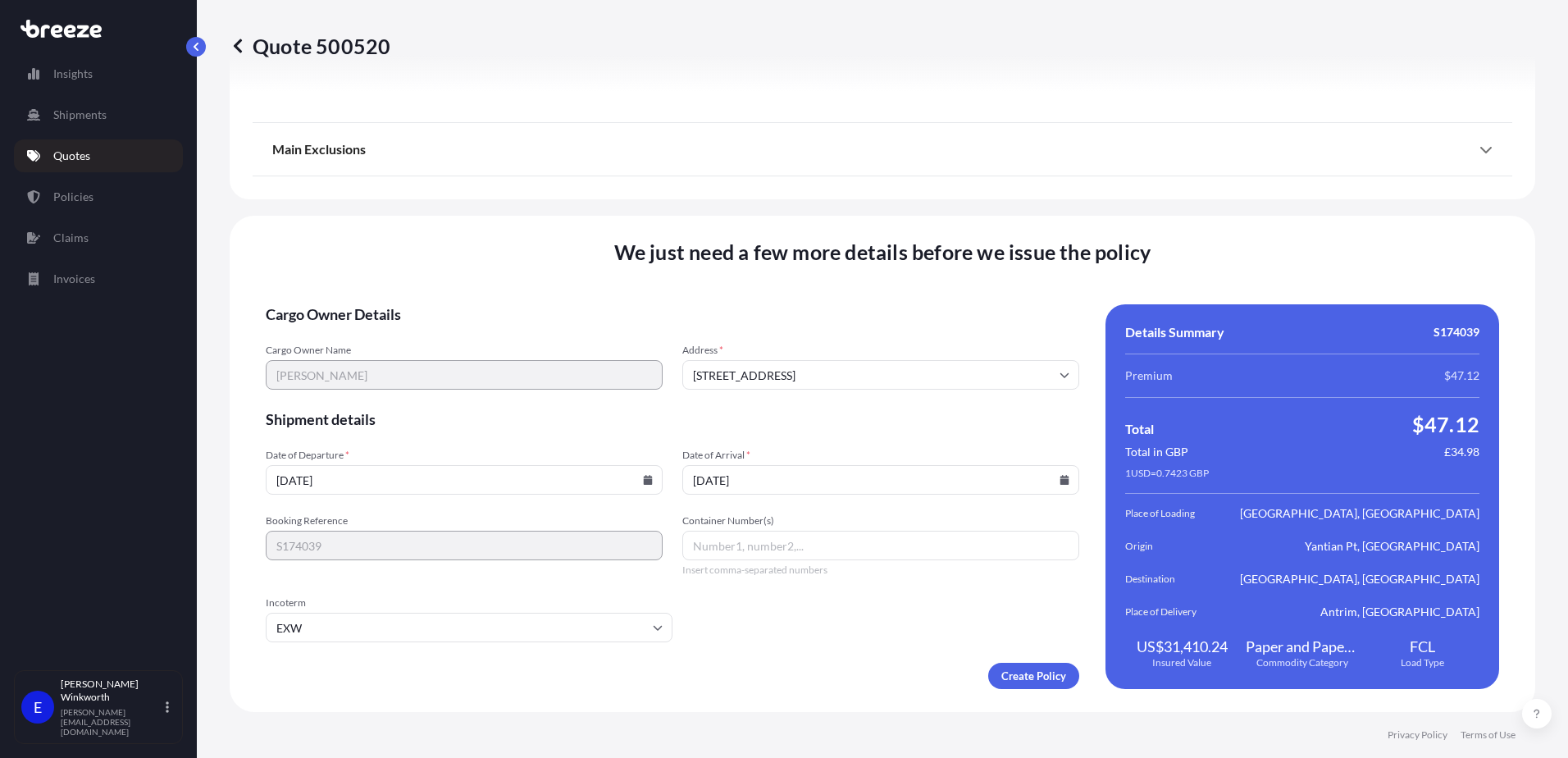
click at [729, 550] on input "Container Number(s)" at bounding box center [881, 545] width 397 height 29
click at [737, 536] on input "Container Number(s)" at bounding box center [881, 545] width 397 height 29
paste input "EWLU2333581"
type input "EWLU2333581"
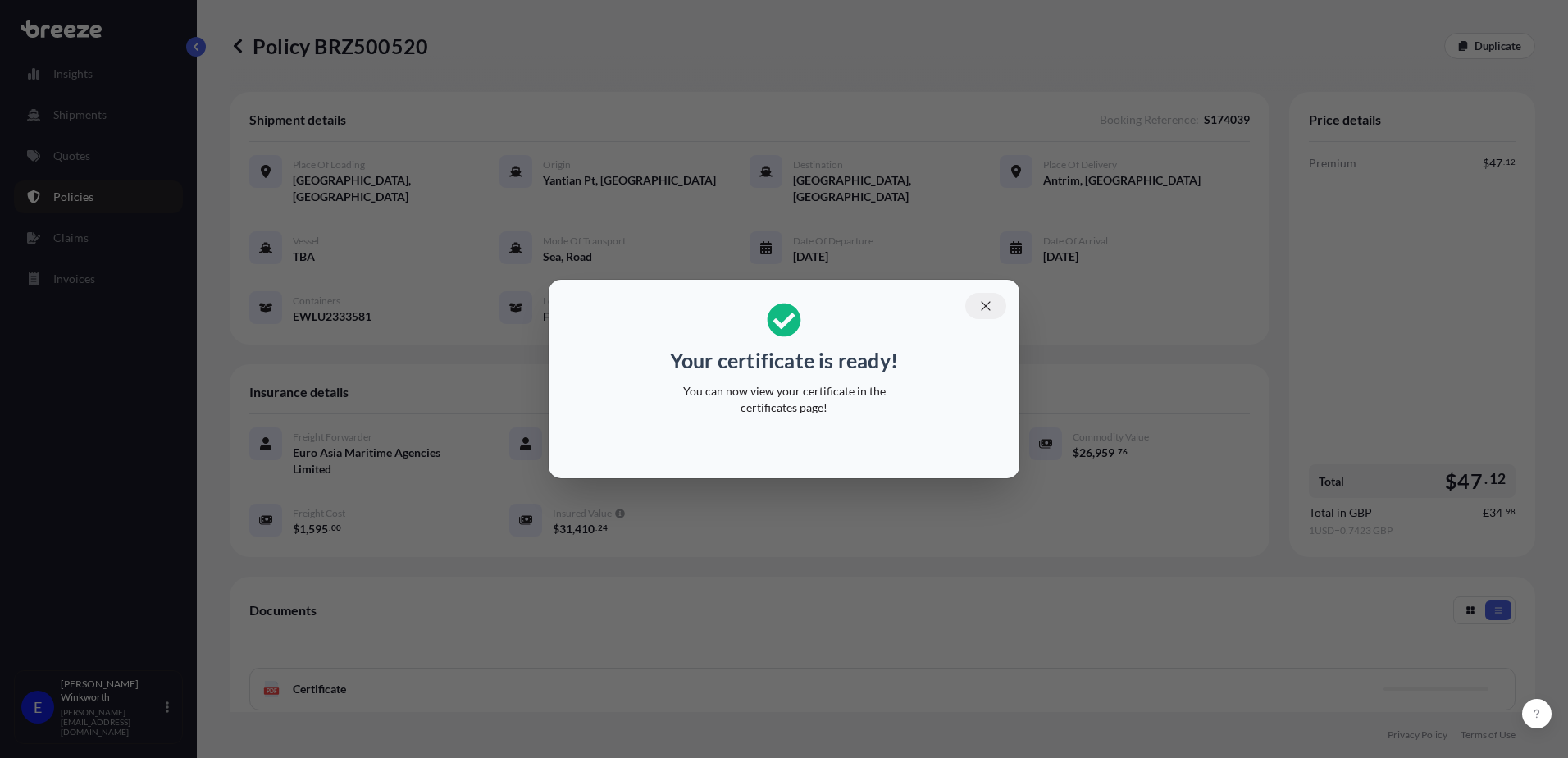
click at [983, 301] on icon "button" at bounding box center [986, 306] width 15 height 15
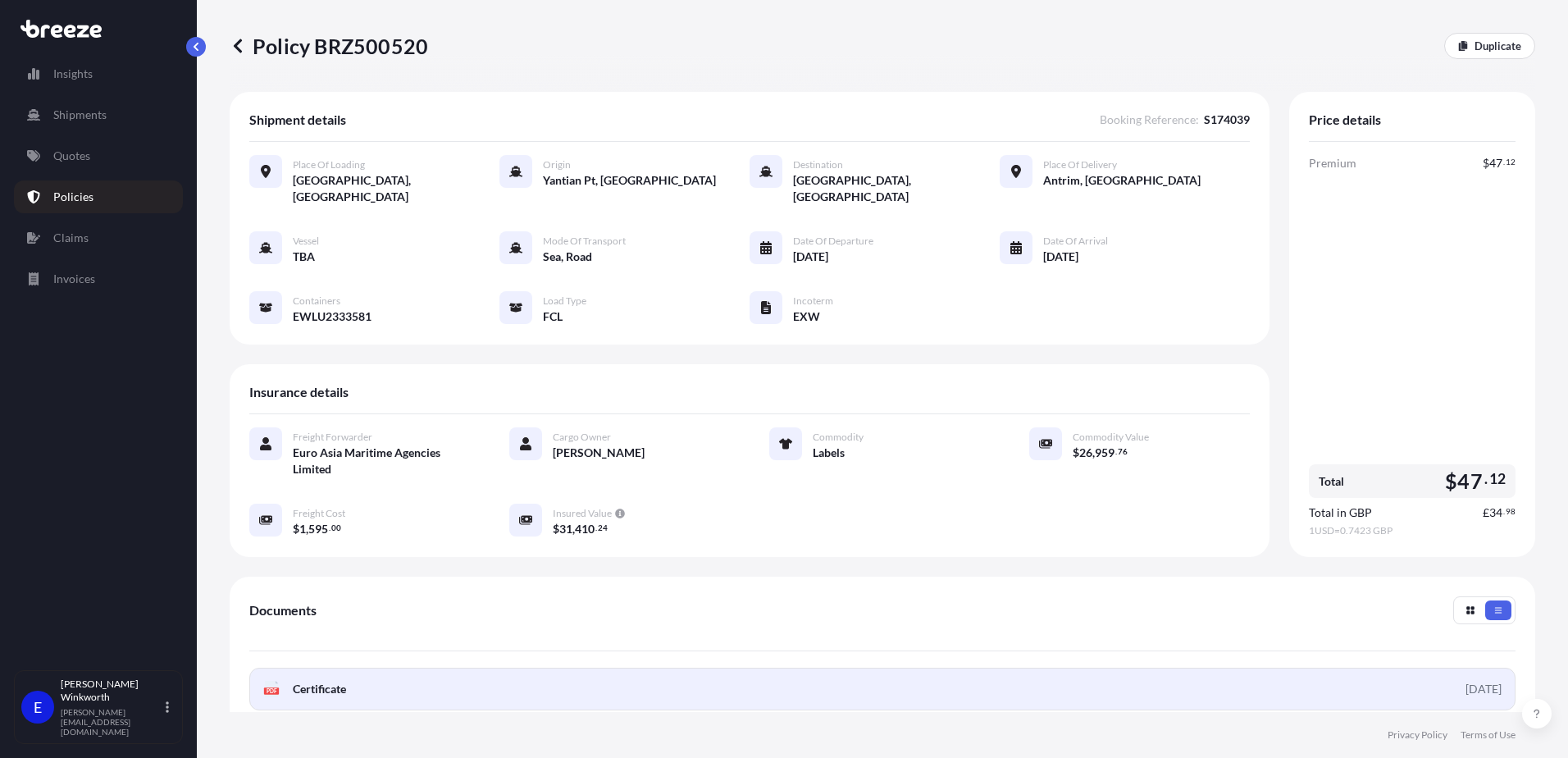
click at [314, 681] on span "Certificate" at bounding box center [319, 689] width 53 height 17
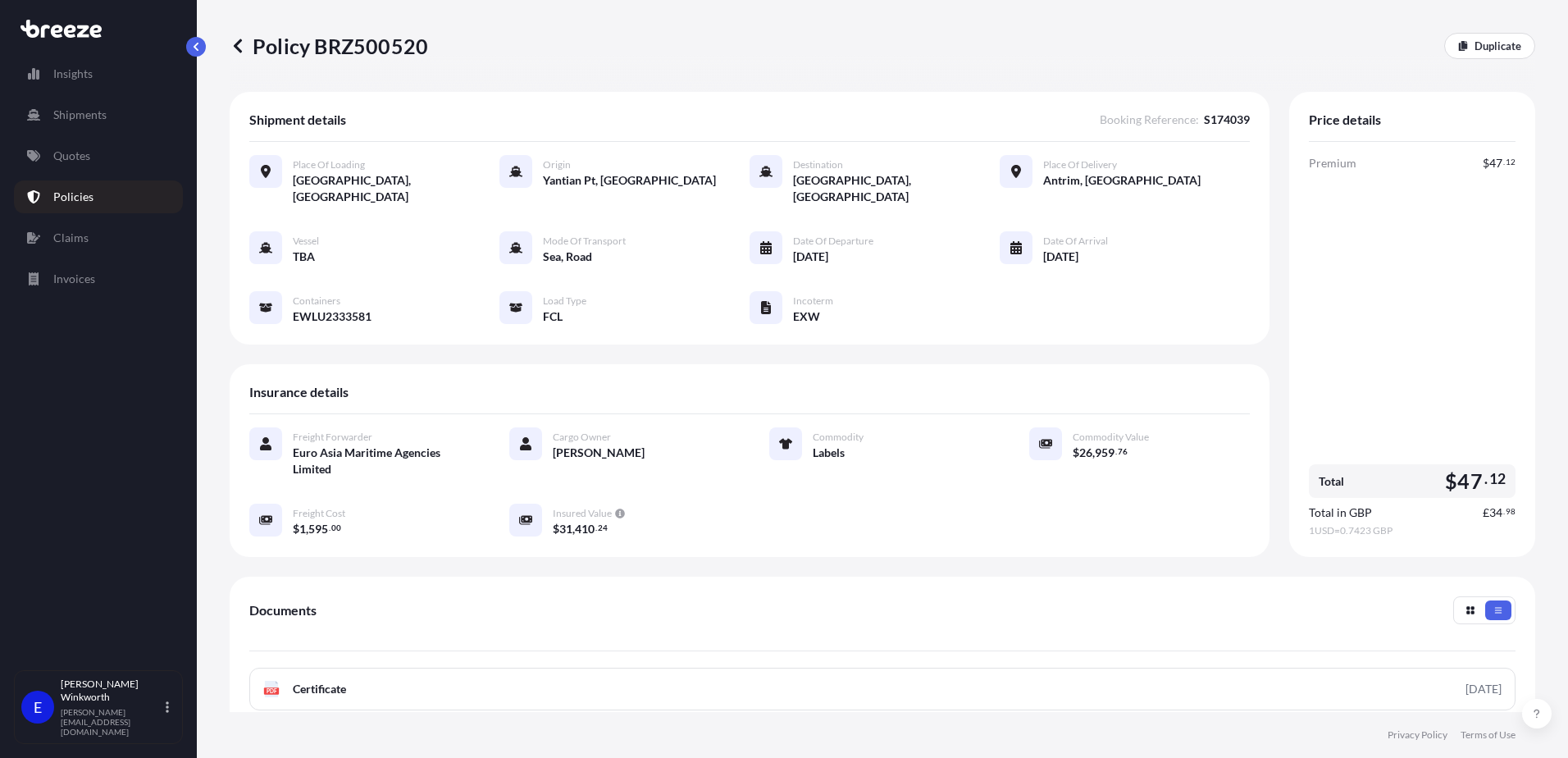
click at [240, 50] on icon at bounding box center [238, 46] width 17 height 17
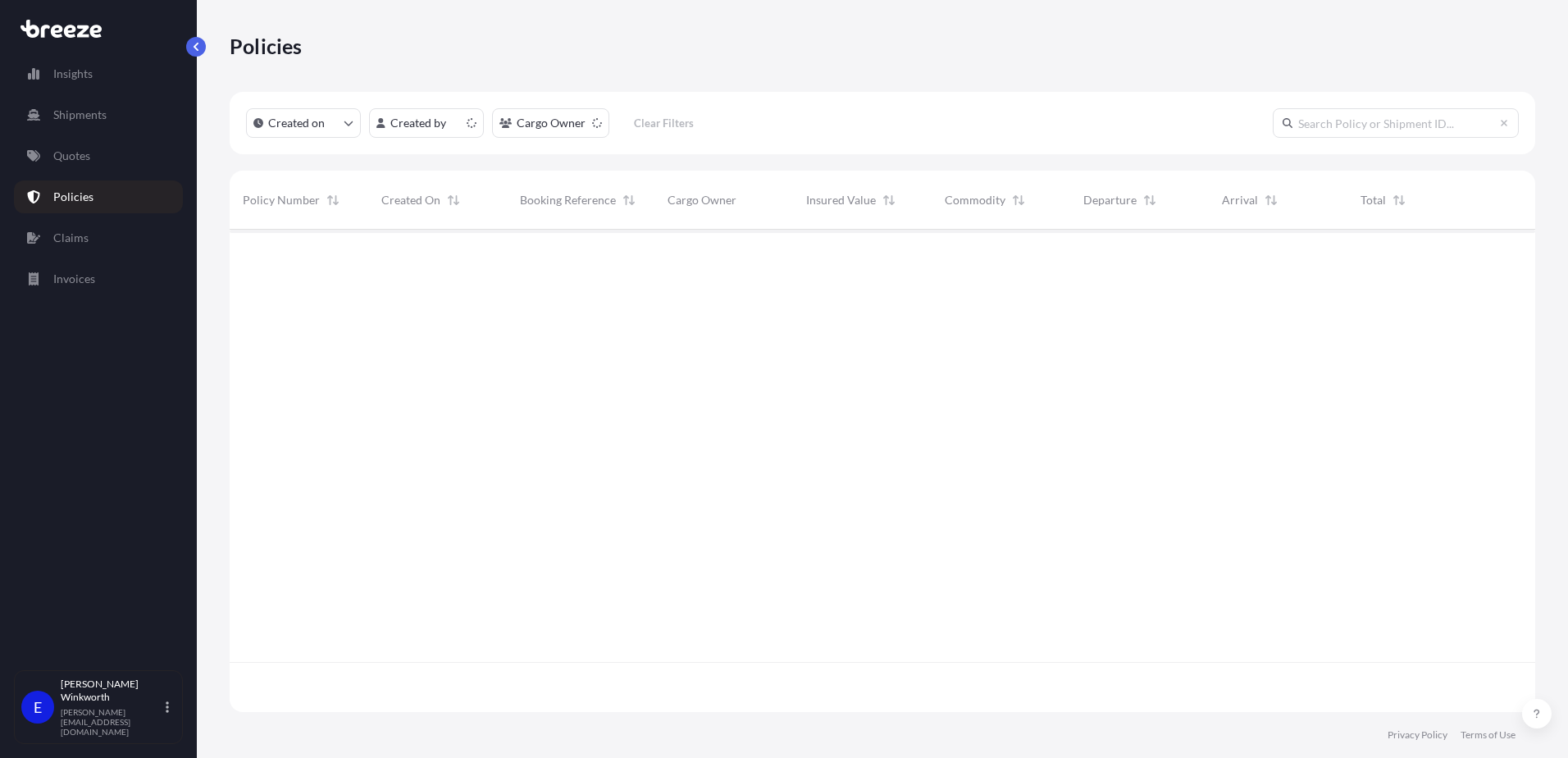
scroll to position [479, 1293]
click at [94, 154] on link "Quotes" at bounding box center [98, 155] width 169 height 33
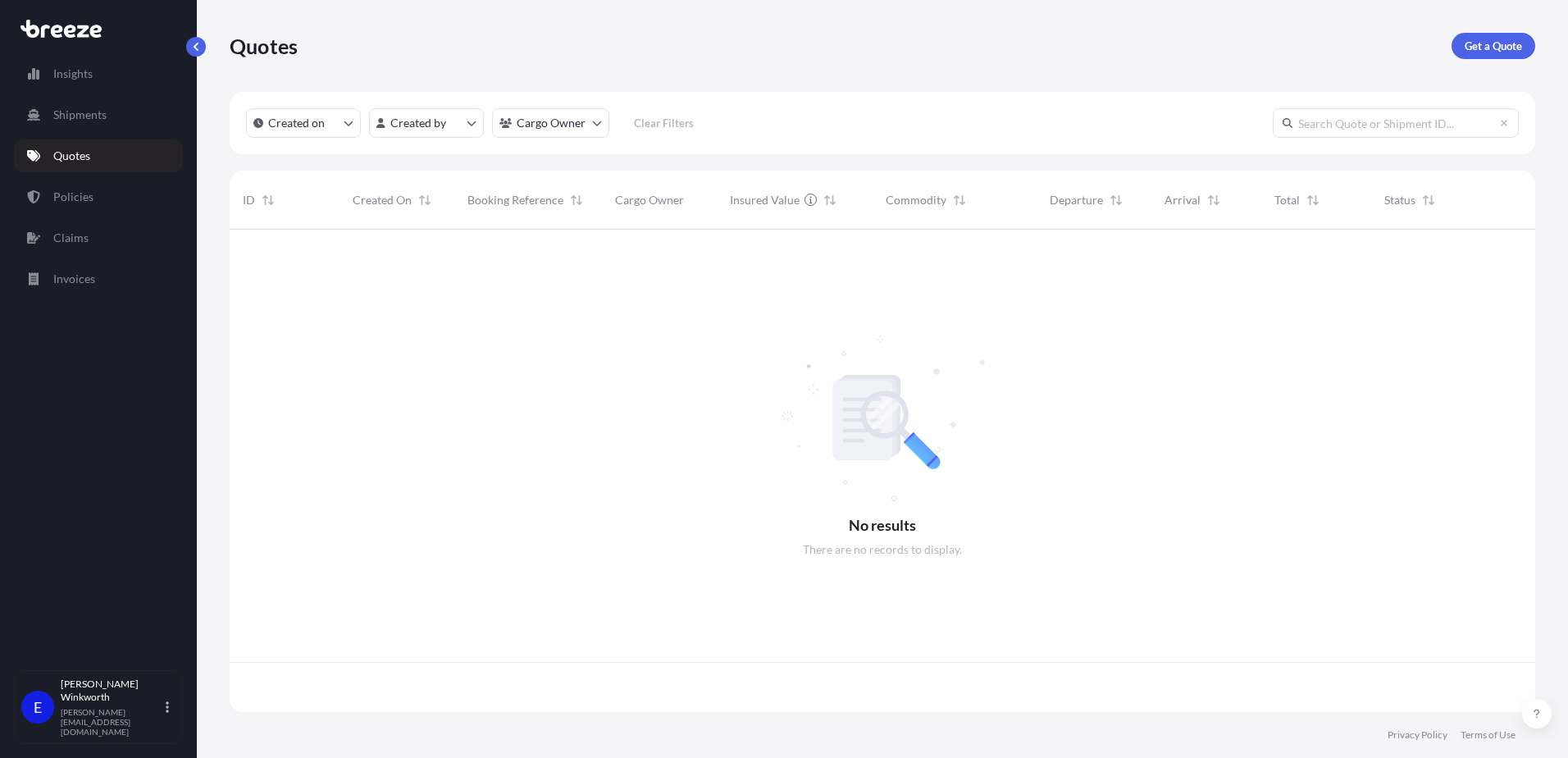
scroll to position [479, 1293]
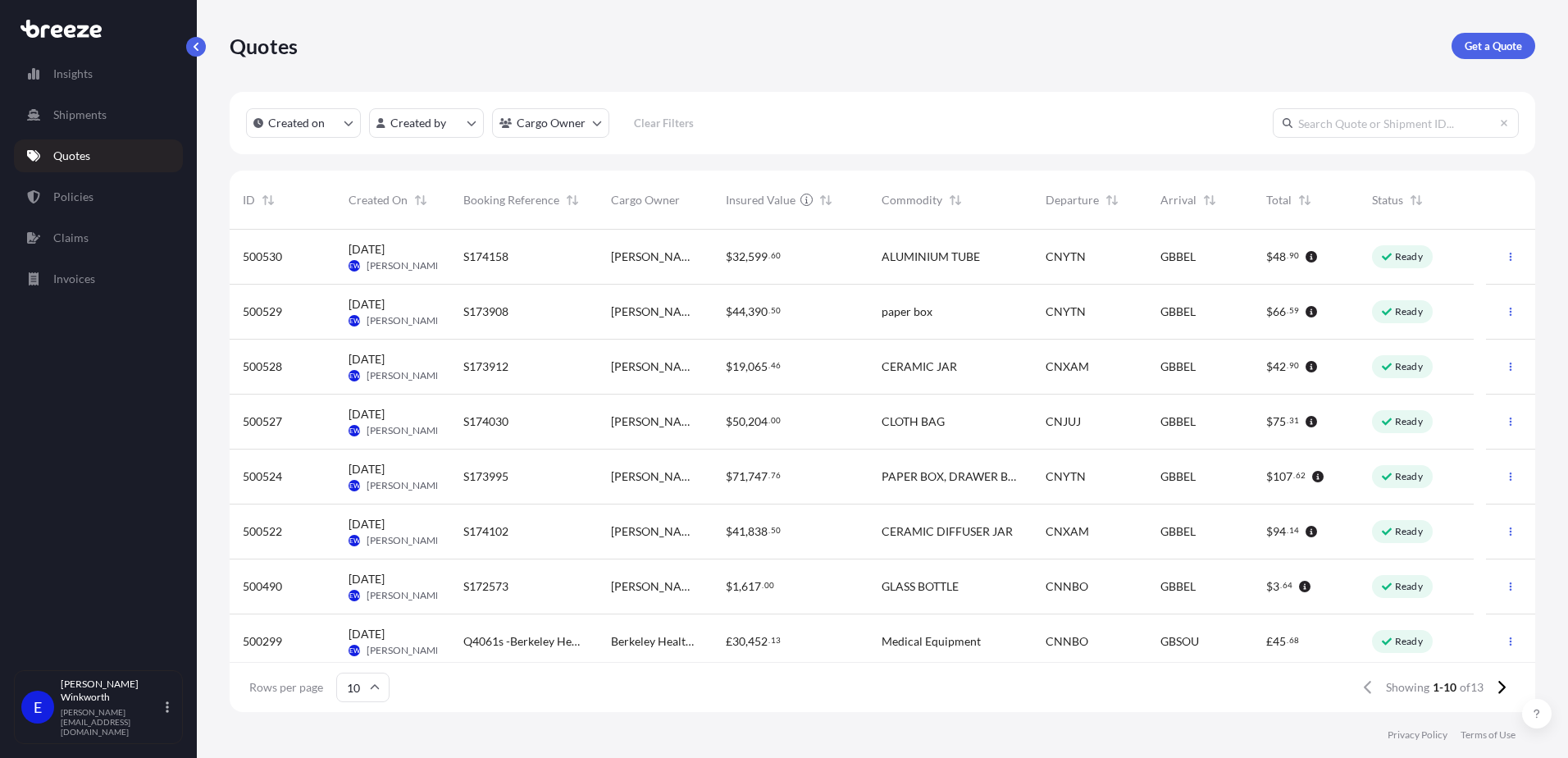
click at [380, 534] on span "[PERSON_NAME]" at bounding box center [406, 540] width 78 height 13
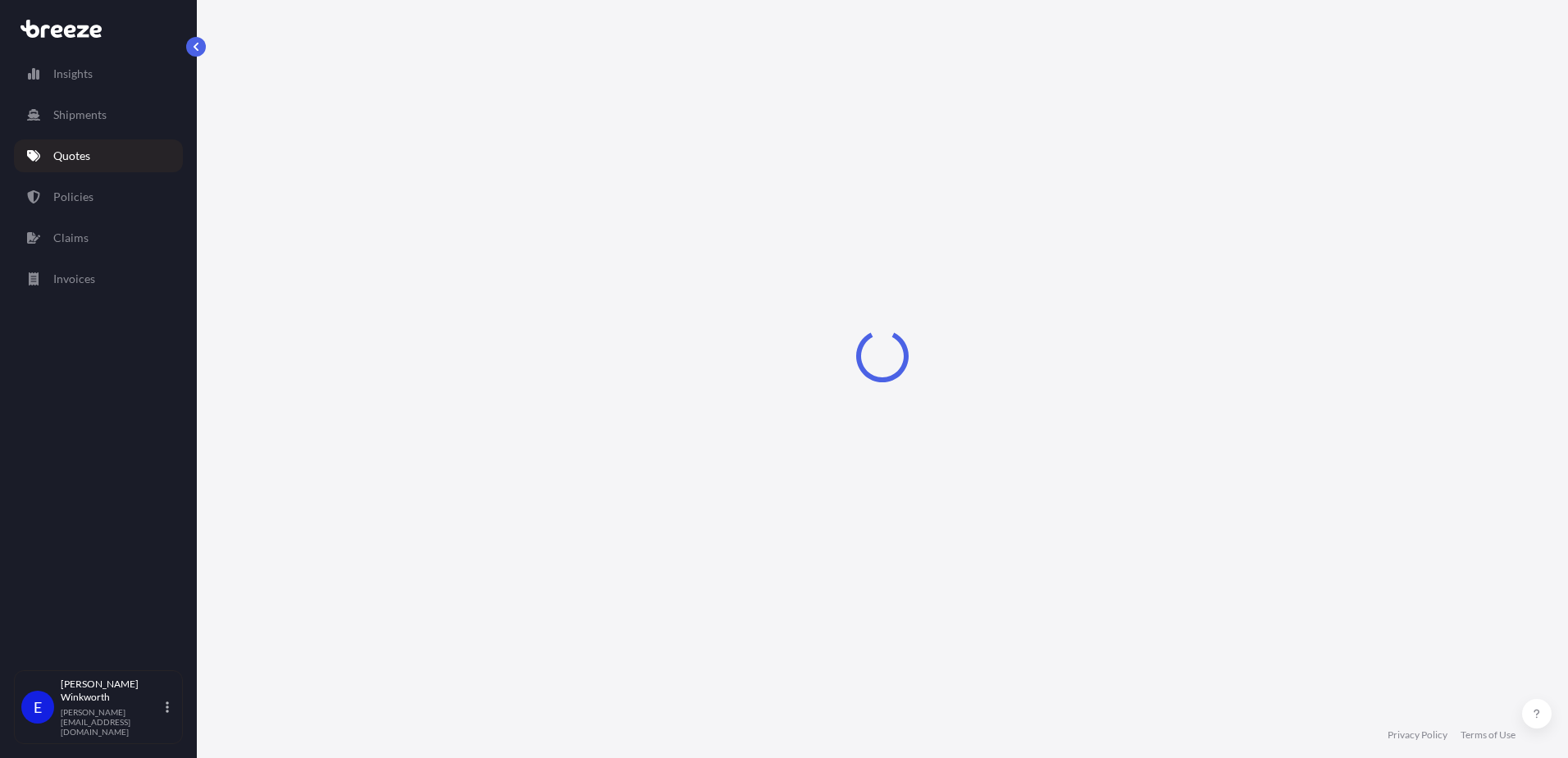
select select "Road"
select select "Sea"
select select "Road"
select select "2"
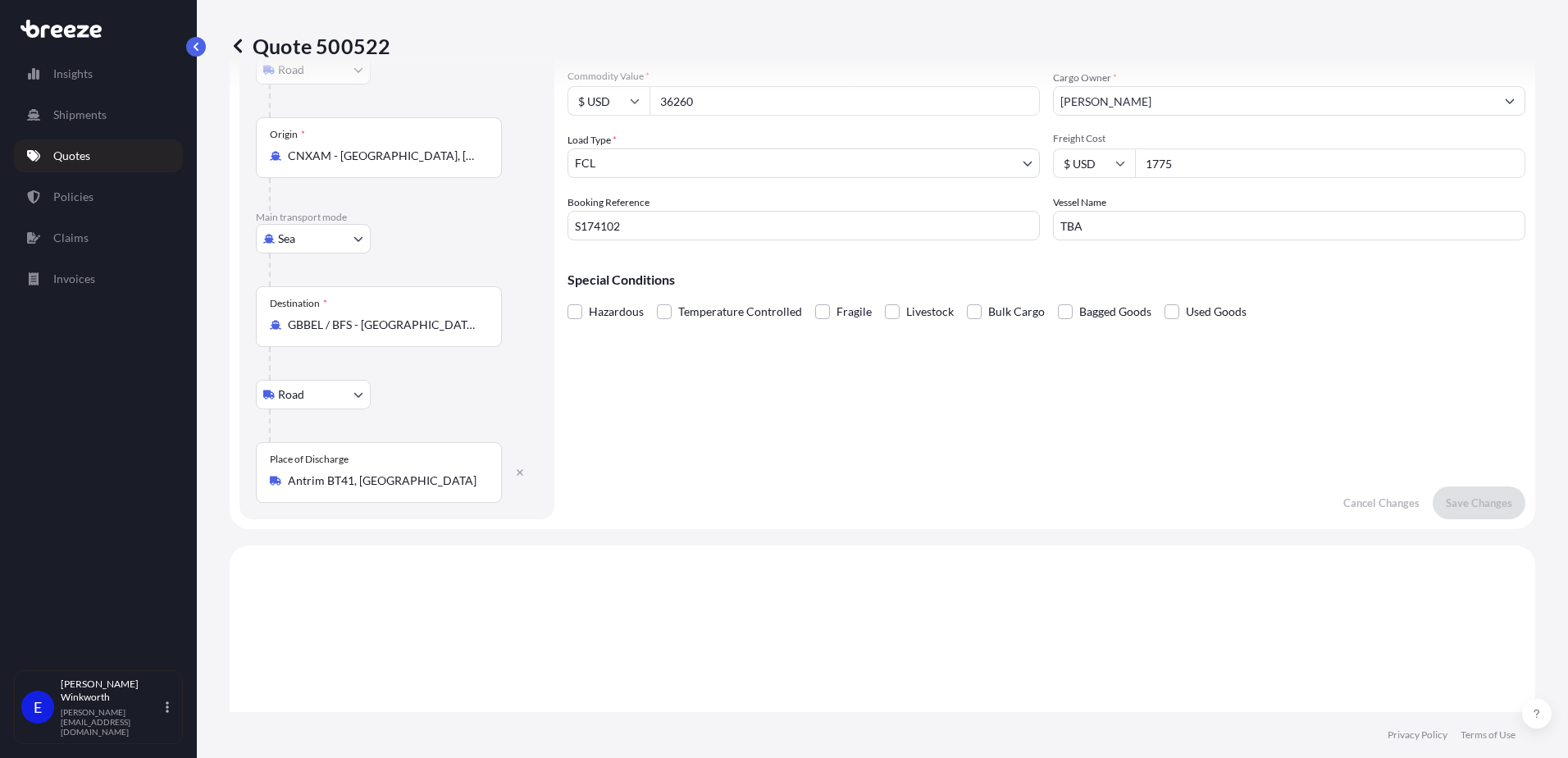
scroll to position [164, 0]
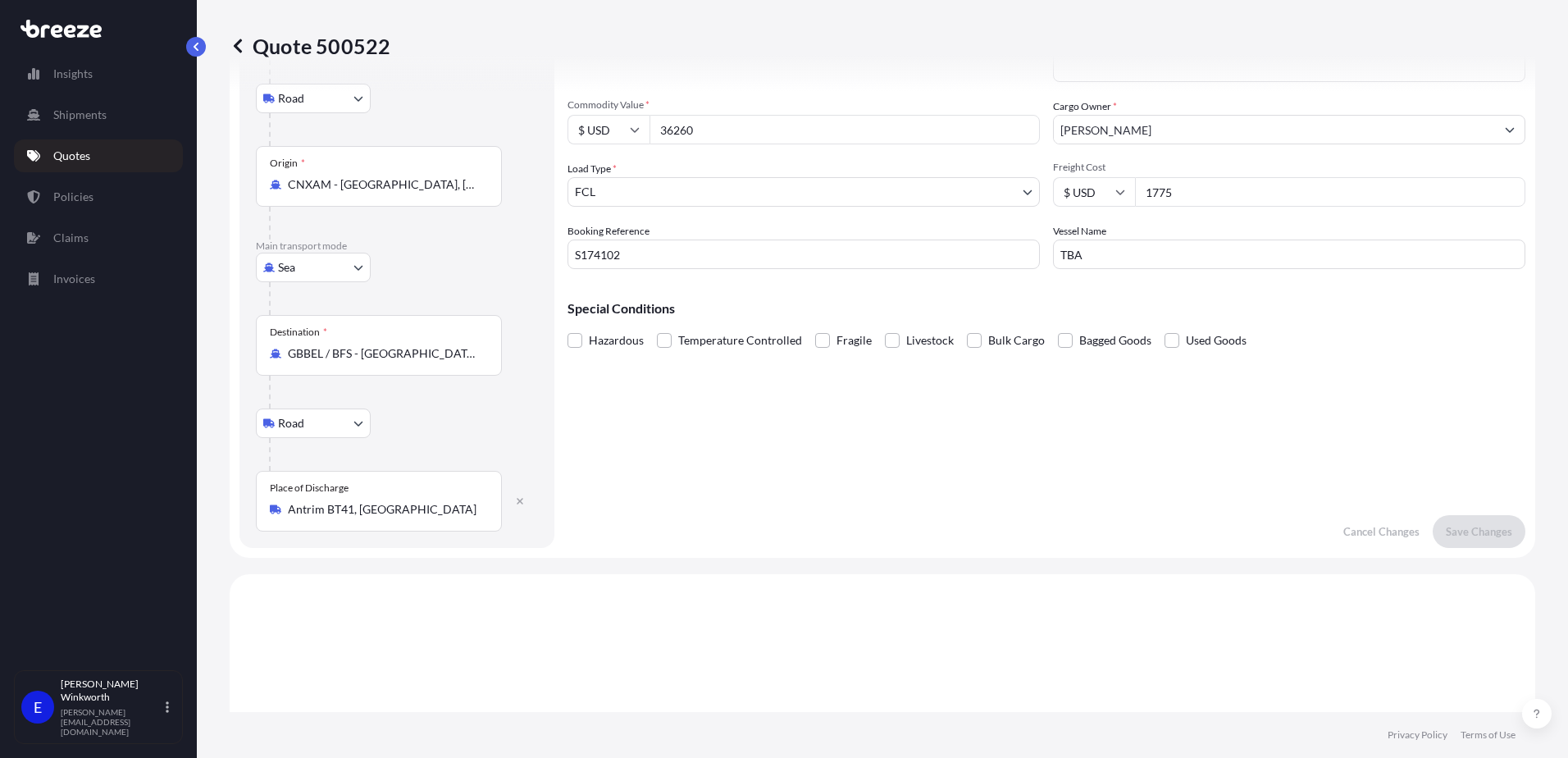
drag, startPoint x: 1111, startPoint y: 245, endPoint x: 1129, endPoint y: 254, distance: 20.1
click at [1112, 245] on input "TBA" at bounding box center [1289, 254] width 472 height 29
drag, startPoint x: 1141, startPoint y: 252, endPoint x: 1001, endPoint y: 252, distance: 140.0
click at [1001, 252] on div "Commodity Category * Ceramic Products Commodity Description * CERAMIC DIFFUSER …" at bounding box center [1046, 128] width 958 height 282
paste input "COSCO [GEOGRAPHIC_DATA]"
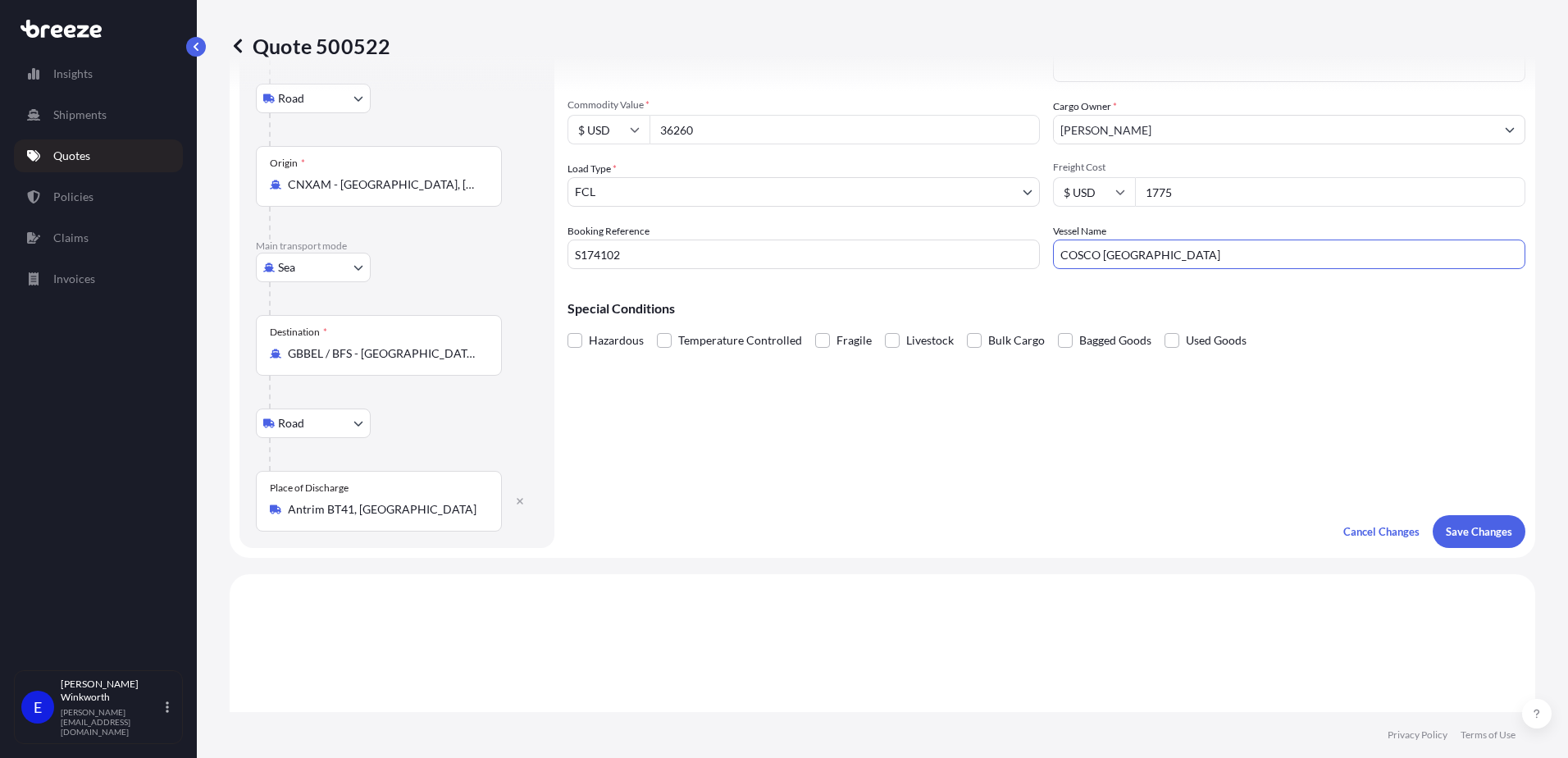
type input "COSCO [GEOGRAPHIC_DATA]"
click at [1451, 518] on button "Save Changes" at bounding box center [1479, 531] width 93 height 33
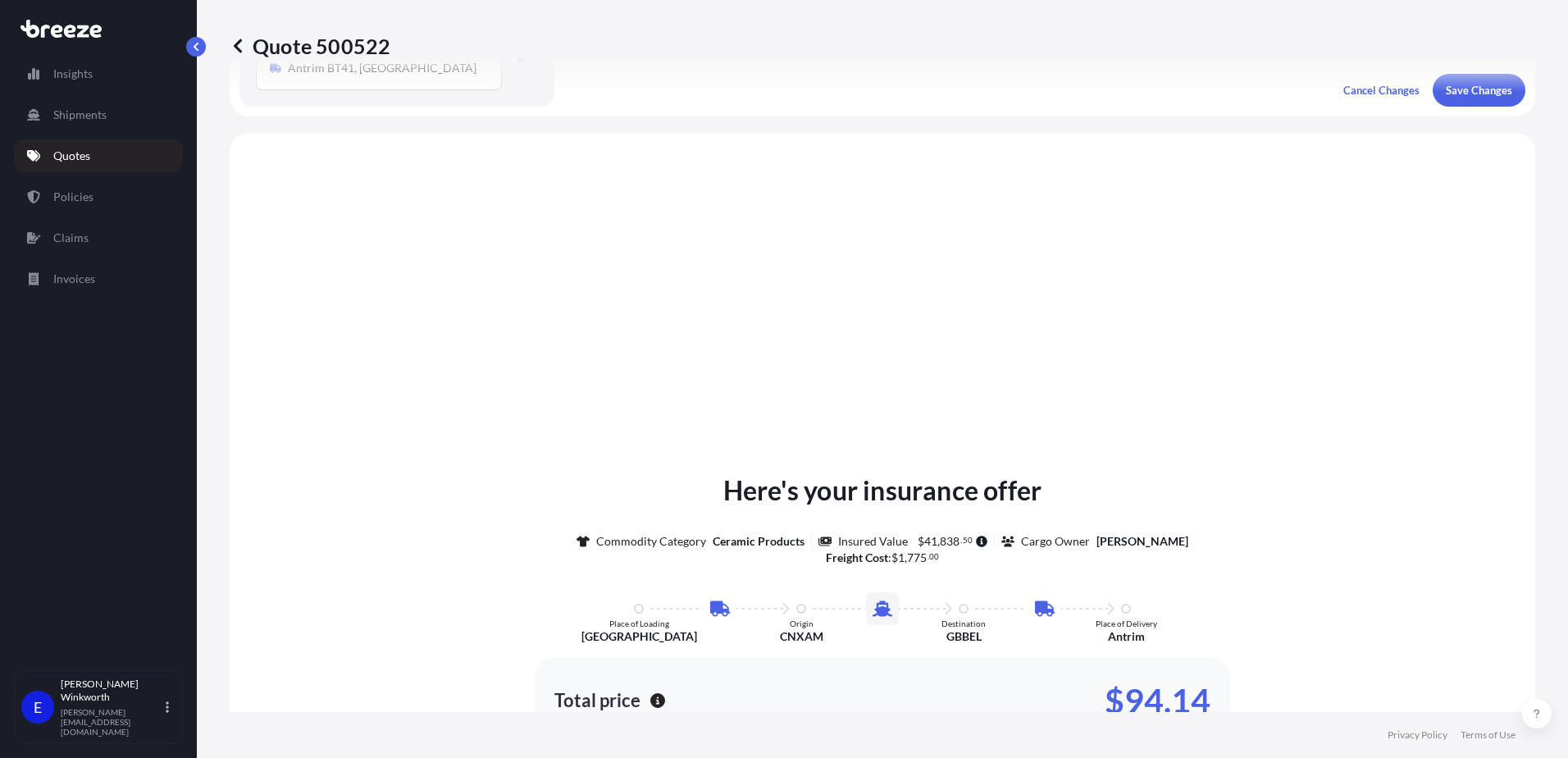
scroll to position [656, 0]
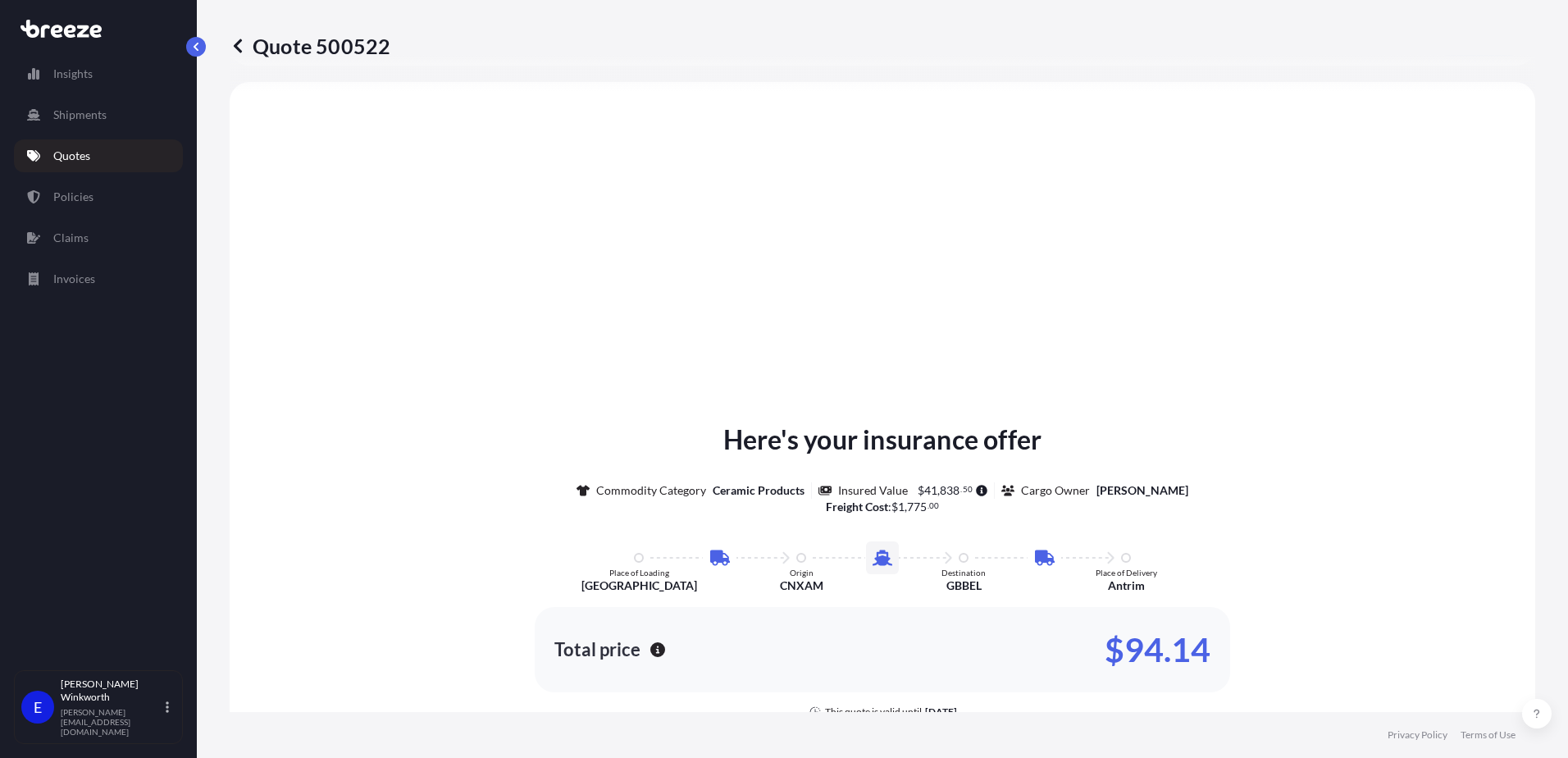
select select "Road"
select select "Sea"
select select "Road"
select select "2"
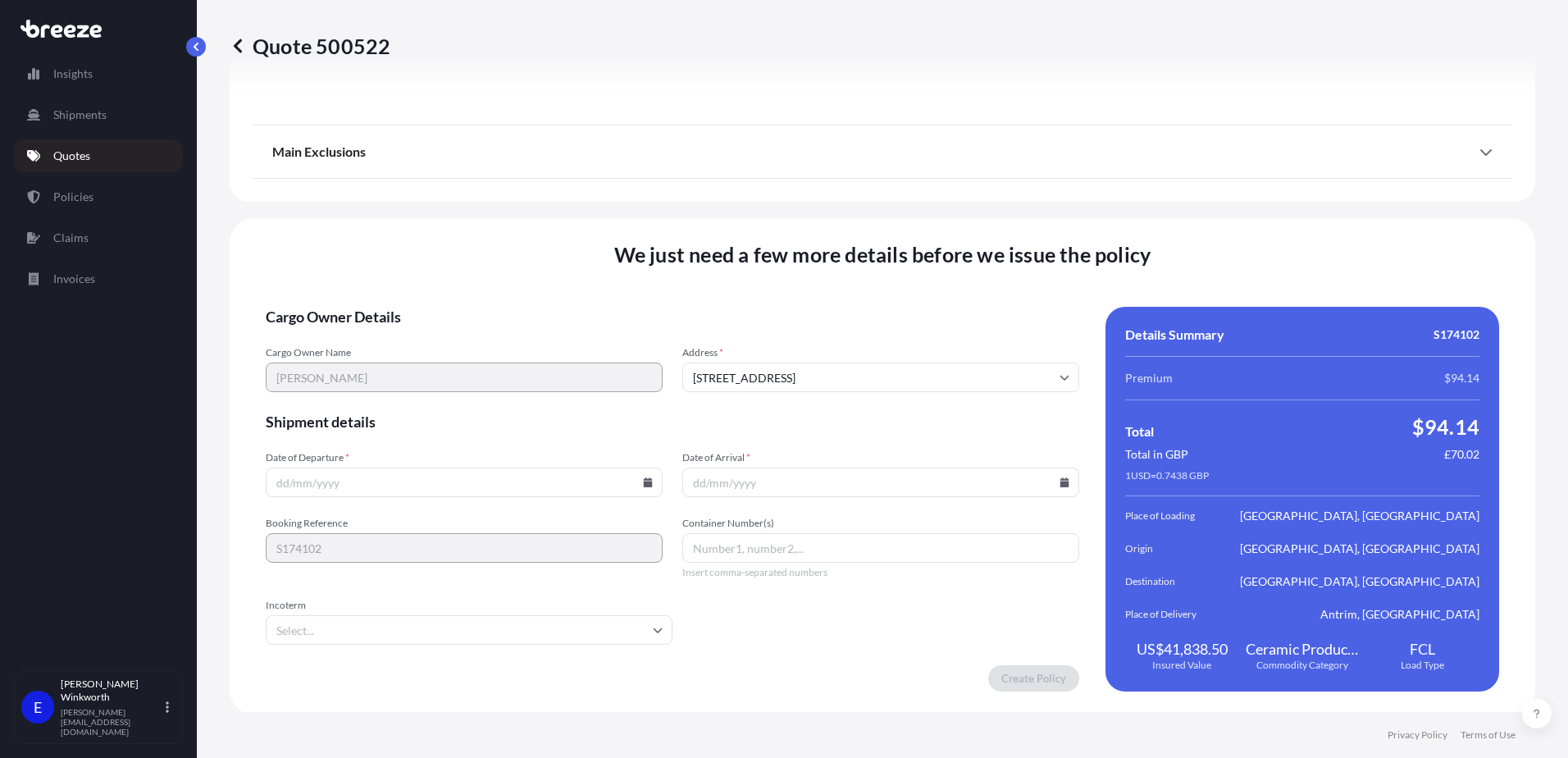
scroll to position [2172, 0]
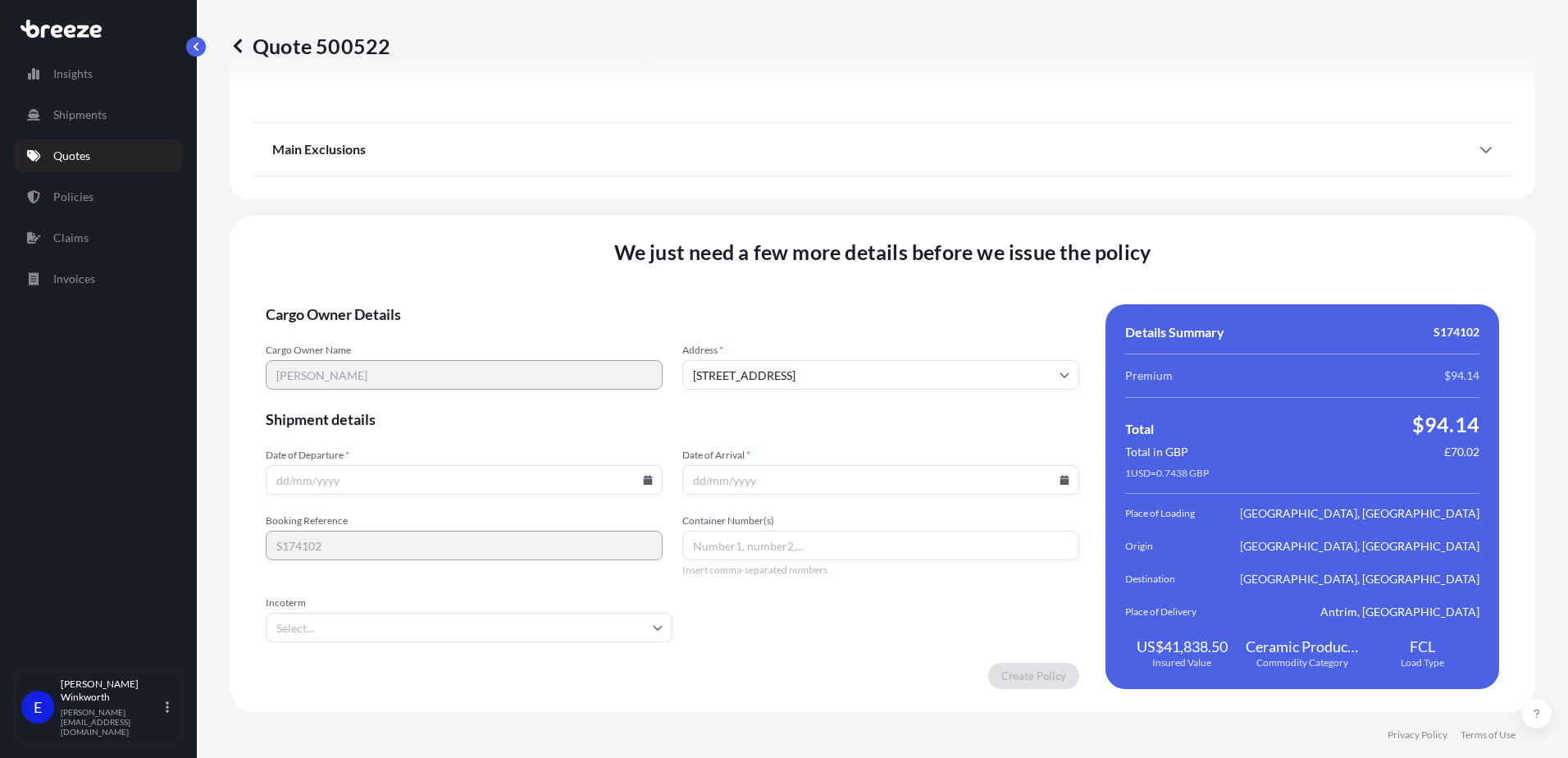
click at [313, 475] on input "Date of Departure *" at bounding box center [464, 480] width 397 height 29
type input "[DATE]"
click at [757, 475] on input "Date of Arrival *" at bounding box center [881, 480] width 397 height 29
type input "[DATE]"
click at [384, 630] on input "Incoterm" at bounding box center [469, 627] width 407 height 29
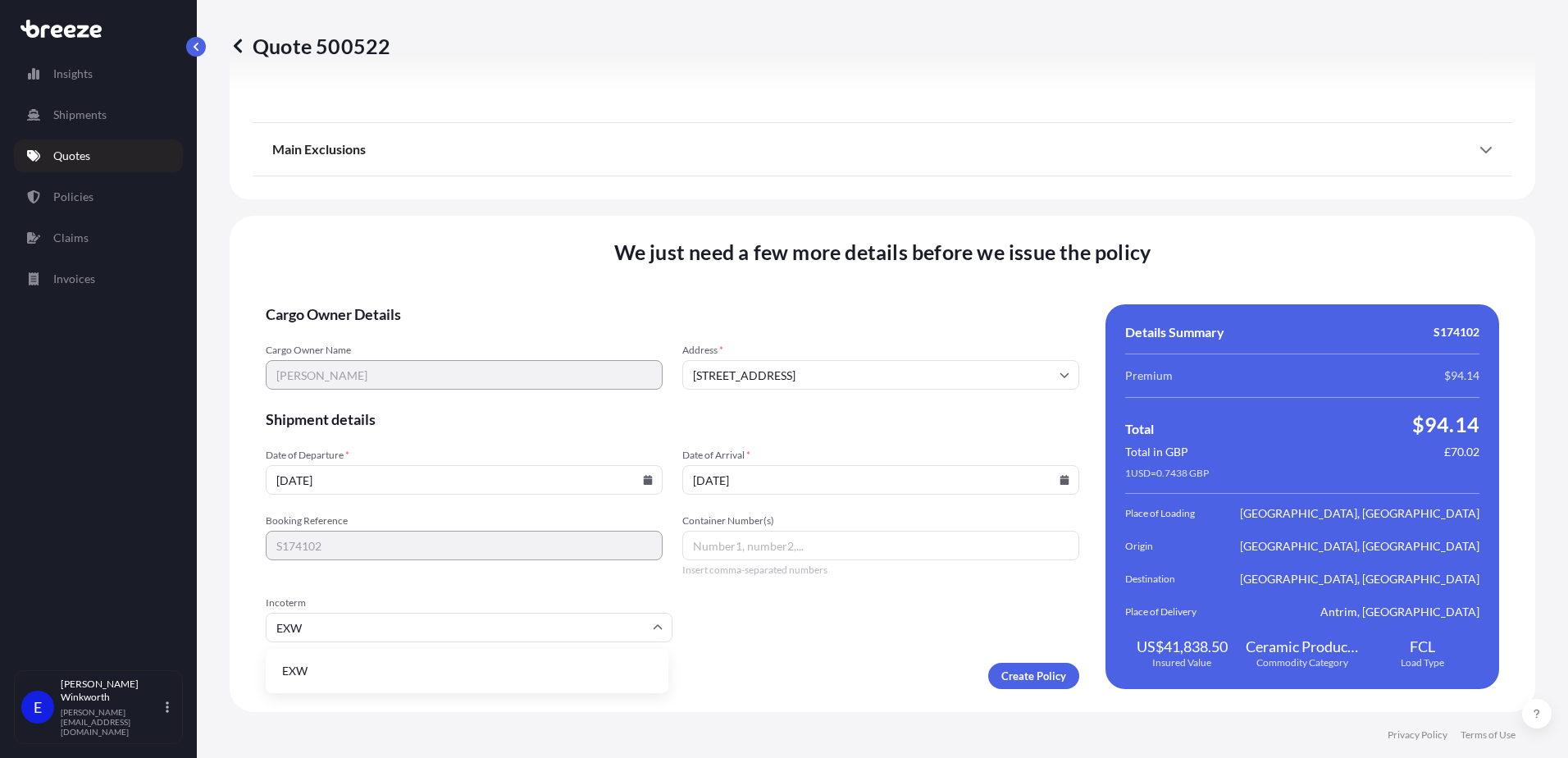
type input "EXW"
click at [823, 558] on input "Container Number(s)" at bounding box center [881, 545] width 397 height 29
type input "EITU0482776"
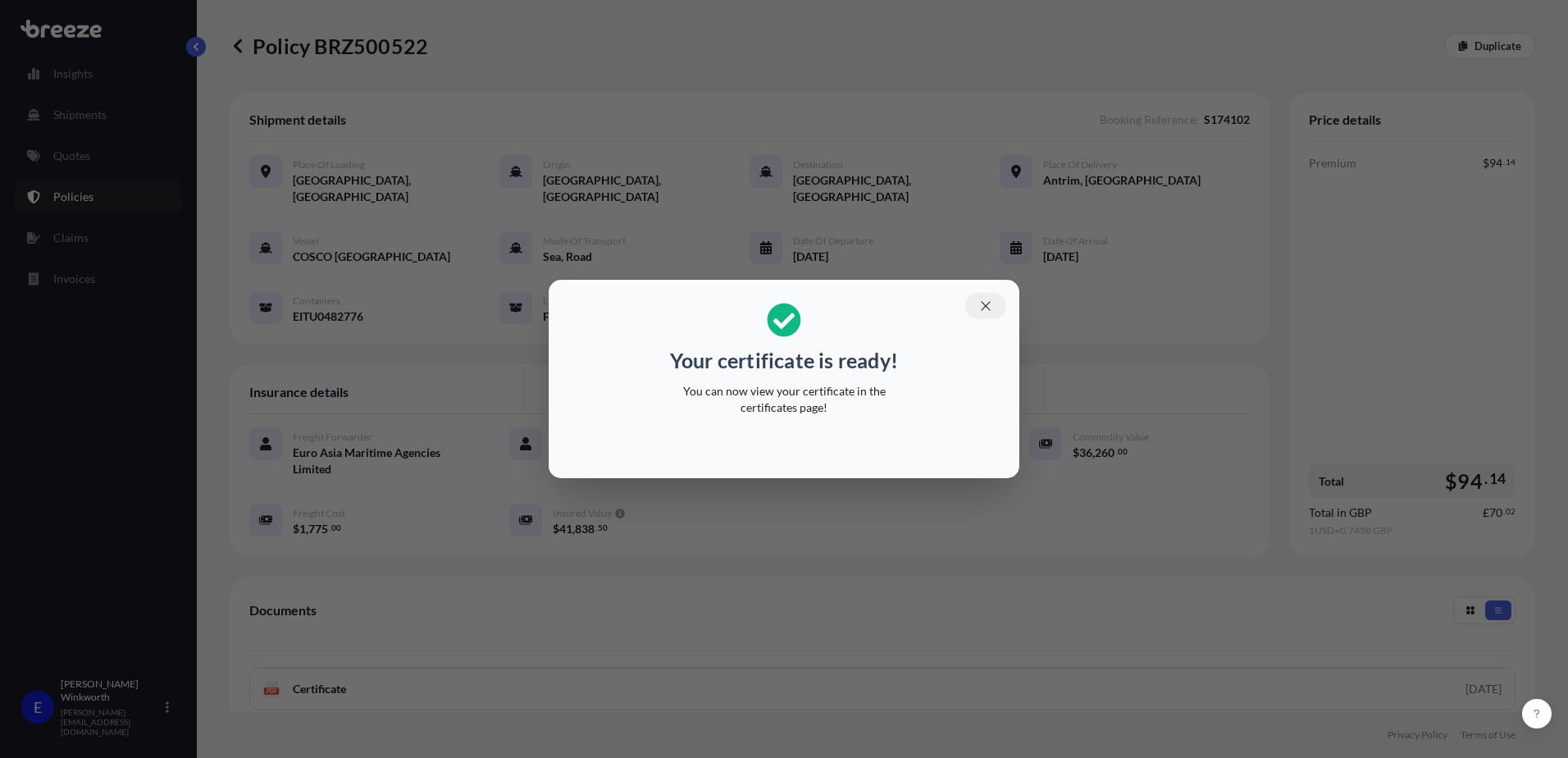
click at [990, 311] on icon "button" at bounding box center [986, 306] width 15 height 15
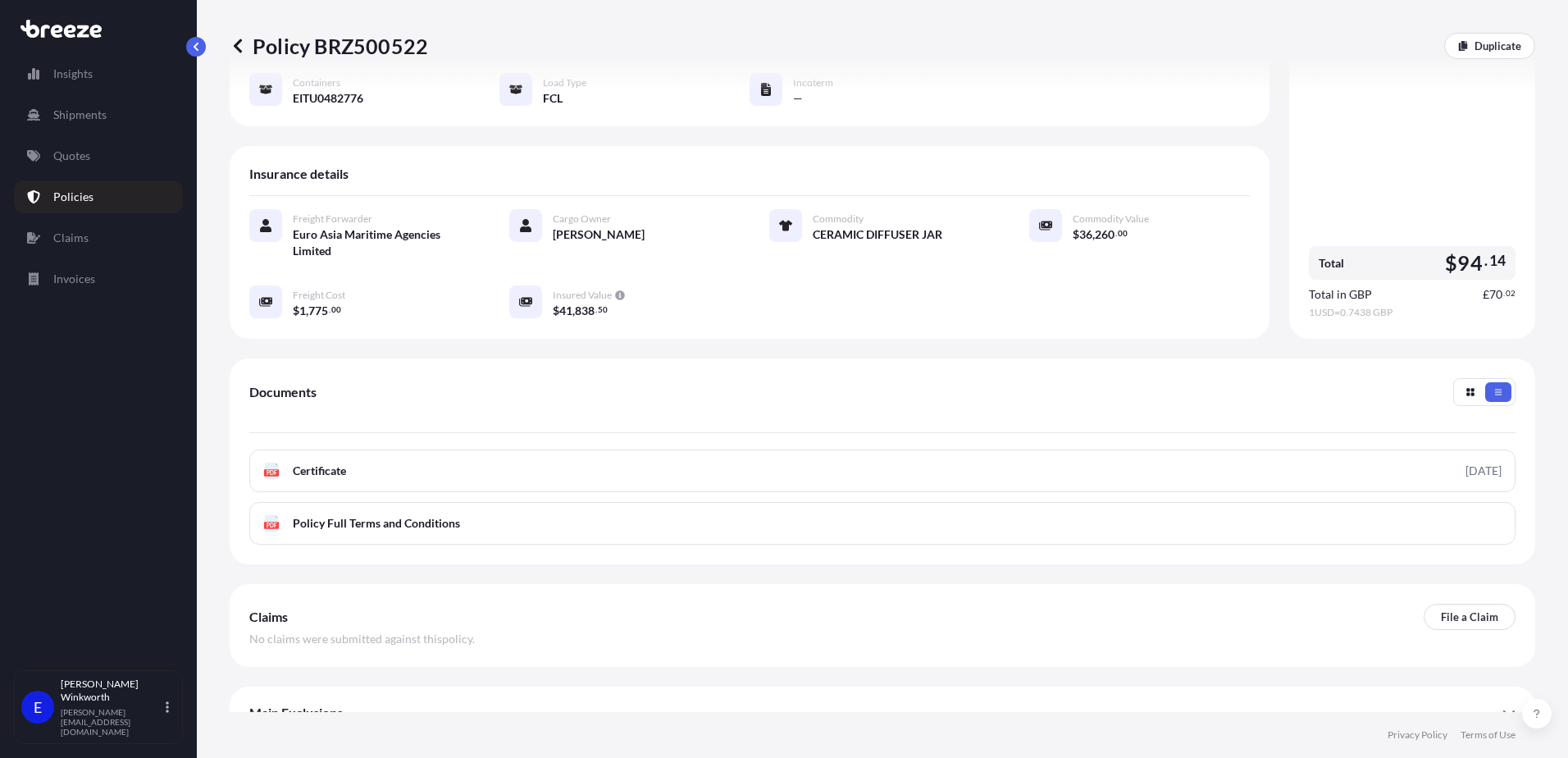
scroll to position [229, 0]
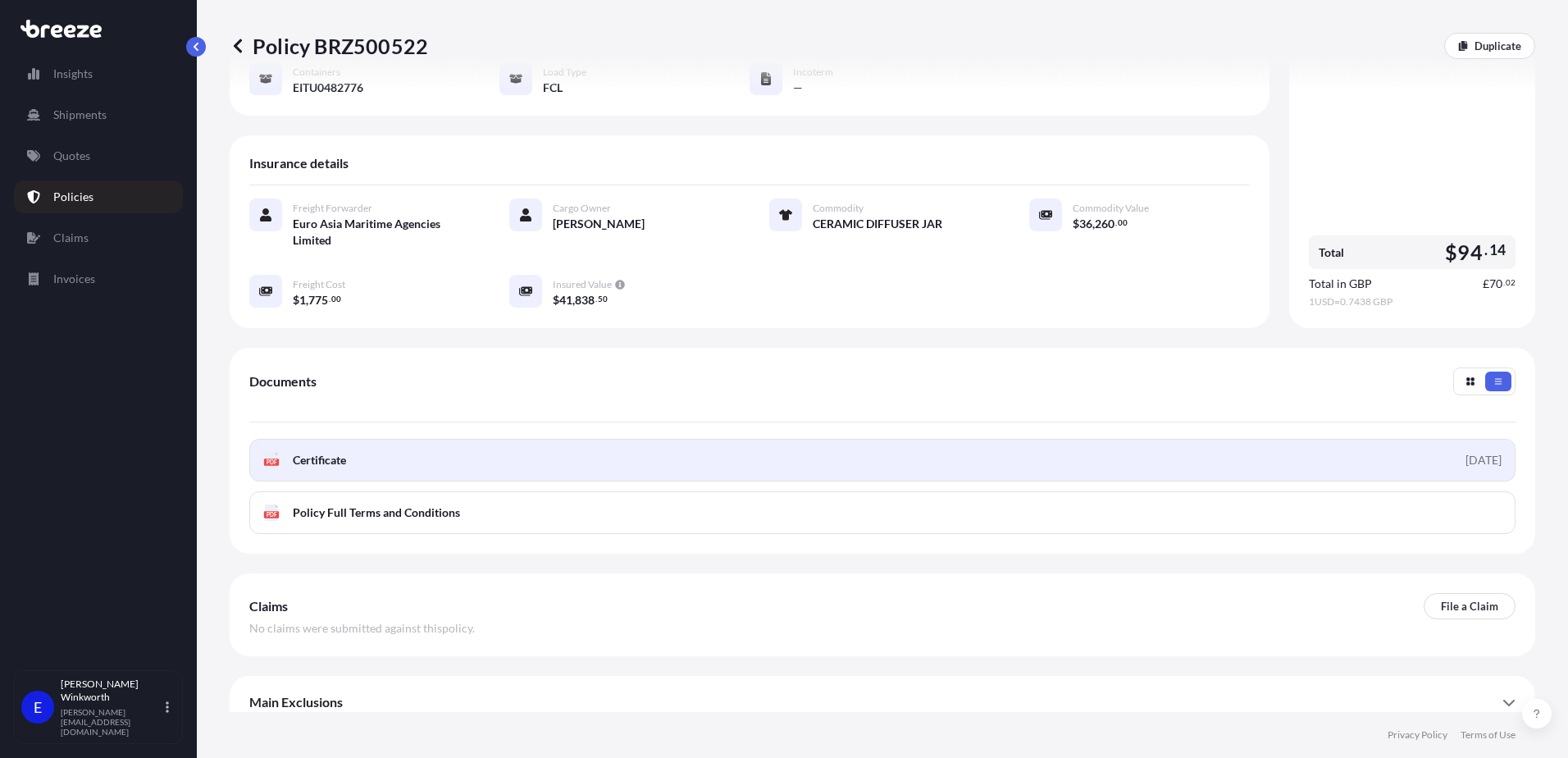
click at [297, 452] on span "Certificate" at bounding box center [319, 460] width 53 height 17
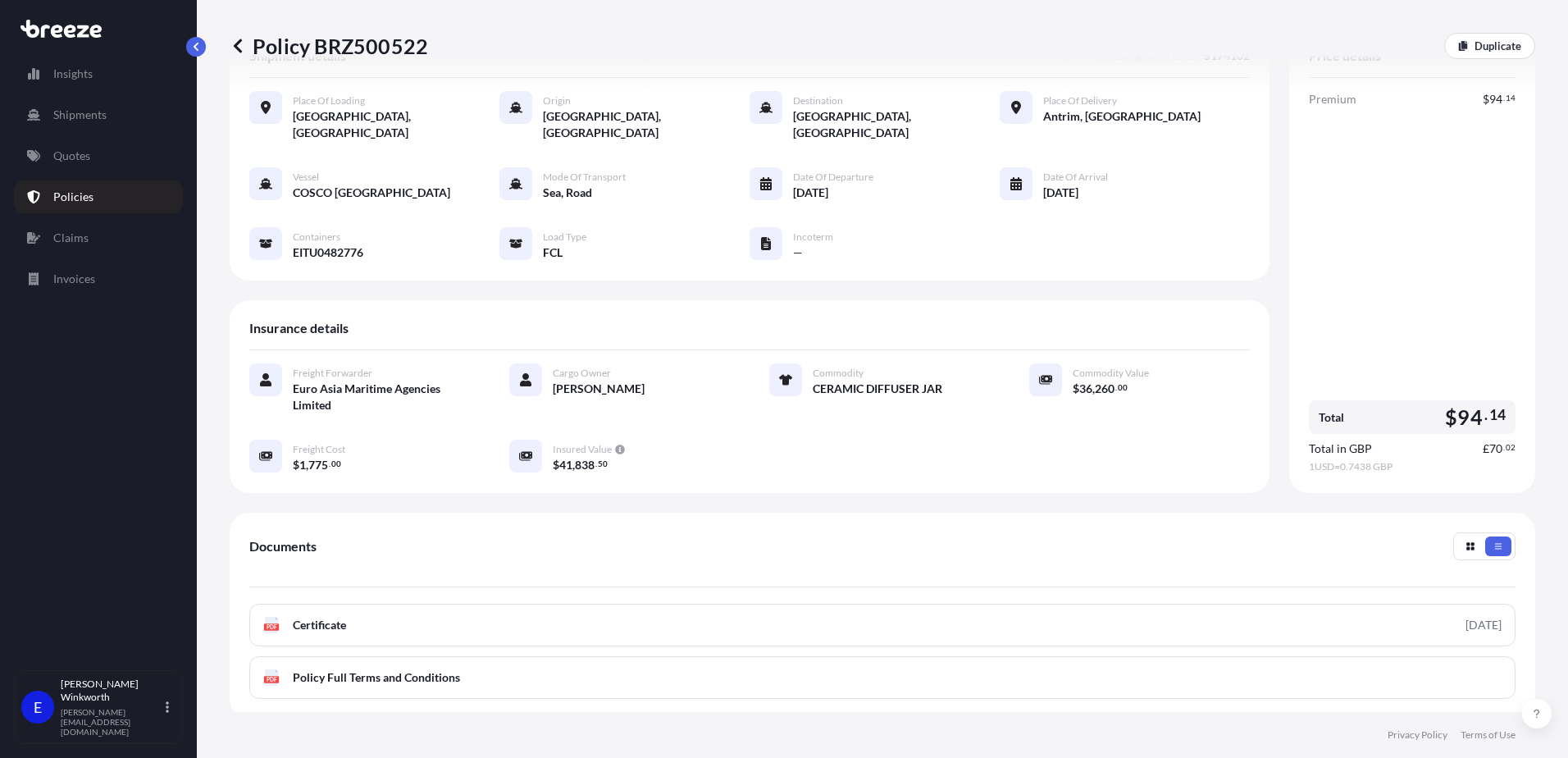
scroll to position [0, 0]
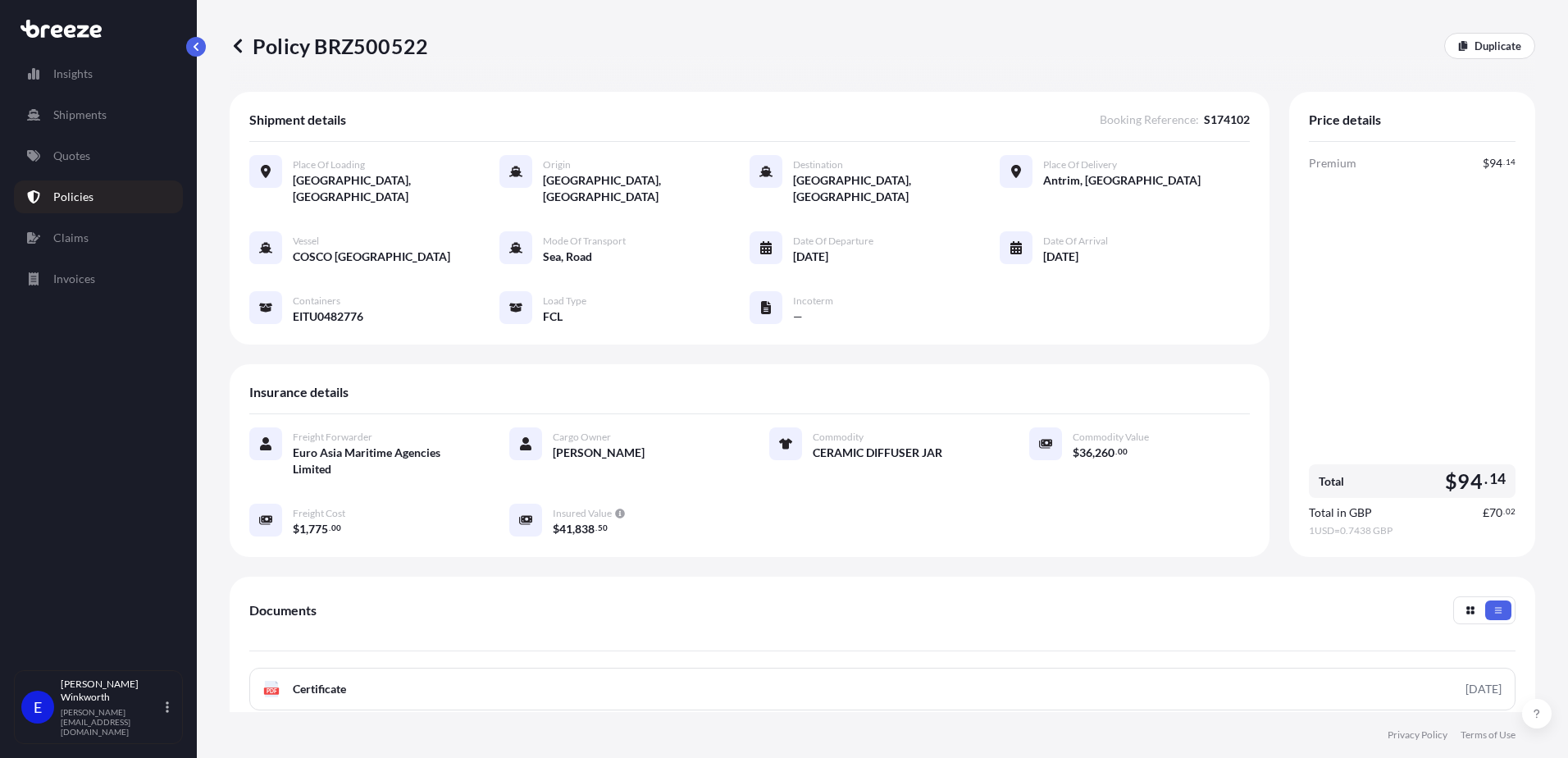
click at [239, 40] on icon at bounding box center [238, 45] width 8 height 14
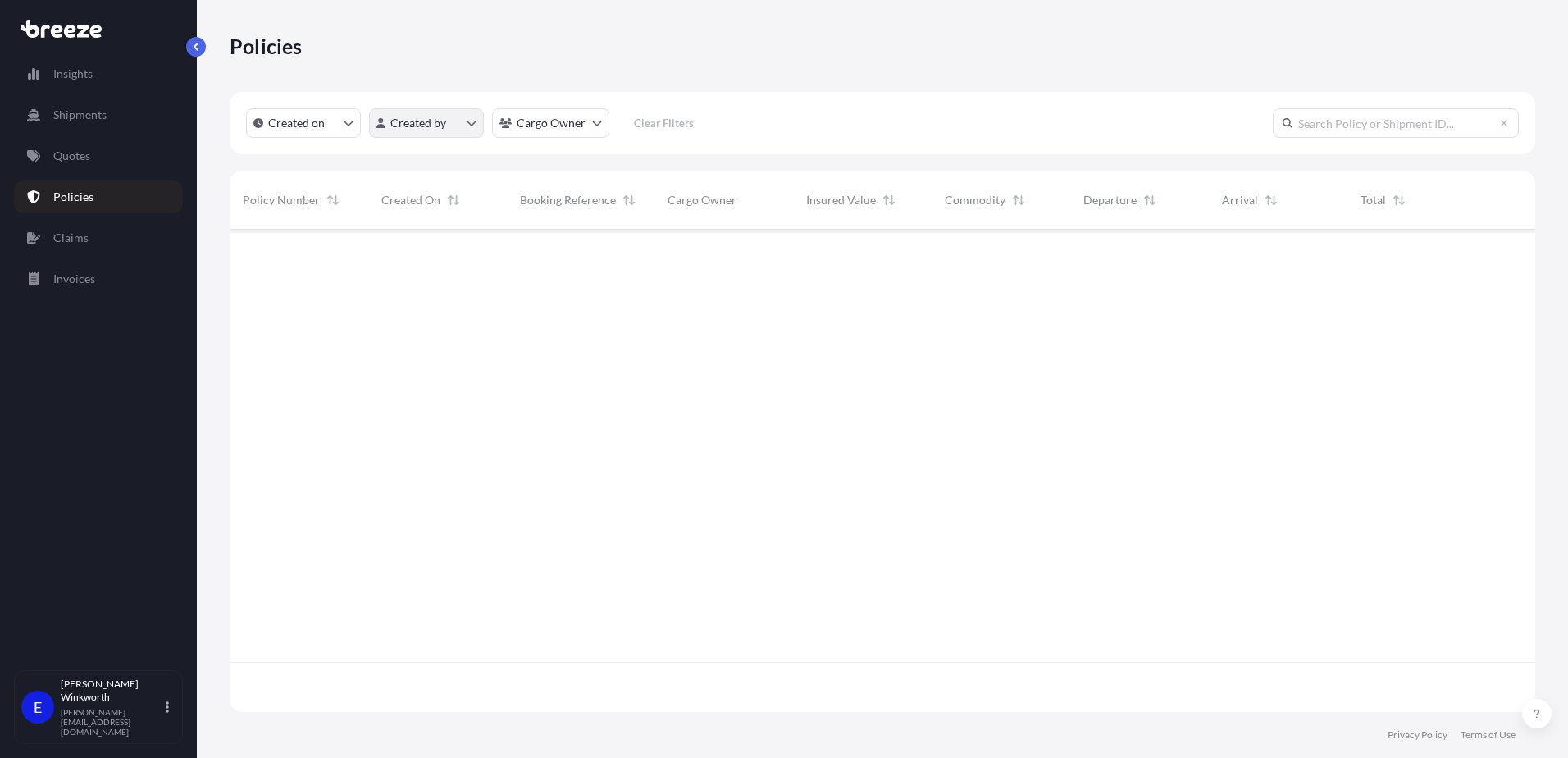
scroll to position [479, 1293]
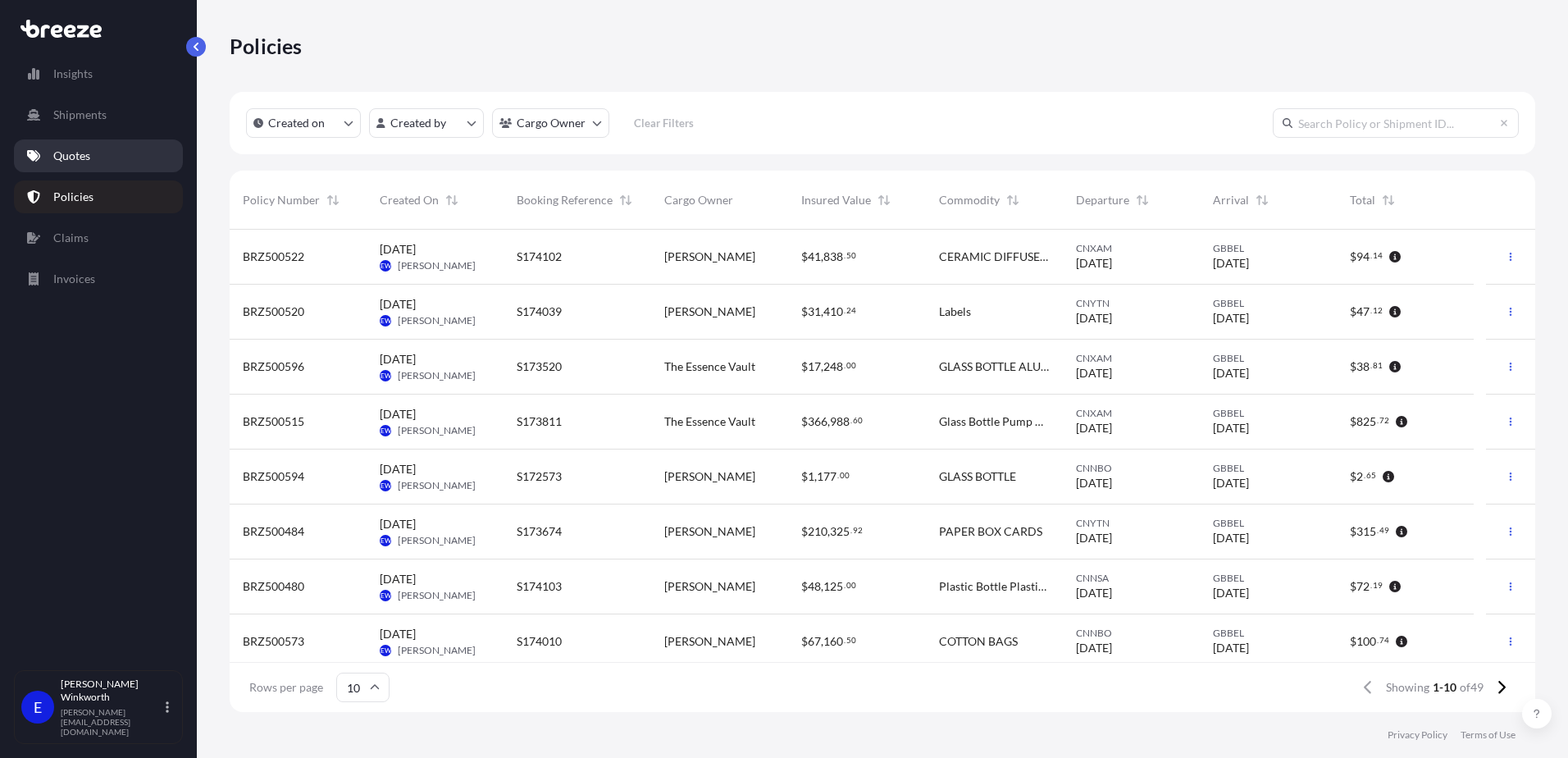
click at [61, 158] on p "Quotes" at bounding box center [72, 156] width 37 height 17
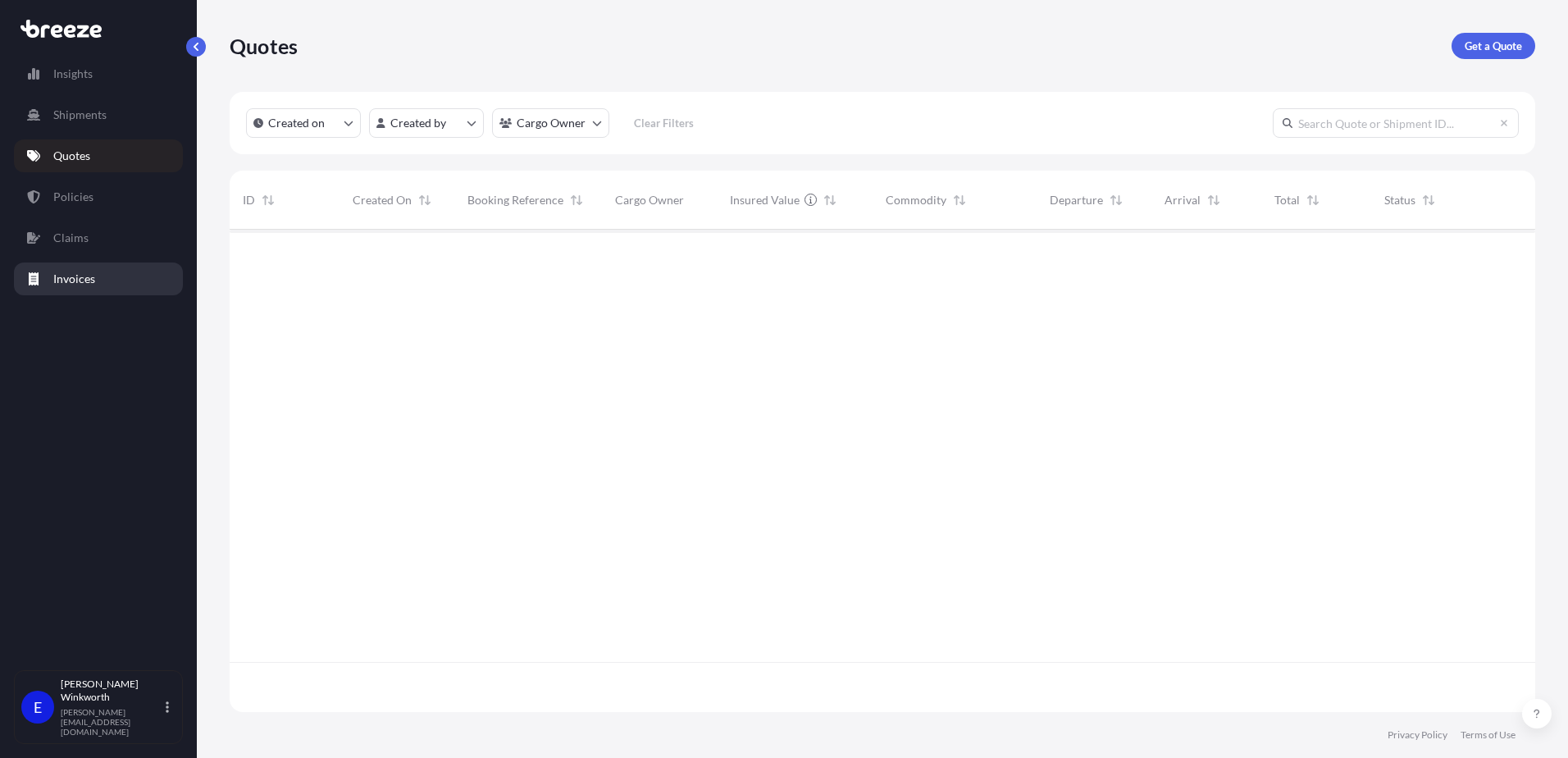
scroll to position [479, 1293]
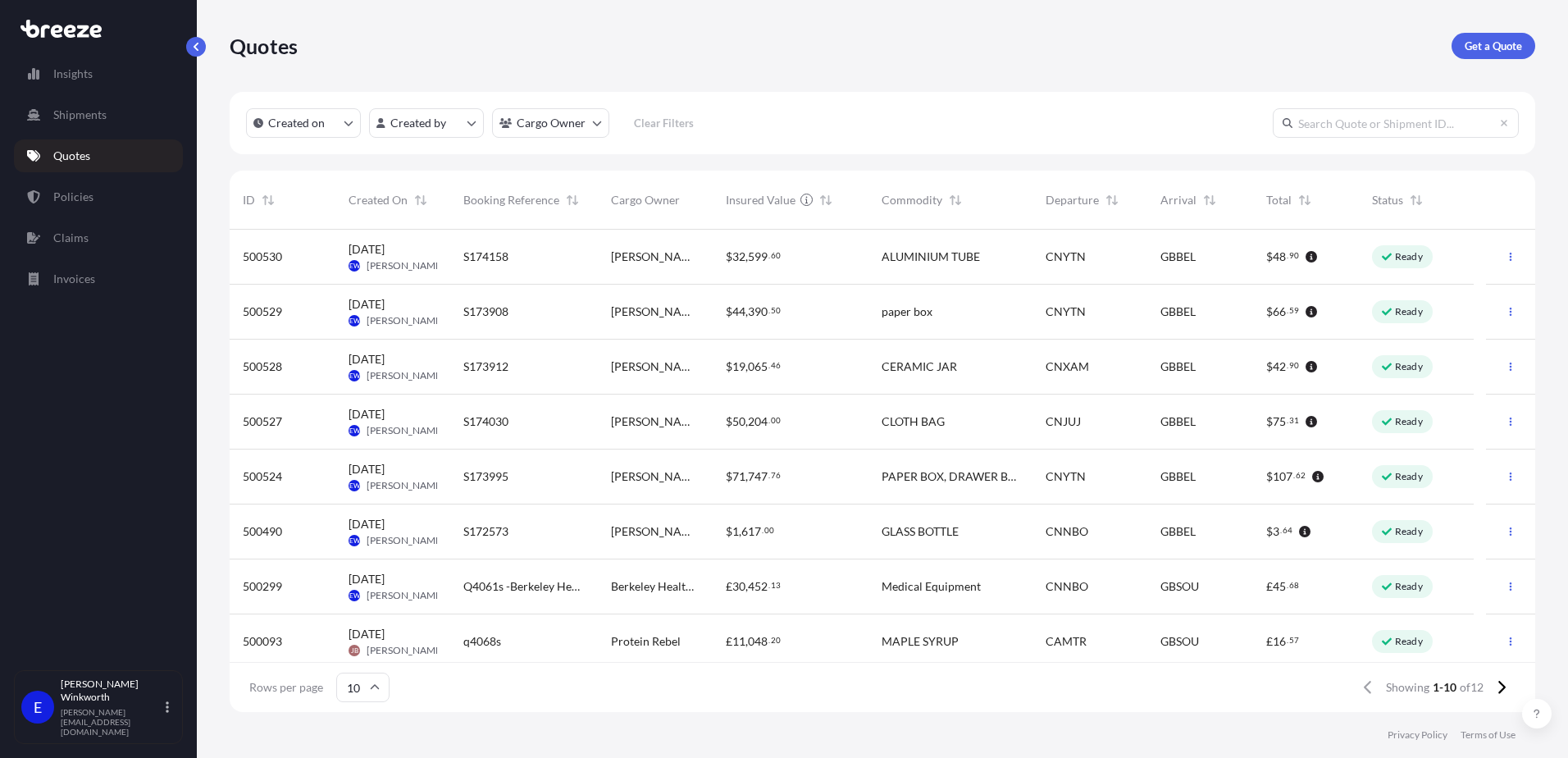
click at [1541, 190] on div "Quotes Get a Quote Created on Created by Cargo Owner Clear Filters ID Created O…" at bounding box center [882, 356] width 1371 height 712
click at [378, 424] on span "[PERSON_NAME]" at bounding box center [406, 430] width 78 height 13
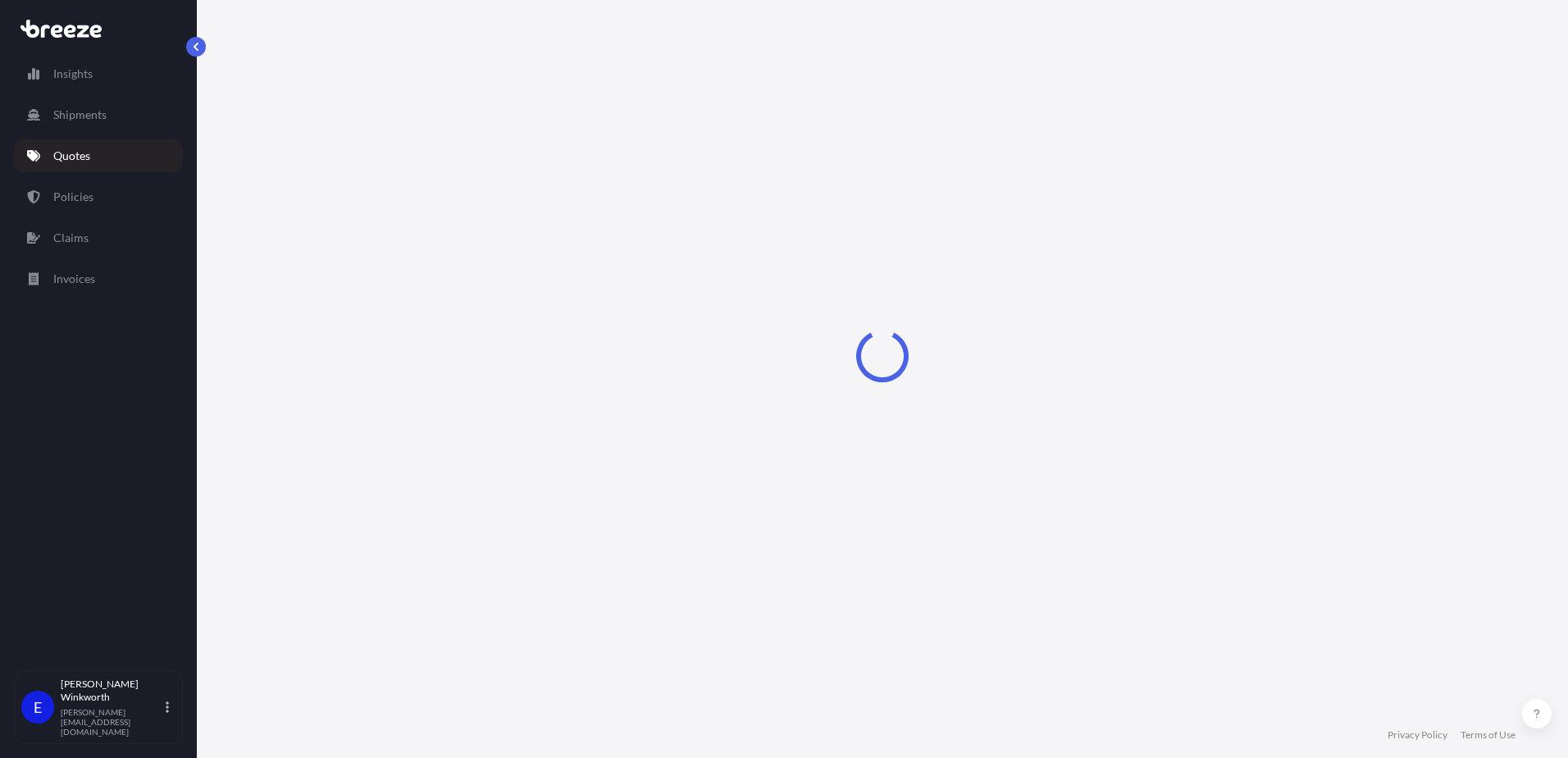
select select "Road"
select select "Sea"
select select "Road"
select select "2"
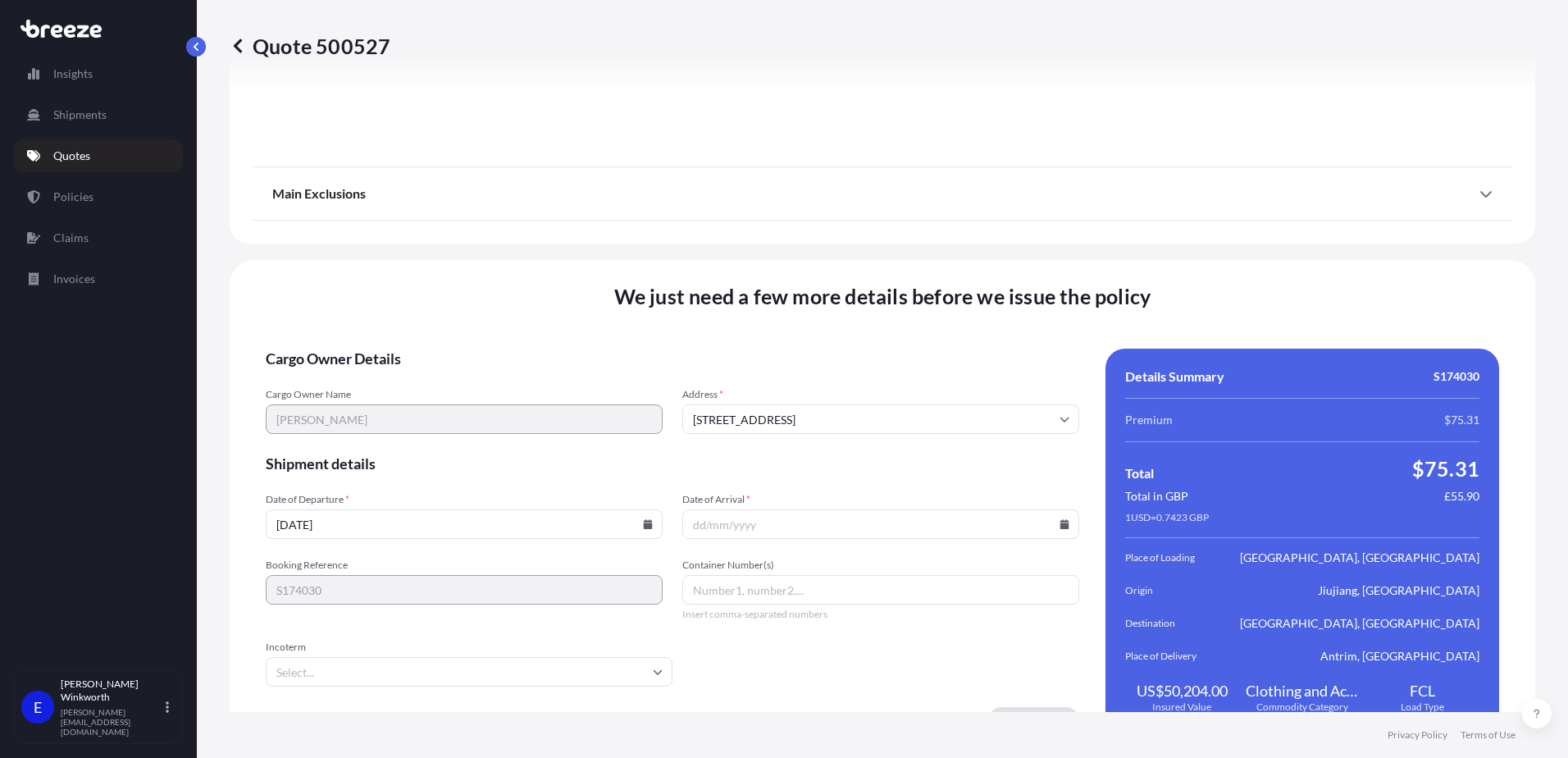
scroll to position [2172, 0]
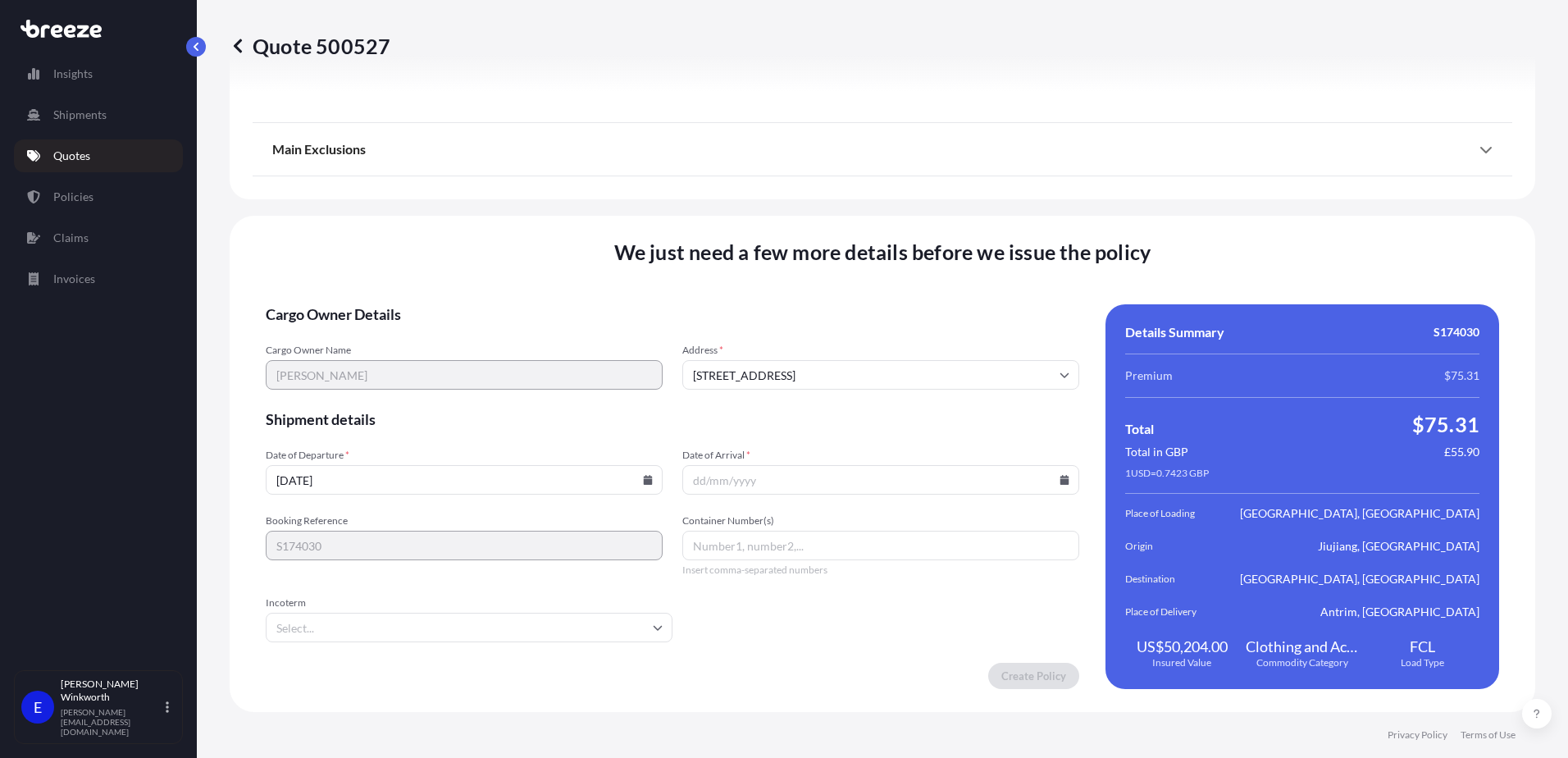
click at [374, 493] on input "[DATE]" at bounding box center [464, 480] width 397 height 29
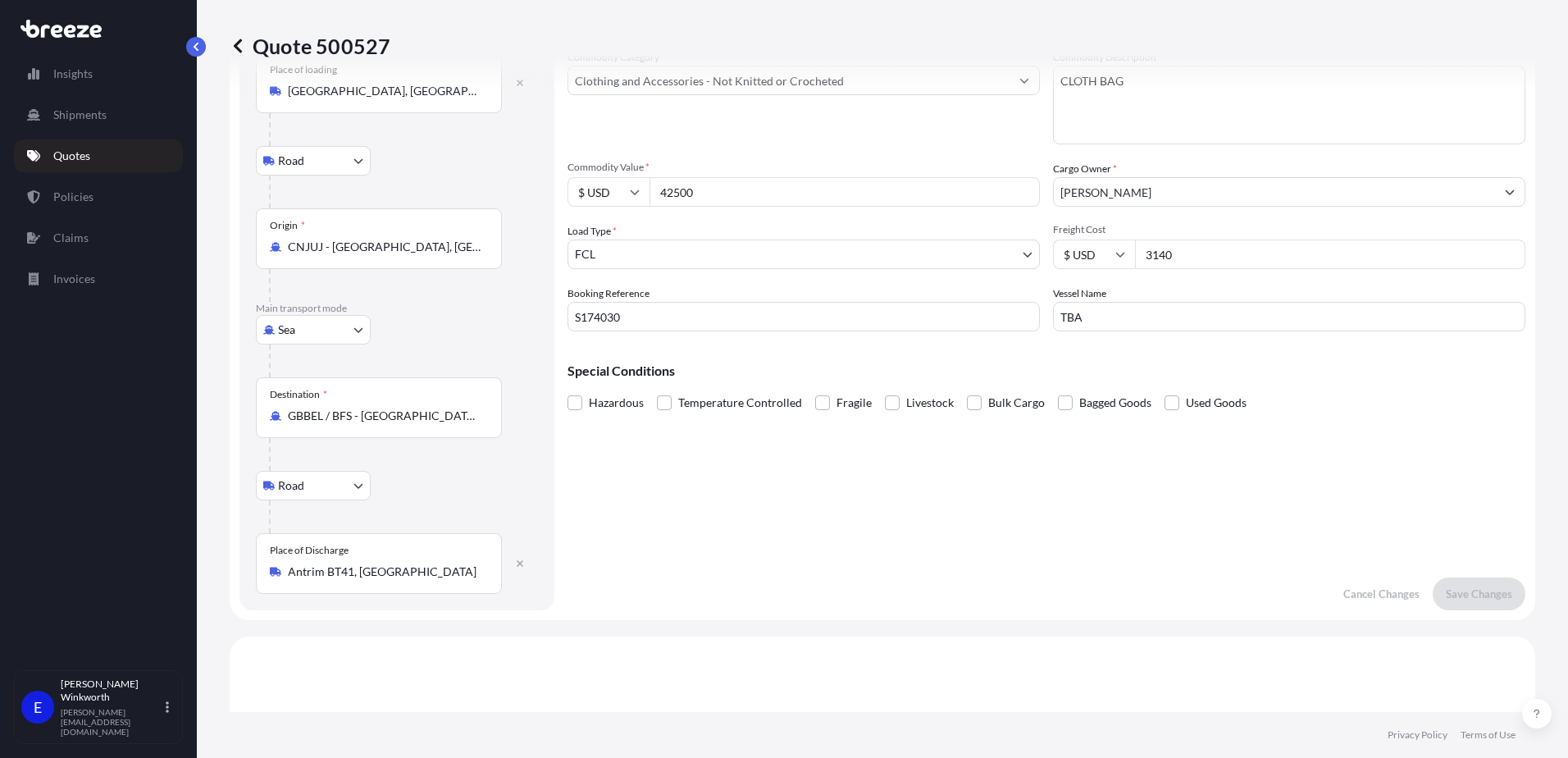
scroll to position [0, 0]
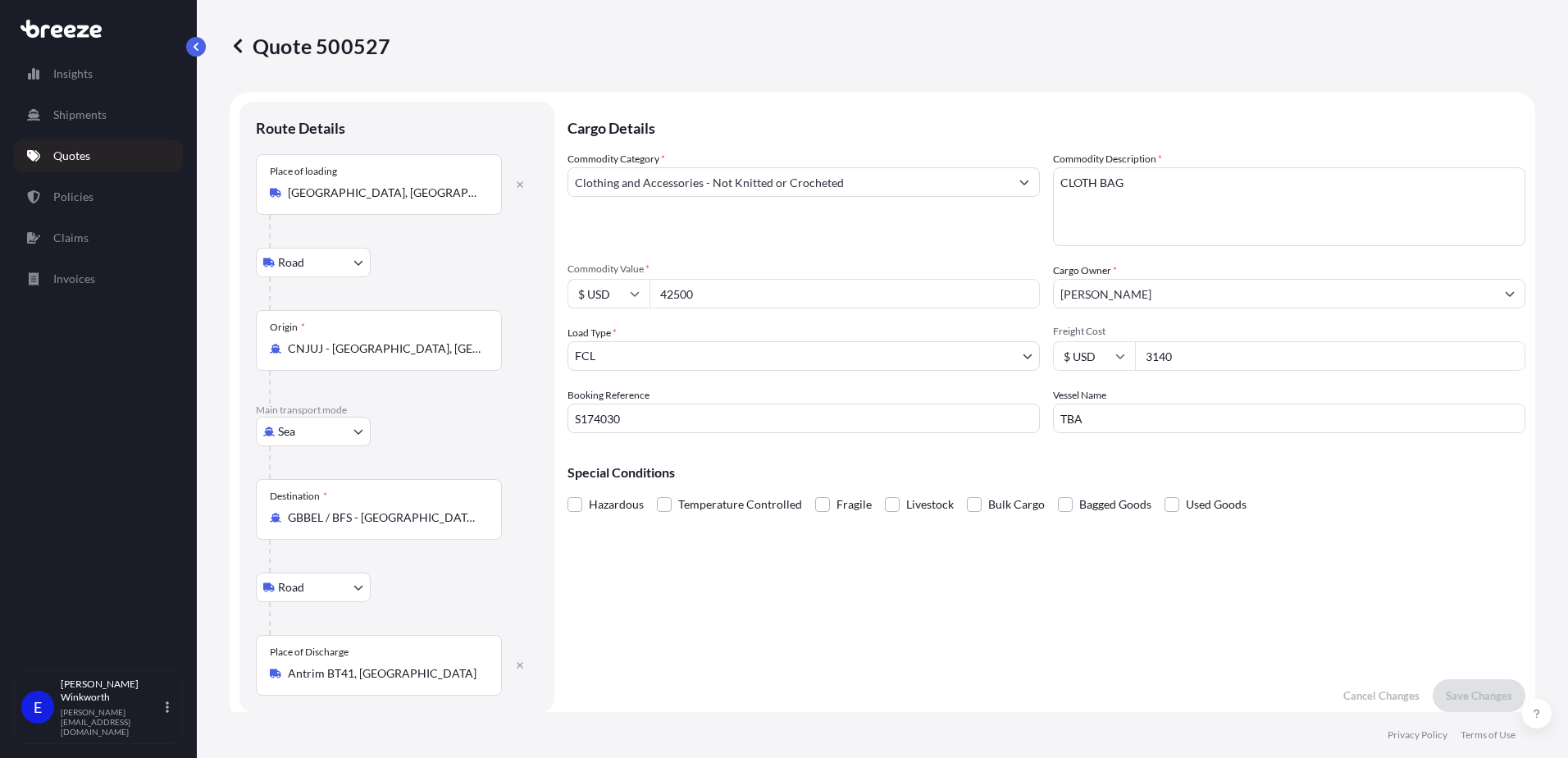
click at [236, 48] on icon at bounding box center [238, 45] width 8 height 14
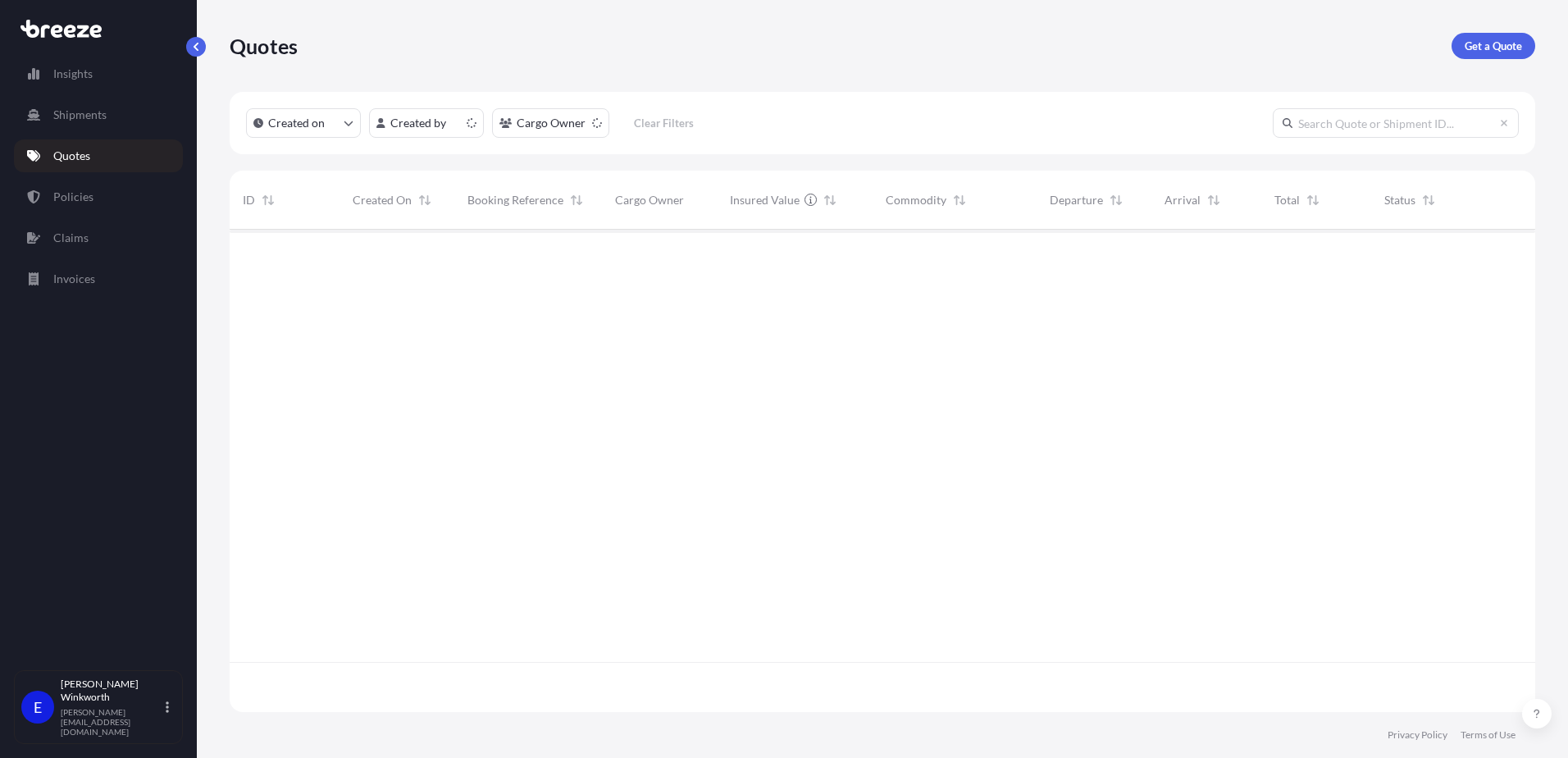
scroll to position [479, 1293]
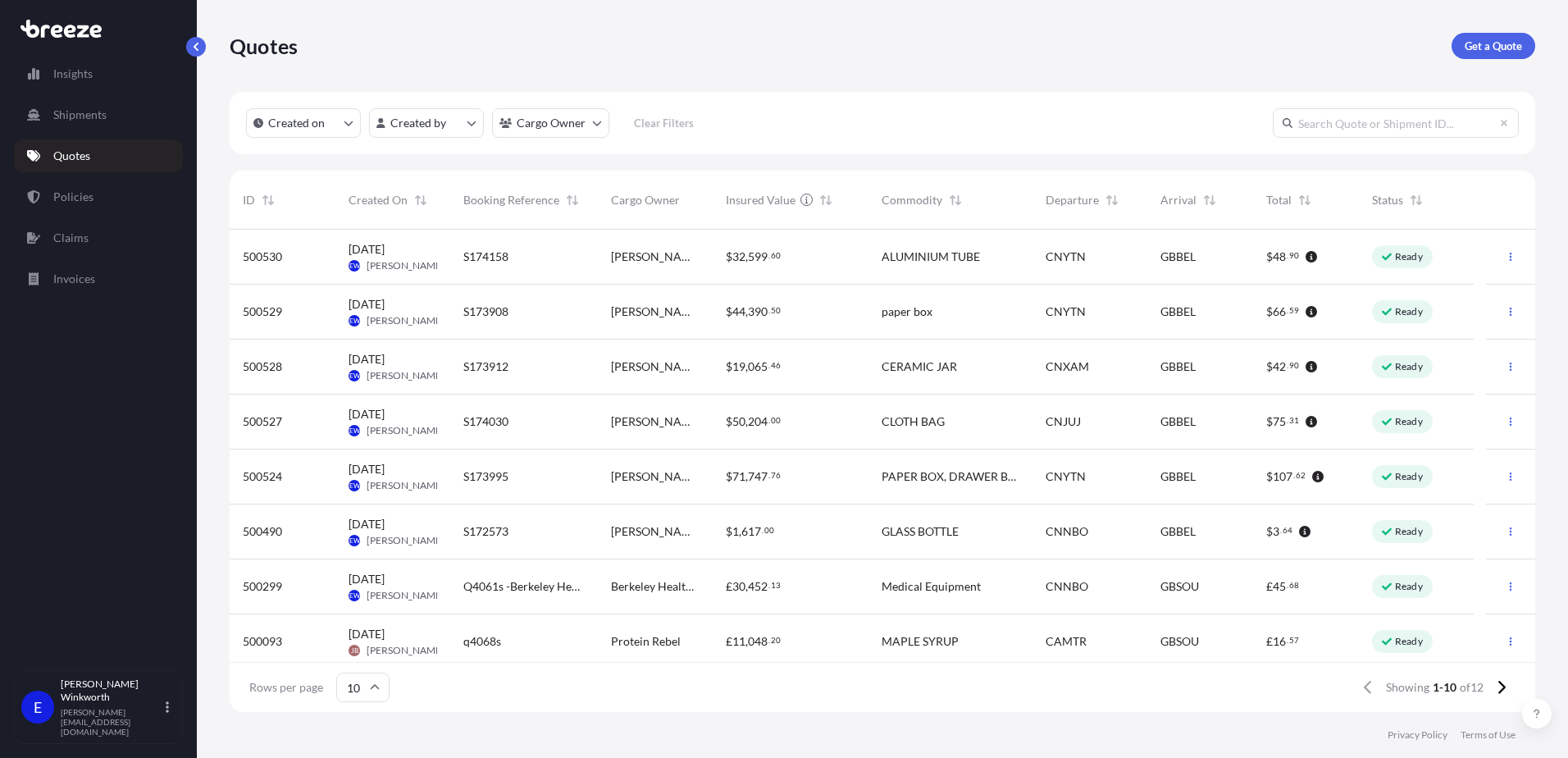
click at [378, 427] on span "[PERSON_NAME]" at bounding box center [406, 430] width 78 height 13
select select "Road"
select select "Sea"
select select "Road"
select select "2"
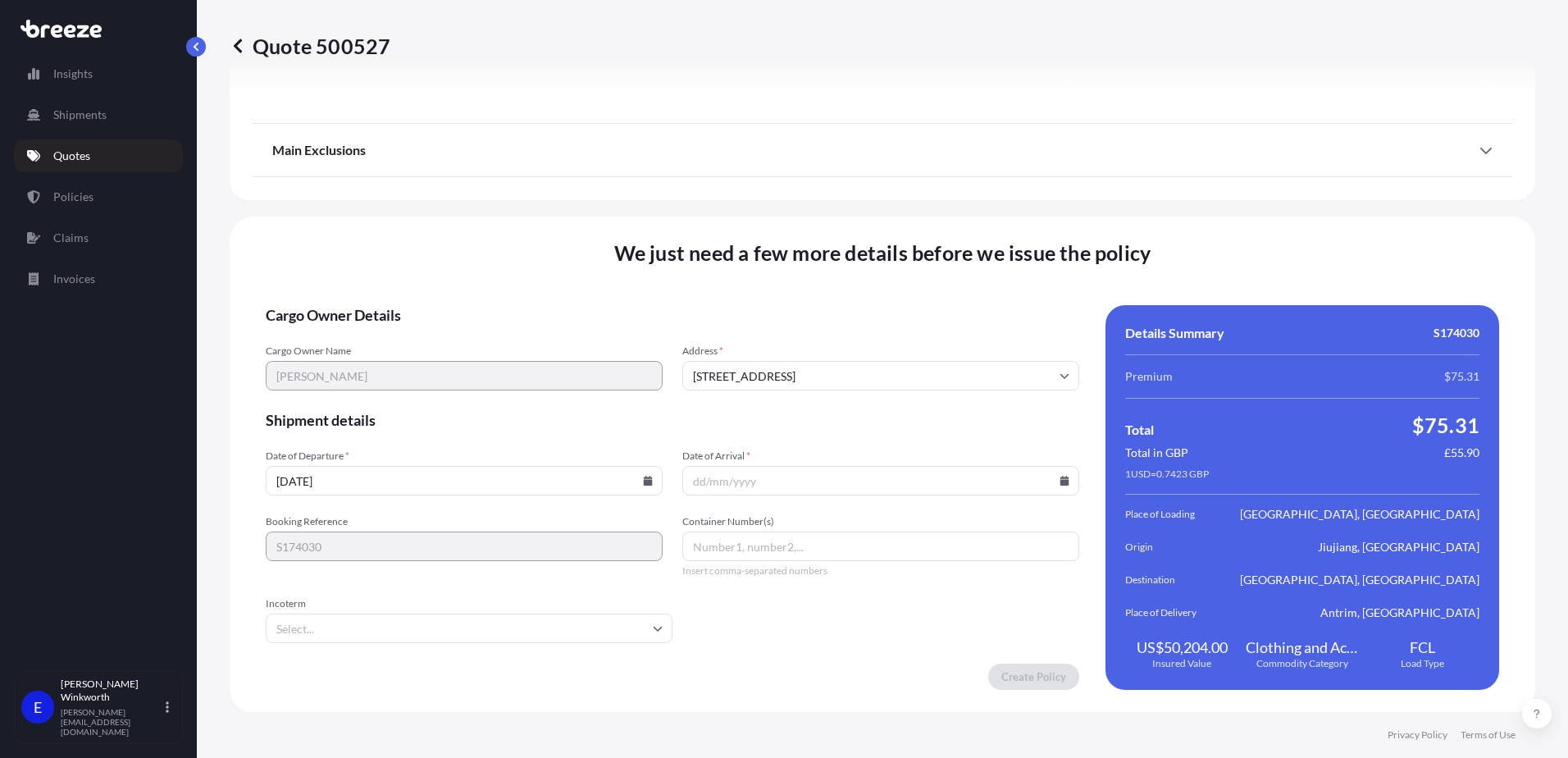
scroll to position [2172, 0]
click at [333, 481] on input "[DATE]" at bounding box center [464, 480] width 397 height 29
click at [644, 480] on icon at bounding box center [648, 480] width 9 height 10
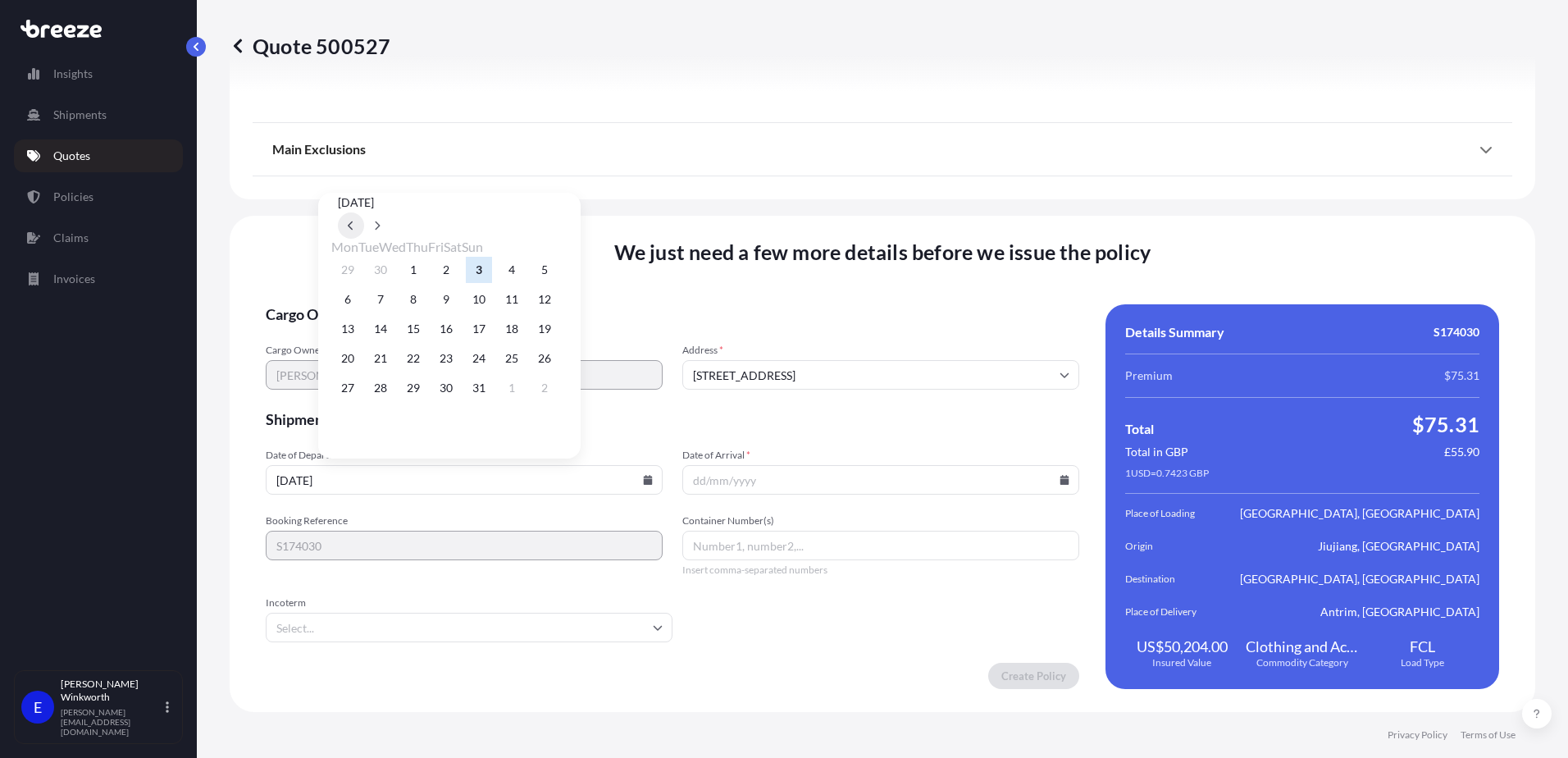
click at [355, 221] on icon at bounding box center [350, 225] width 6 height 10
click at [558, 335] on button "21" at bounding box center [545, 329] width 27 height 27
type input "[DATE]"
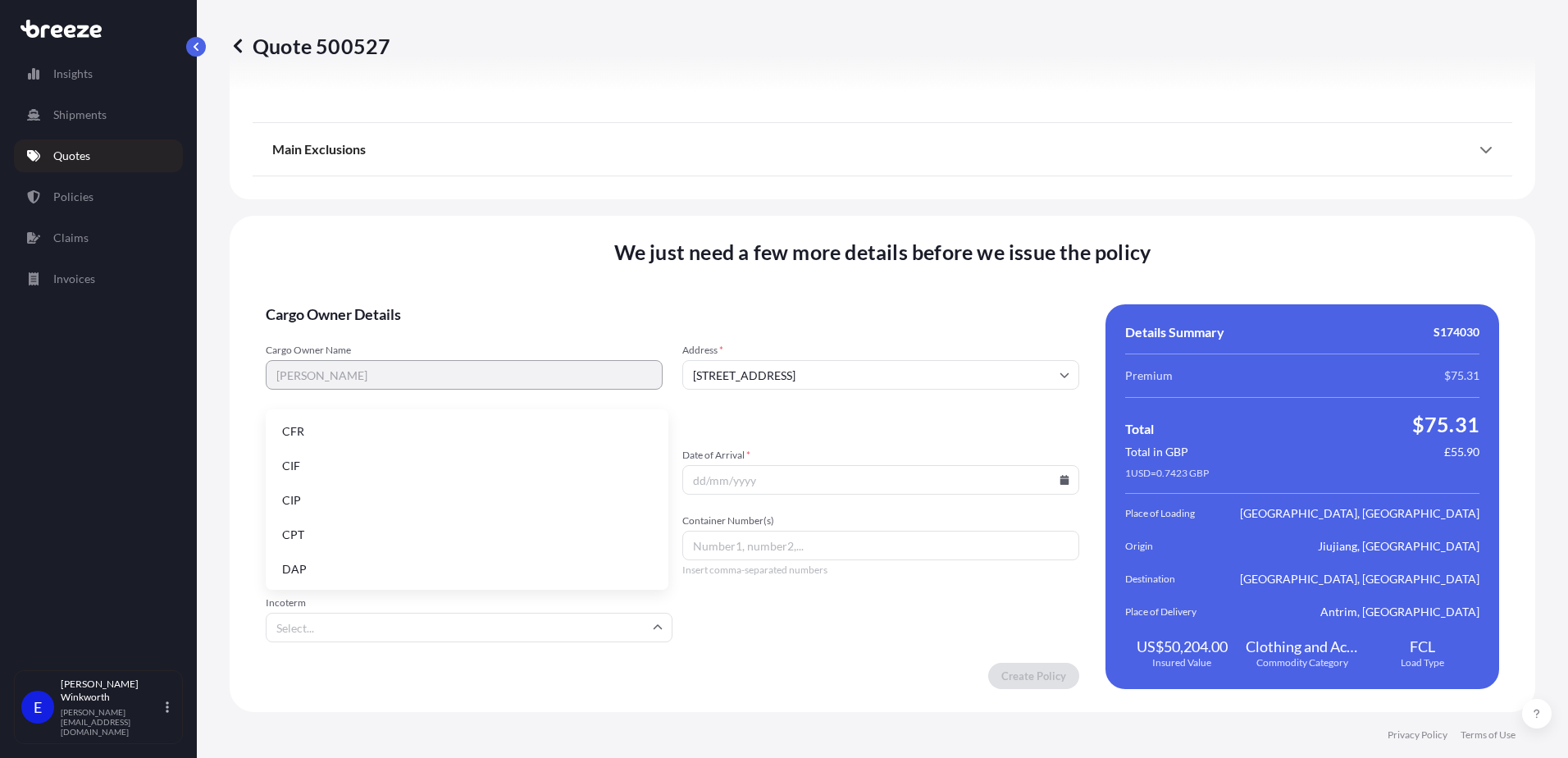
click at [322, 632] on input "Incoterm" at bounding box center [469, 627] width 407 height 29
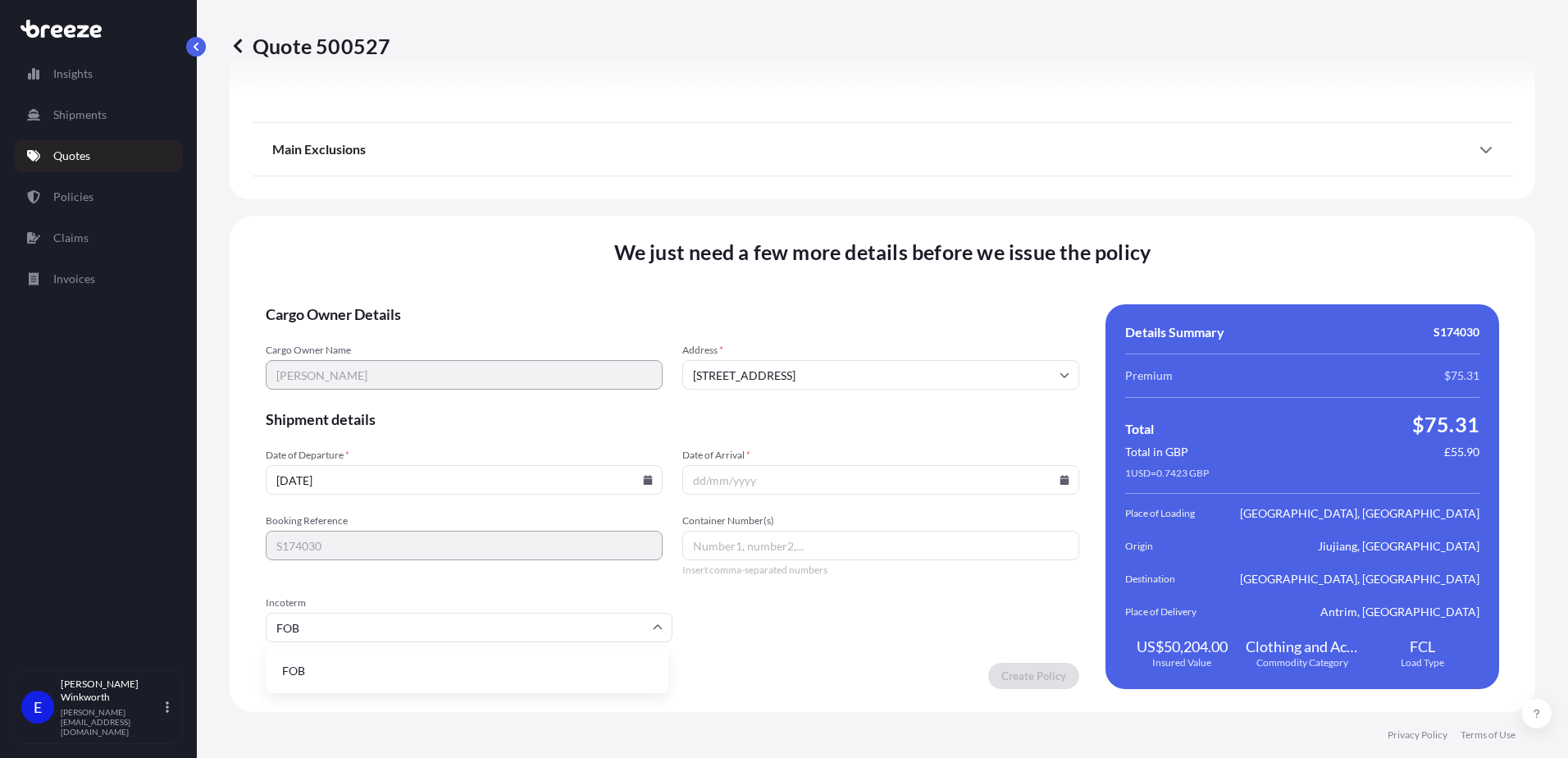
type input "FOB"
click at [744, 481] on input "Date of Arrival *" at bounding box center [881, 480] width 397 height 29
click at [1065, 482] on input "Date of Arrival *" at bounding box center [881, 480] width 397 height 29
click at [1060, 481] on icon at bounding box center [1065, 480] width 9 height 10
click at [793, 221] on icon at bounding box center [789, 225] width 6 height 10
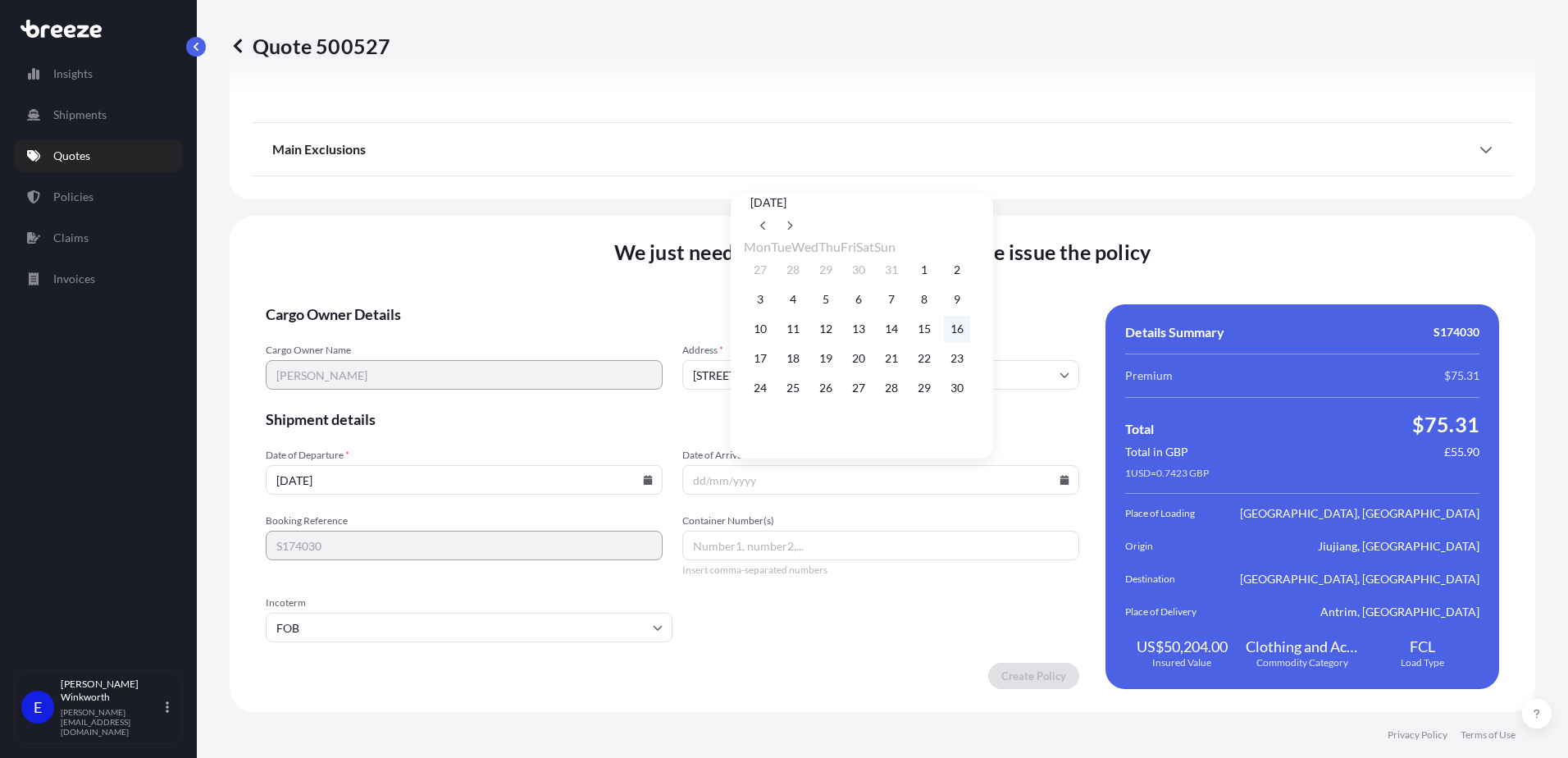
click at [971, 332] on button "16" at bounding box center [957, 329] width 27 height 27
type input "[DATE]"
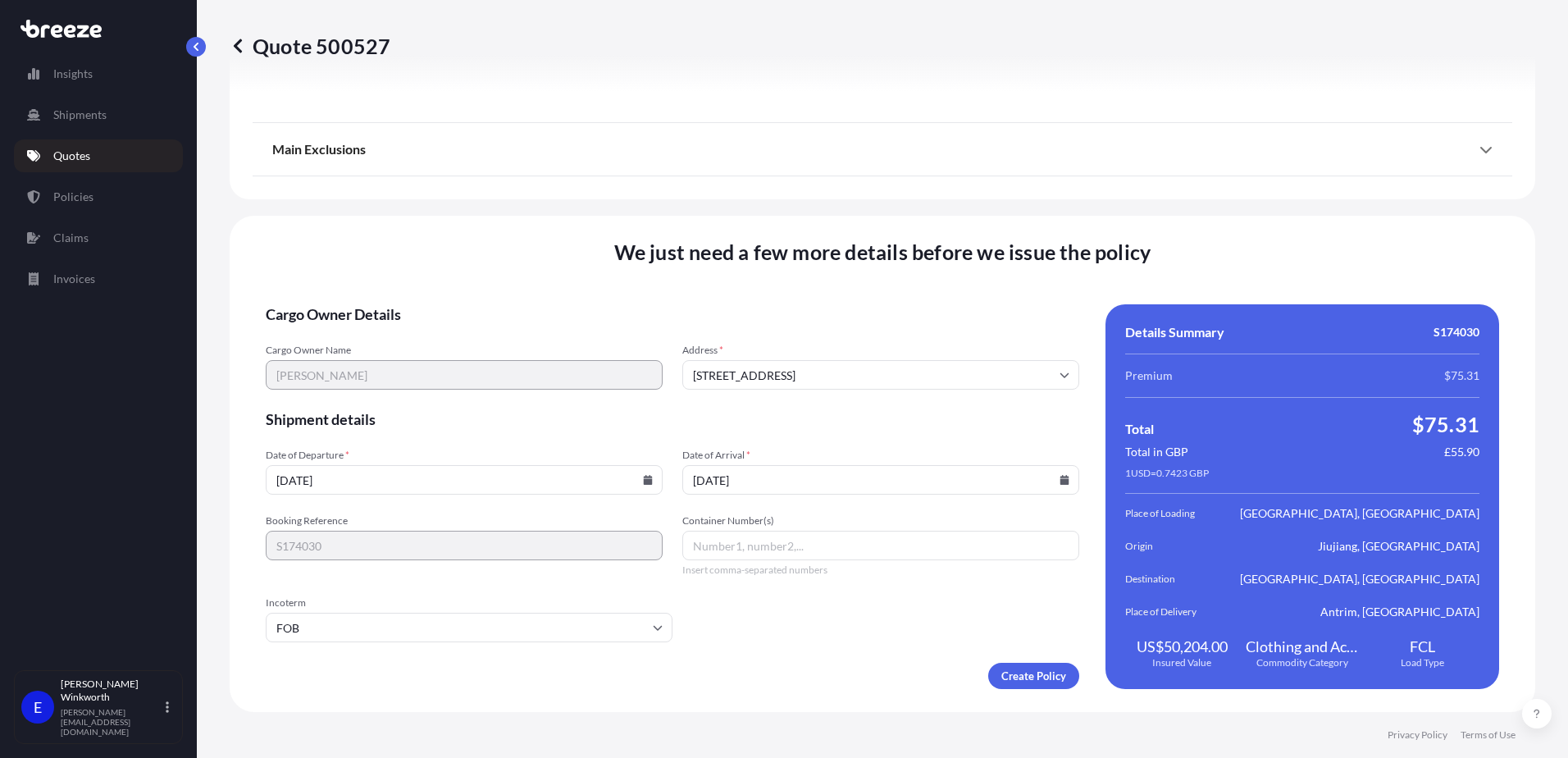
click at [789, 547] on input "Container Number(s)" at bounding box center [881, 545] width 397 height 29
type input "UETU5152190"
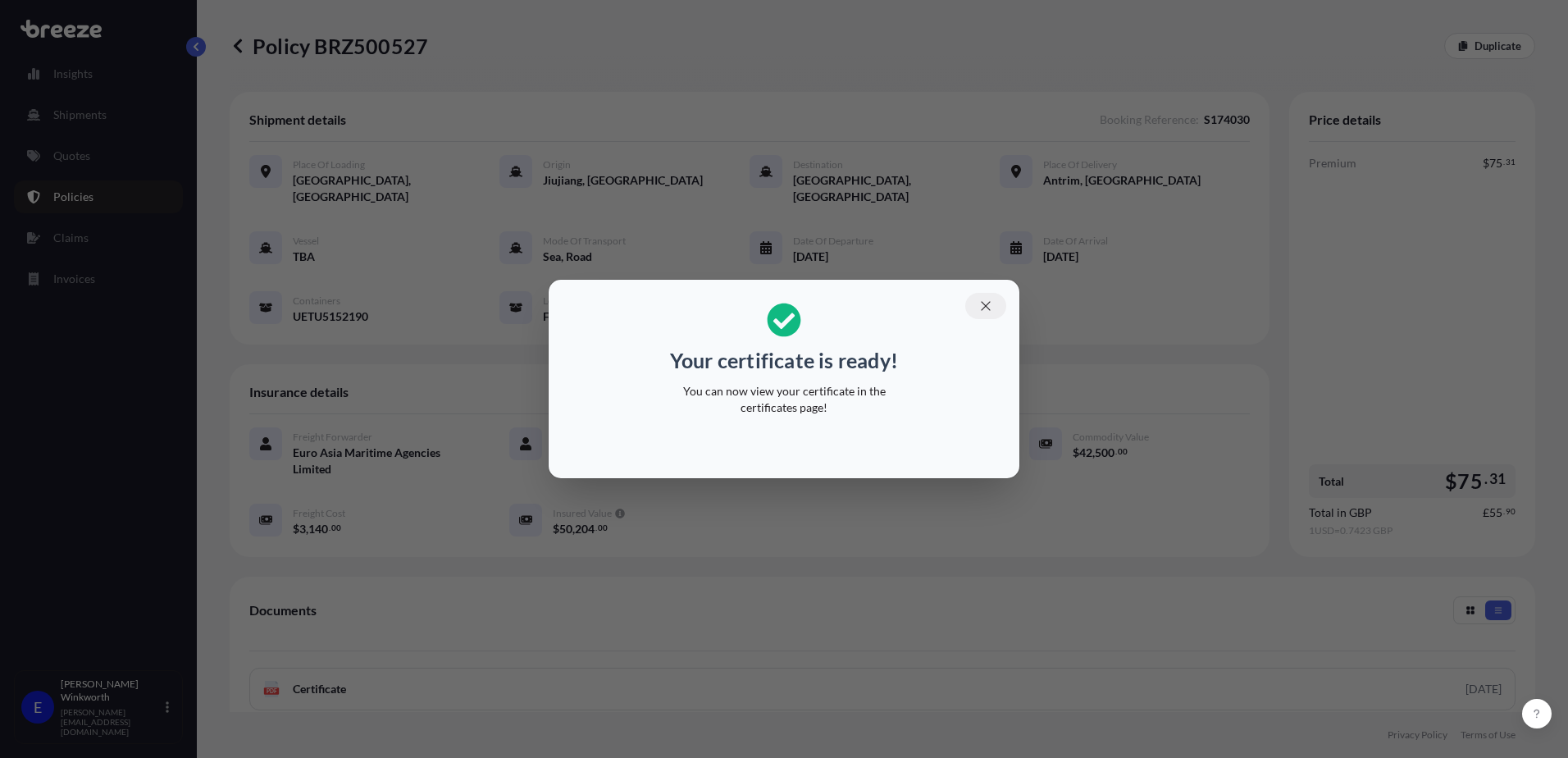
click at [987, 302] on icon "button" at bounding box center [986, 306] width 15 height 15
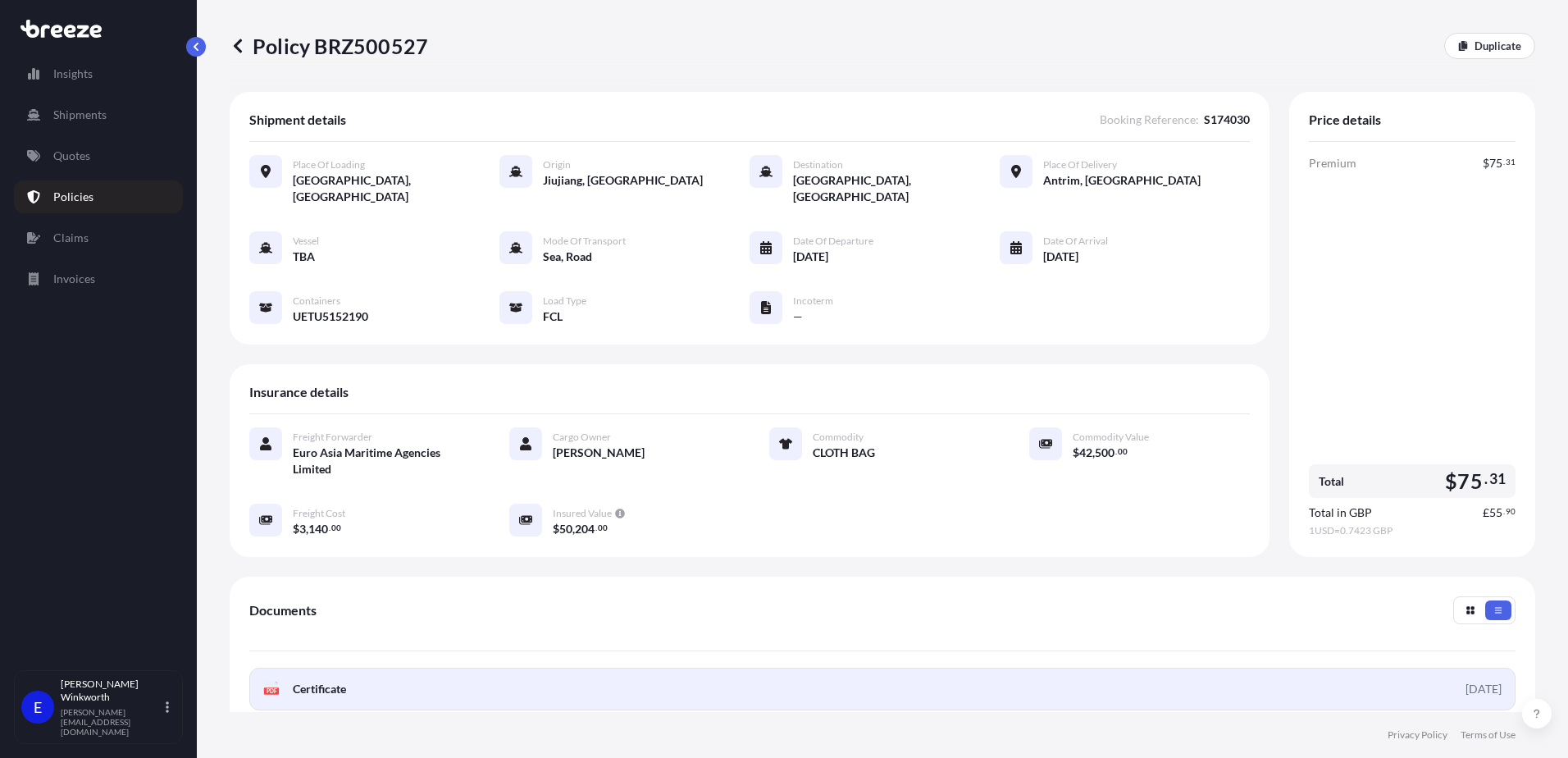
click at [331, 681] on span "Certificate" at bounding box center [319, 689] width 53 height 17
